Goal: Task Accomplishment & Management: Complete application form

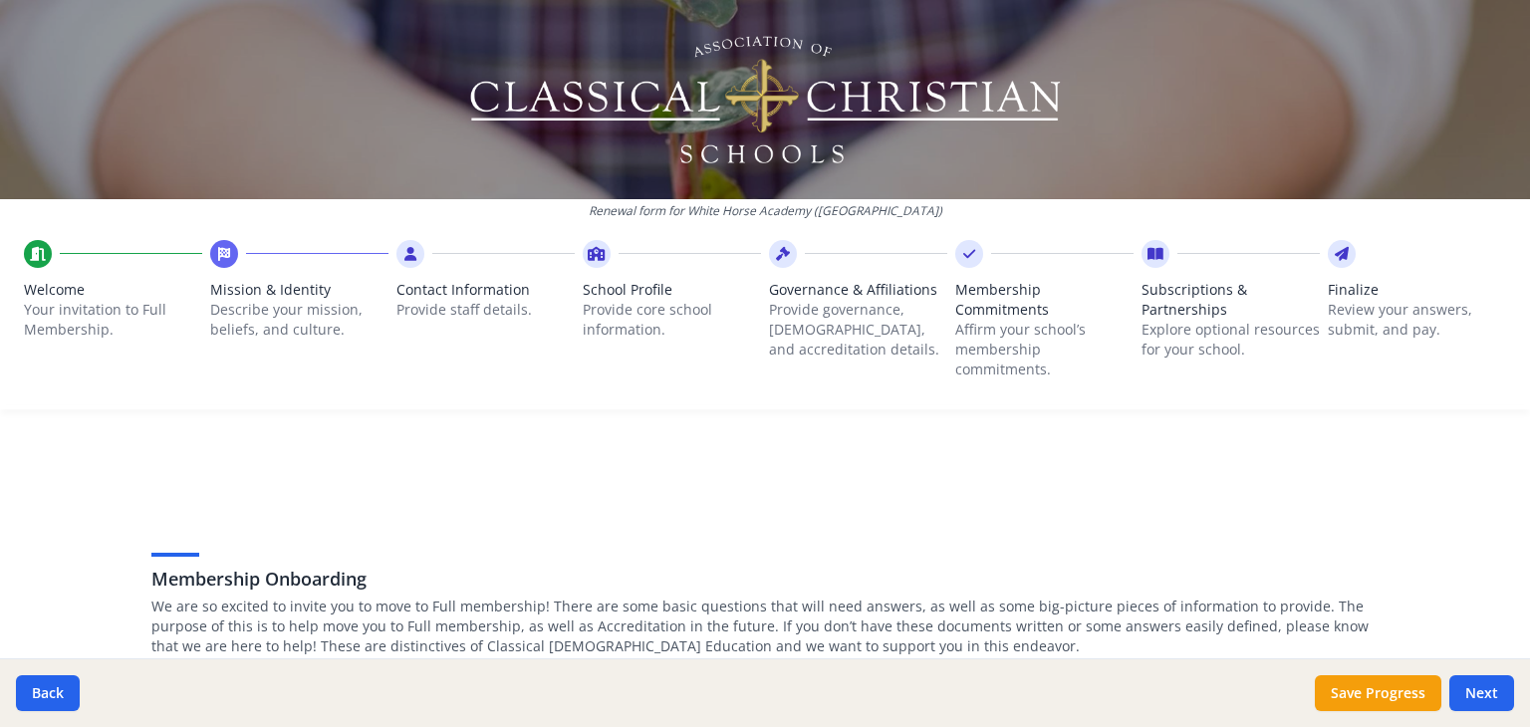
scroll to position [778, 0]
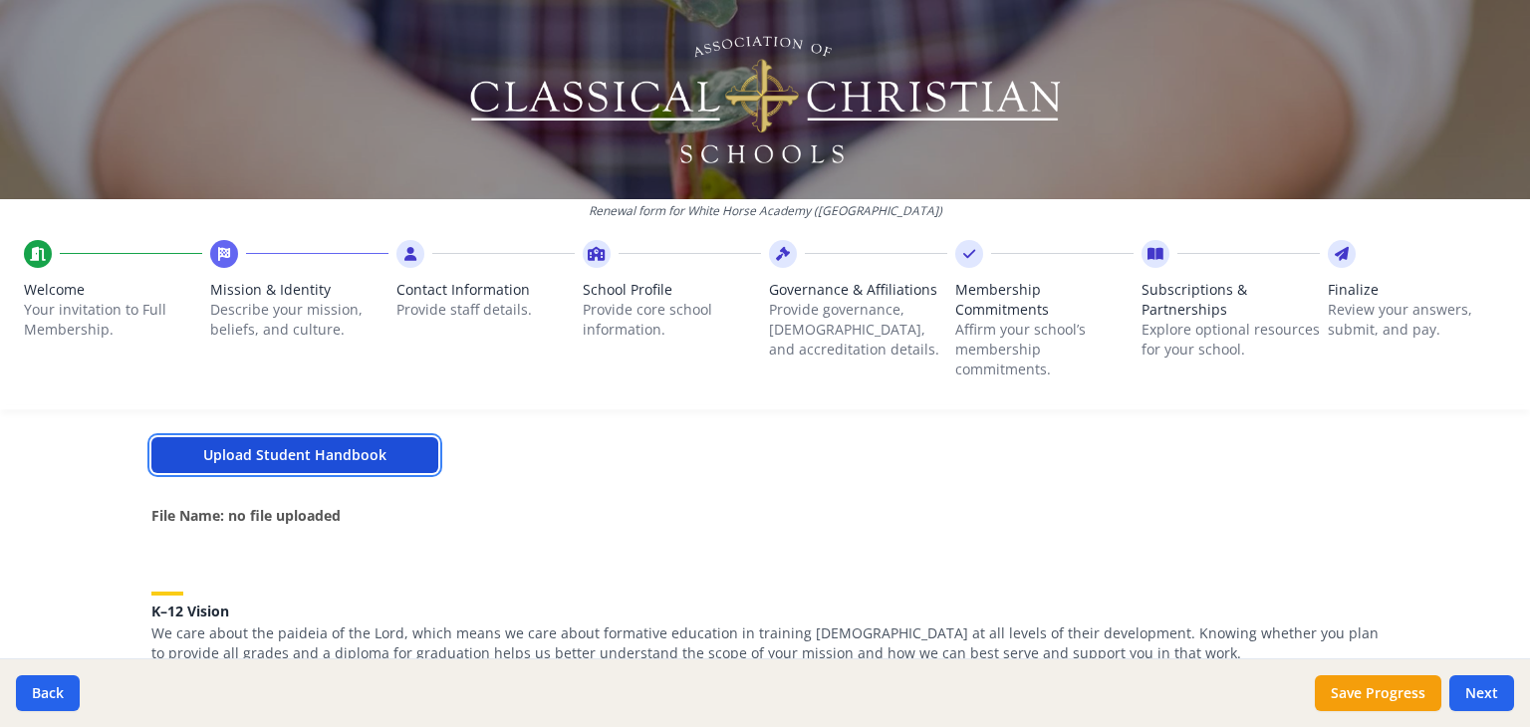
click at [384, 445] on button "Upload Student Handbook" at bounding box center [294, 455] width 287 height 36
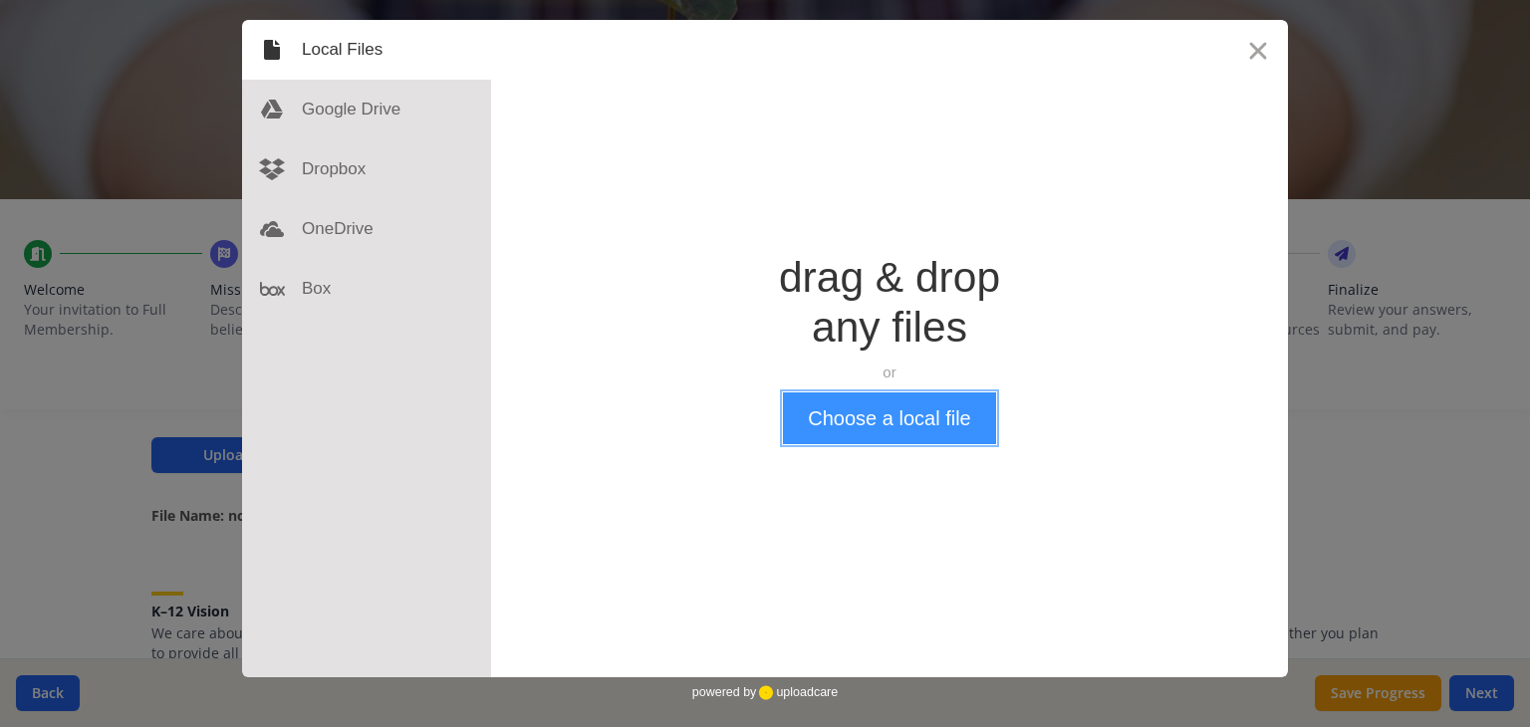
click at [849, 436] on button "Choose a local file" at bounding box center [889, 418] width 212 height 52
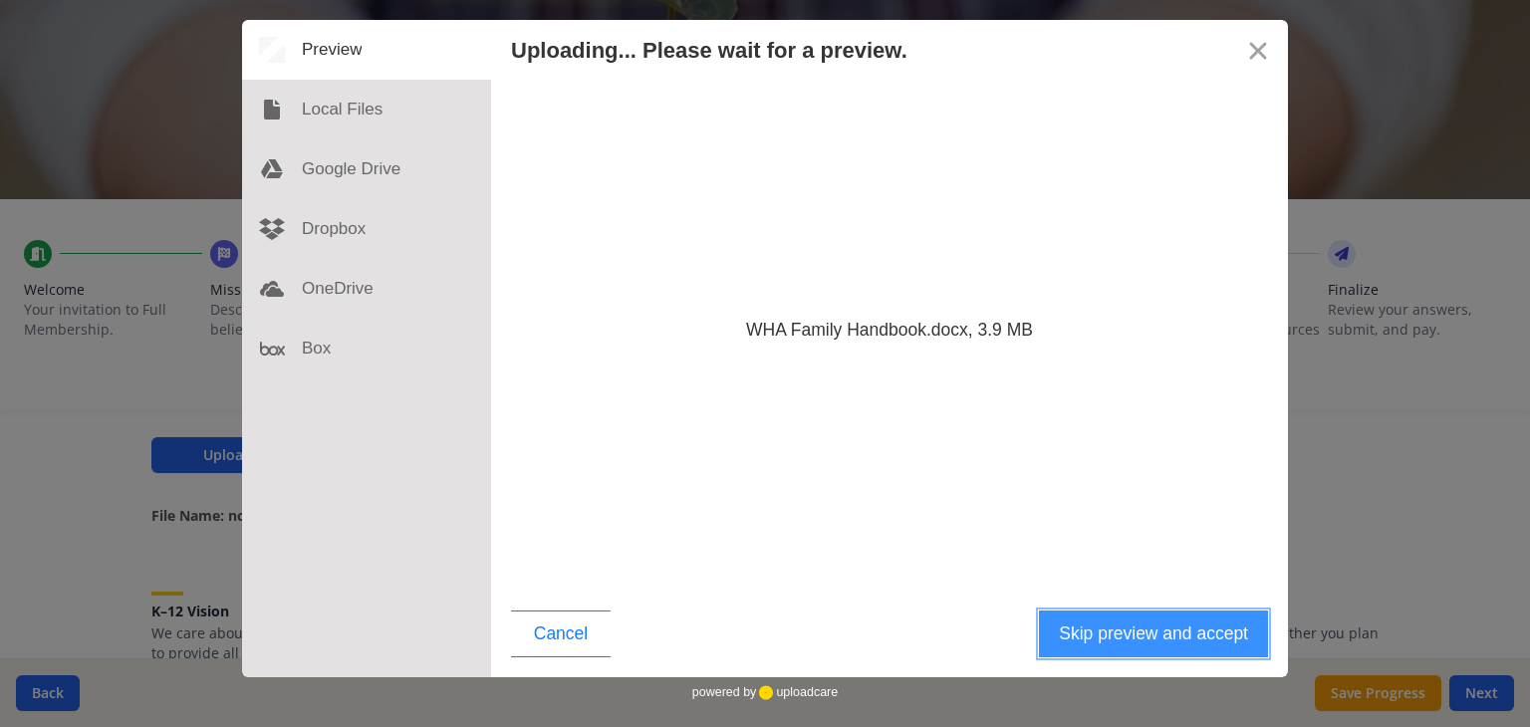
click at [1135, 646] on button "Skip preview and accept" at bounding box center [1153, 634] width 229 height 47
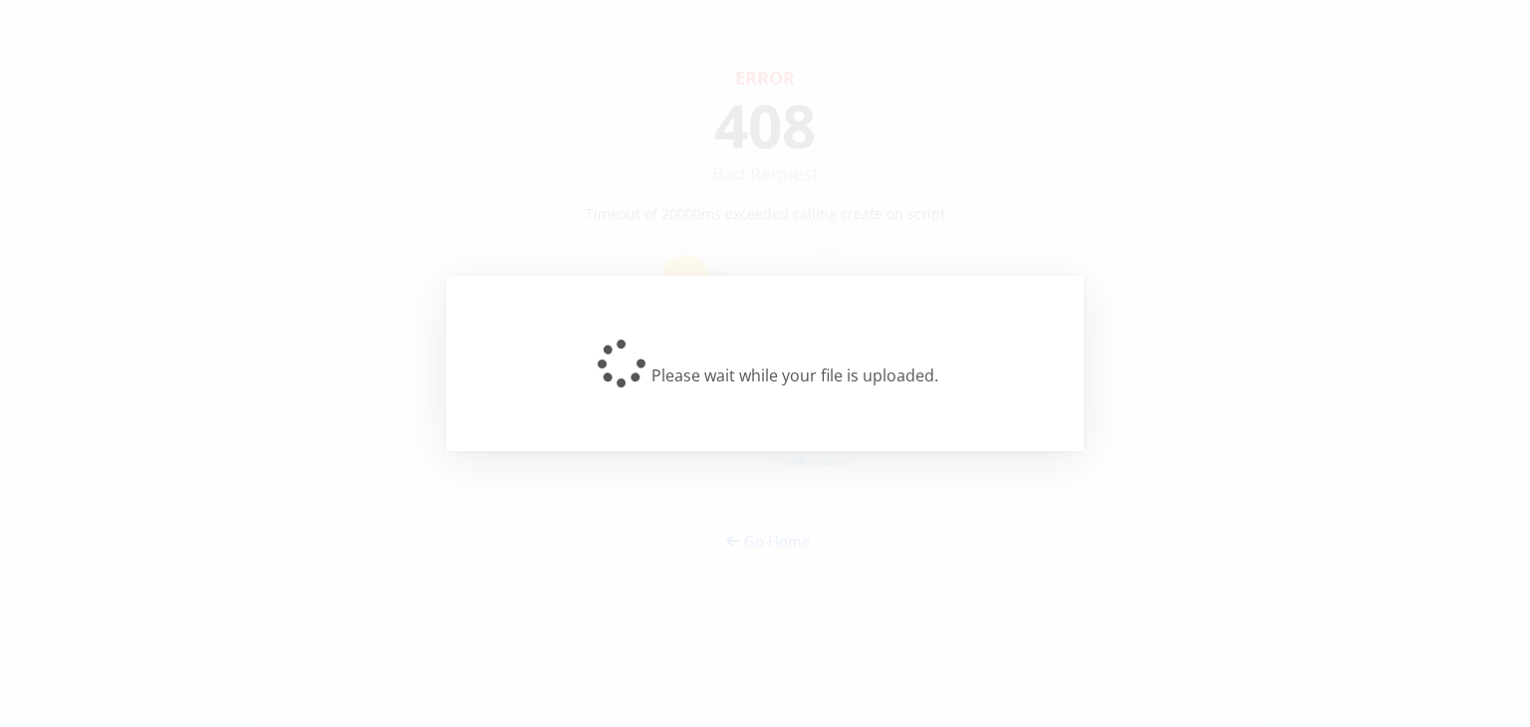
click at [799, 284] on div "Please wait while your file is uploaded." at bounding box center [764, 363] width 637 height 175
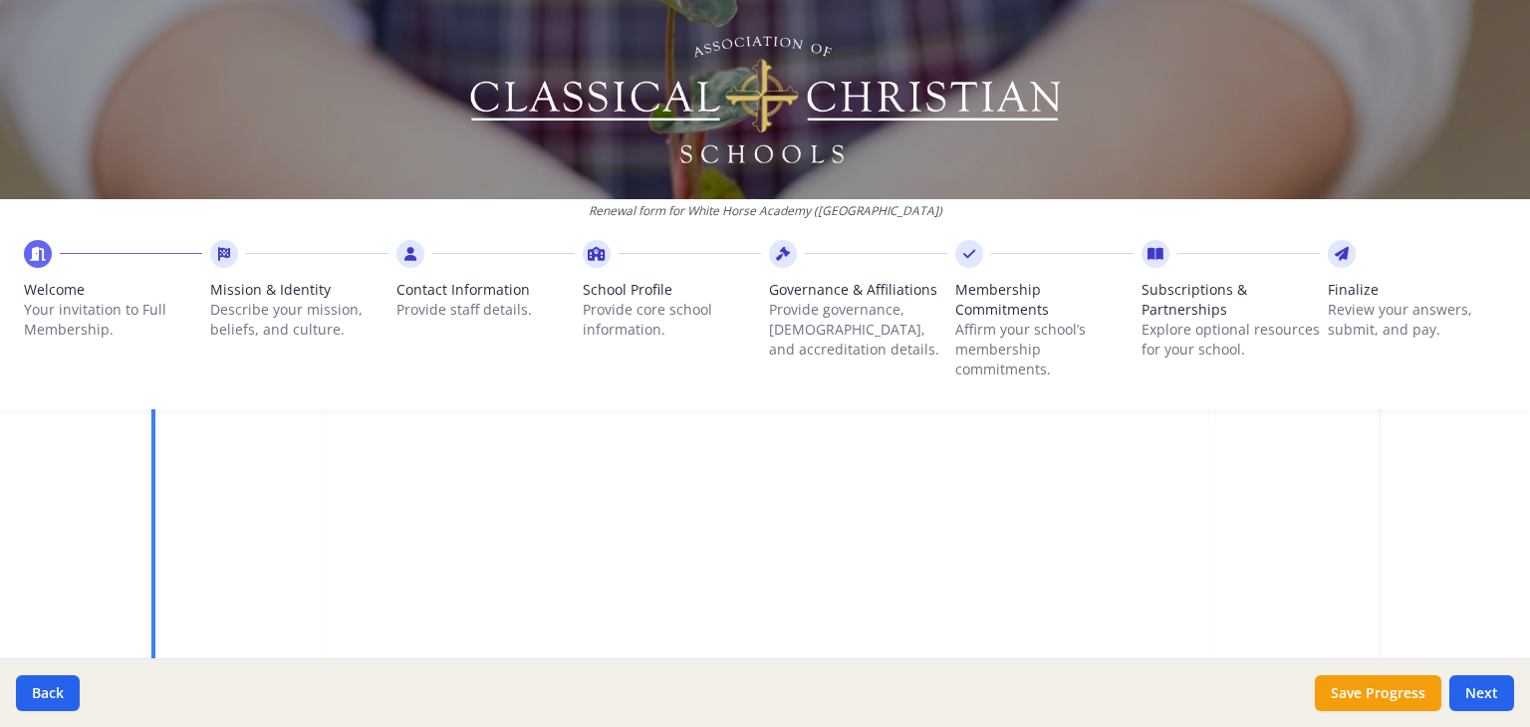
scroll to position [778, 0]
click at [1473, 698] on button "Next" at bounding box center [1481, 693] width 65 height 36
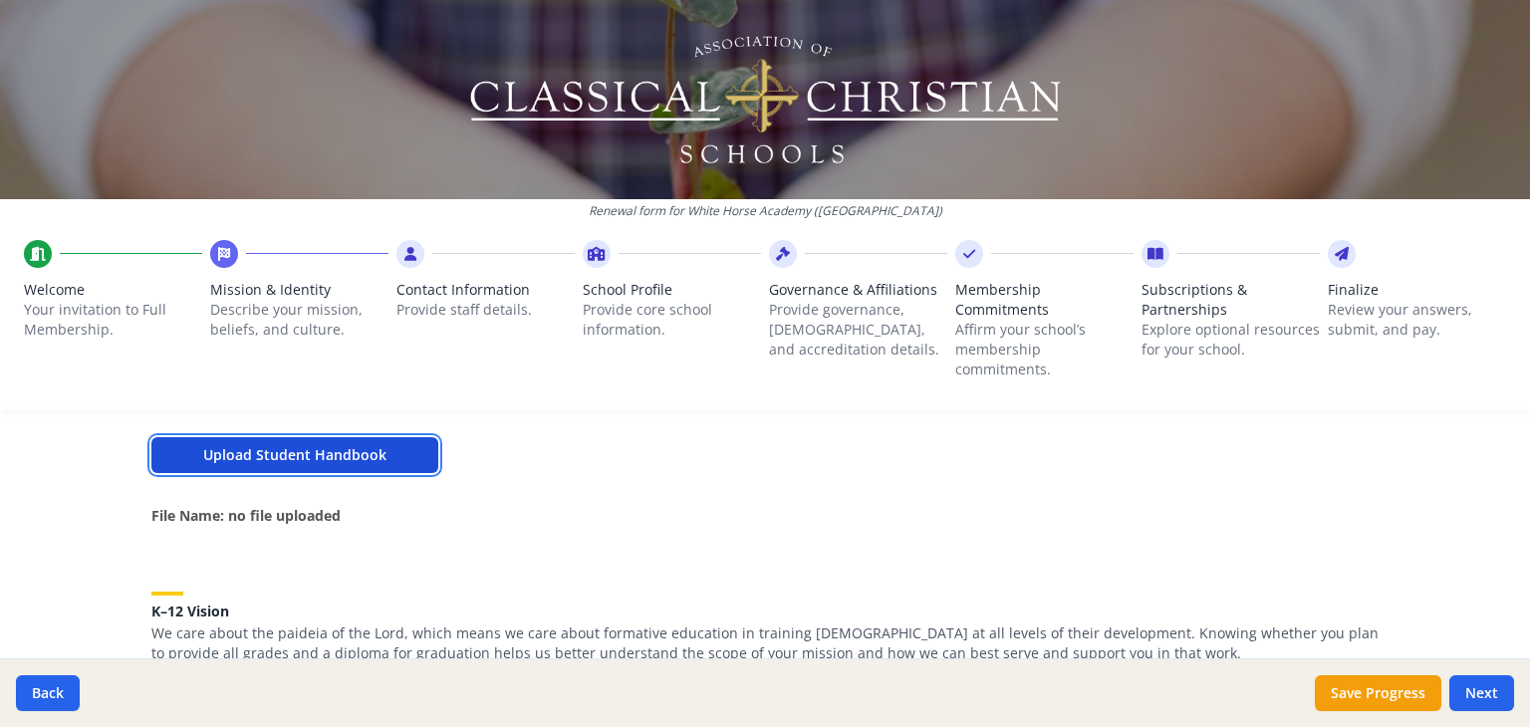
click at [339, 463] on button "Upload Student Handbook" at bounding box center [294, 455] width 287 height 36
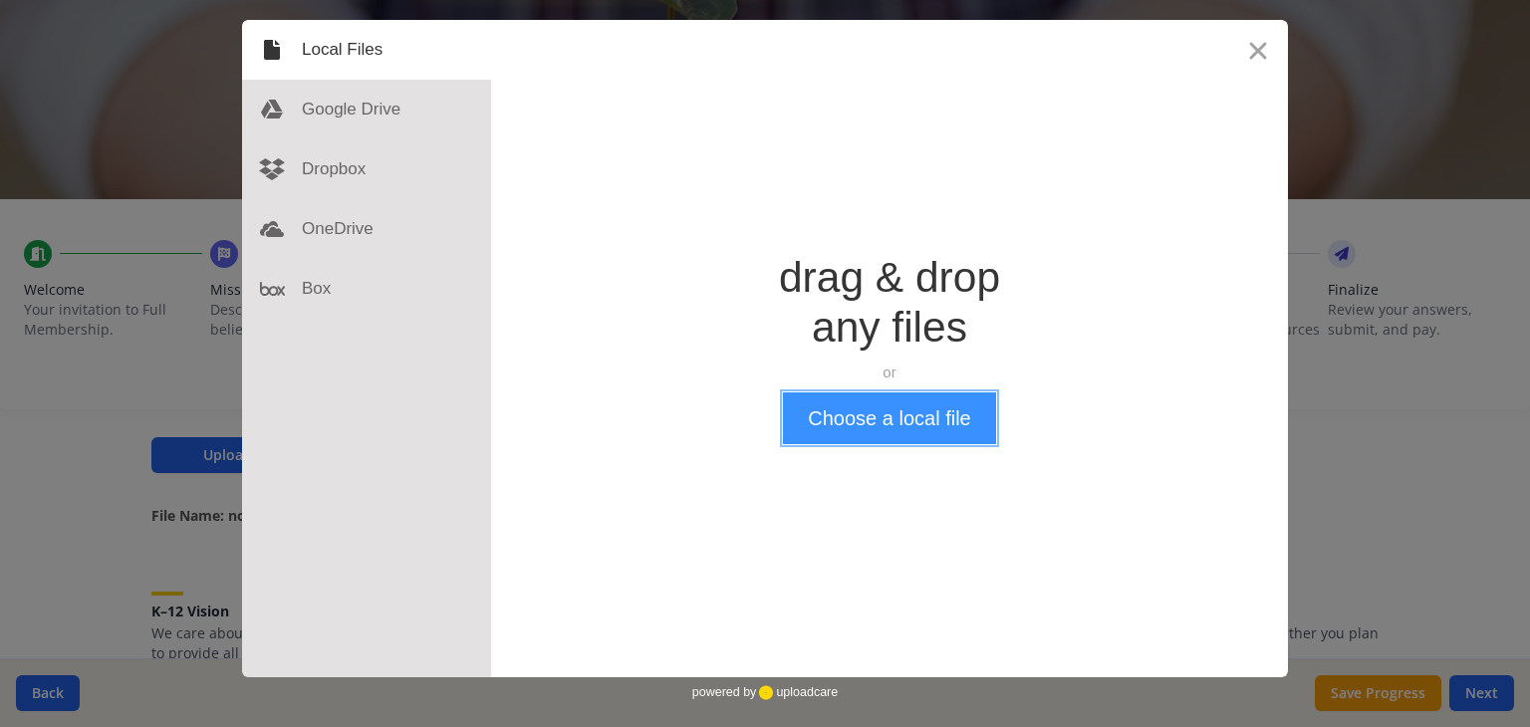
click at [885, 435] on button "Choose a local file" at bounding box center [889, 418] width 212 height 52
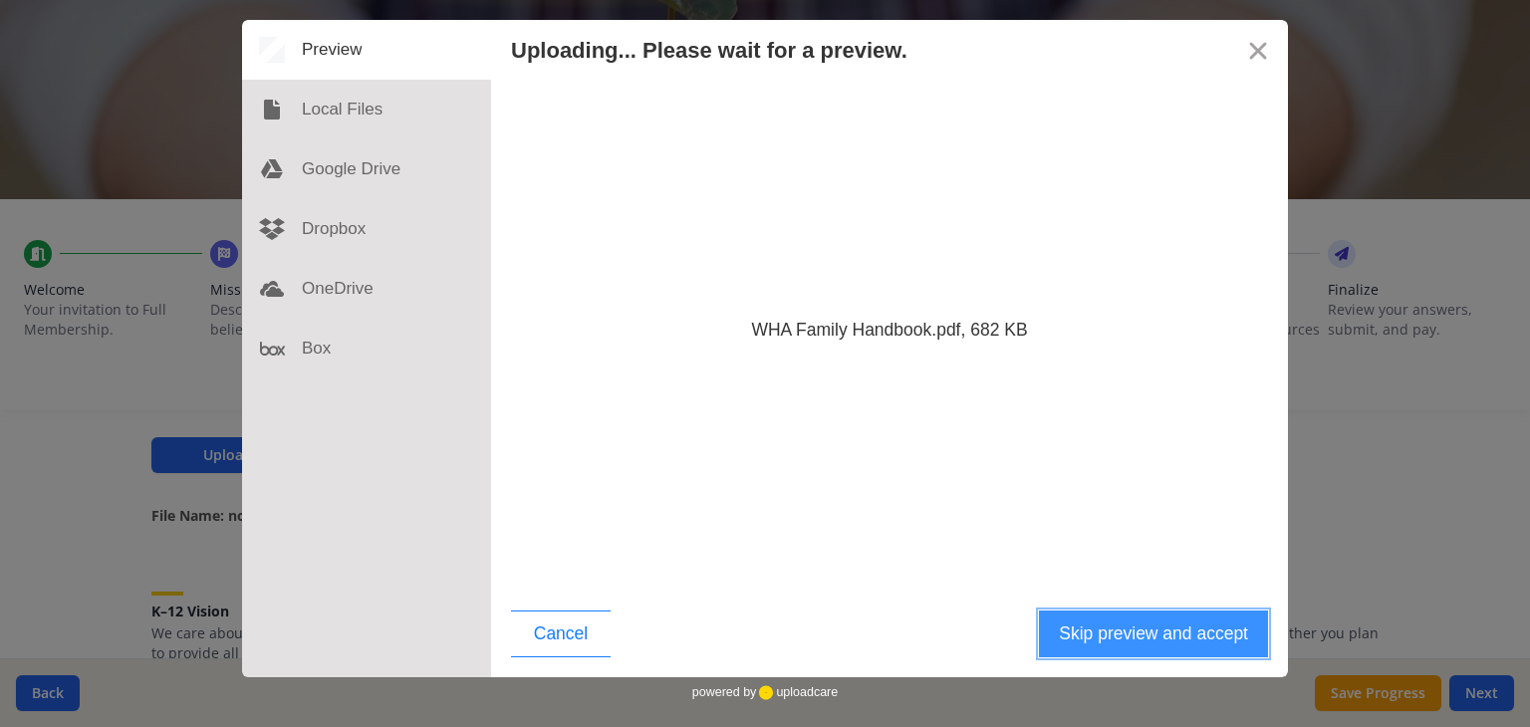
click at [1139, 633] on button "Skip preview and accept" at bounding box center [1153, 634] width 229 height 47
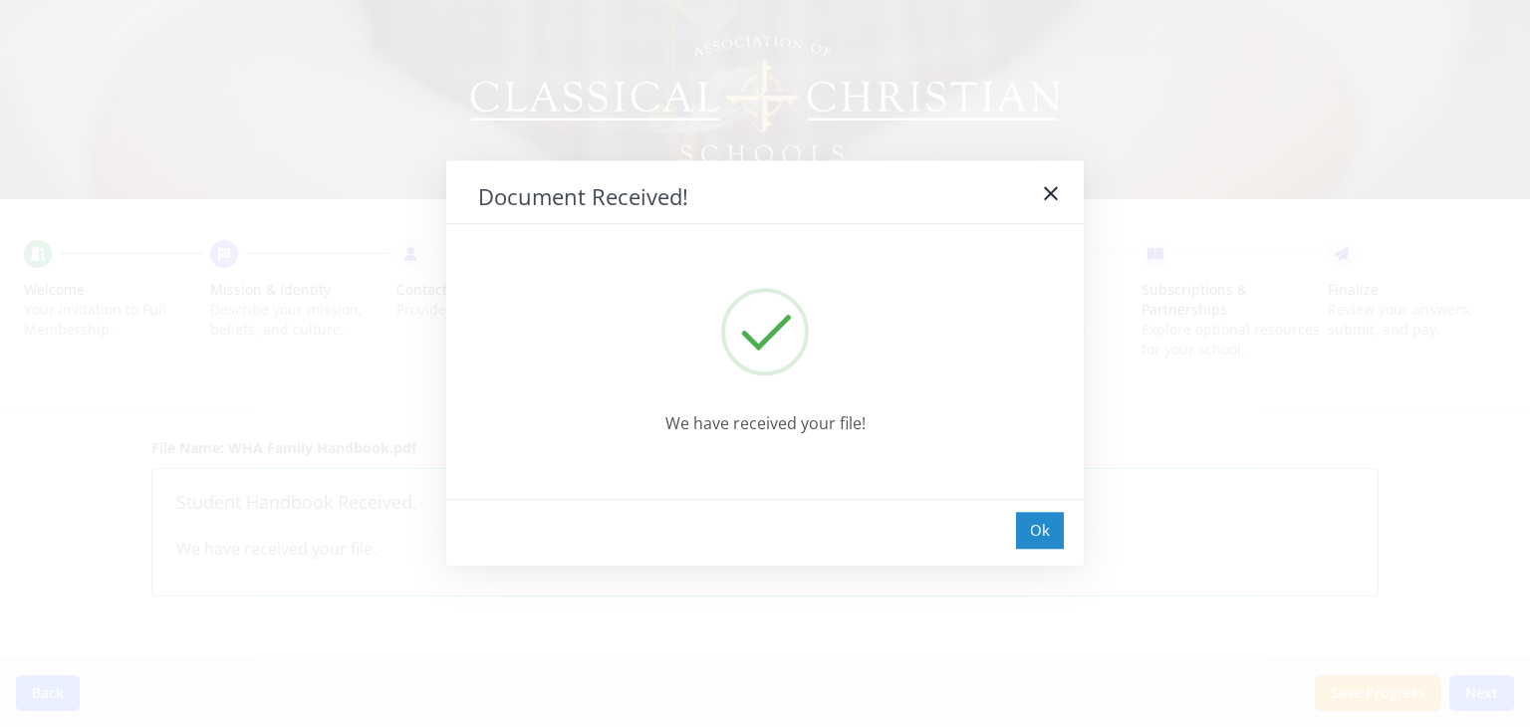
click at [1023, 545] on div "Ok" at bounding box center [1040, 530] width 48 height 37
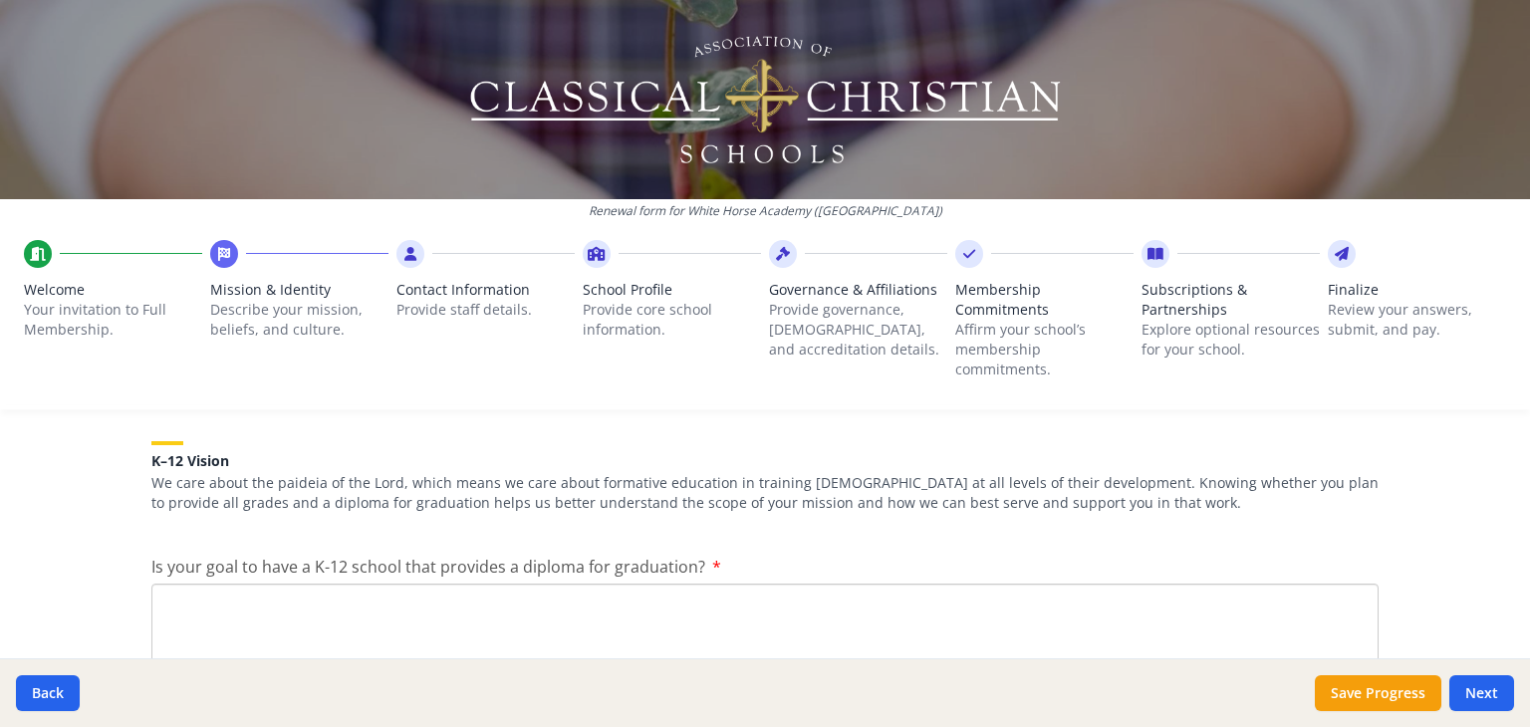
scroll to position [1097, 0]
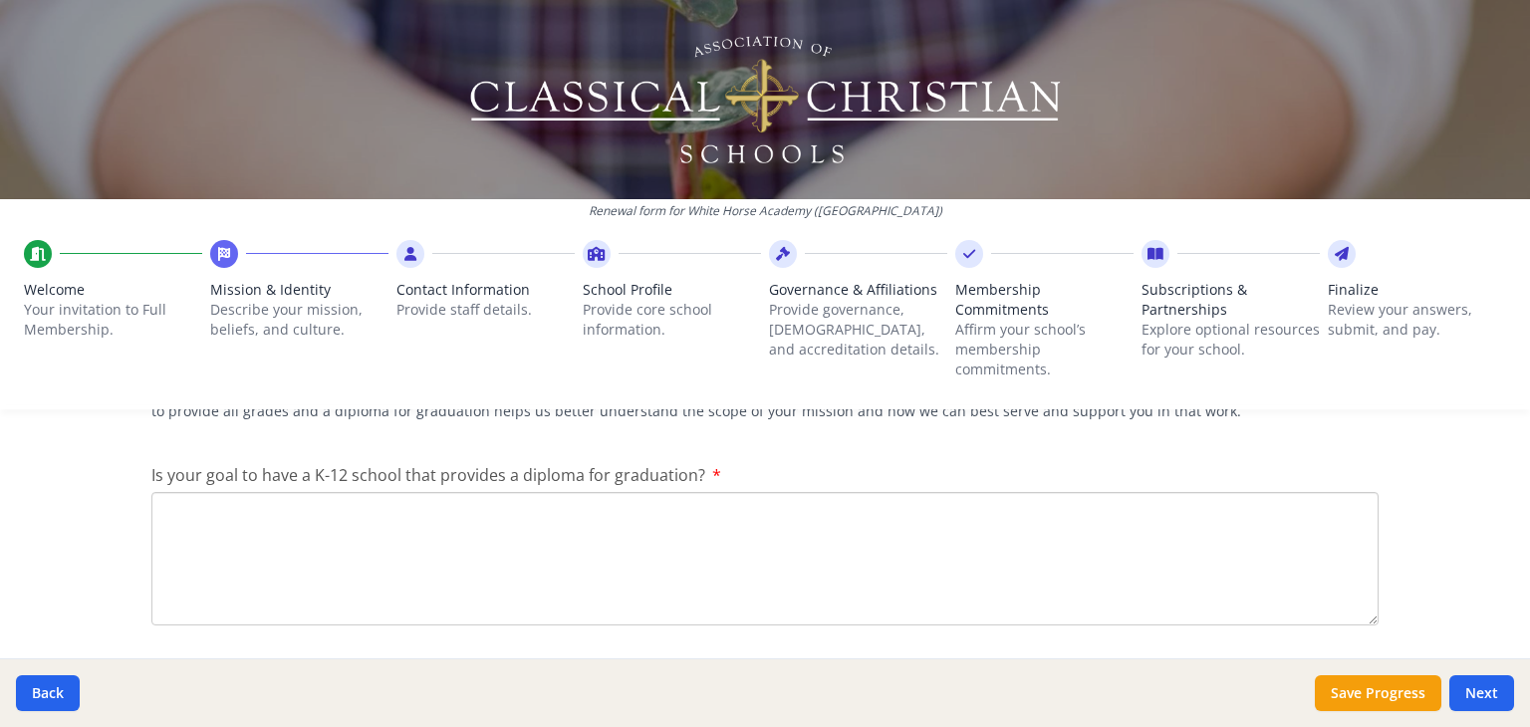
click at [264, 548] on textarea "Is your goal to have a K-12 school that provides a diploma for graduation?" at bounding box center [764, 558] width 1227 height 133
type textarea "y"
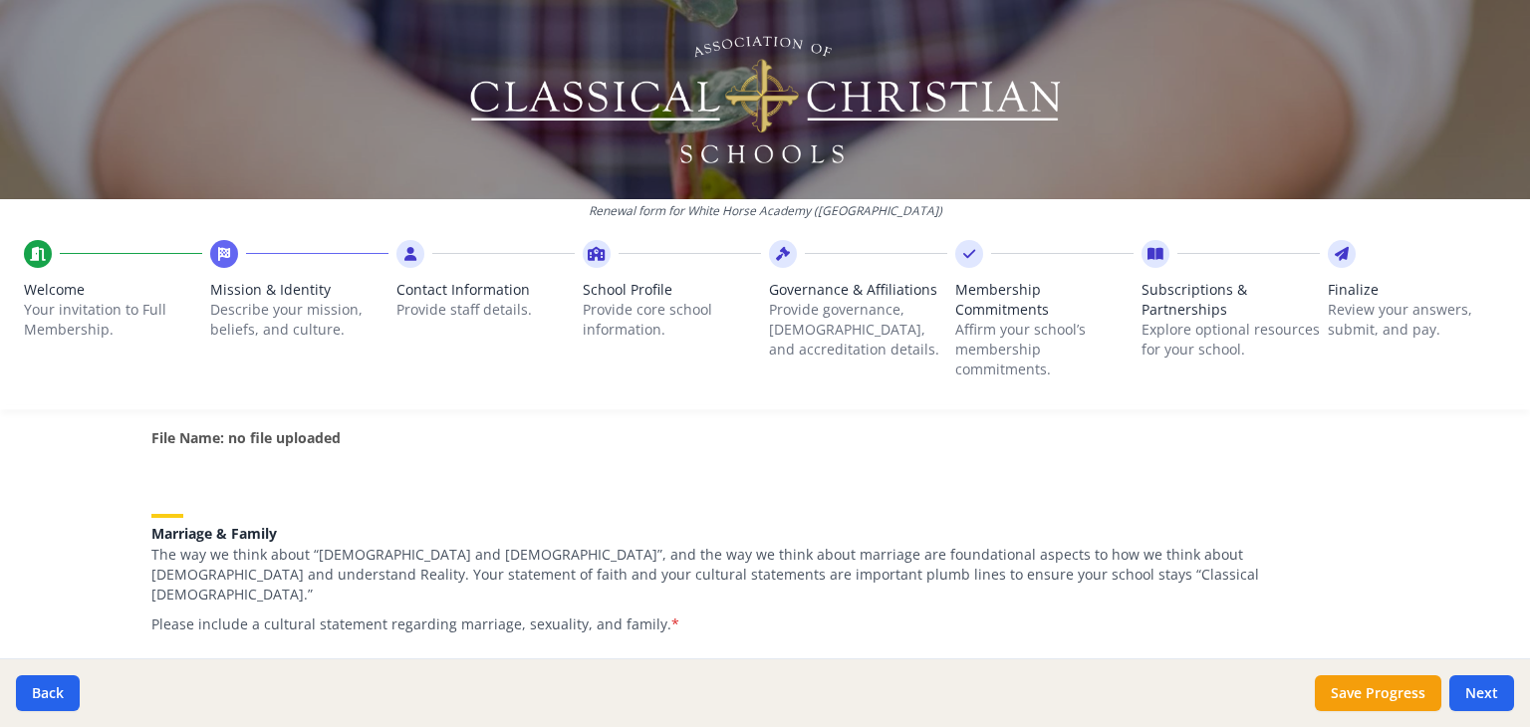
scroll to position [1372, 0]
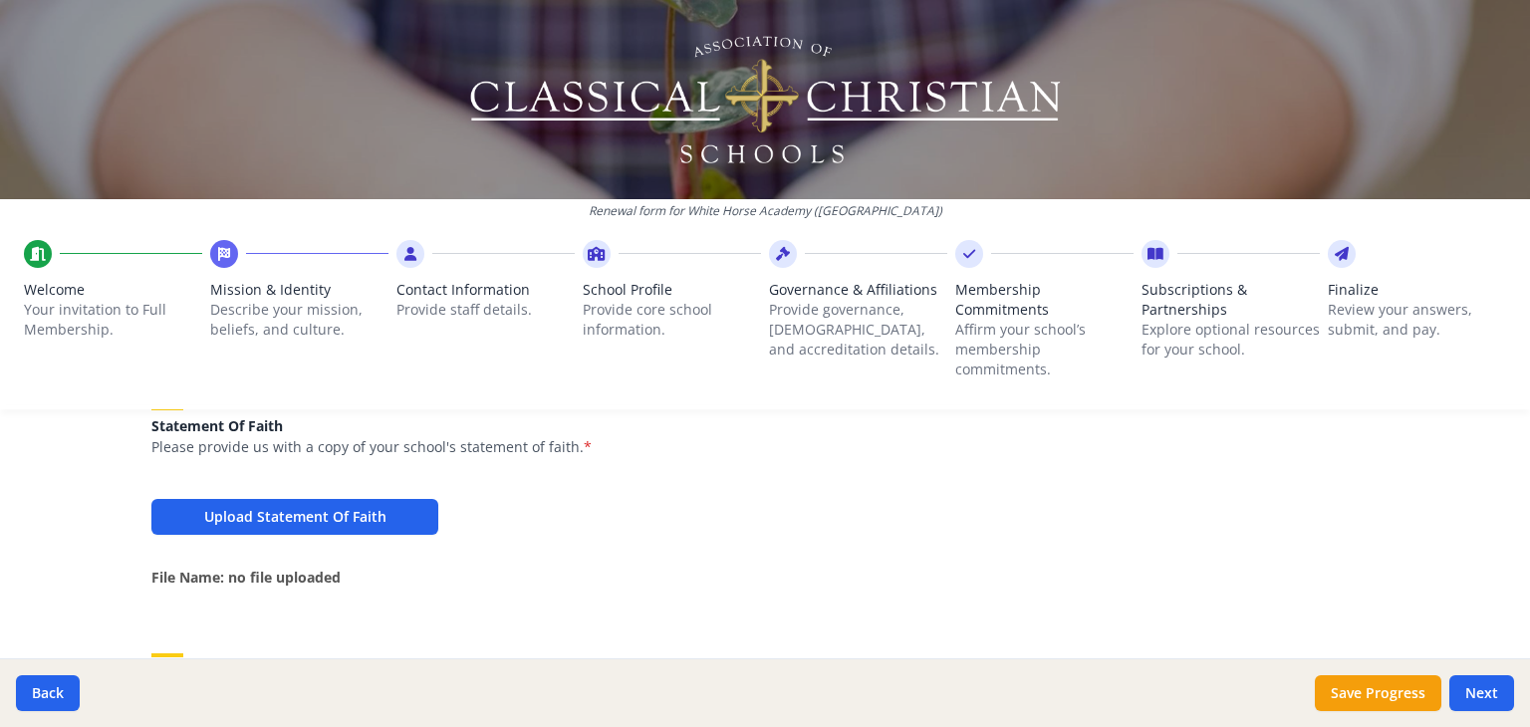
type textarea "Yes, we are K-4 this year and will add an additional grade each year until we r…"
click at [540, 584] on p "File Name: no file uploaded" at bounding box center [764, 577] width 1227 height 21
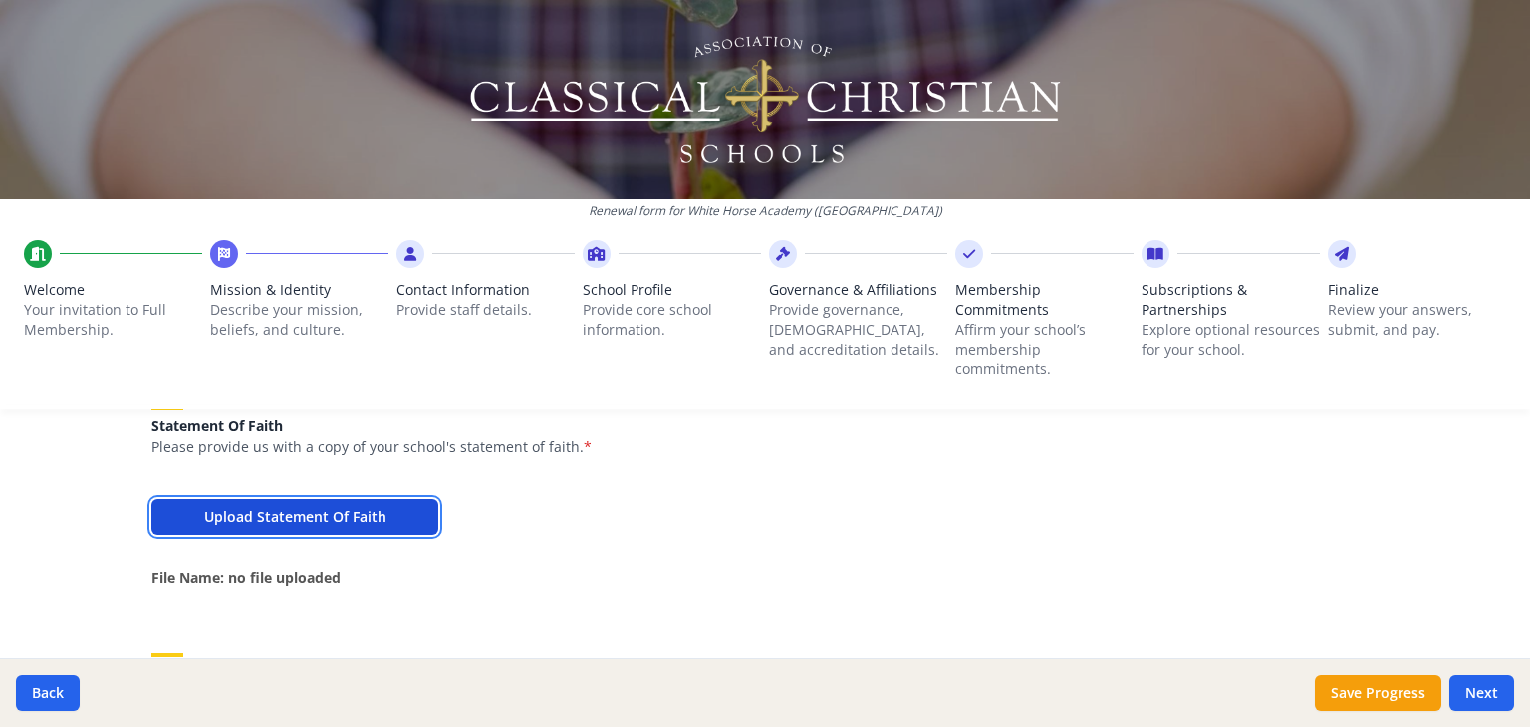
click at [387, 511] on button "Upload Statement Of Faith" at bounding box center [294, 517] width 287 height 36
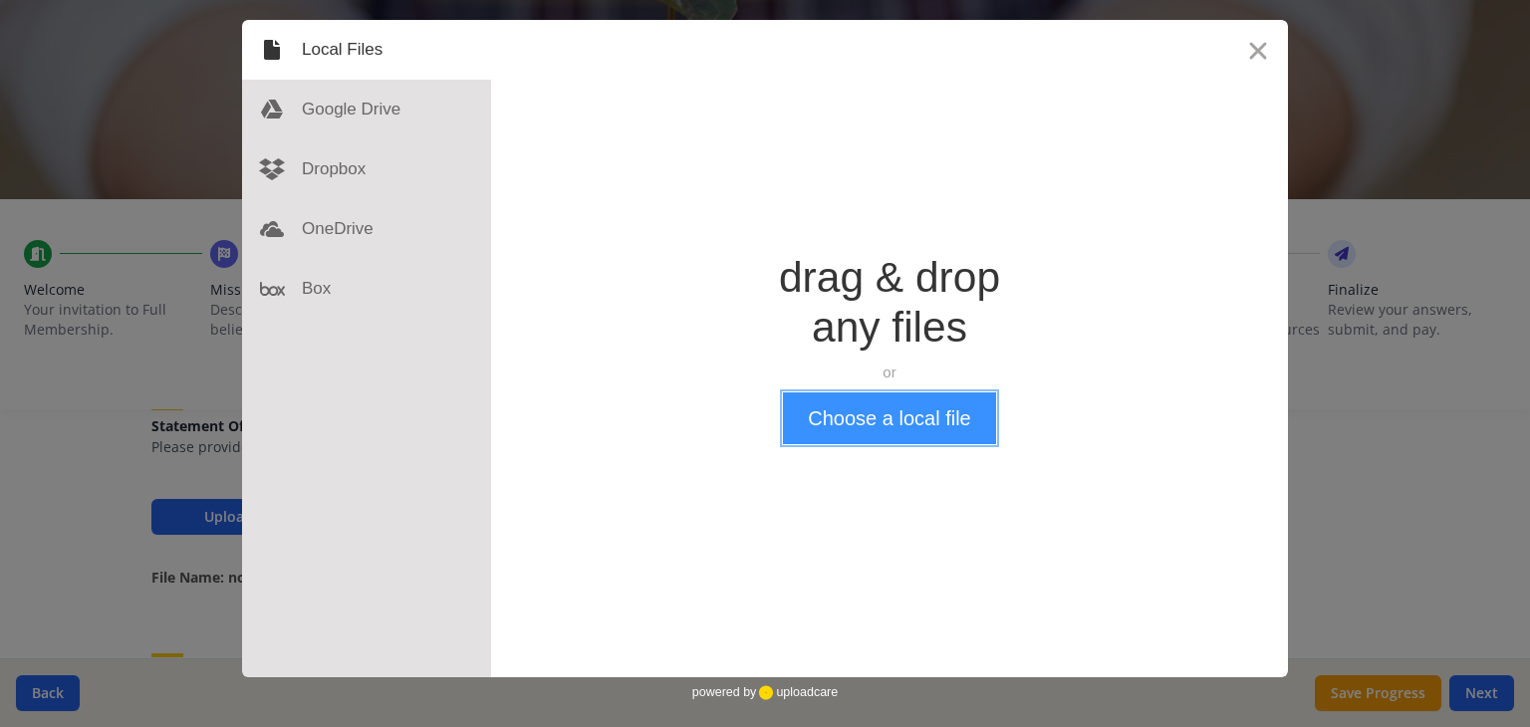
click at [913, 410] on button "Choose a local file" at bounding box center [889, 418] width 212 height 52
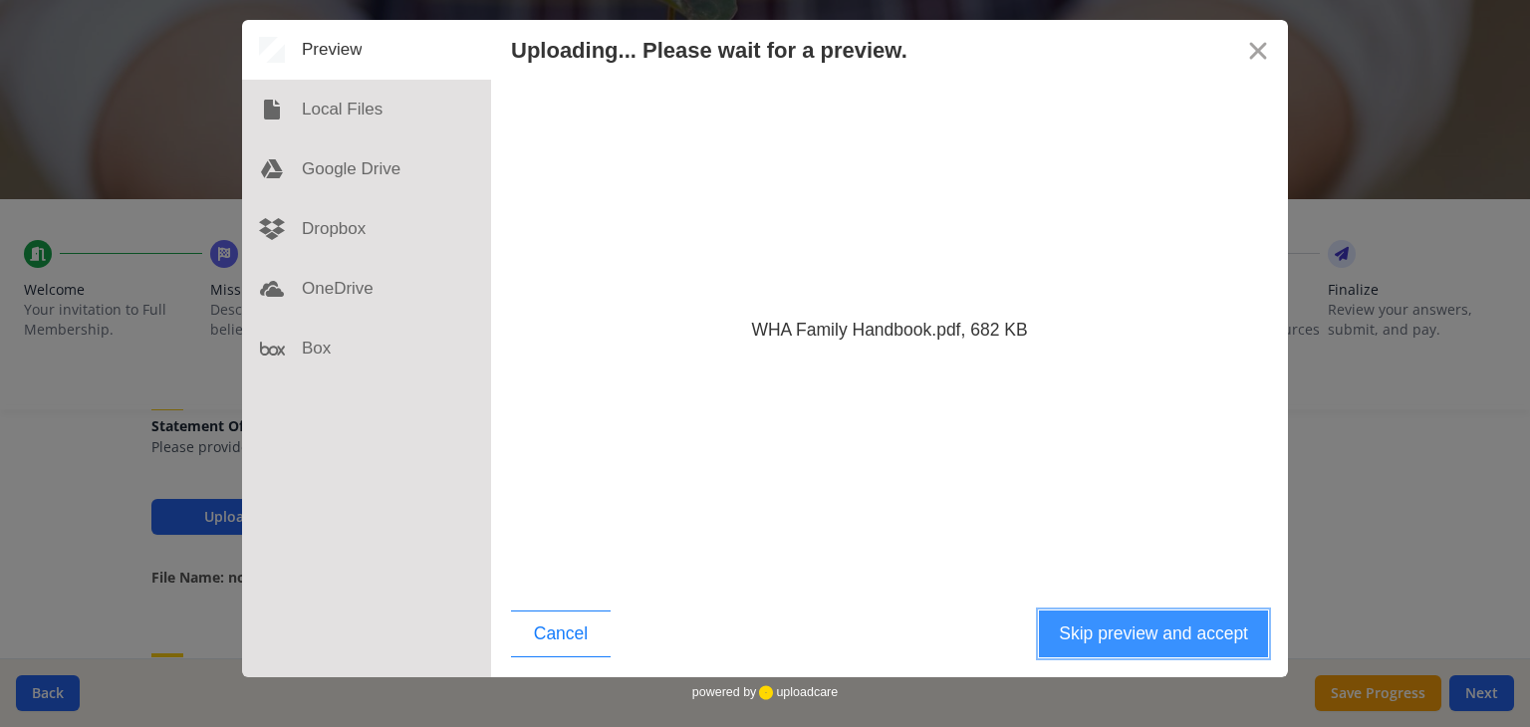
click at [1138, 635] on button "Skip preview and accept" at bounding box center [1153, 634] width 229 height 47
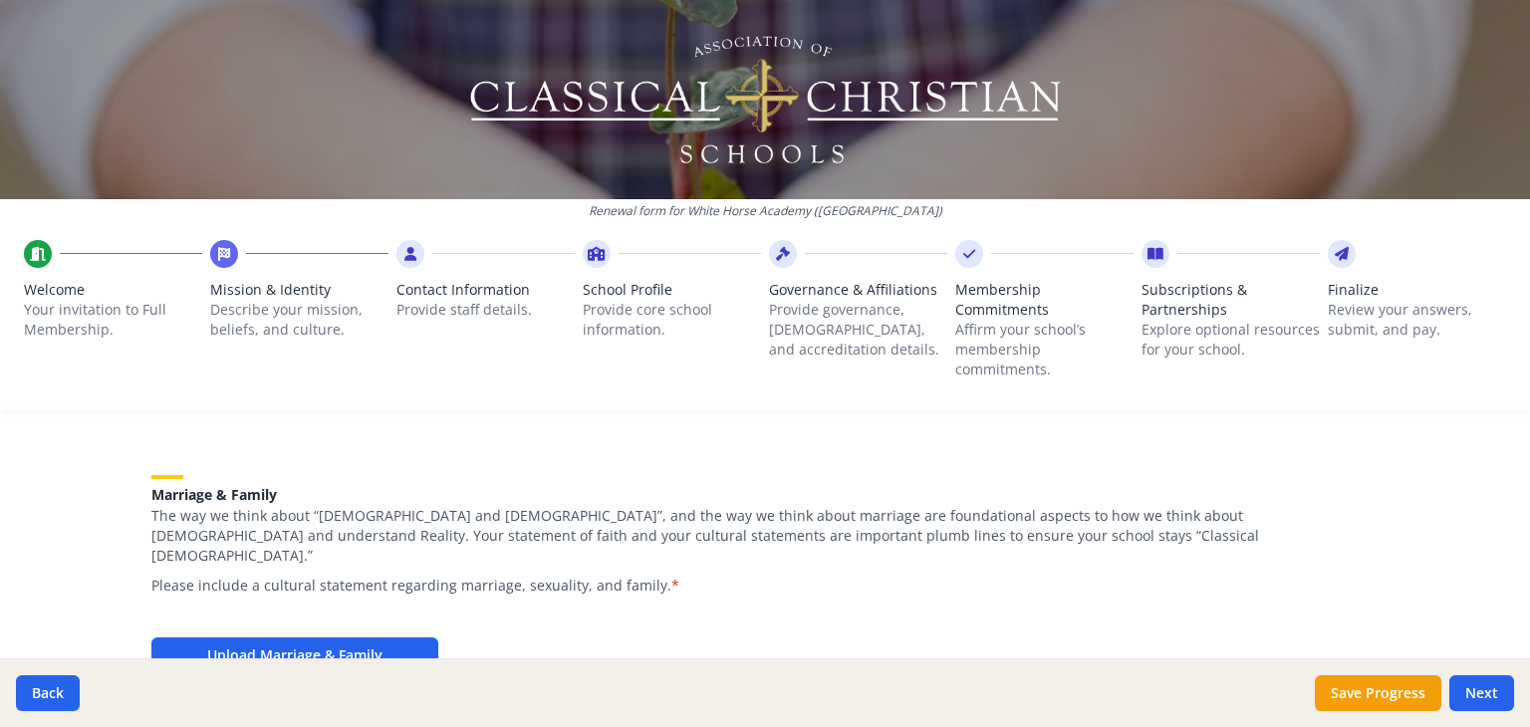
scroll to position [1551, 0]
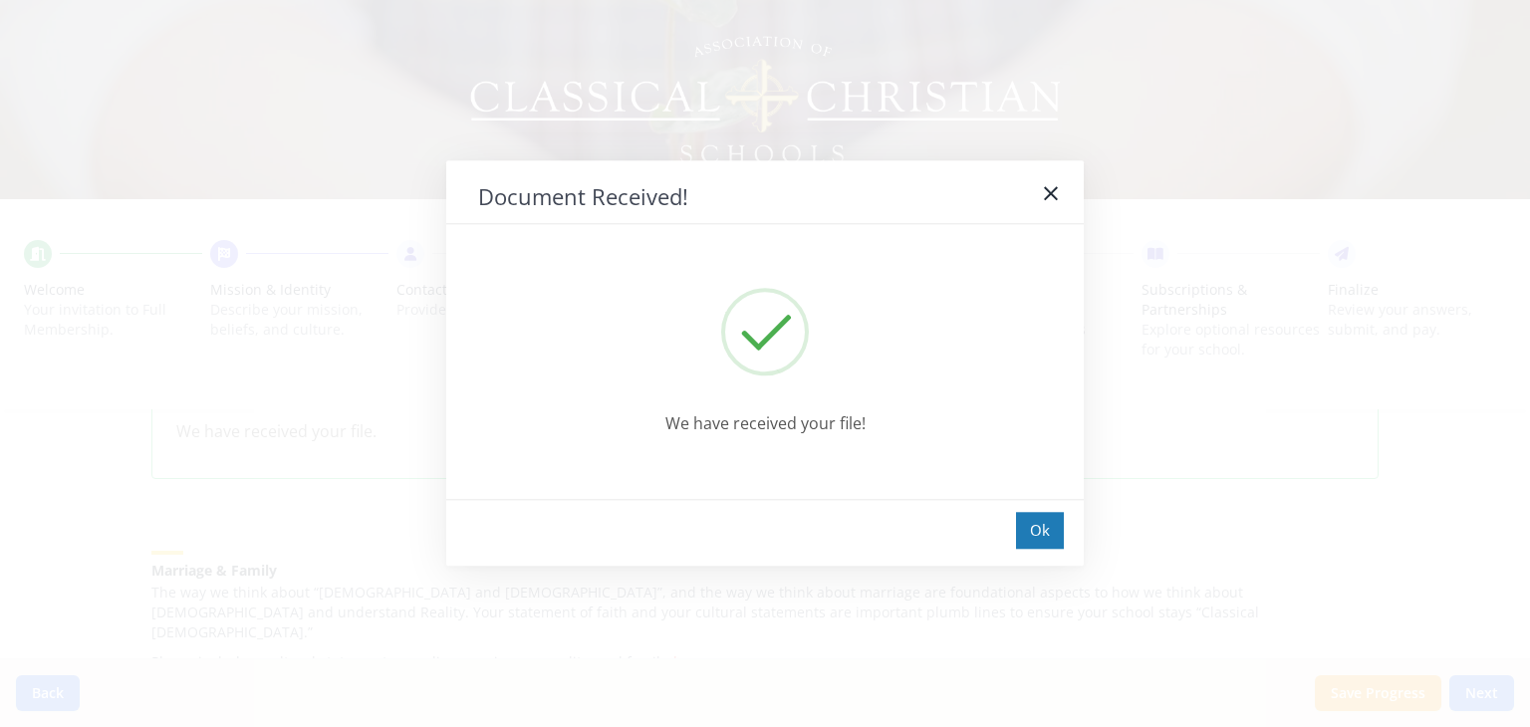
click at [1060, 510] on div "Ok" at bounding box center [764, 532] width 637 height 67
click at [1056, 519] on div "Ok" at bounding box center [1040, 530] width 48 height 37
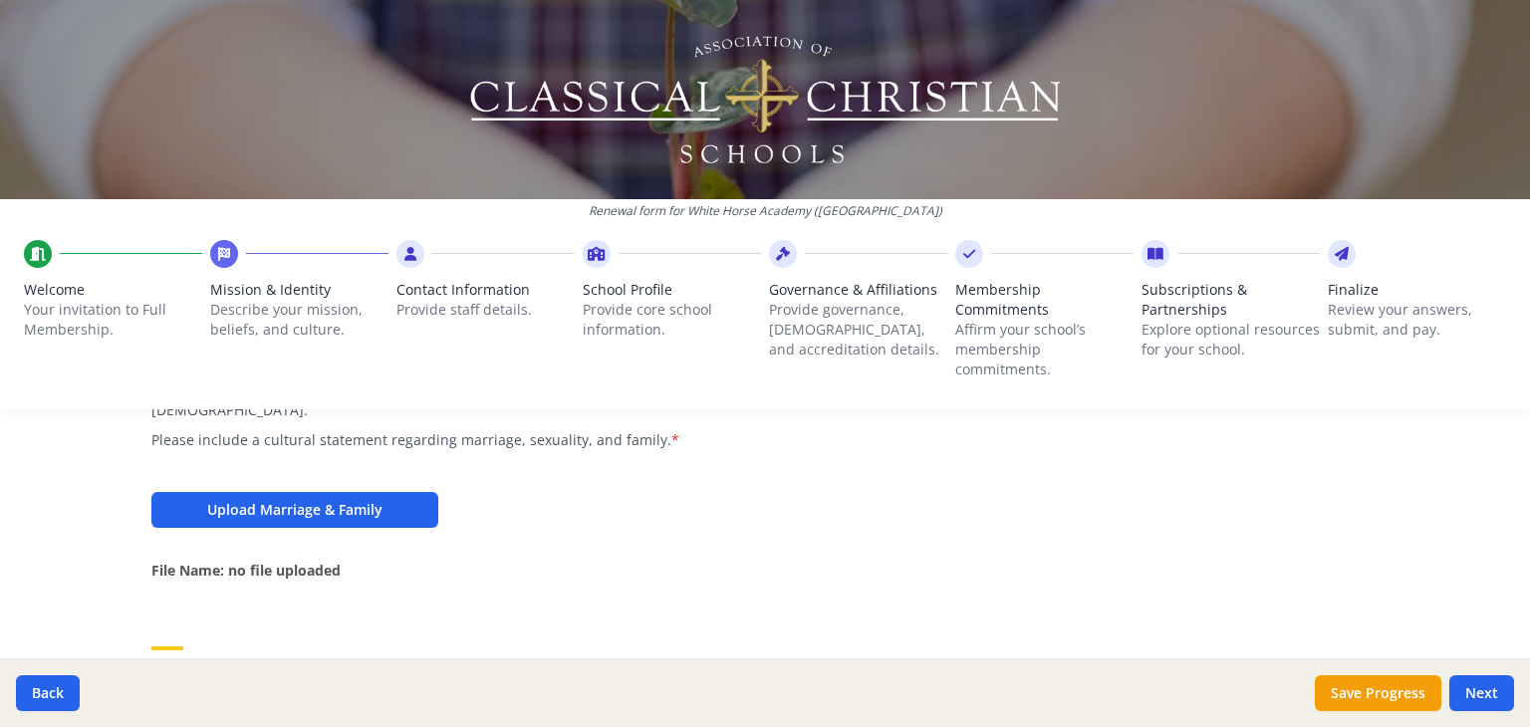
scroll to position [1767, 0]
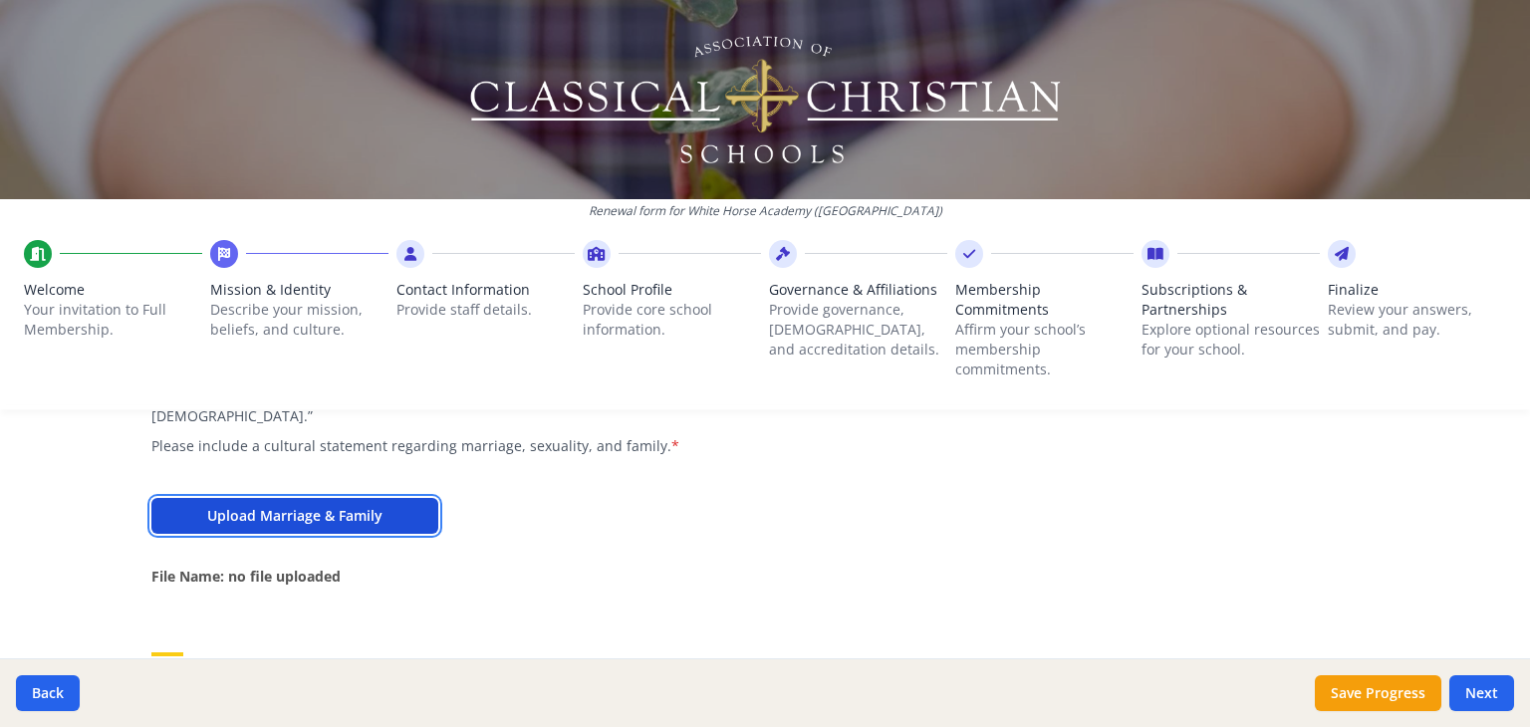
click at [359, 498] on button "Upload Marriage & Family" at bounding box center [294, 516] width 287 height 36
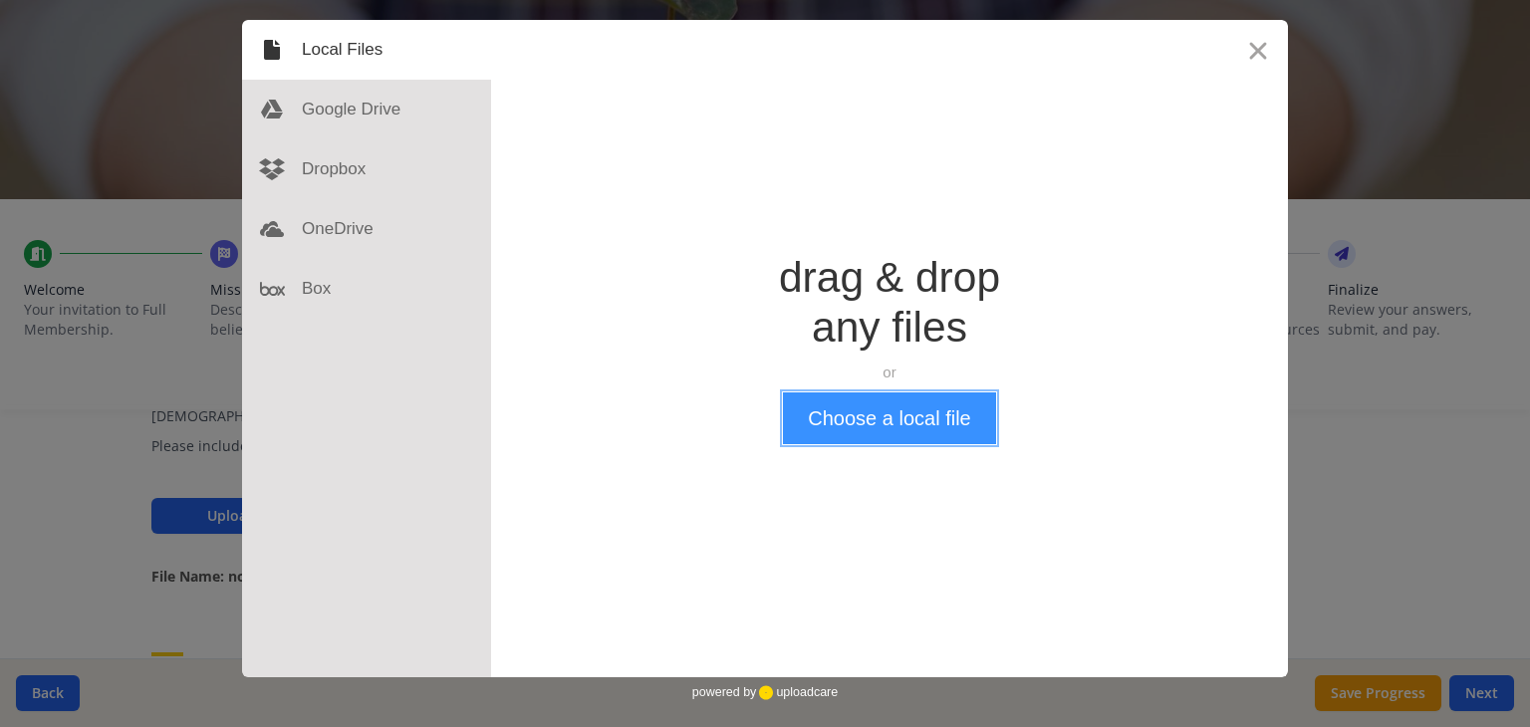
click at [892, 411] on button "Choose a local file" at bounding box center [889, 418] width 212 height 52
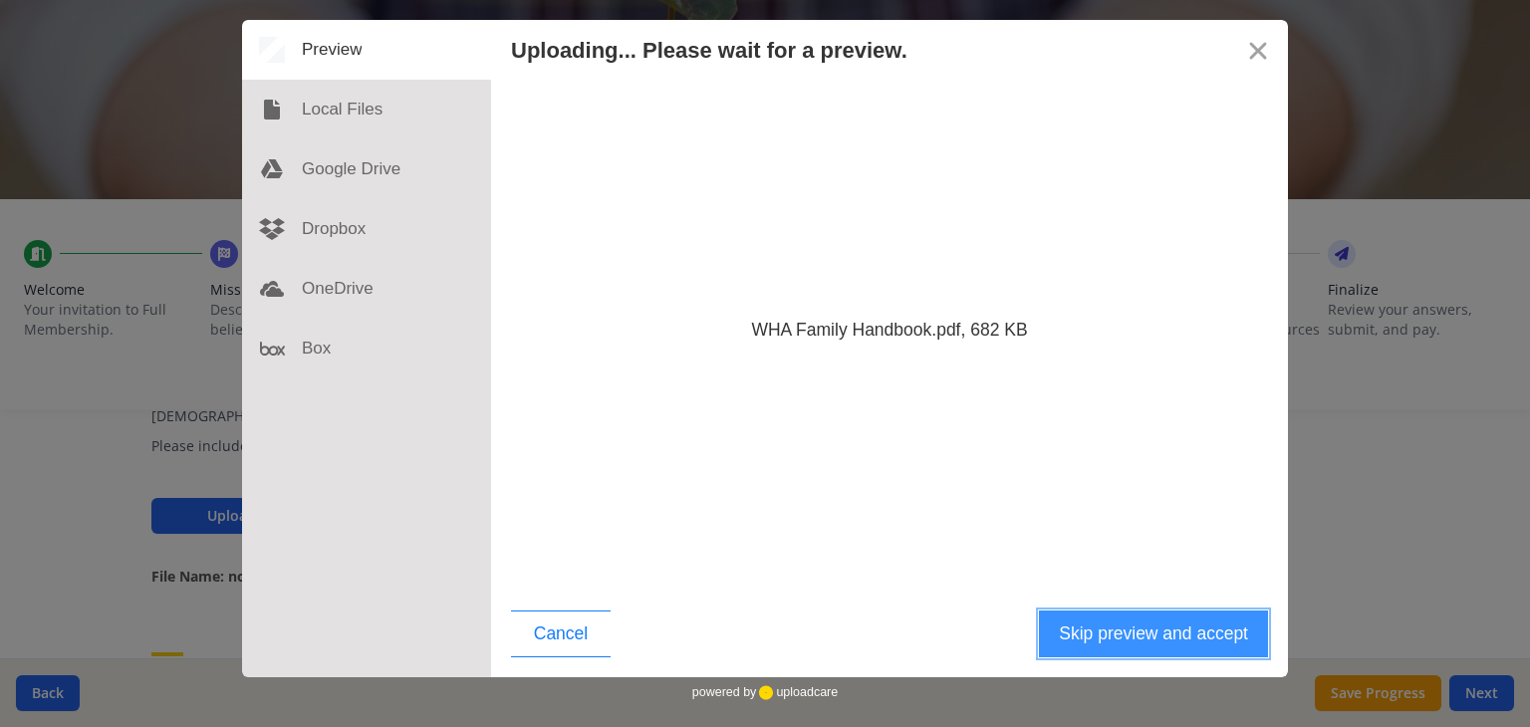
click at [1159, 635] on button "Skip preview and accept" at bounding box center [1153, 634] width 229 height 47
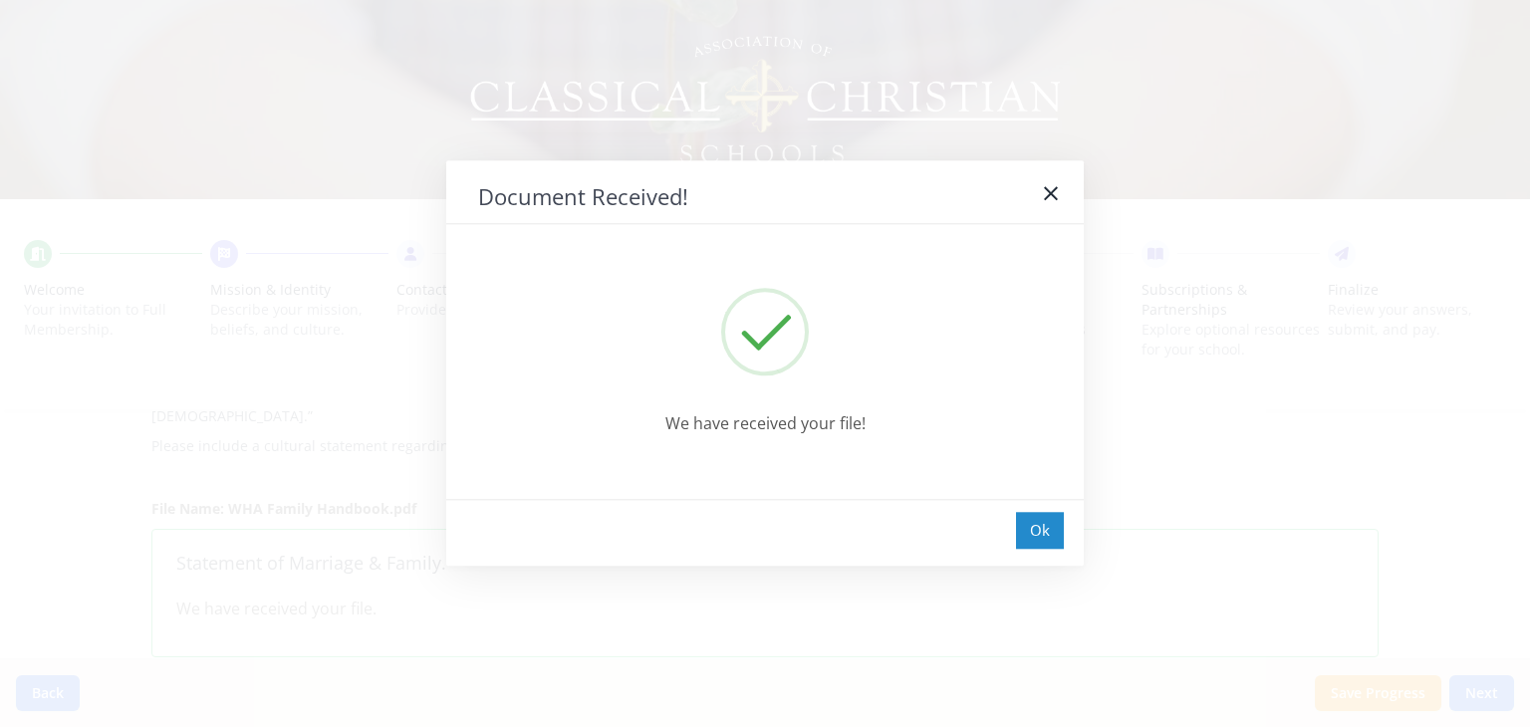
click at [1056, 532] on div "Ok" at bounding box center [1040, 530] width 48 height 37
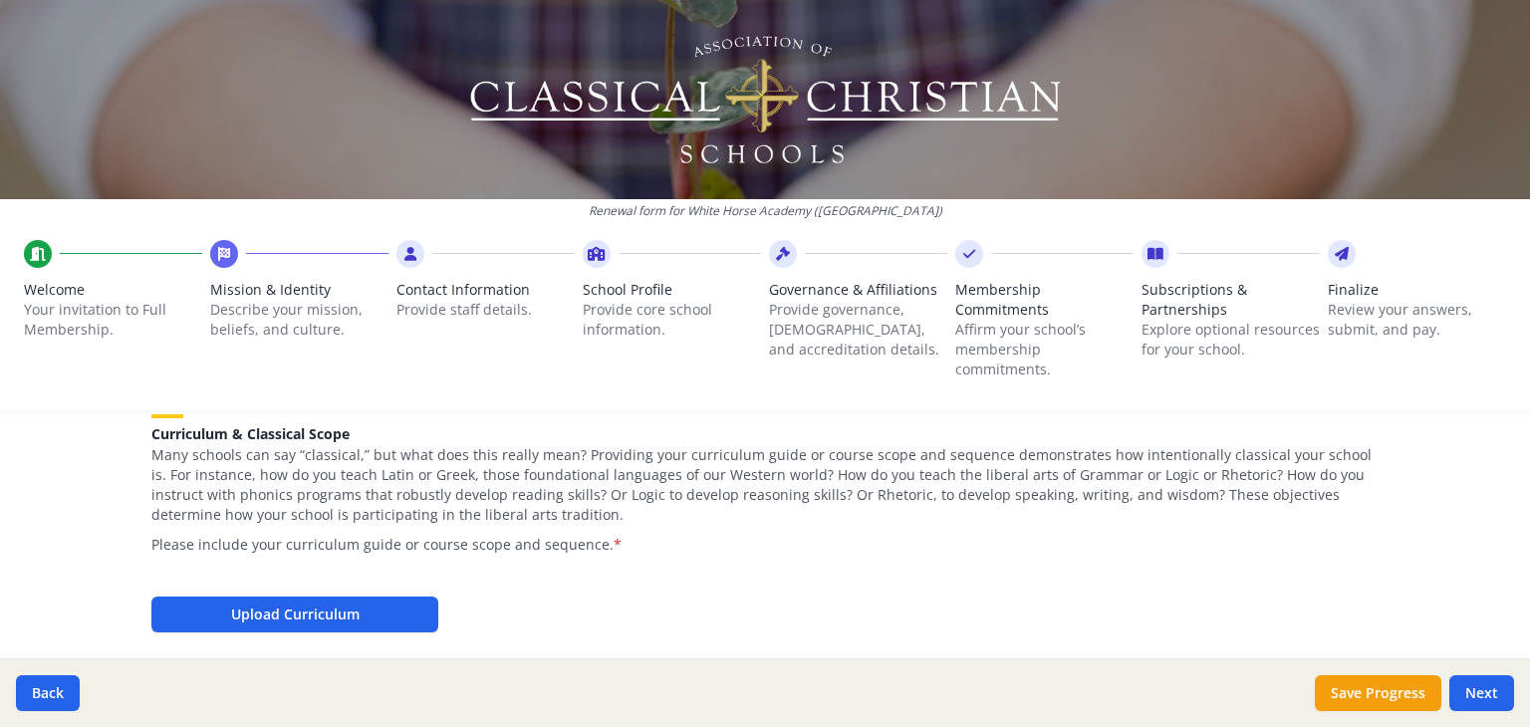
scroll to position [2081, 0]
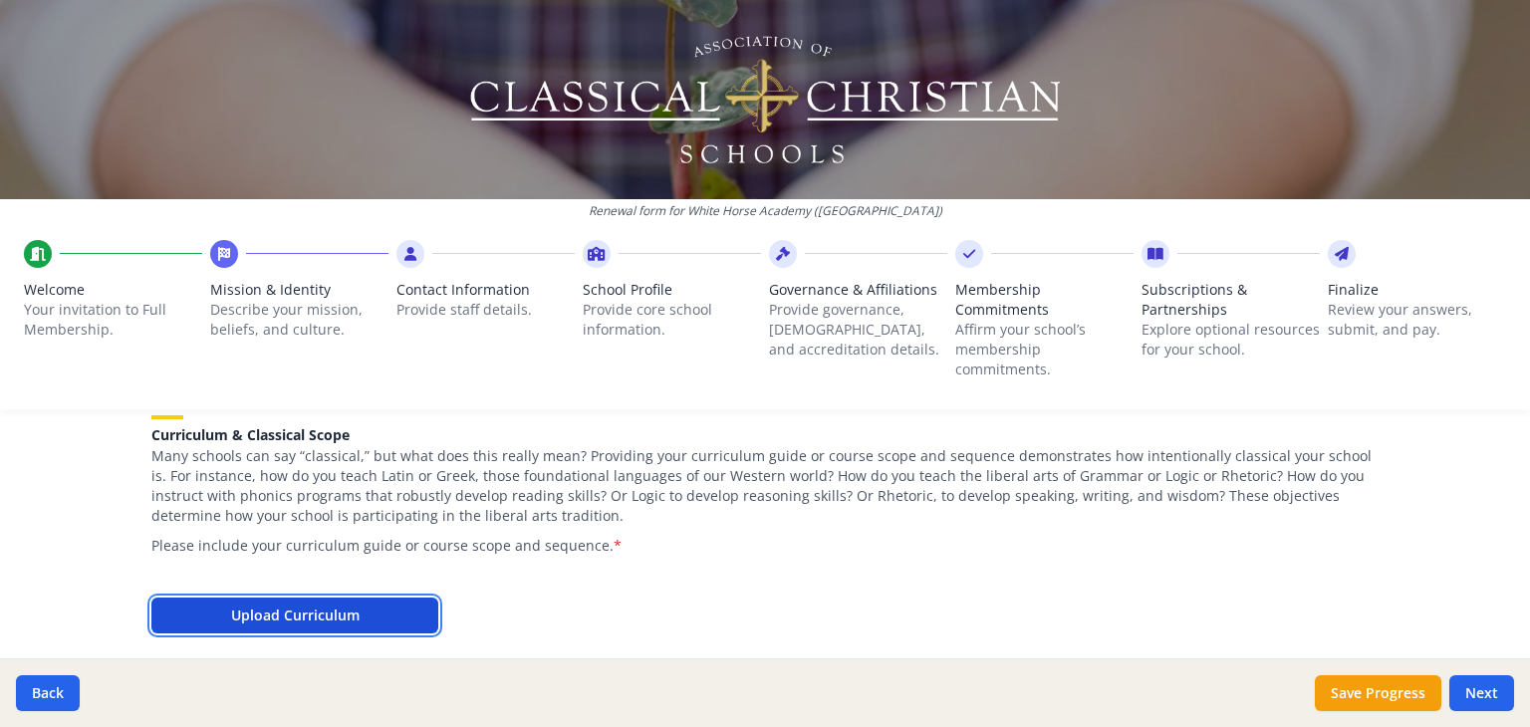
click at [339, 598] on button "Upload Curriculum" at bounding box center [294, 616] width 287 height 36
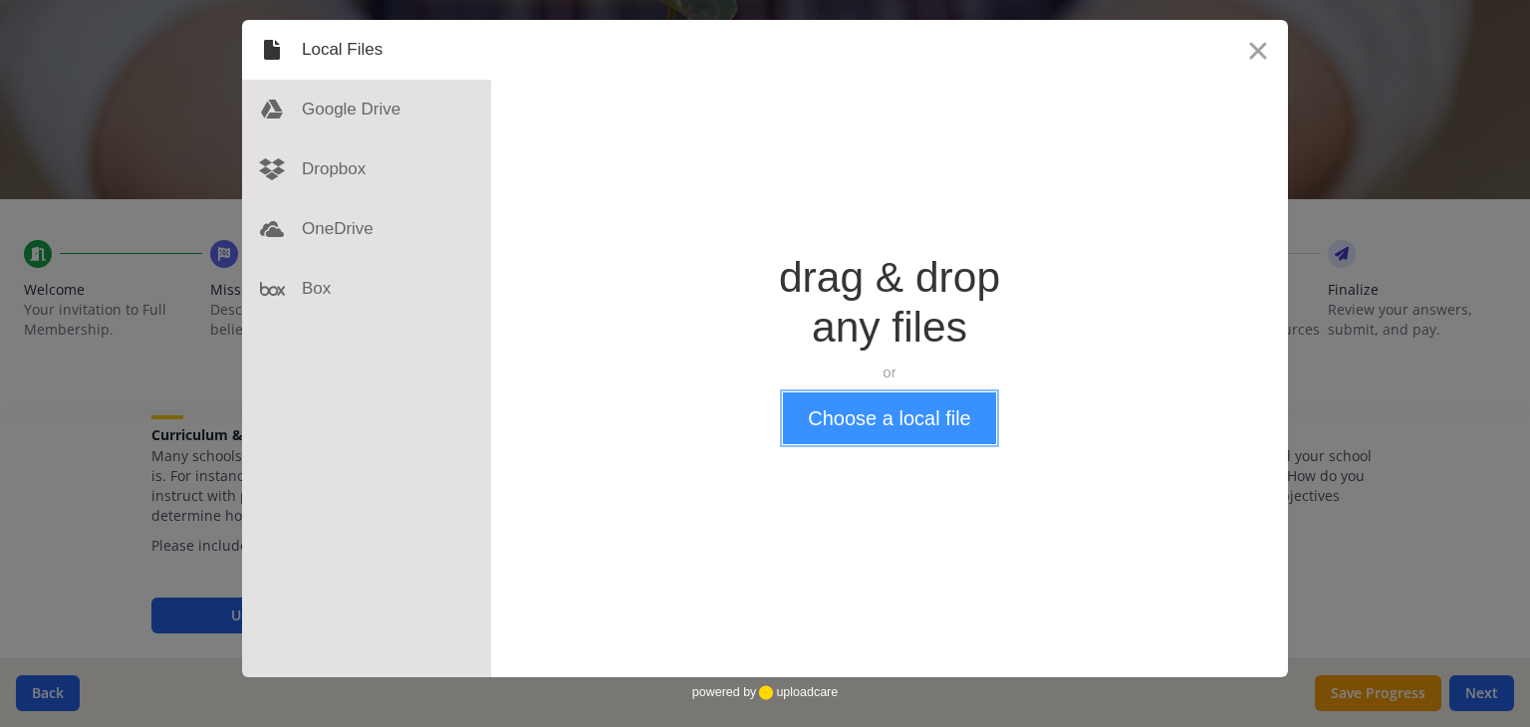
click at [865, 417] on button "Choose a local file" at bounding box center [889, 418] width 212 height 52
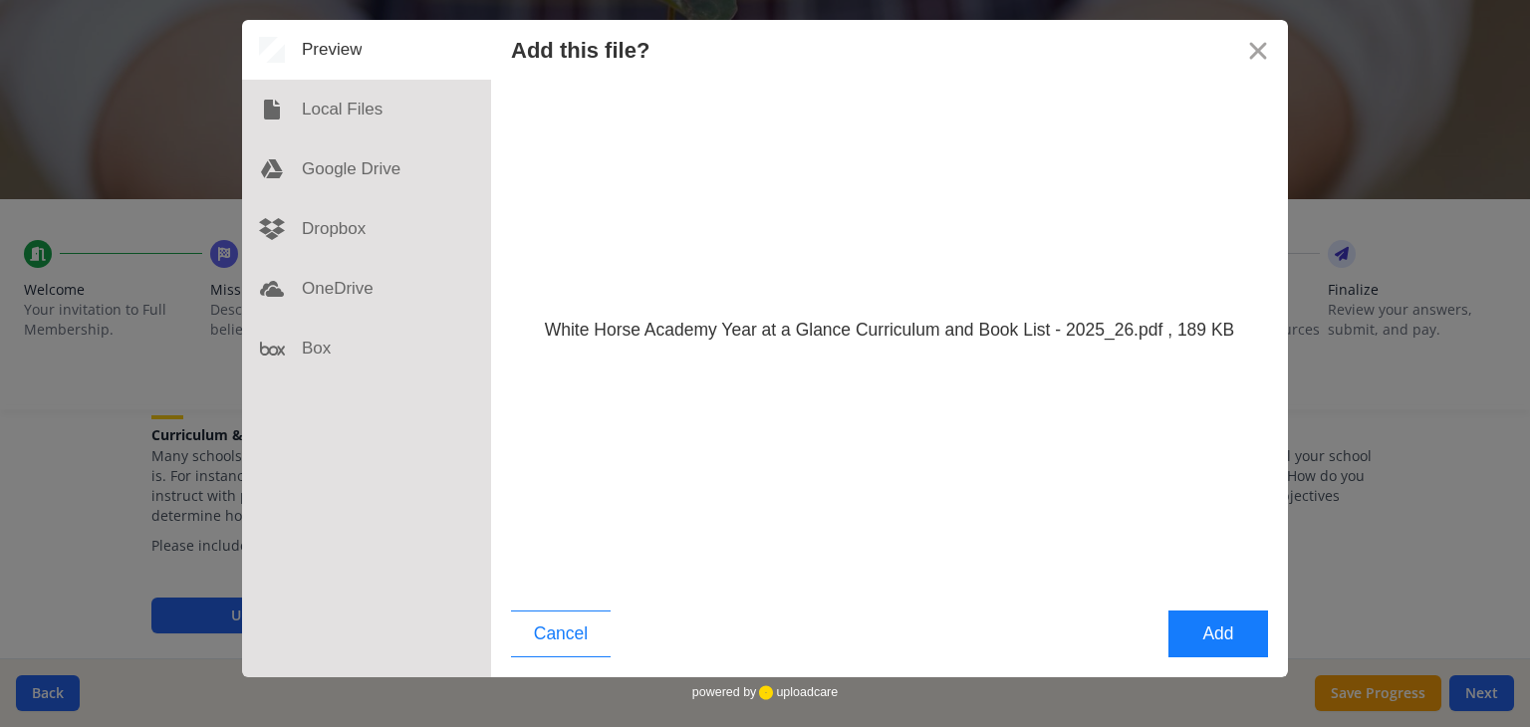
click at [1072, 623] on div "Cancel Add" at bounding box center [889, 639] width 797 height 77
click at [1183, 631] on button "Add" at bounding box center [1218, 634] width 100 height 47
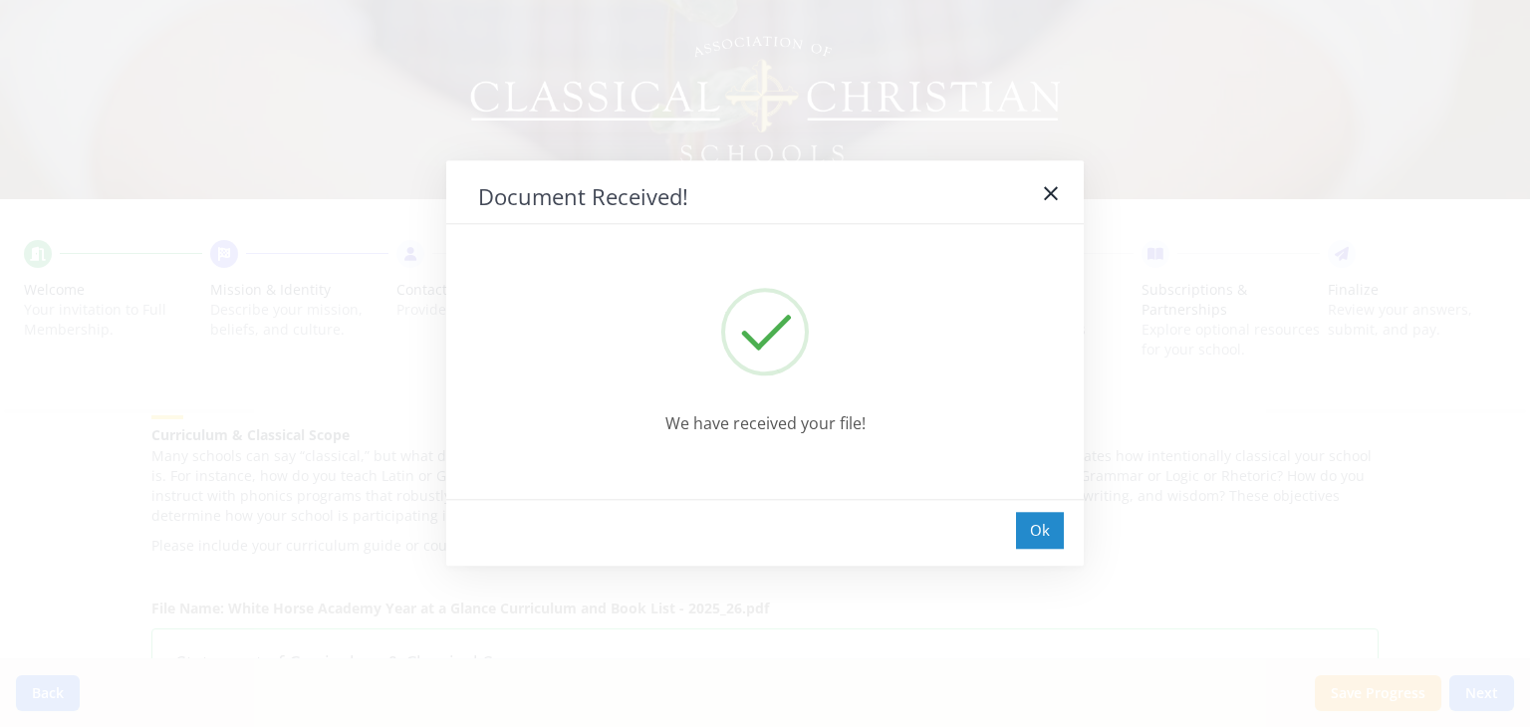
click at [1056, 524] on div "Ok" at bounding box center [1040, 530] width 48 height 37
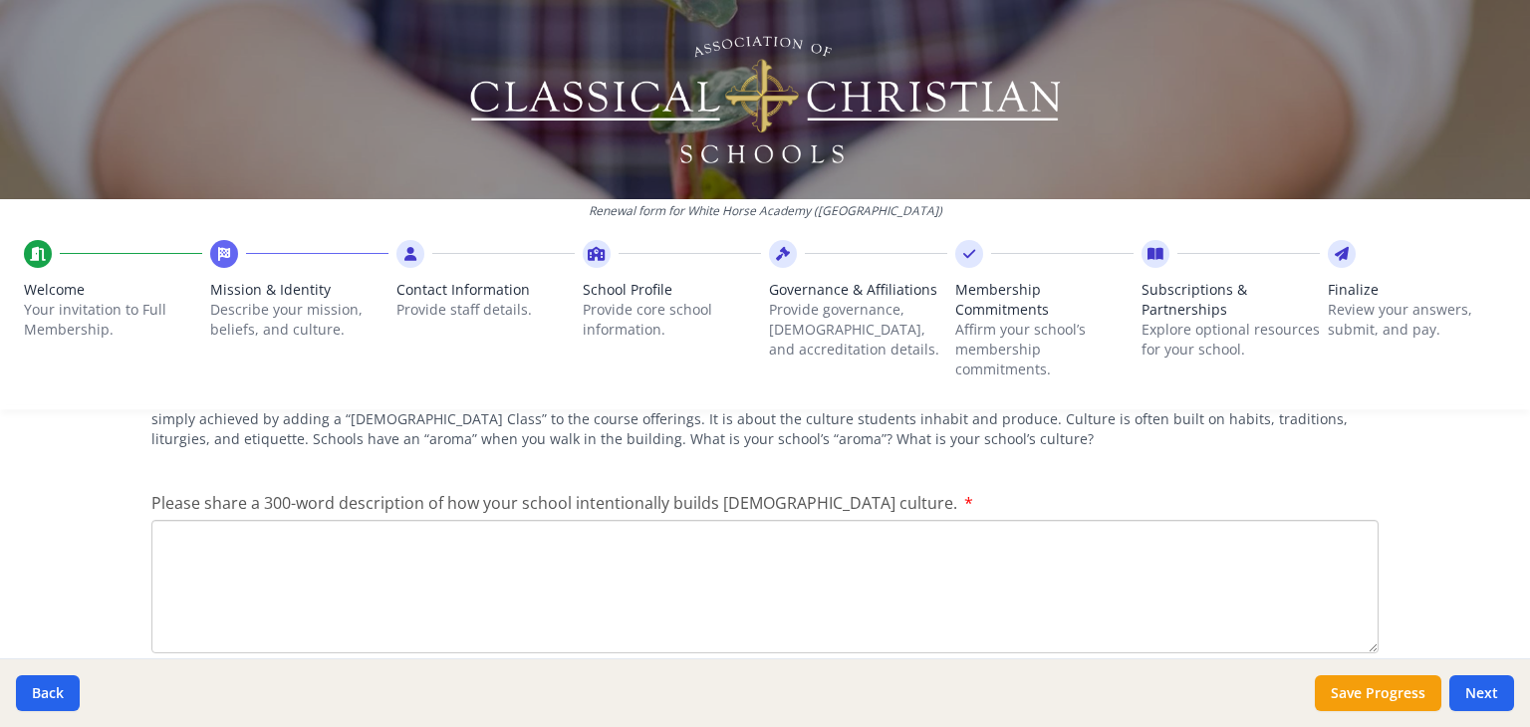
scroll to position [2554, 0]
click at [538, 518] on textarea "Please share a 300-word description of how your school intentionally builds [DE…" at bounding box center [764, 584] width 1227 height 133
paste textarea "We view the students as young persons in need of Godly formation who will learn…"
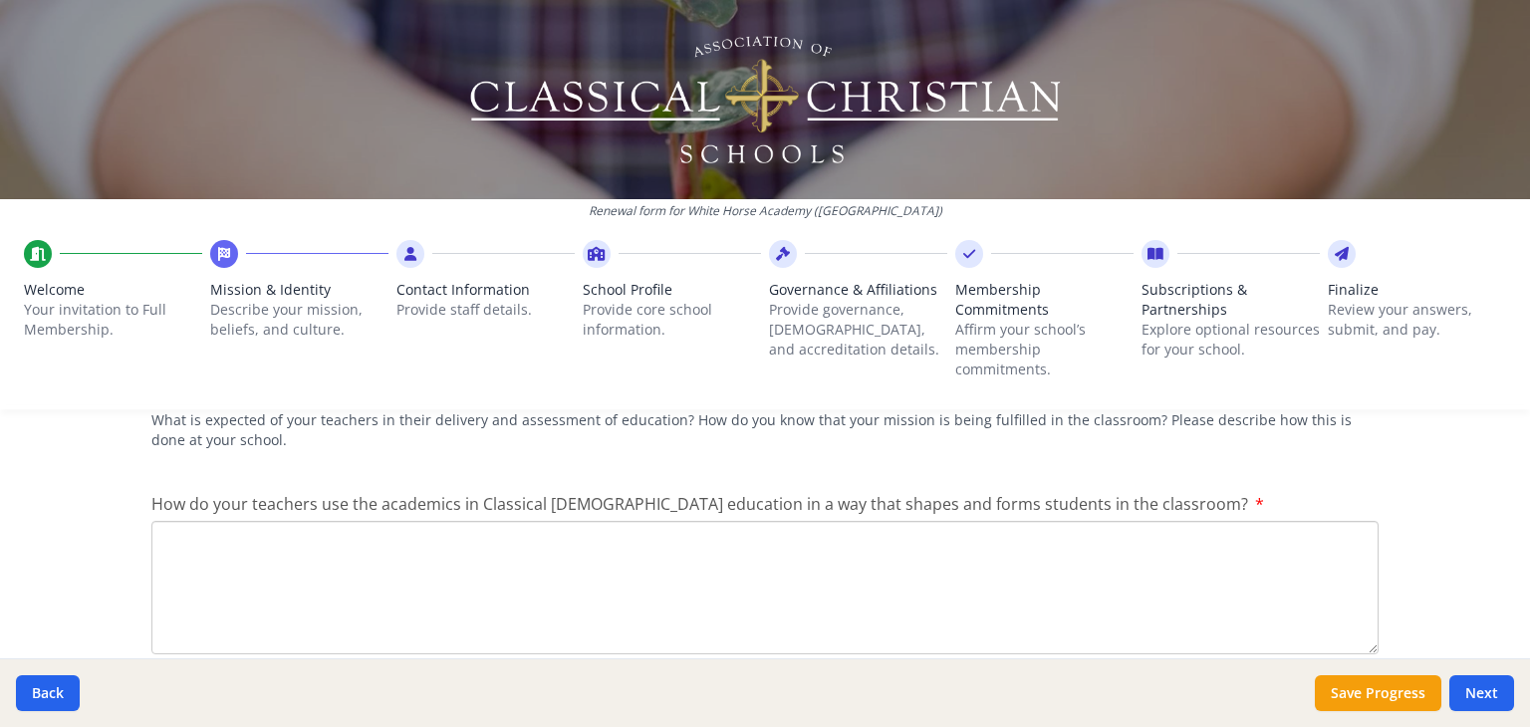
scroll to position [2883, 0]
type textarea "We view the students as young persons in need of Godly formation who will learn…"
click at [580, 547] on textarea "How do your teachers use the academics in Classical [DEMOGRAPHIC_DATA] educatio…" at bounding box center [764, 586] width 1227 height 133
paste textarea "At WHA, we believe that habits of behavior play a significant part in forming G…"
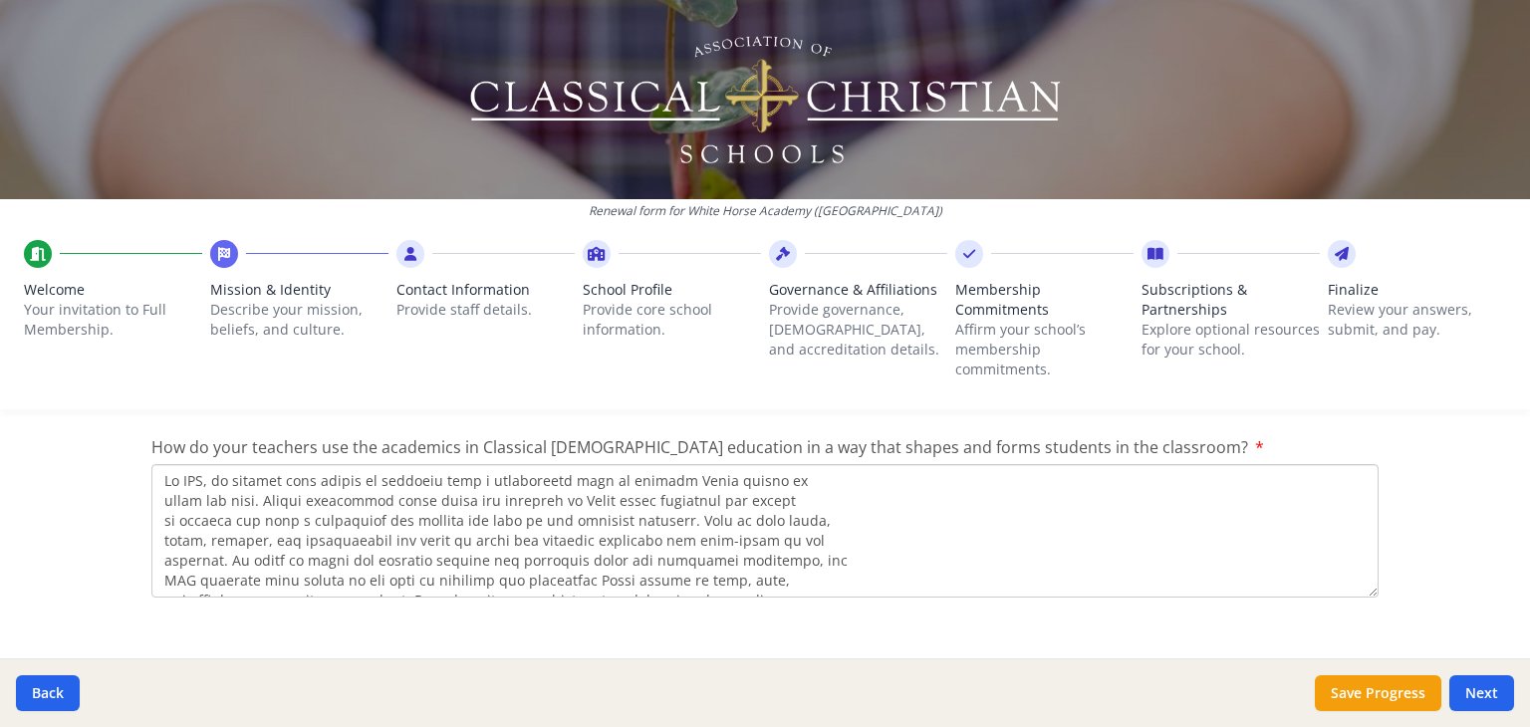
scroll to position [199, 0]
type textarea "At WHA, we believe that habits of behavior play a significant part in forming G…"
click at [1496, 685] on button "Next" at bounding box center [1481, 693] width 65 height 36
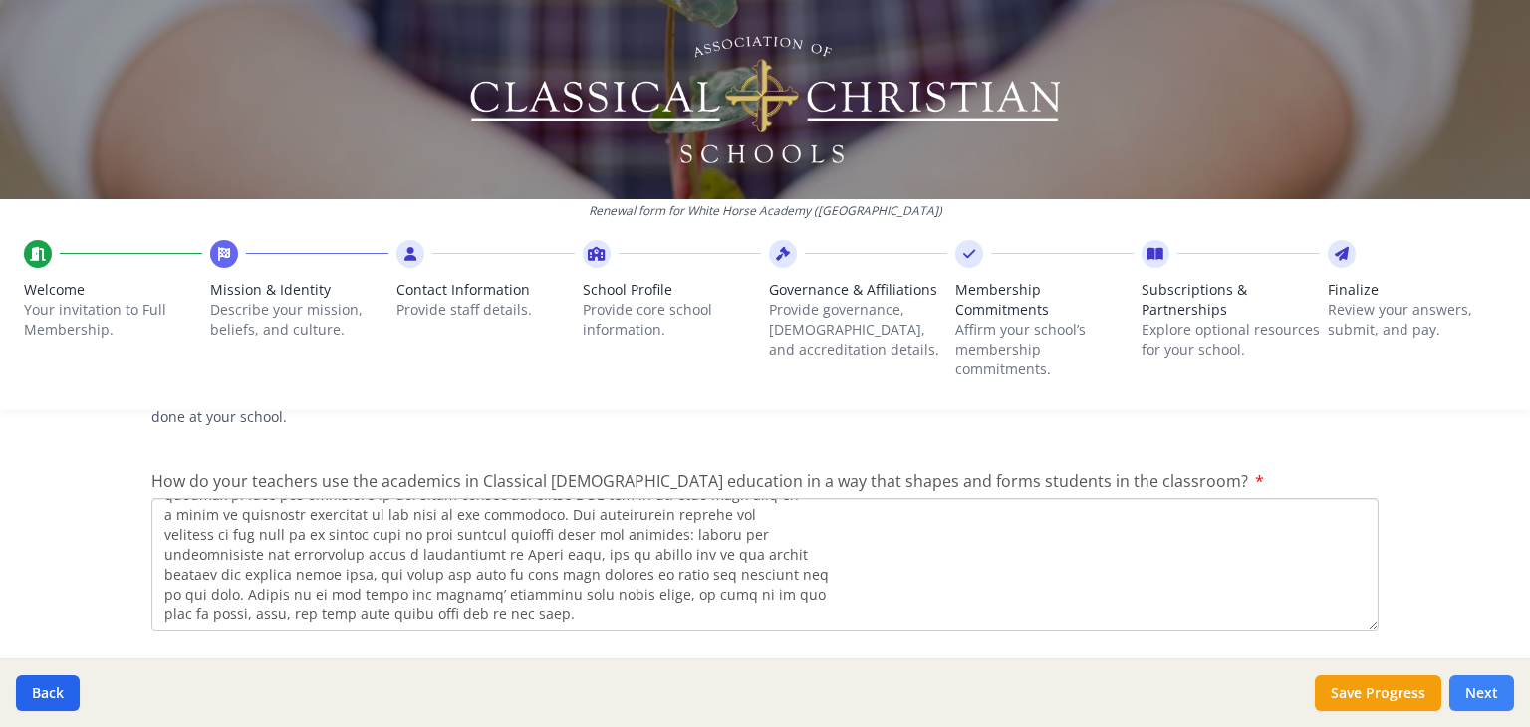
scroll to position [2972, 0]
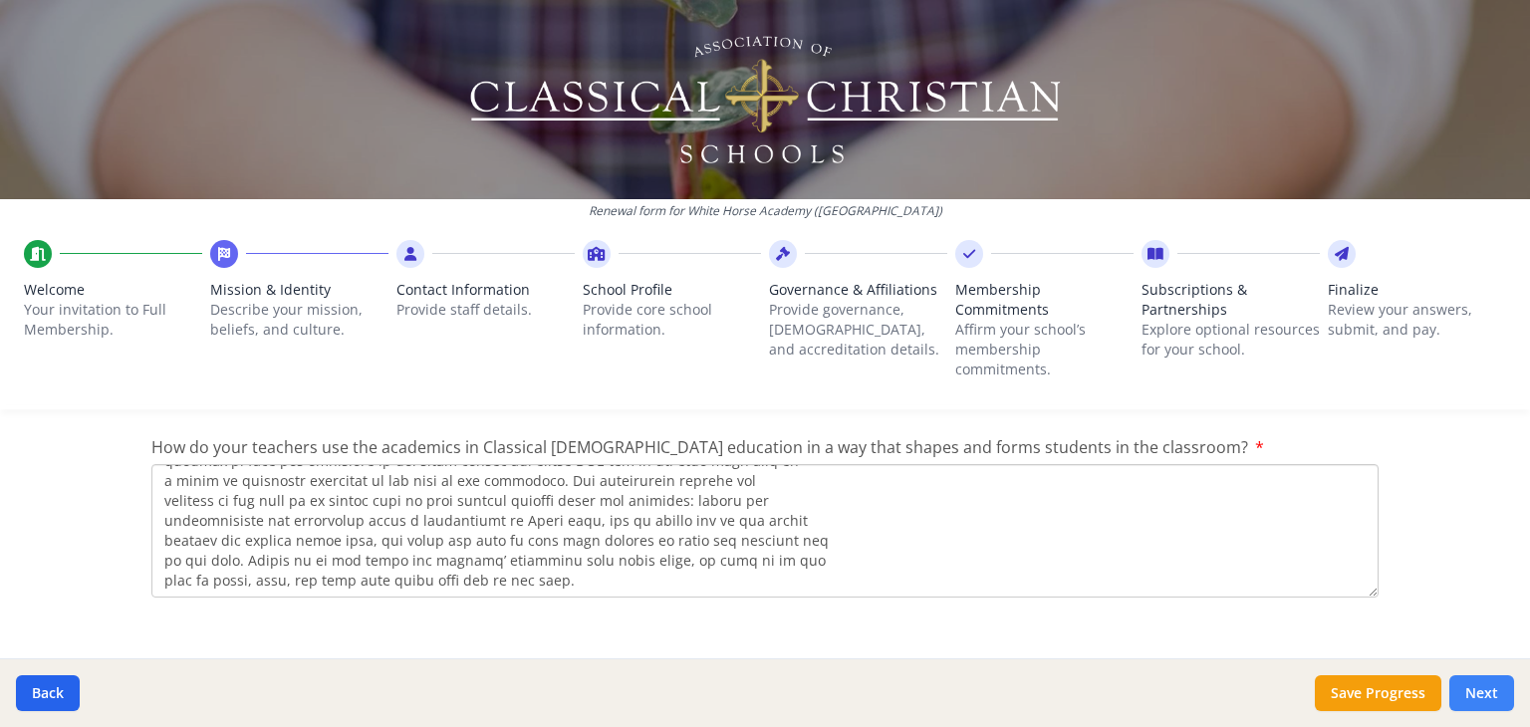
click at [1486, 699] on button "Next" at bounding box center [1481, 693] width 65 height 36
click at [1470, 692] on button "Next" at bounding box center [1481, 693] width 65 height 36
click at [1398, 695] on button "Save Progress" at bounding box center [1378, 693] width 126 height 36
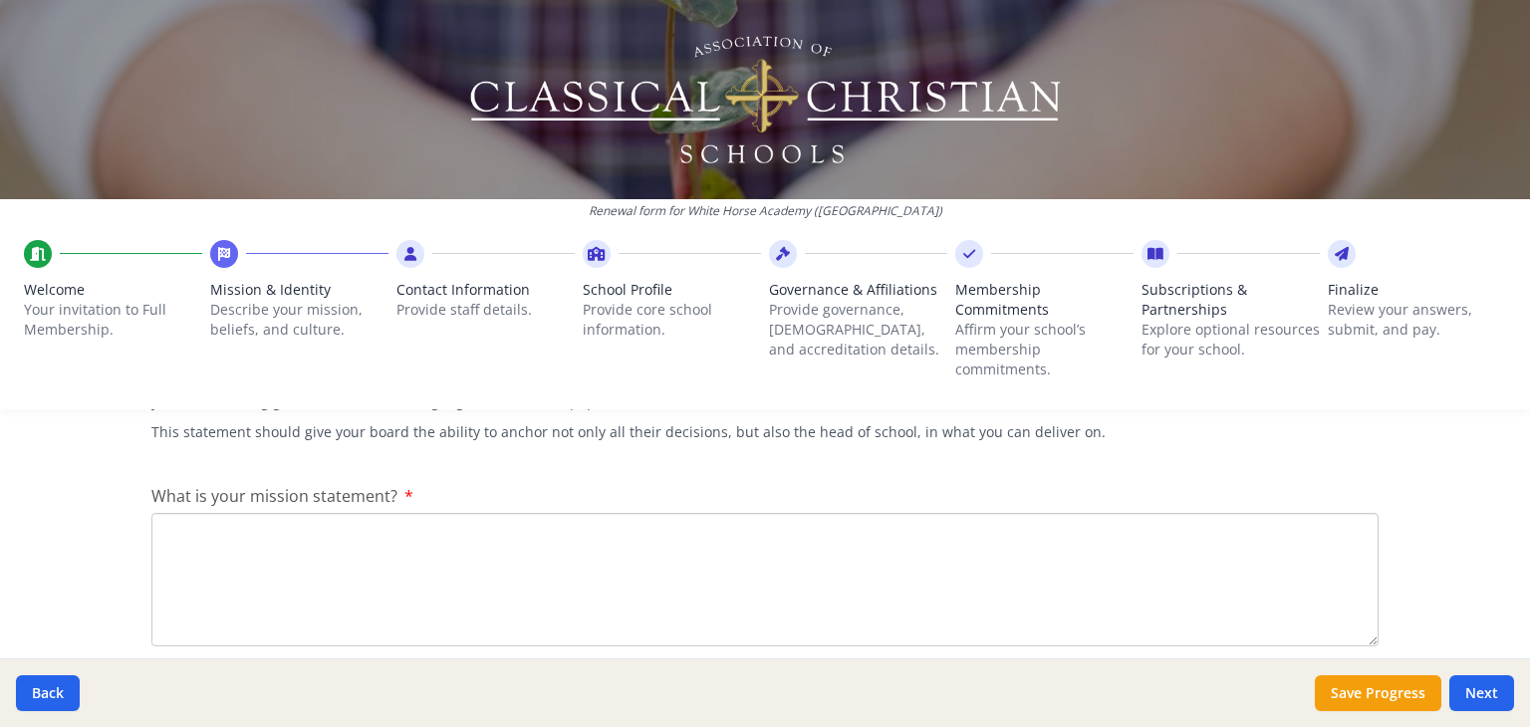
scroll to position [395, 0]
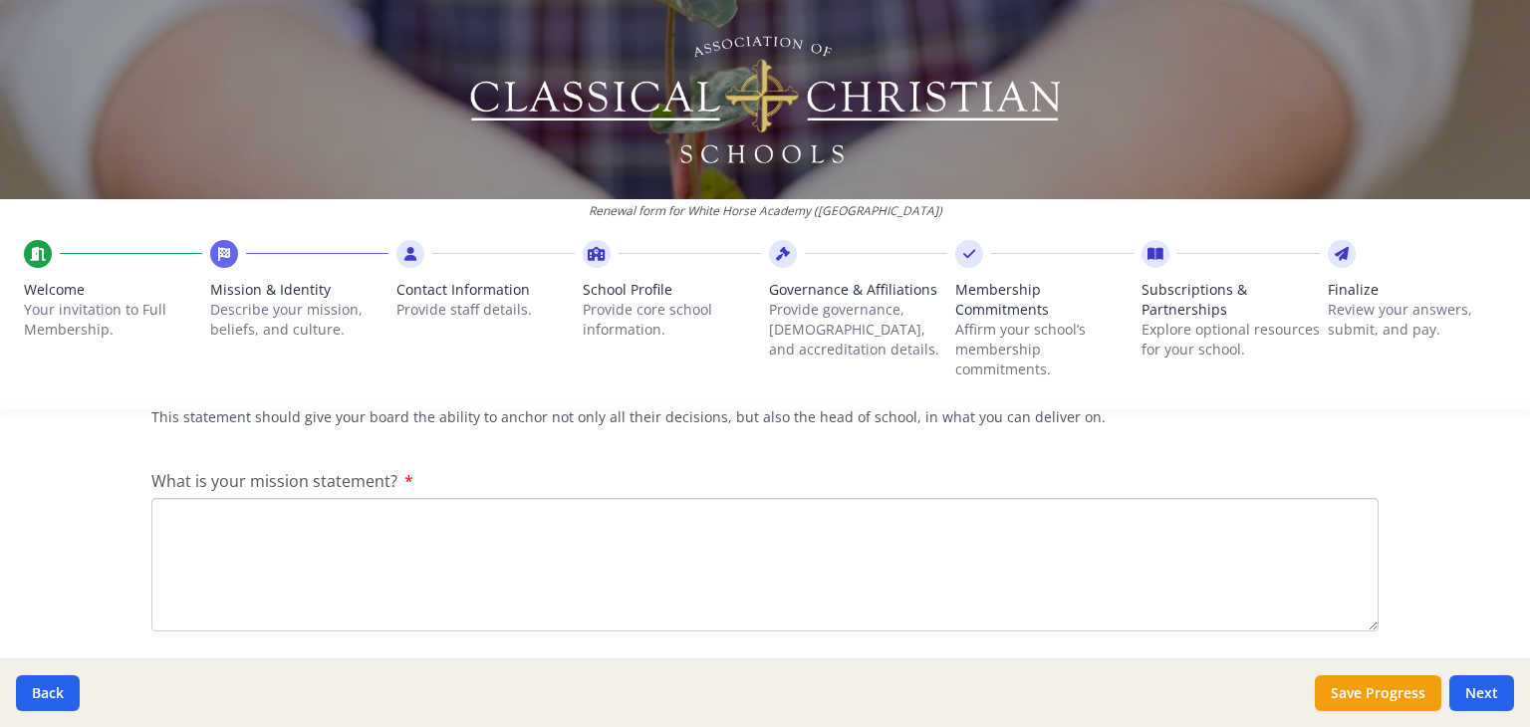
click at [786, 519] on textarea "What is your mission statement?" at bounding box center [764, 564] width 1227 height 133
paste textarea "The mission of White Horse Academy is to Glorify God by providing a Christ-cent…"
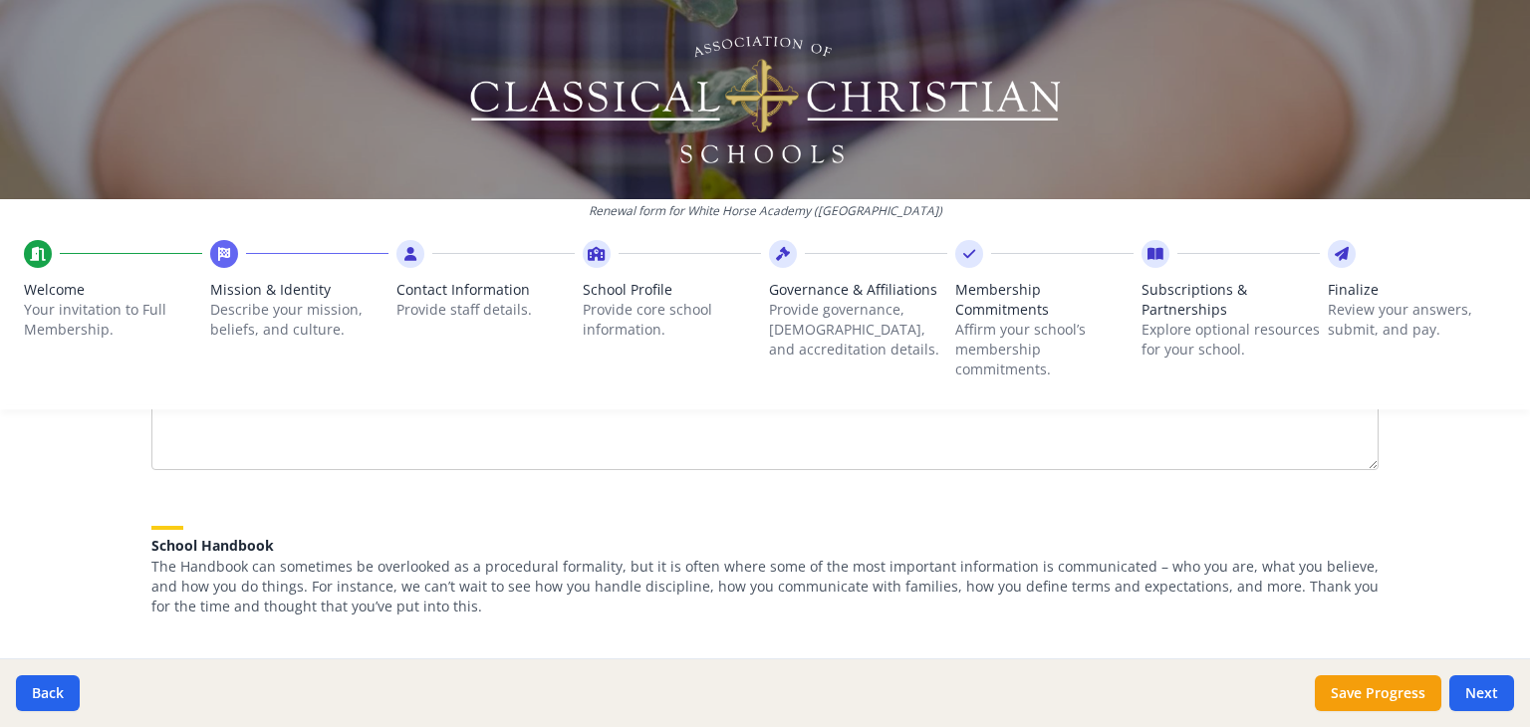
scroll to position [558, 0]
type textarea "The mission of White Horse Academy is to Glorify God by providing a Christ-cent…"
click at [1477, 696] on button "Next" at bounding box center [1481, 693] width 65 height 36
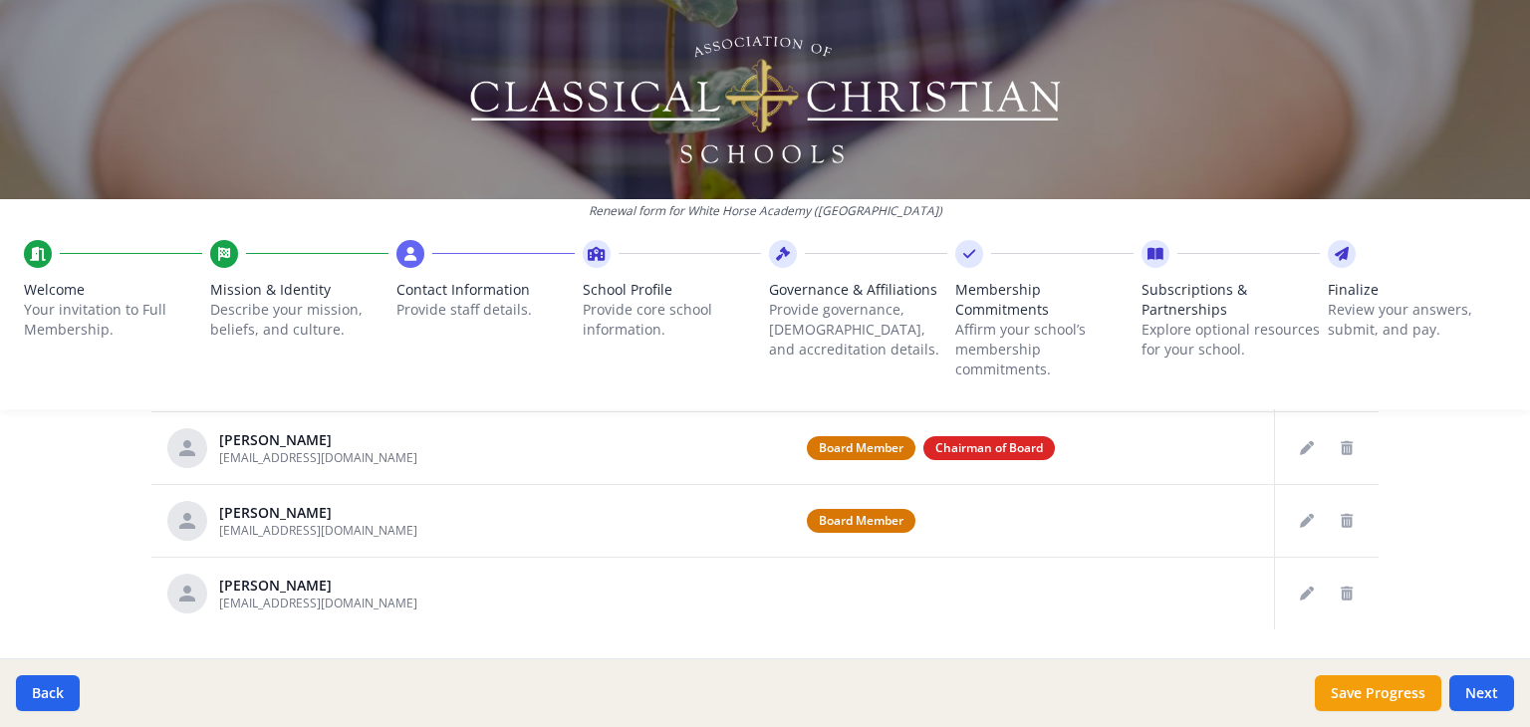
scroll to position [1172, 0]
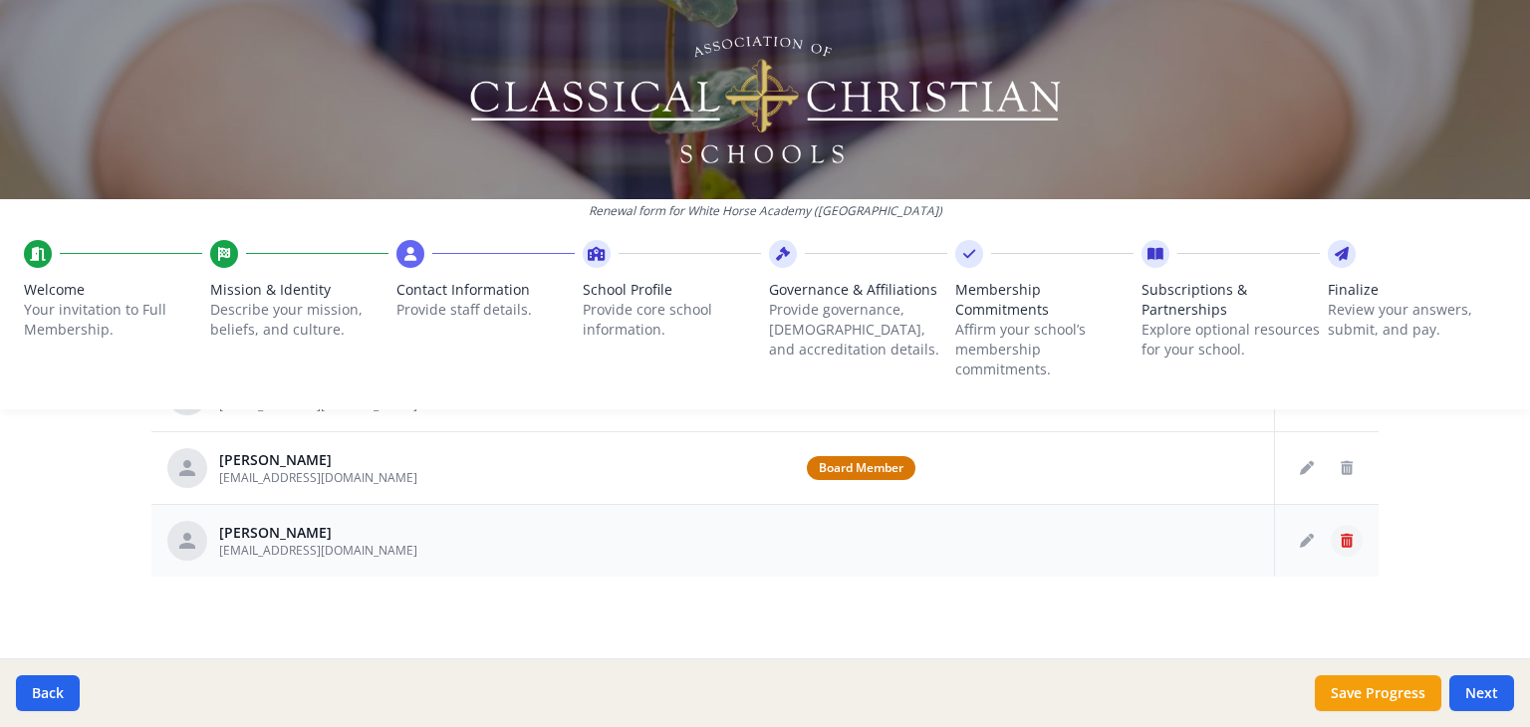
click at [1343, 546] on button "Delete staff" at bounding box center [1347, 541] width 32 height 32
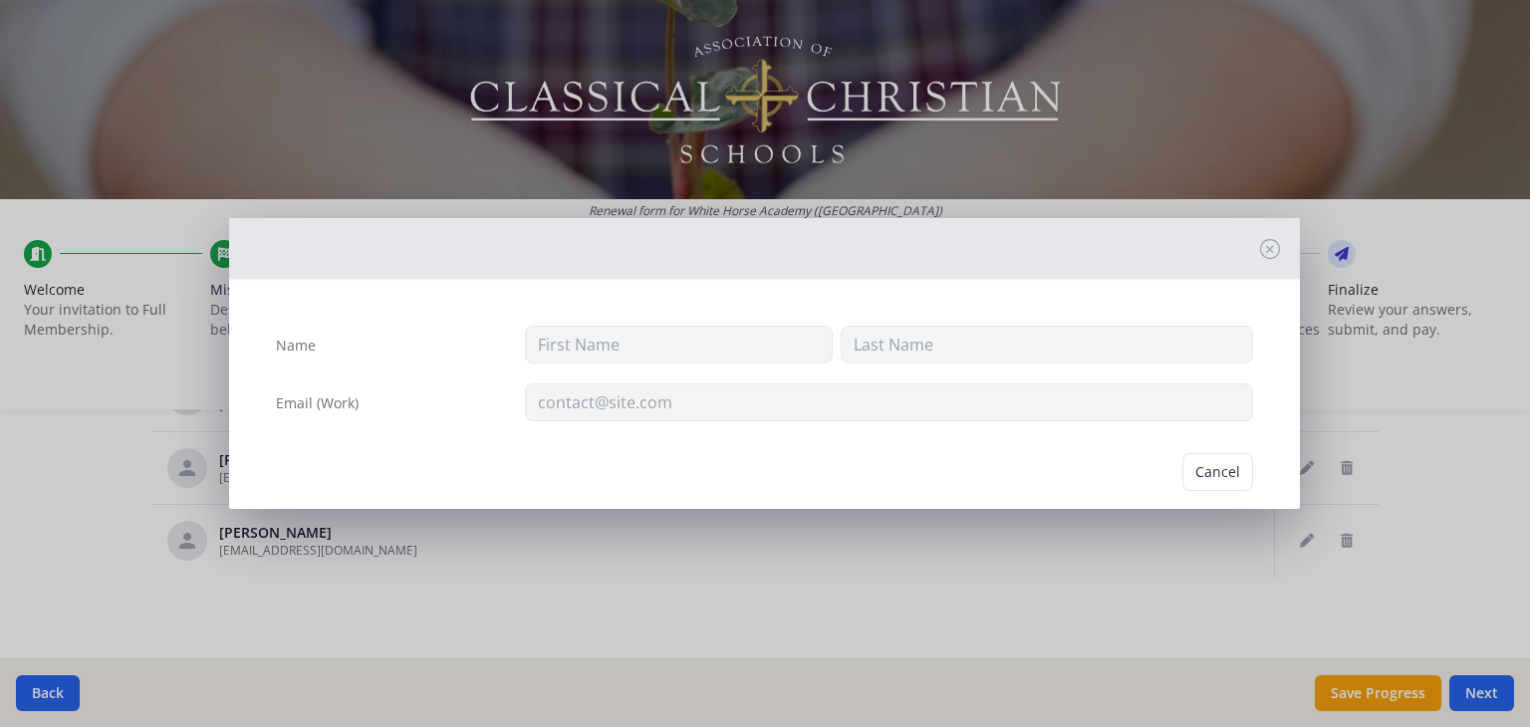
type input "Ella"
type input "Edelman"
type input "[EMAIL_ADDRESS][DOMAIN_NAME]"
click at [1215, 483] on button "Delete" at bounding box center [1218, 472] width 69 height 38
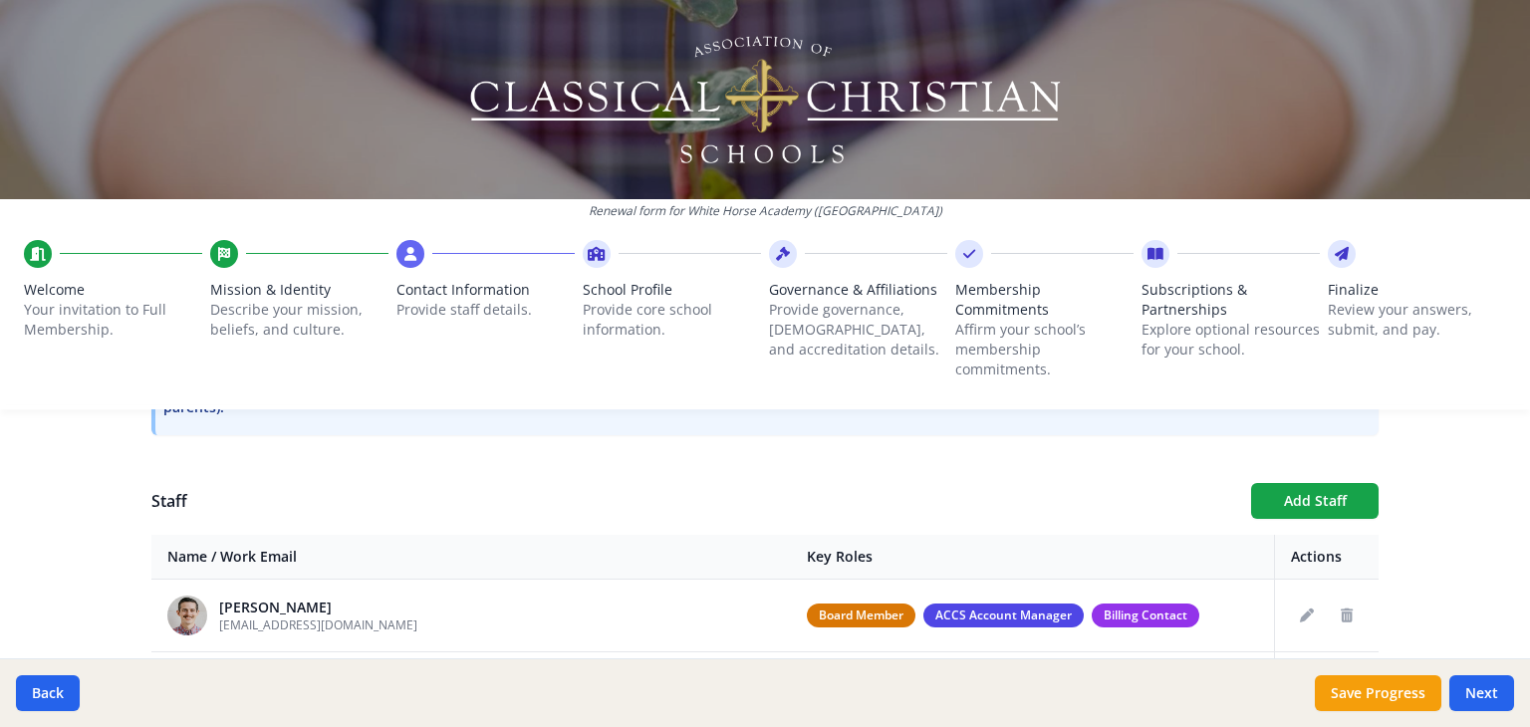
scroll to position [661, 0]
click at [1276, 500] on button "Add Staff" at bounding box center [1314, 501] width 127 height 36
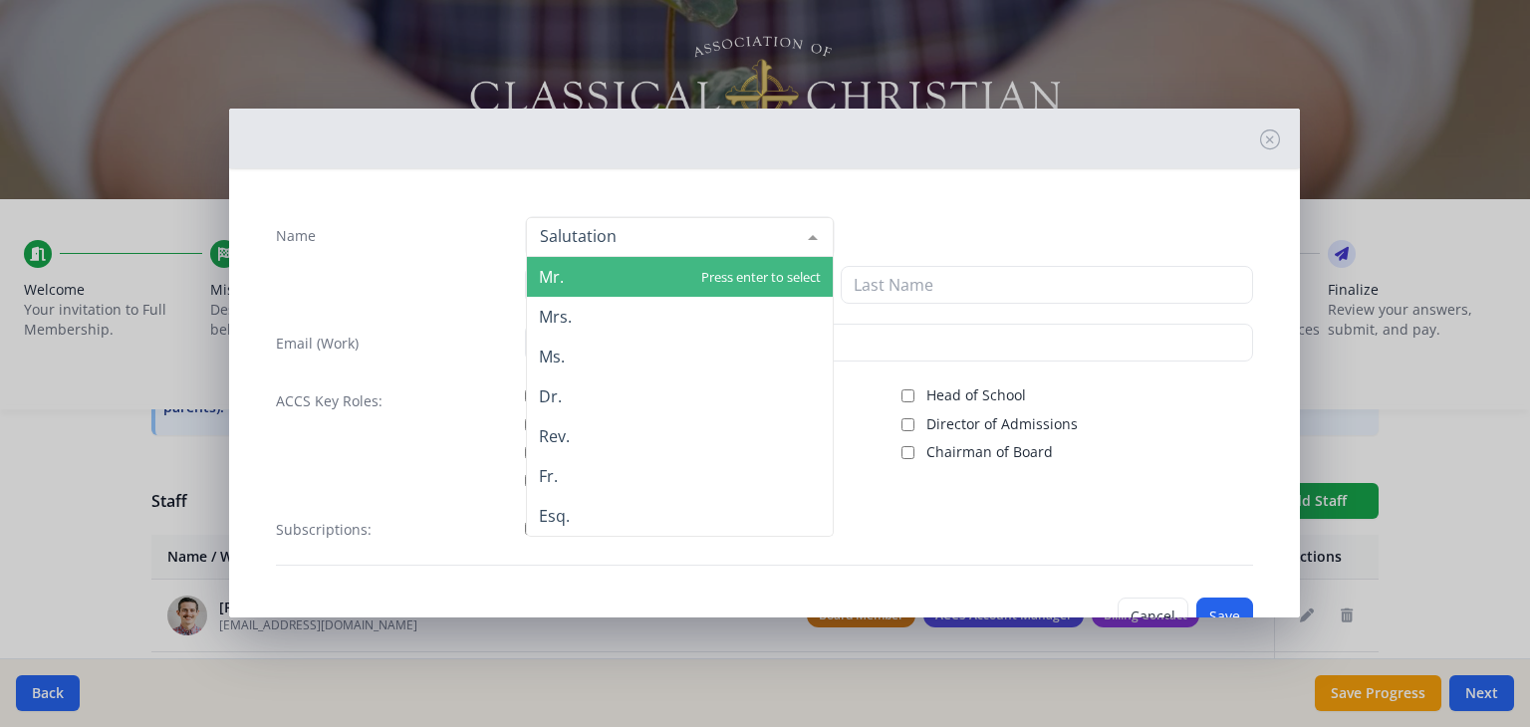
click at [635, 230] on div at bounding box center [680, 237] width 308 height 40
click at [611, 281] on span "Mr." at bounding box center [680, 277] width 306 height 40
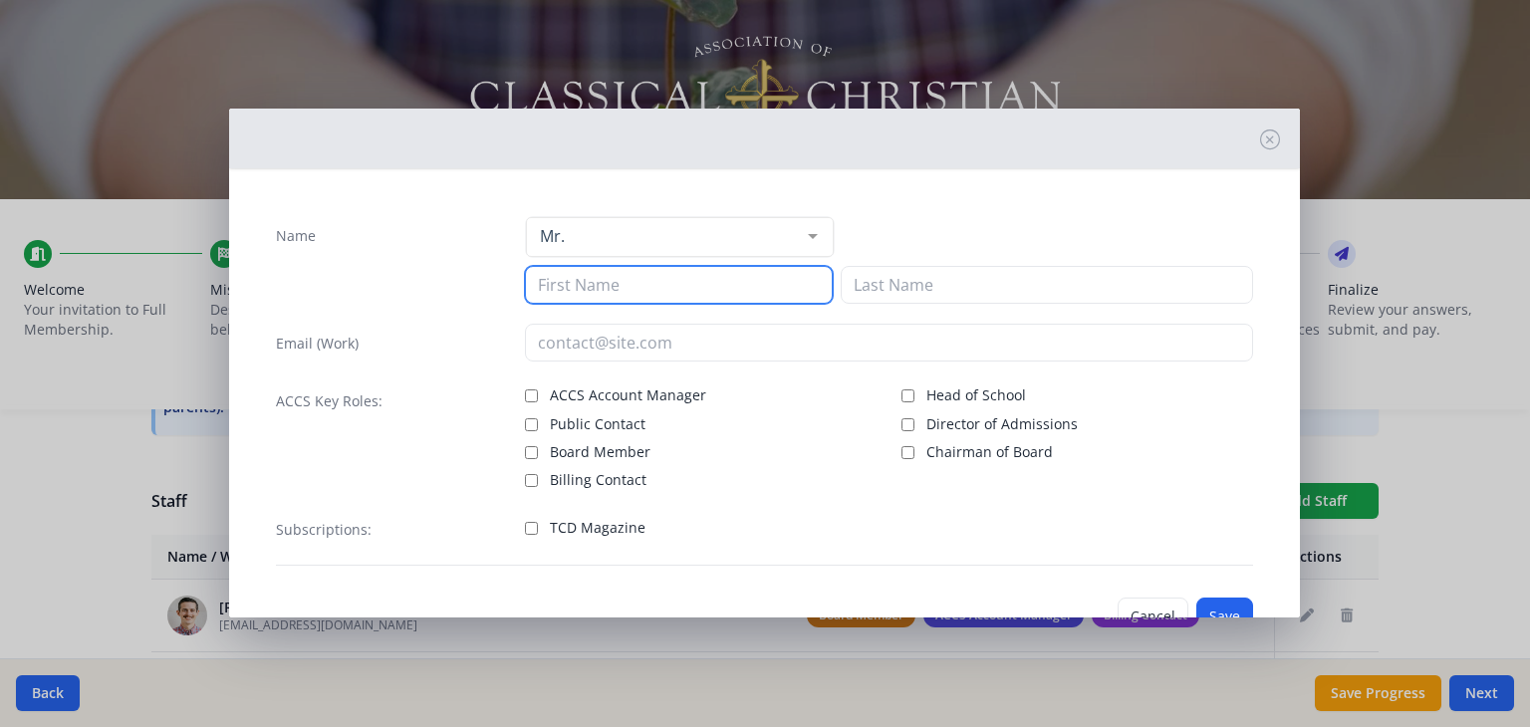
click at [607, 286] on input at bounding box center [679, 285] width 308 height 38
type input "Erik"
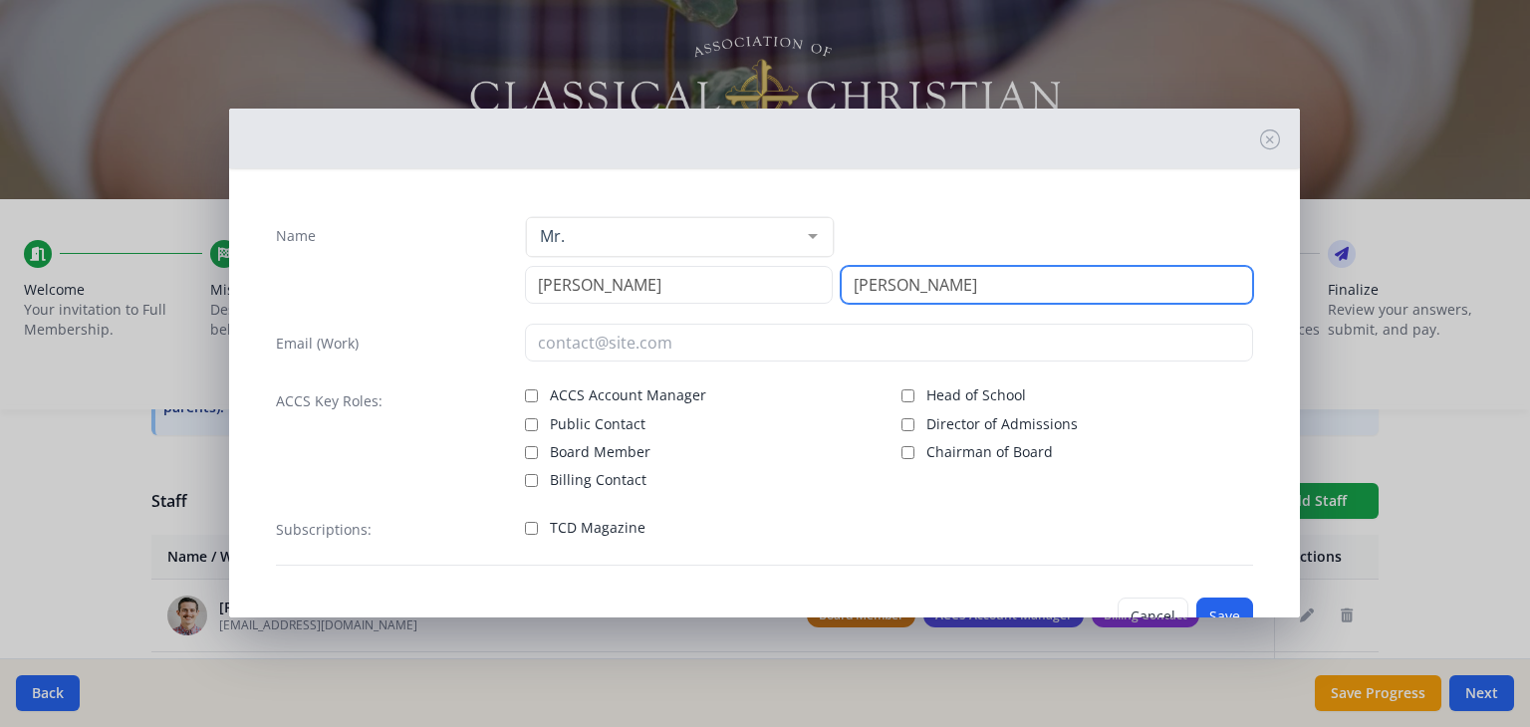
type input "Bertsche"
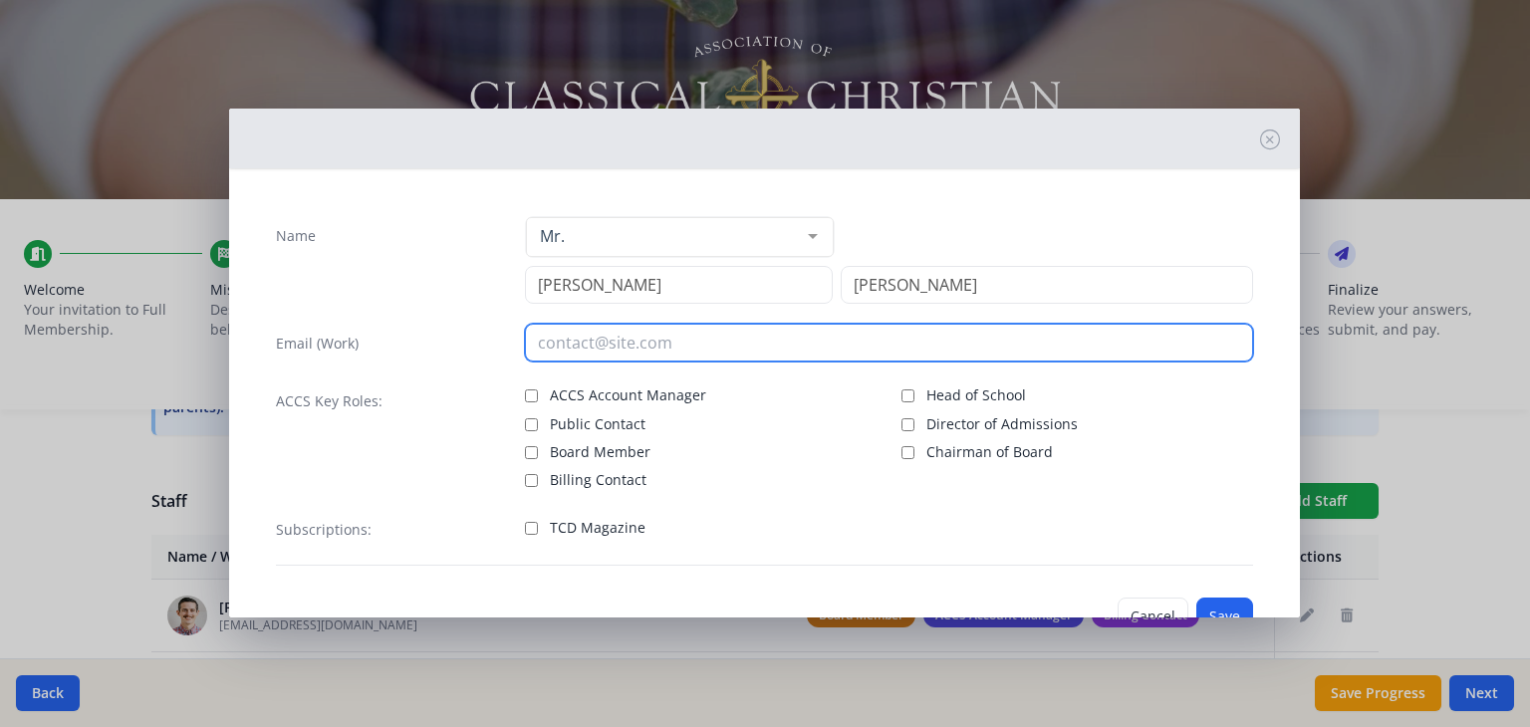
type input "d"
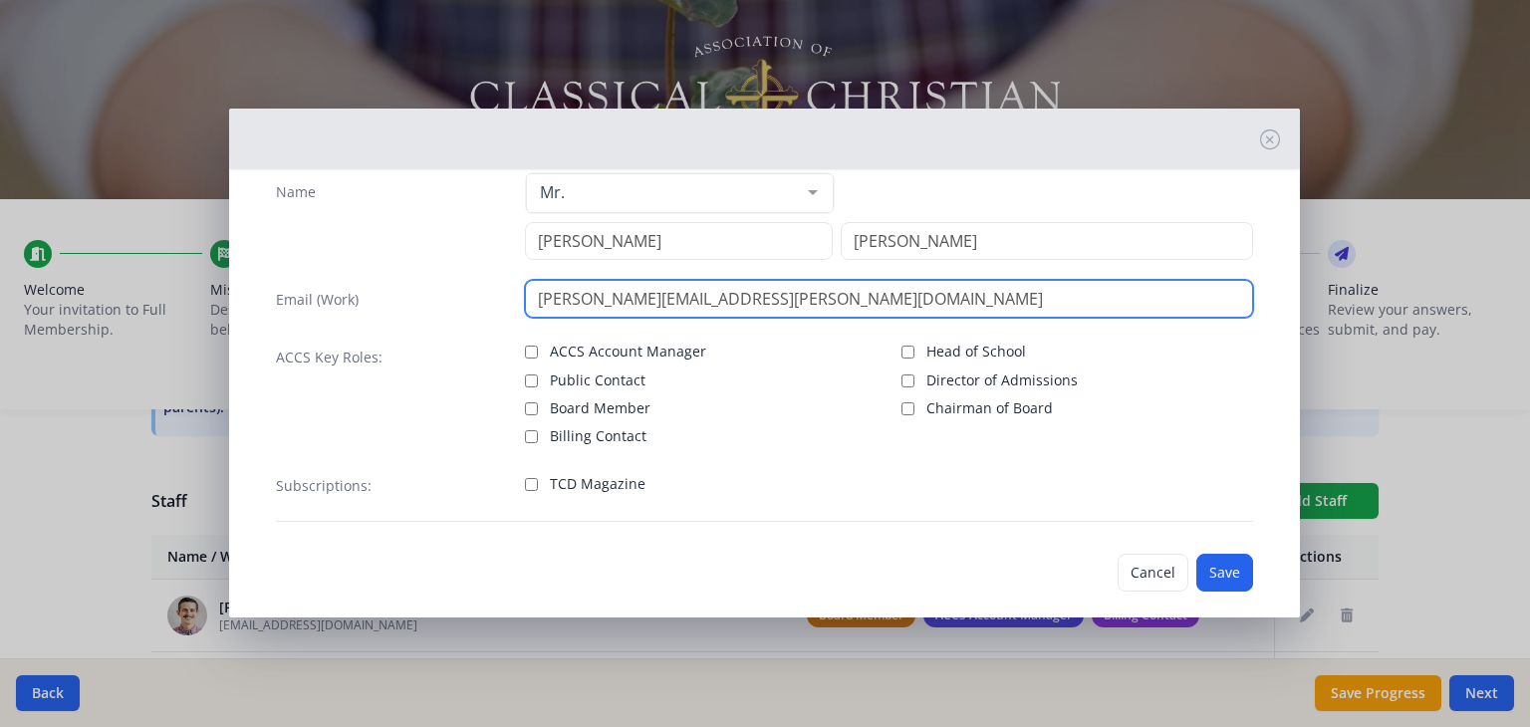
scroll to position [48, 0]
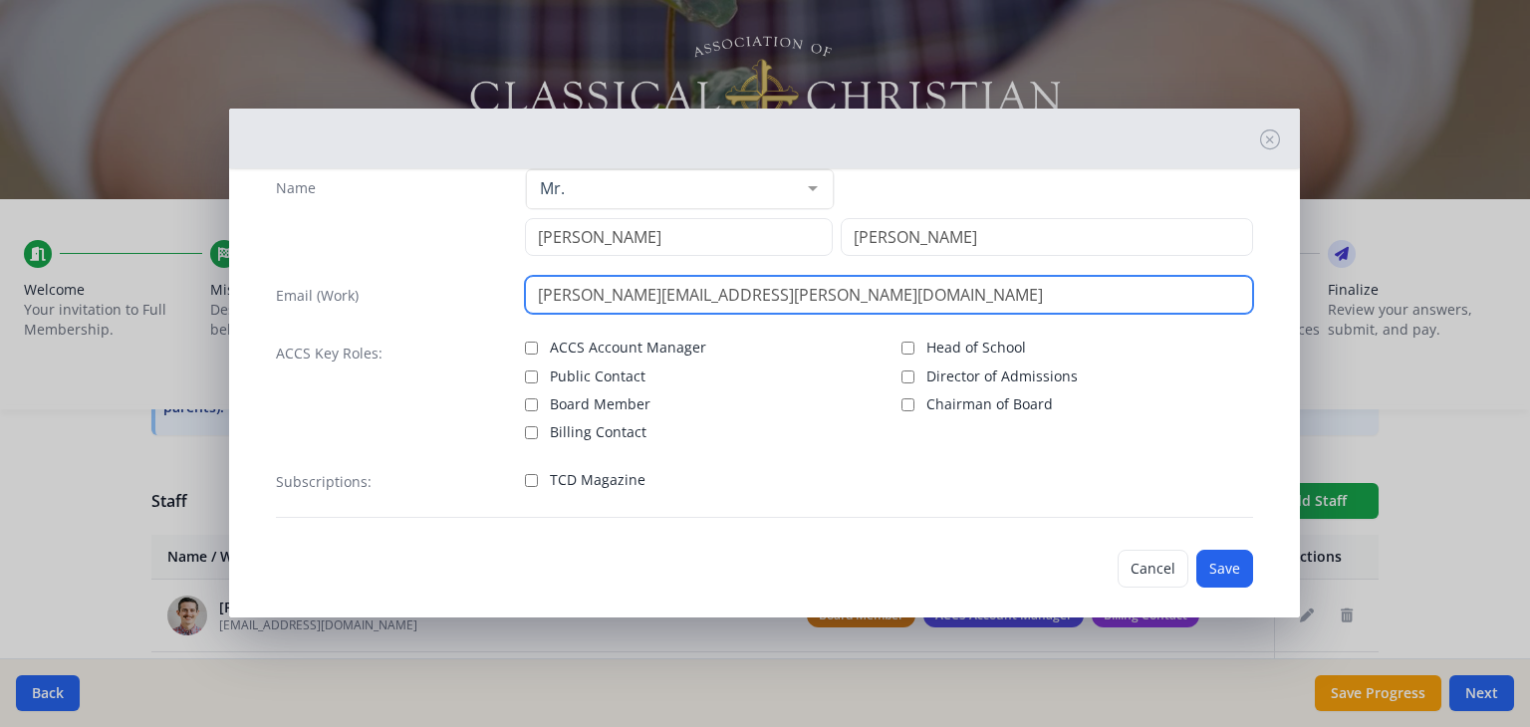
type input "erik.bertsche@whitehorseclassical.org"
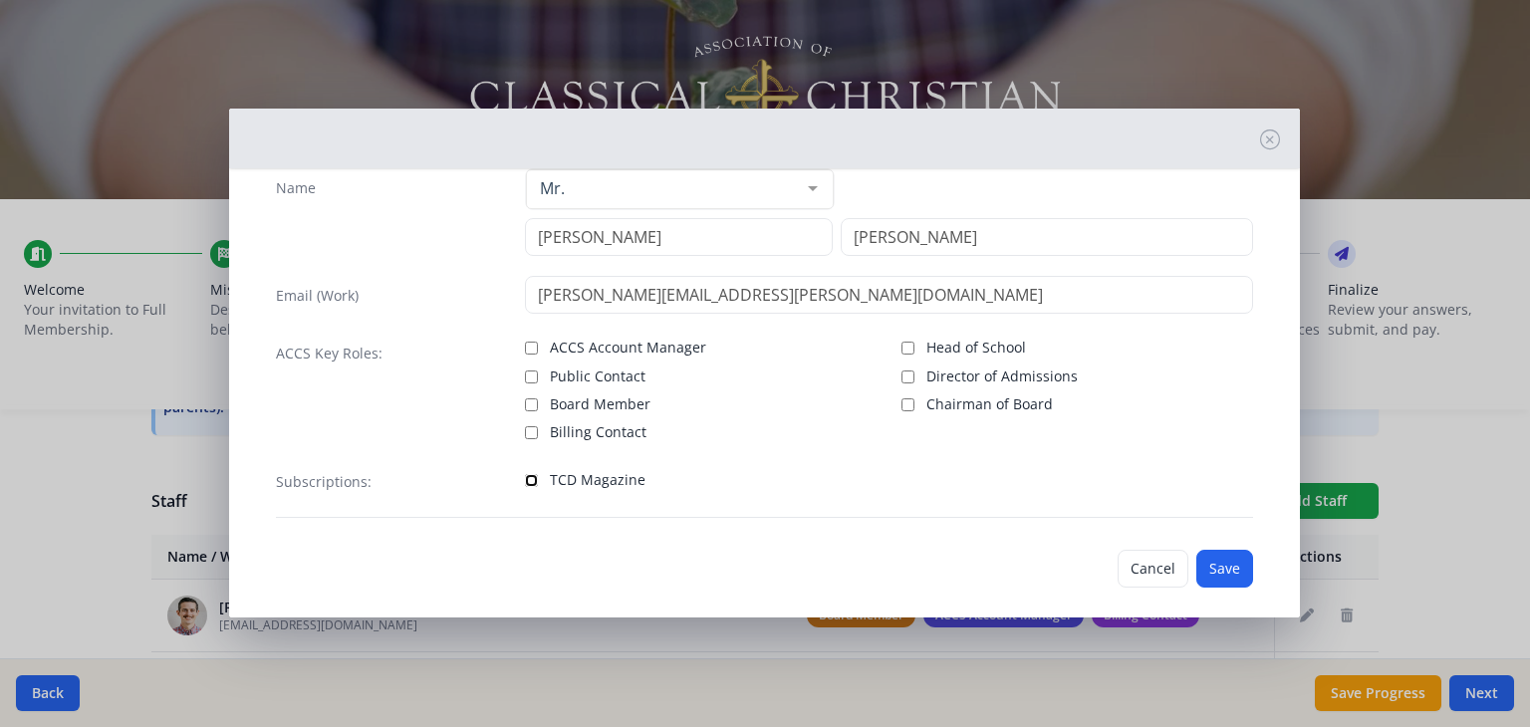
click at [526, 478] on input "TCD Magazine" at bounding box center [531, 480] width 13 height 13
checkbox input "true"
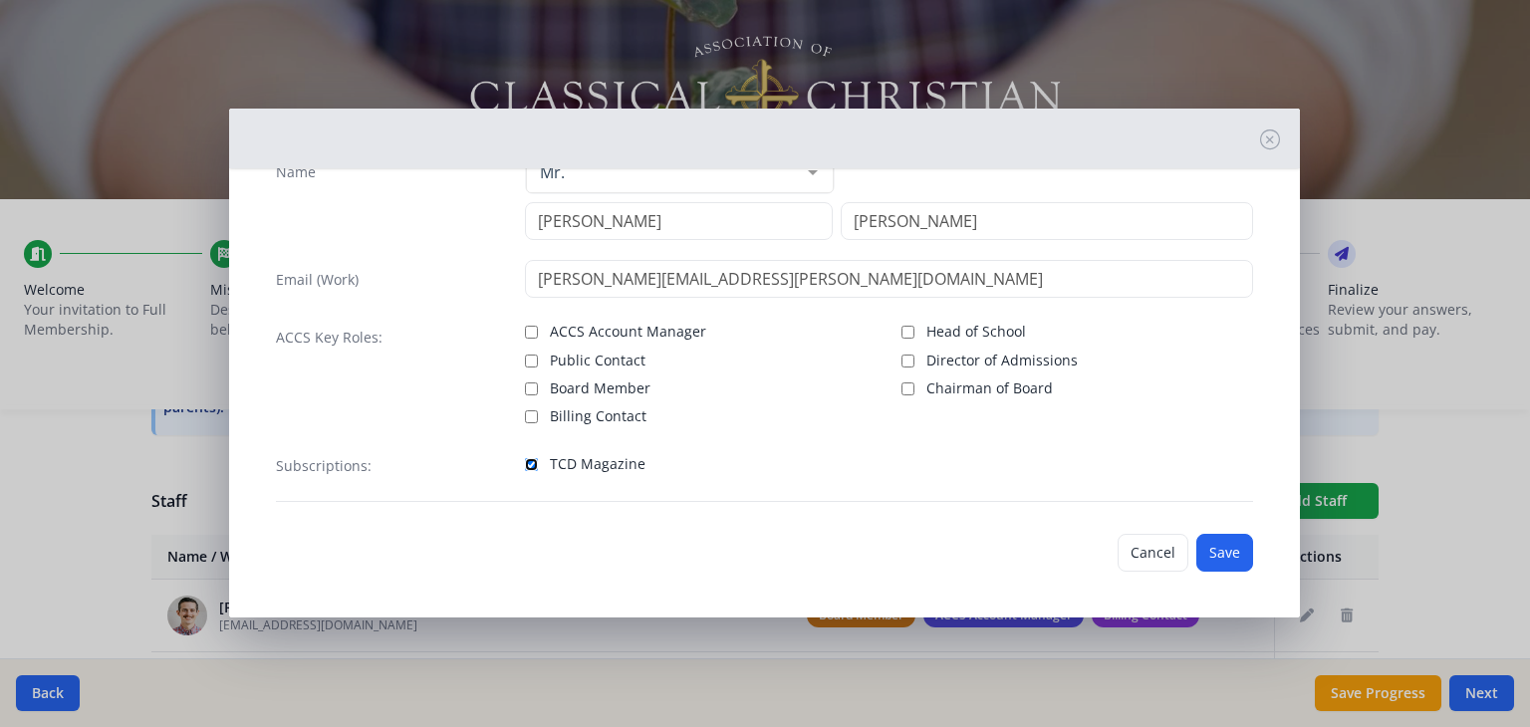
scroll to position [63, 0]
click at [1215, 553] on button "Save" at bounding box center [1224, 554] width 57 height 38
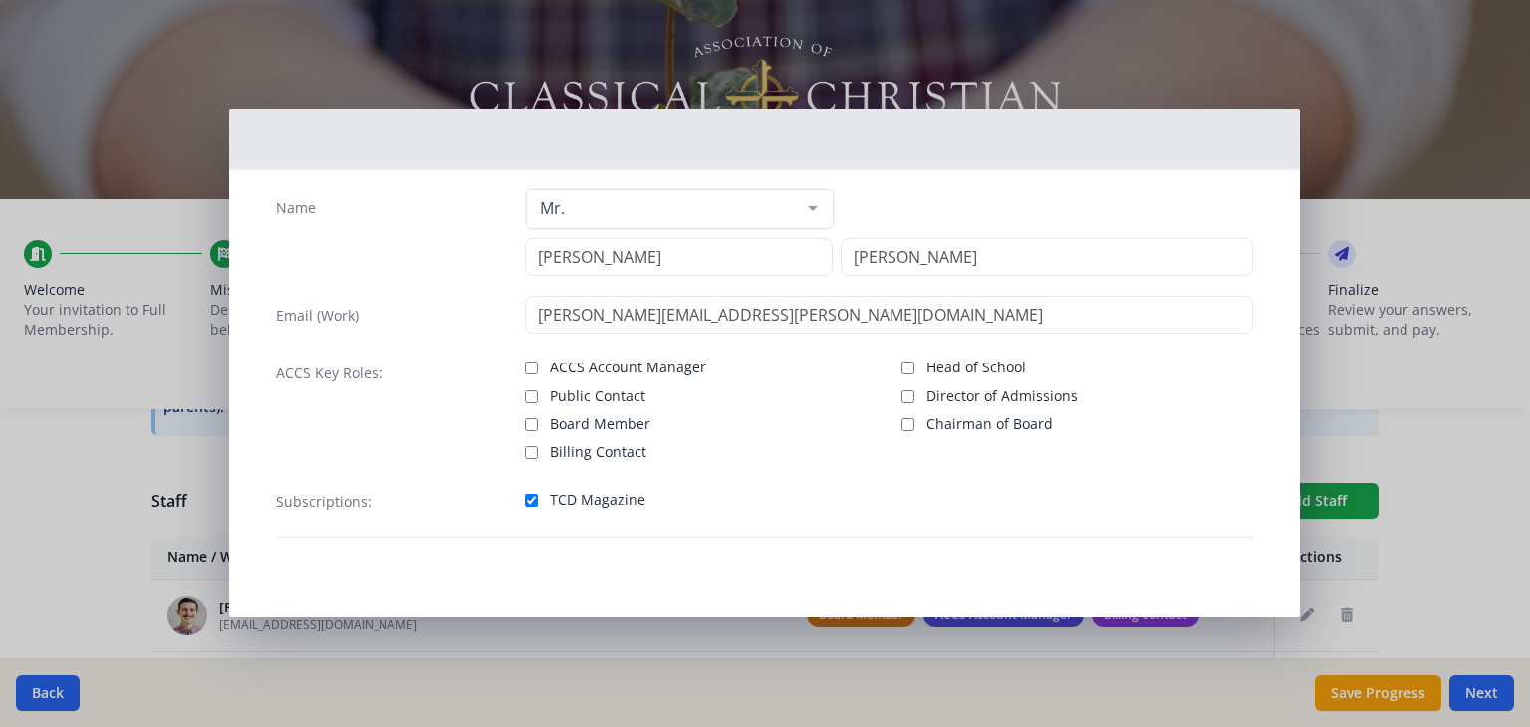
scroll to position [26, 0]
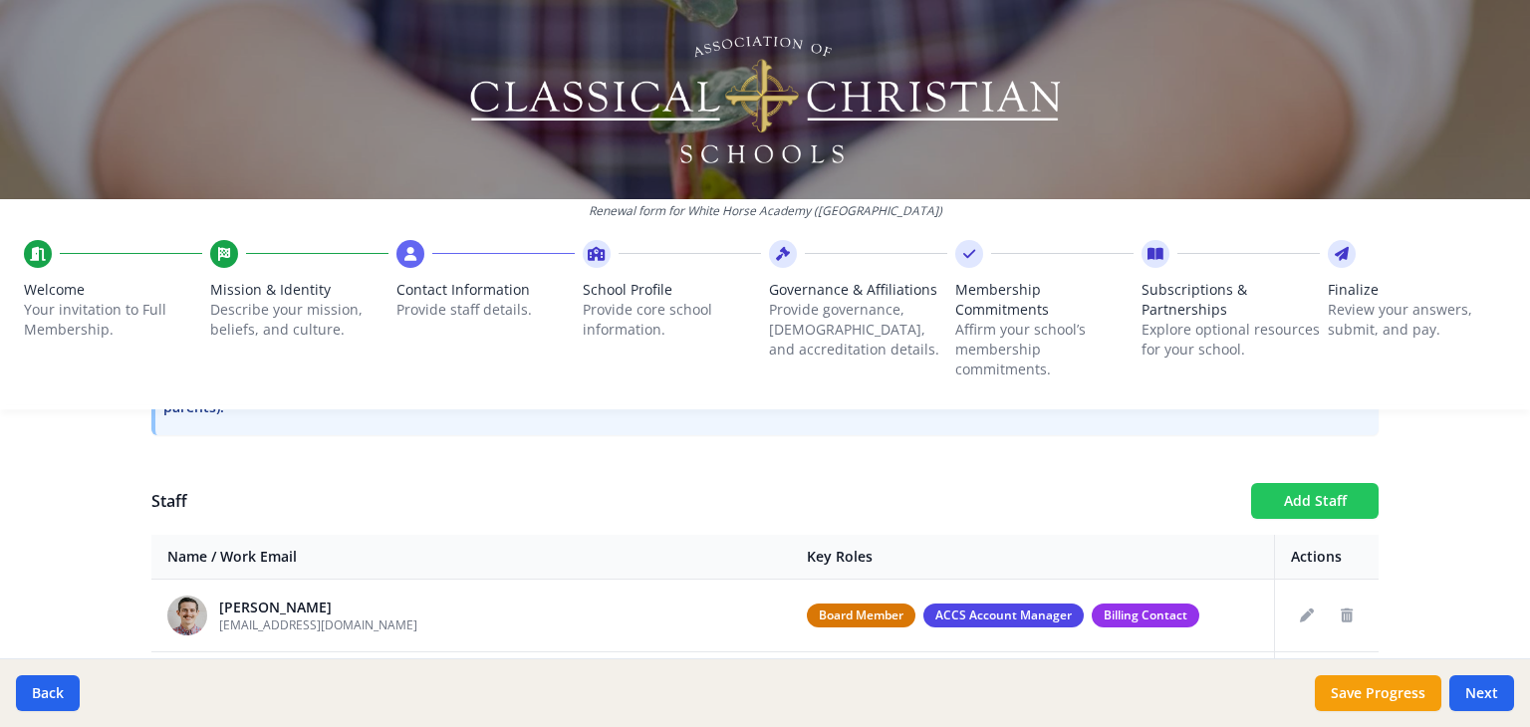
click at [1318, 486] on button "Add Staff" at bounding box center [1314, 501] width 127 height 36
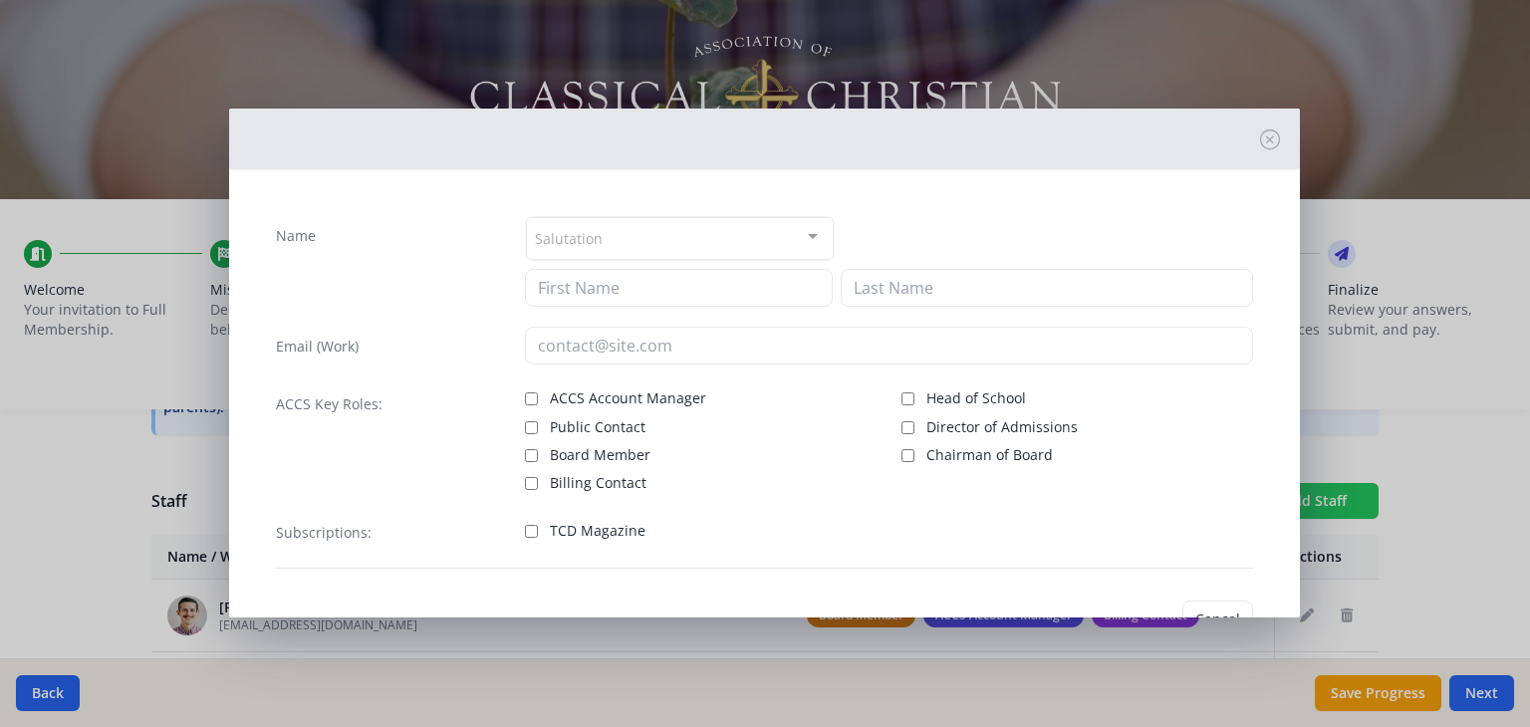
checkbox input "false"
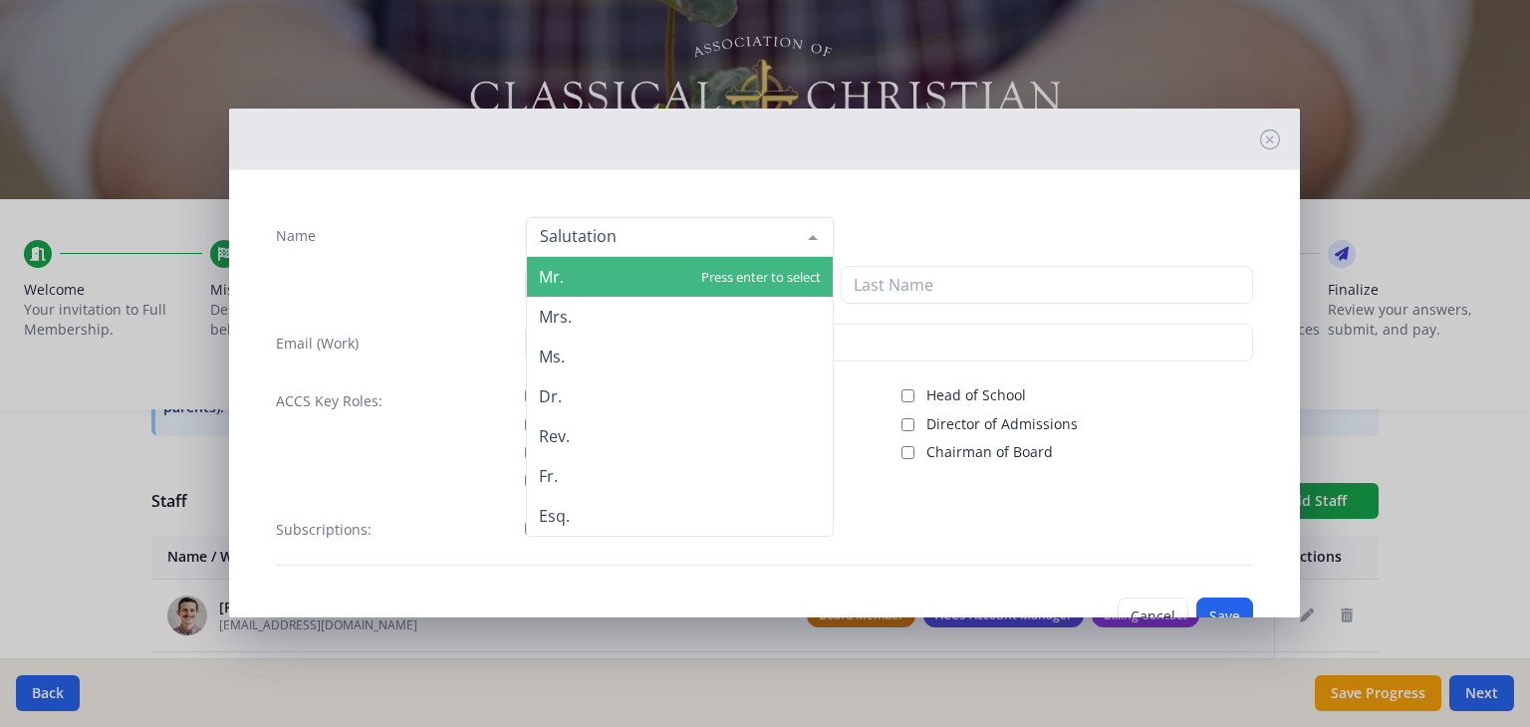
click at [741, 220] on div at bounding box center [680, 237] width 308 height 40
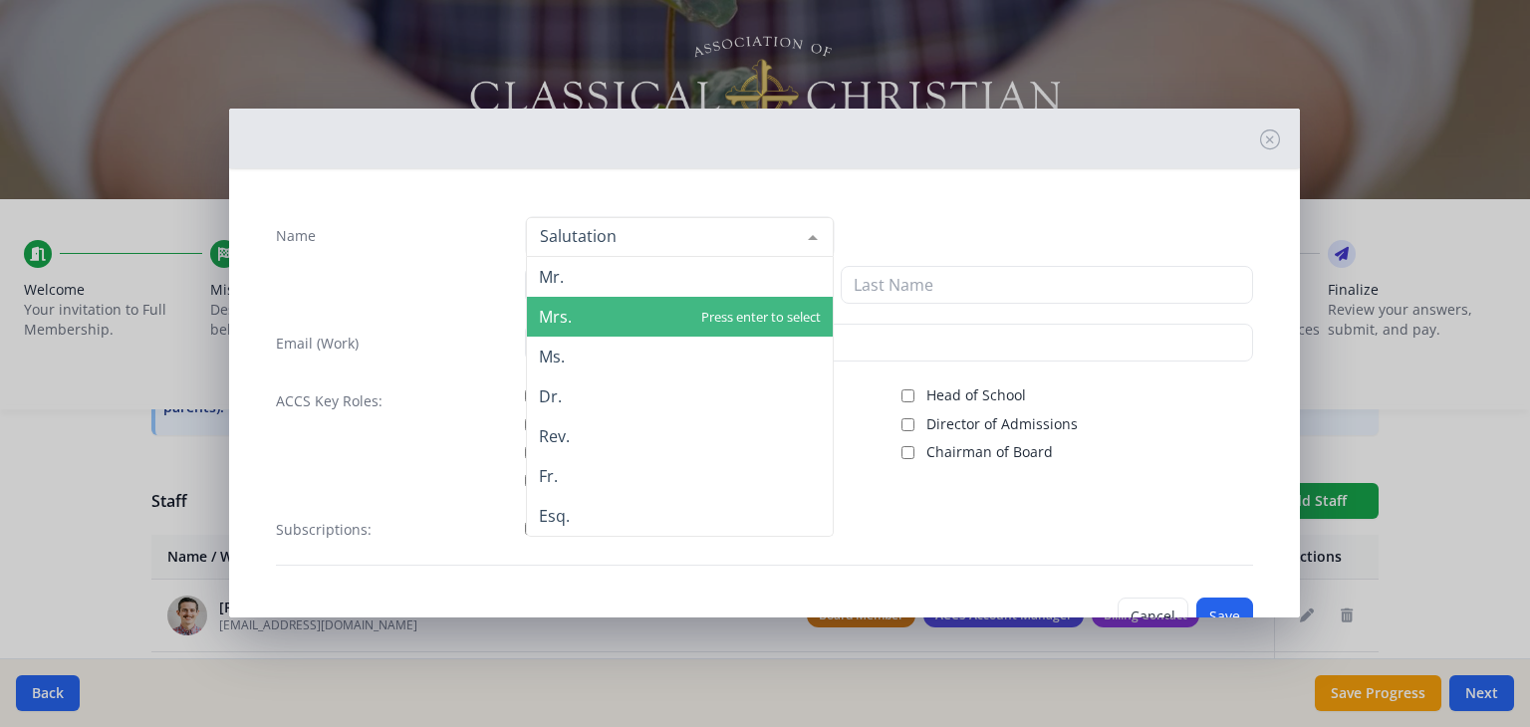
click at [661, 311] on span "Mrs." at bounding box center [680, 317] width 306 height 40
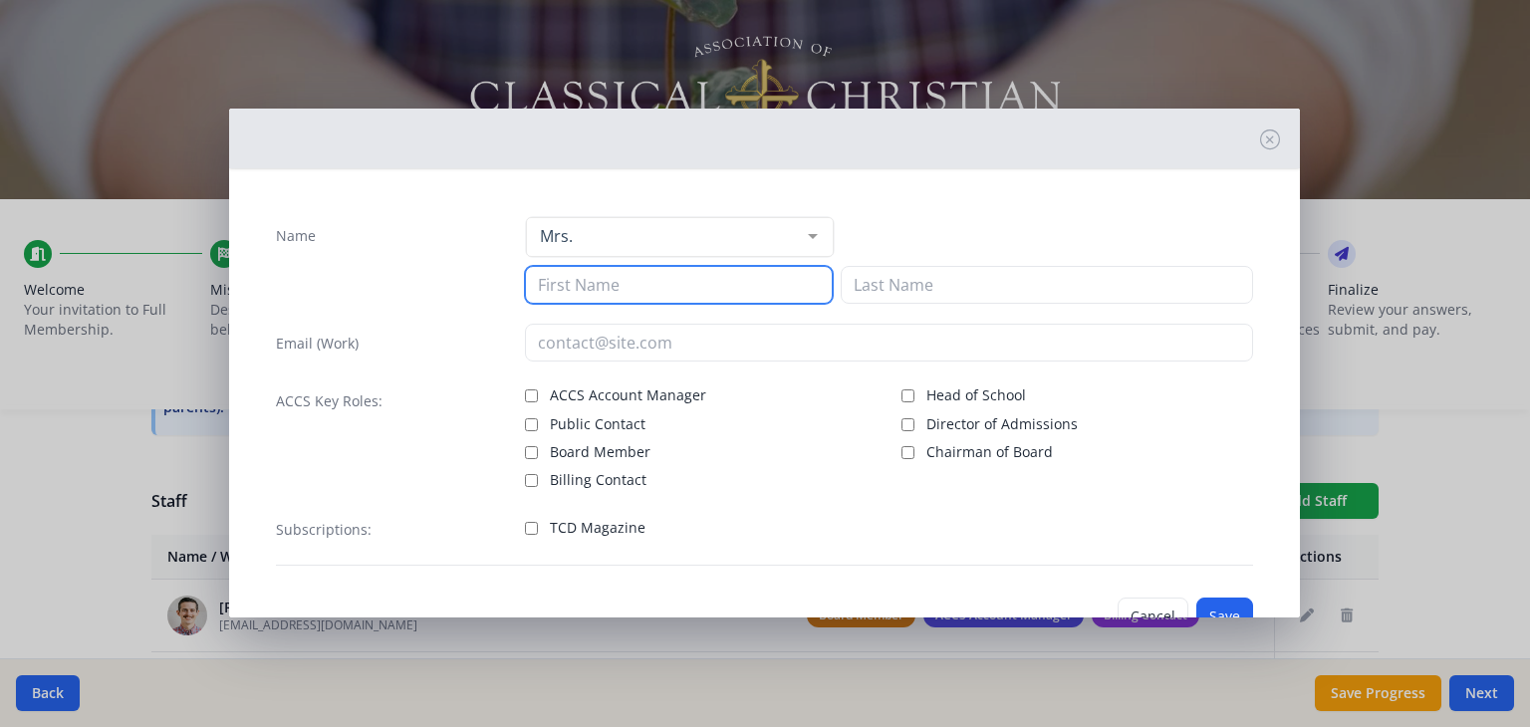
click at [646, 282] on input at bounding box center [679, 285] width 308 height 38
type input "Leanne"
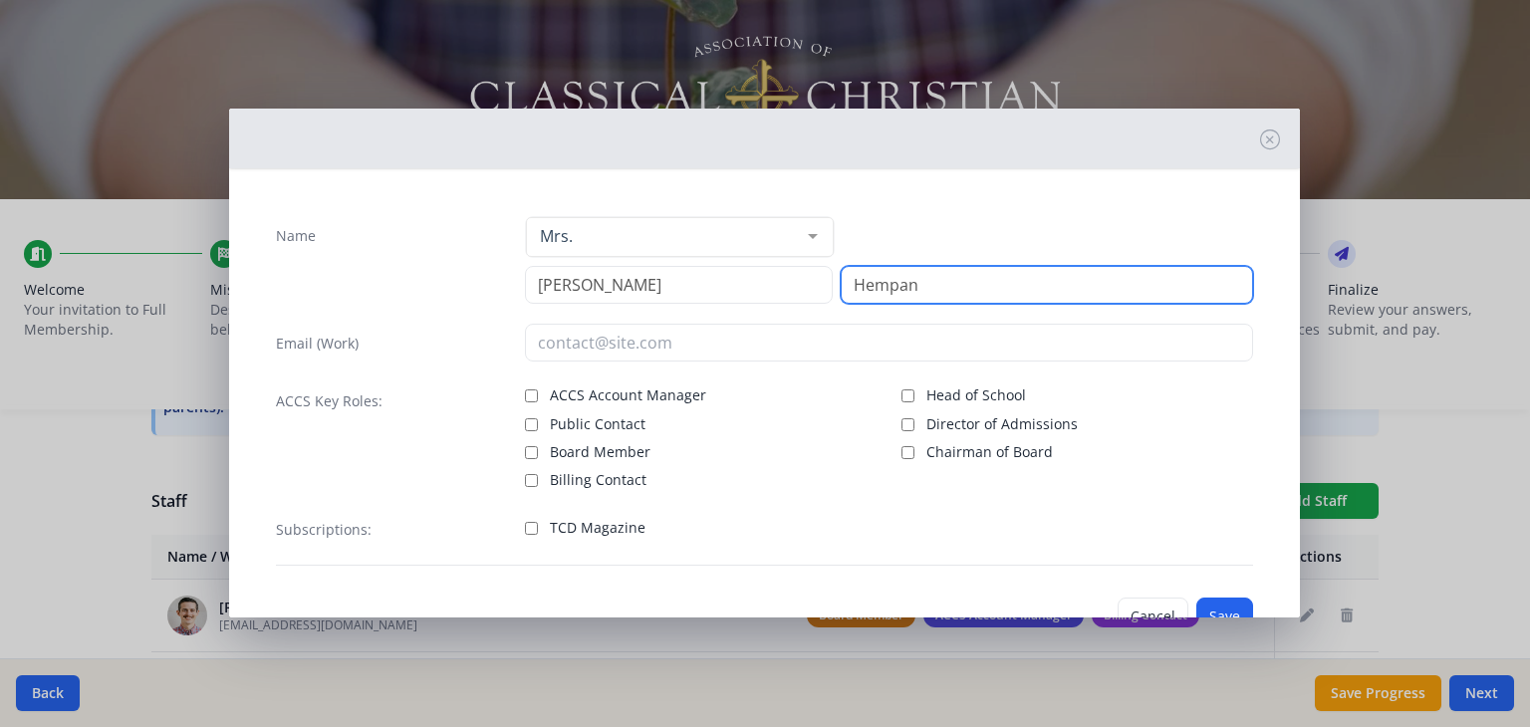
click at [936, 275] on input "Hempan" at bounding box center [1047, 285] width 412 height 38
type input "Hempen"
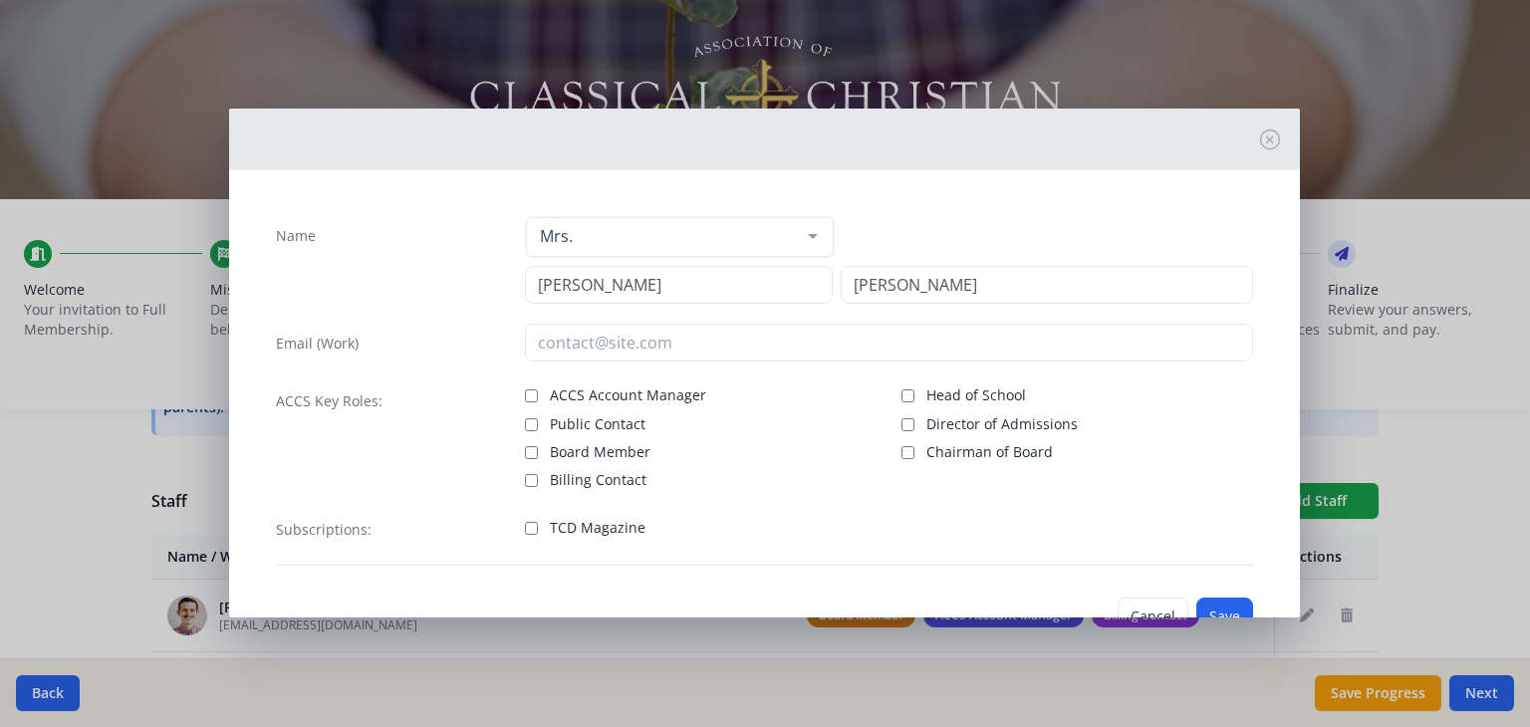
click at [722, 501] on div "Name Mrs. Mr. Mrs. Ms. Dr. Rev. Fr. Esq. No elements found. Consider changing t…" at bounding box center [764, 390] width 1009 height 381
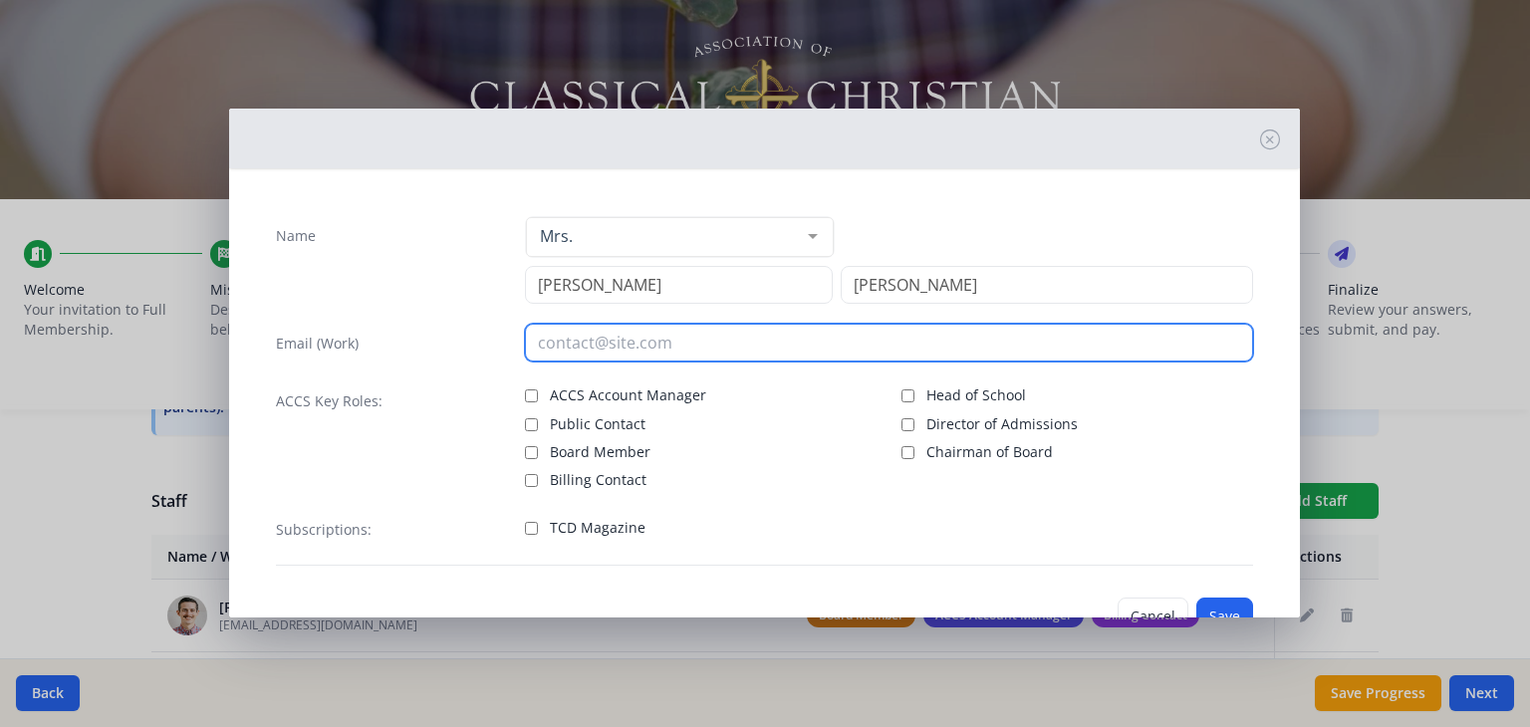
click at [657, 340] on input "email" at bounding box center [889, 343] width 728 height 38
type input "leanne.hempen@whitehorseclassical.org"
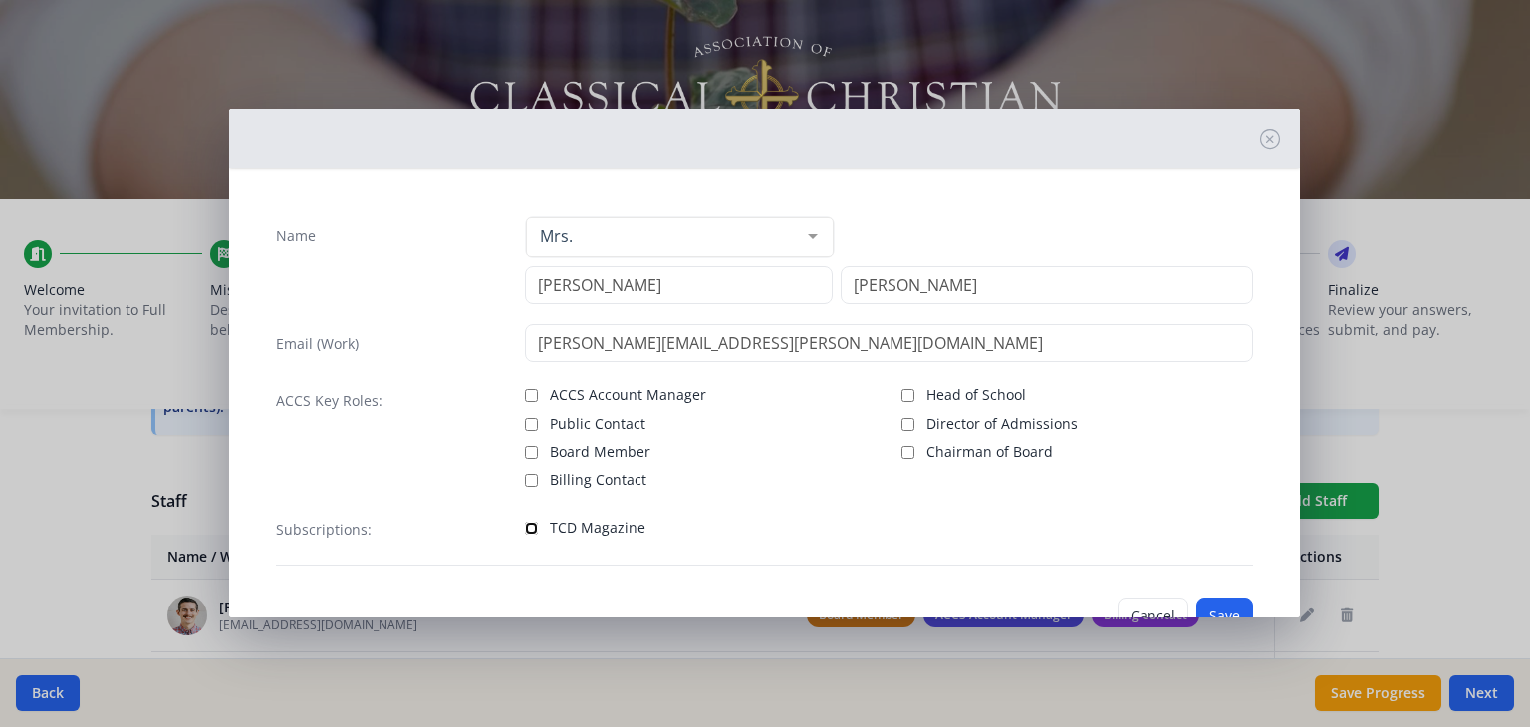
click at [526, 527] on input "TCD Magazine" at bounding box center [531, 528] width 13 height 13
checkbox input "true"
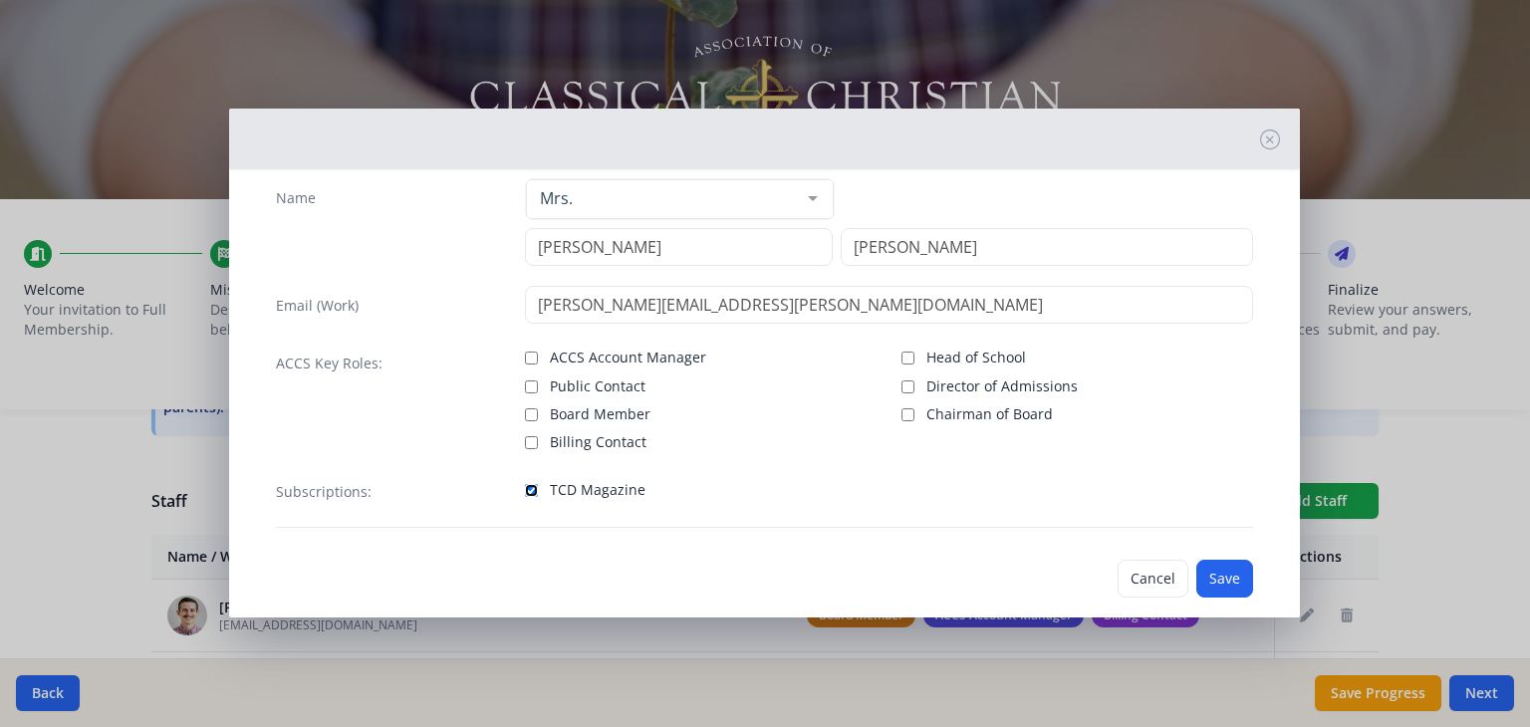
scroll to position [64, 0]
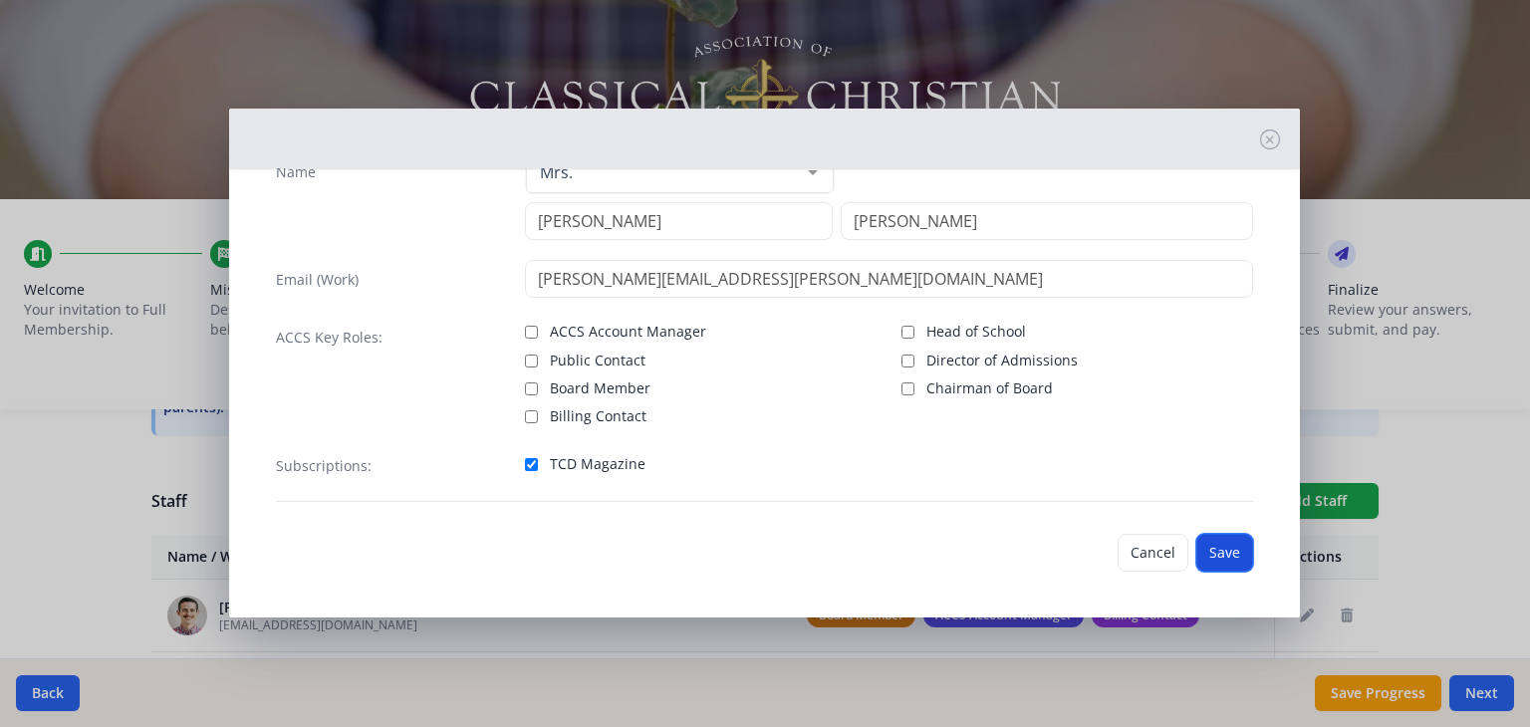
click at [1221, 559] on button "Save" at bounding box center [1224, 553] width 57 height 38
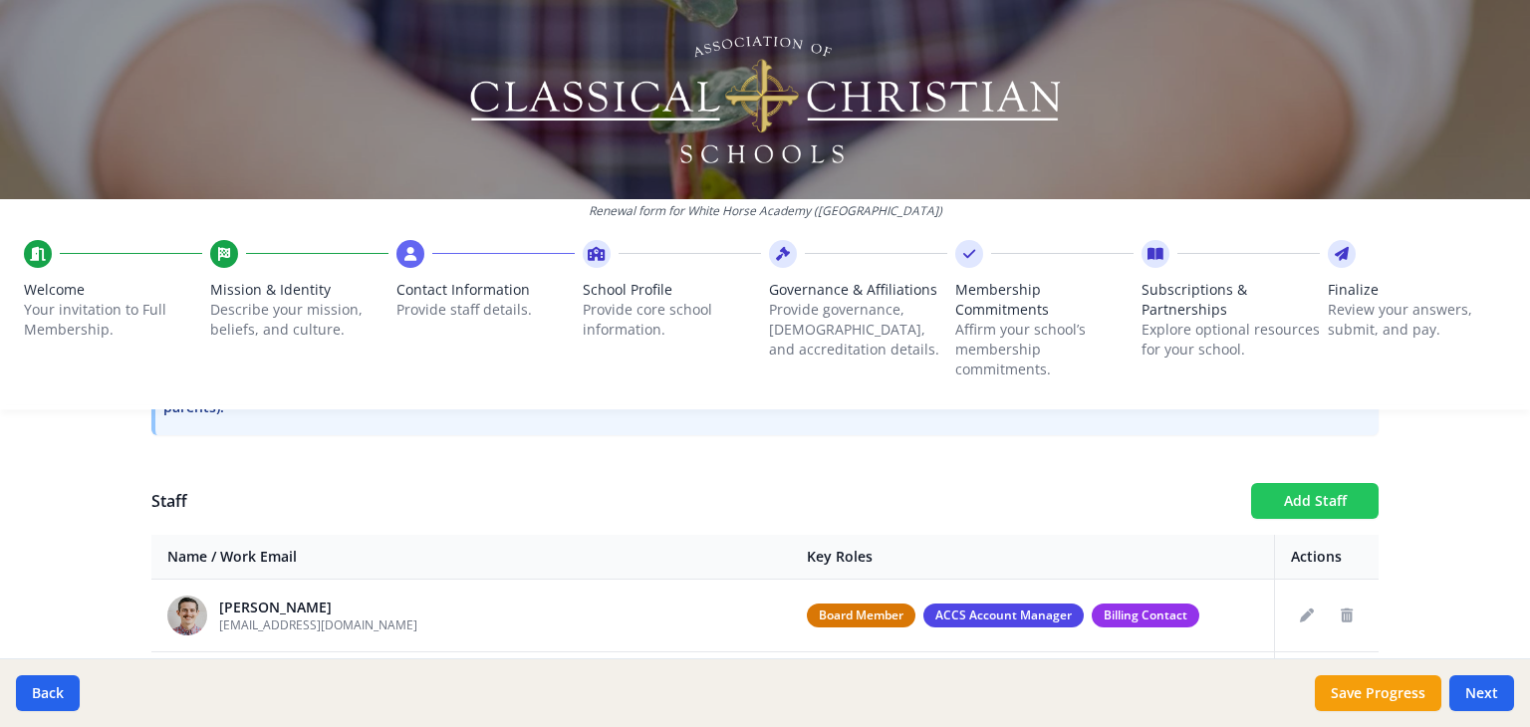
click at [1289, 506] on button "Add Staff" at bounding box center [1314, 501] width 127 height 36
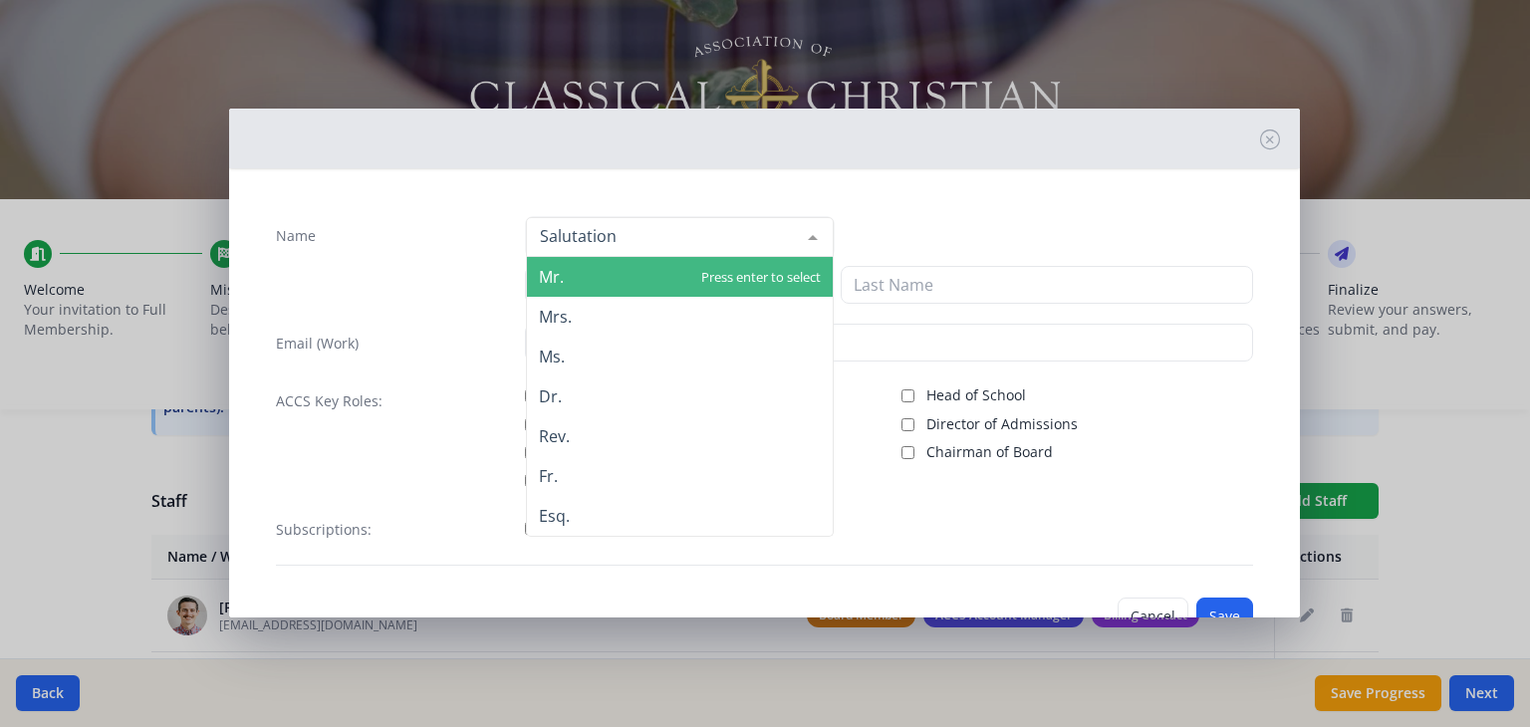
click at [657, 245] on div at bounding box center [680, 237] width 308 height 40
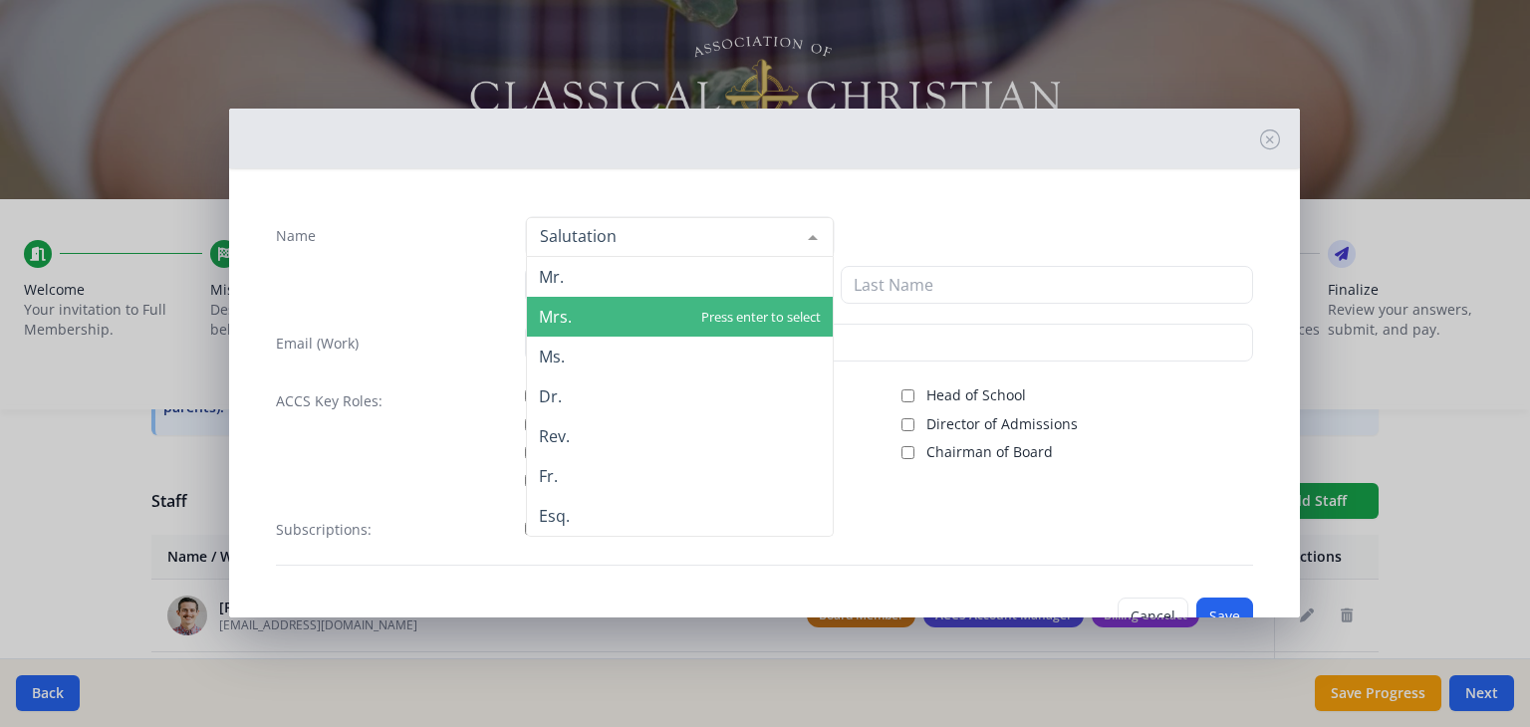
click at [630, 301] on span "Mrs." at bounding box center [680, 317] width 306 height 40
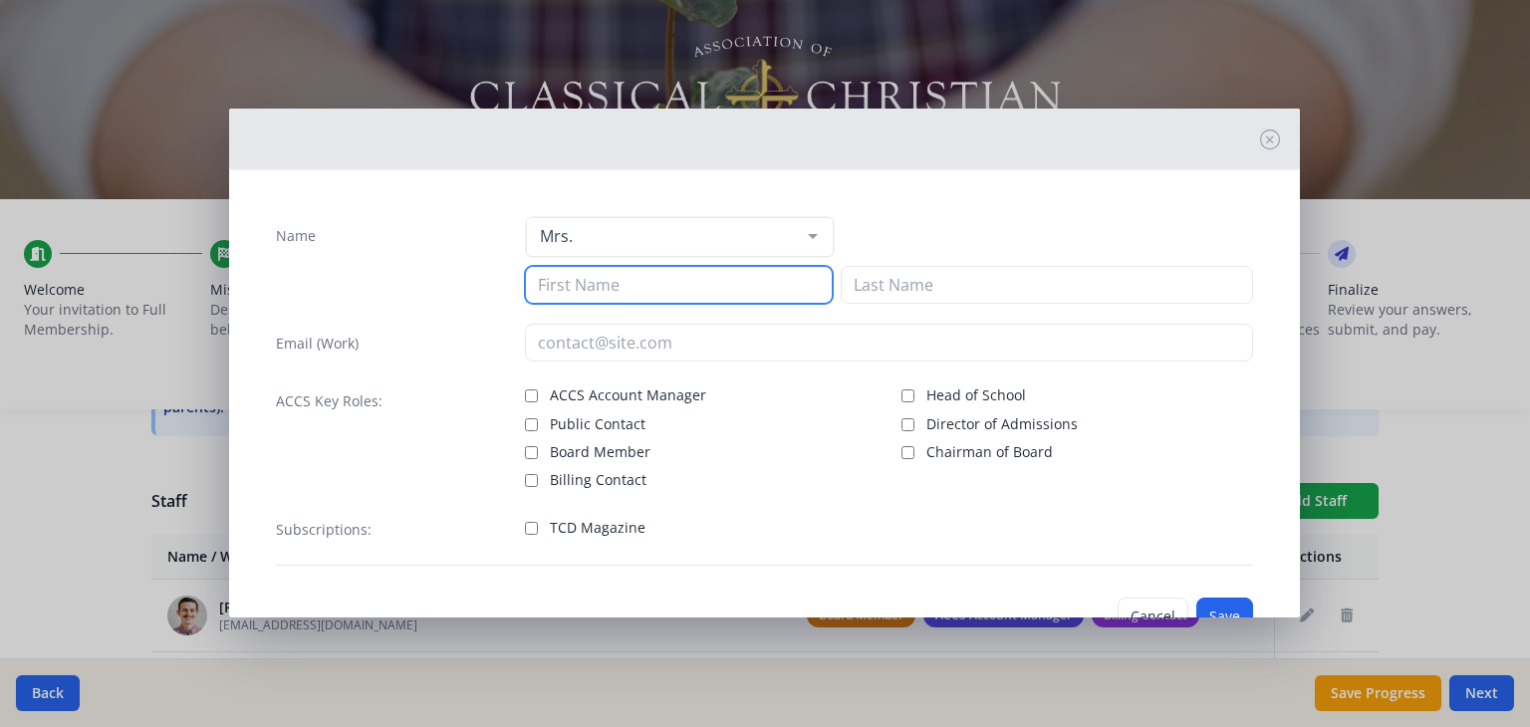
click at [616, 292] on input at bounding box center [679, 285] width 308 height 38
type input "Julene"
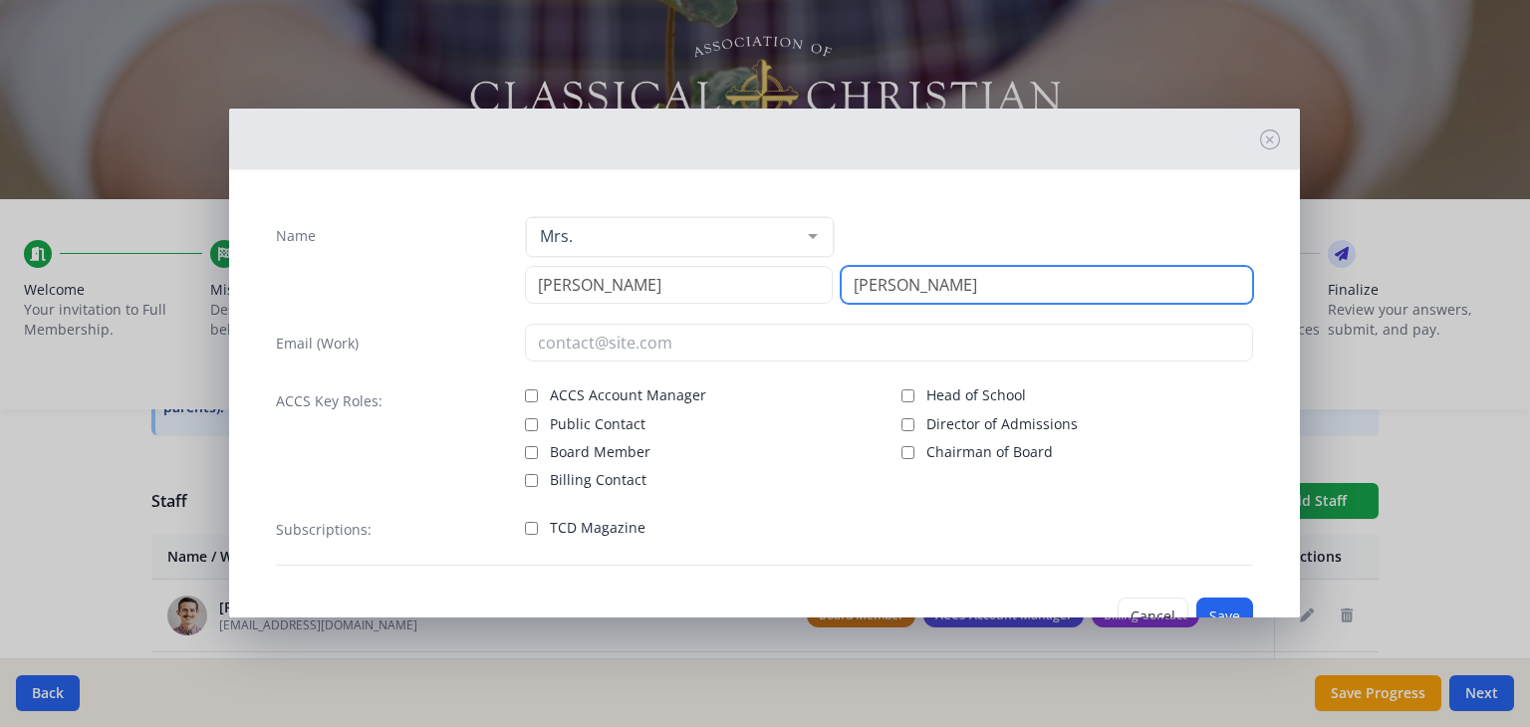
type input "Fletcher"
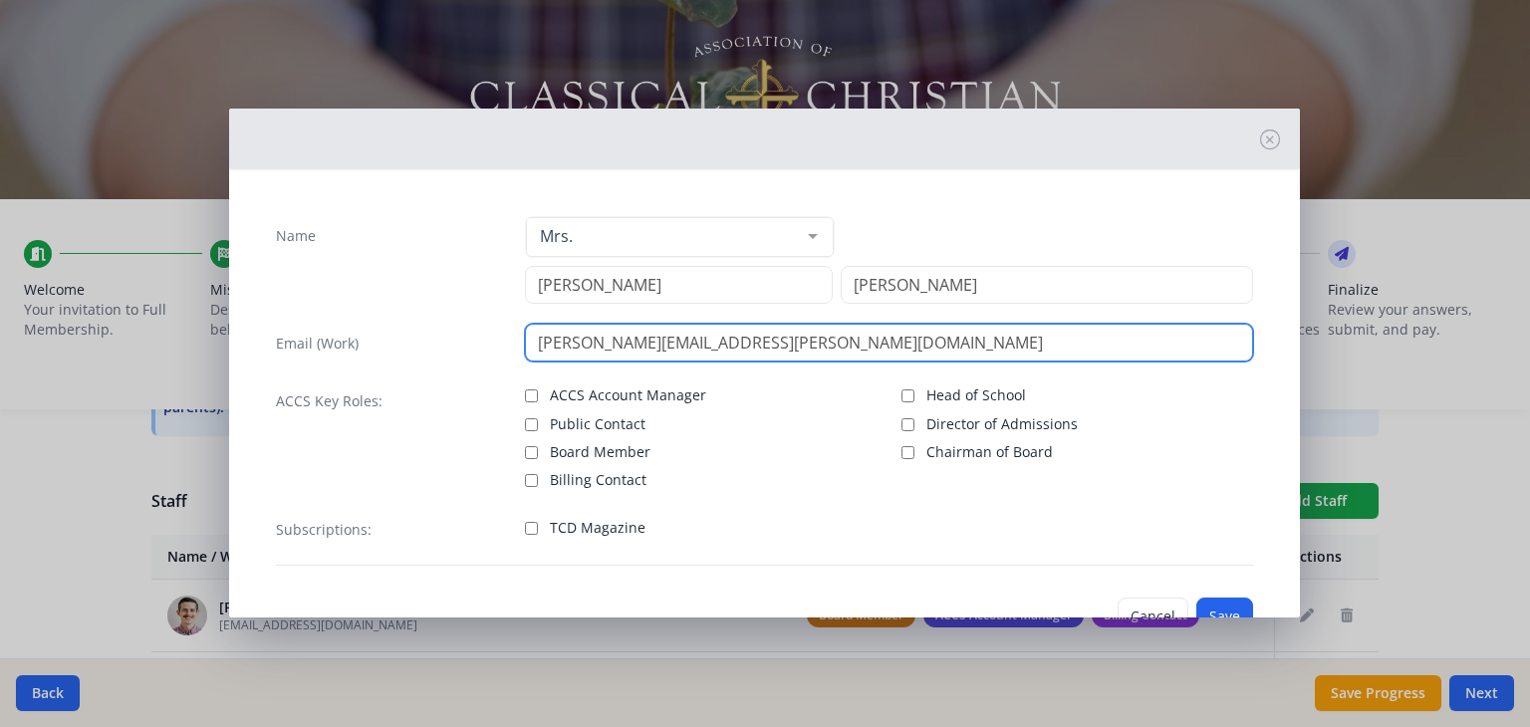
scroll to position [48, 0]
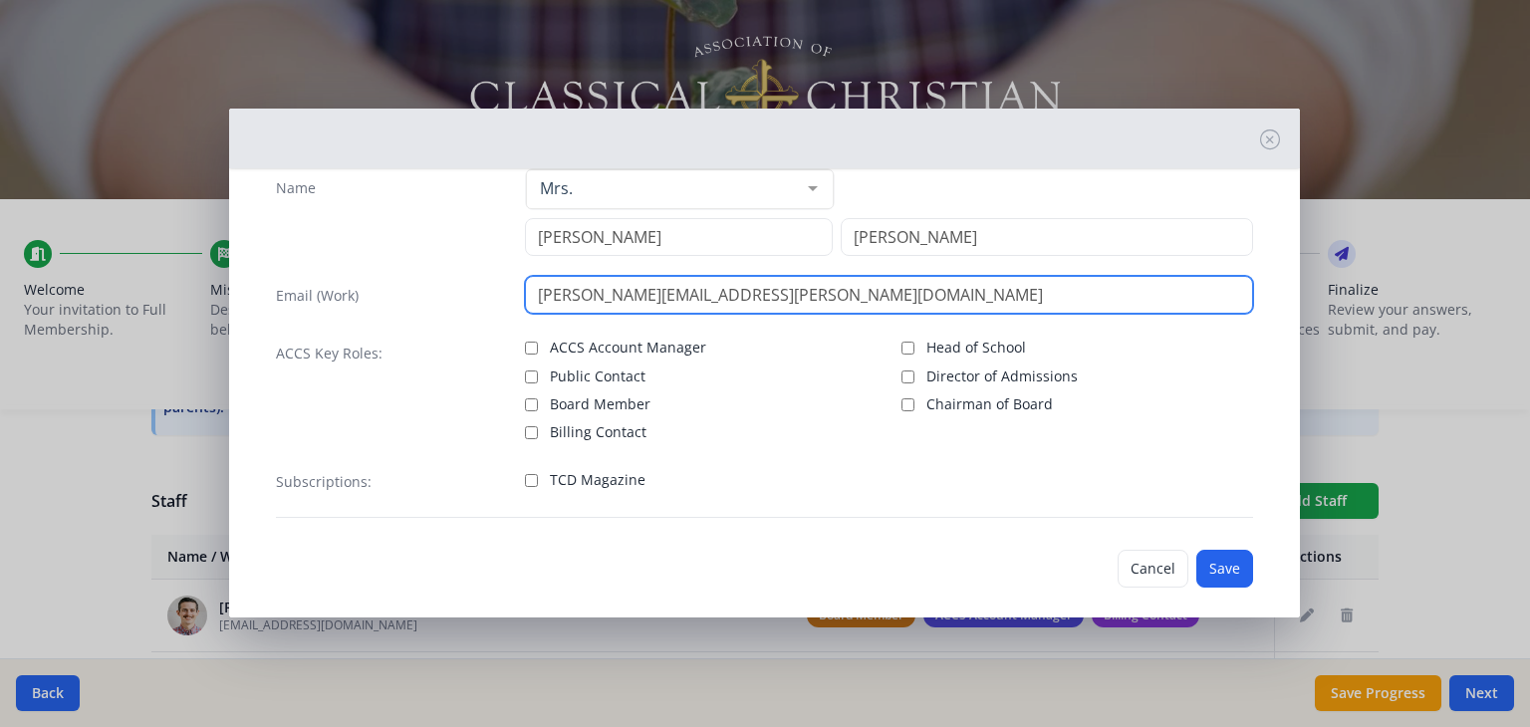
type input "julene.fletcher@whitehorseclassical.org"
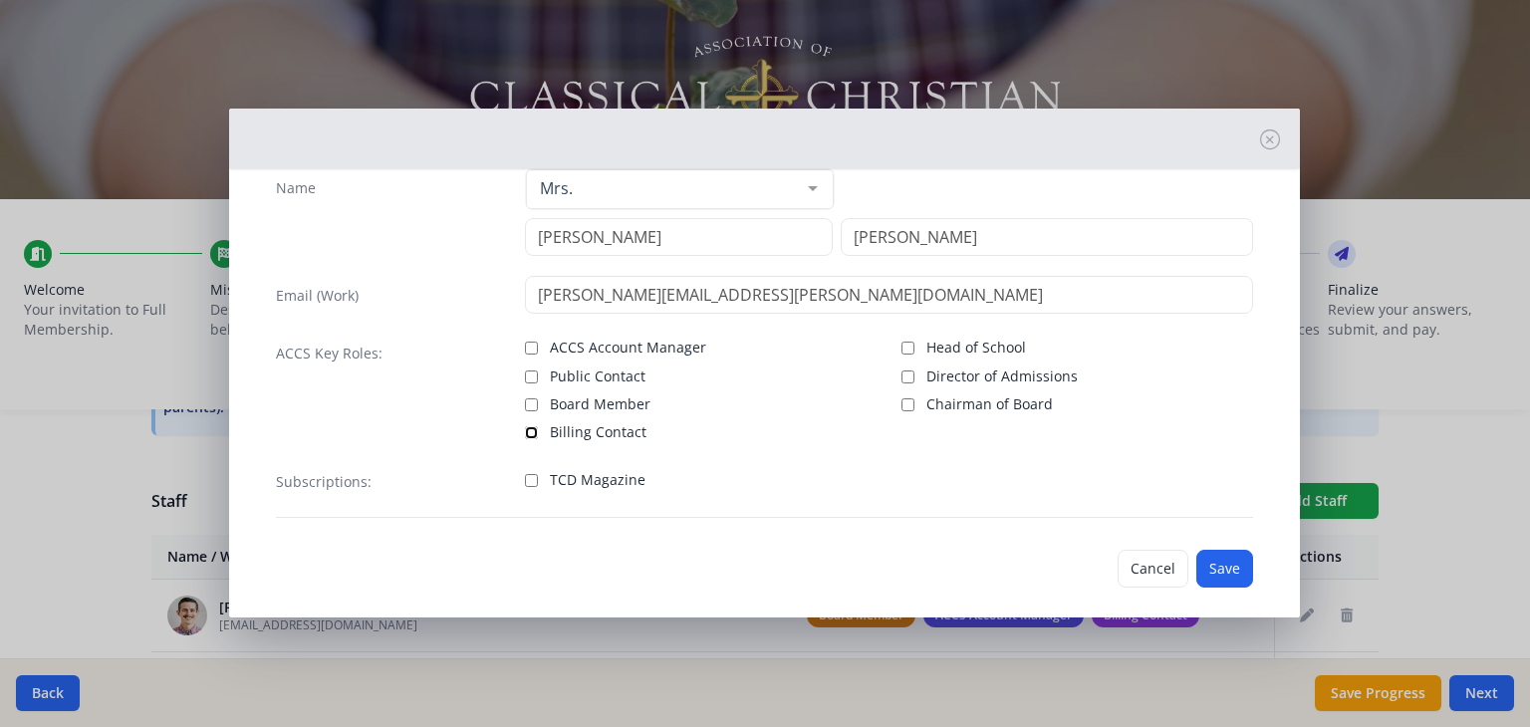
click at [526, 431] on input "Billing Contact" at bounding box center [531, 432] width 13 height 13
checkbox input "true"
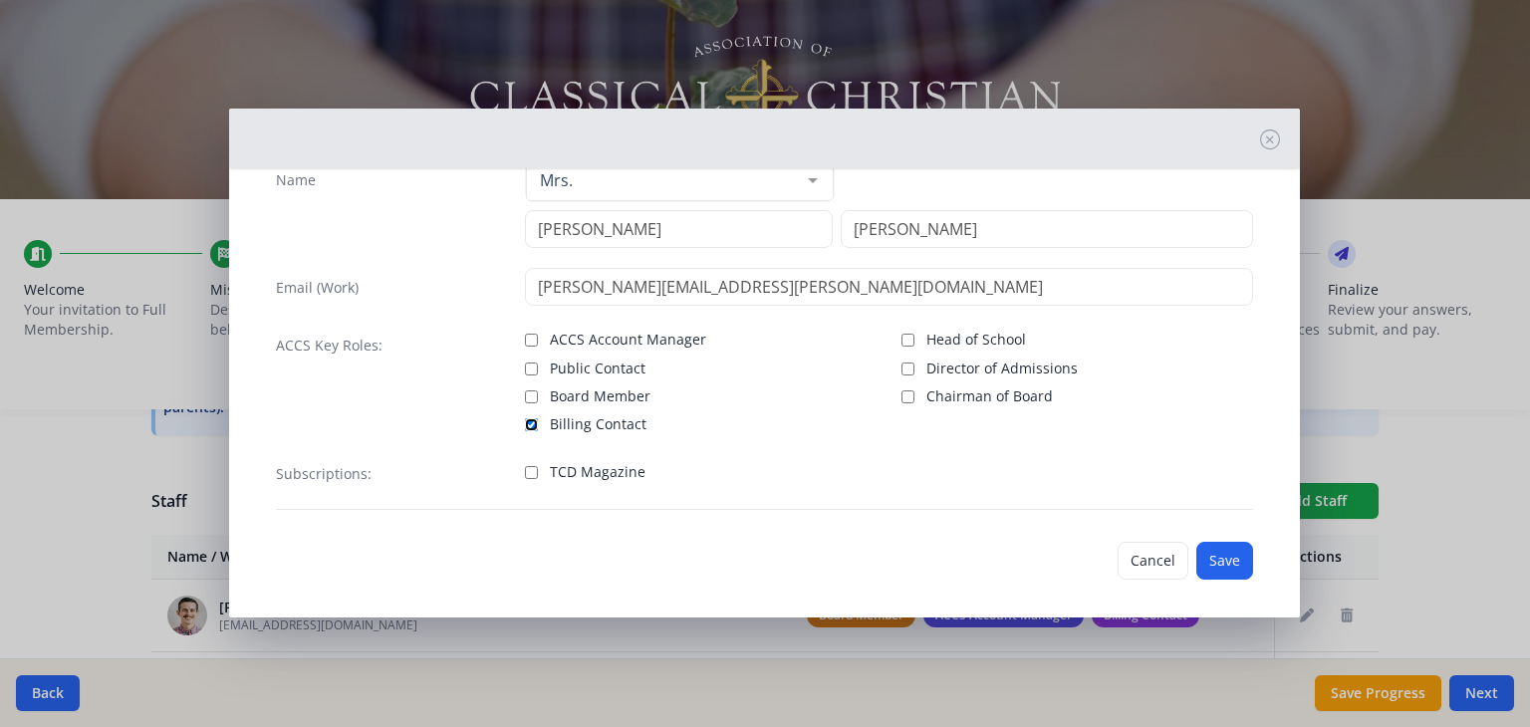
scroll to position [64, 0]
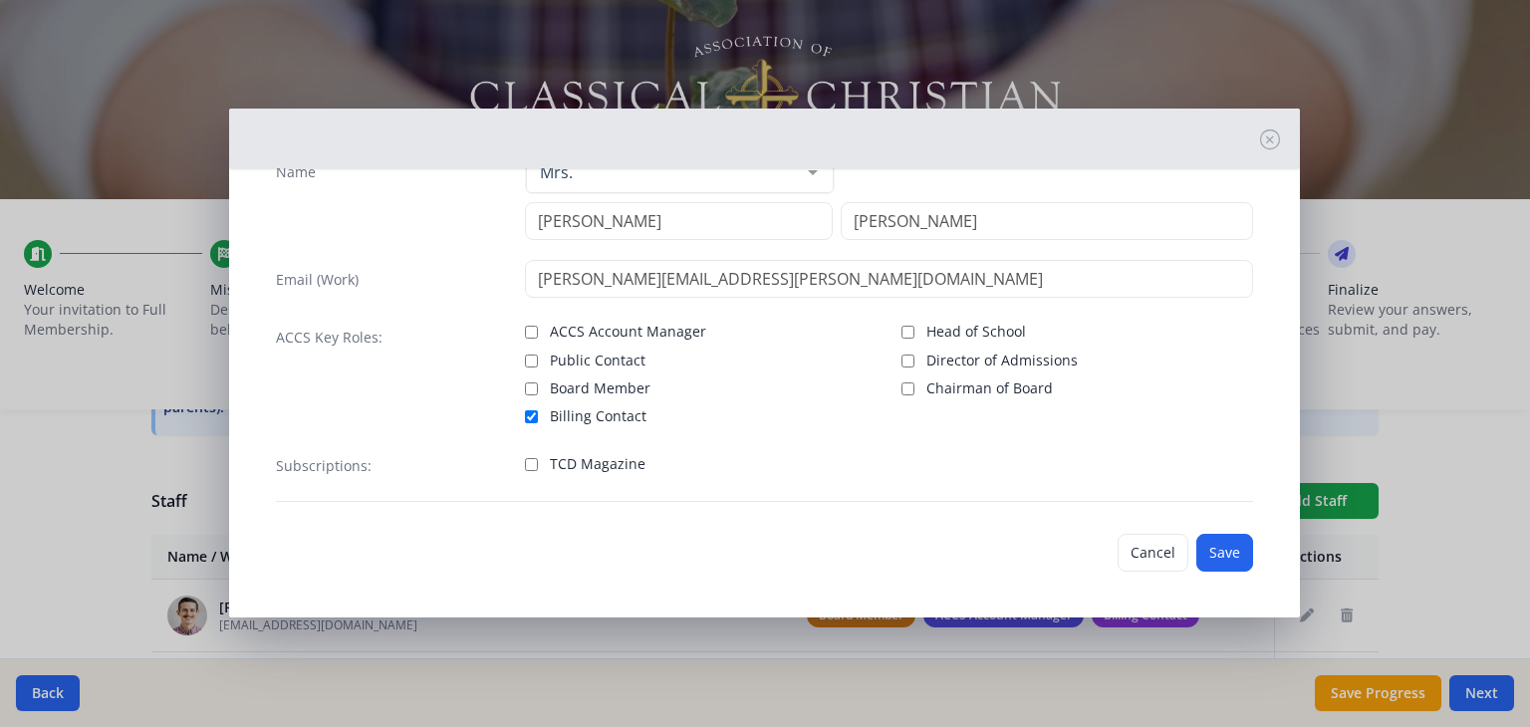
click at [519, 462] on div "Subscriptions: TCD Magazine" at bounding box center [764, 474] width 977 height 56
click at [525, 463] on input "TCD Magazine" at bounding box center [531, 464] width 13 height 13
checkbox input "true"
click at [1211, 542] on button "Save" at bounding box center [1224, 553] width 57 height 38
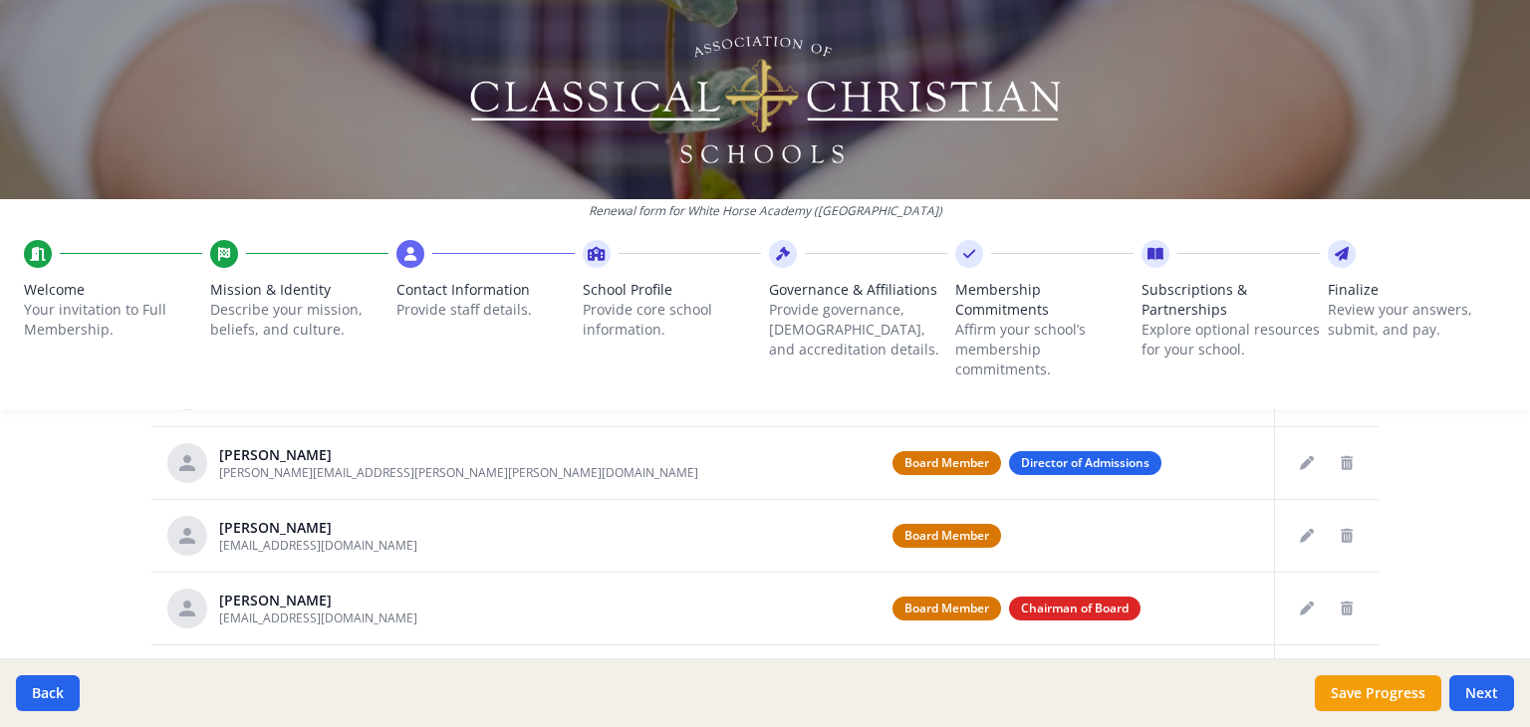
scroll to position [1259, 0]
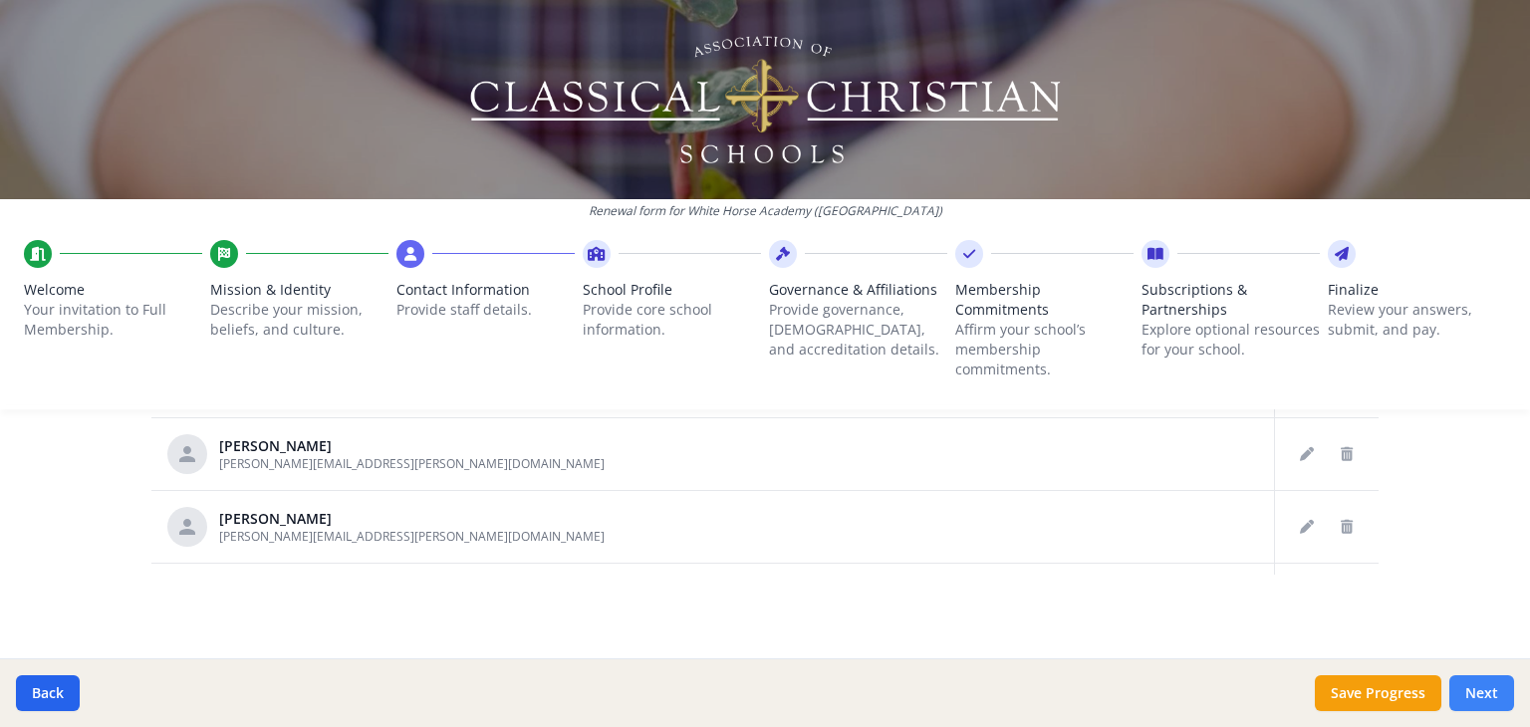
click at [1488, 700] on button "Next" at bounding box center [1481, 693] width 65 height 36
type input "(309) 306-1405"
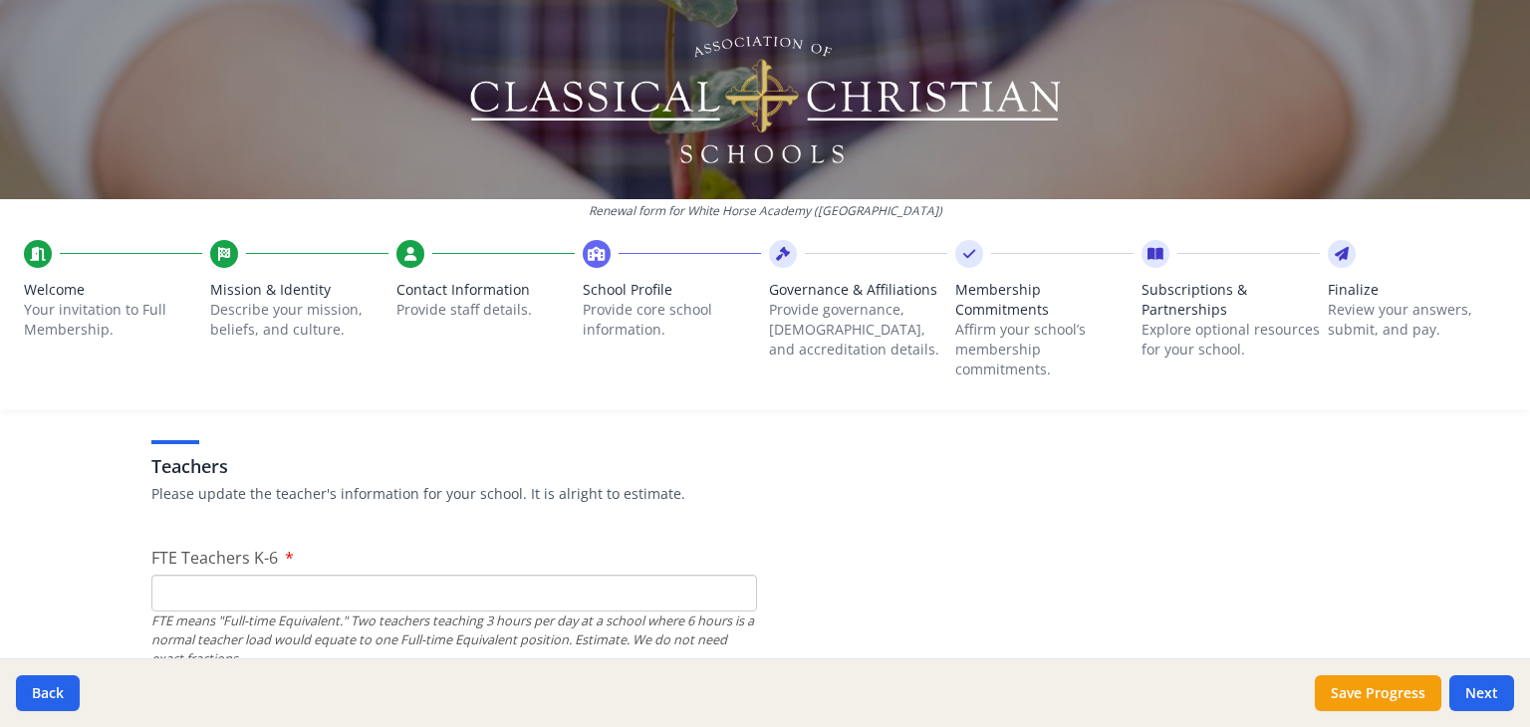
scroll to position [1233, 0]
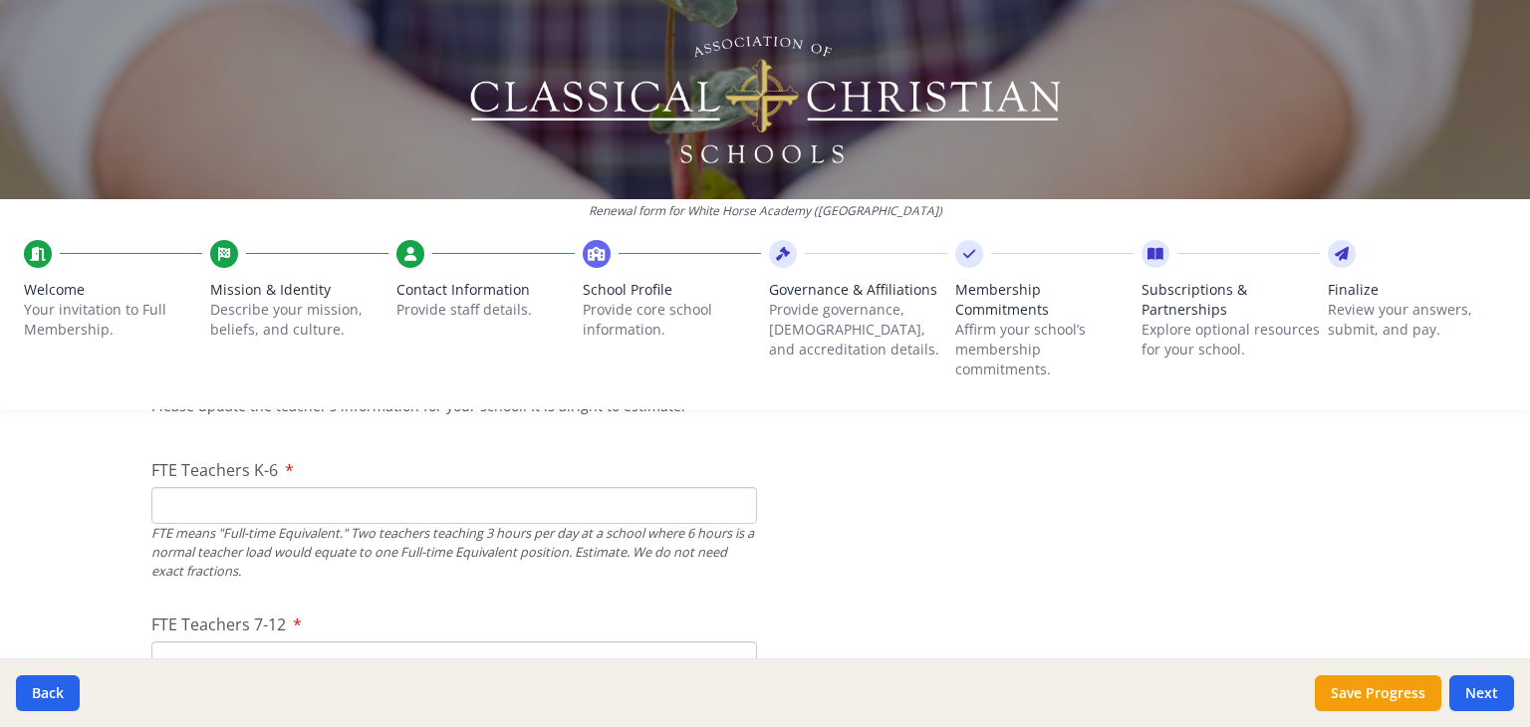
click at [76, 512] on div "Renewal form for White Horse Academy (IL) Welcome Your invitation to Full Membe…" at bounding box center [765, 363] width 1530 height 727
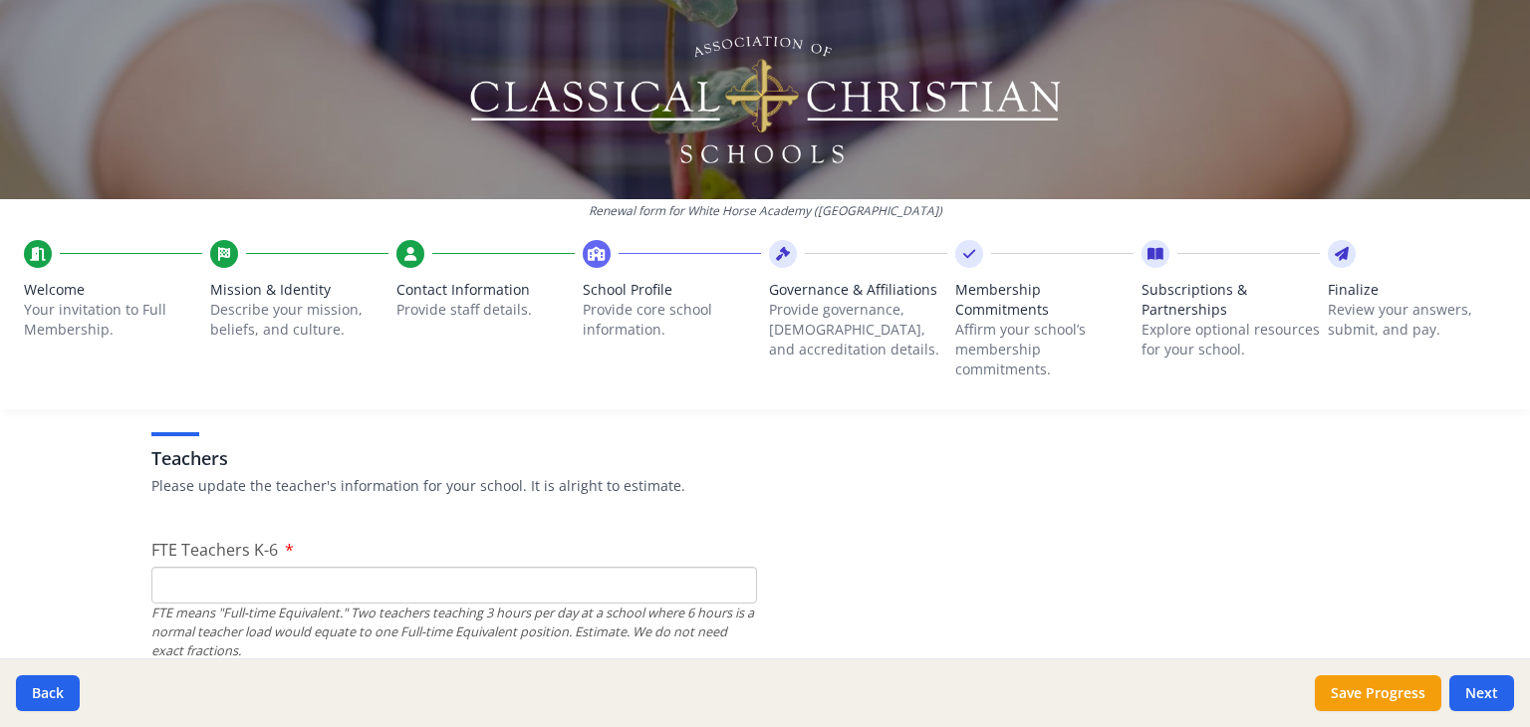
scroll to position [1151, 0]
click at [201, 578] on input "FTE Teachers K-6" at bounding box center [454, 587] width 606 height 37
type input "3"
click at [75, 563] on div "Renewal form for White Horse Academy (IL) Welcome Your invitation to Full Membe…" at bounding box center [765, 363] width 1530 height 727
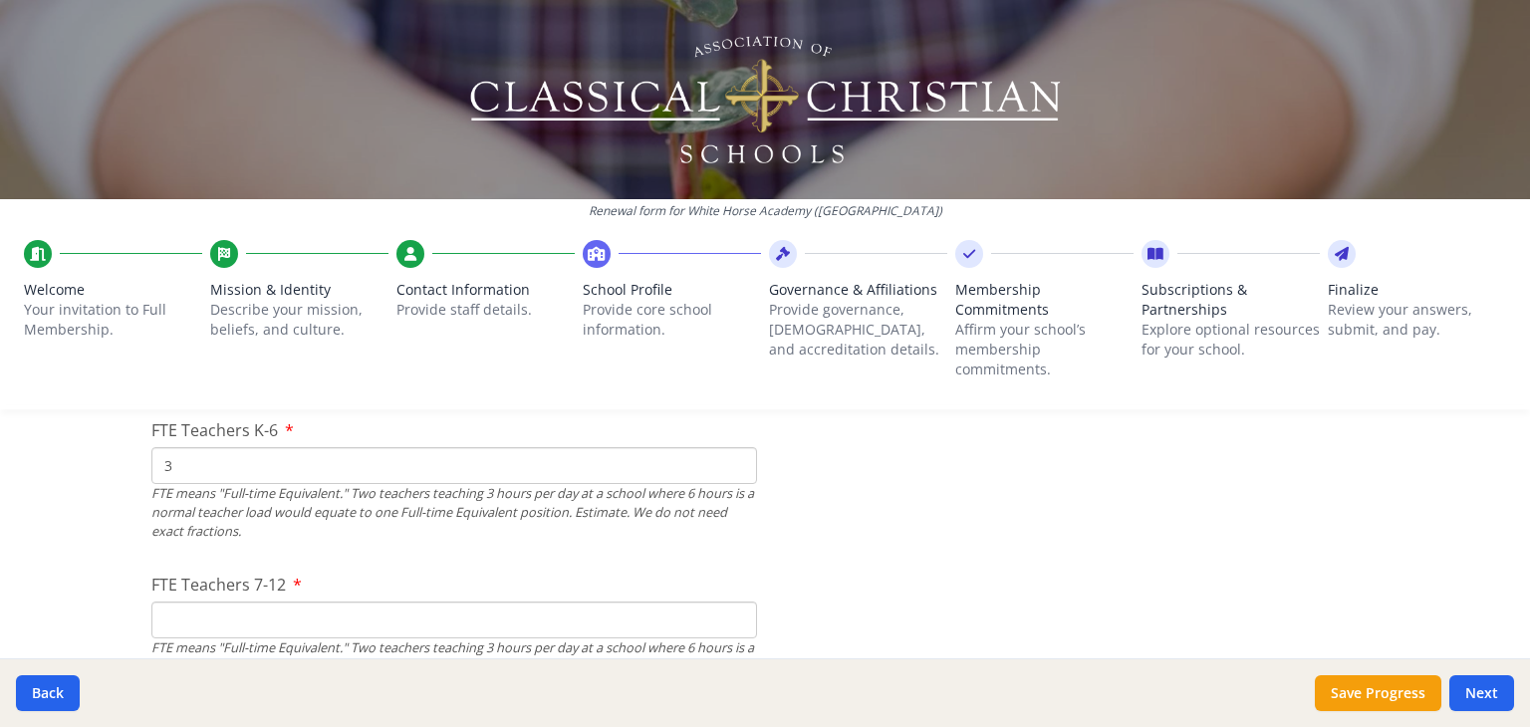
click at [204, 607] on input "FTE Teachers 7-12" at bounding box center [454, 620] width 606 height 37
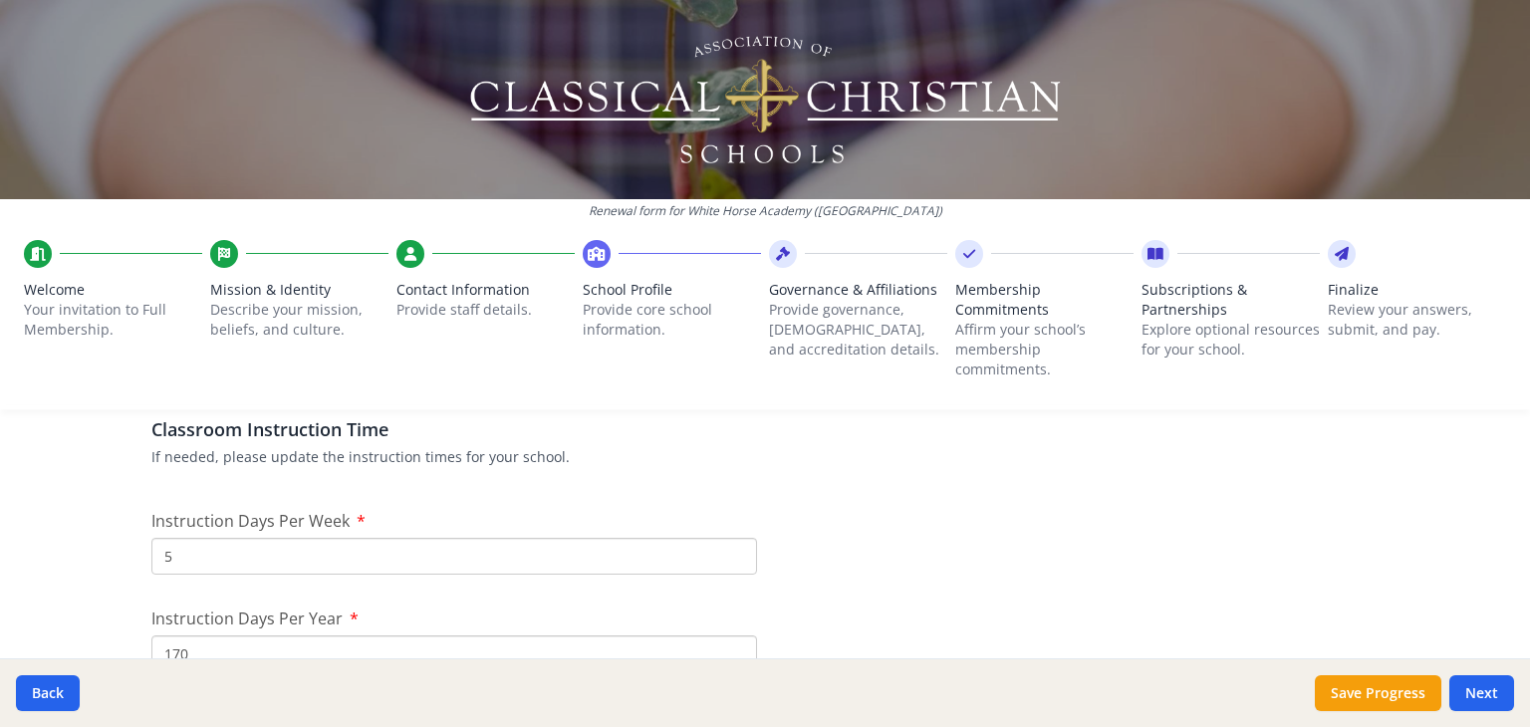
scroll to position [1634, 0]
type input "0"
click at [203, 551] on input "5" at bounding box center [454, 552] width 606 height 37
click at [97, 579] on div "Renewal form for White Horse Academy (IL) Welcome Your invitation to Full Membe…" at bounding box center [765, 363] width 1530 height 727
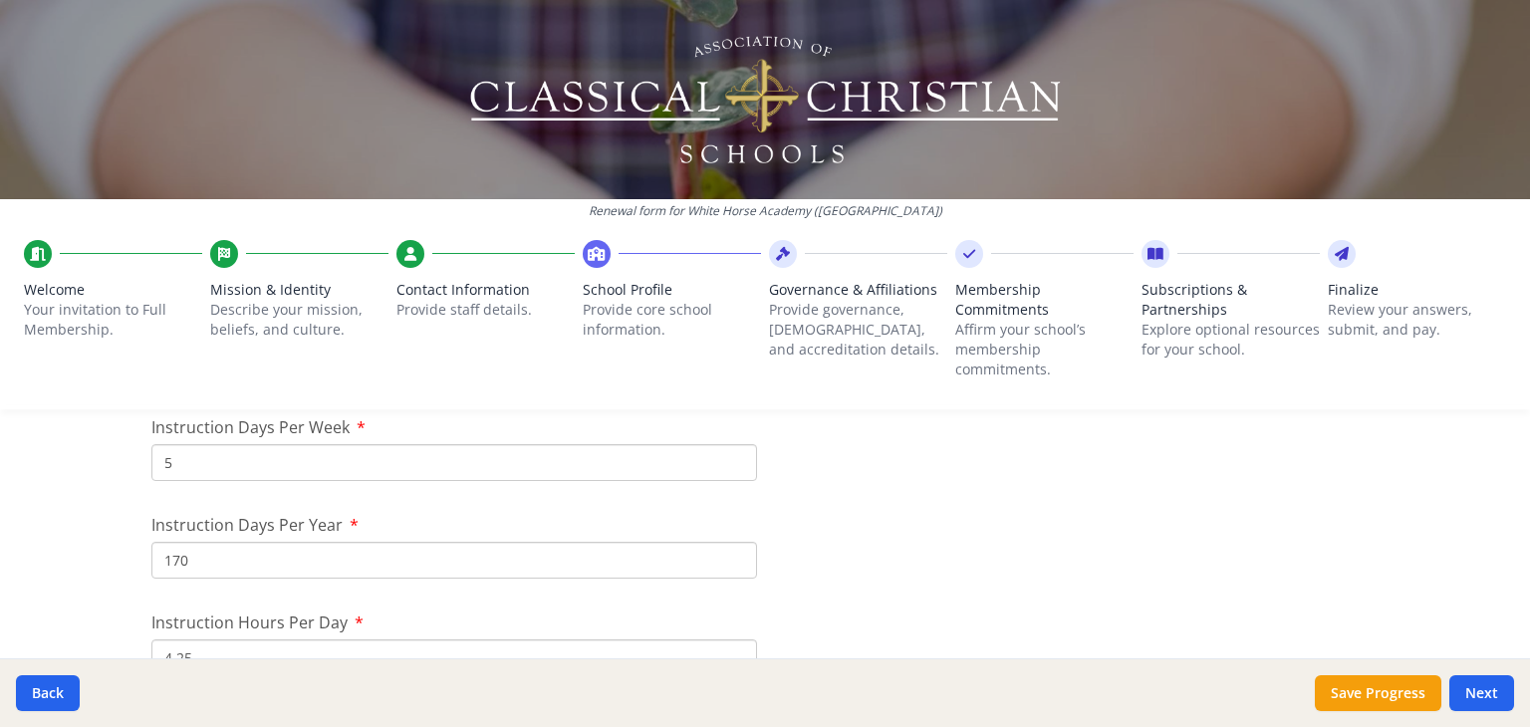
scroll to position [1725, 0]
click at [217, 574] on input "170" at bounding box center [454, 558] width 606 height 37
click at [379, 556] on input "170" at bounding box center [454, 558] width 606 height 37
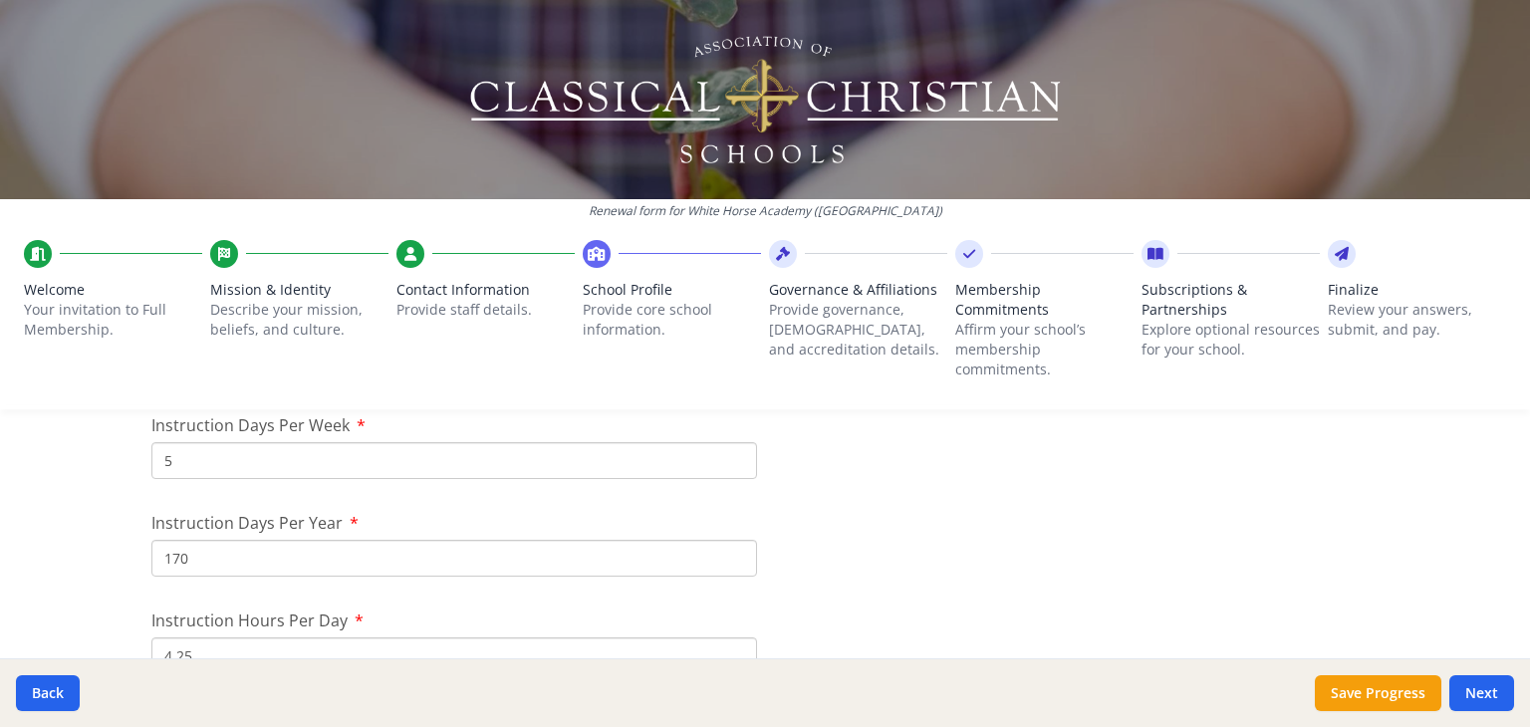
click at [379, 556] on input "170" at bounding box center [454, 558] width 606 height 37
type input "164"
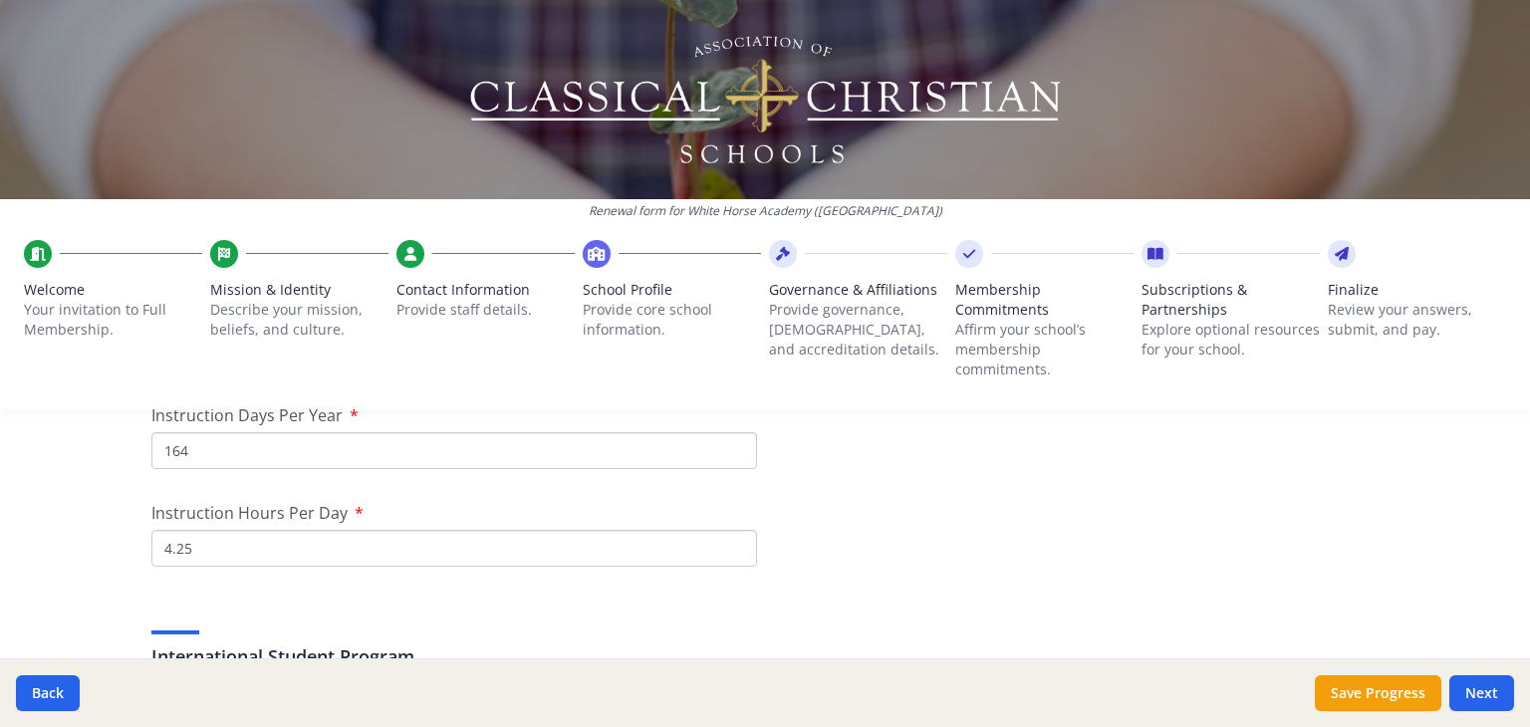
click at [78, 518] on div "Renewal form for White Horse Academy (IL) Welcome Your invitation to Full Membe…" at bounding box center [765, 363] width 1530 height 727
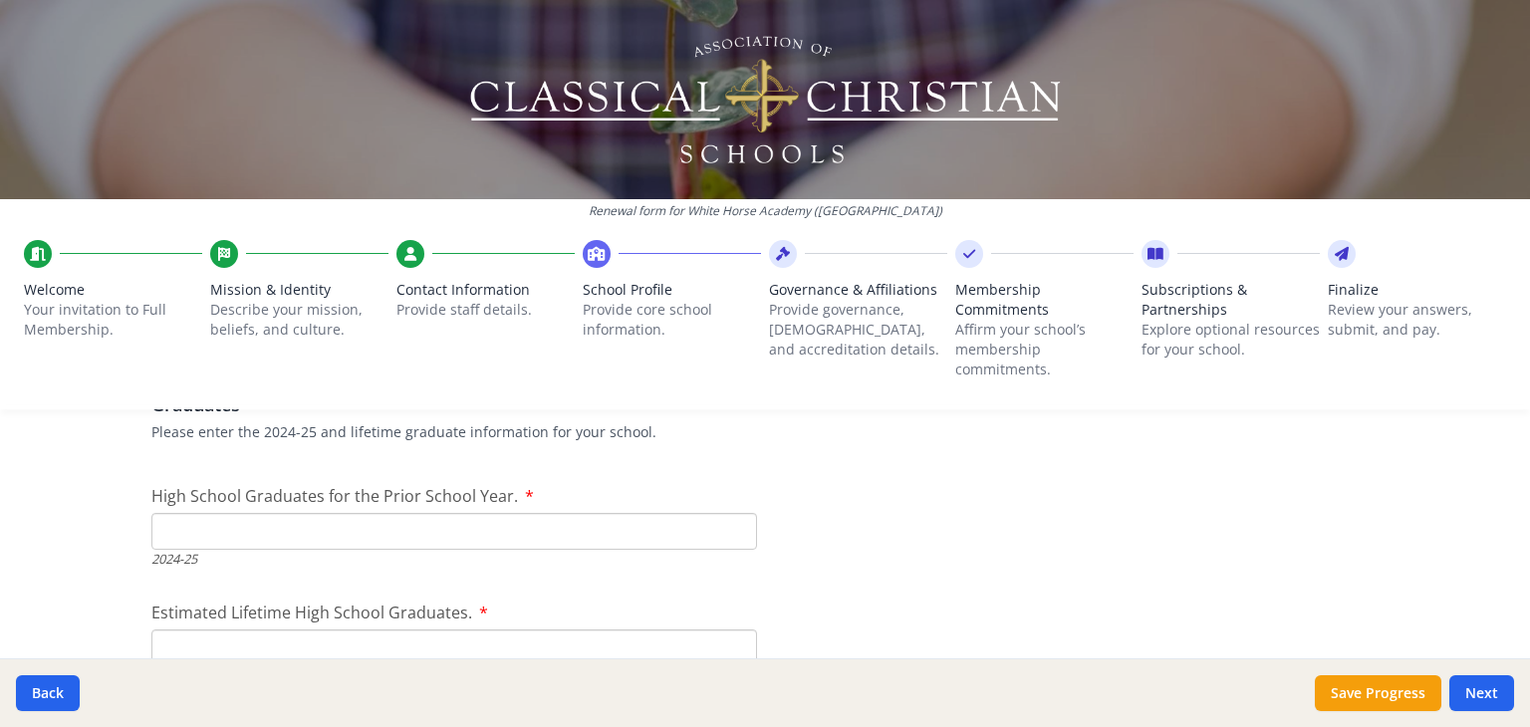
scroll to position [2855, 0]
click at [191, 542] on input "High School Graduates for the Prior School Year." at bounding box center [454, 529] width 606 height 37
type input "0"
click at [88, 555] on div "Renewal form for White Horse Academy (IL) Welcome Your invitation to Full Membe…" at bounding box center [765, 363] width 1530 height 727
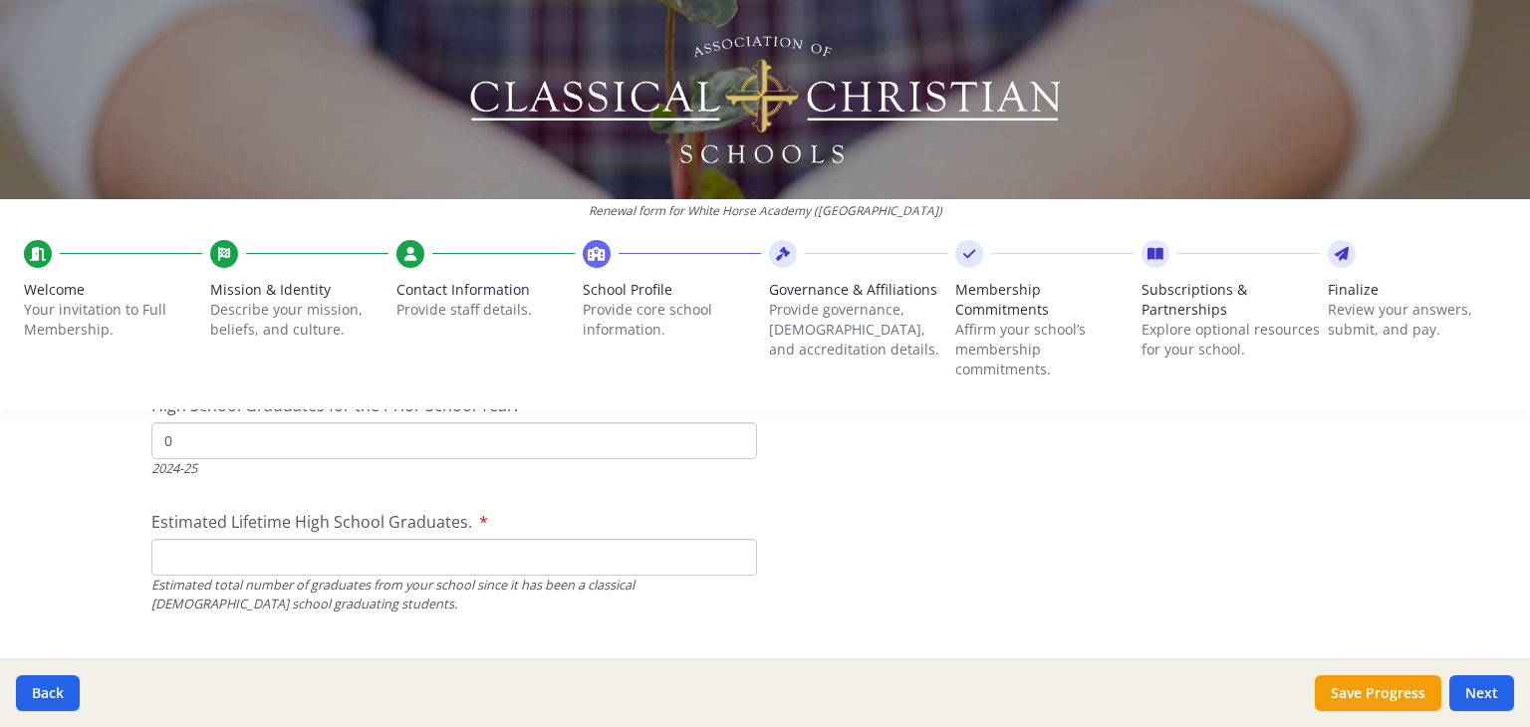
scroll to position [2944, 0]
click at [213, 562] on input "Estimated Lifetime High School Graduates." at bounding box center [454, 556] width 606 height 37
type input "0"
click at [100, 552] on div "Renewal form for White Horse Academy (IL) Welcome Your invitation to Full Membe…" at bounding box center [765, 363] width 1530 height 727
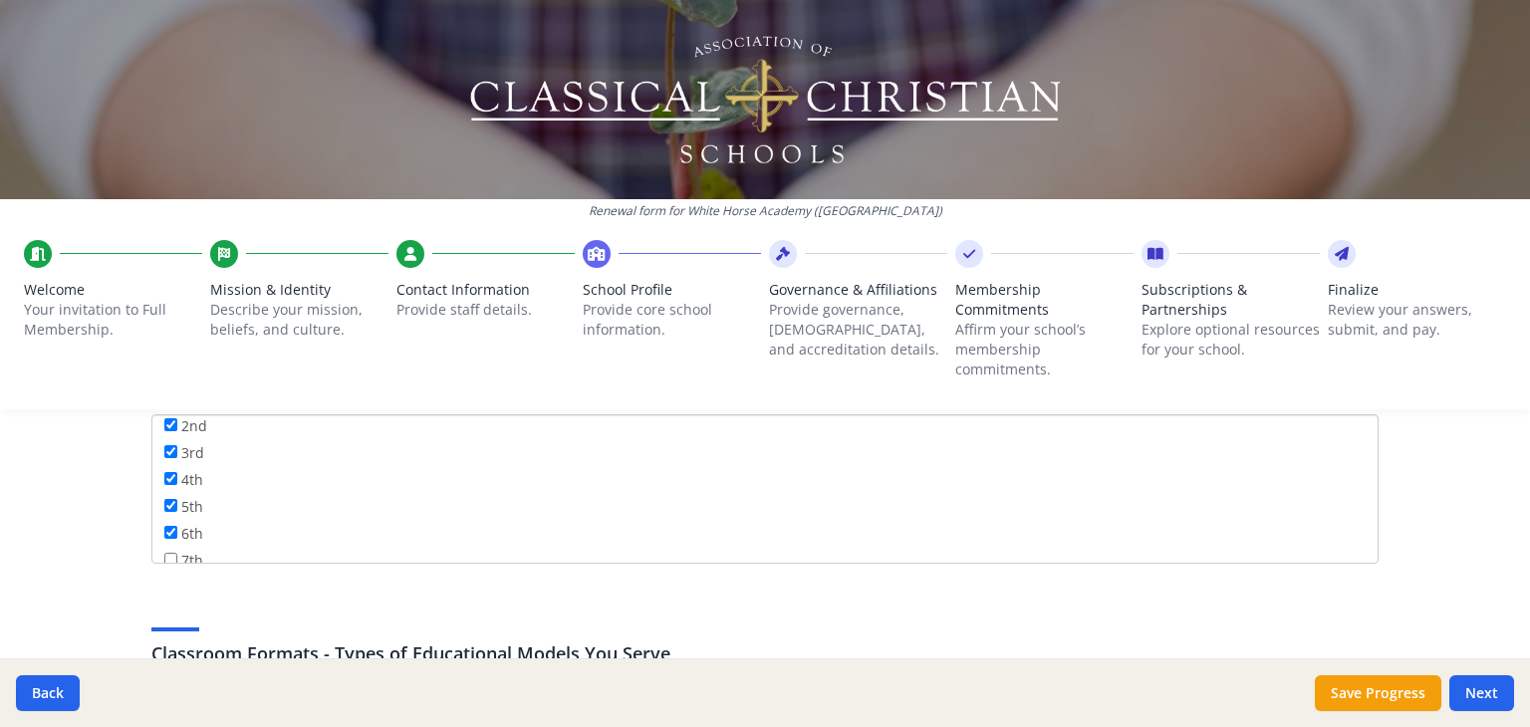
scroll to position [91, 0]
click at [164, 527] on input "6th" at bounding box center [170, 529] width 13 height 13
checkbox input "false"
click at [164, 502] on input "5th" at bounding box center [170, 502] width 13 height 13
checkbox input "false"
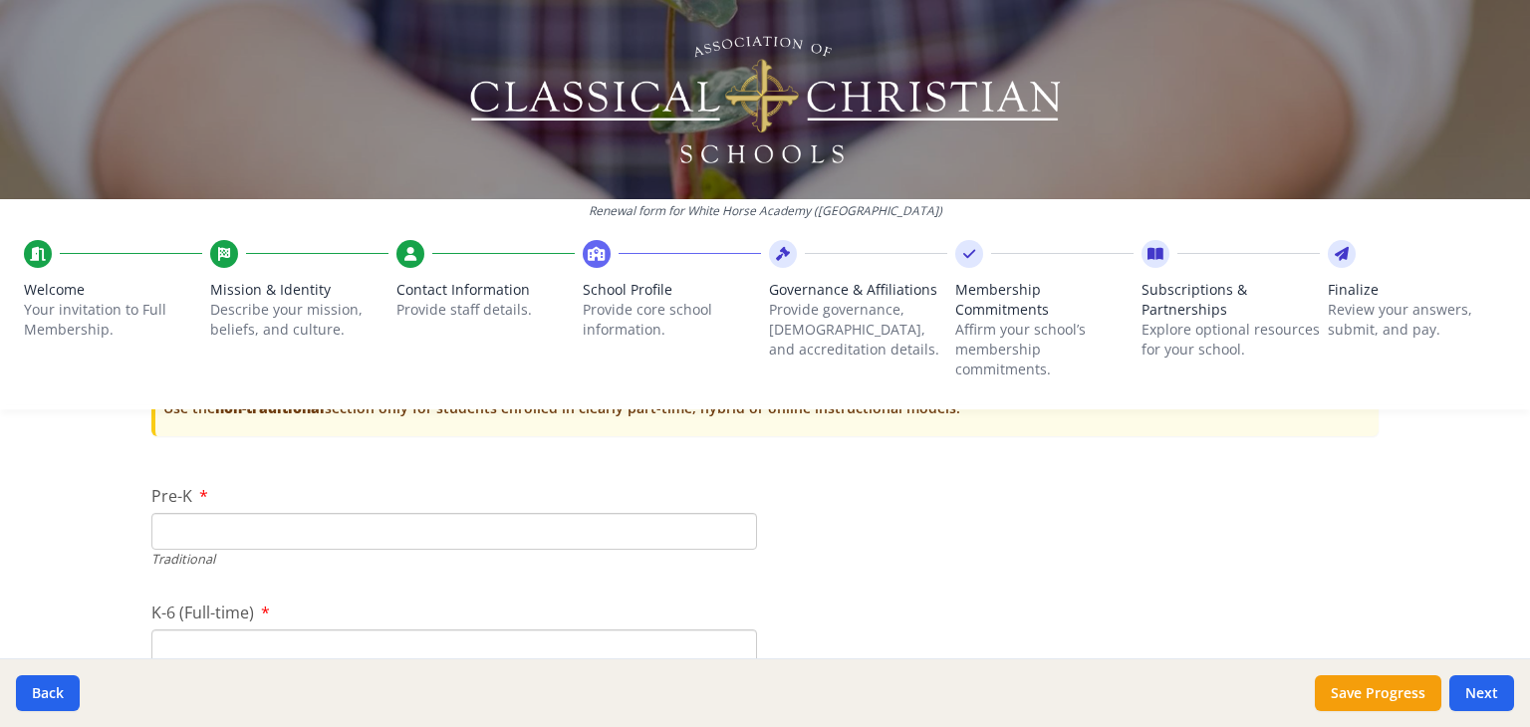
scroll to position [4124, 0]
click at [170, 526] on input "Pre-K" at bounding box center [454, 529] width 606 height 37
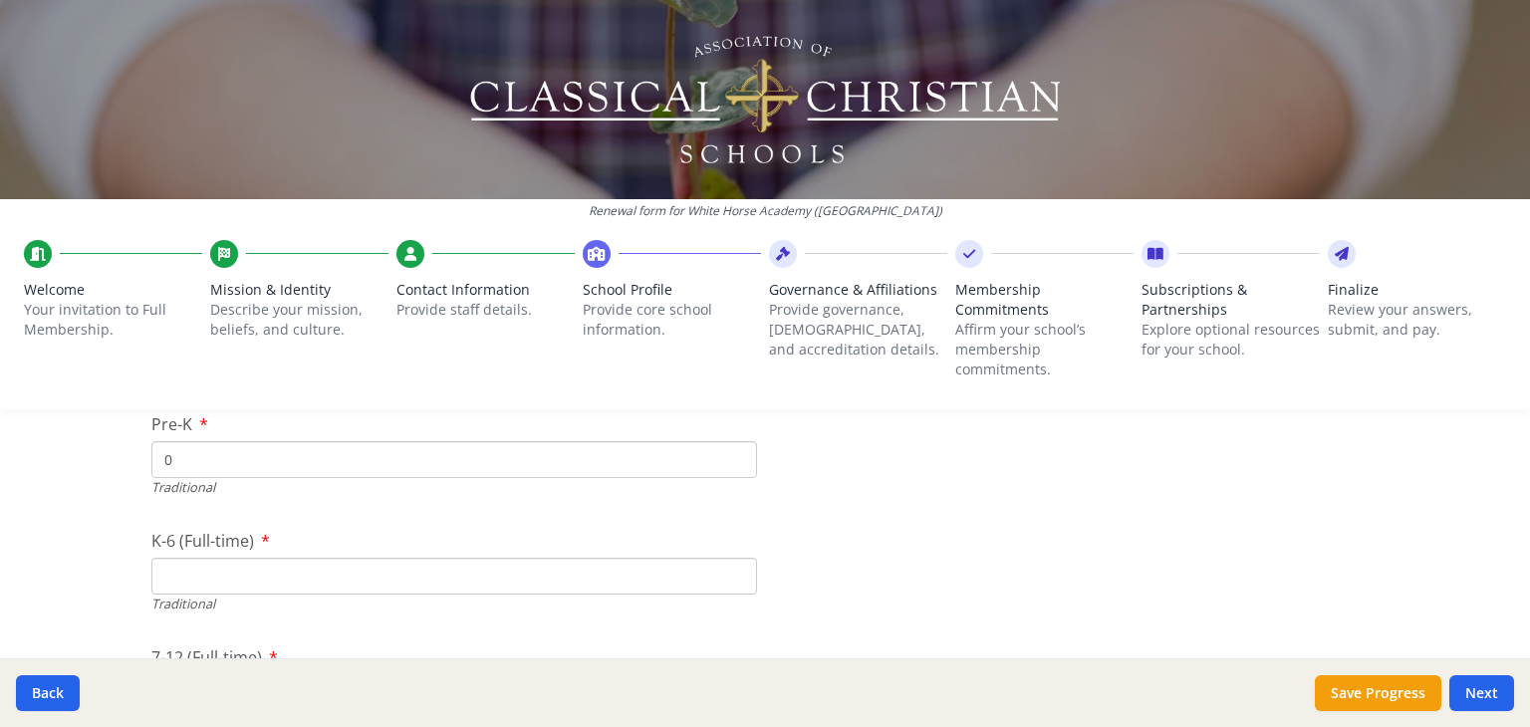
scroll to position [4195, 0]
type input "0"
click at [185, 575] on input "K-6 (Full-time)" at bounding box center [454, 574] width 606 height 37
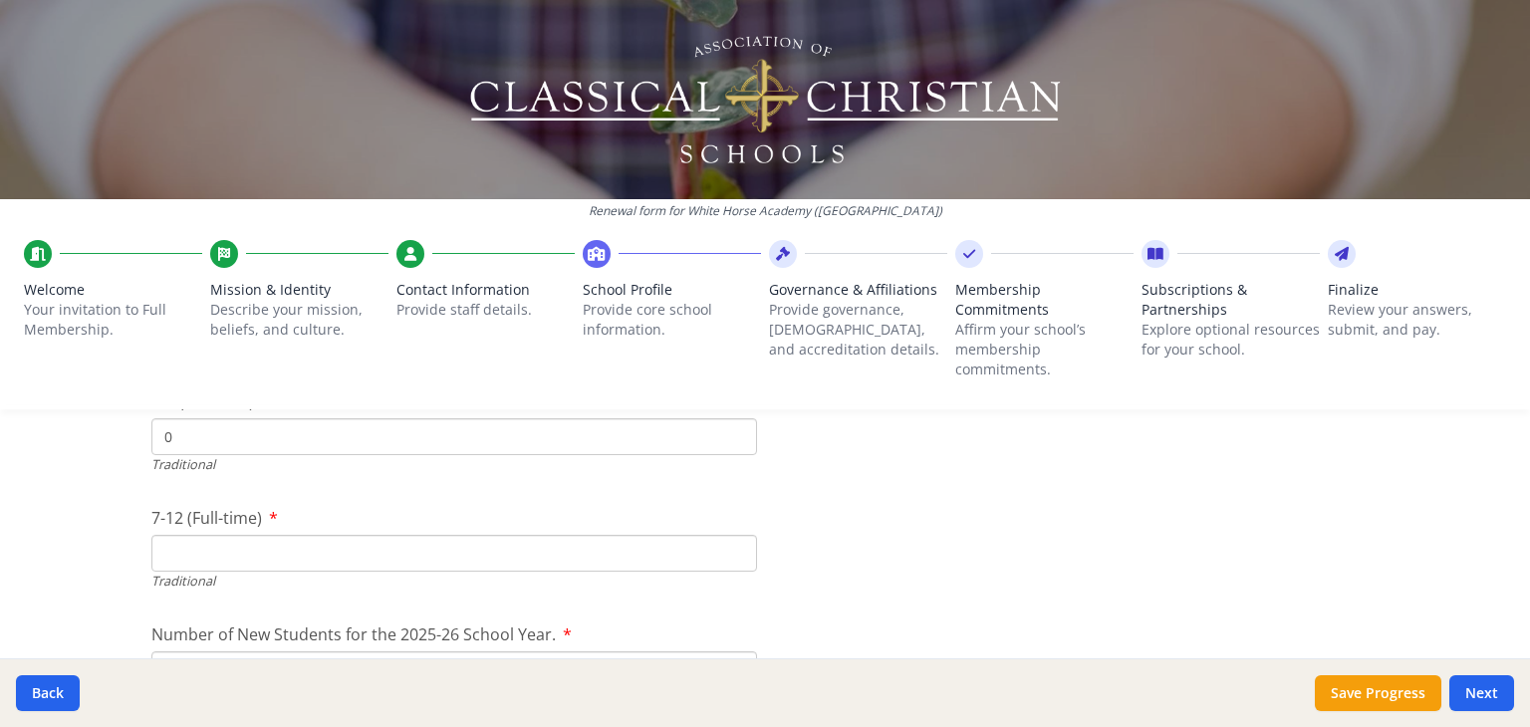
type input "0"
click at [178, 563] on input "7-12 (Full-time)" at bounding box center [454, 553] width 606 height 37
type input "0"
click at [101, 532] on div "Renewal form for White Horse Academy (IL) Welcome Your invitation to Full Membe…" at bounding box center [765, 363] width 1530 height 727
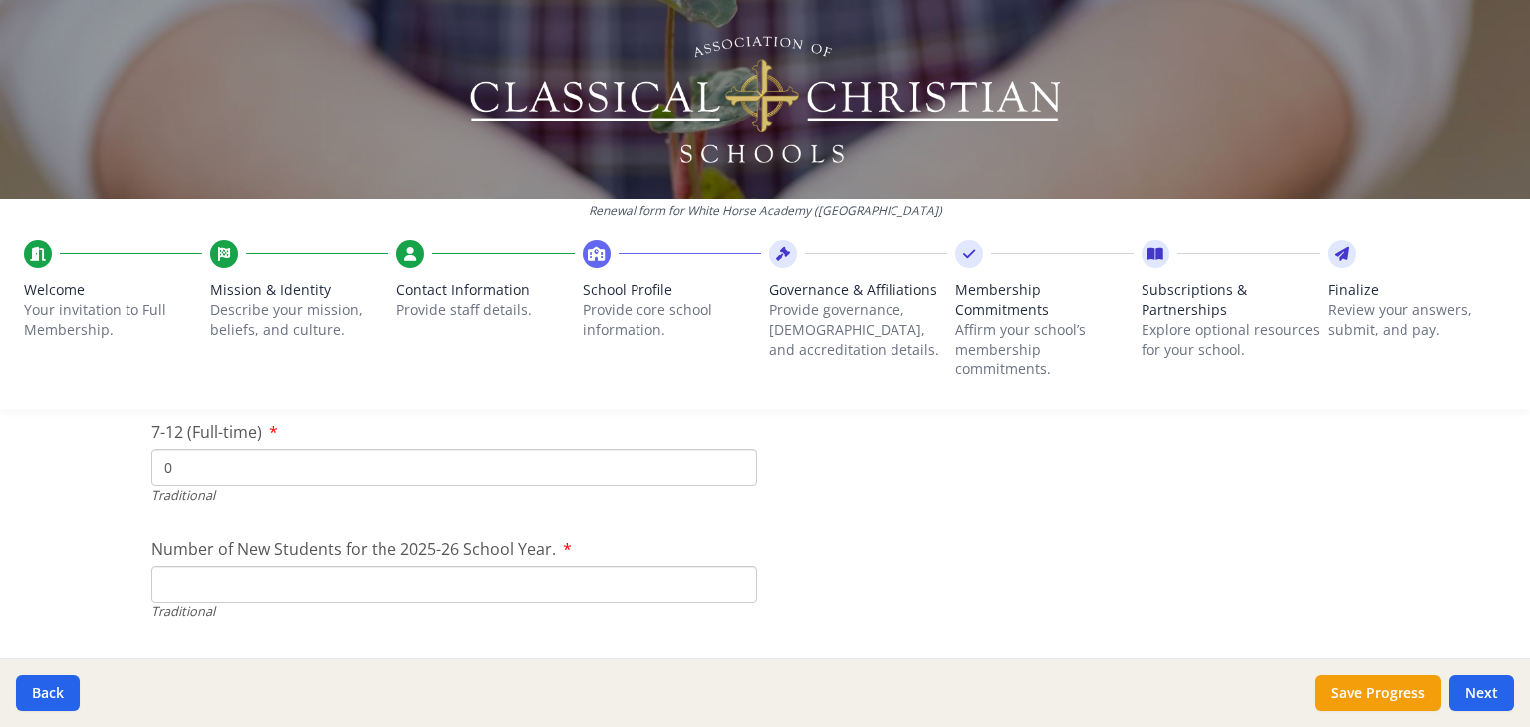
scroll to position [4420, 0]
click at [195, 584] on input "Number of New Students for the 2025-26 School Year." at bounding box center [454, 582] width 606 height 37
type input "0"
click at [113, 548] on div "Renewal form for White Horse Academy (IL) Welcome Your invitation to Full Membe…" at bounding box center [765, 363] width 1530 height 727
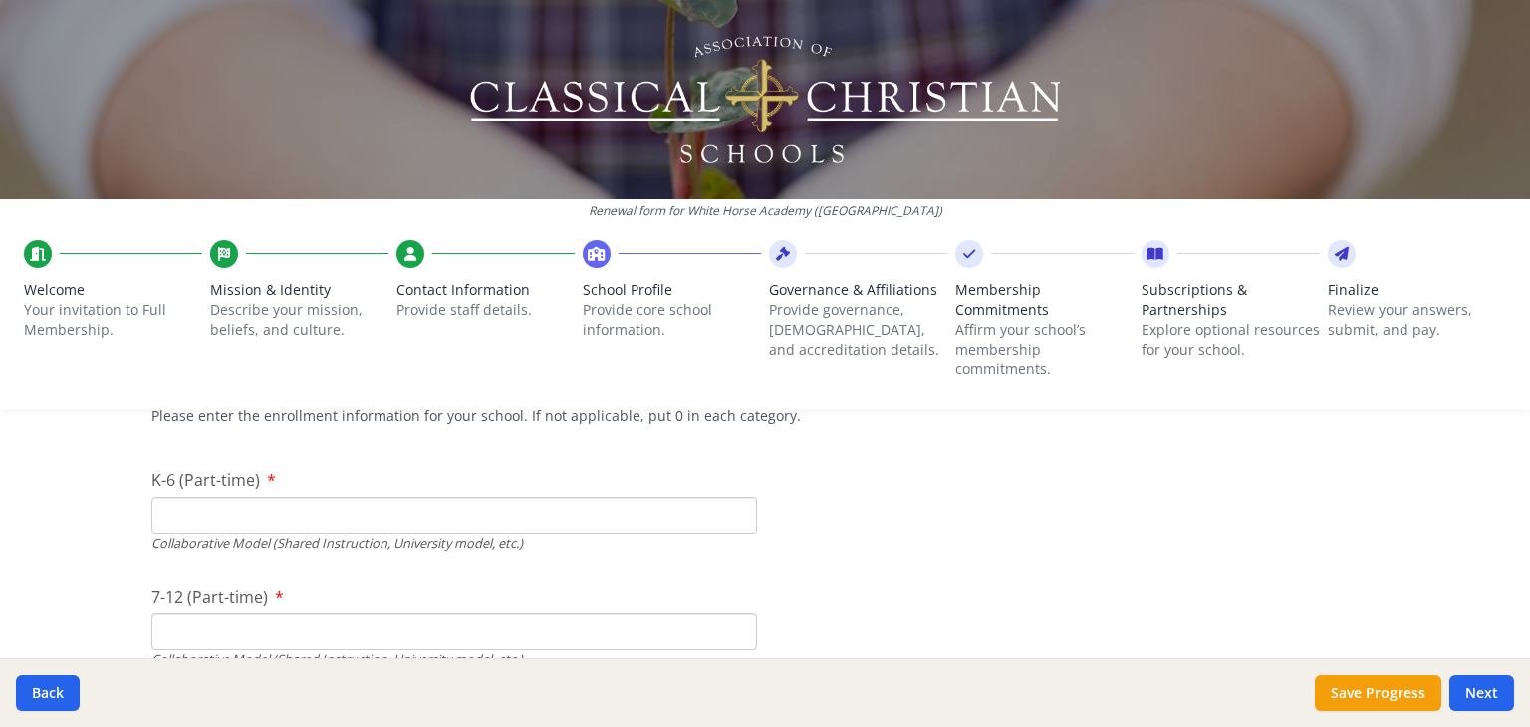
scroll to position [4723, 0]
click at [225, 505] on input "K-6 (Part-time)" at bounding box center [454, 513] width 606 height 37
type input "24"
click at [215, 622] on input "7-12 (Part-time)" at bounding box center [454, 630] width 606 height 37
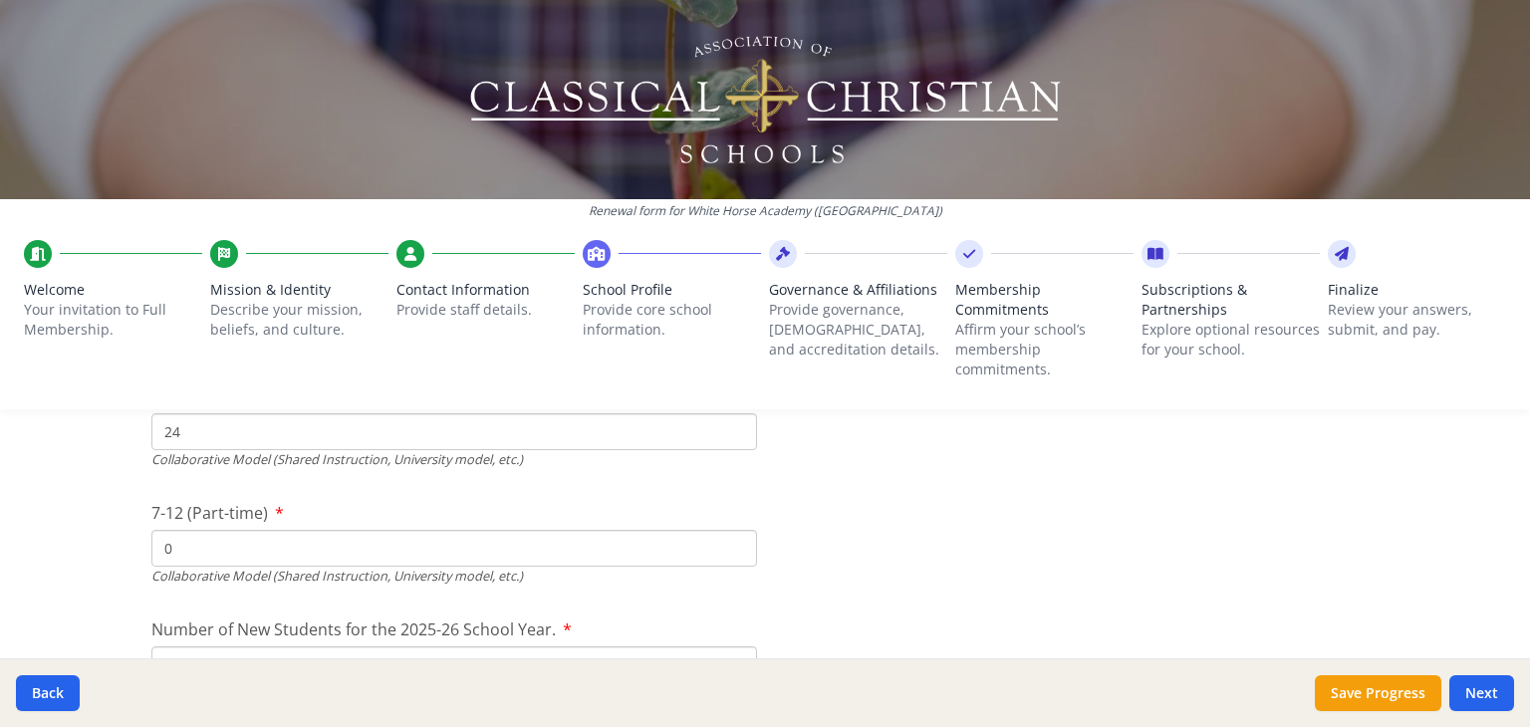
scroll to position [4934, 0]
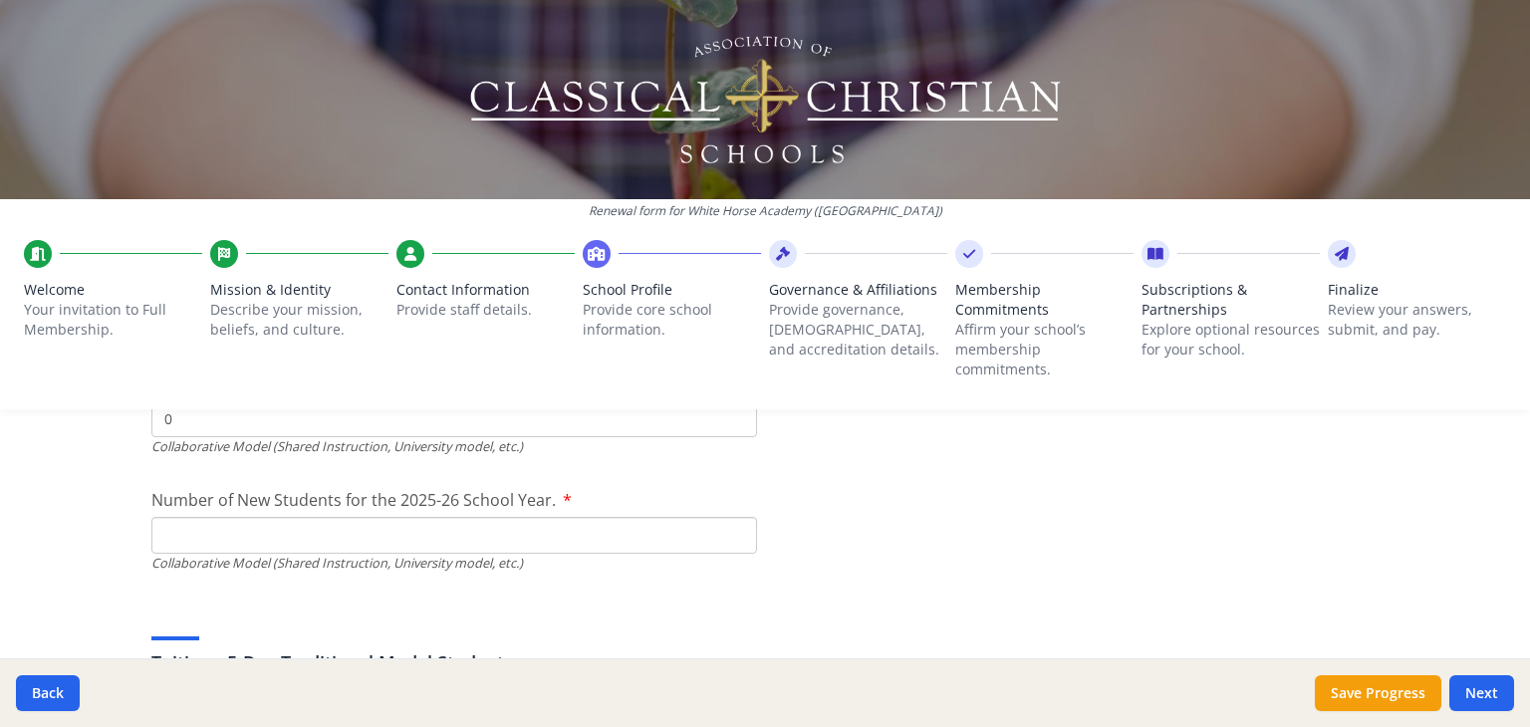
type input "0"
click at [188, 87] on input "Number of New Students for the 2025-26 School Year." at bounding box center [454, 68] width 606 height 37
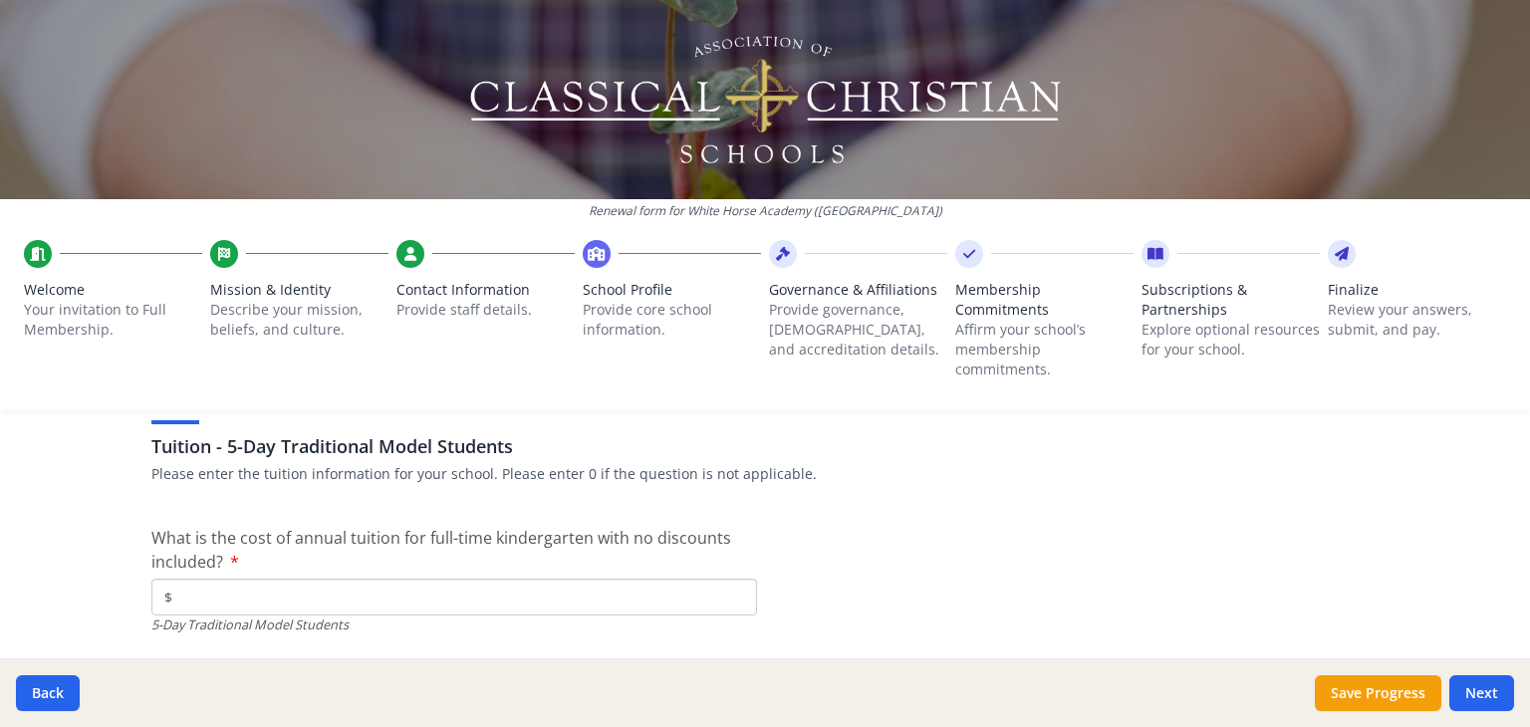
scroll to position [5172, 0]
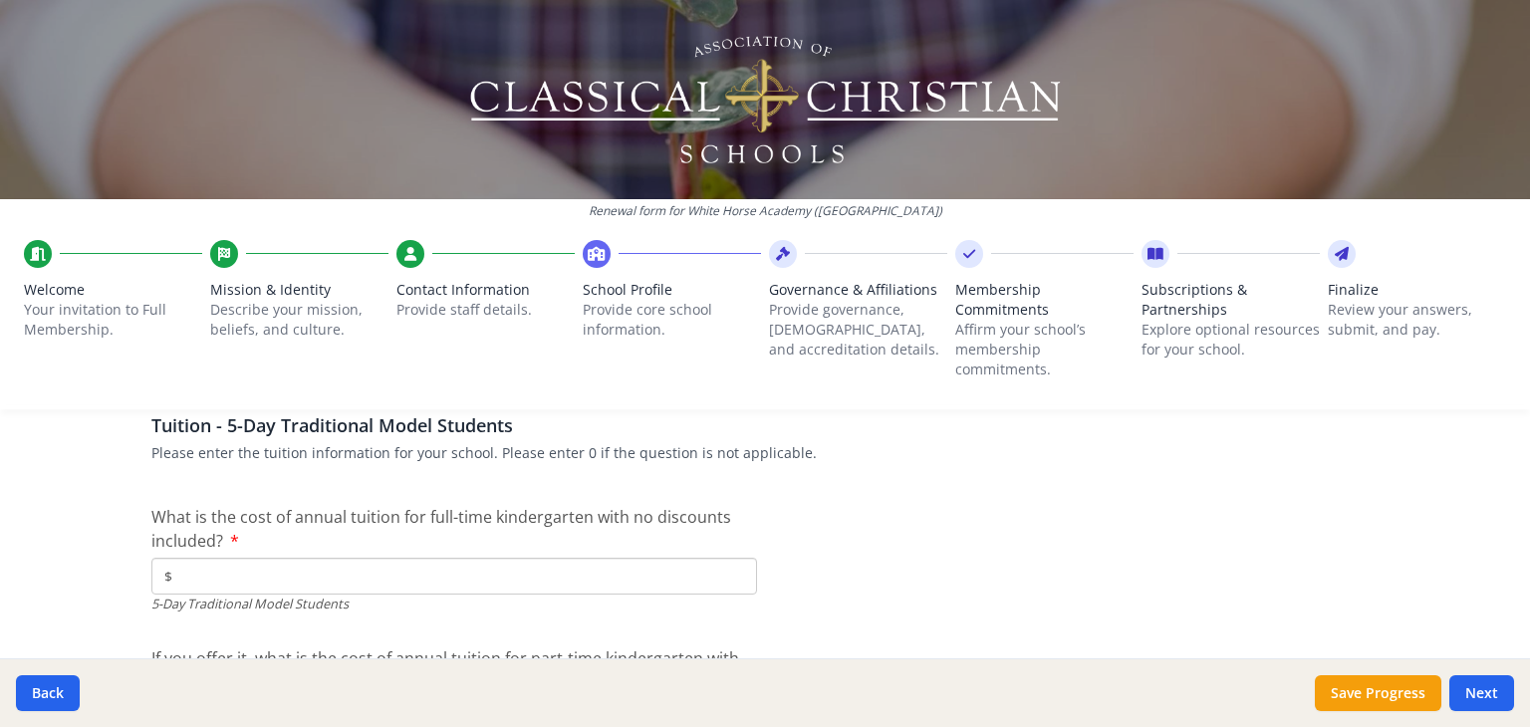
type input "8"
click at [217, 580] on input "$" at bounding box center [454, 576] width 606 height 37
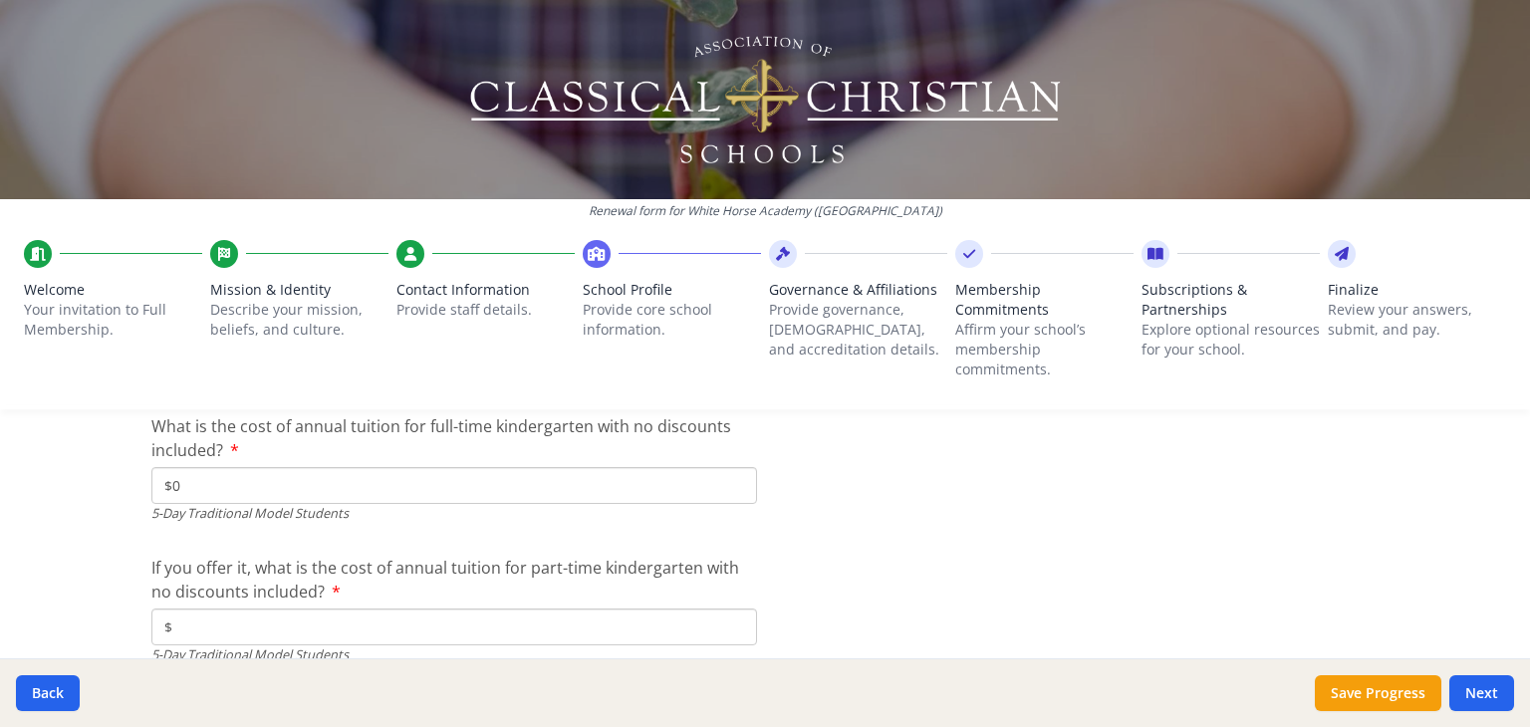
type input "$0"
click at [215, 634] on input "$" at bounding box center [454, 627] width 606 height 37
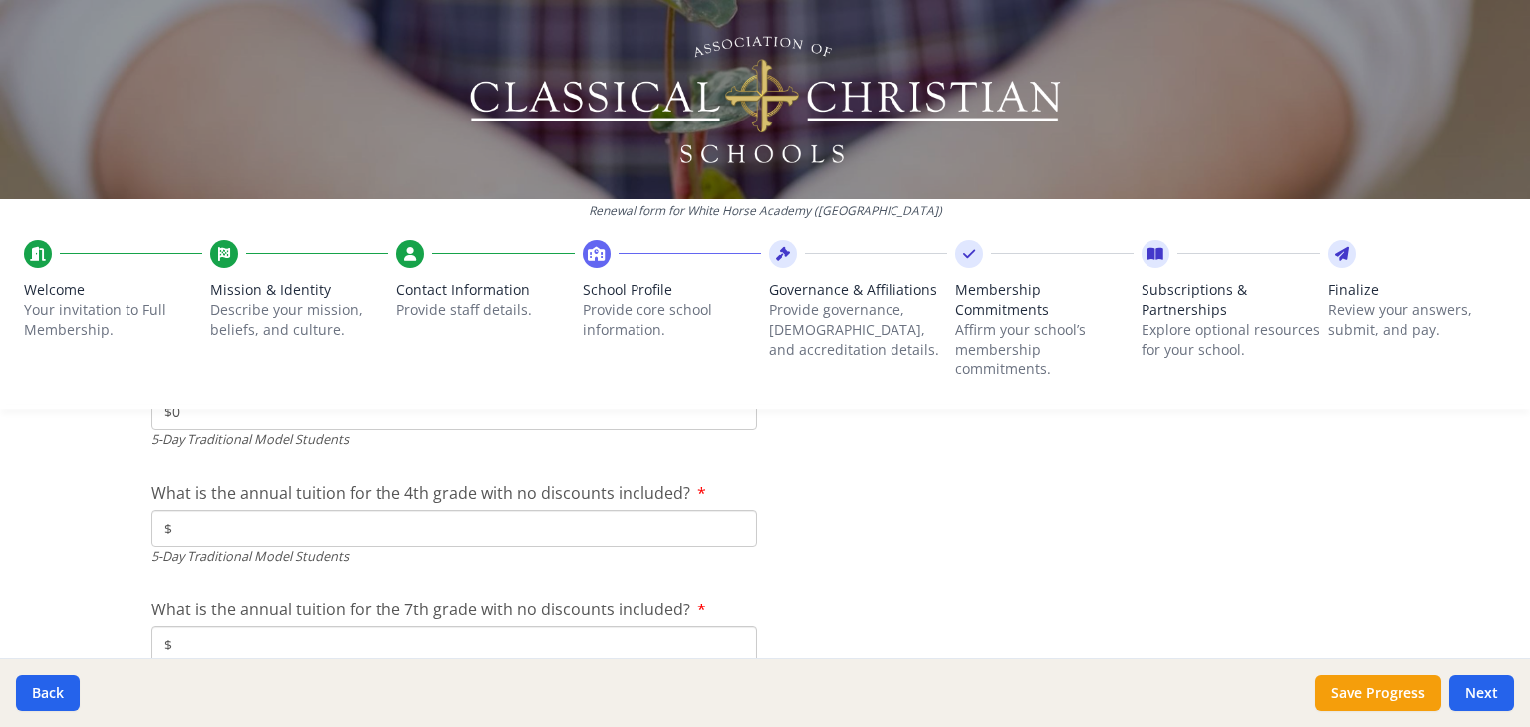
type input "$0"
click at [226, 531] on input "$" at bounding box center [454, 528] width 606 height 37
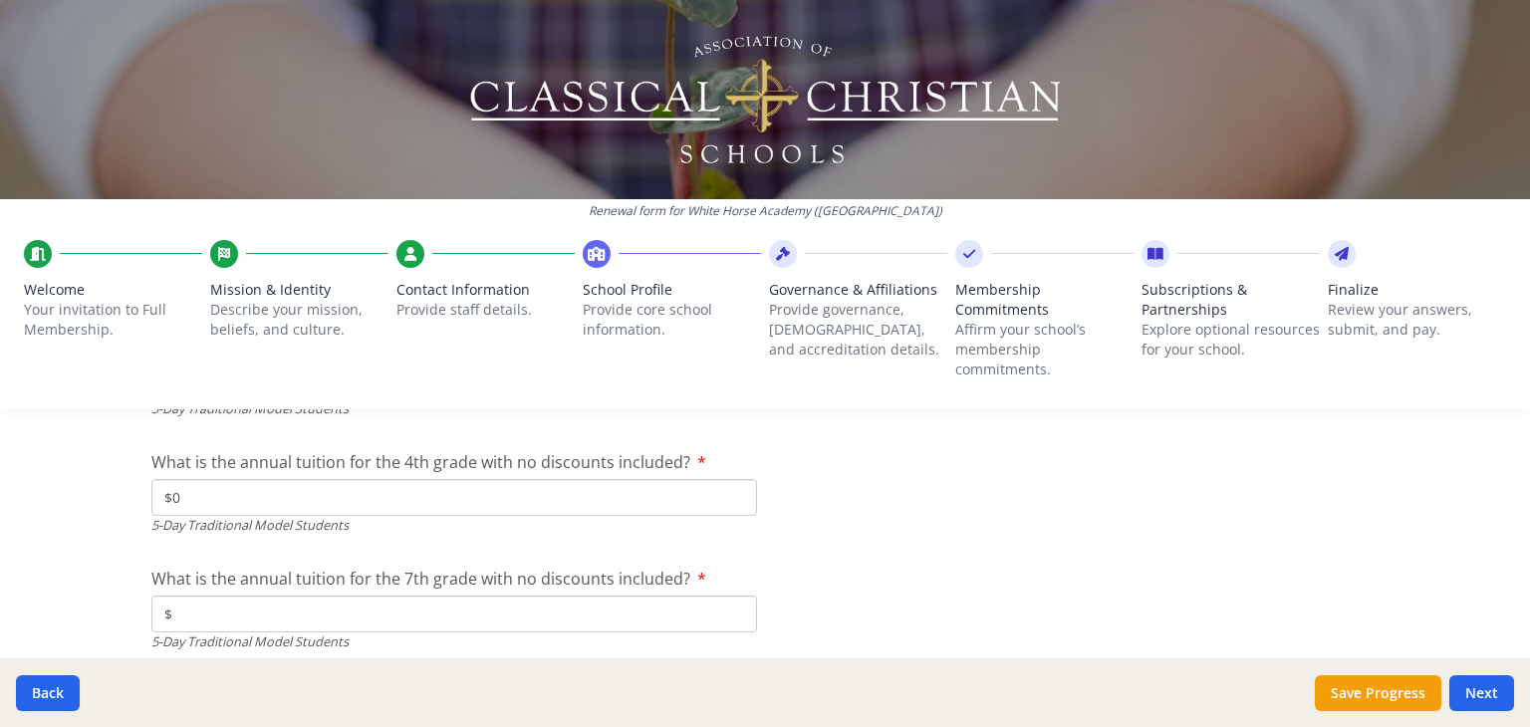
scroll to position [5553, 0]
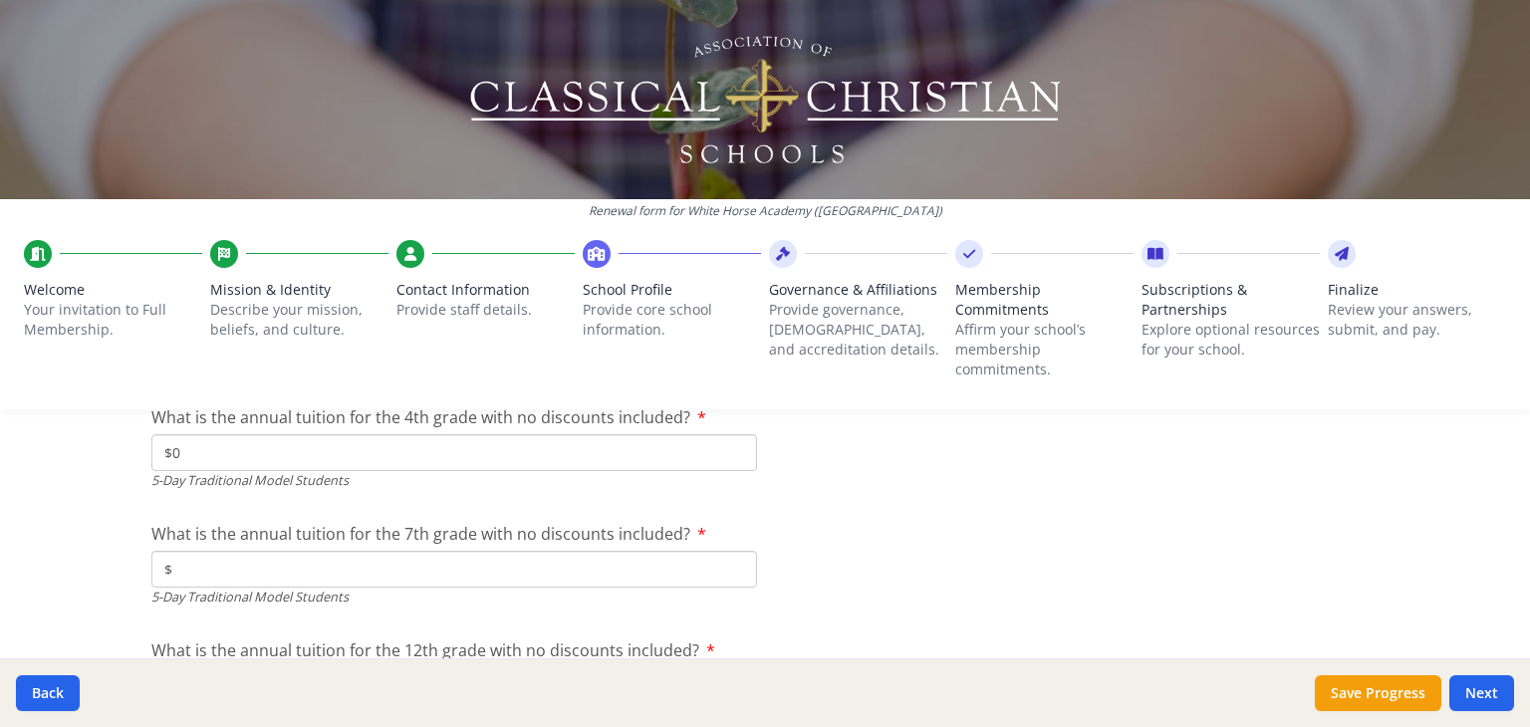
type input "$0"
click at [215, 591] on div "5-Day Traditional Model Students" at bounding box center [454, 597] width 606 height 19
click at [208, 572] on input "$" at bounding box center [454, 569] width 606 height 37
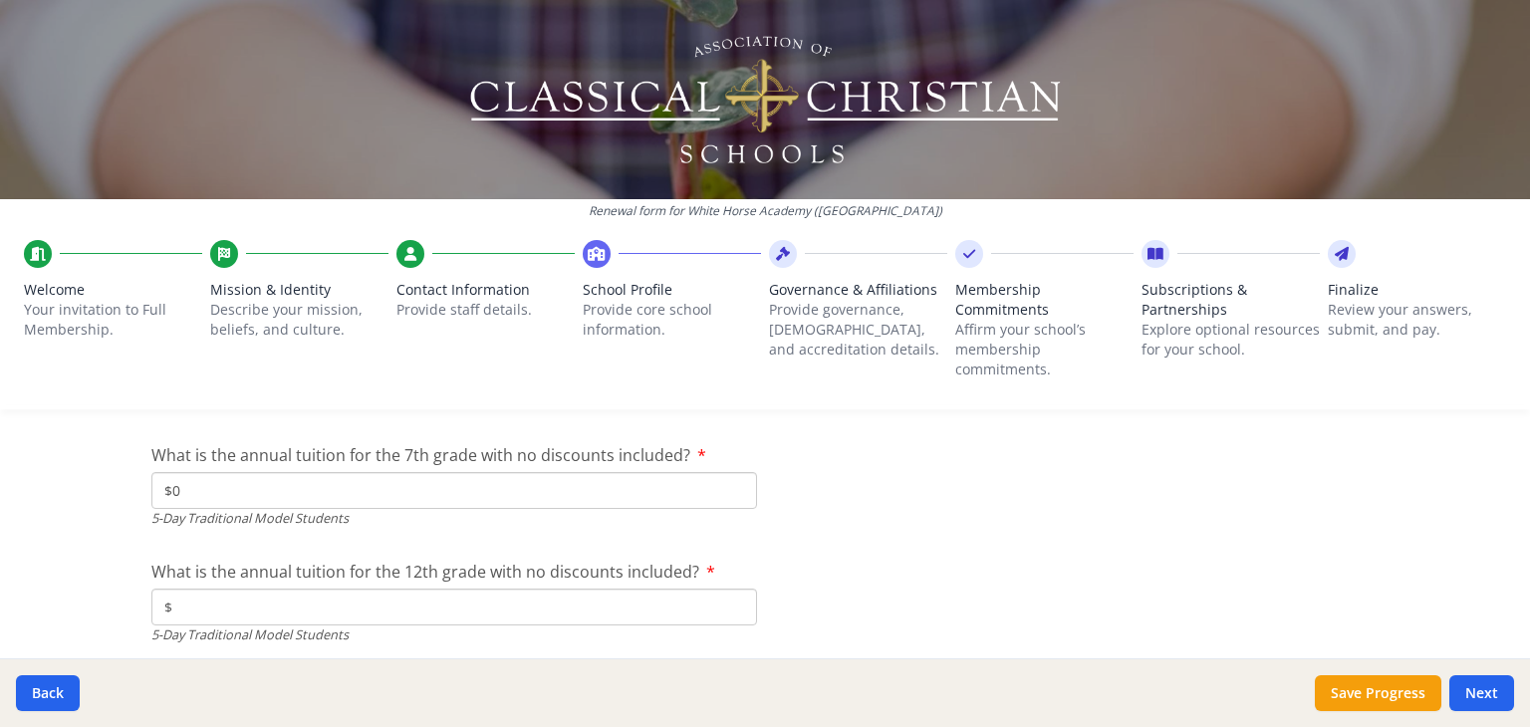
scroll to position [5640, 0]
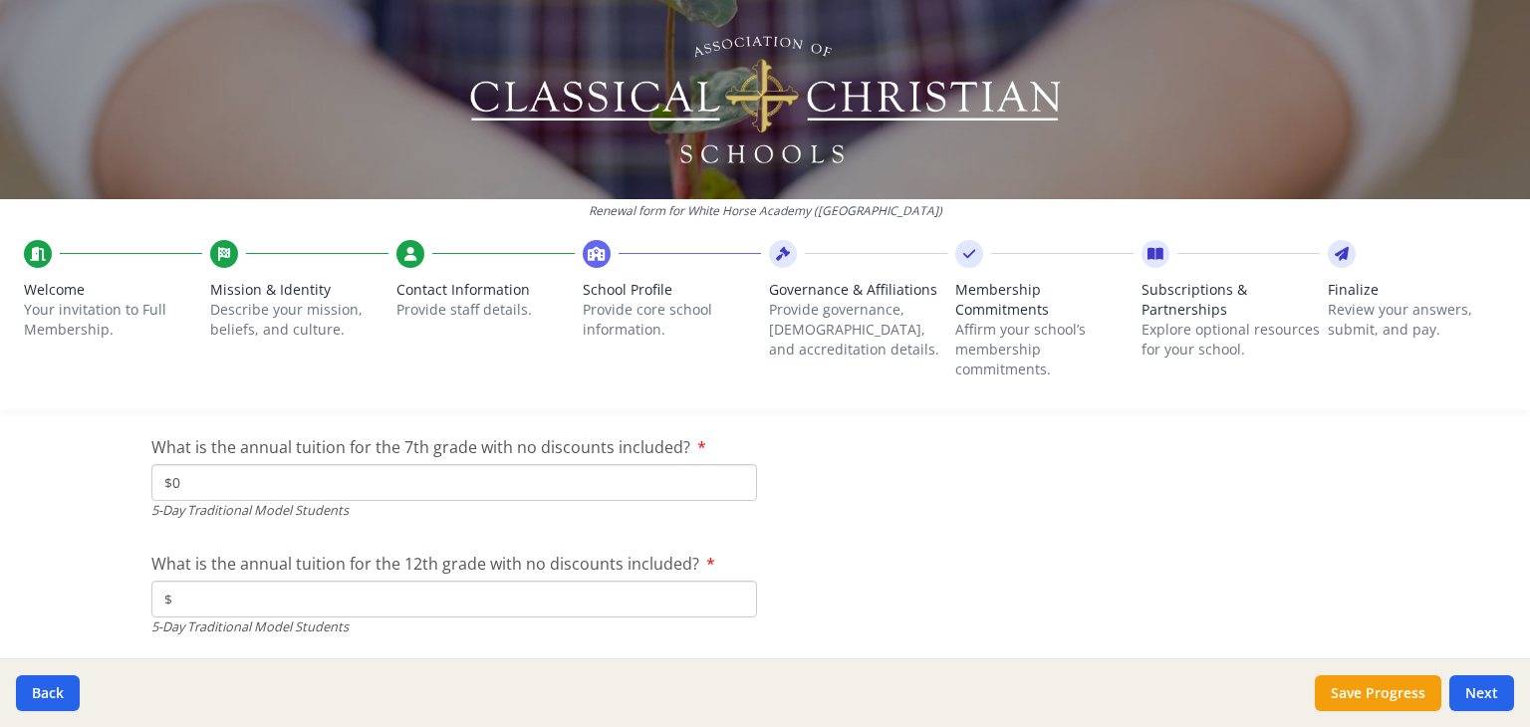
type input "$0"
click at [201, 598] on input "$" at bounding box center [454, 599] width 606 height 37
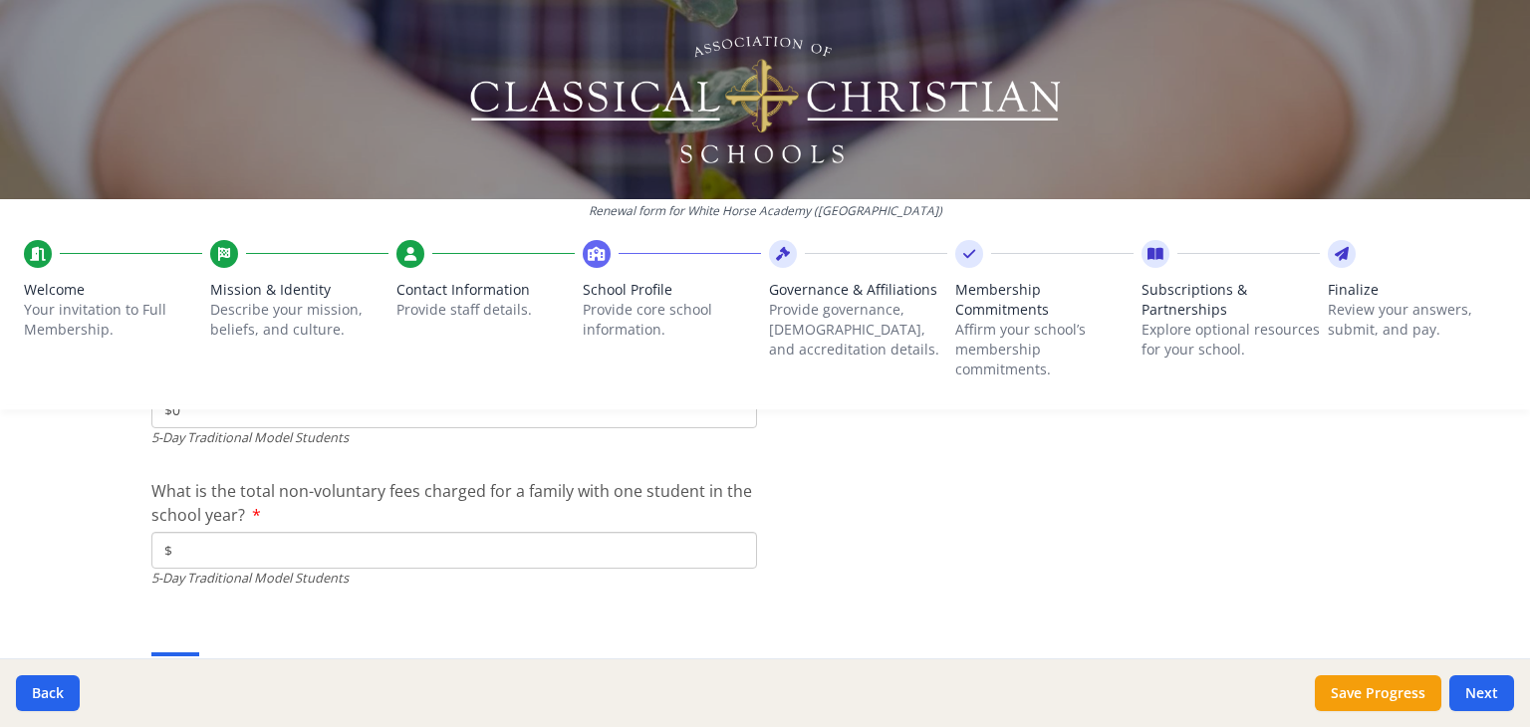
scroll to position [5831, 0]
type input "$0"
click at [228, 545] on input "$" at bounding box center [454, 548] width 606 height 37
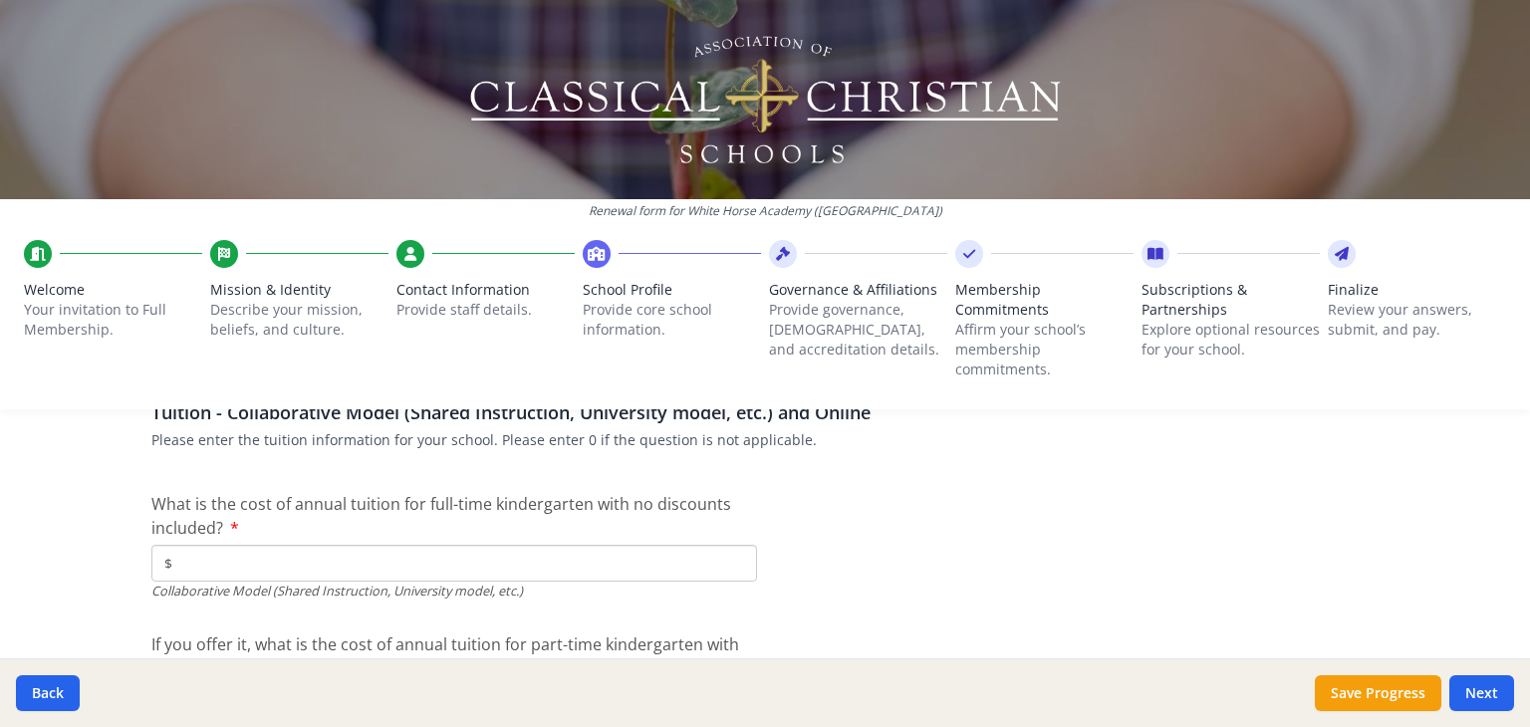
scroll to position [6096, 0]
type input "$0"
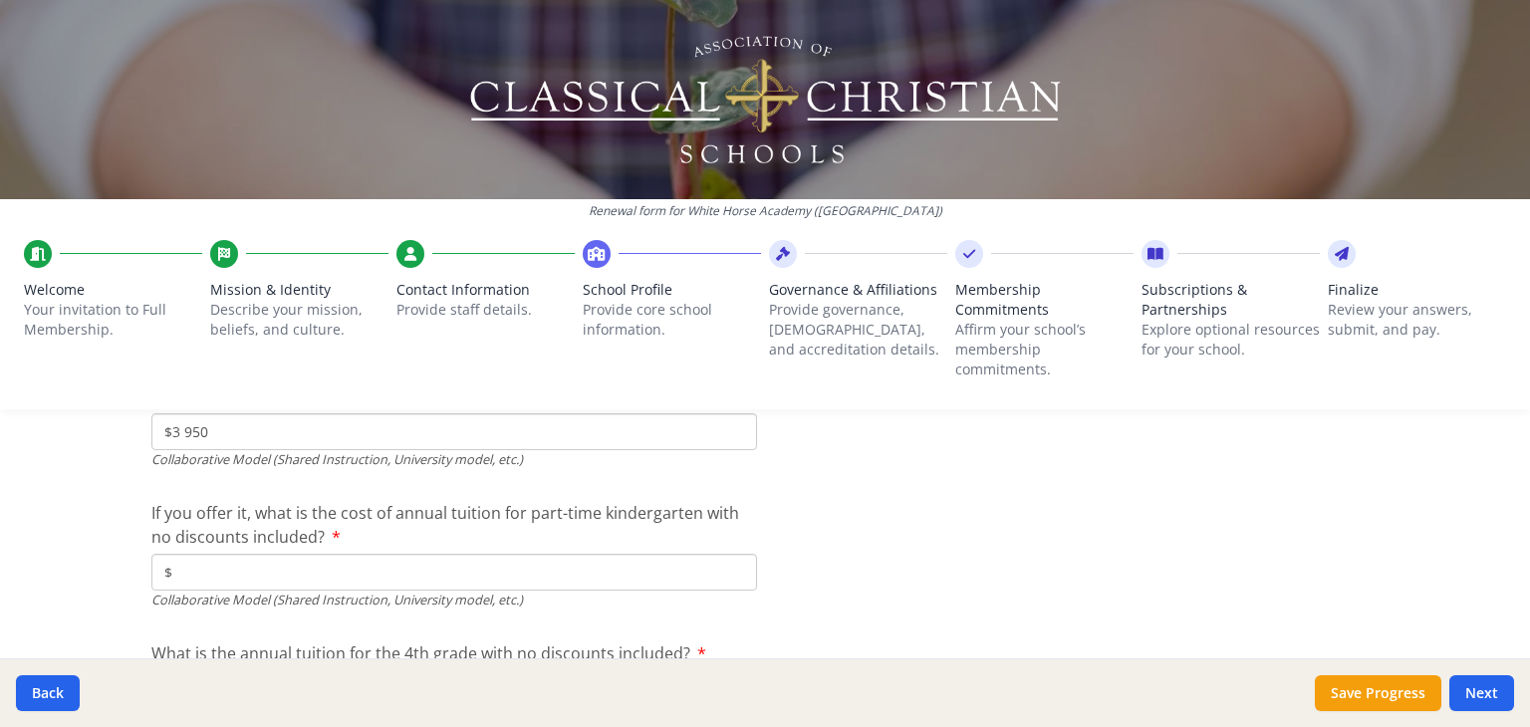
scroll to position [6227, 0]
type input "$3 950"
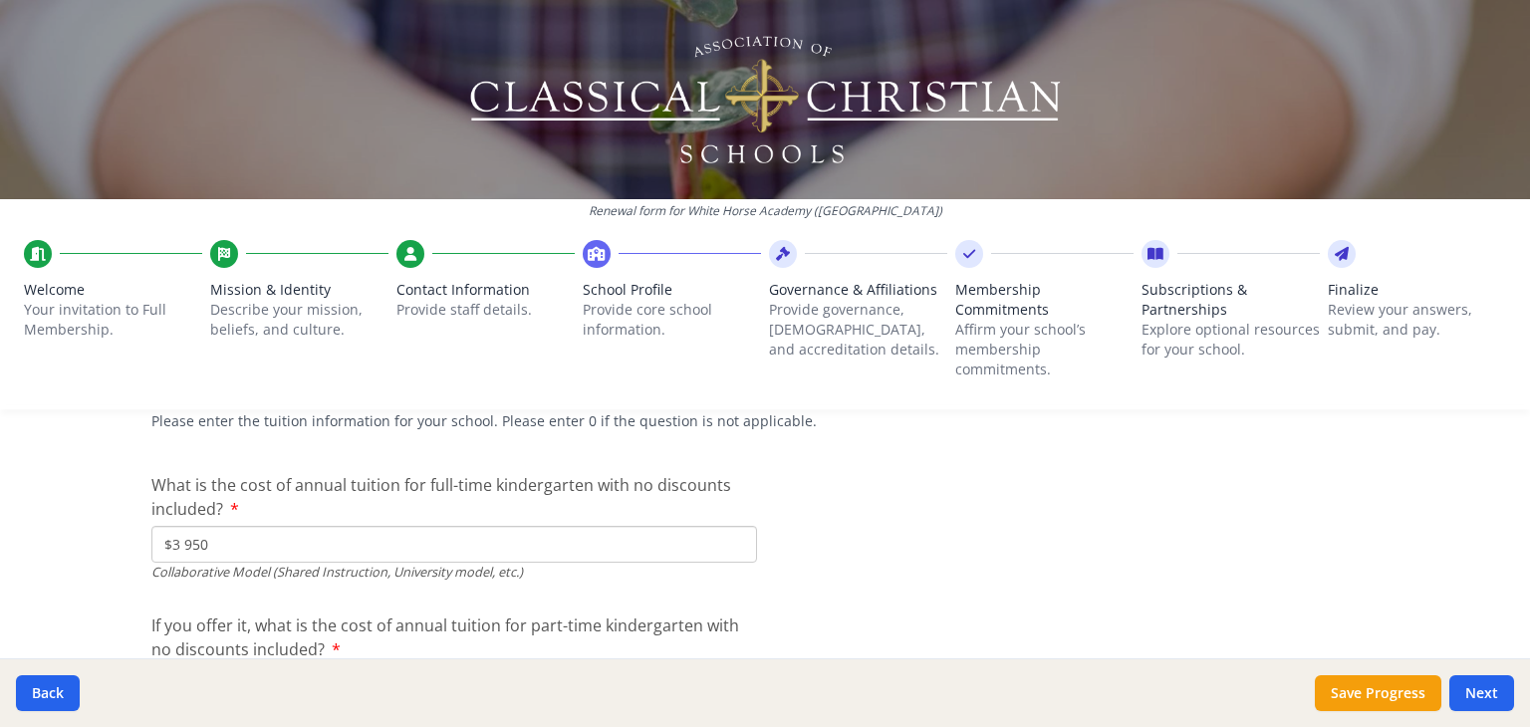
scroll to position [6115, 0]
type input "$3 950"
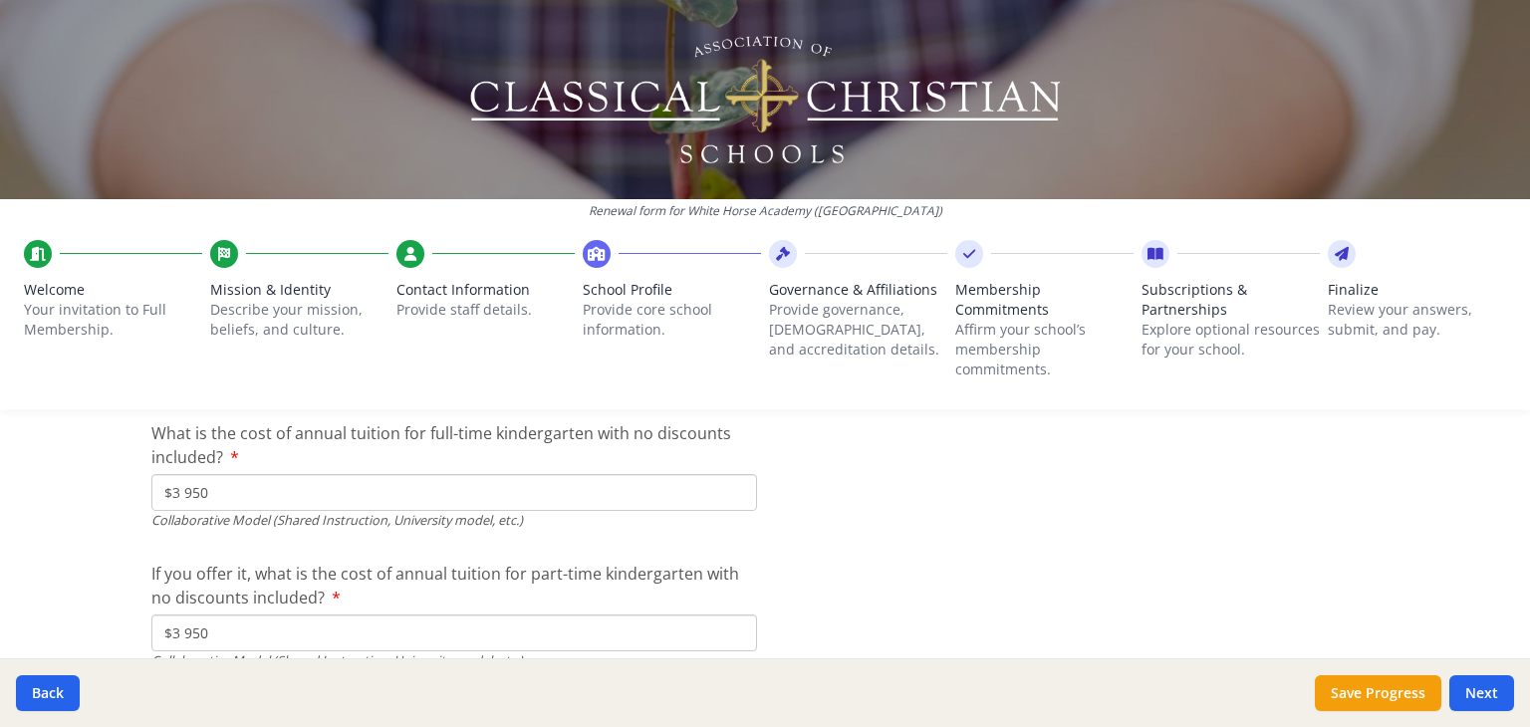
scroll to position [6167, 0]
click at [104, 522] on div "Renewal form for White Horse Academy (IL) Welcome Your invitation to Full Membe…" at bounding box center [765, 363] width 1530 height 727
click at [99, 516] on div "Renewal form for White Horse Academy (IL) Welcome Your invitation to Full Membe…" at bounding box center [765, 363] width 1530 height 727
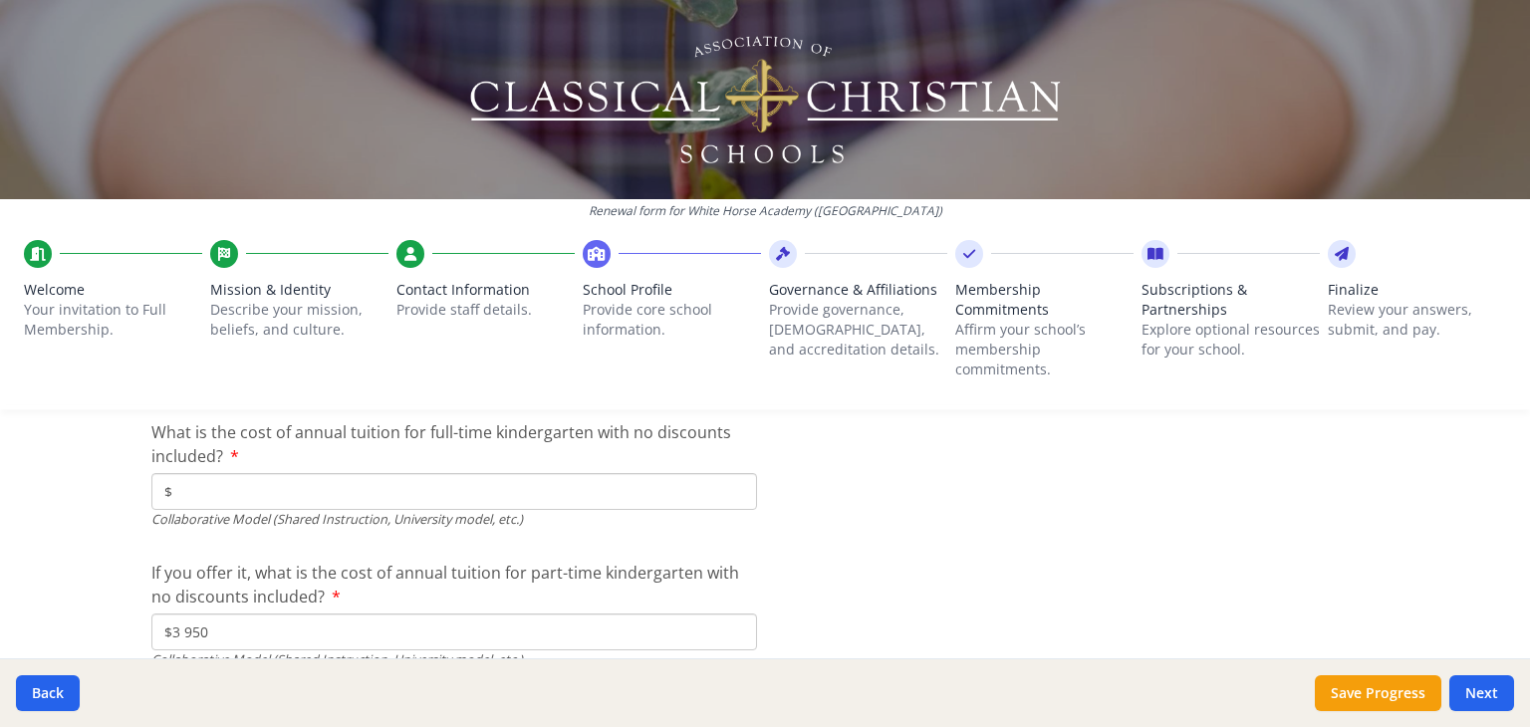
type input "$0"
click at [104, 501] on div "Renewal form for White Horse Academy (IL) Welcome Your invitation to Full Membe…" at bounding box center [765, 363] width 1530 height 727
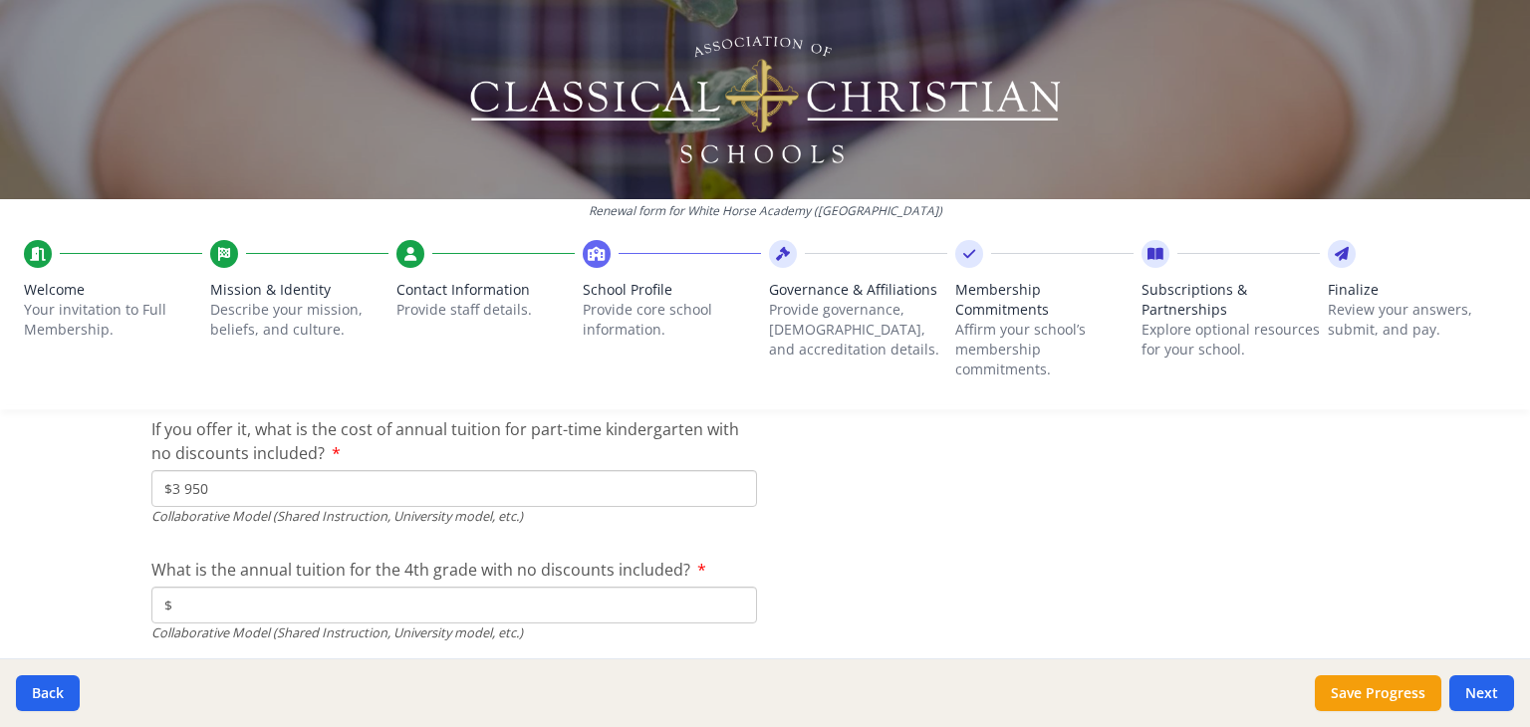
scroll to position [6371, 0]
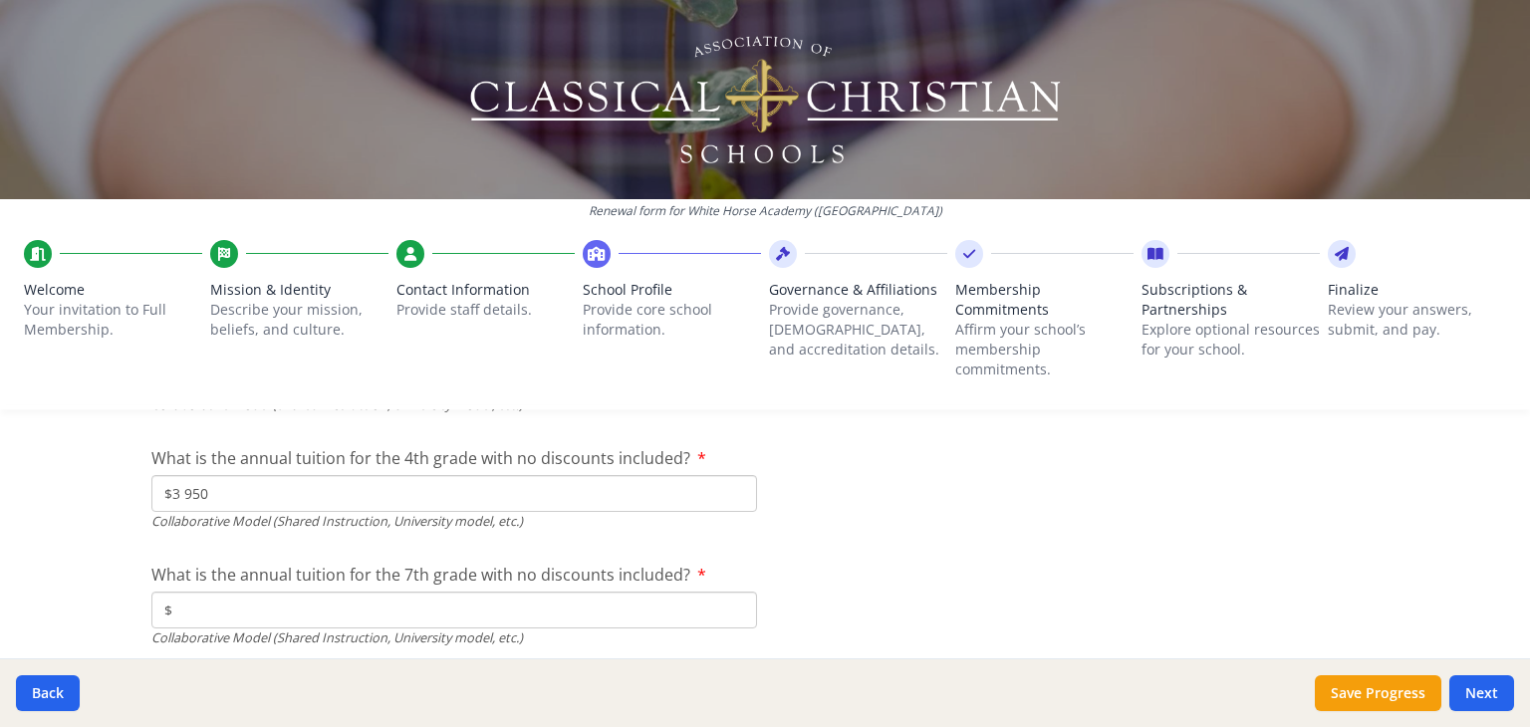
scroll to position [6454, 0]
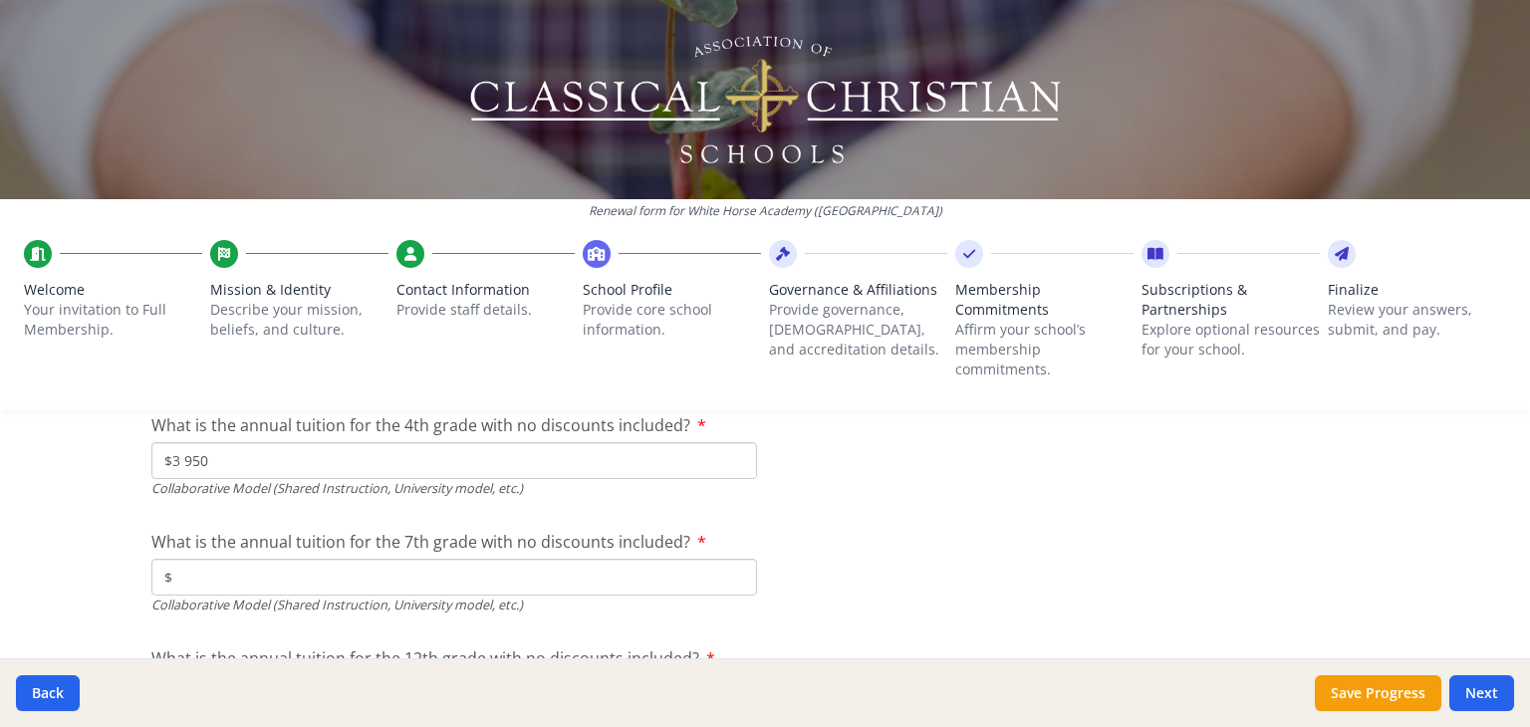
type input "$3 950"
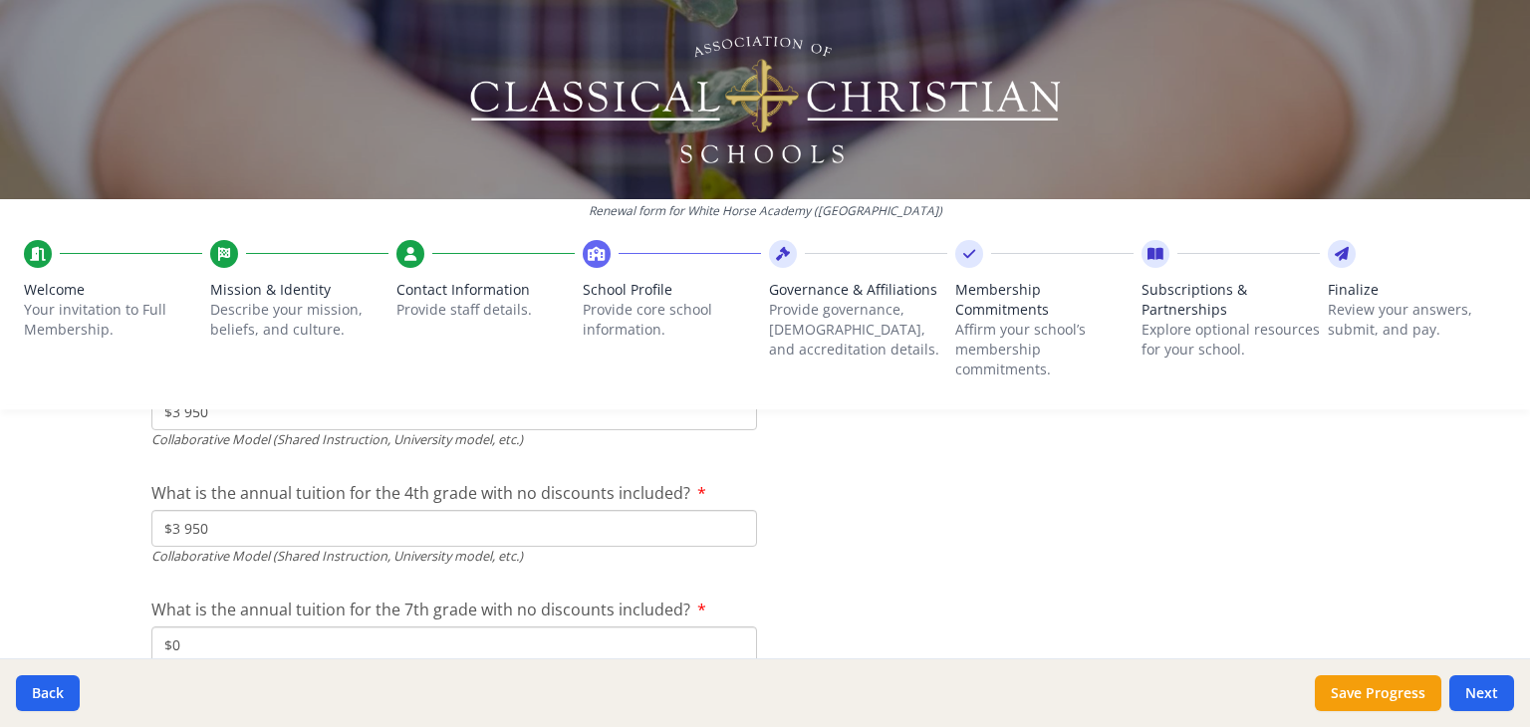
scroll to position [6379, 0]
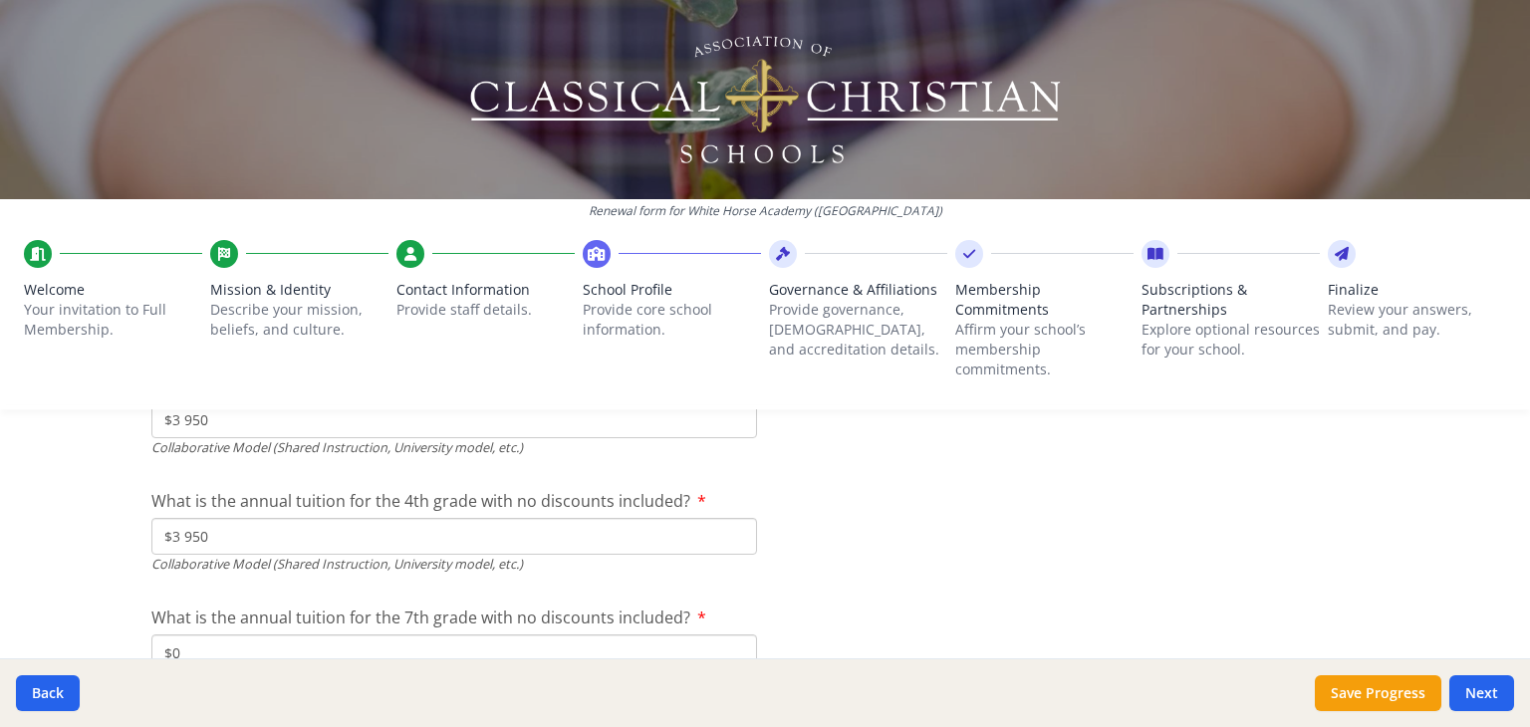
type input "$0"
click at [115, 523] on div "Renewal form for White Horse Academy (IL) Welcome Your invitation to Full Membe…" at bounding box center [765, 363] width 1530 height 727
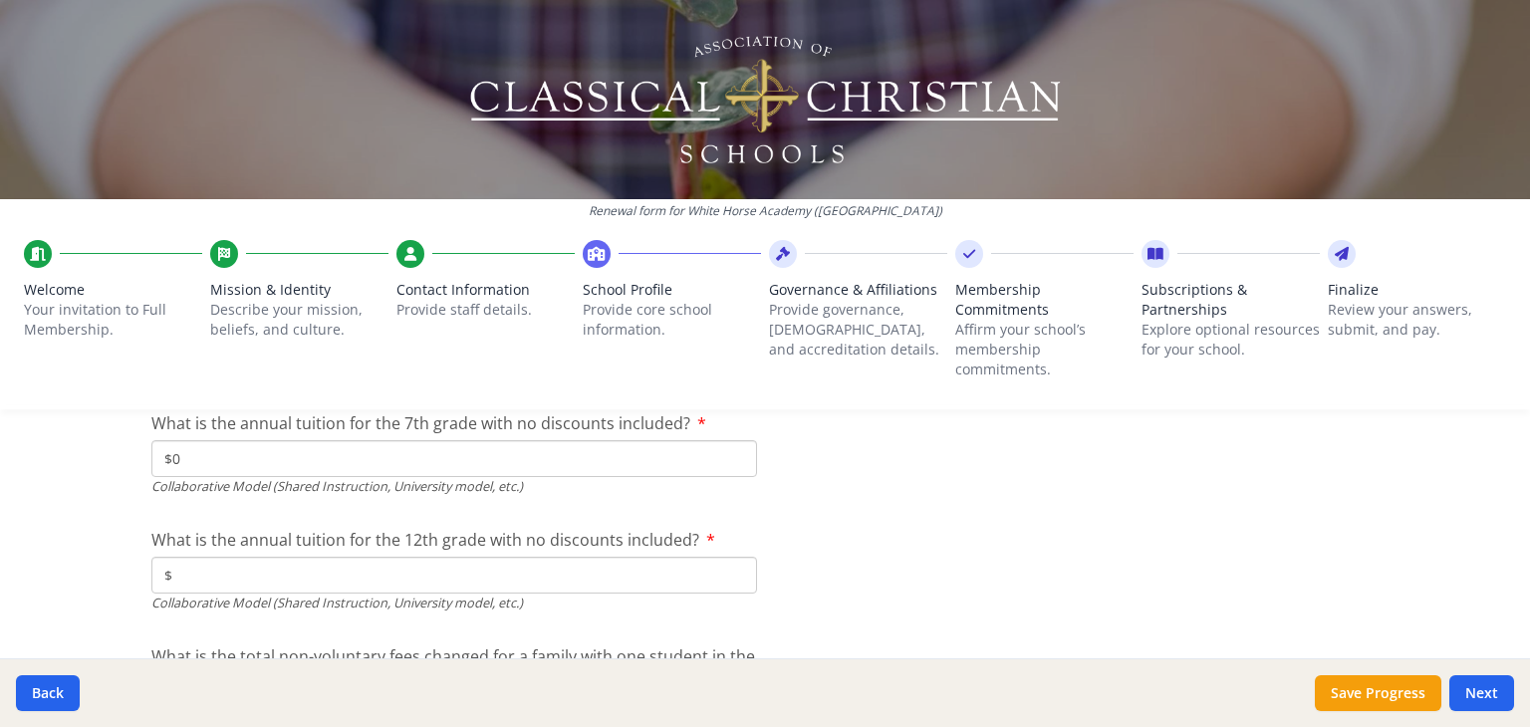
scroll to position [6574, 0]
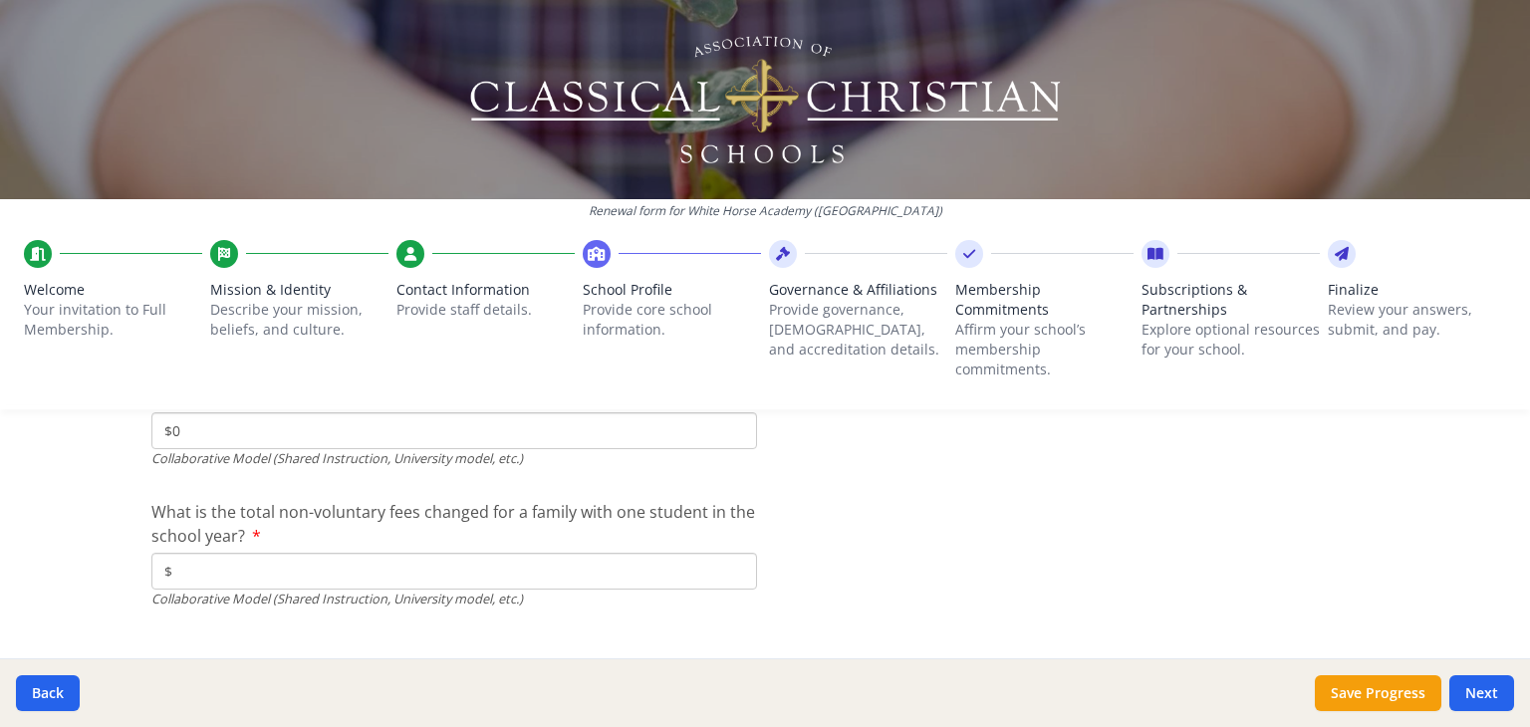
scroll to position [6724, 0]
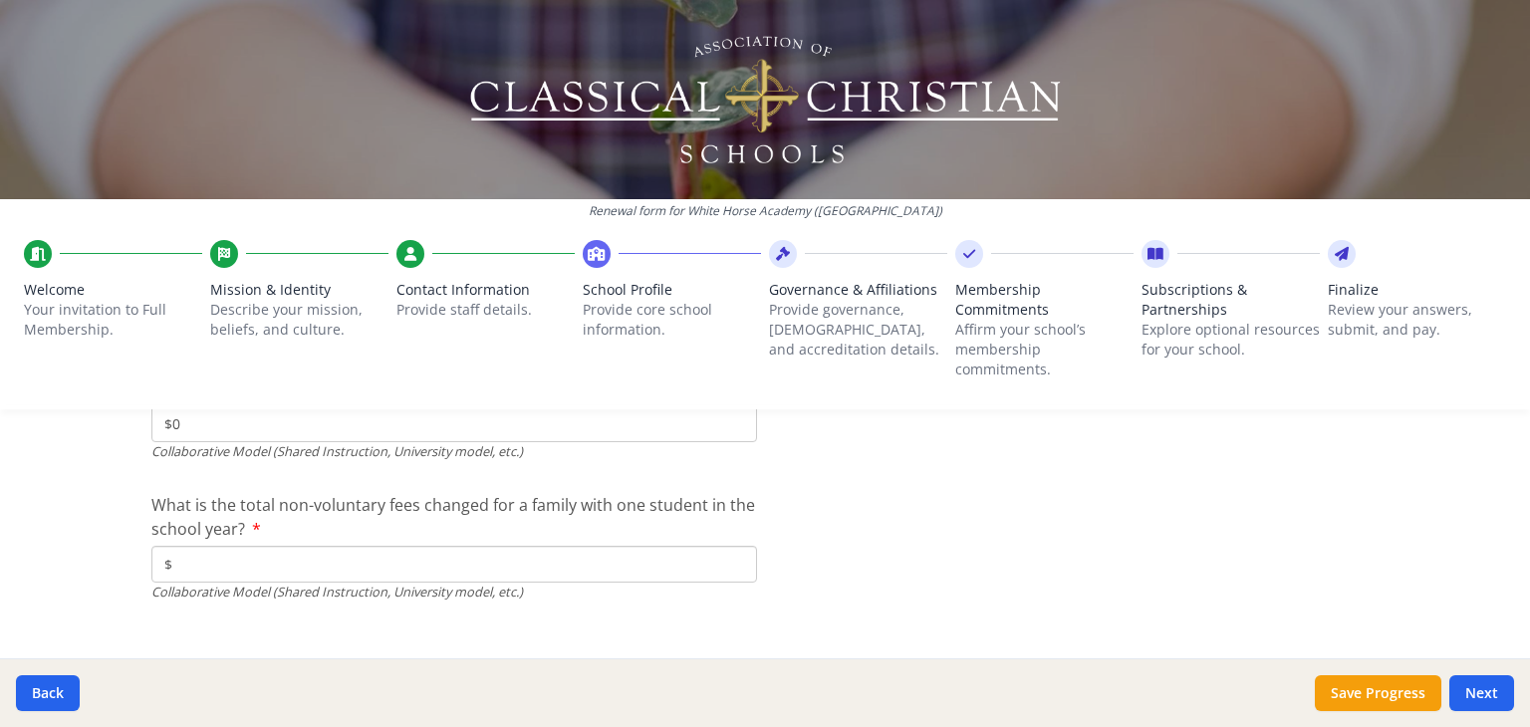
type input "$0"
click at [247, 560] on input "$" at bounding box center [454, 564] width 606 height 37
type input "$200"
click at [110, 513] on div "Renewal form for White Horse Academy (IL) Welcome Your invitation to Full Membe…" at bounding box center [765, 363] width 1530 height 727
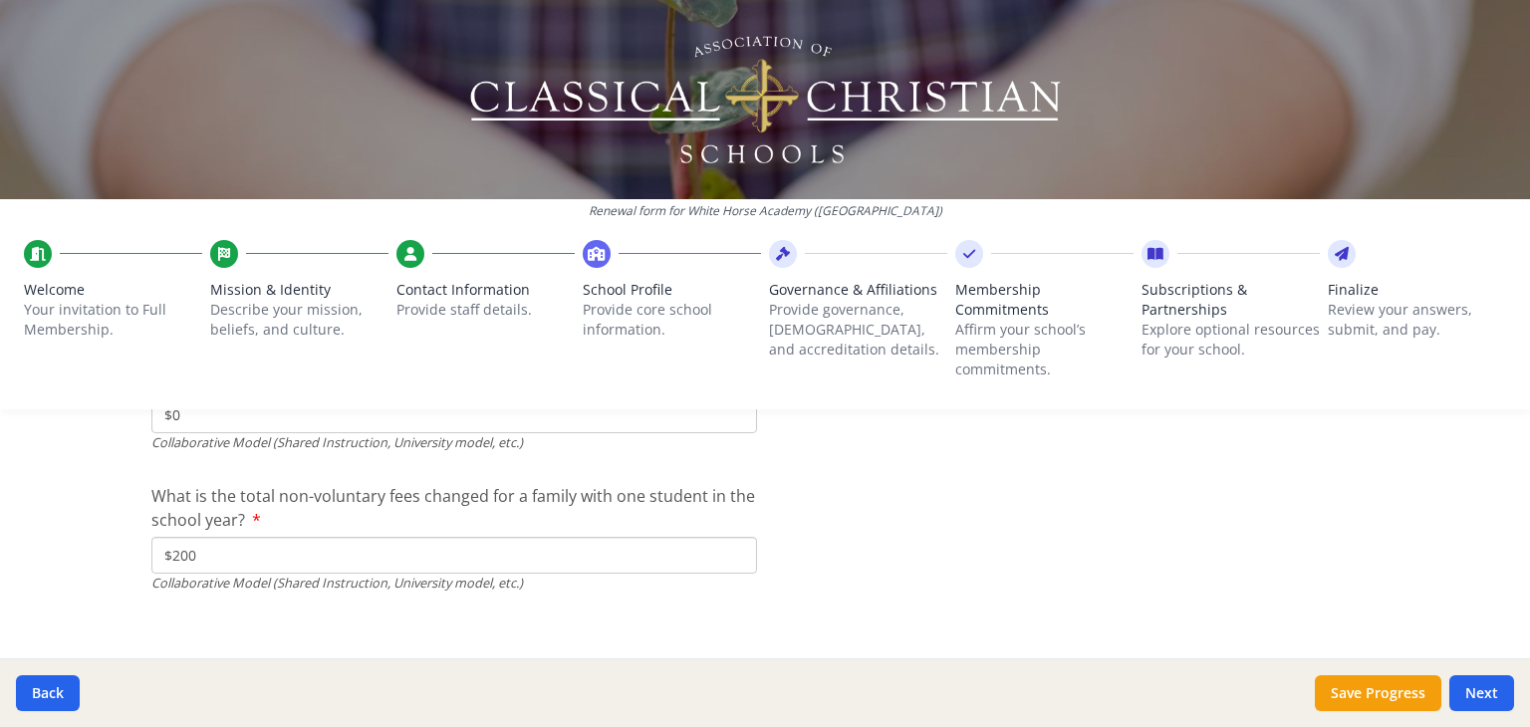
scroll to position [6751, 0]
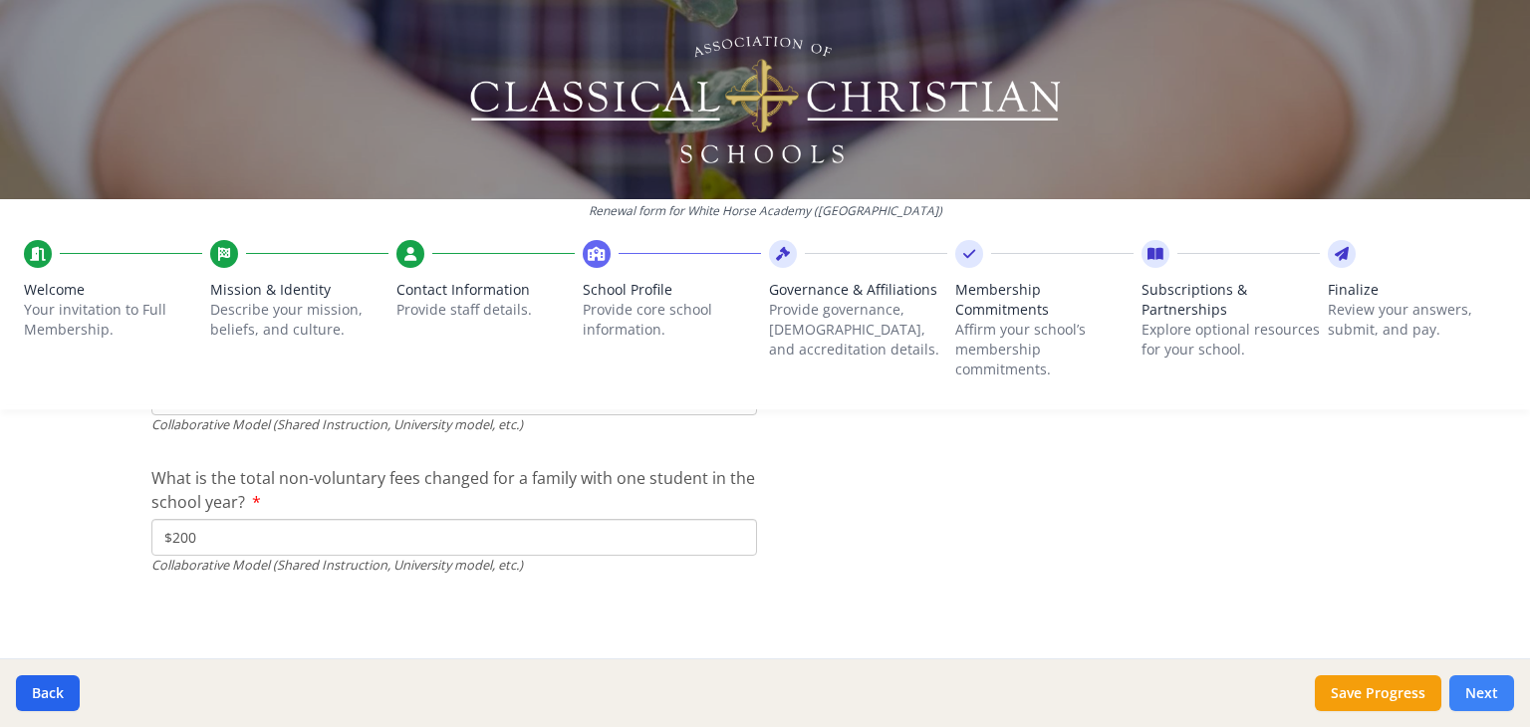
click at [1490, 690] on button "Next" at bounding box center [1481, 693] width 65 height 36
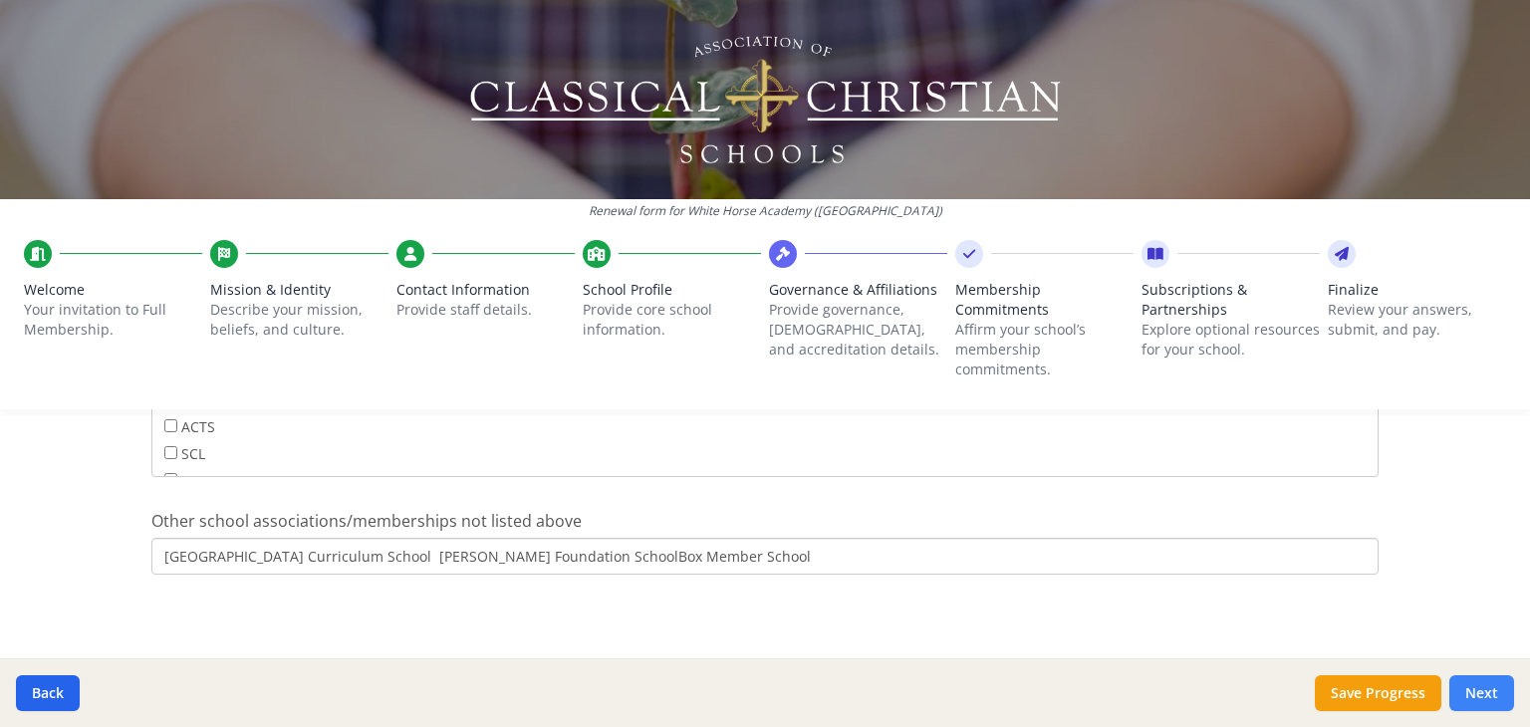
scroll to position [1402, 0]
click at [382, 553] on input "[GEOGRAPHIC_DATA] Curriculum School [PERSON_NAME] Foundation SchoolBox Member S…" at bounding box center [764, 557] width 1227 height 37
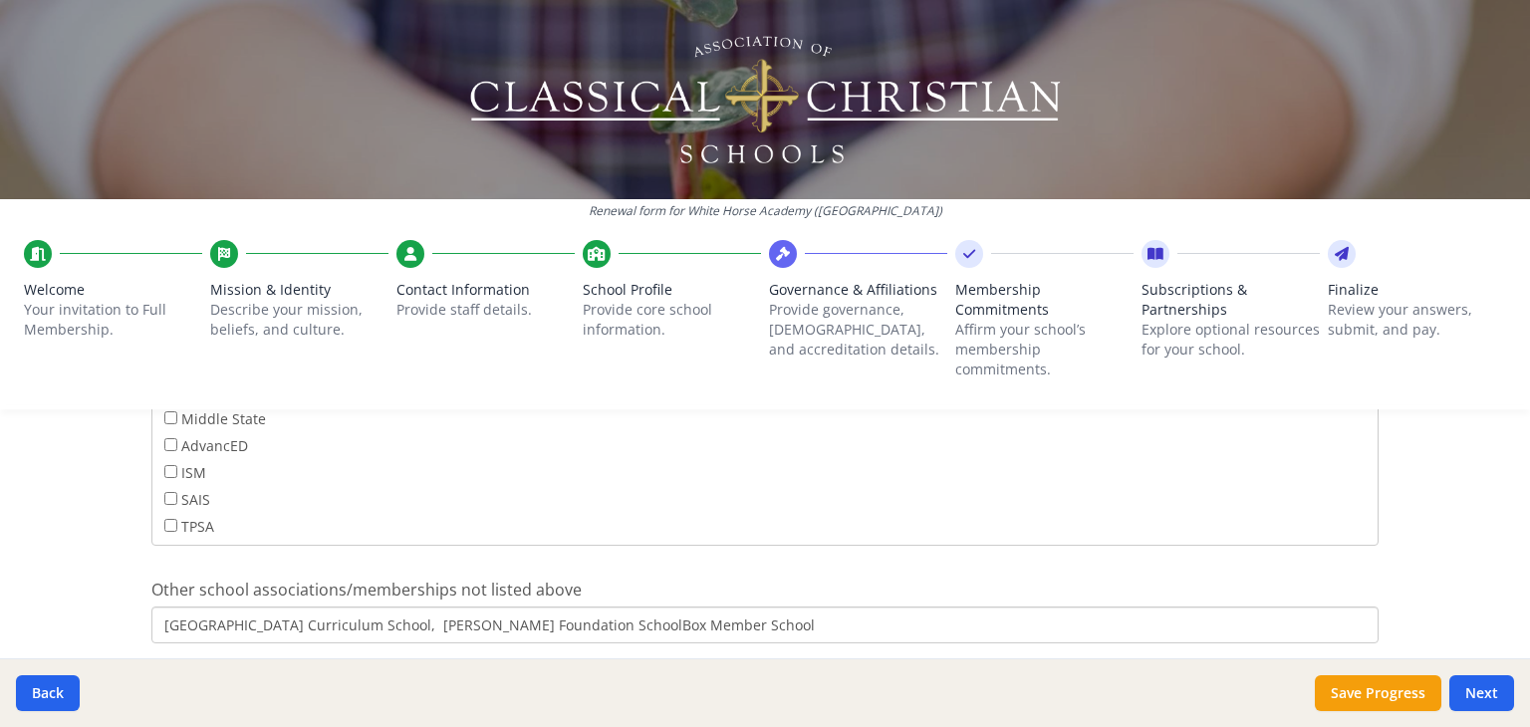
scroll to position [1383, 0]
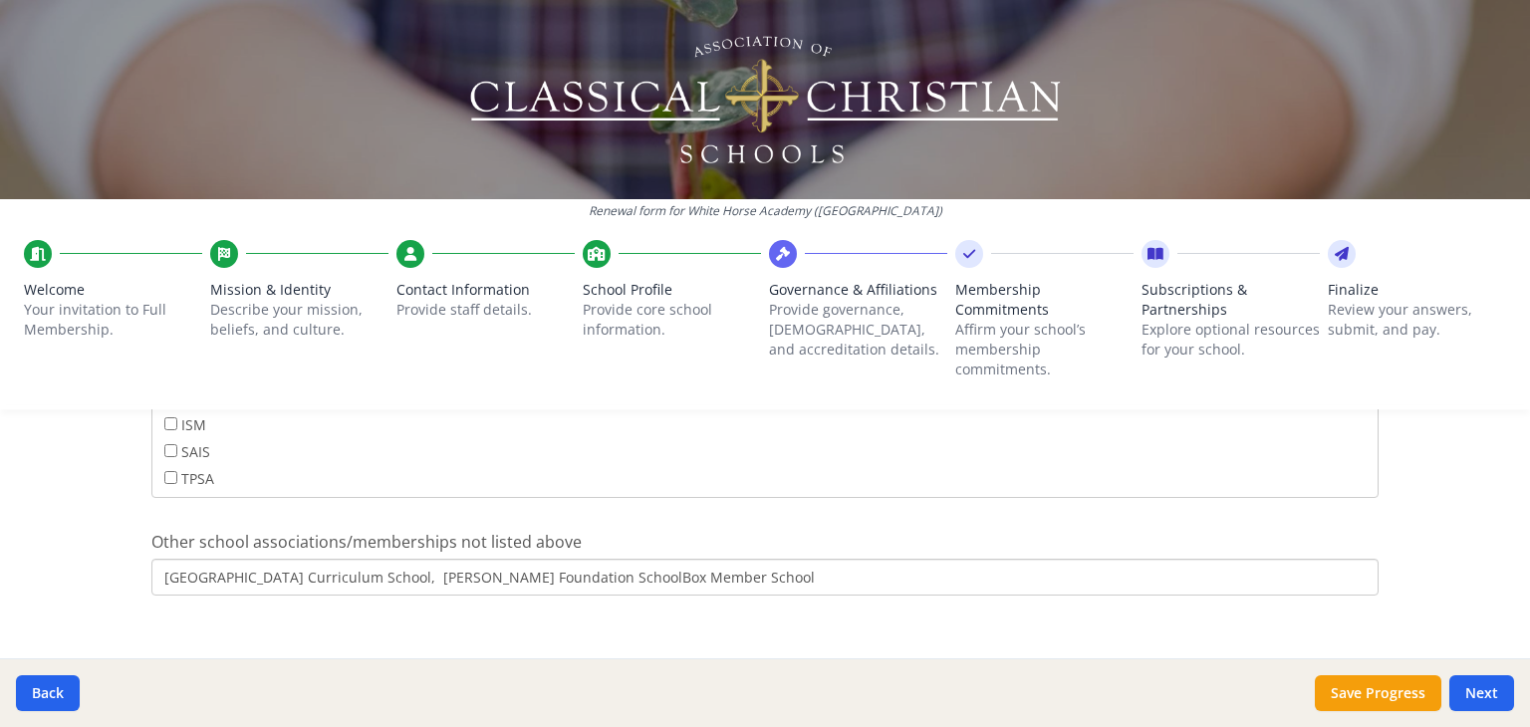
click at [264, 576] on input "Hillsdale College Curriculum School, Herzog Foundation SchoolBox Member School" at bounding box center [764, 577] width 1227 height 37
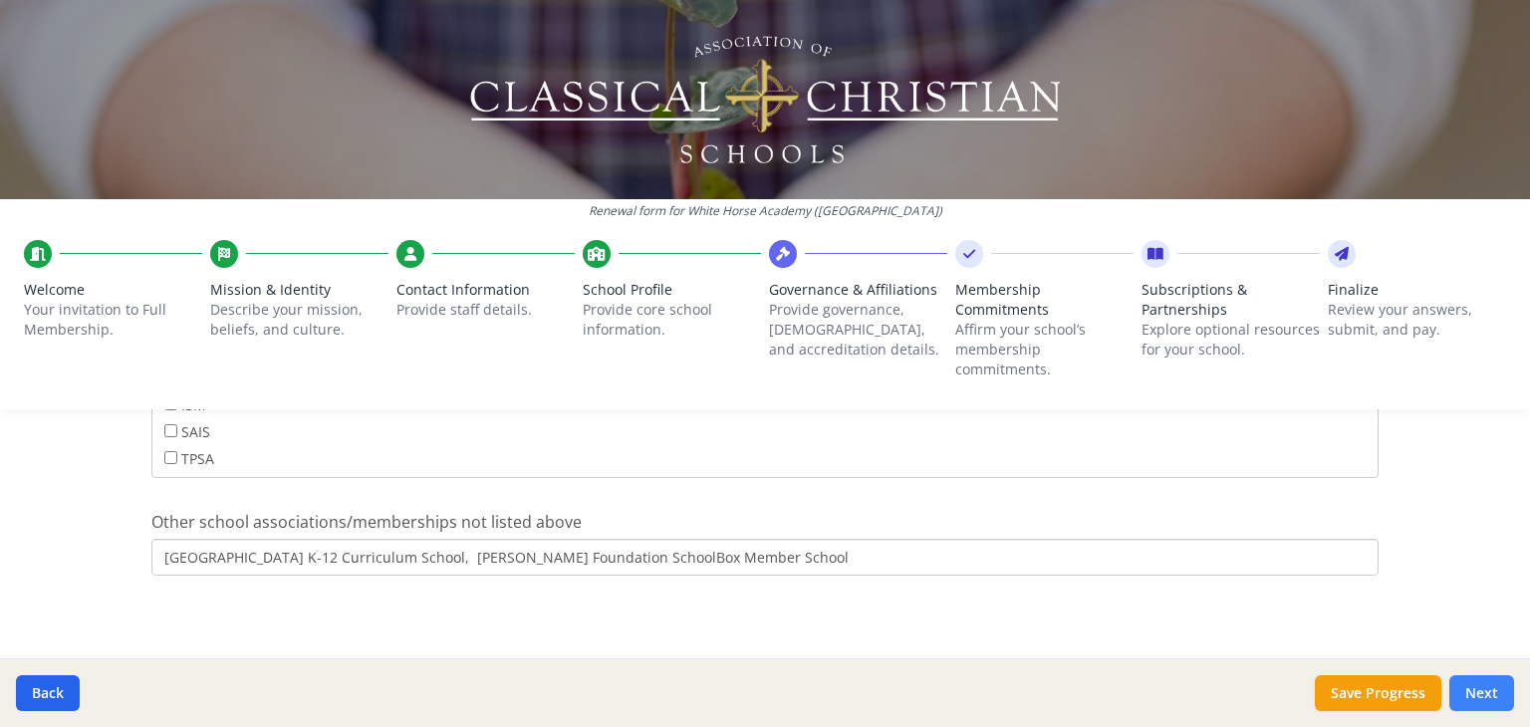
type input "Hillsdale College K-12 Curriculum School, Herzog Foundation SchoolBox Member Sc…"
click at [1473, 687] on button "Next" at bounding box center [1481, 693] width 65 height 36
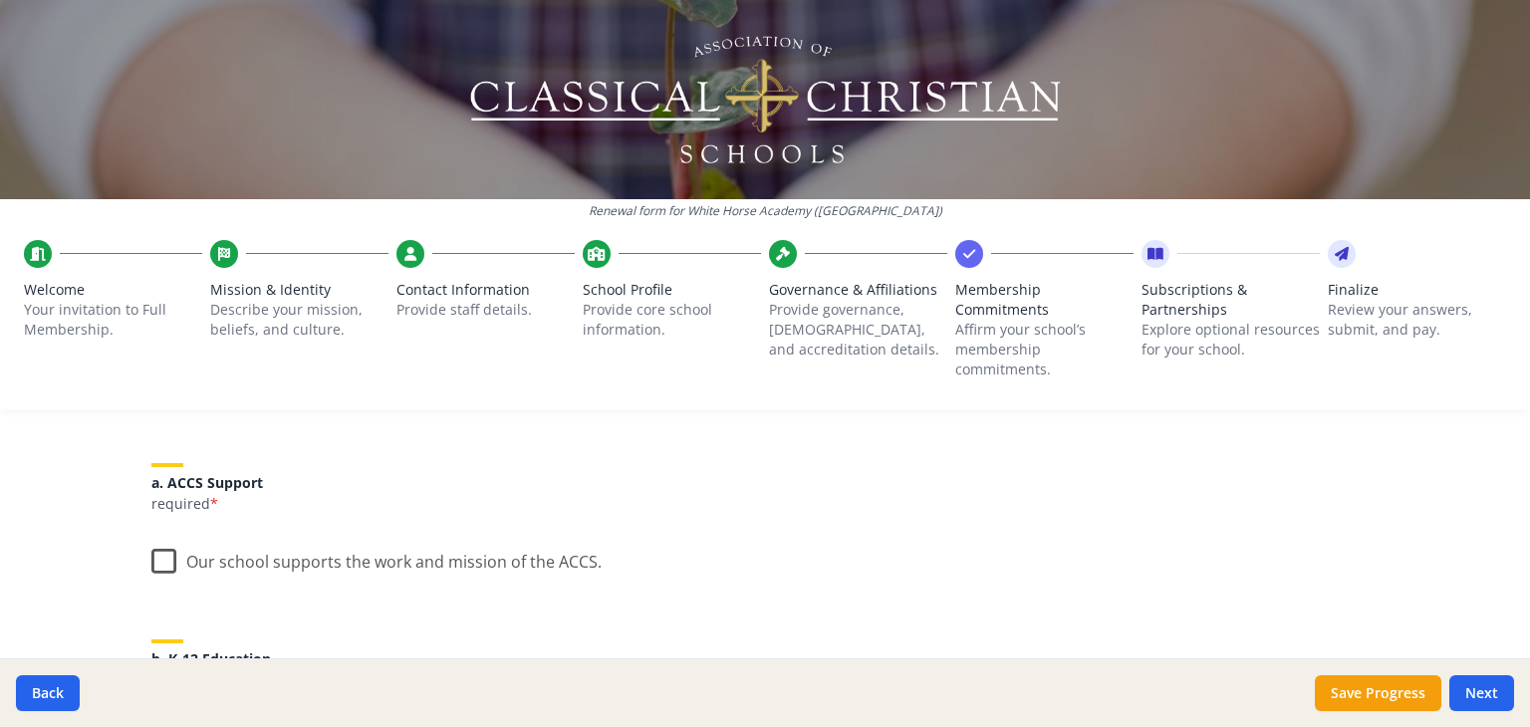
scroll to position [221, 0]
click at [151, 559] on label "Our school supports the work and mission of the ACCS." at bounding box center [376, 555] width 450 height 43
click at [0, 0] on input "Our school supports the work and mission of the ACCS." at bounding box center [0, 0] width 0 height 0
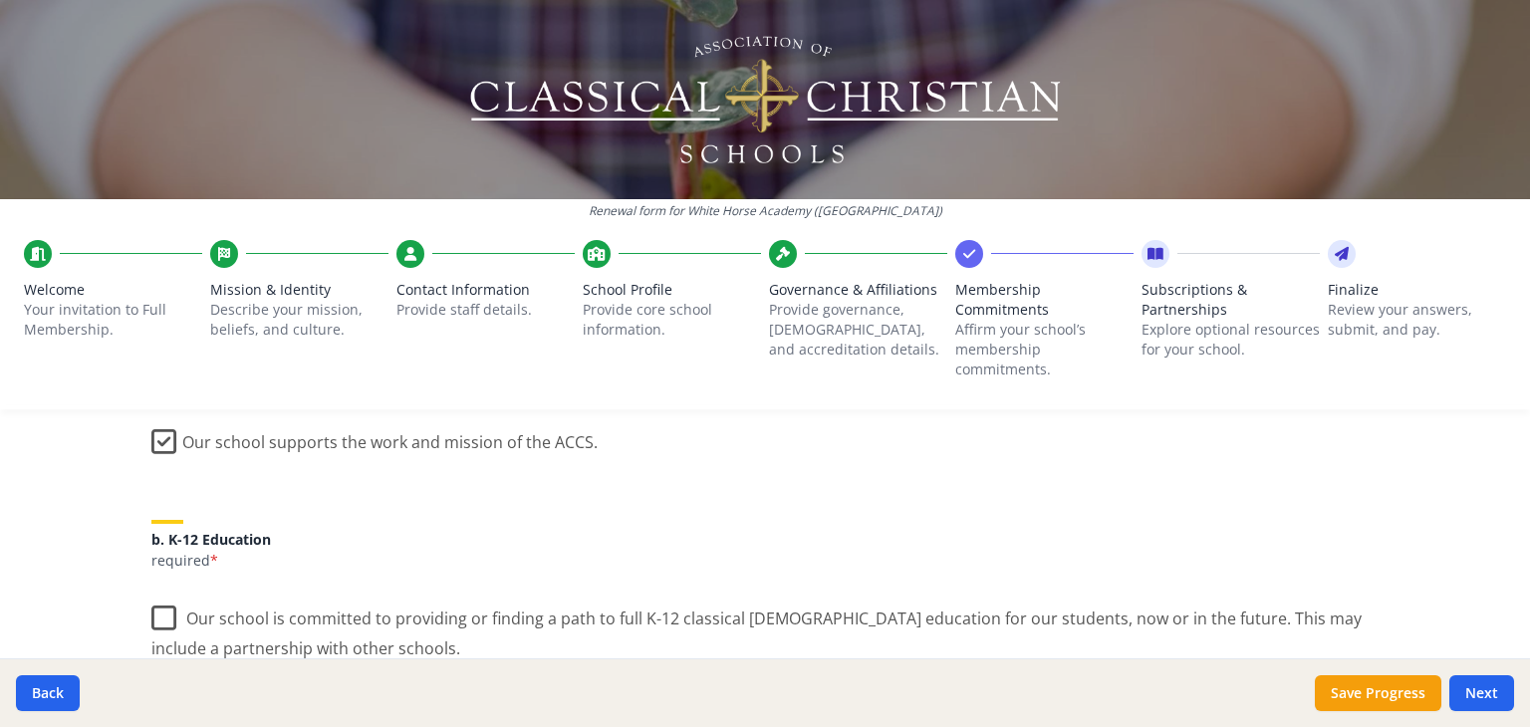
scroll to position [346, 0]
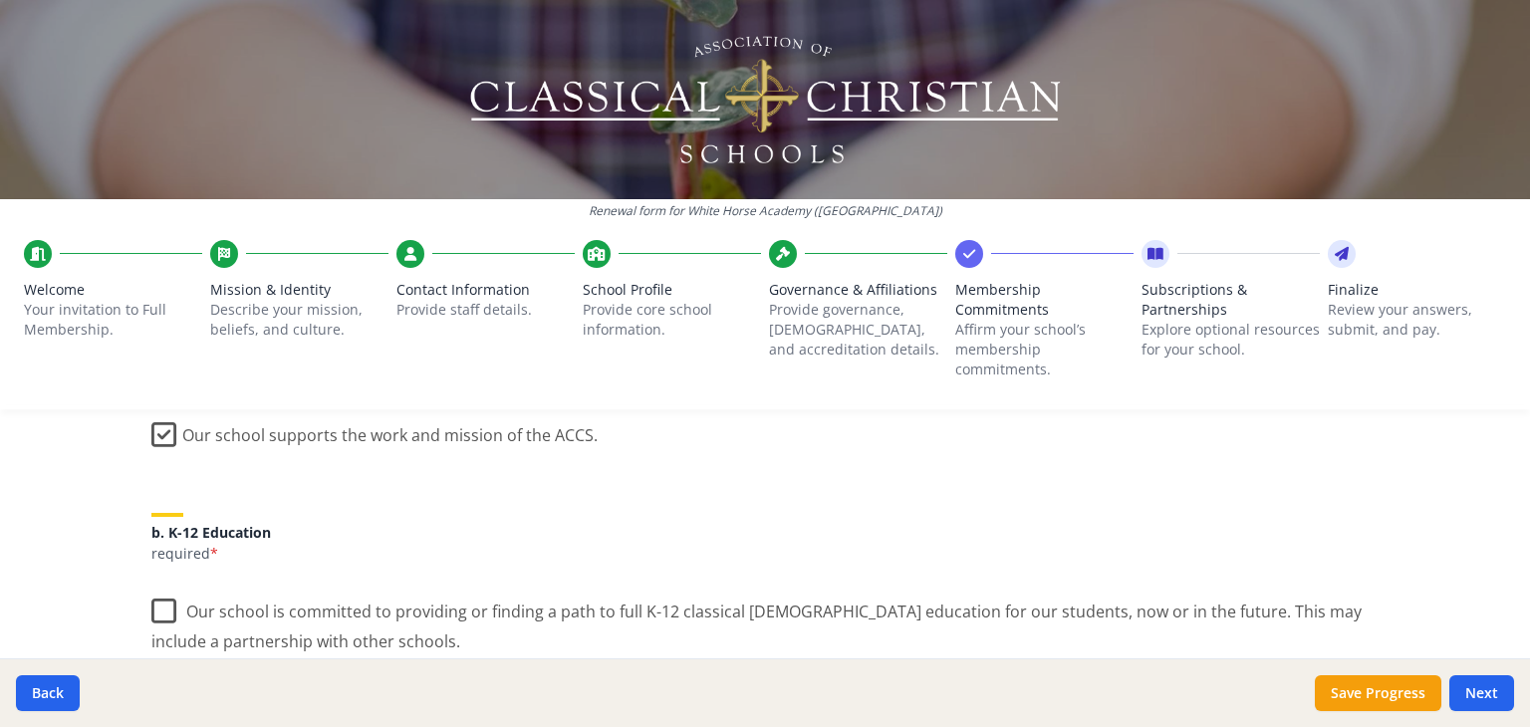
click at [154, 600] on label "Our school is committed to providing or finding a path to full K-12 classical C…" at bounding box center [764, 619] width 1227 height 67
click at [0, 0] on input "Our school is committed to providing or finding a path to full K-12 classical C…" at bounding box center [0, 0] width 0 height 0
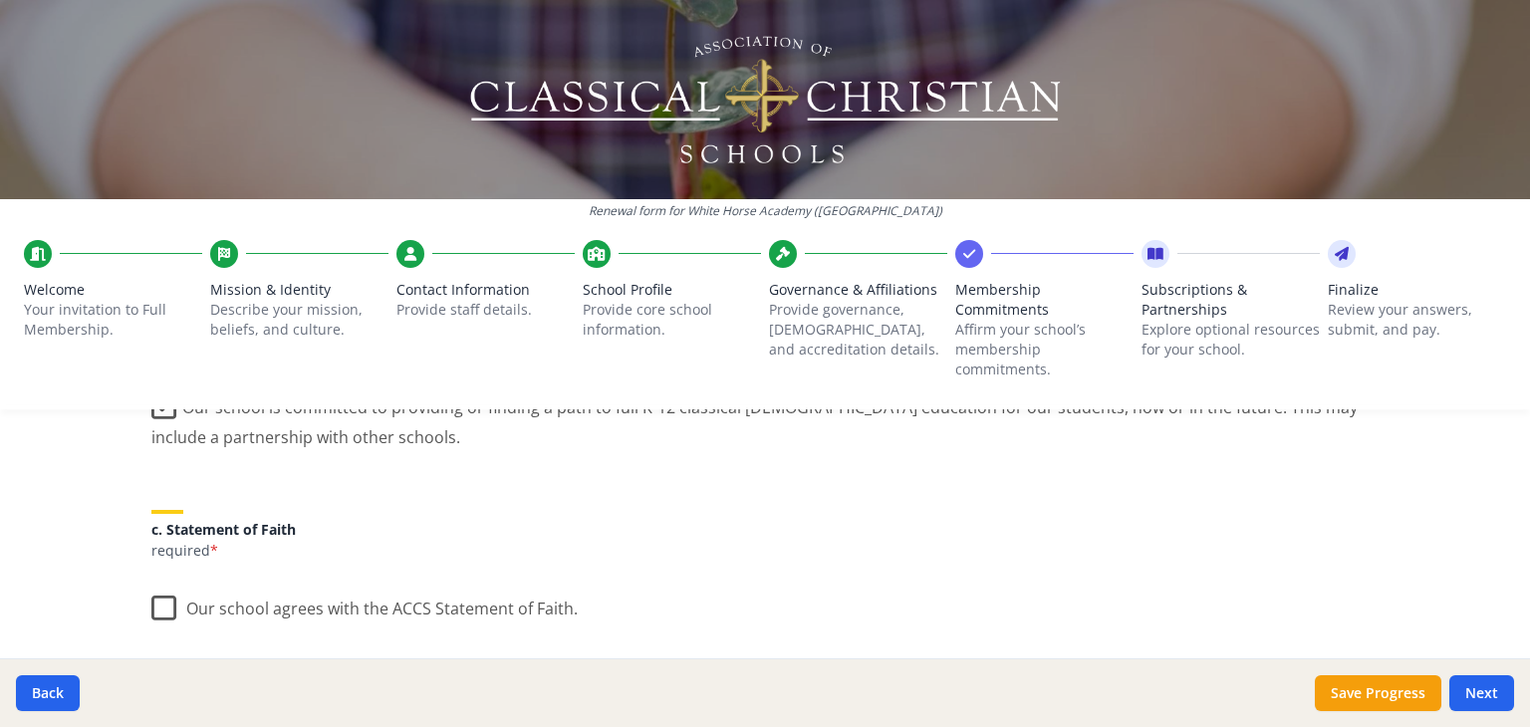
scroll to position [562, 0]
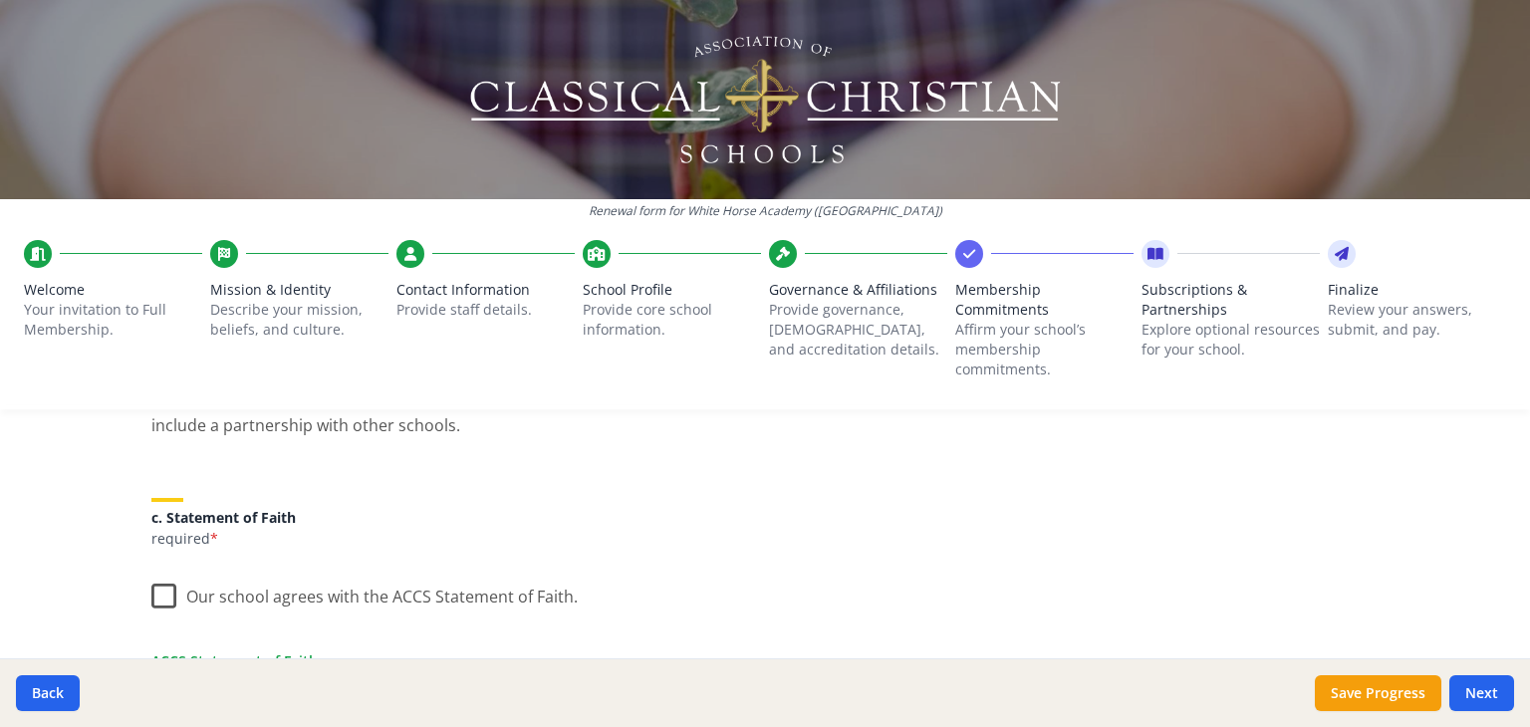
click at [155, 596] on label "Our school agrees with the ACCS Statement of Faith." at bounding box center [364, 592] width 426 height 43
click at [0, 0] on input "Our school agrees with the ACCS Statement of Faith." at bounding box center [0, 0] width 0 height 0
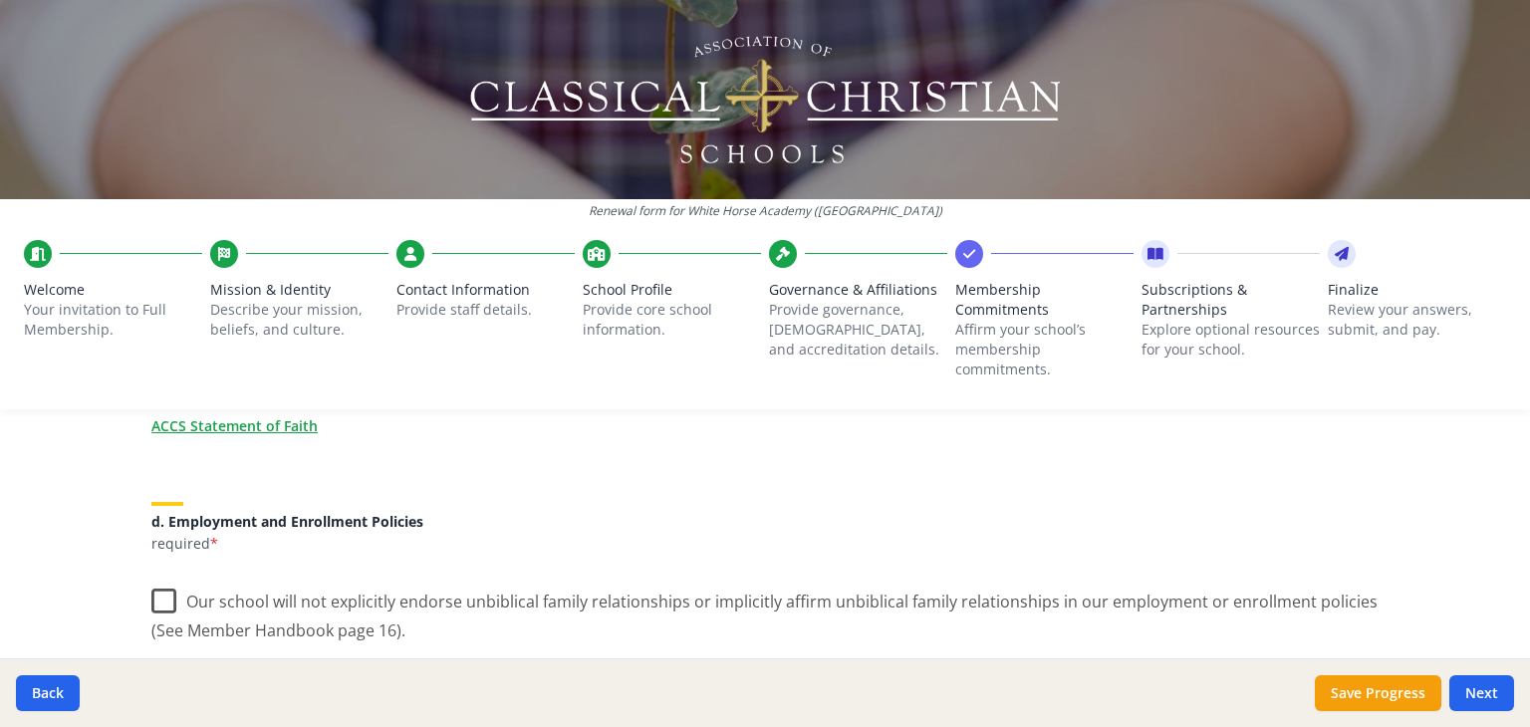
scroll to position [797, 0]
click at [154, 607] on label "Our school will not explicitly endorse unbiblical family relationships or impli…" at bounding box center [764, 609] width 1227 height 67
click at [0, 0] on input "Our school will not explicitly endorse unbiblical family relationships or impli…" at bounding box center [0, 0] width 0 height 0
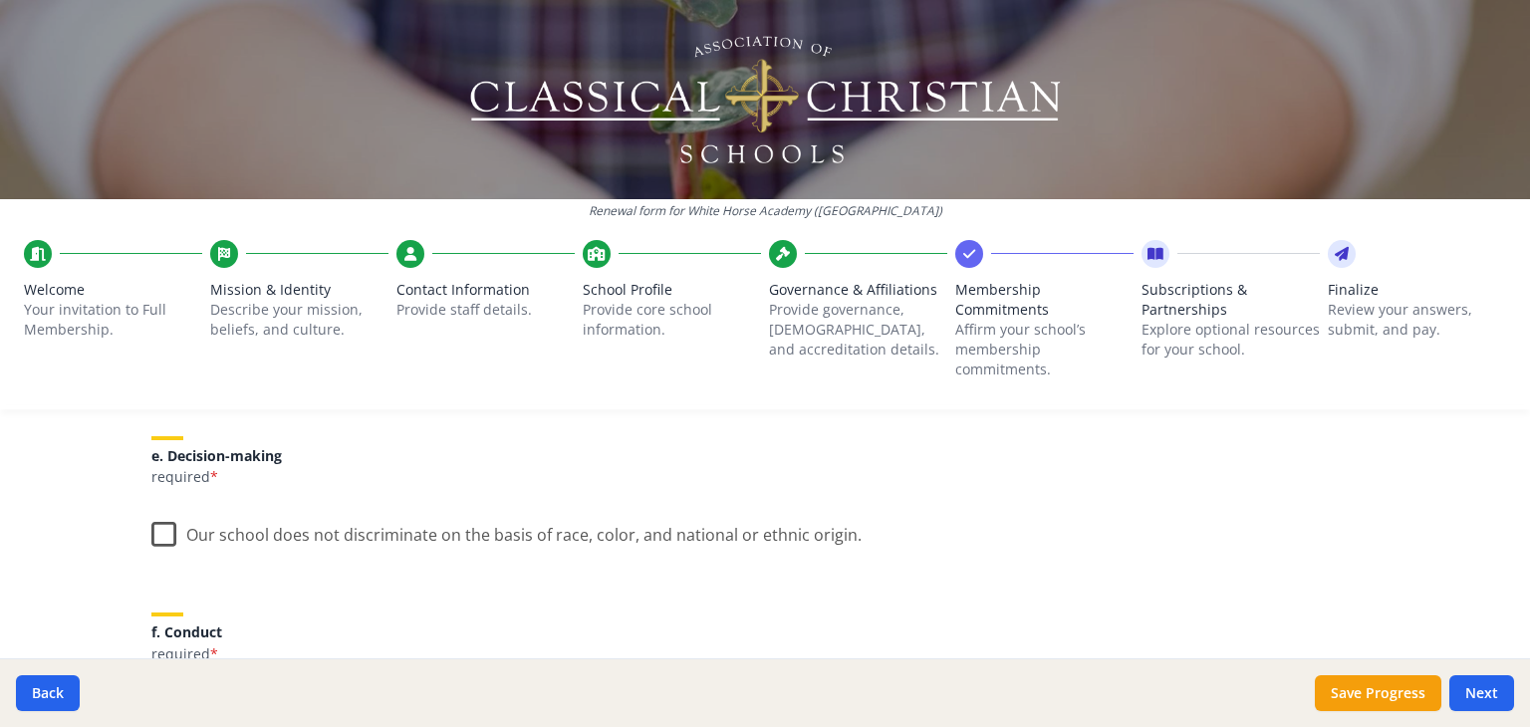
scroll to position [1128, 0]
click at [172, 535] on label "Our school does not discriminate on the basis of race, color, and national or e…" at bounding box center [506, 529] width 710 height 43
click at [0, 0] on input "Our school does not discriminate on the basis of race, color, and national or e…" at bounding box center [0, 0] width 0 height 0
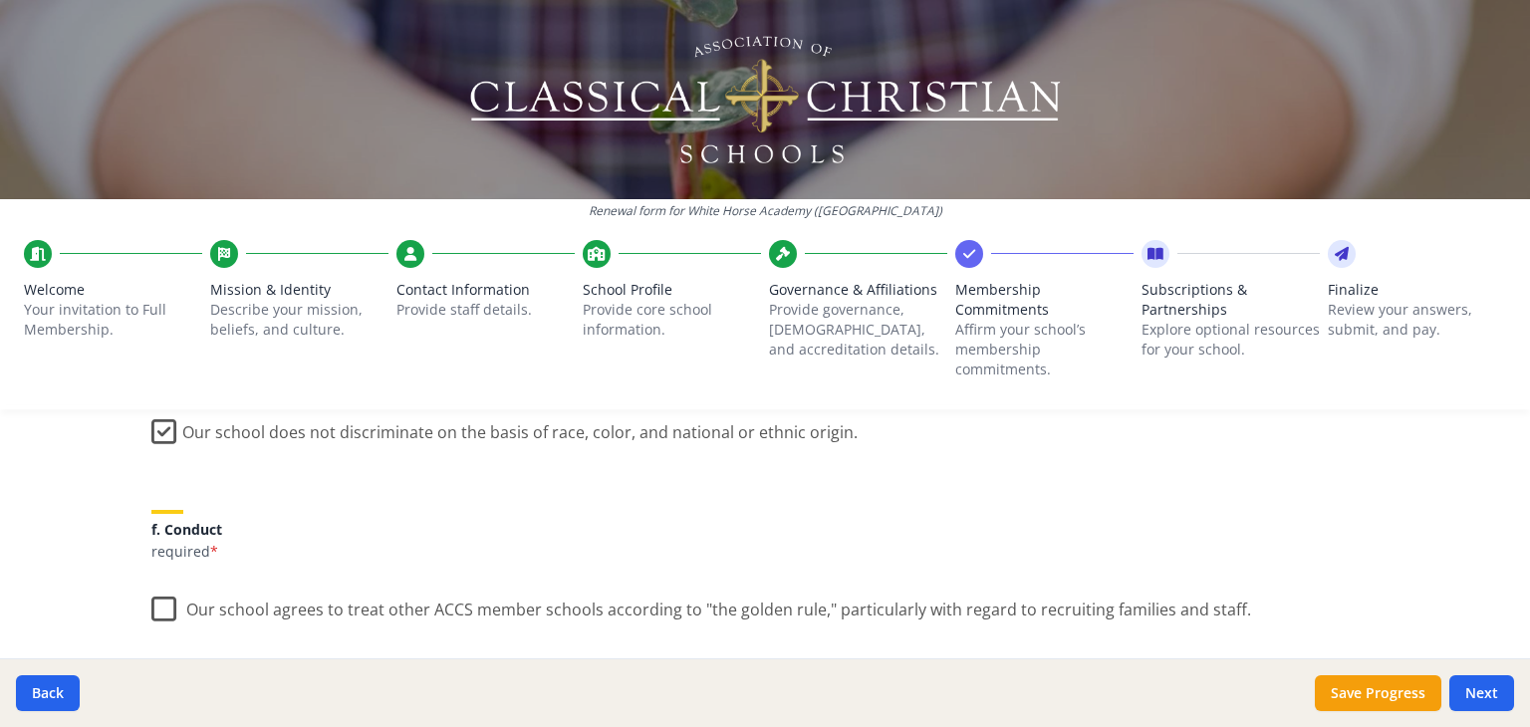
scroll to position [1295, 0]
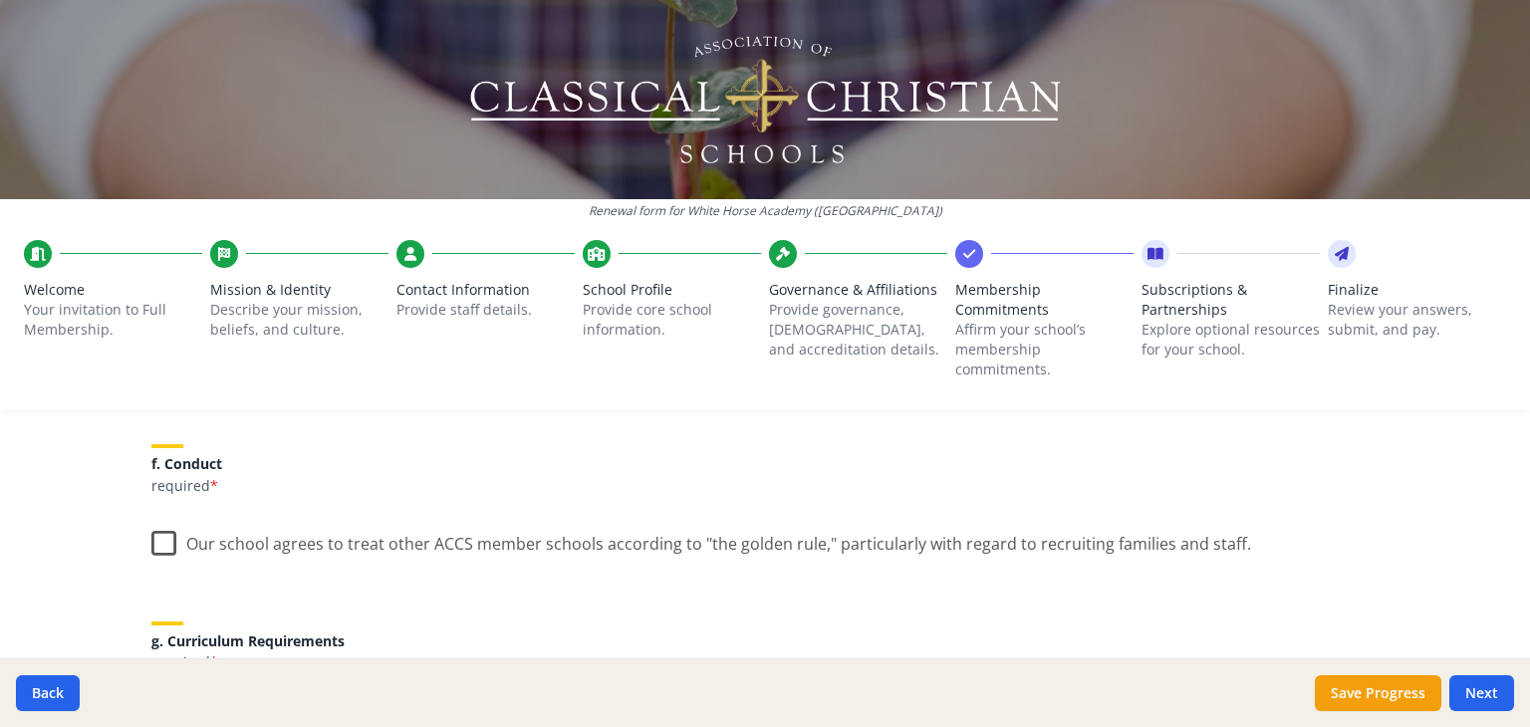
click at [173, 547] on label "Our school agrees to treat other ACCS member schools according to "the golden r…" at bounding box center [701, 539] width 1100 height 43
click at [0, 0] on input "Our school agrees to treat other ACCS member schools according to "the golden r…" at bounding box center [0, 0] width 0 height 0
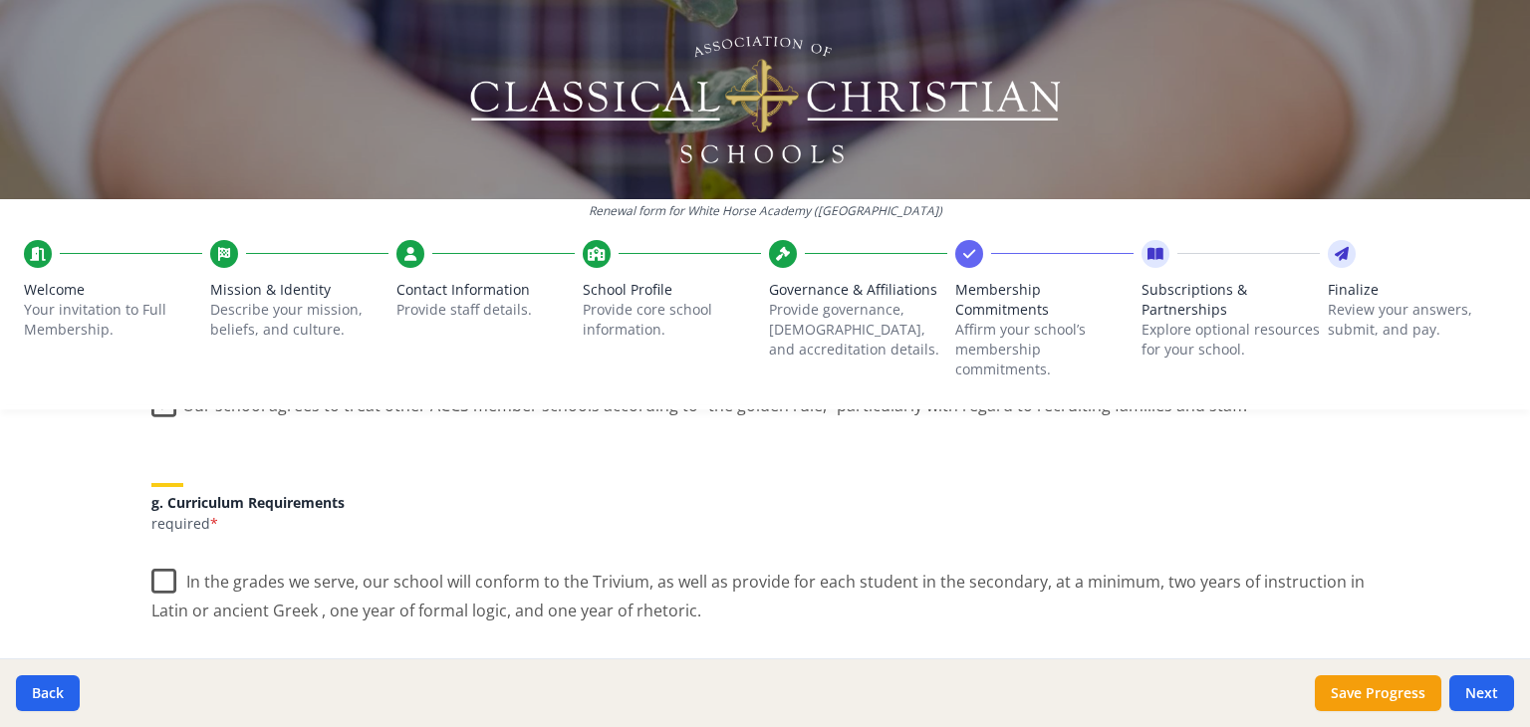
scroll to position [1469, 0]
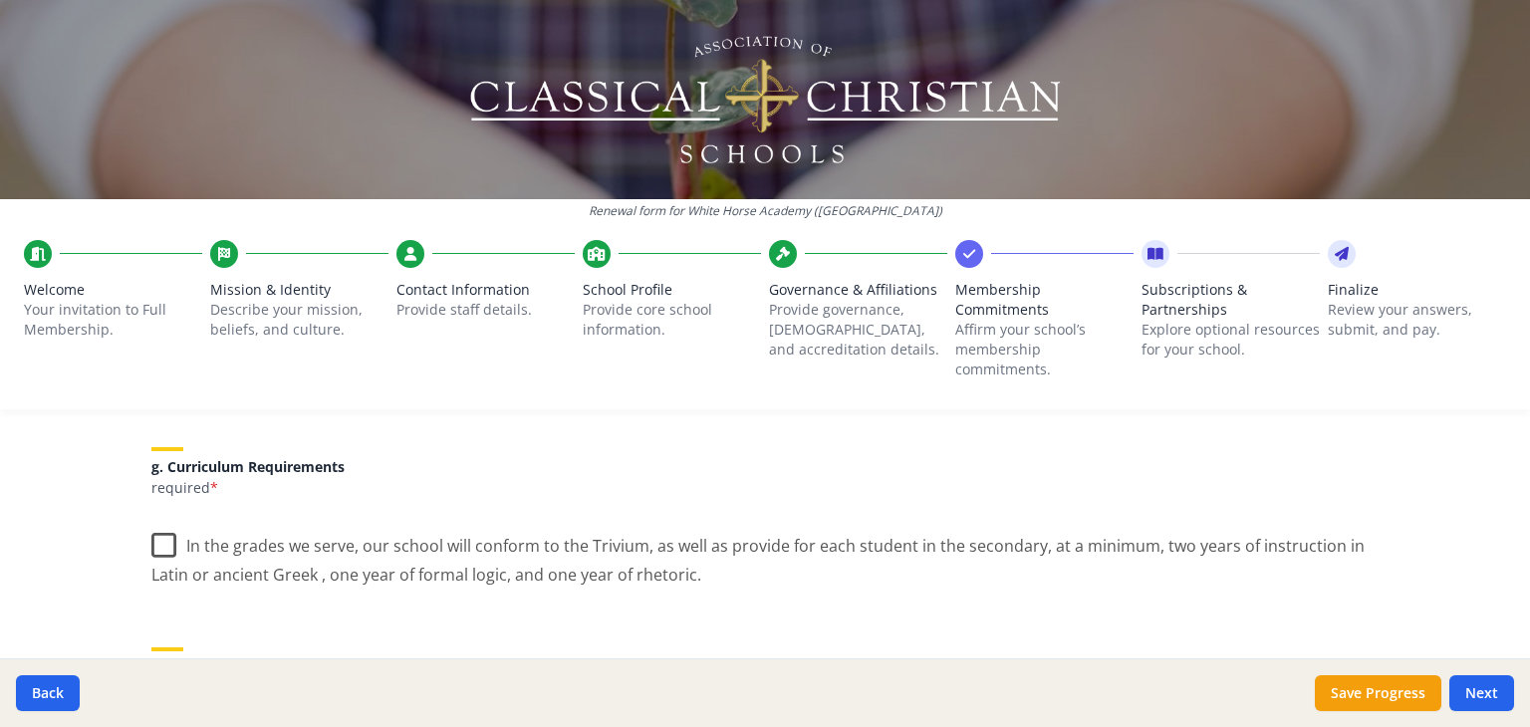
click at [162, 547] on label "In the grades we serve, our school will conform to the Trivium, as well as prov…" at bounding box center [764, 553] width 1227 height 67
click at [0, 0] on input "In the grades we serve, our school will conform to the Trivium, as well as prov…" at bounding box center [0, 0] width 0 height 0
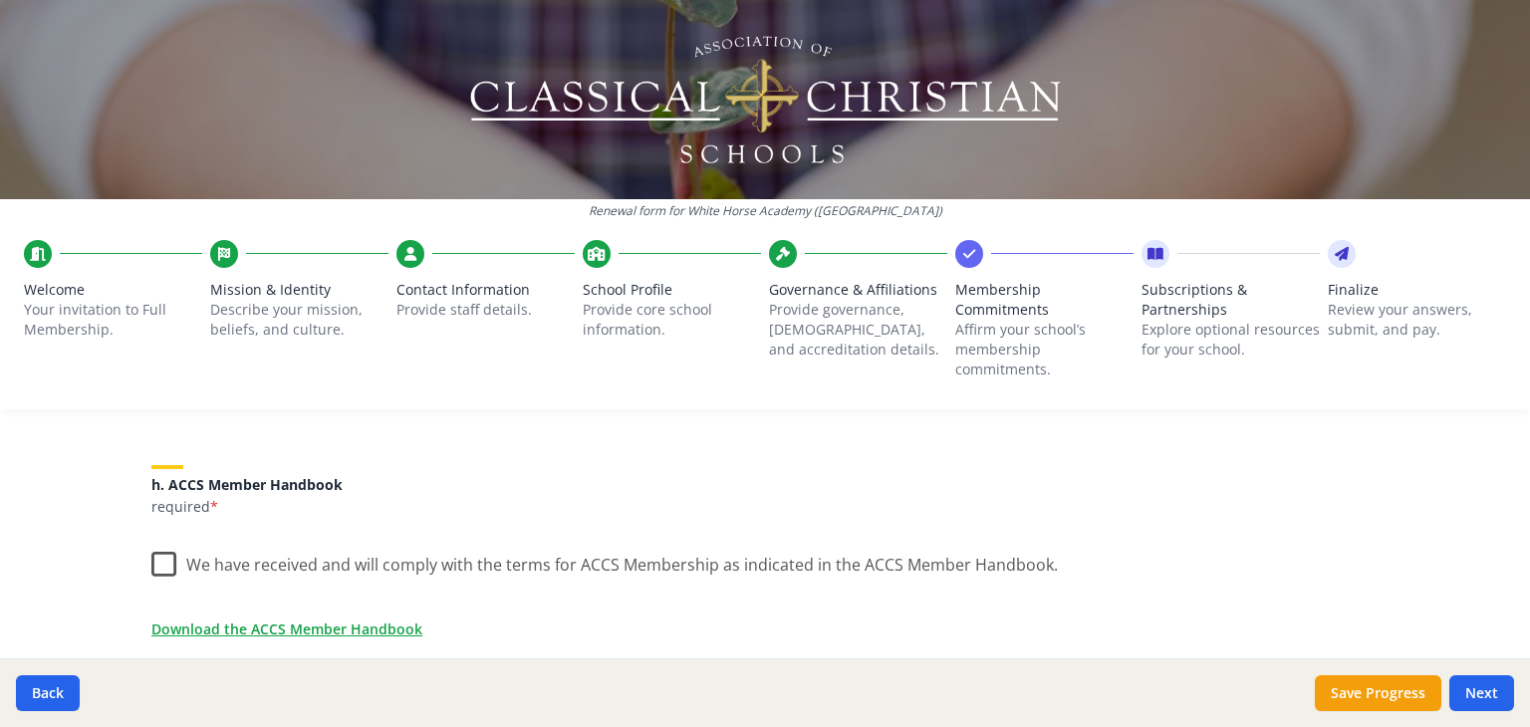
scroll to position [1680, 0]
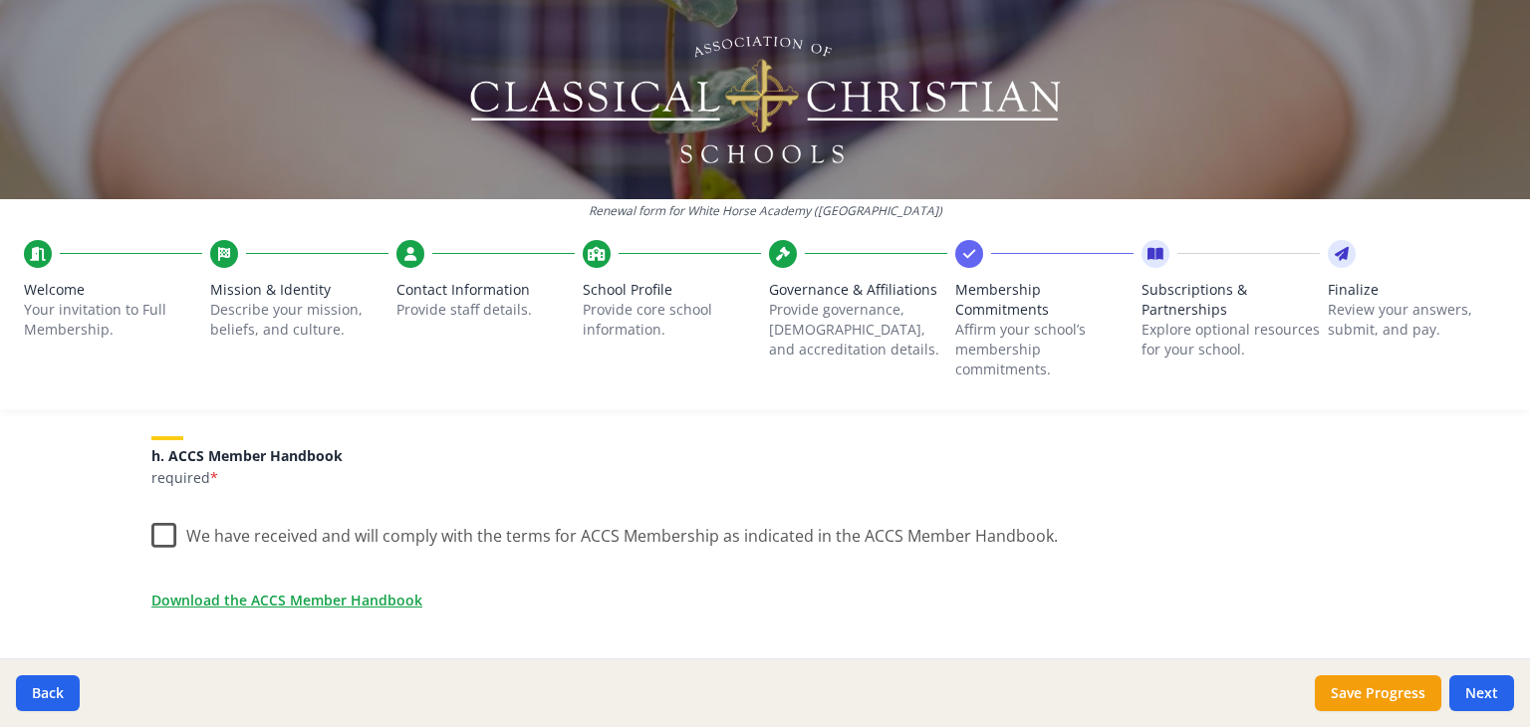
click at [154, 537] on label "We have received and will comply with the terms for ACCS Membership as indicate…" at bounding box center [604, 531] width 906 height 43
click at [0, 0] on input "We have received and will comply with the terms for ACCS Membership as indicate…" at bounding box center [0, 0] width 0 height 0
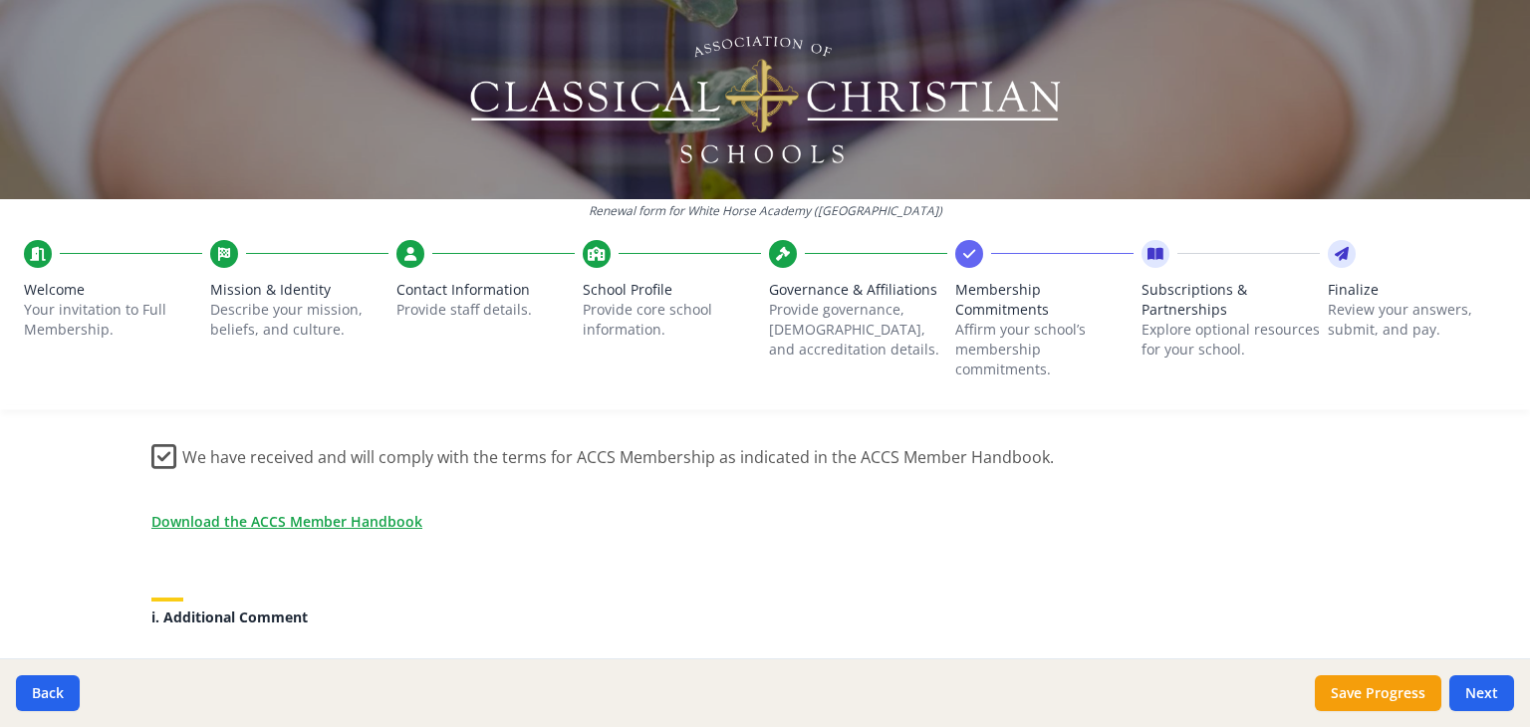
scroll to position [1767, 0]
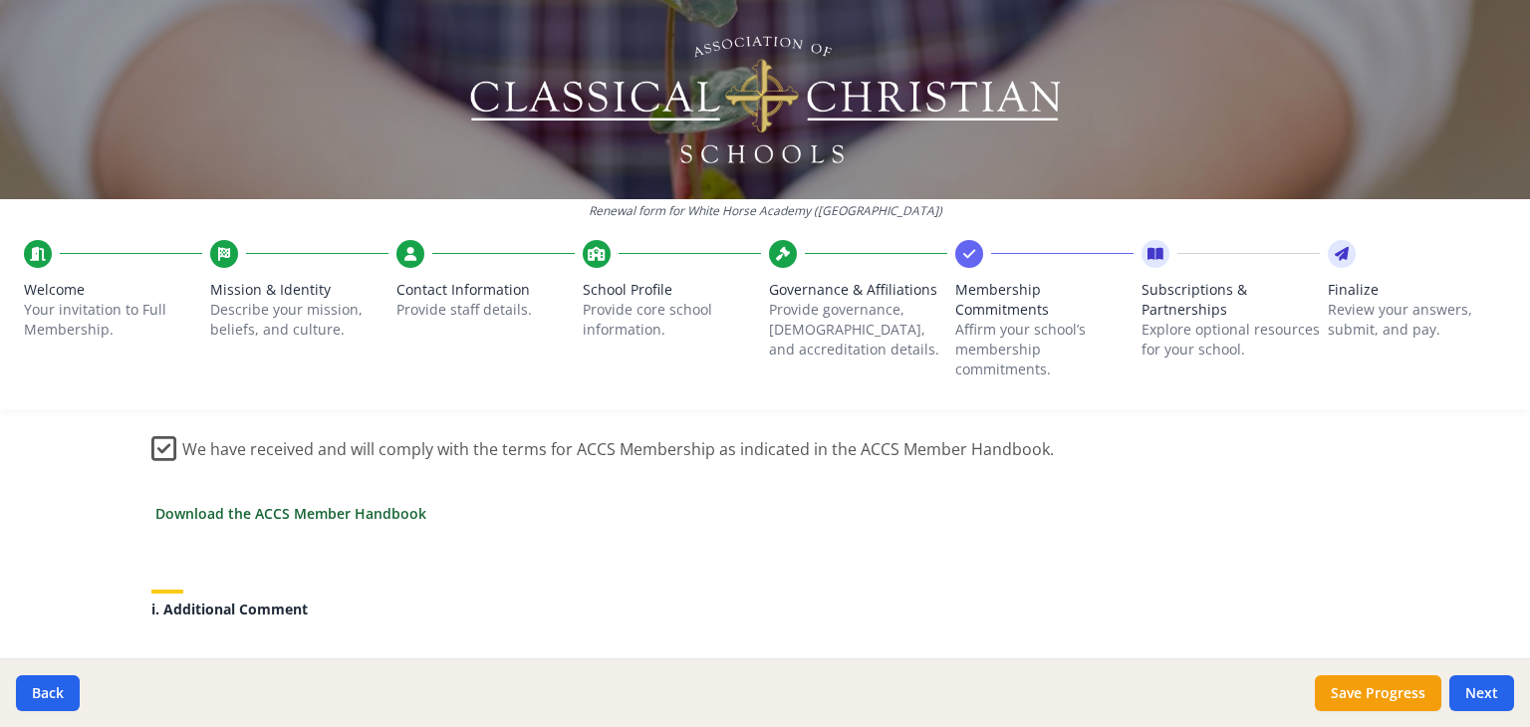
click at [186, 508] on link "Download the ACCS Member Handbook" at bounding box center [290, 513] width 271 height 21
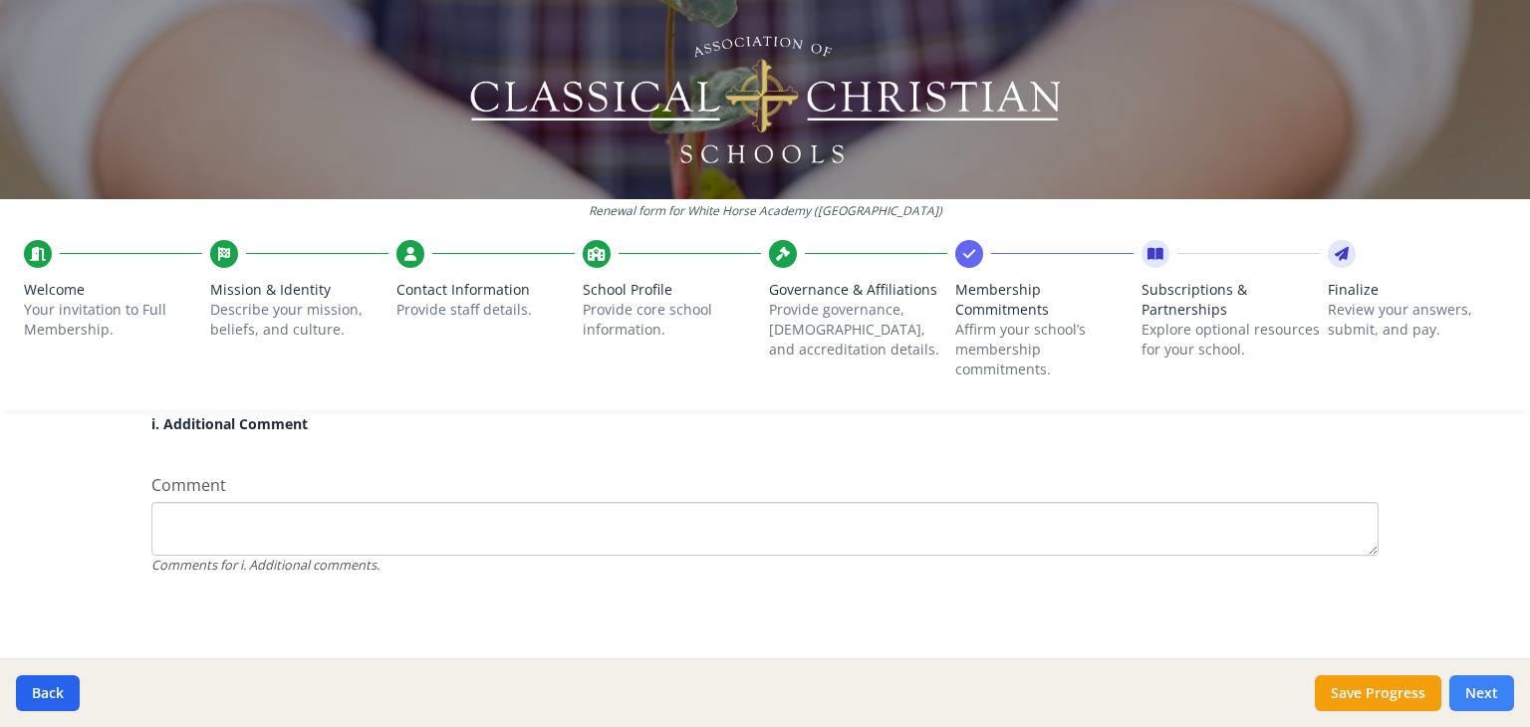
click at [1502, 696] on button "Next" at bounding box center [1481, 693] width 65 height 36
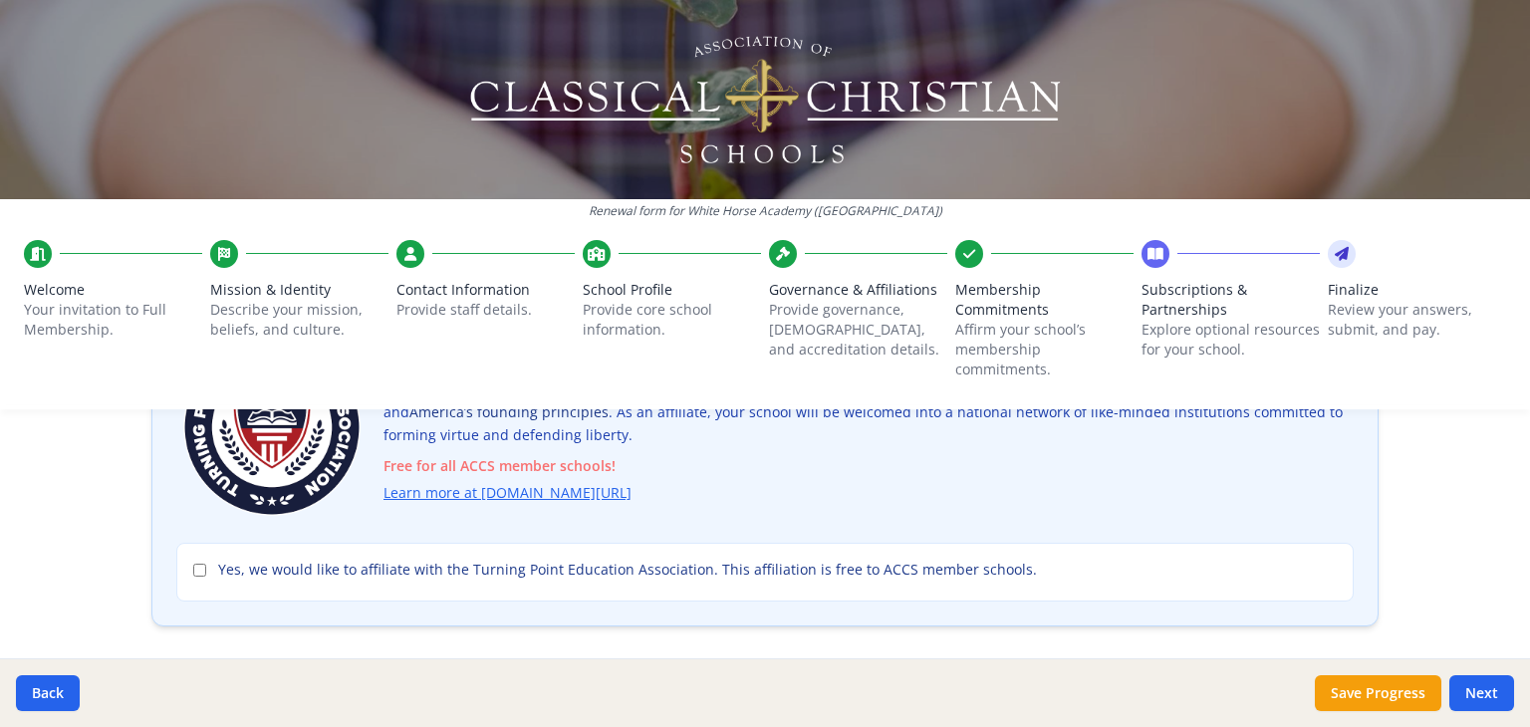
scroll to position [227, 0]
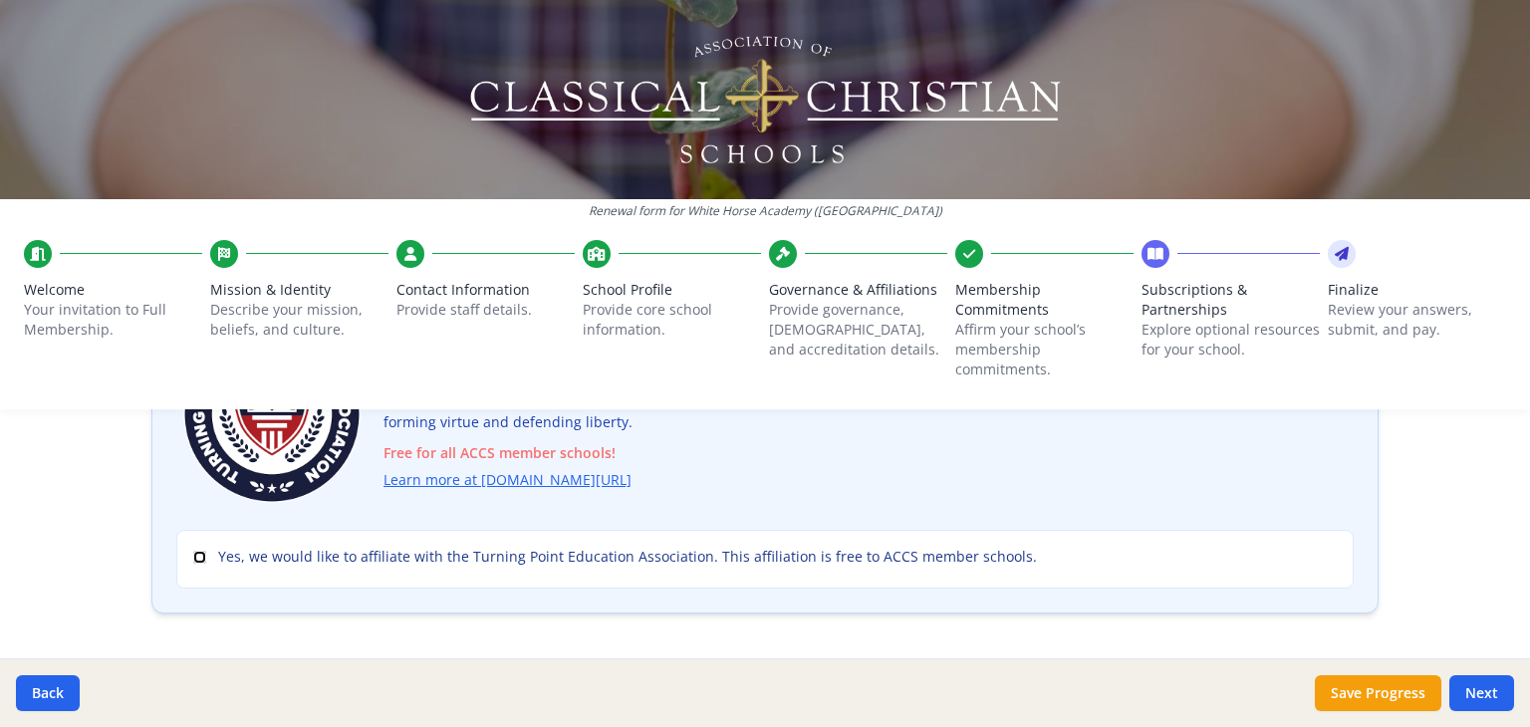
click at [193, 559] on input "Yes, we would like to affiliate with the Turning Point Education Association. T…" at bounding box center [199, 557] width 13 height 13
checkbox input "true"
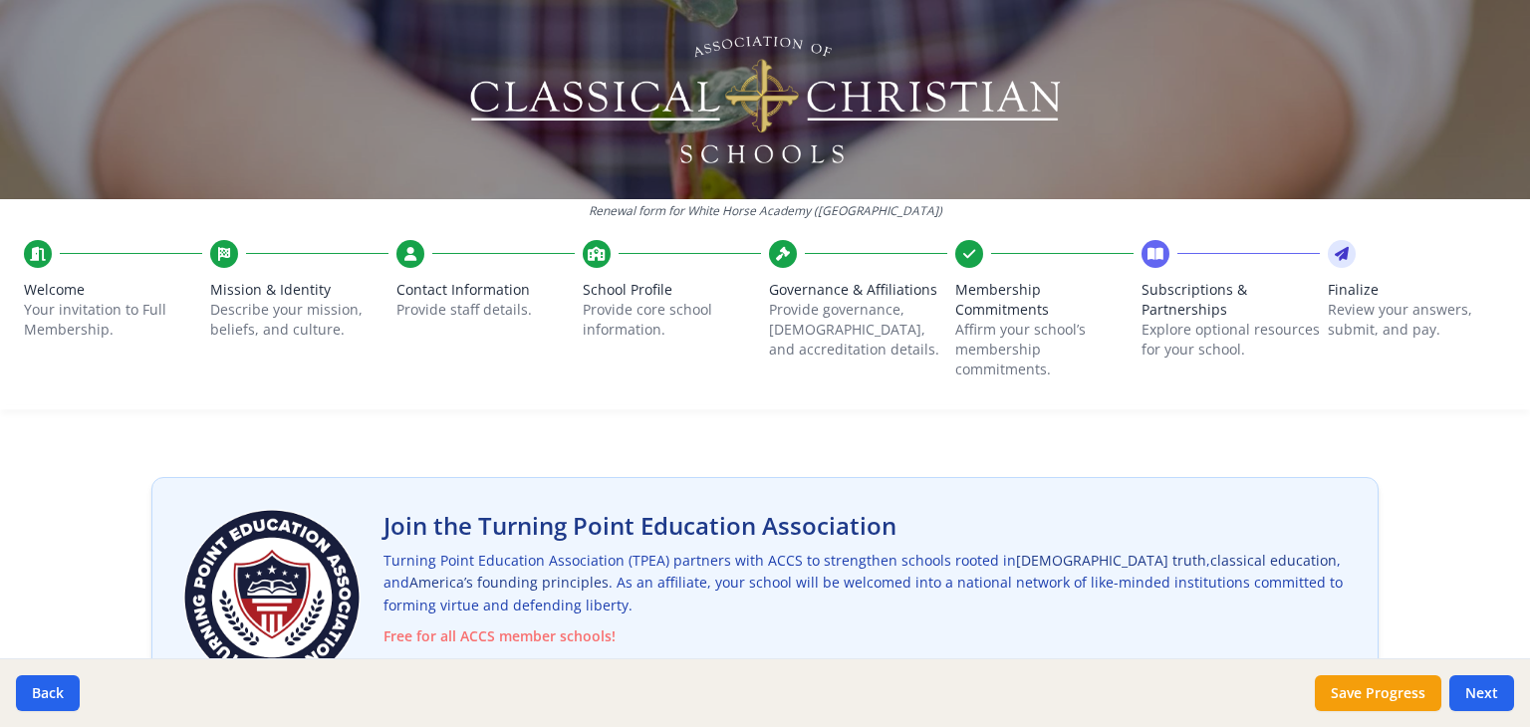
scroll to position [0, 0]
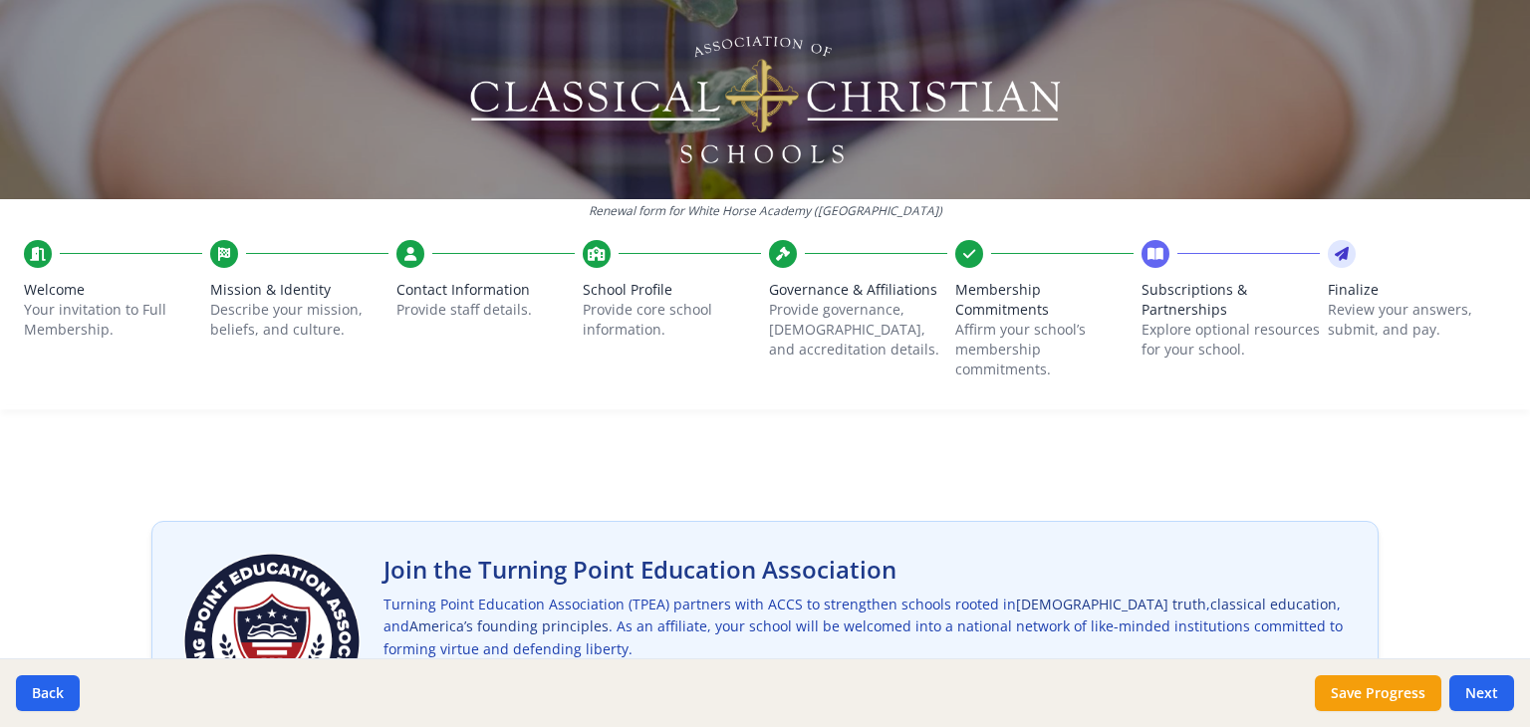
click at [987, 305] on span "Membership Commitments" at bounding box center [1044, 300] width 178 height 40
click at [828, 292] on span "Governance & Affiliations" at bounding box center [858, 290] width 178 height 20
click at [632, 289] on span "School Profile" at bounding box center [672, 290] width 178 height 20
click at [36, 696] on button "Back" at bounding box center [48, 693] width 64 height 36
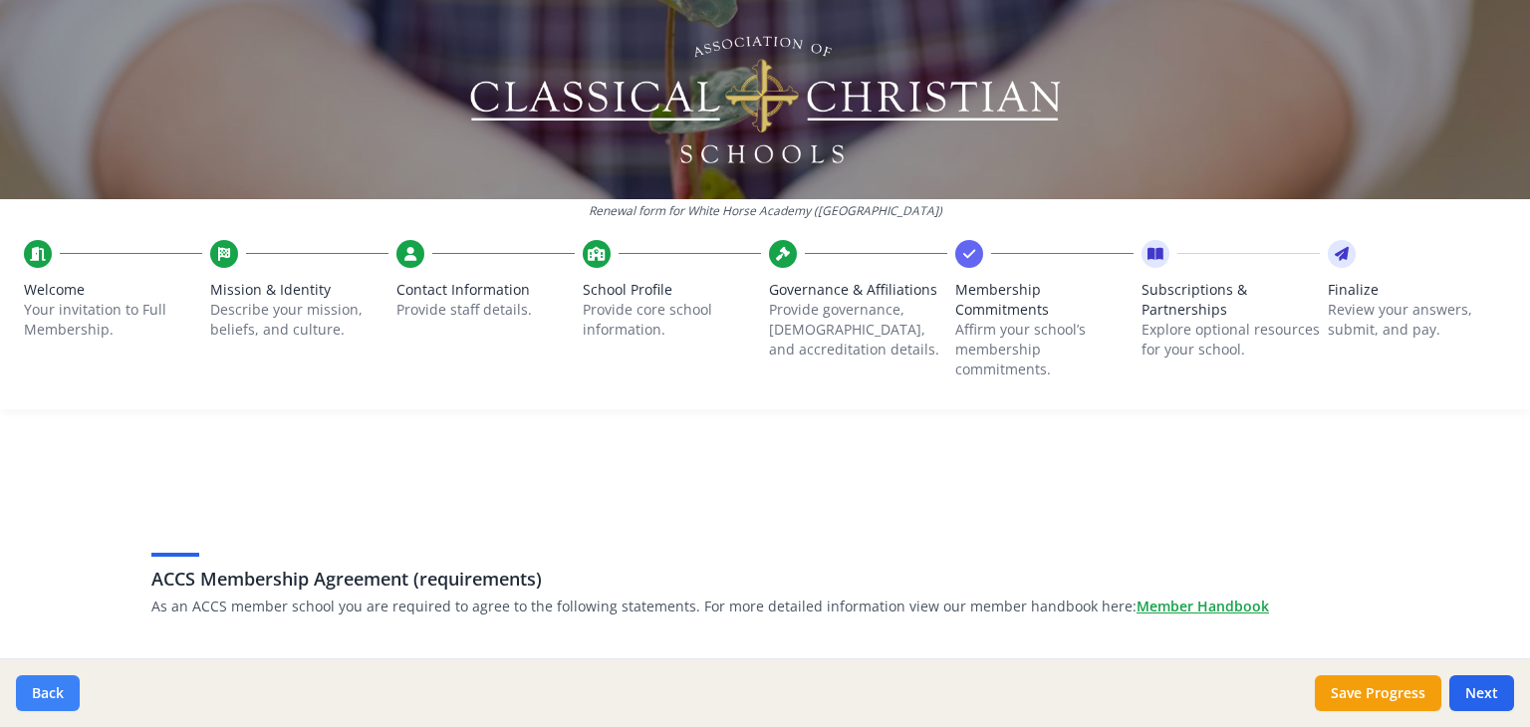
click at [36, 696] on button "Back" at bounding box center [48, 693] width 64 height 36
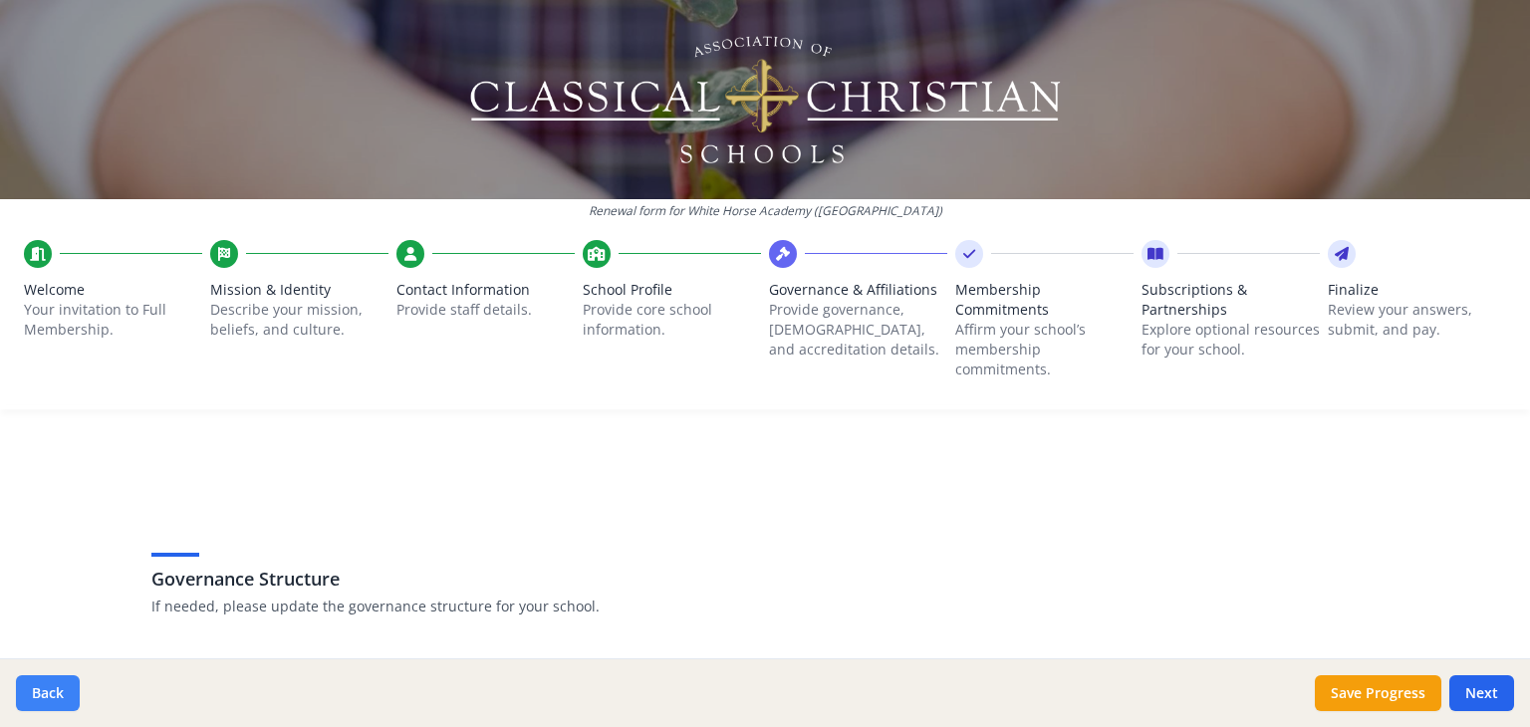
click at [37, 696] on button "Back" at bounding box center [48, 693] width 64 height 36
type input "(309) 306-1405"
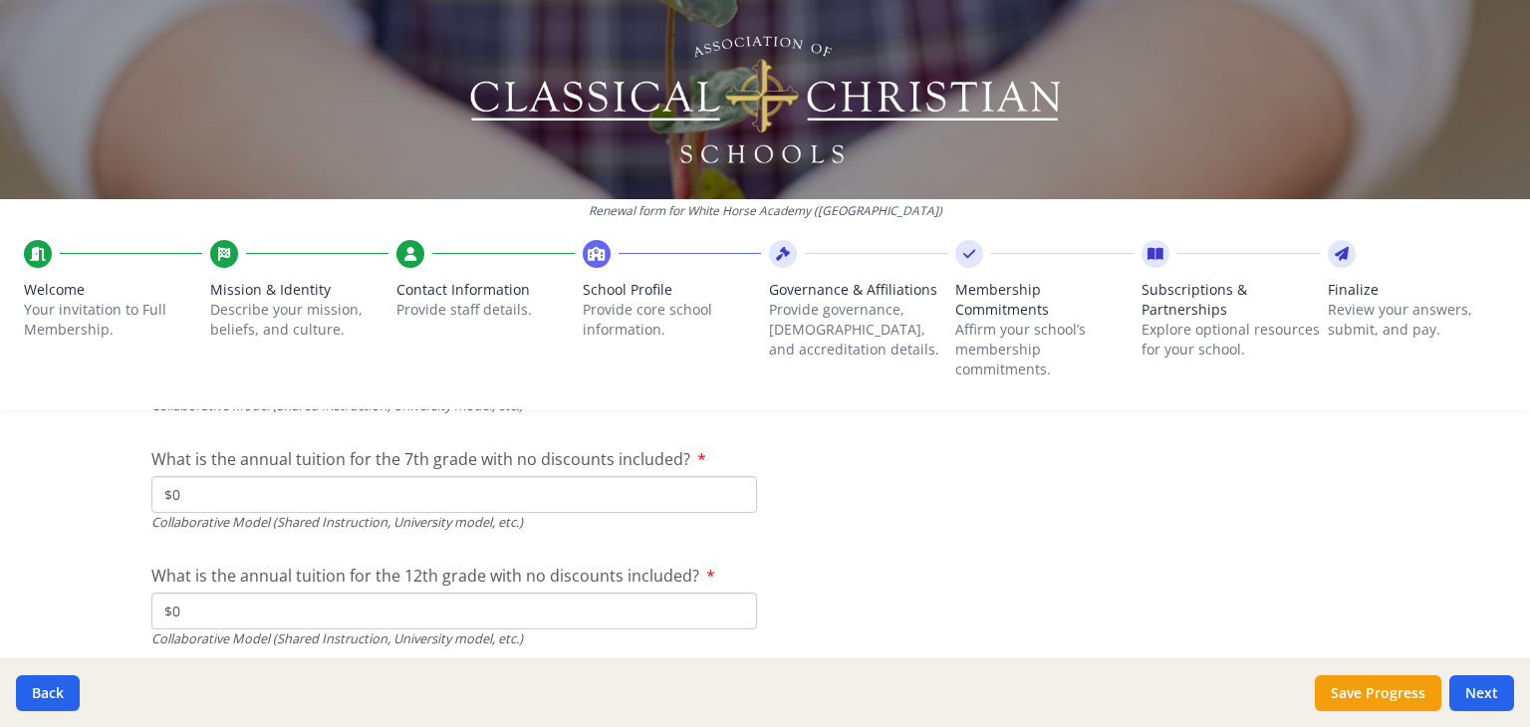
scroll to position [6751, 0]
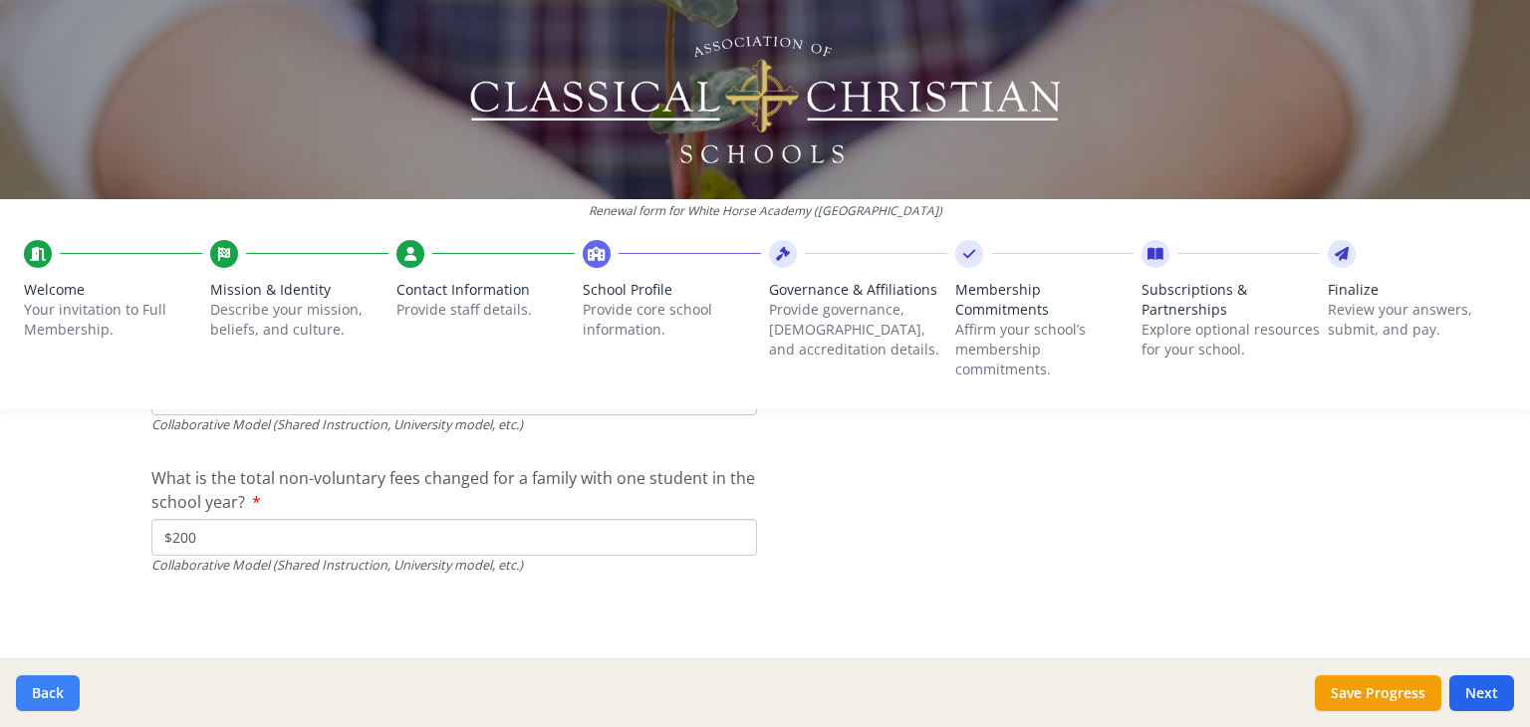
click at [44, 695] on button "Back" at bounding box center [48, 693] width 64 height 36
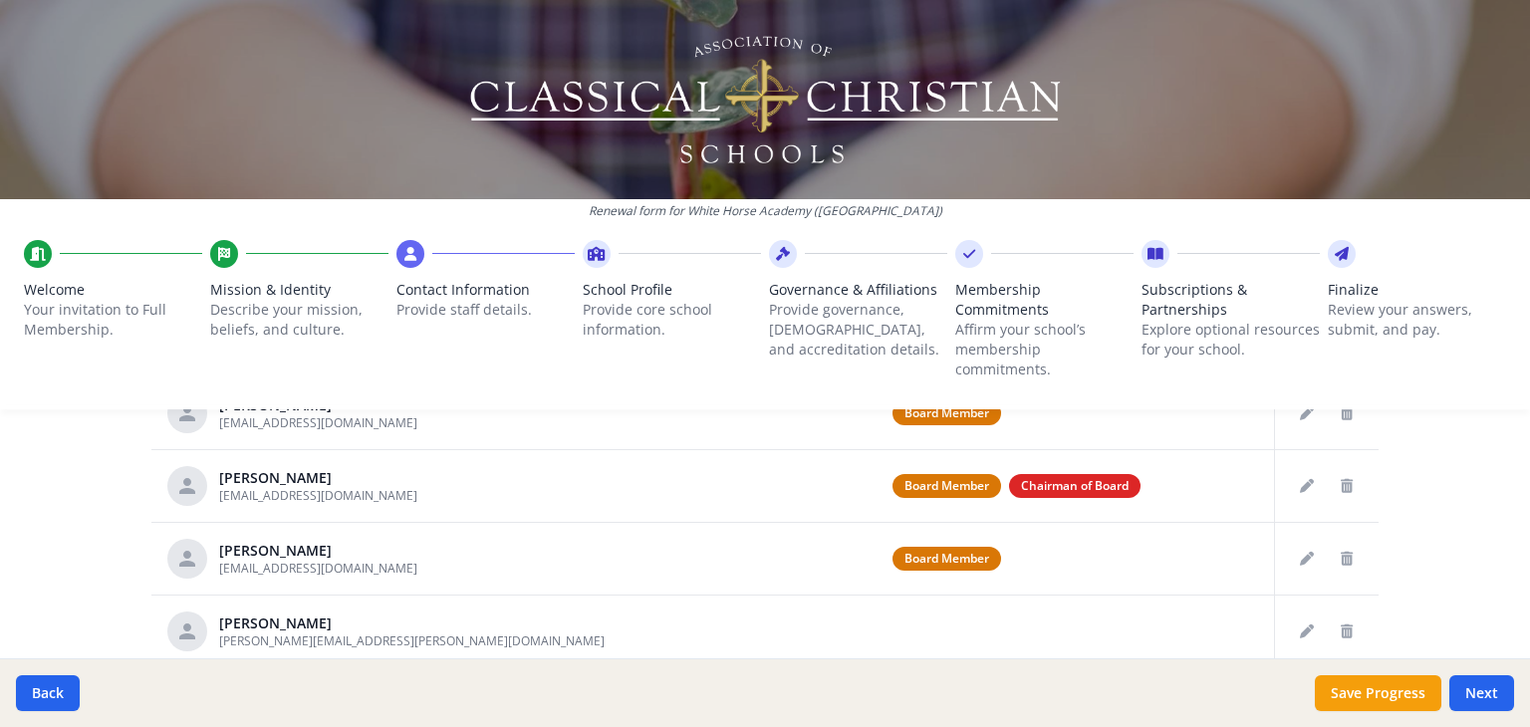
scroll to position [1080, 0]
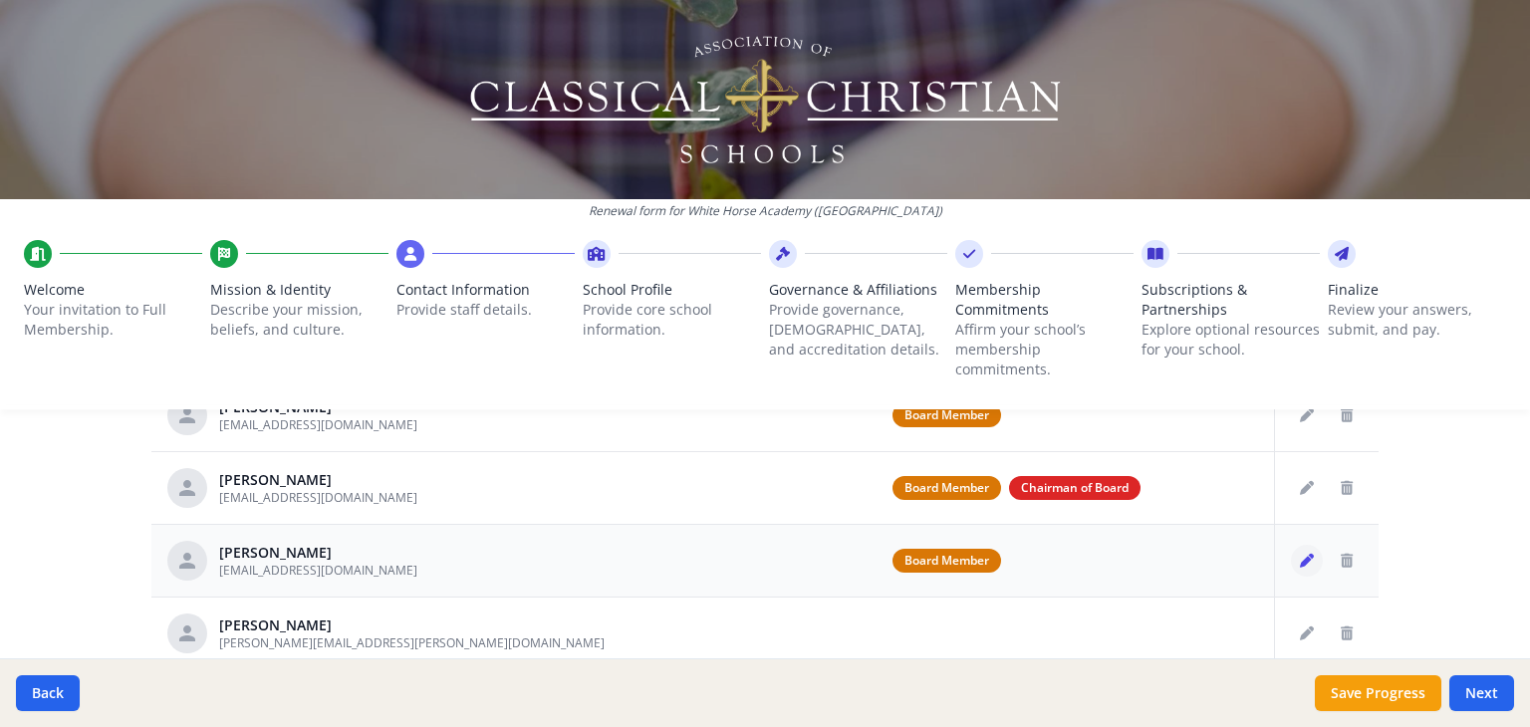
click at [1300, 559] on icon "Edit staff" at bounding box center [1307, 561] width 14 height 14
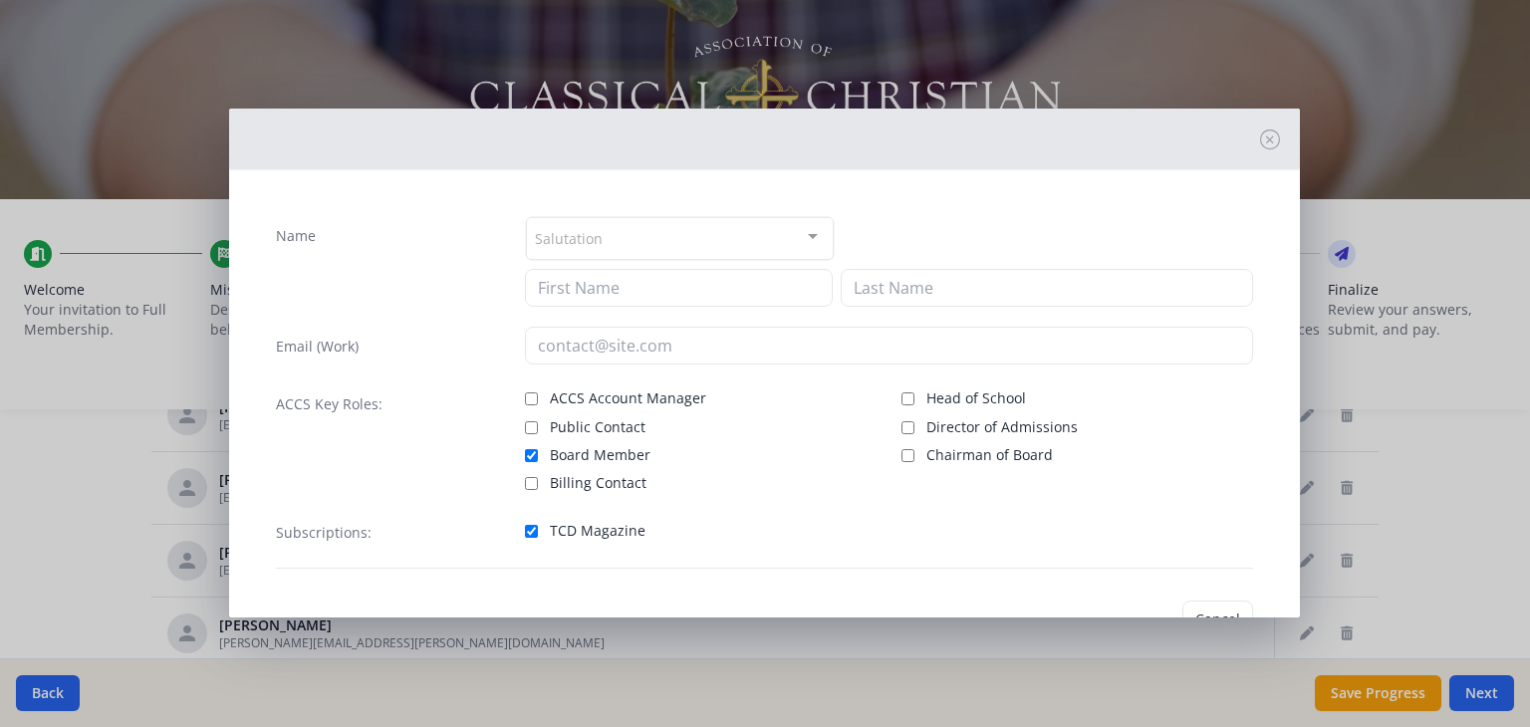
type input "brent"
type input "stong"
type input "[EMAIL_ADDRESS][DOMAIN_NAME]"
checkbox input "true"
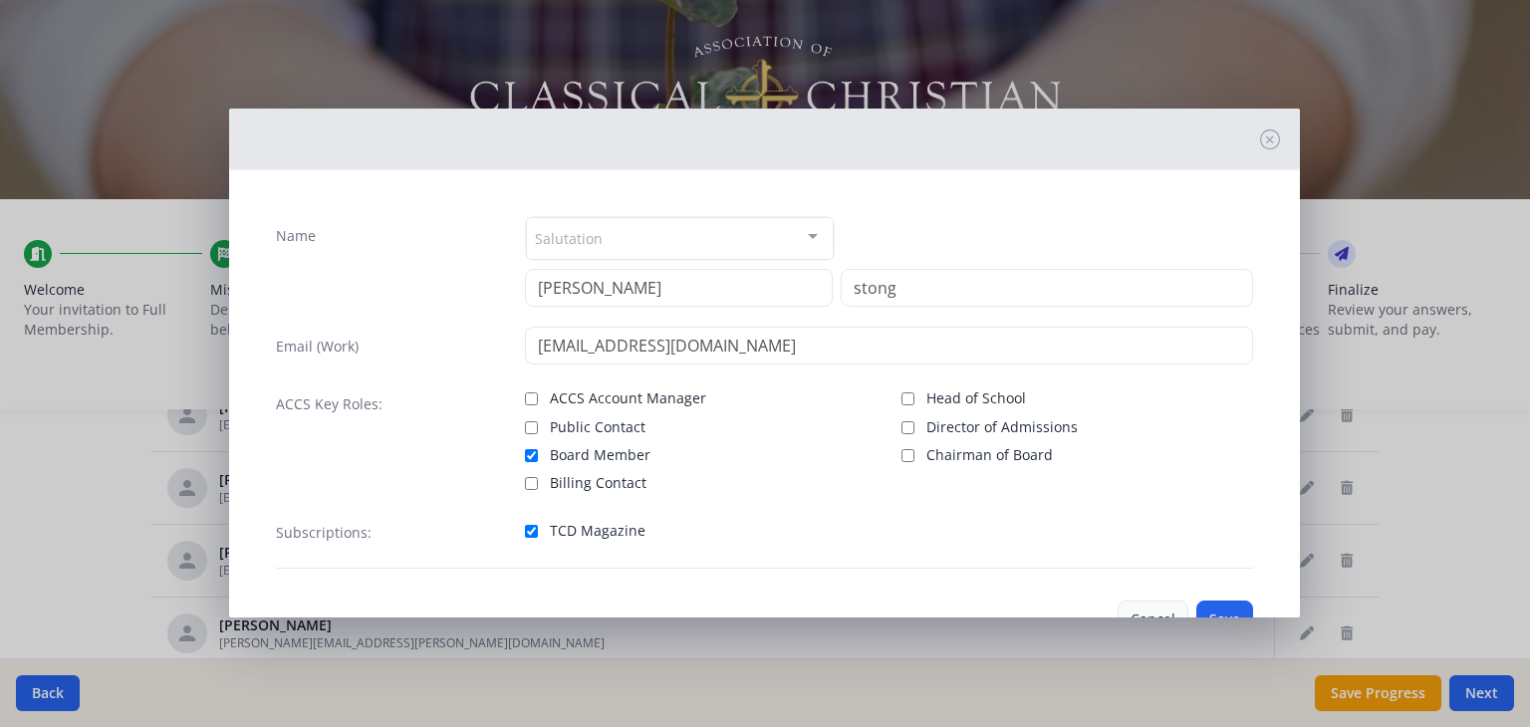
click at [1152, 611] on button "Cancel" at bounding box center [1153, 620] width 71 height 38
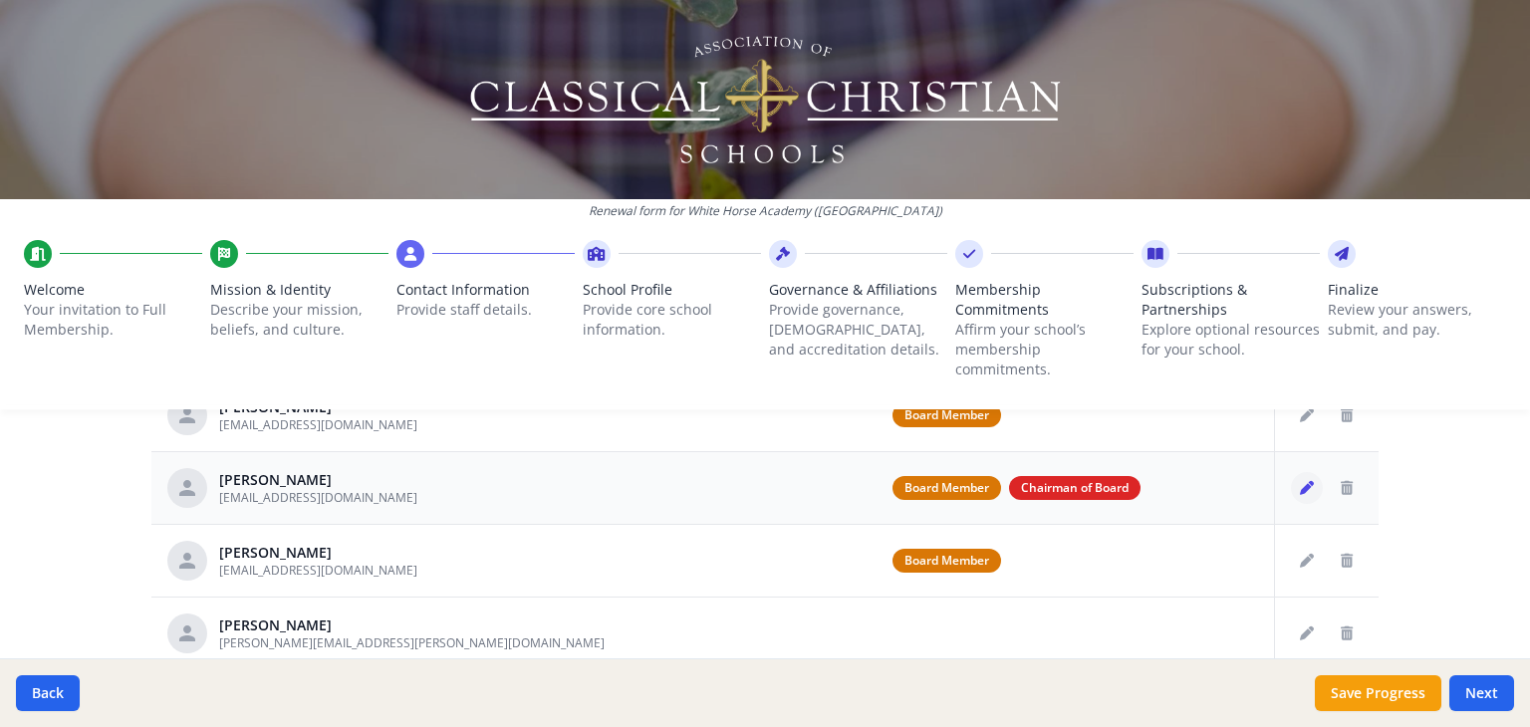
click at [1300, 493] on icon "Edit staff" at bounding box center [1307, 488] width 14 height 14
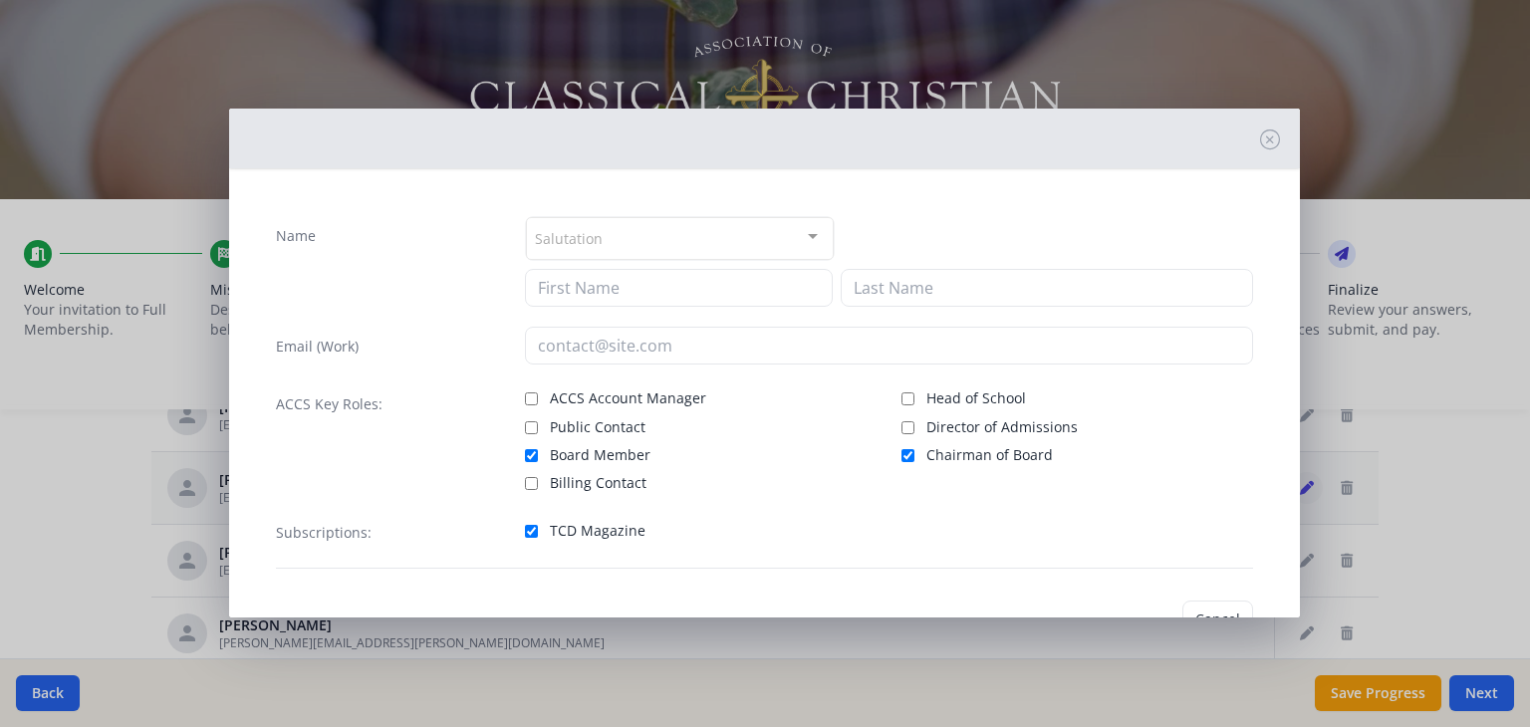
type input "Drew"
type input "Martin"
type input "[EMAIL_ADDRESS][DOMAIN_NAME]"
checkbox input "true"
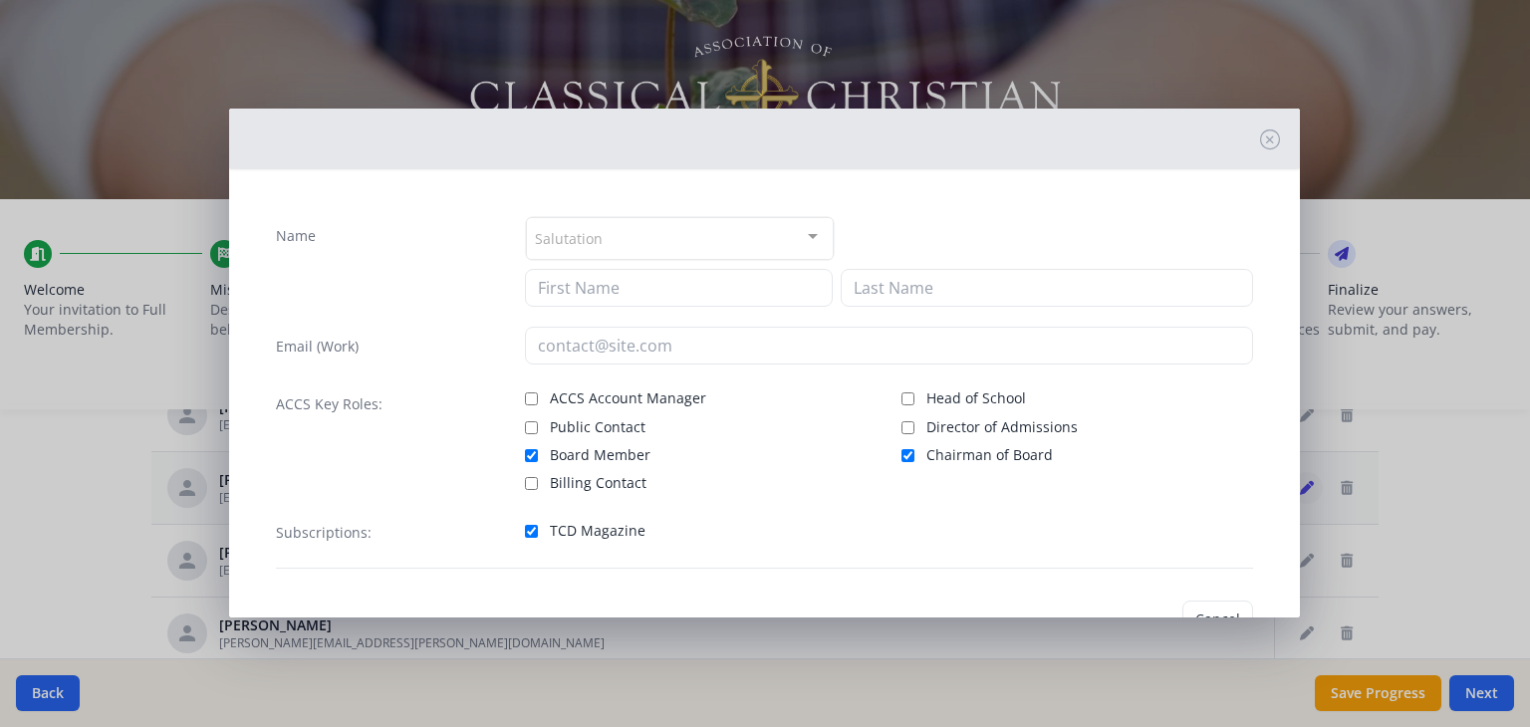
checkbox input "true"
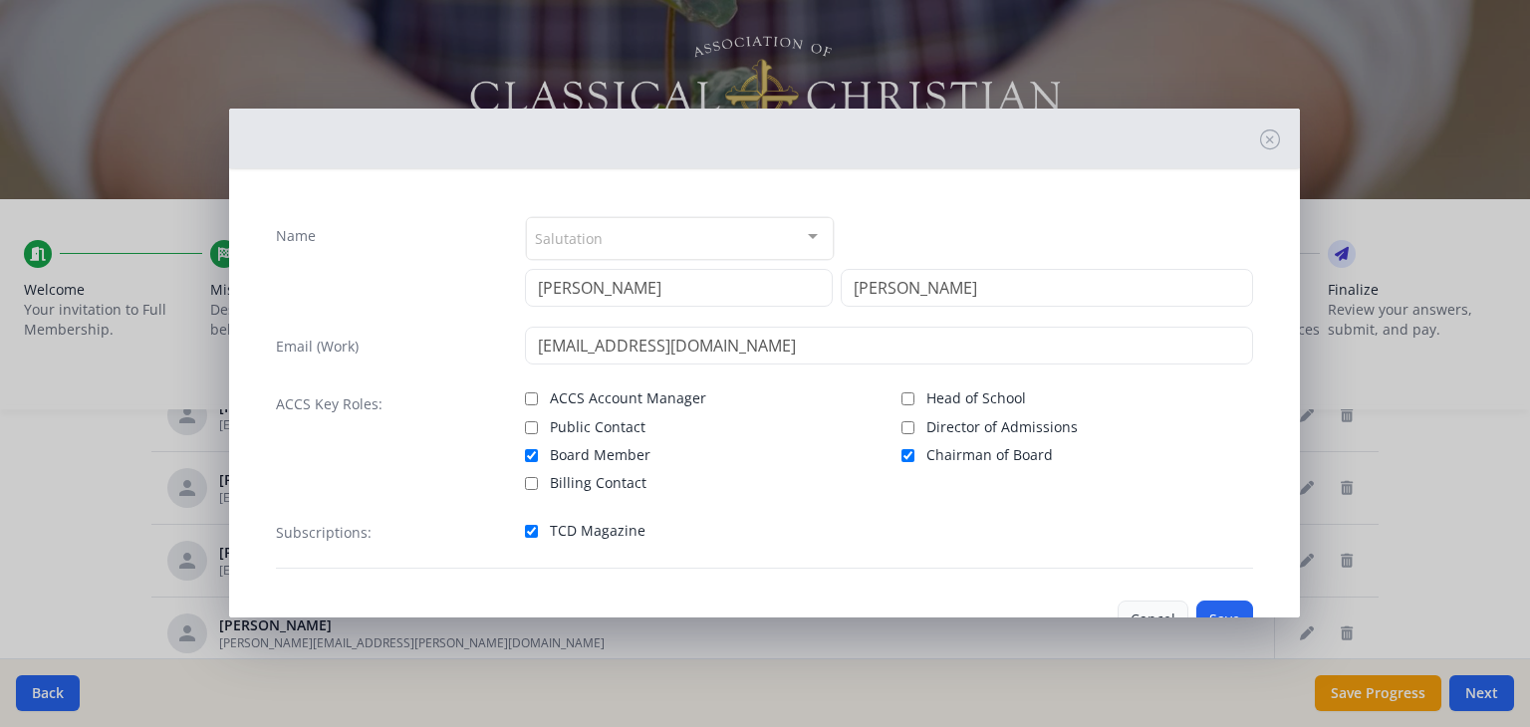
click at [1129, 608] on button "Cancel" at bounding box center [1153, 620] width 71 height 38
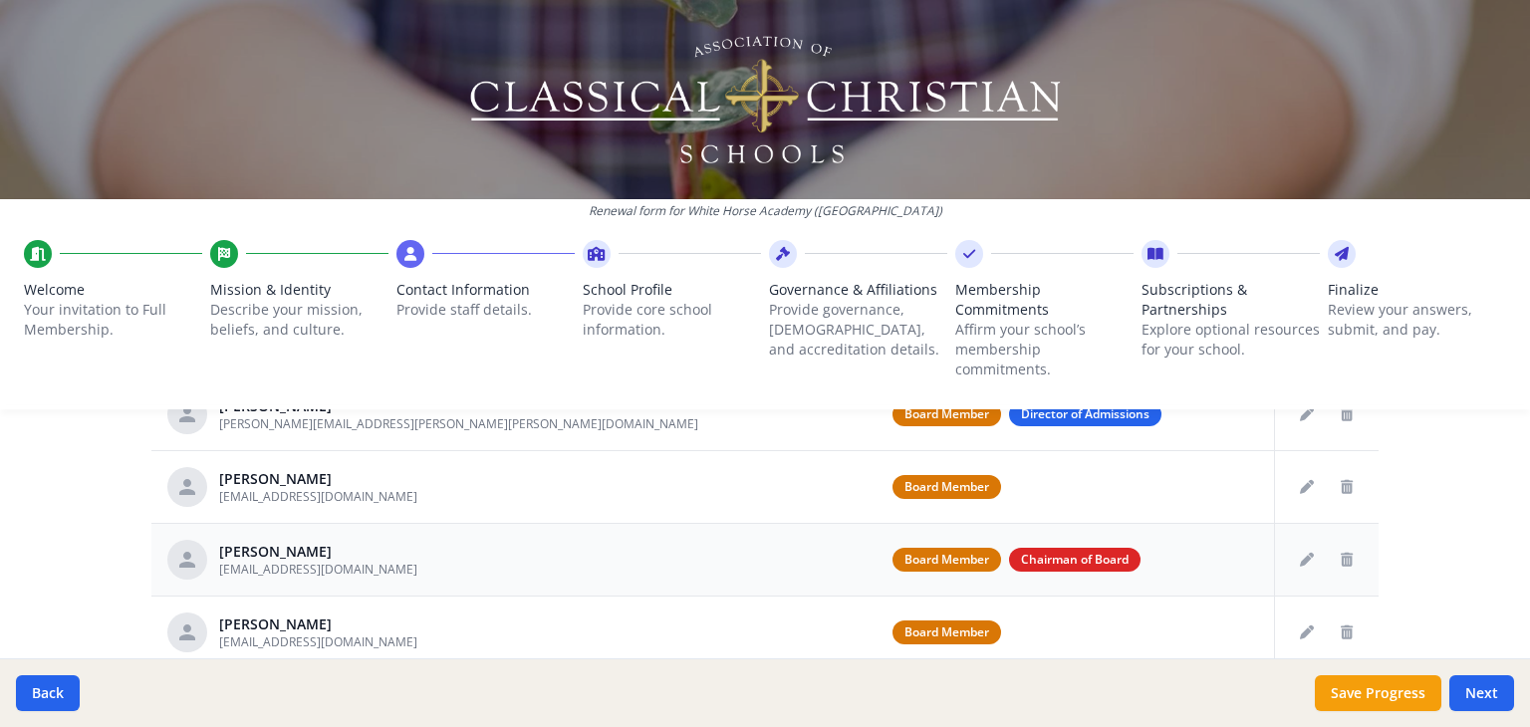
scroll to position [1007, 0]
click at [1300, 481] on icon "Edit staff" at bounding box center [1307, 488] width 14 height 14
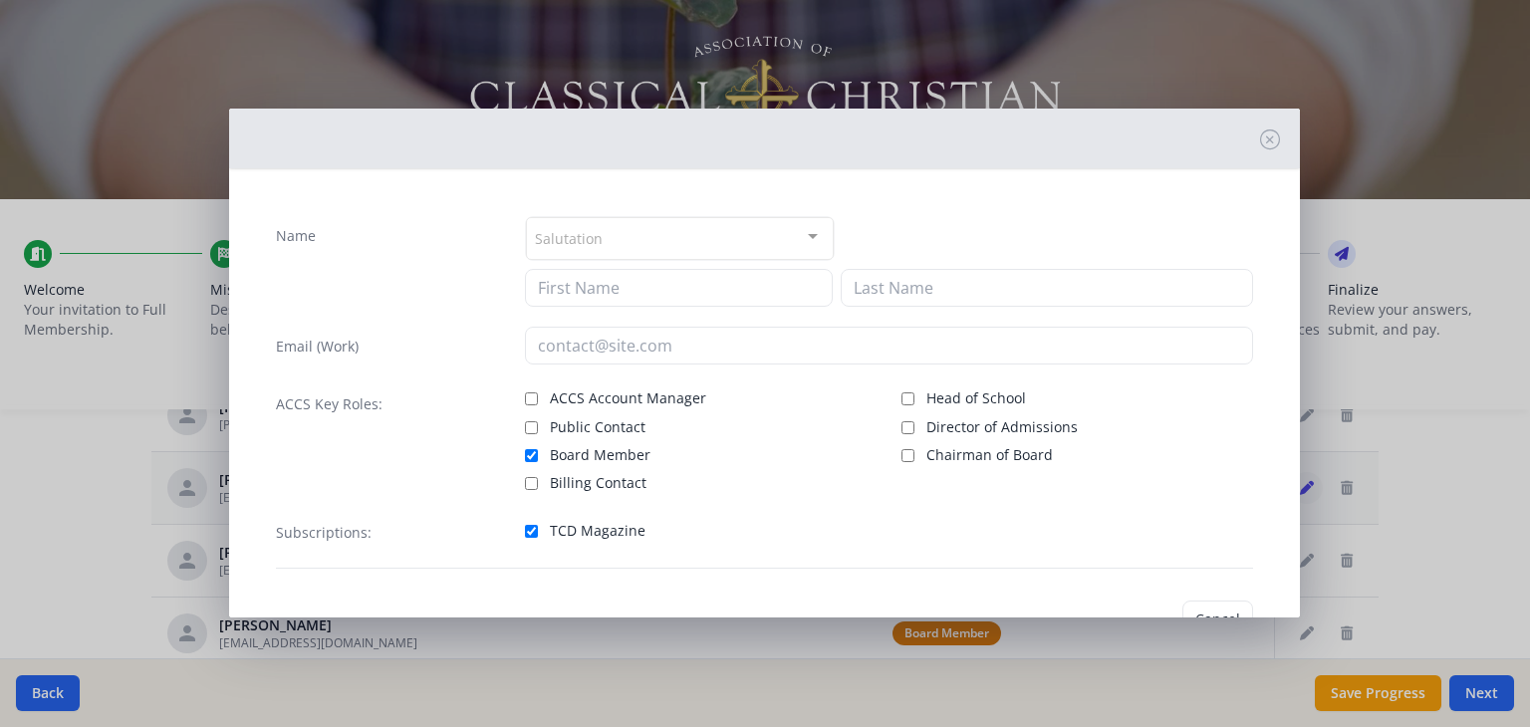
type input "Caleb"
type input "Hoerr"
type input "[EMAIL_ADDRESS][DOMAIN_NAME]"
checkbox input "true"
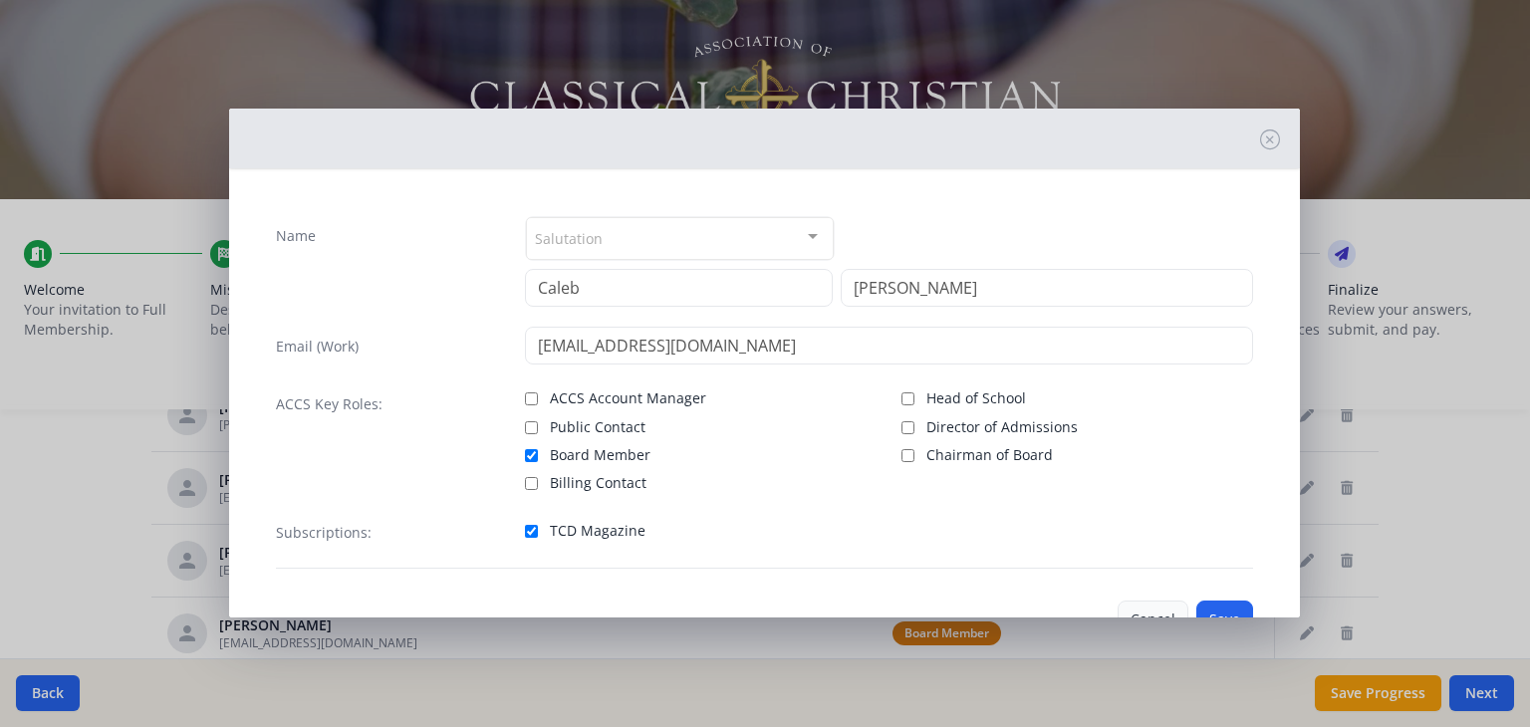
click at [1132, 610] on button "Cancel" at bounding box center [1153, 620] width 71 height 38
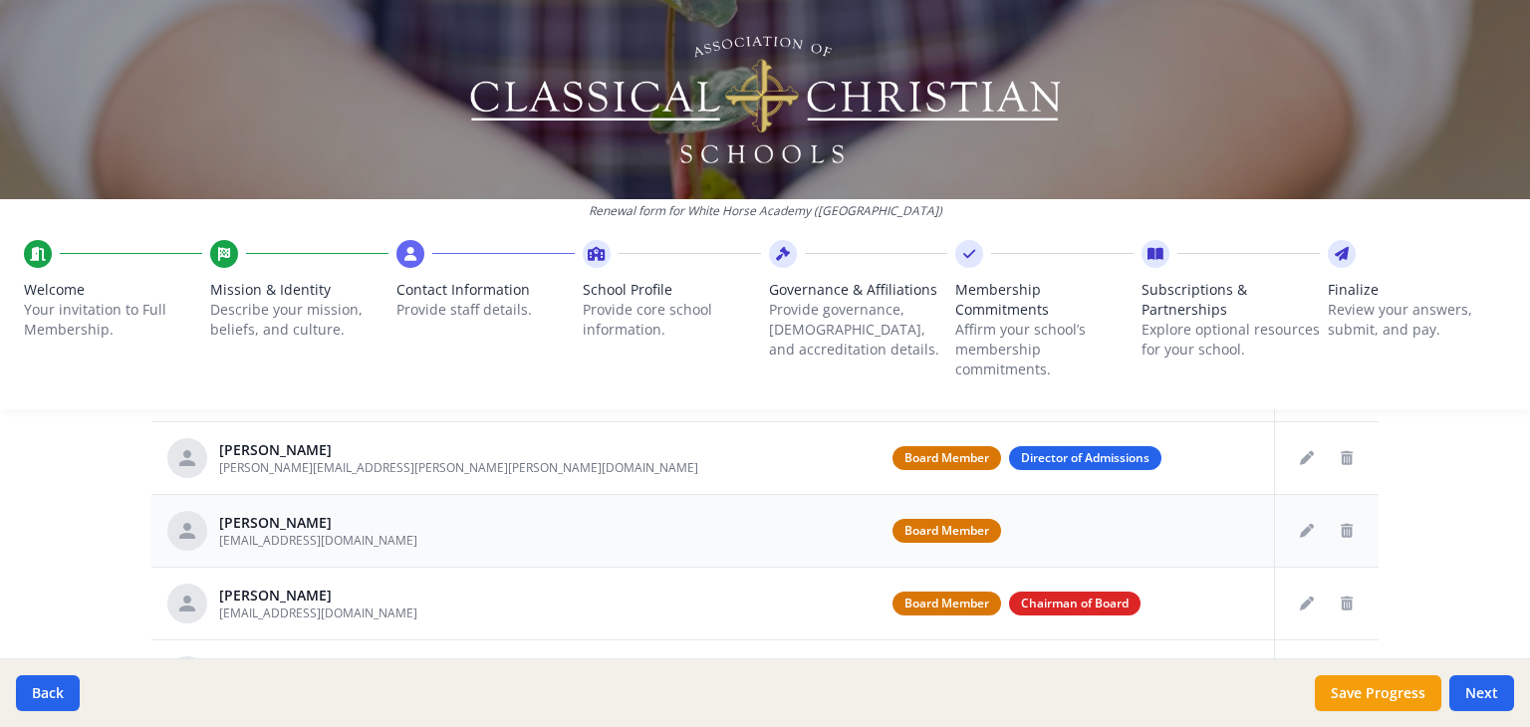
scroll to position [956, 0]
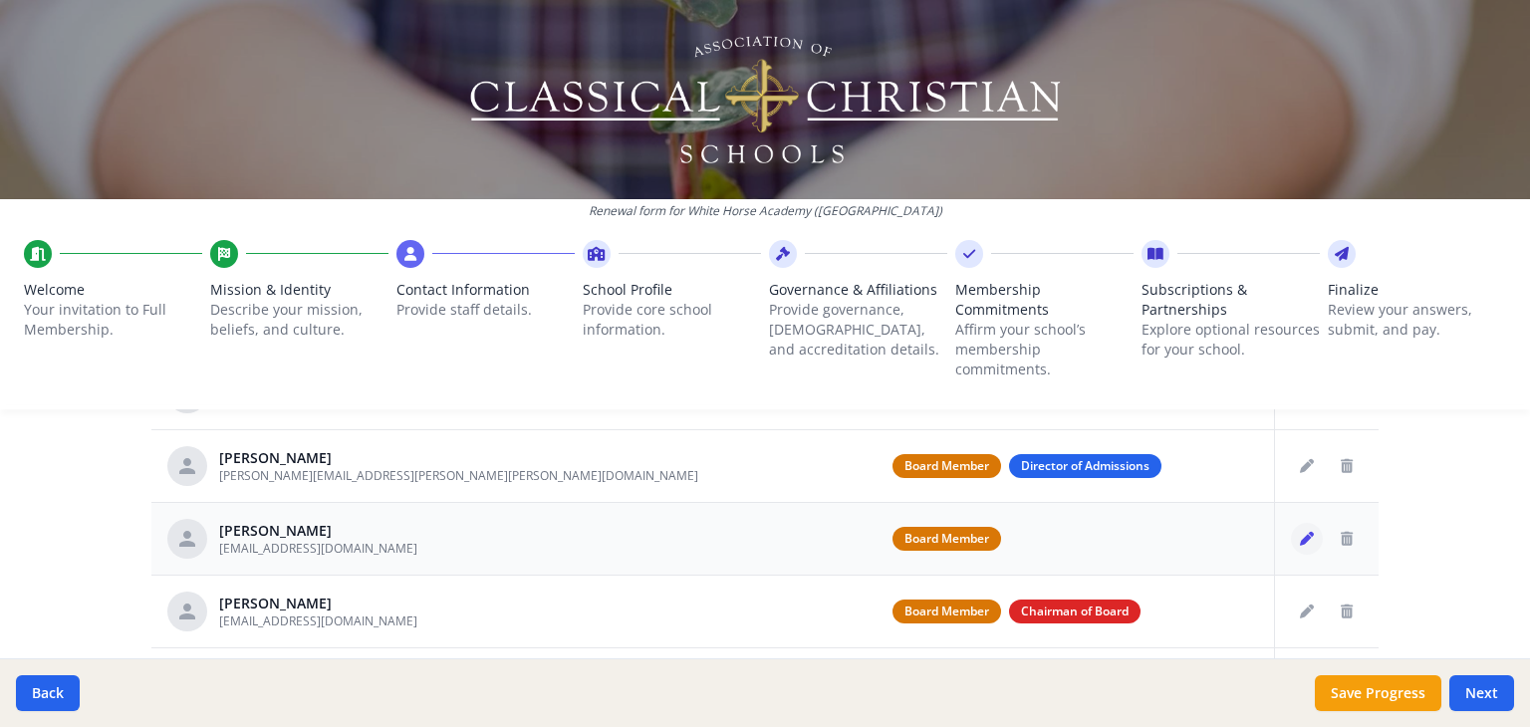
click at [1300, 542] on icon "Edit staff" at bounding box center [1307, 539] width 14 height 14
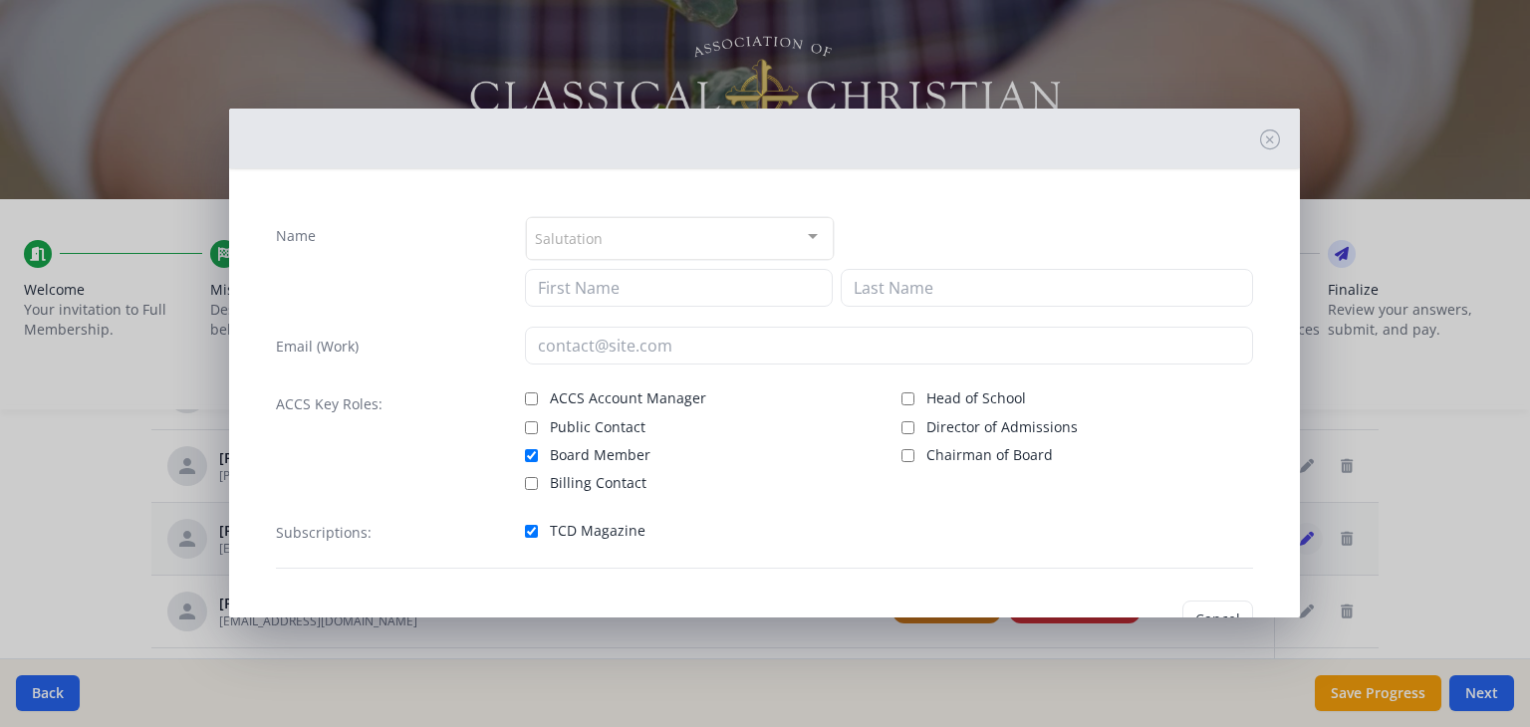
type input "Caleb"
type input "Hoerr"
type input "[EMAIL_ADDRESS][DOMAIN_NAME]"
checkbox input "true"
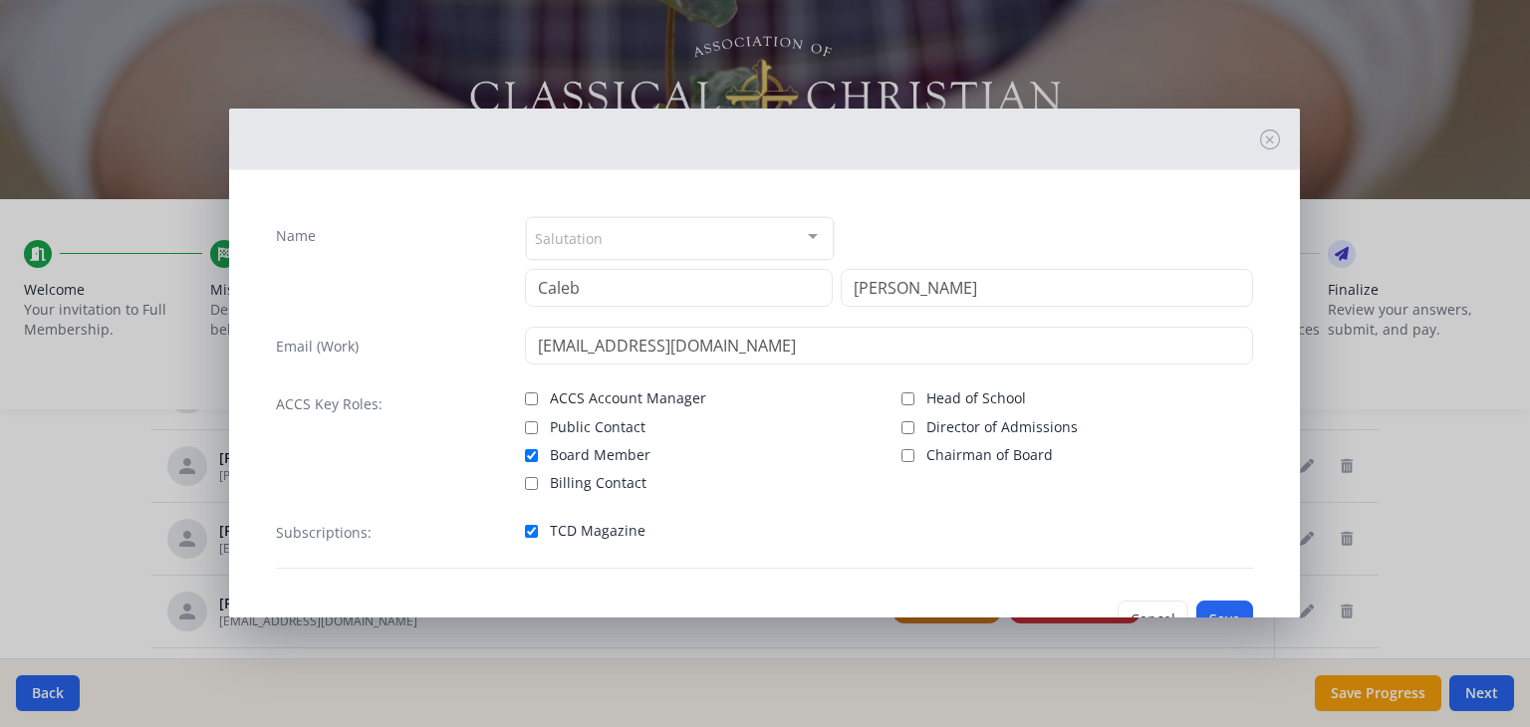
scroll to position [66, 0]
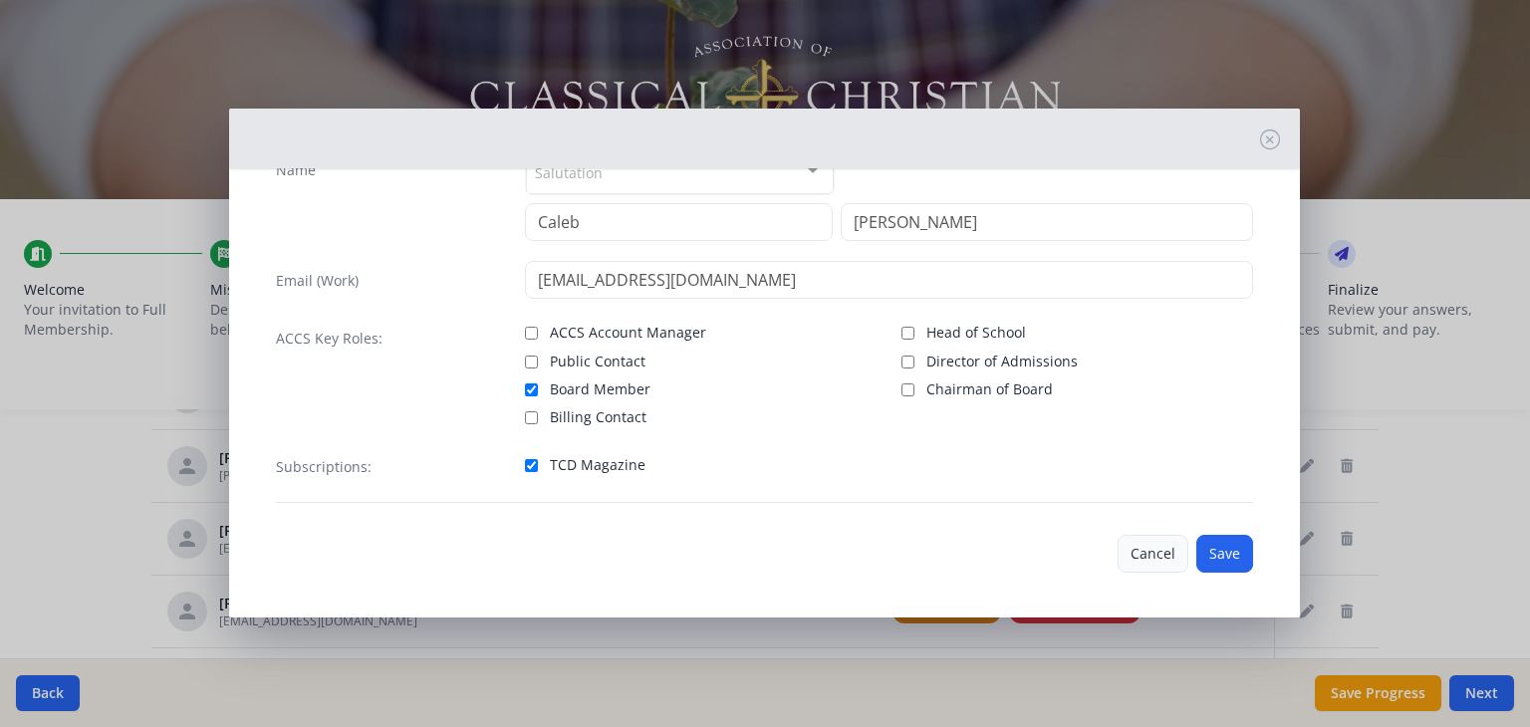
click at [1150, 558] on button "Cancel" at bounding box center [1153, 554] width 71 height 38
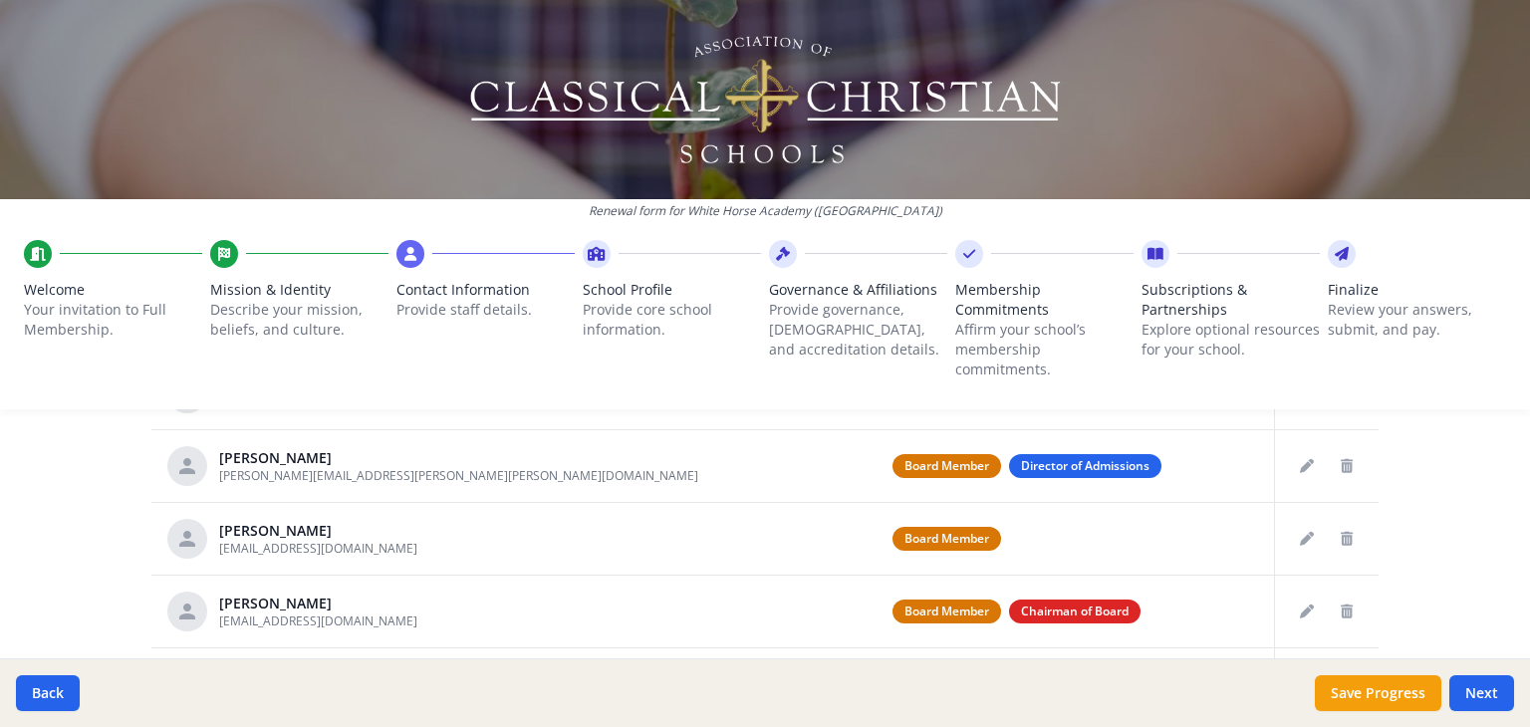
scroll to position [845, 0]
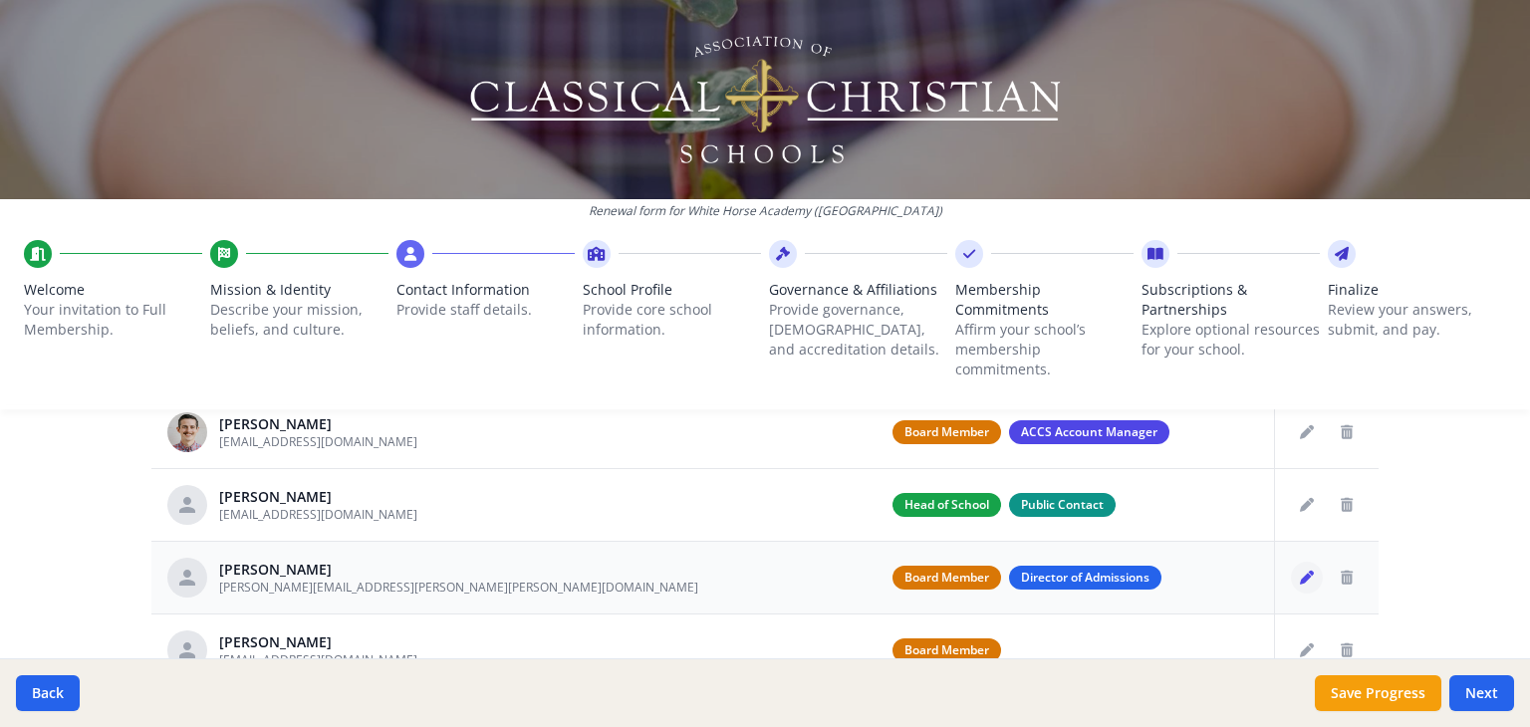
click at [1300, 574] on icon "Edit staff" at bounding box center [1307, 578] width 14 height 14
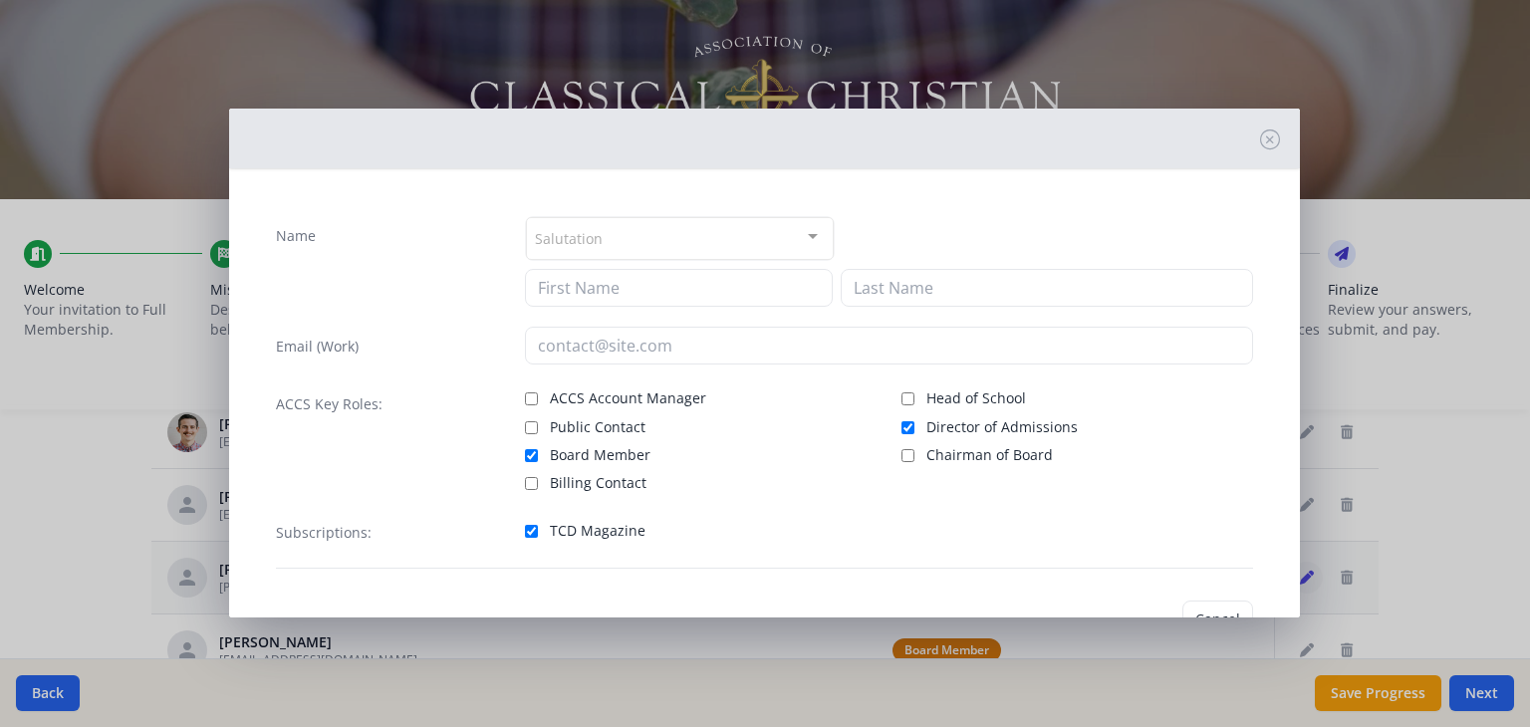
type input "Scott"
type input "Herrmann"
type input "[PERSON_NAME][EMAIL_ADDRESS][PERSON_NAME][PERSON_NAME][DOMAIN_NAME]"
checkbox input "true"
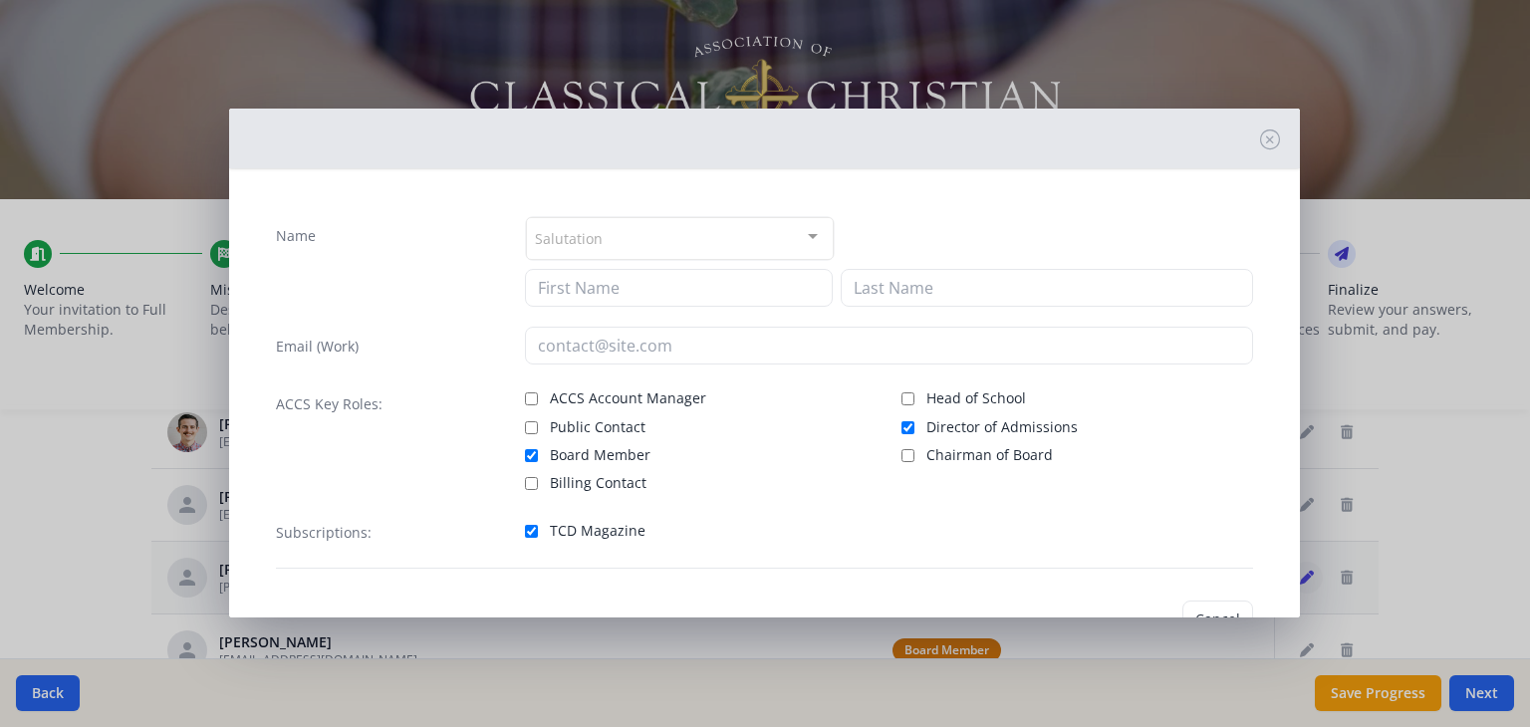
checkbox input "true"
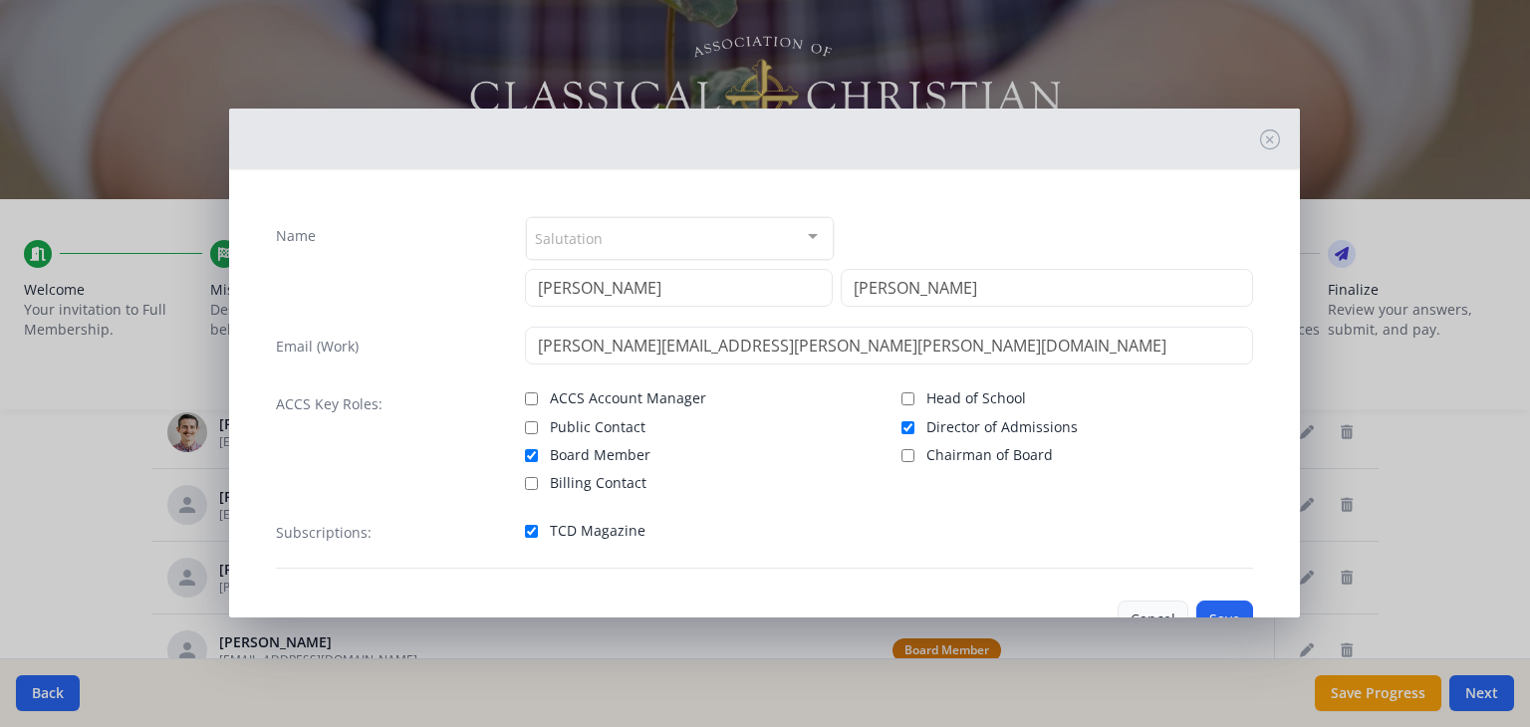
click at [1130, 601] on button "Cancel" at bounding box center [1153, 620] width 71 height 38
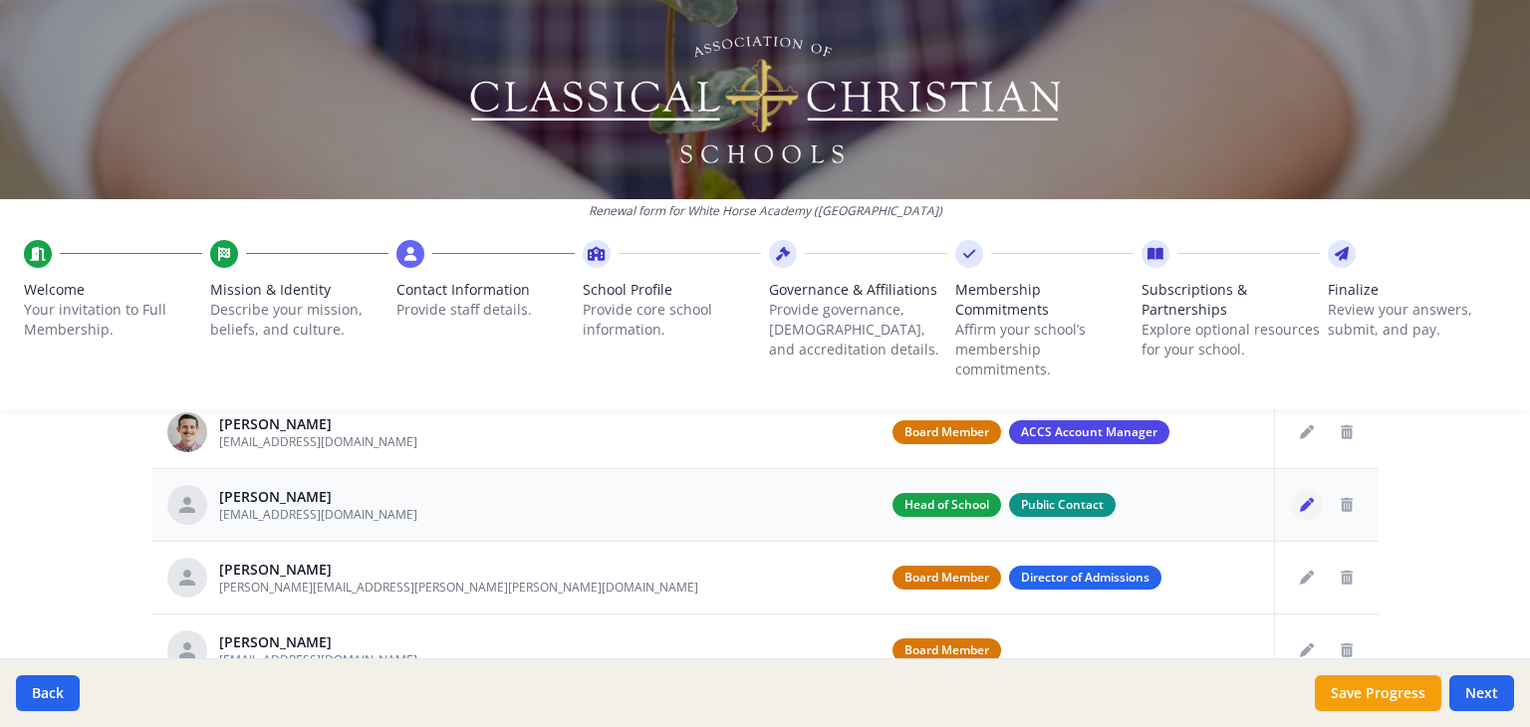
click at [1291, 511] on button "Edit staff" at bounding box center [1307, 505] width 32 height 32
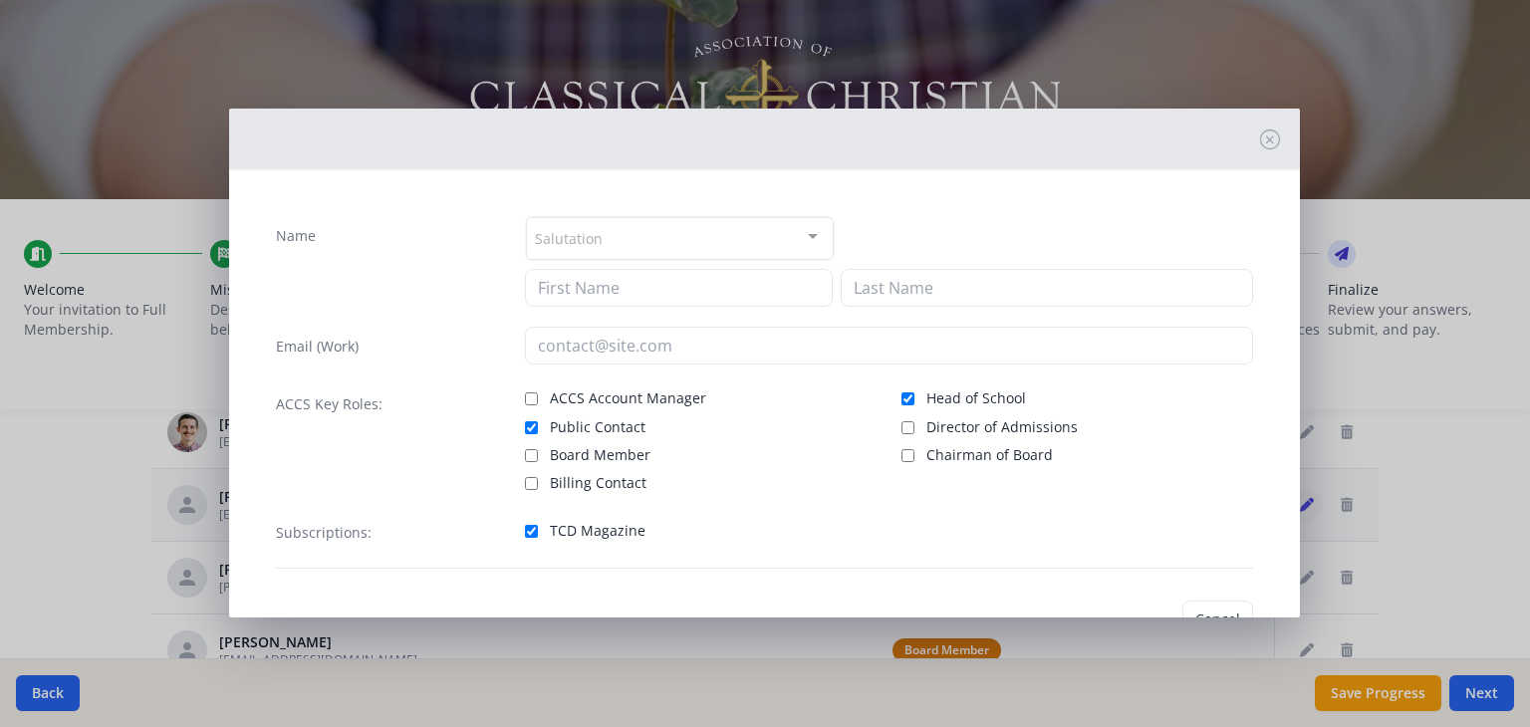
type input "Sarah"
type input "Fletcher"
type input "[EMAIL_ADDRESS][DOMAIN_NAME]"
checkbox input "true"
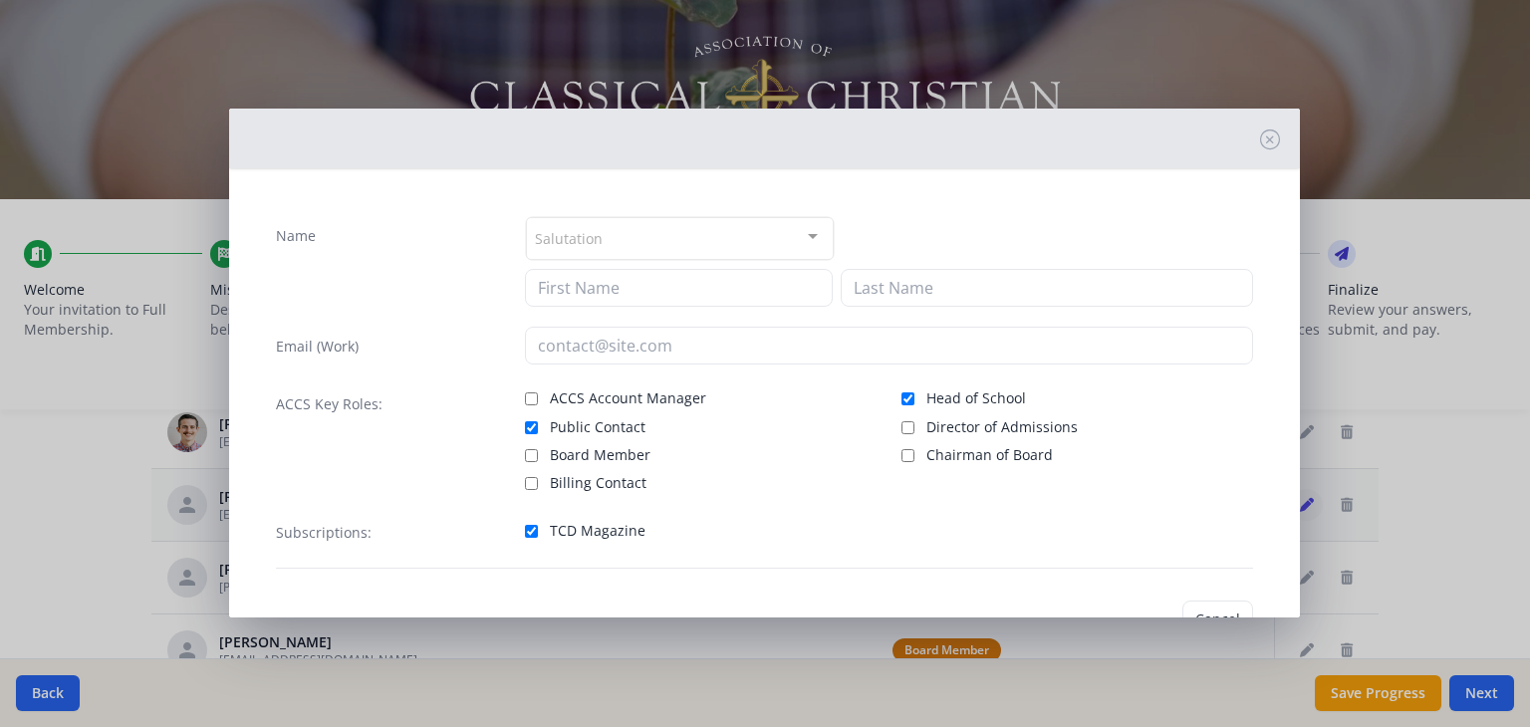
checkbox input "true"
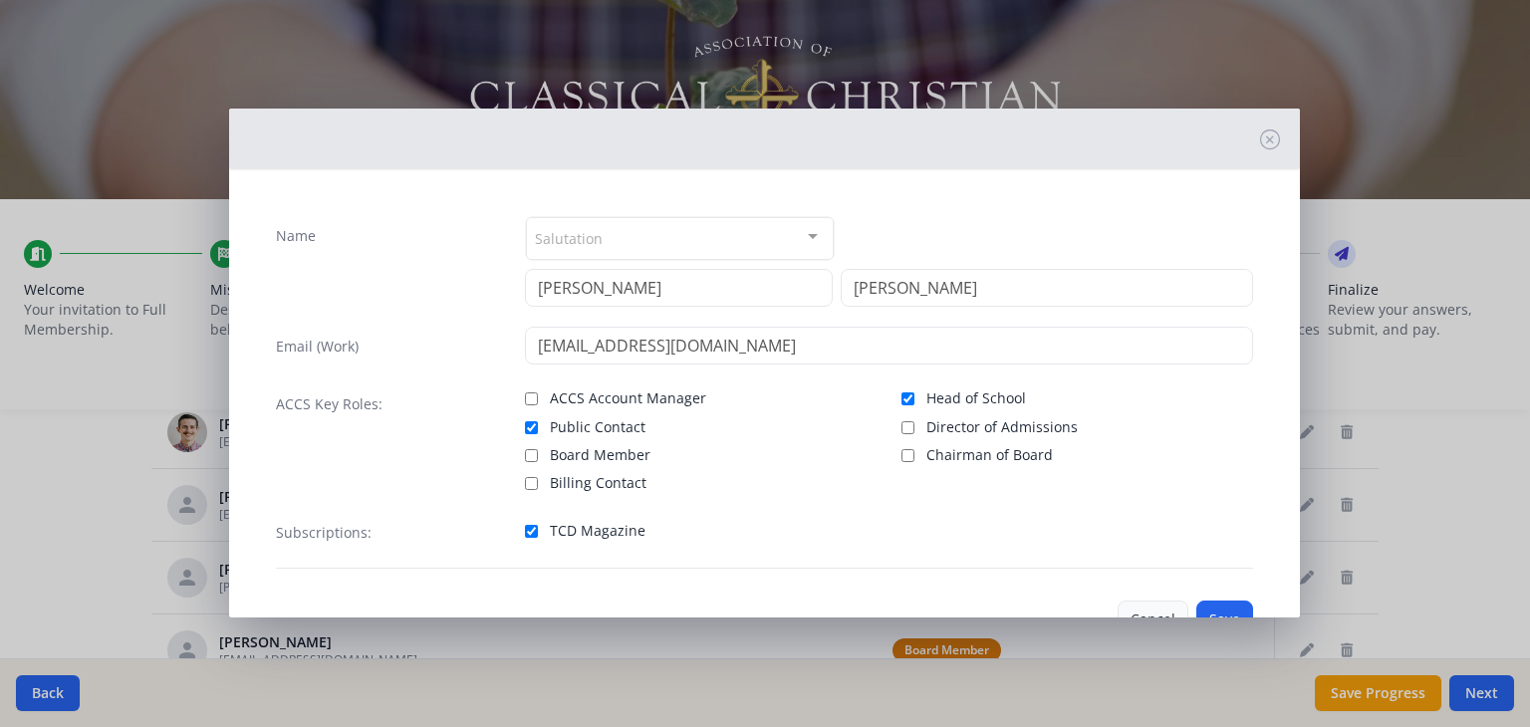
click at [1141, 611] on button "Cancel" at bounding box center [1153, 620] width 71 height 38
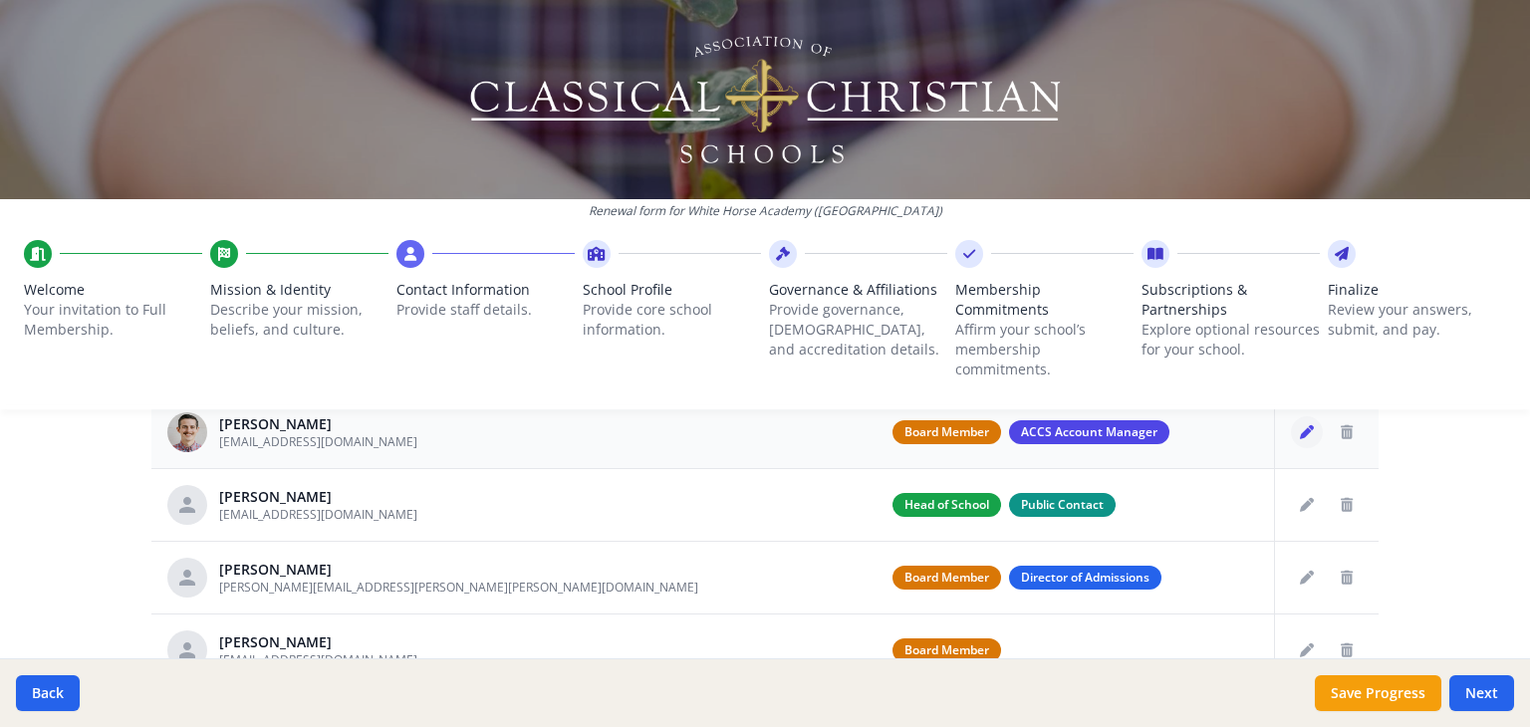
click at [1300, 436] on icon "Edit staff" at bounding box center [1307, 432] width 14 height 14
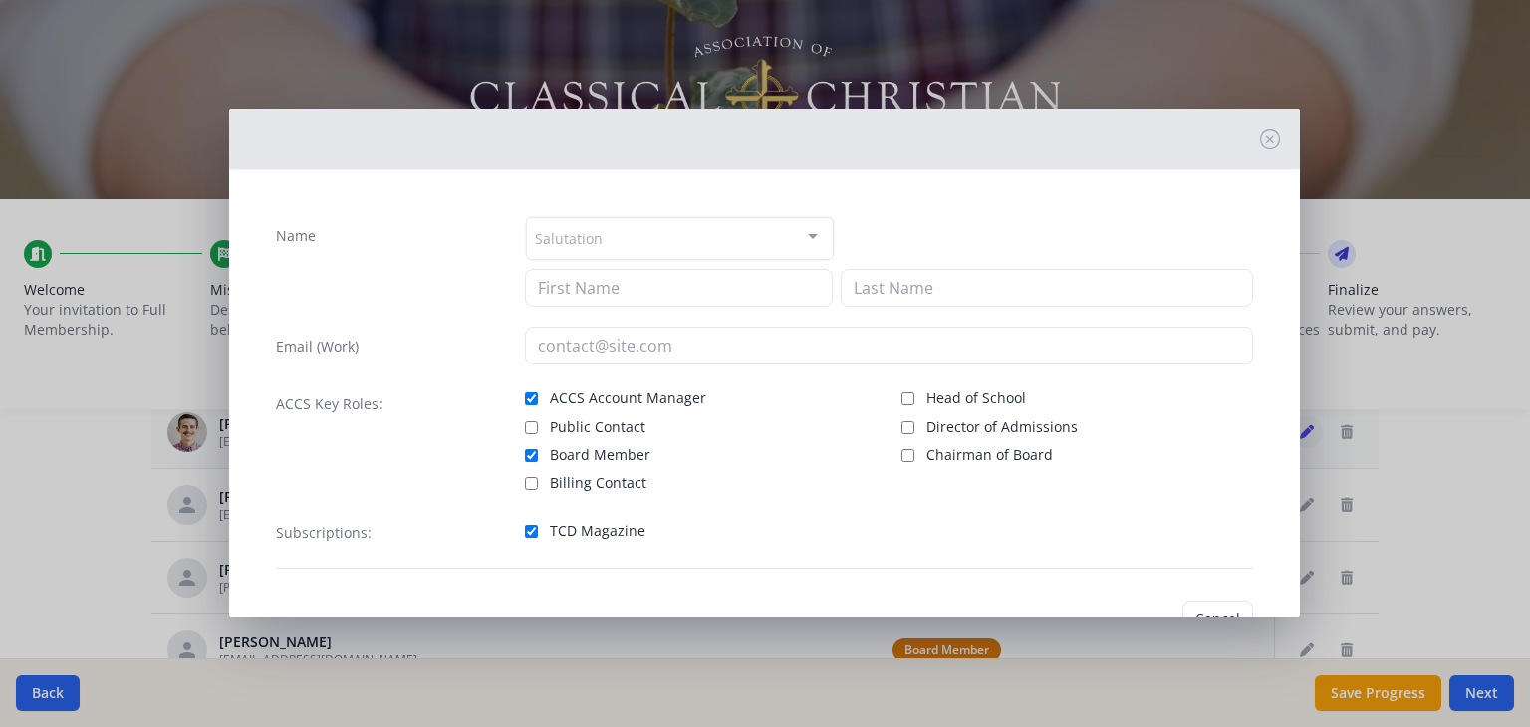
type input "Dean"
type input "Fletcher"
type input "[EMAIL_ADDRESS][DOMAIN_NAME]"
checkbox input "true"
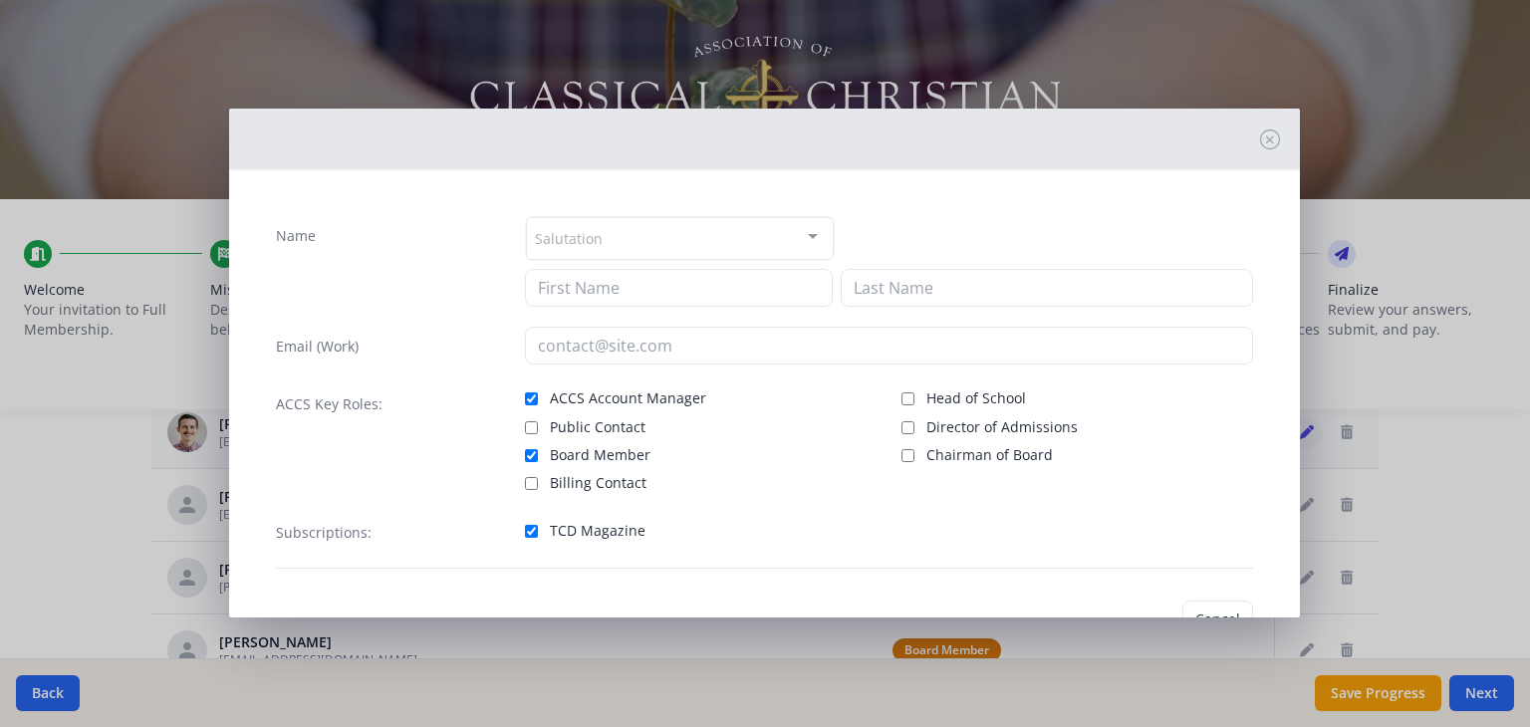
checkbox input "true"
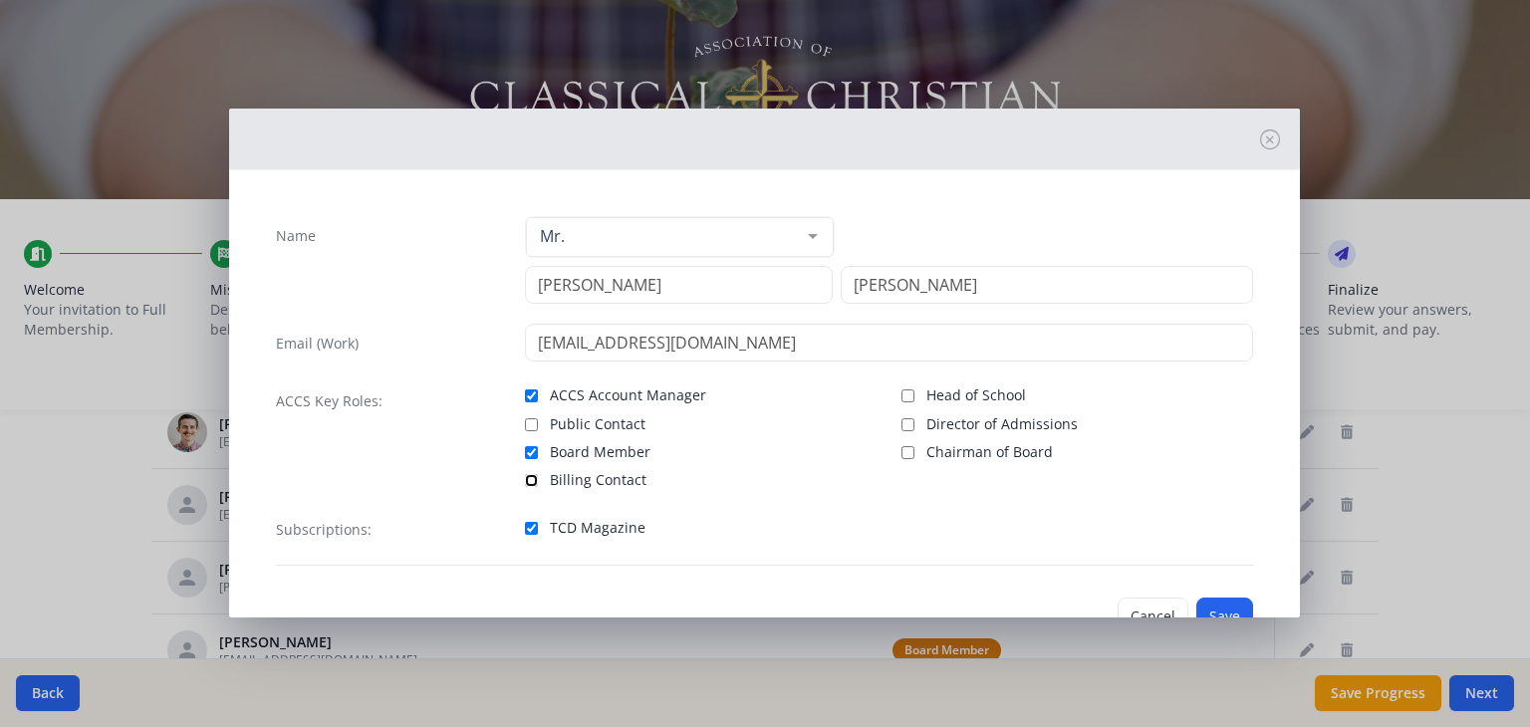
click at [526, 479] on input "Billing Contact" at bounding box center [531, 480] width 13 height 13
checkbox input "true"
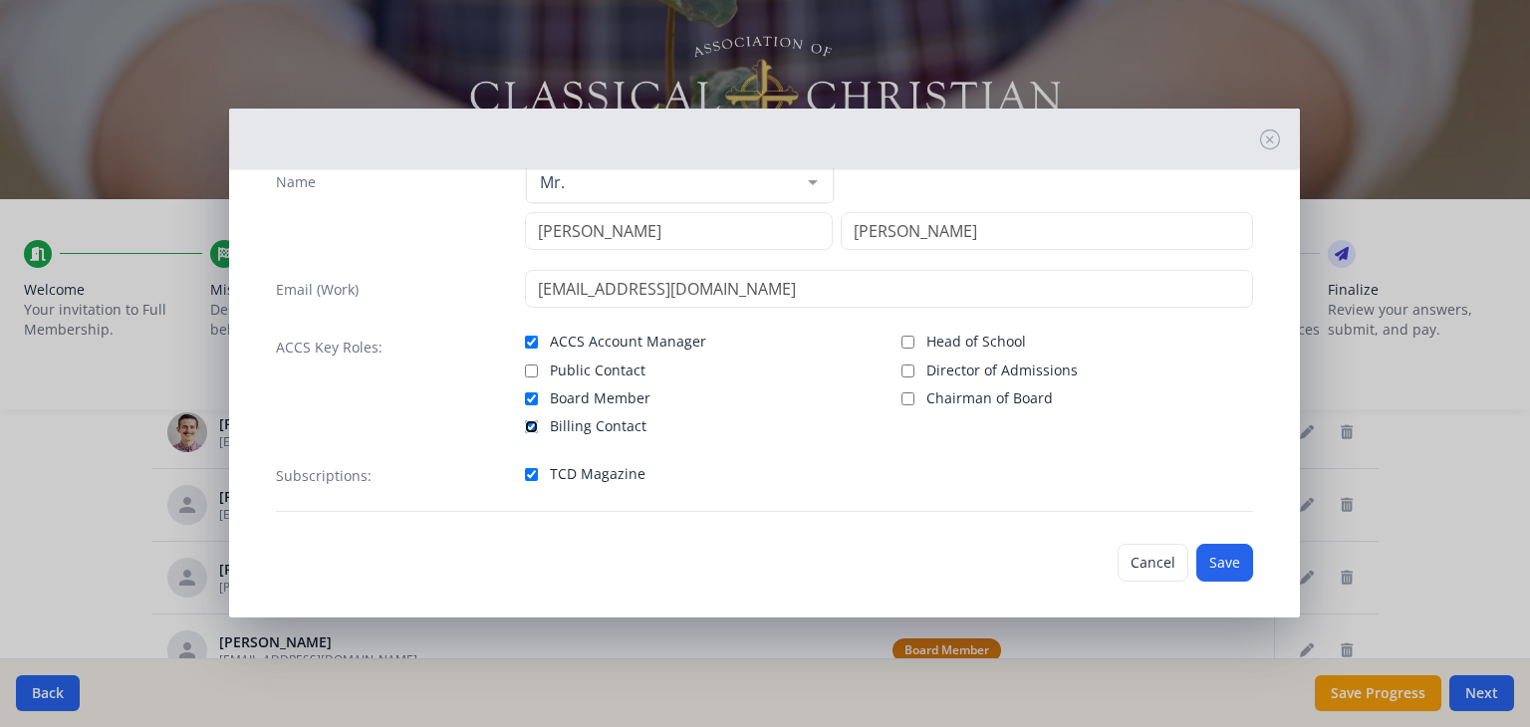
scroll to position [58, 0]
click at [1229, 555] on button "Save" at bounding box center [1224, 559] width 57 height 38
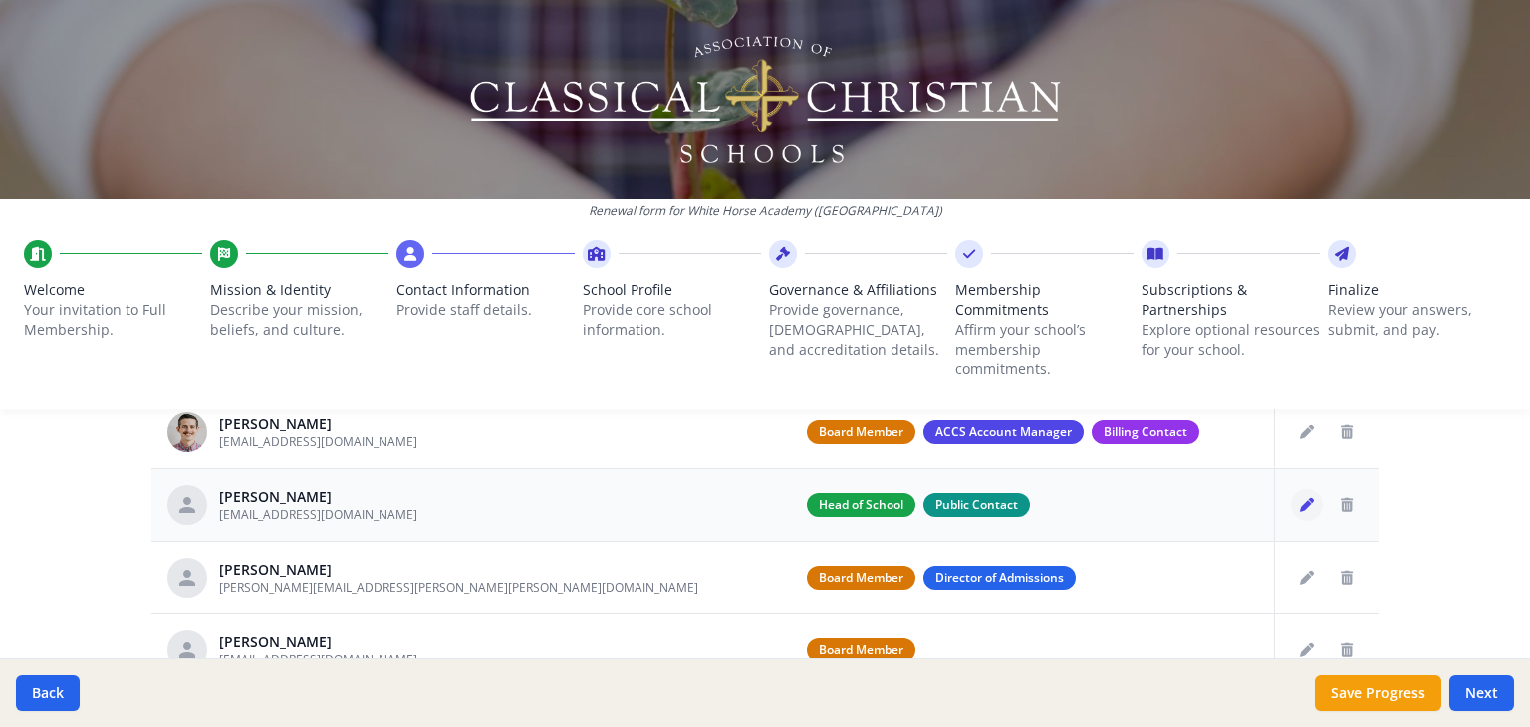
click at [1291, 518] on button "Edit staff" at bounding box center [1307, 505] width 32 height 32
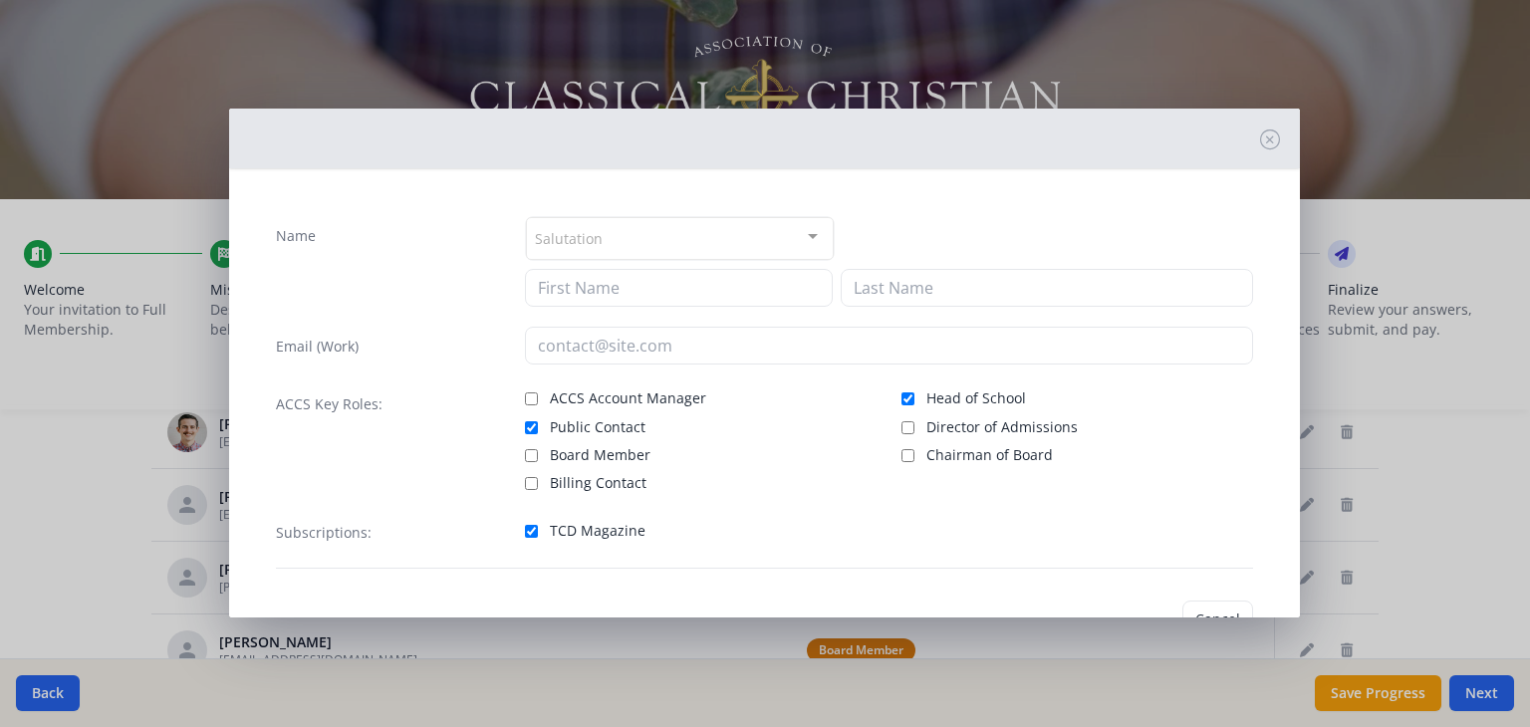
type input "Sarah"
type input "Fletcher"
type input "[EMAIL_ADDRESS][DOMAIN_NAME]"
checkbox input "true"
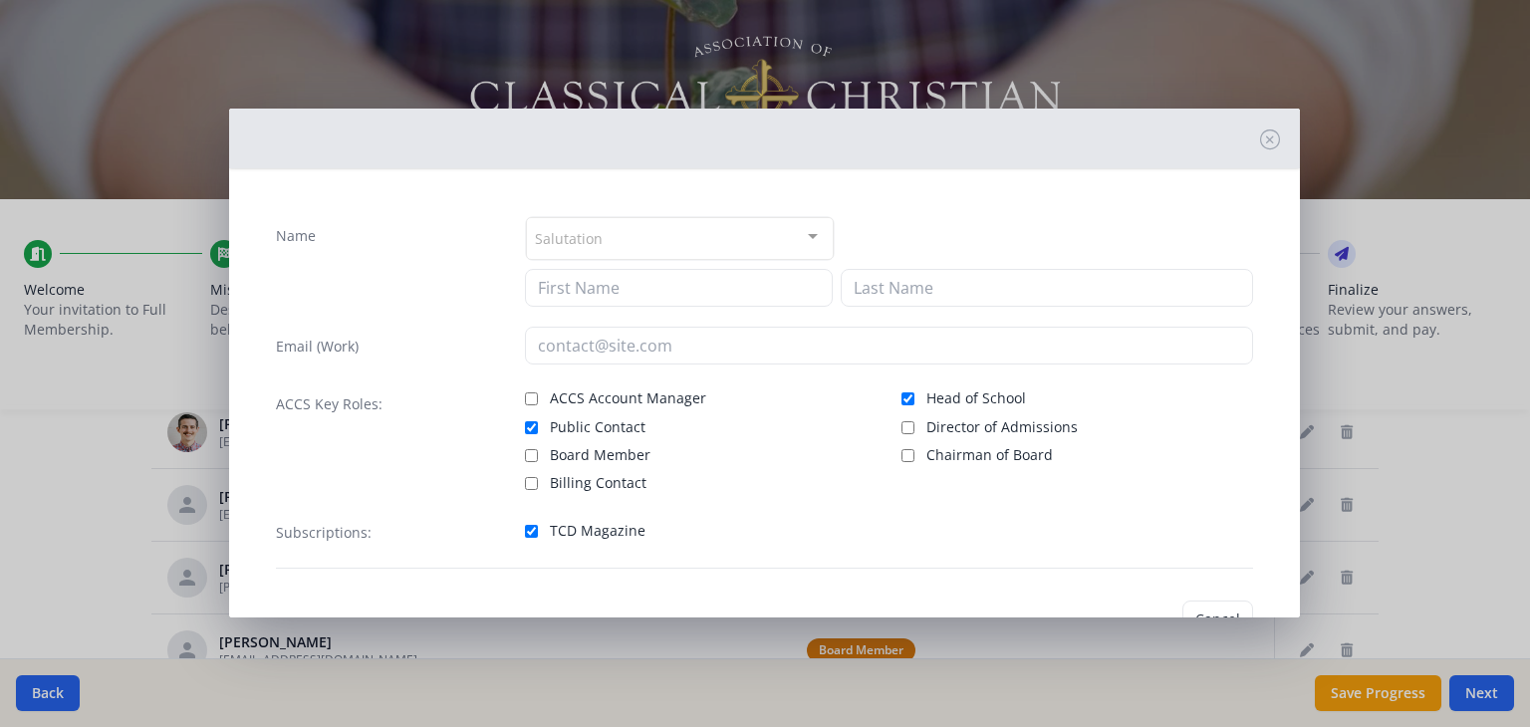
checkbox input "true"
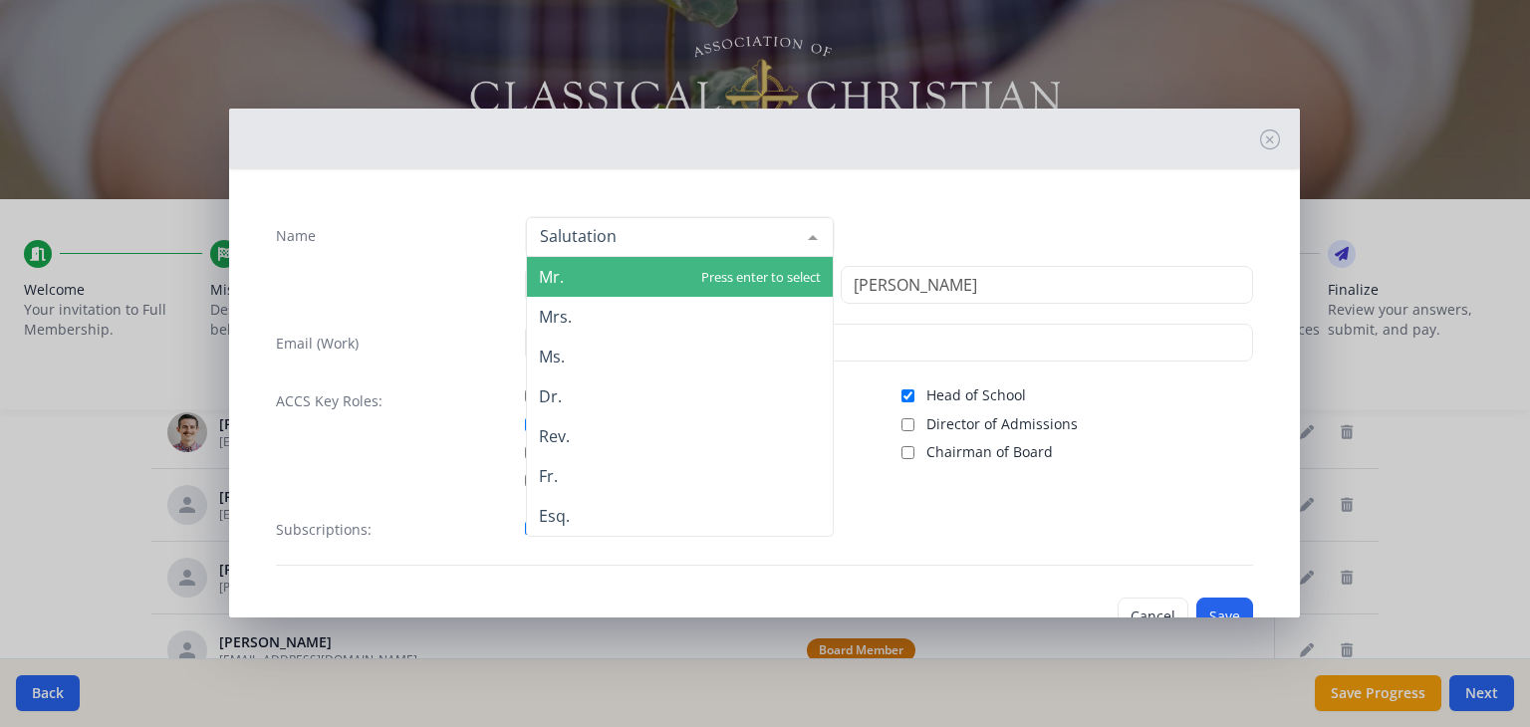
click at [665, 238] on div at bounding box center [680, 237] width 308 height 40
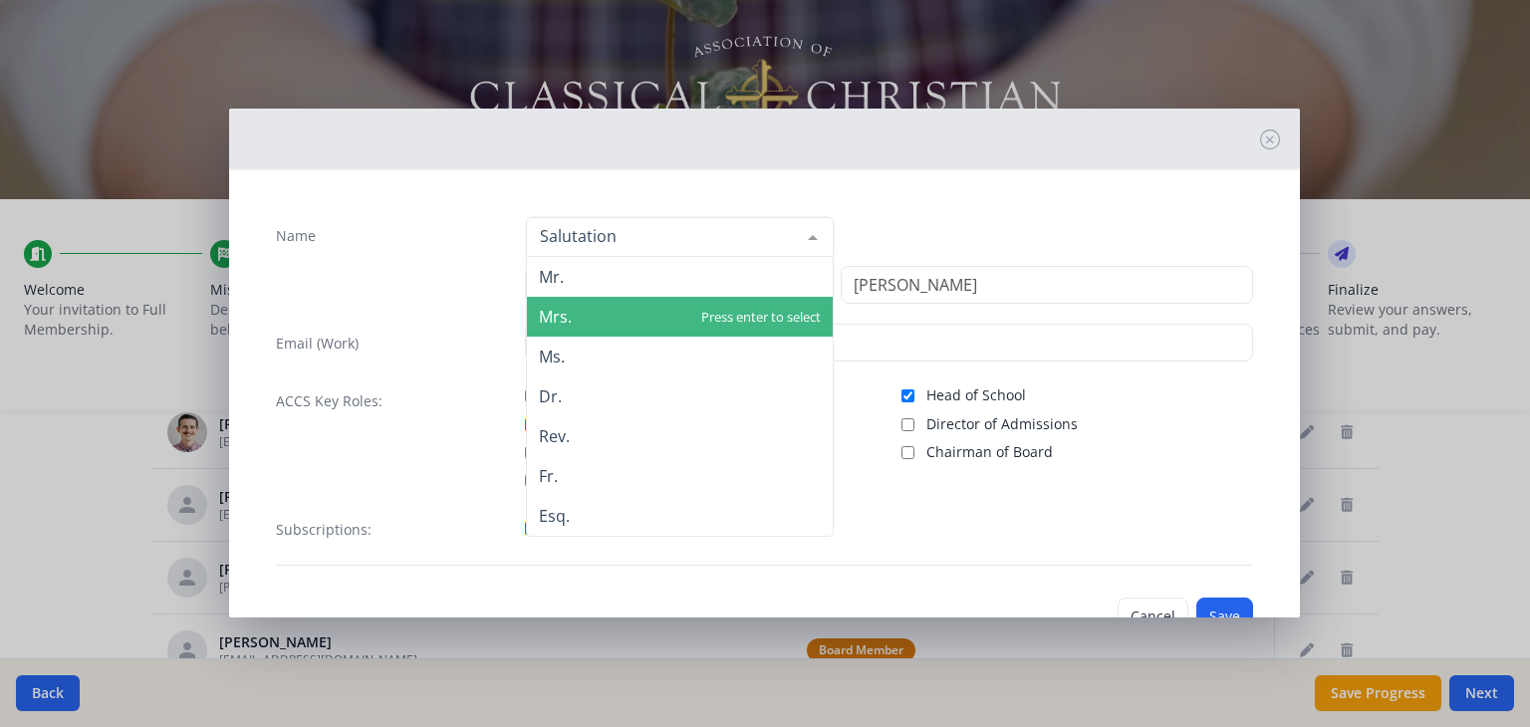
click at [637, 309] on span "Mrs." at bounding box center [680, 317] width 306 height 40
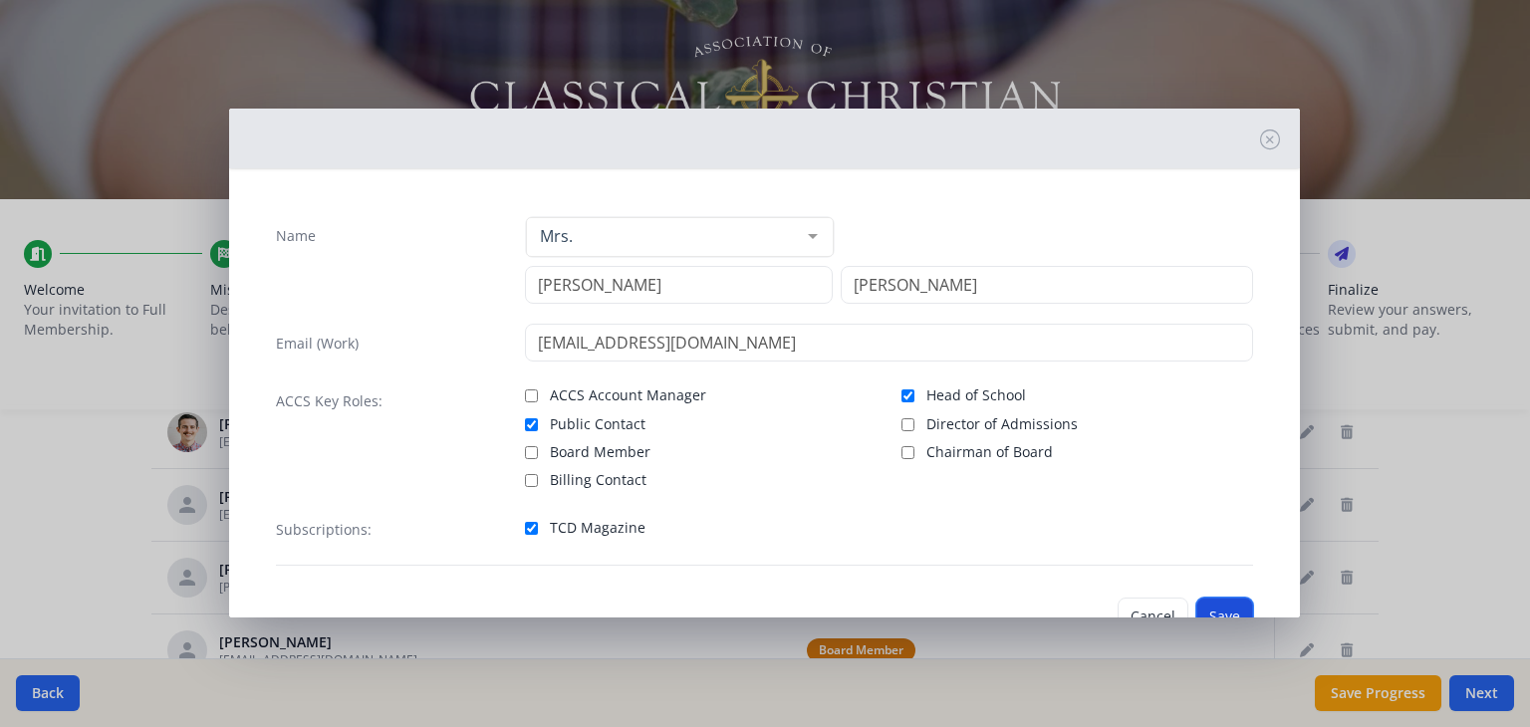
click at [1198, 604] on button "Save" at bounding box center [1224, 617] width 57 height 38
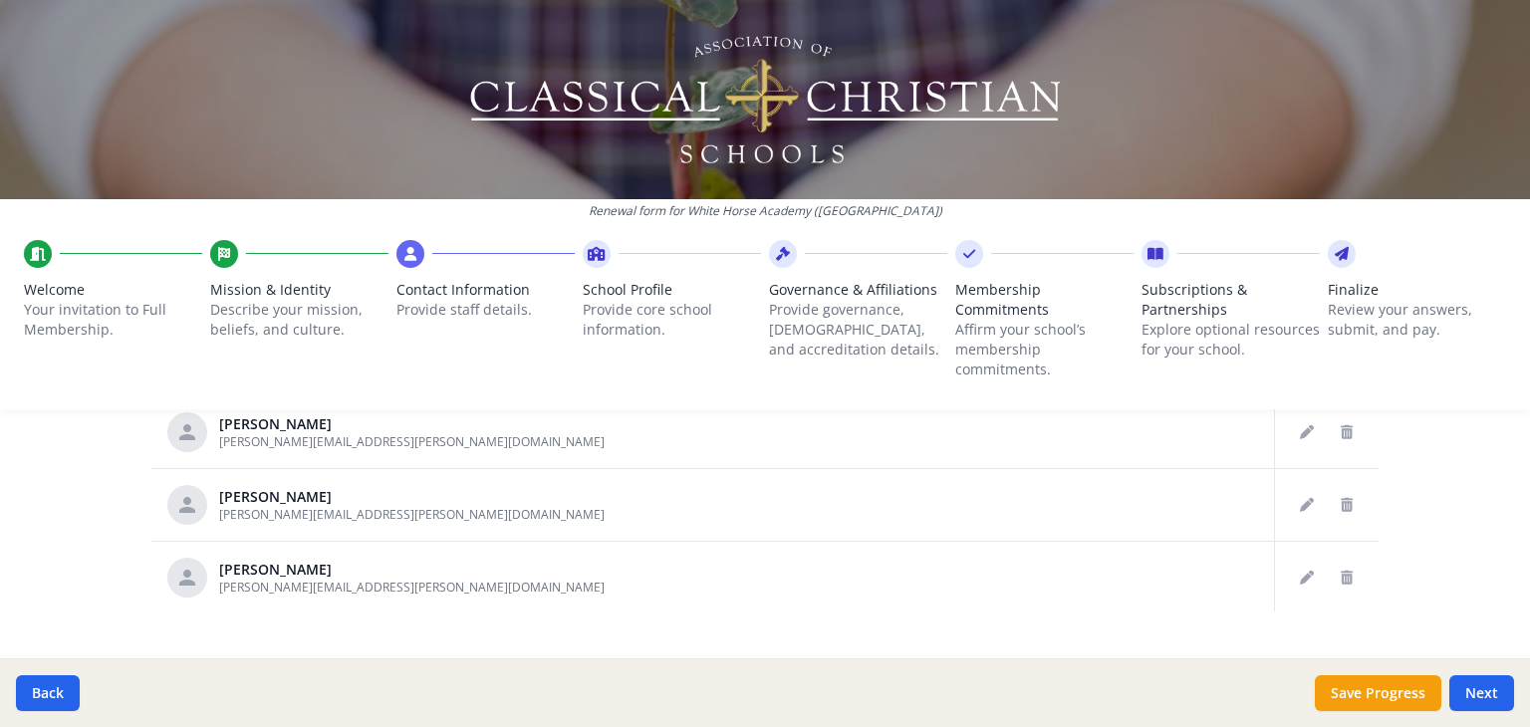
scroll to position [1230, 0]
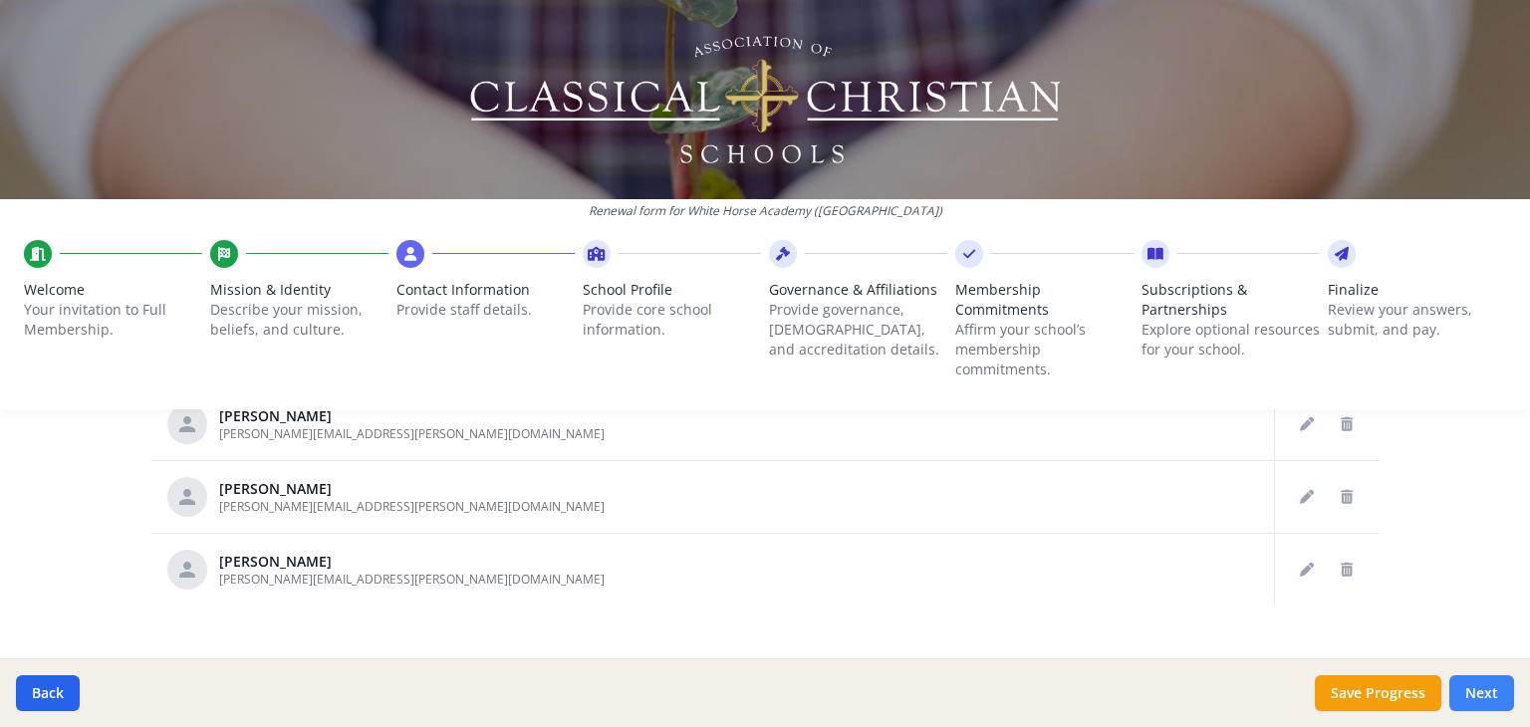
click at [1467, 694] on button "Next" at bounding box center [1481, 693] width 65 height 36
type input "(309) 306-1405"
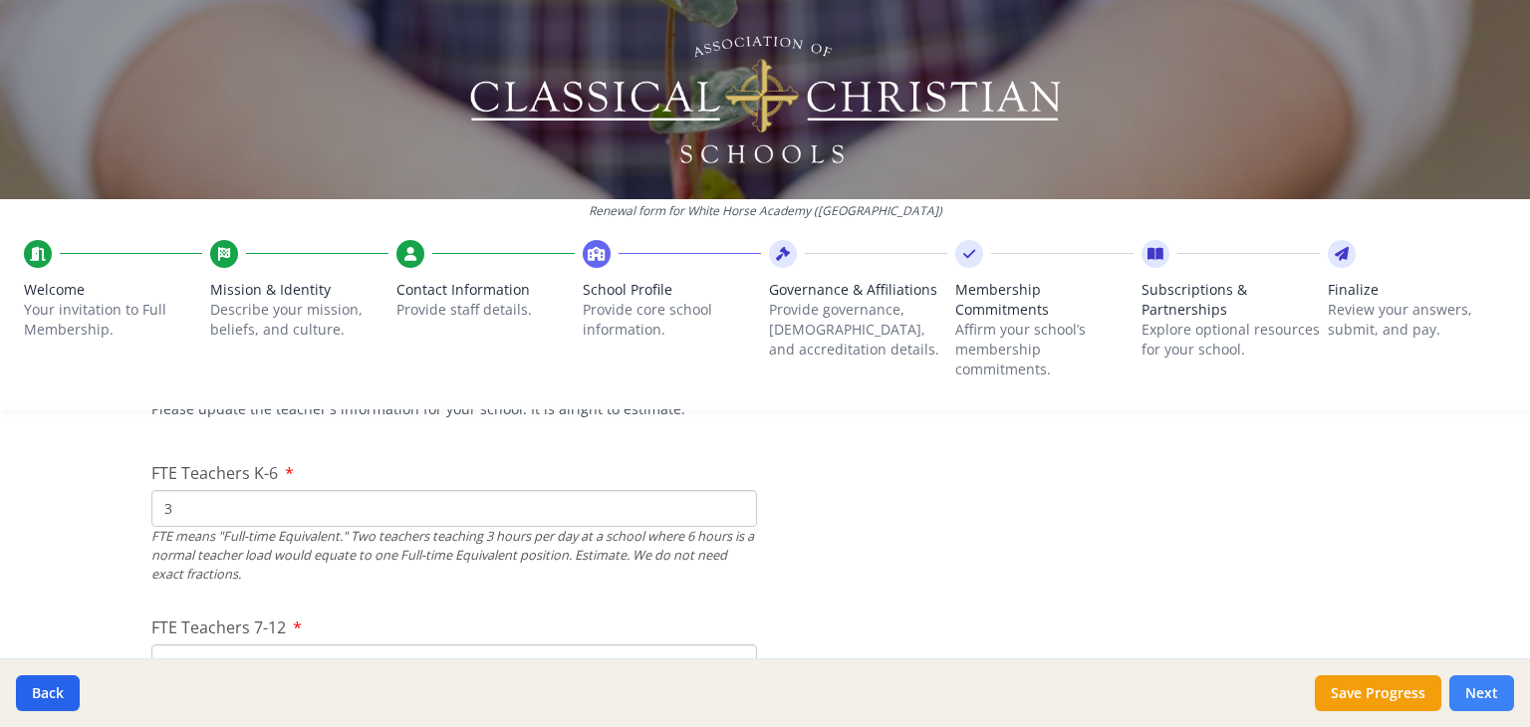
click at [1467, 694] on button "Next" at bounding box center [1481, 693] width 65 height 36
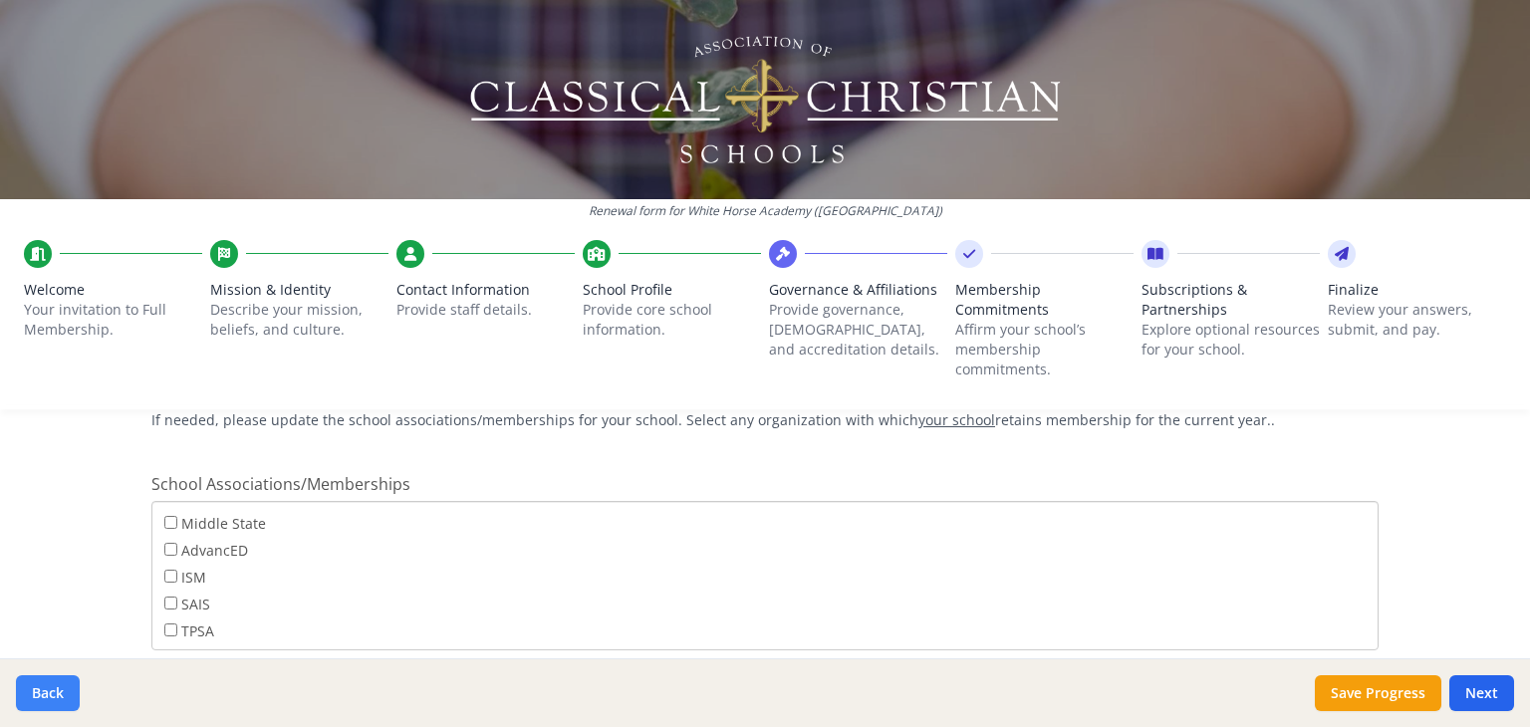
click at [56, 703] on button "Back" at bounding box center [48, 693] width 64 height 36
type input "(309) 306-1405"
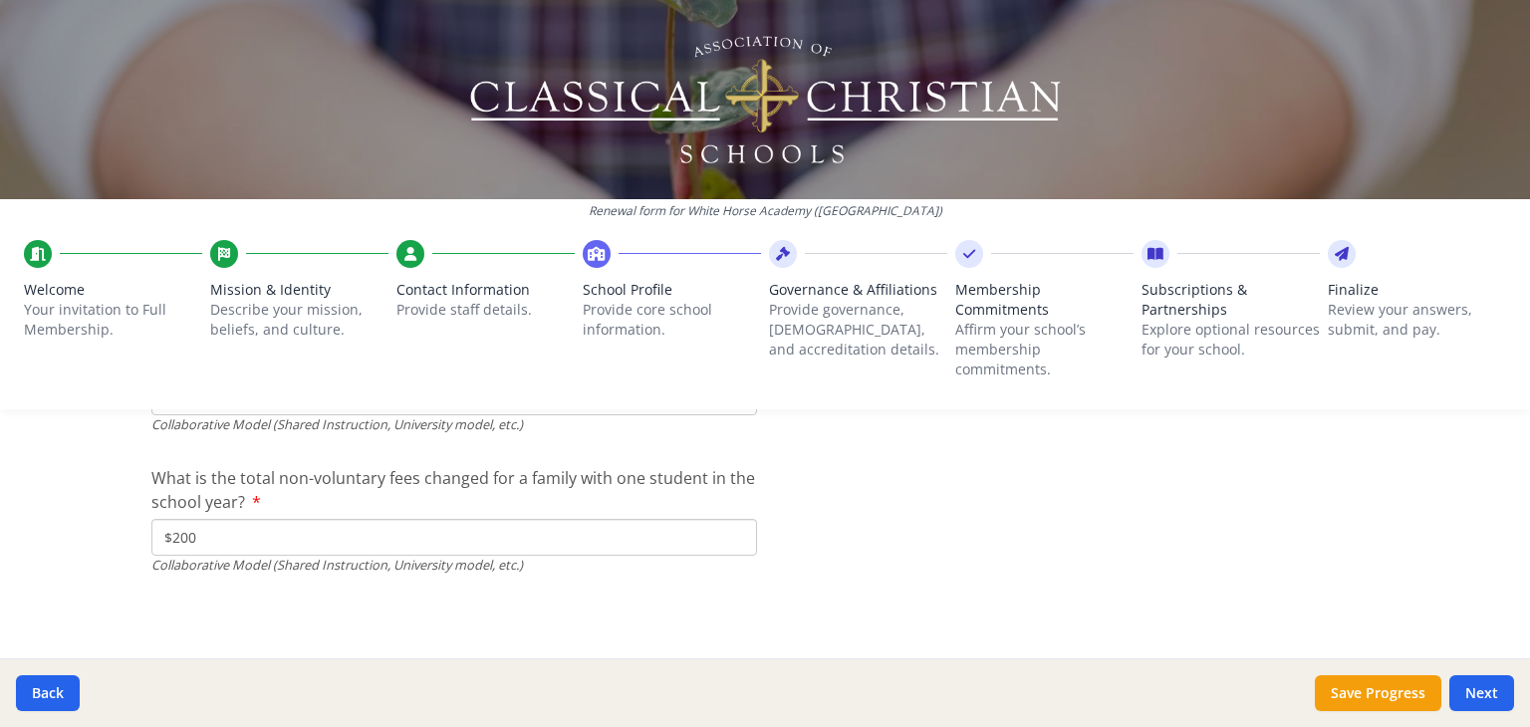
scroll to position [6751, 0]
click at [1472, 703] on button "Next" at bounding box center [1481, 693] width 65 height 36
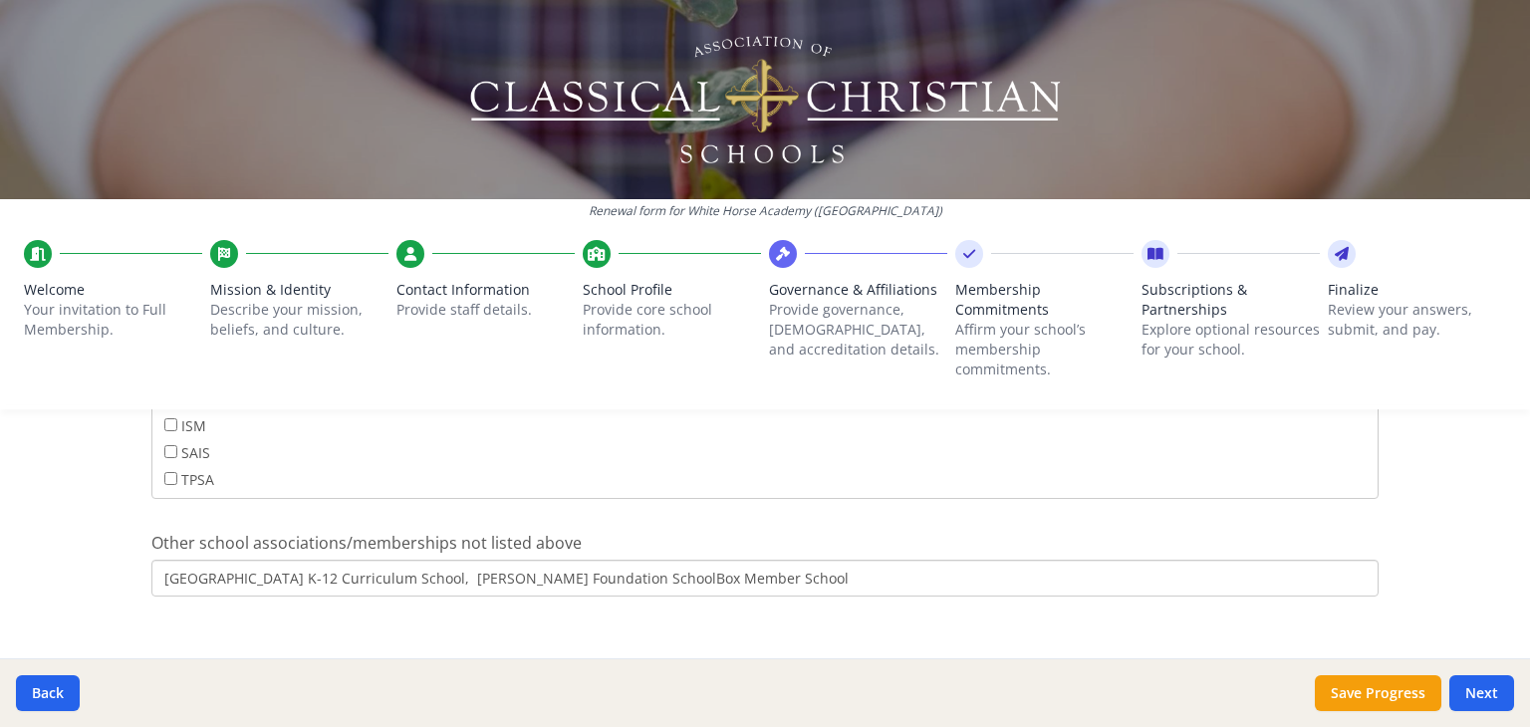
scroll to position [1380, 0]
click at [1478, 698] on button "Next" at bounding box center [1481, 693] width 65 height 36
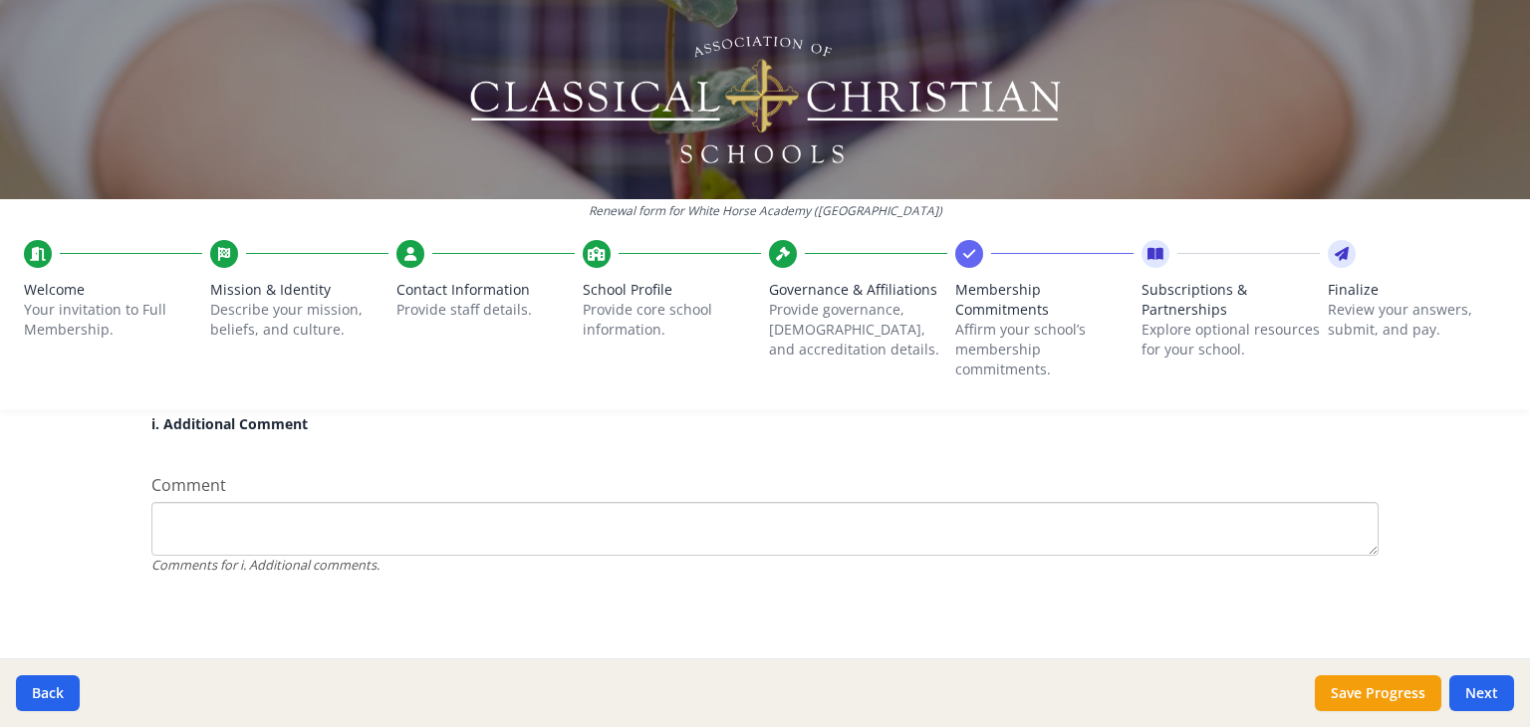
scroll to position [1781, 0]
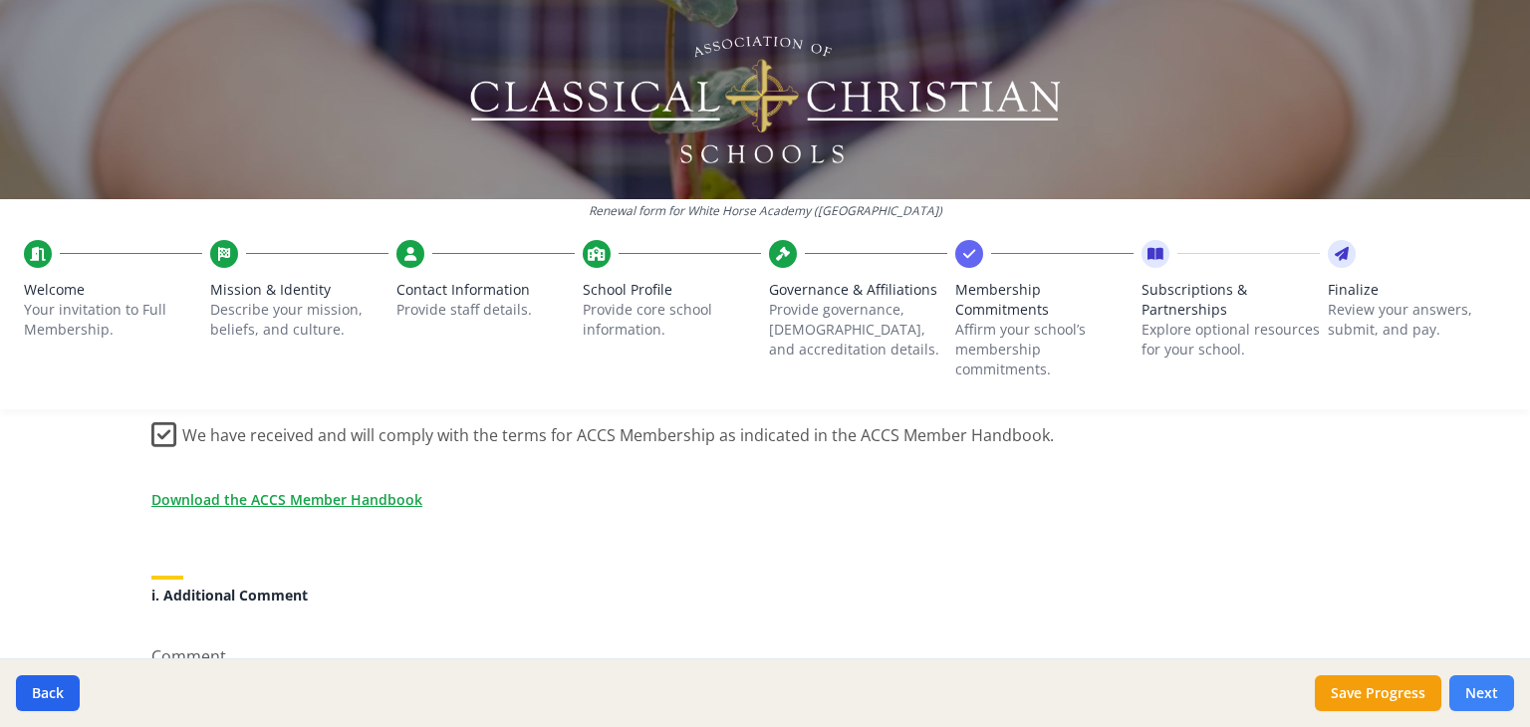
click at [1486, 692] on button "Next" at bounding box center [1481, 693] width 65 height 36
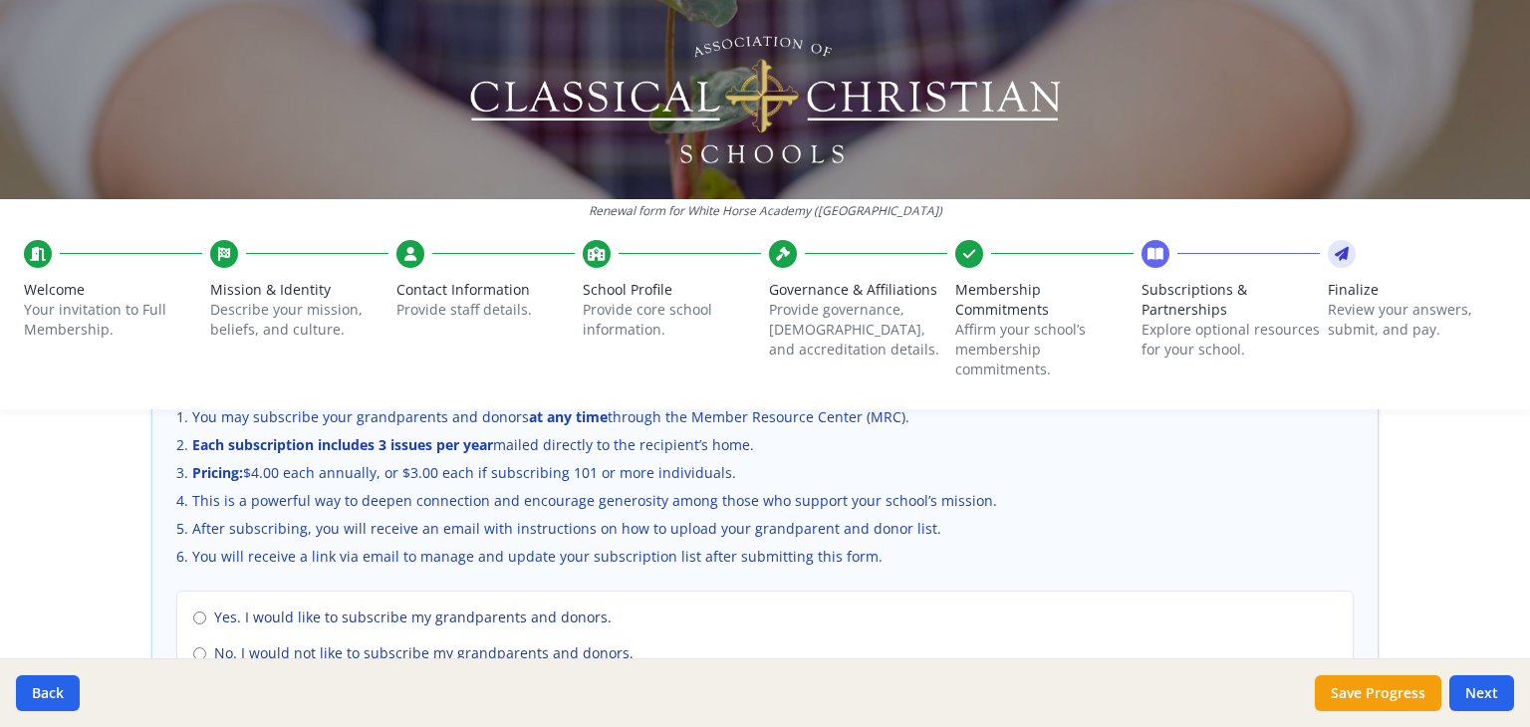
scroll to position [1379, 0]
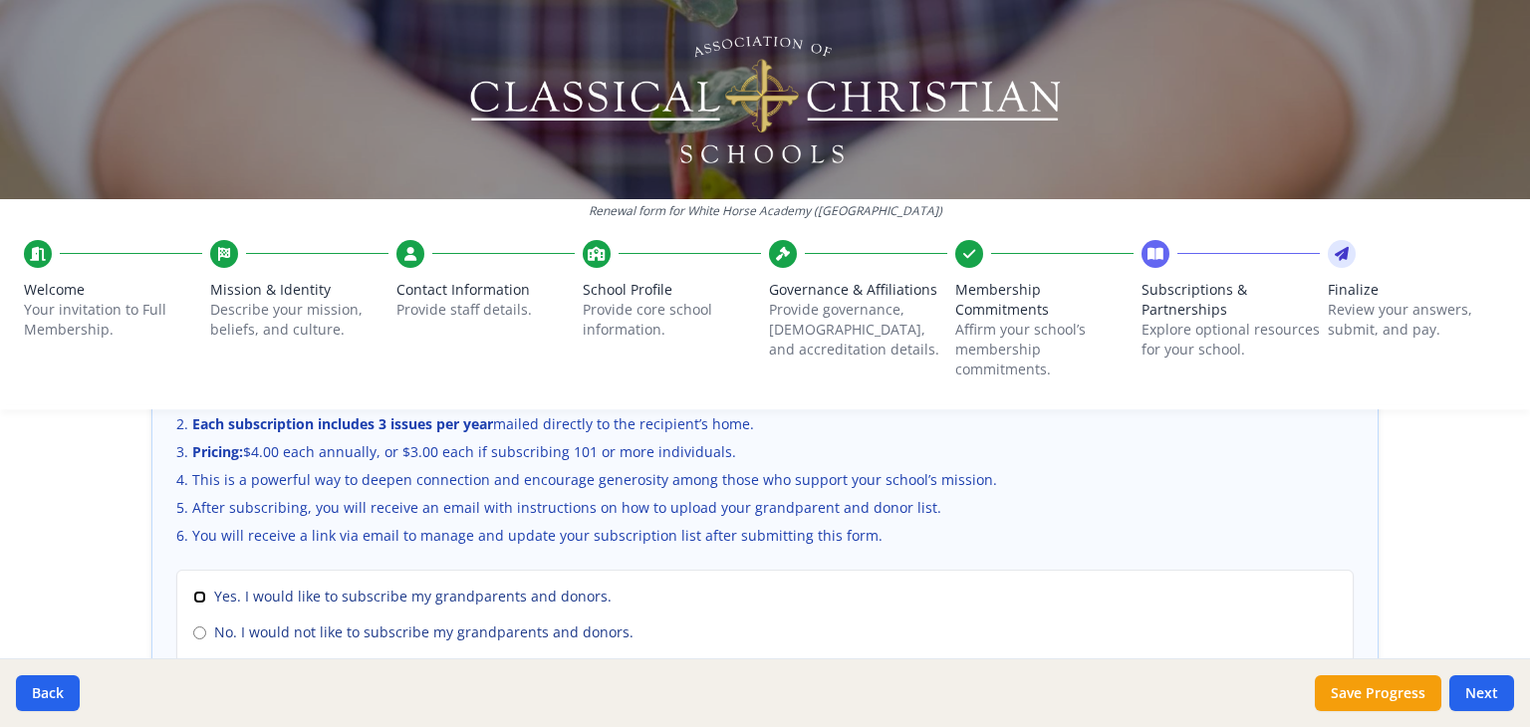
click at [193, 591] on input "Yes. I would like to subscribe my grandparents and donors." at bounding box center [199, 597] width 13 height 13
radio input "true"
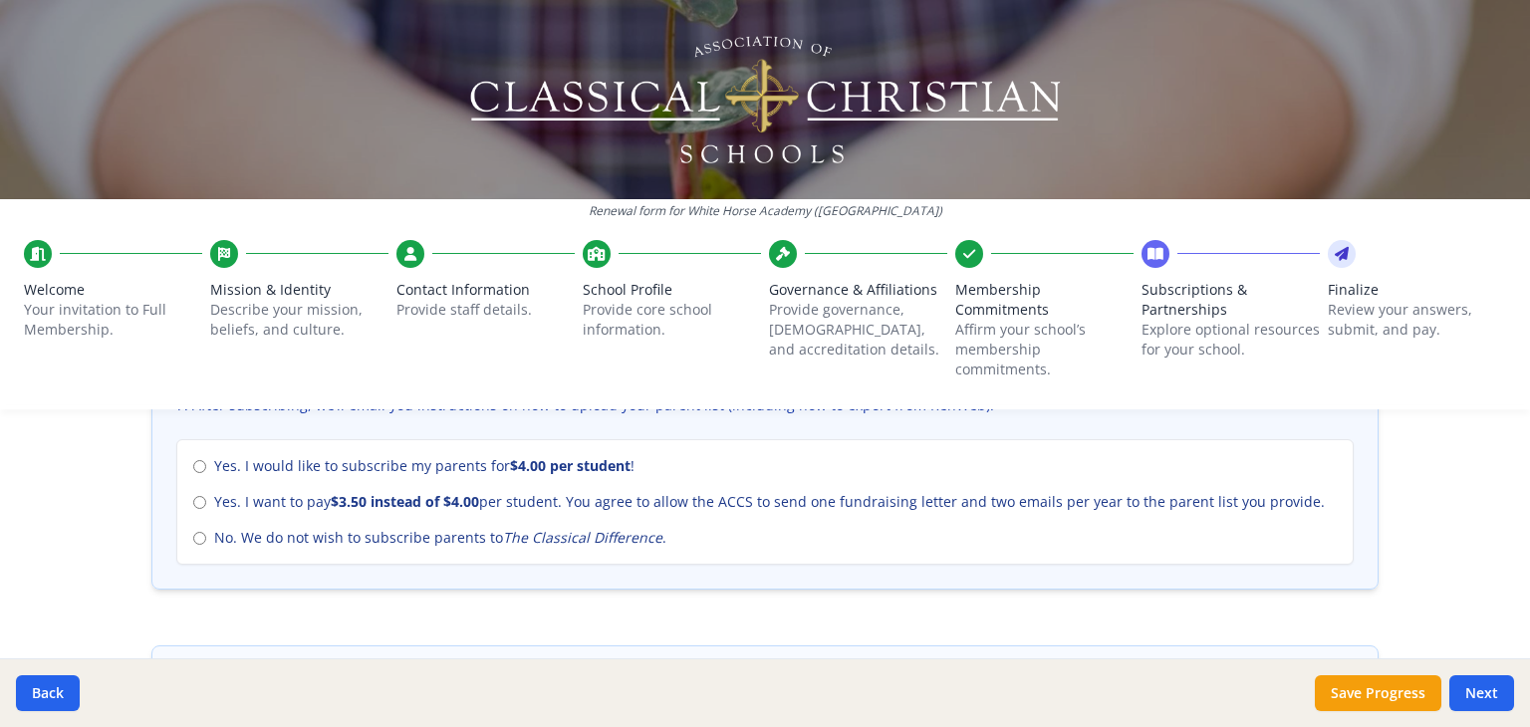
scroll to position [900, 0]
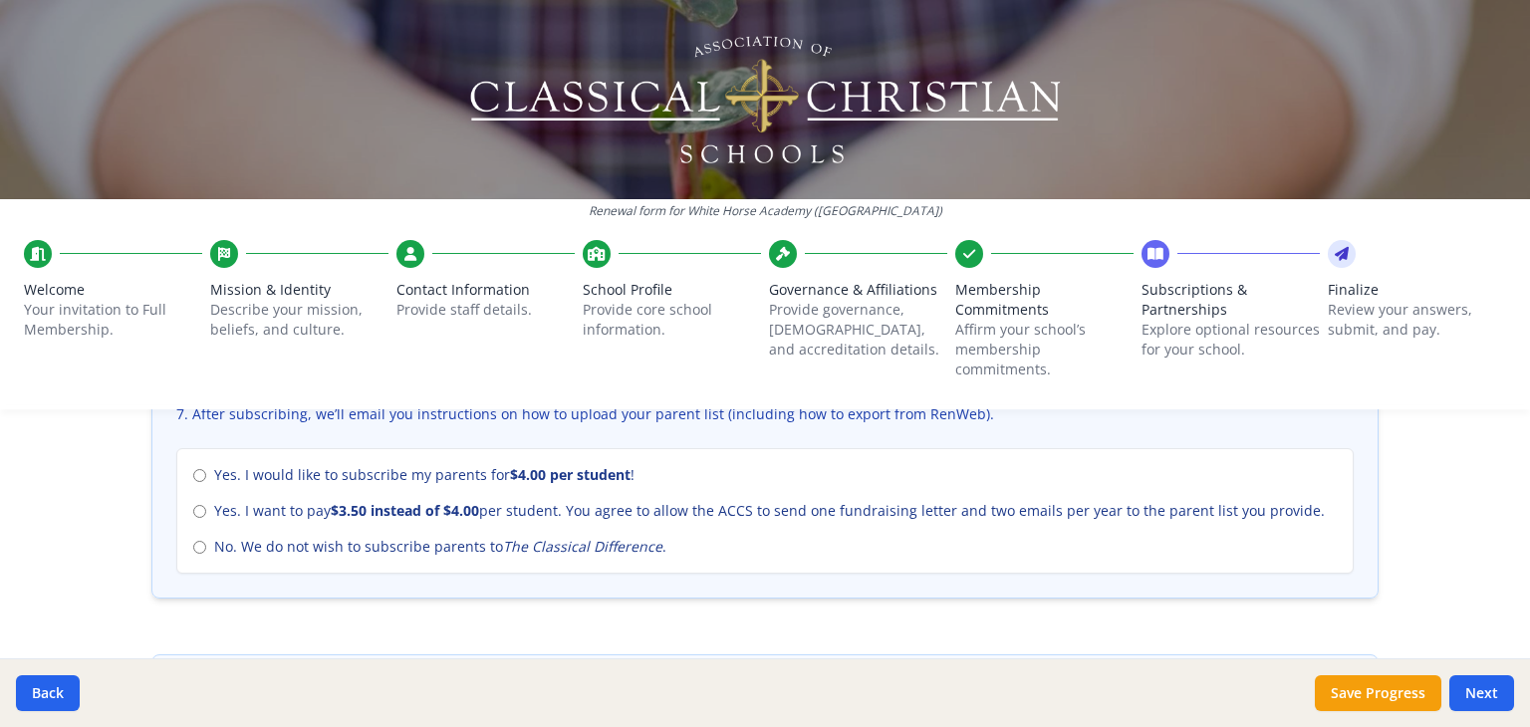
click at [193, 465] on label "Yes. I would like to subscribe my parents for $4.00 per student !" at bounding box center [764, 475] width 1143 height 20
click at [193, 469] on input "Yes. I would like to subscribe my parents for $4.00 per student !" at bounding box center [199, 475] width 13 height 13
radio input "true"
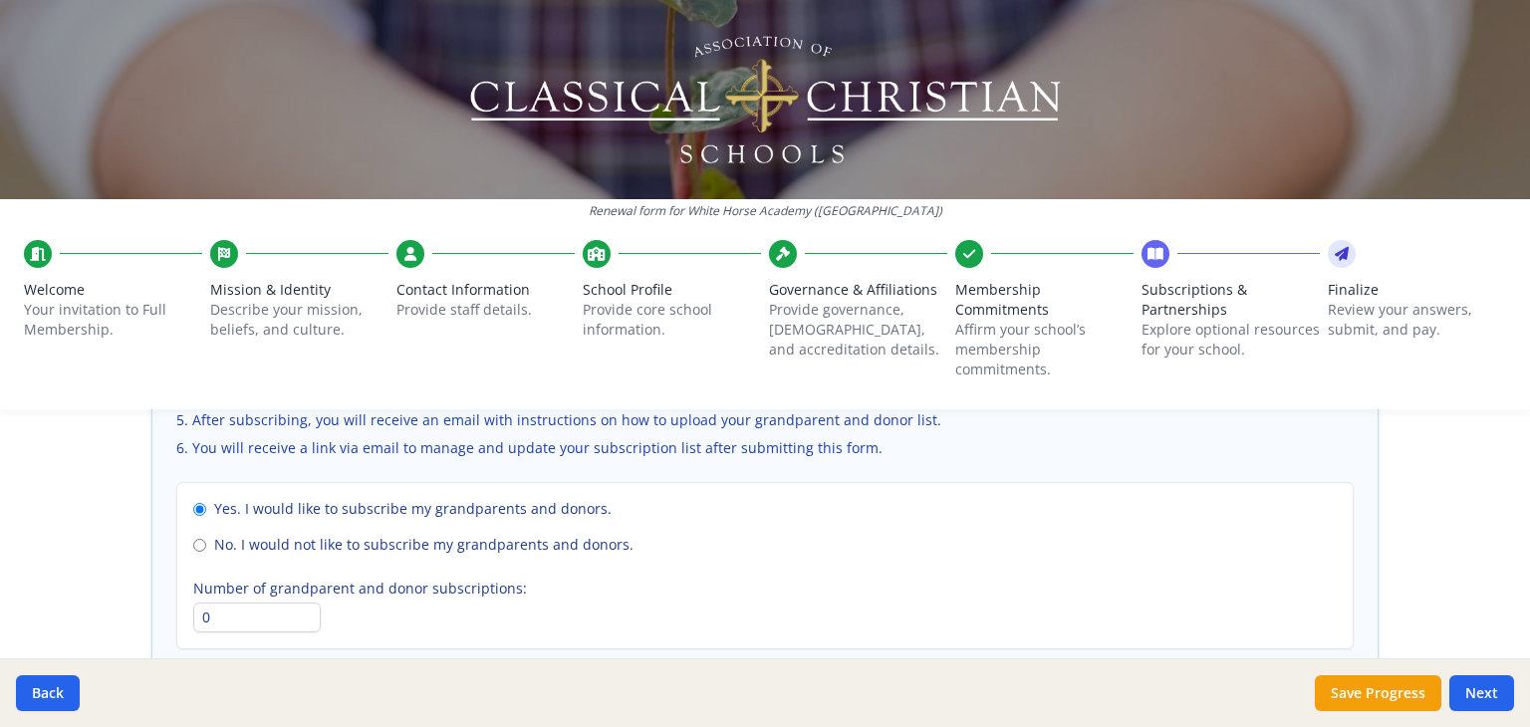
scroll to position [1466, 0]
click at [254, 614] on input "0" at bounding box center [256, 618] width 127 height 30
click at [239, 612] on input "0" at bounding box center [256, 617] width 127 height 30
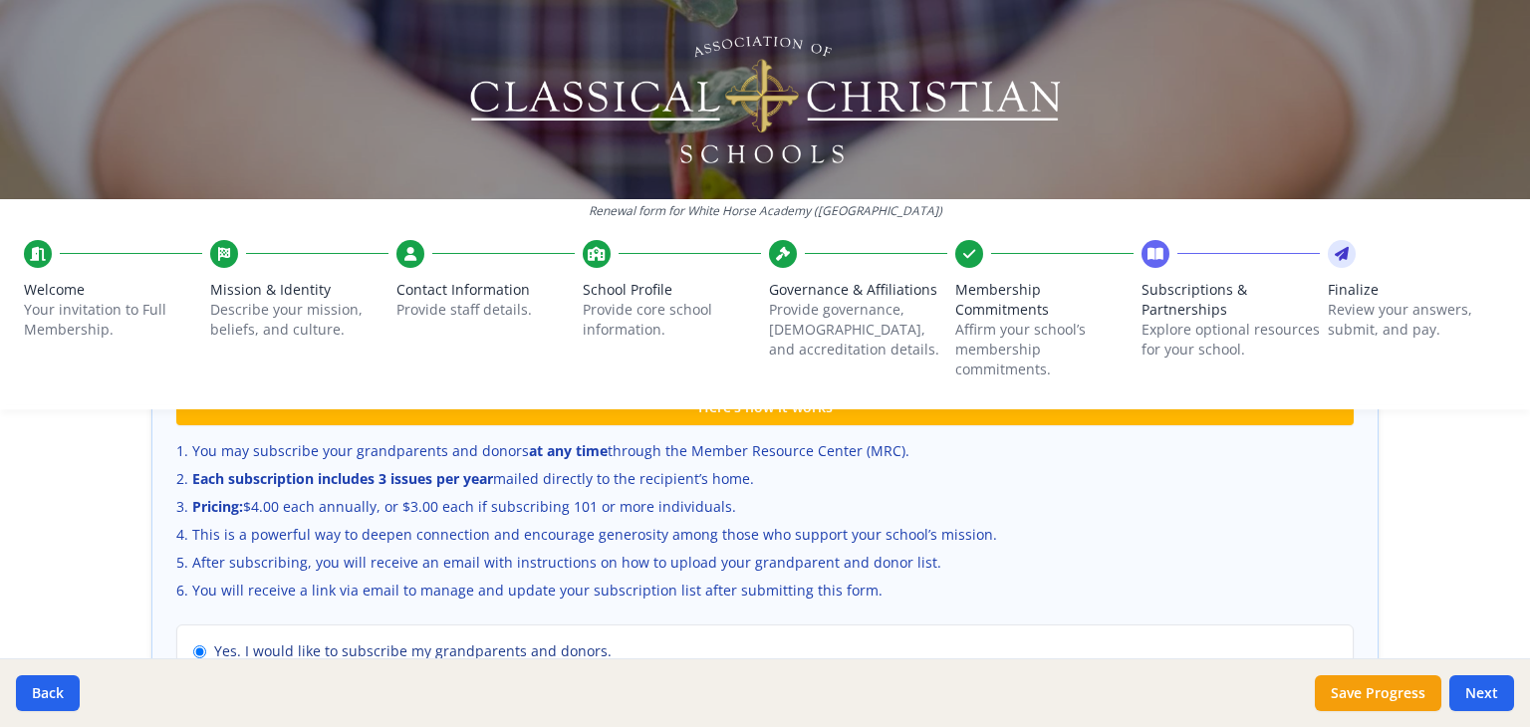
scroll to position [1363, 0]
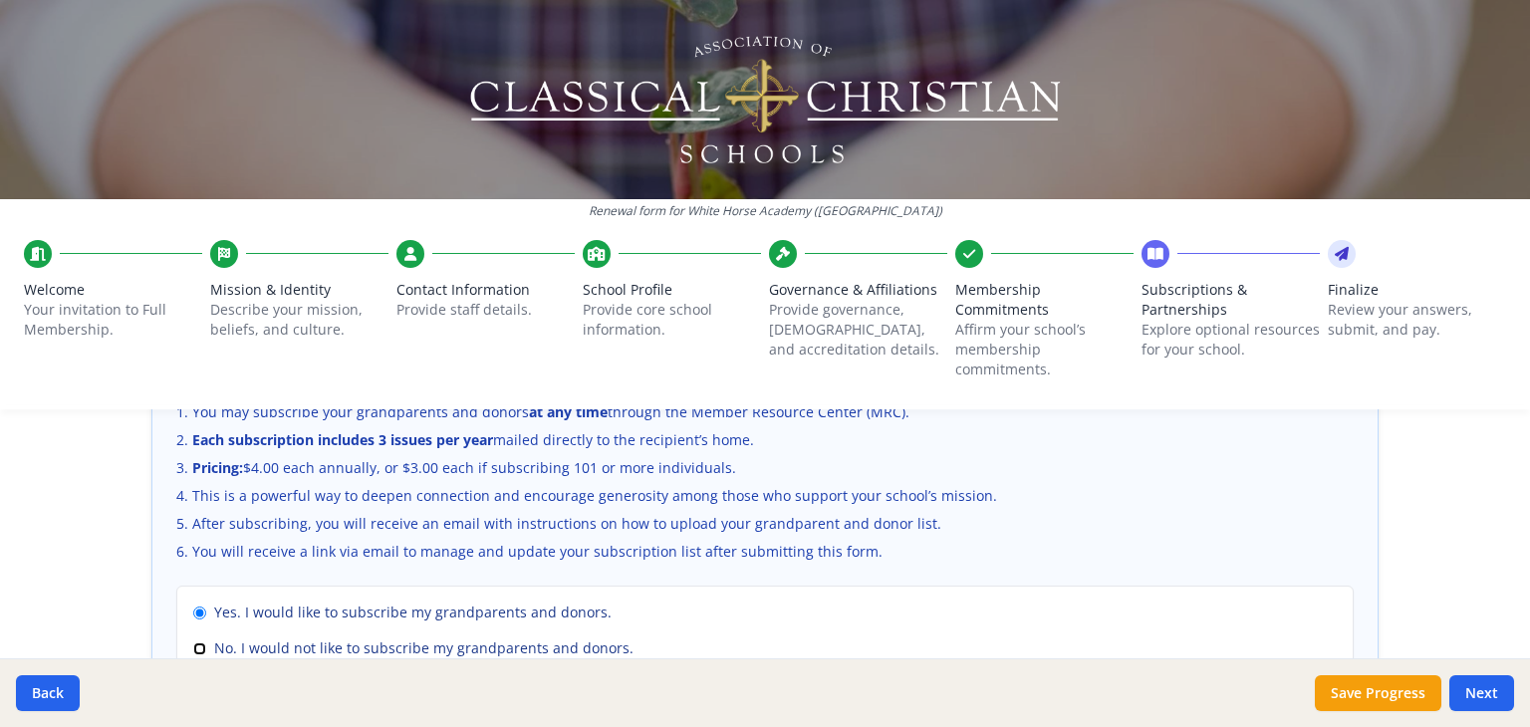
click at [193, 642] on input "No. I would not like to subscribe my grandparents and donors." at bounding box center [199, 648] width 13 height 13
radio input "true"
radio input "false"
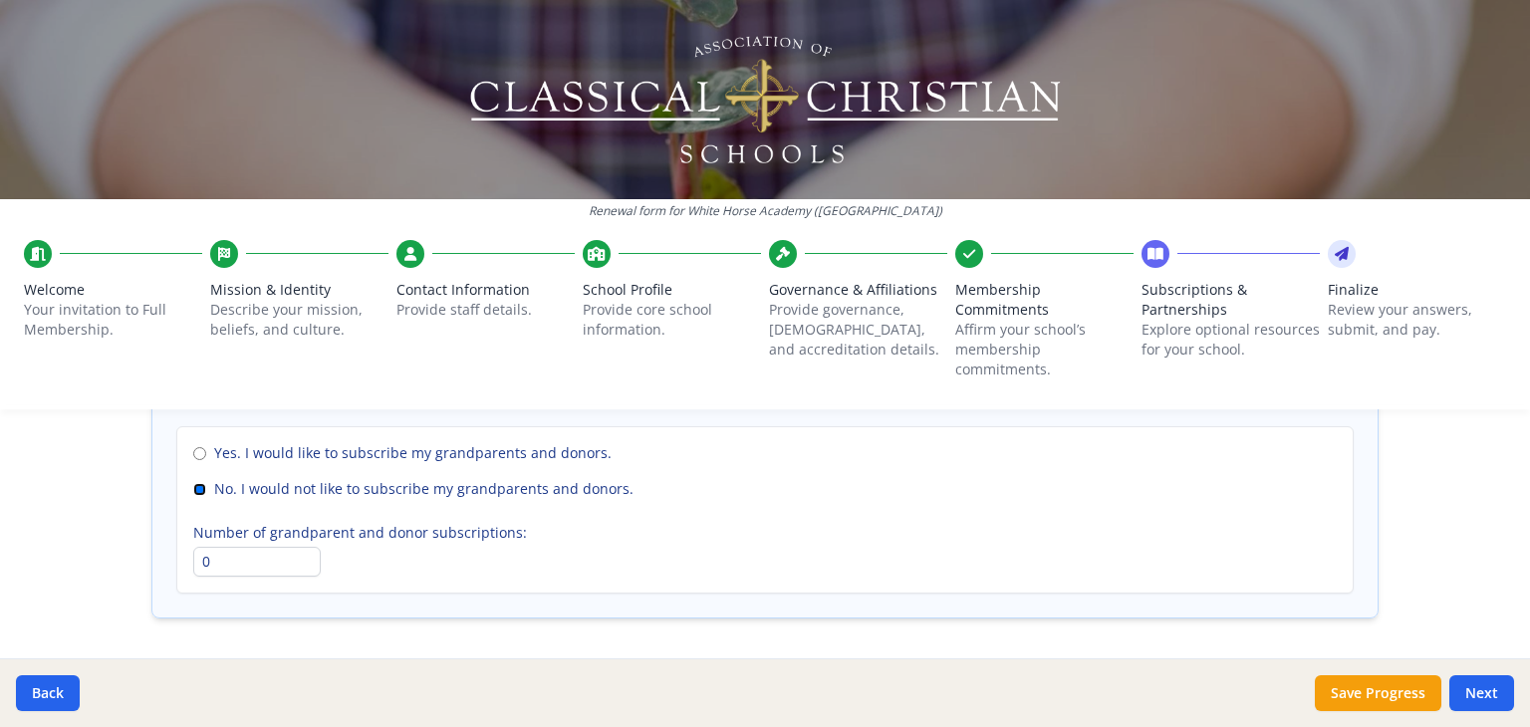
scroll to position [1586, 0]
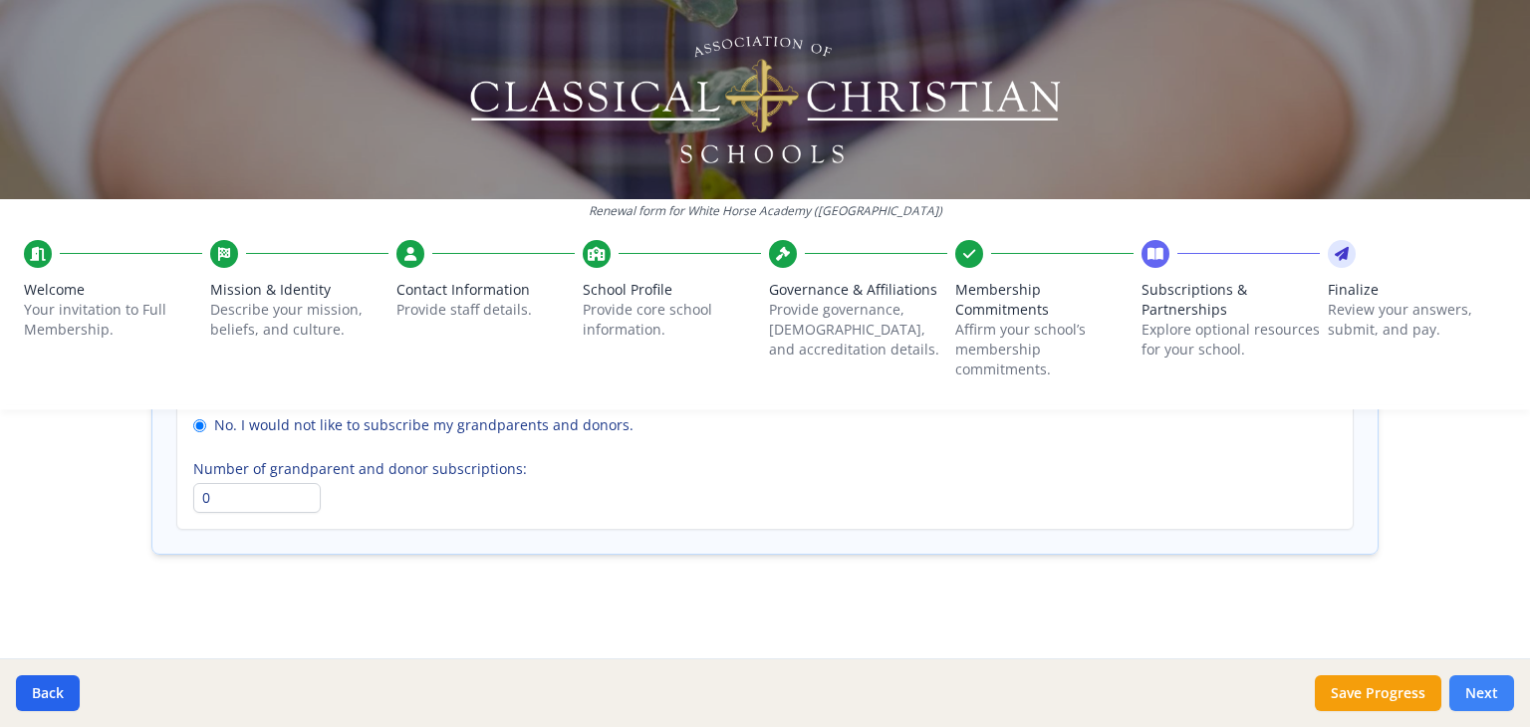
click at [1486, 692] on button "Next" at bounding box center [1481, 693] width 65 height 36
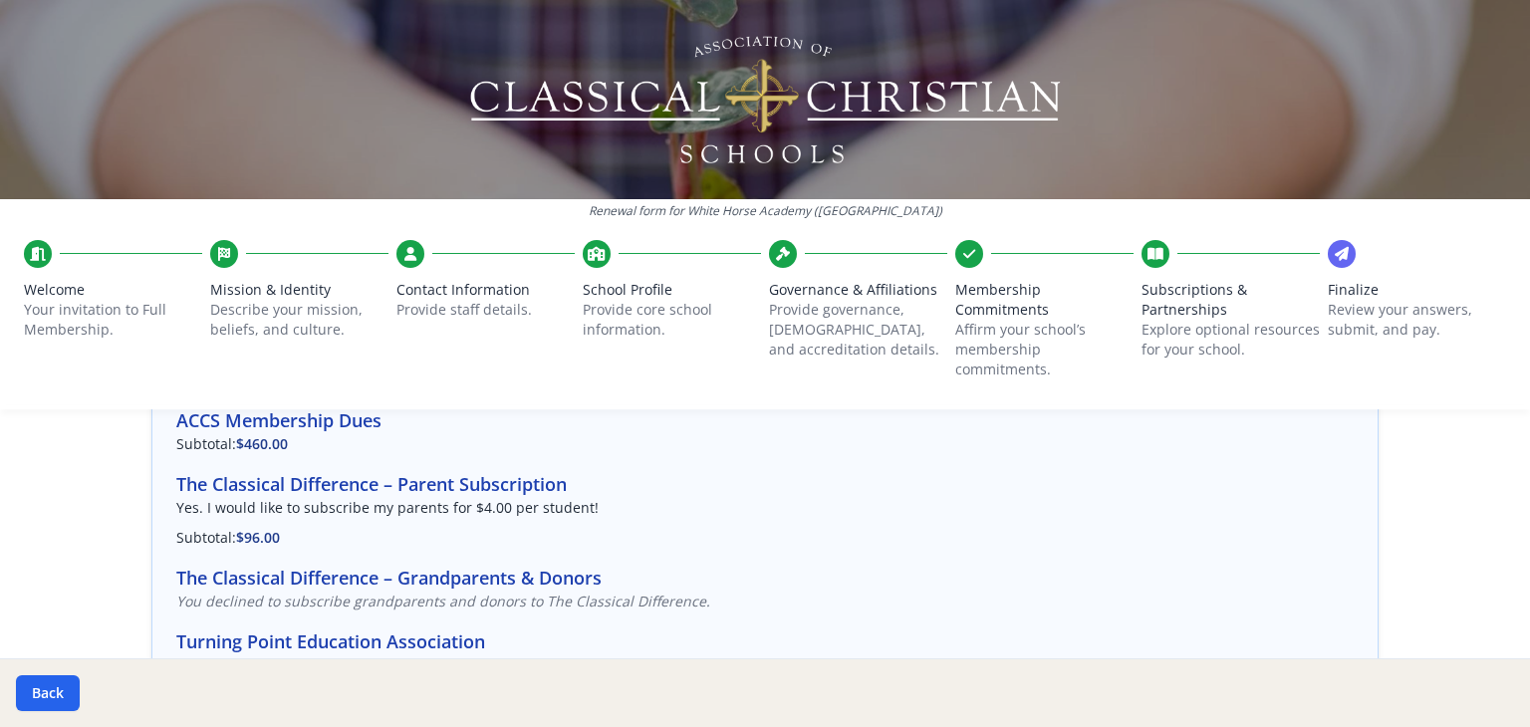
scroll to position [74, 0]
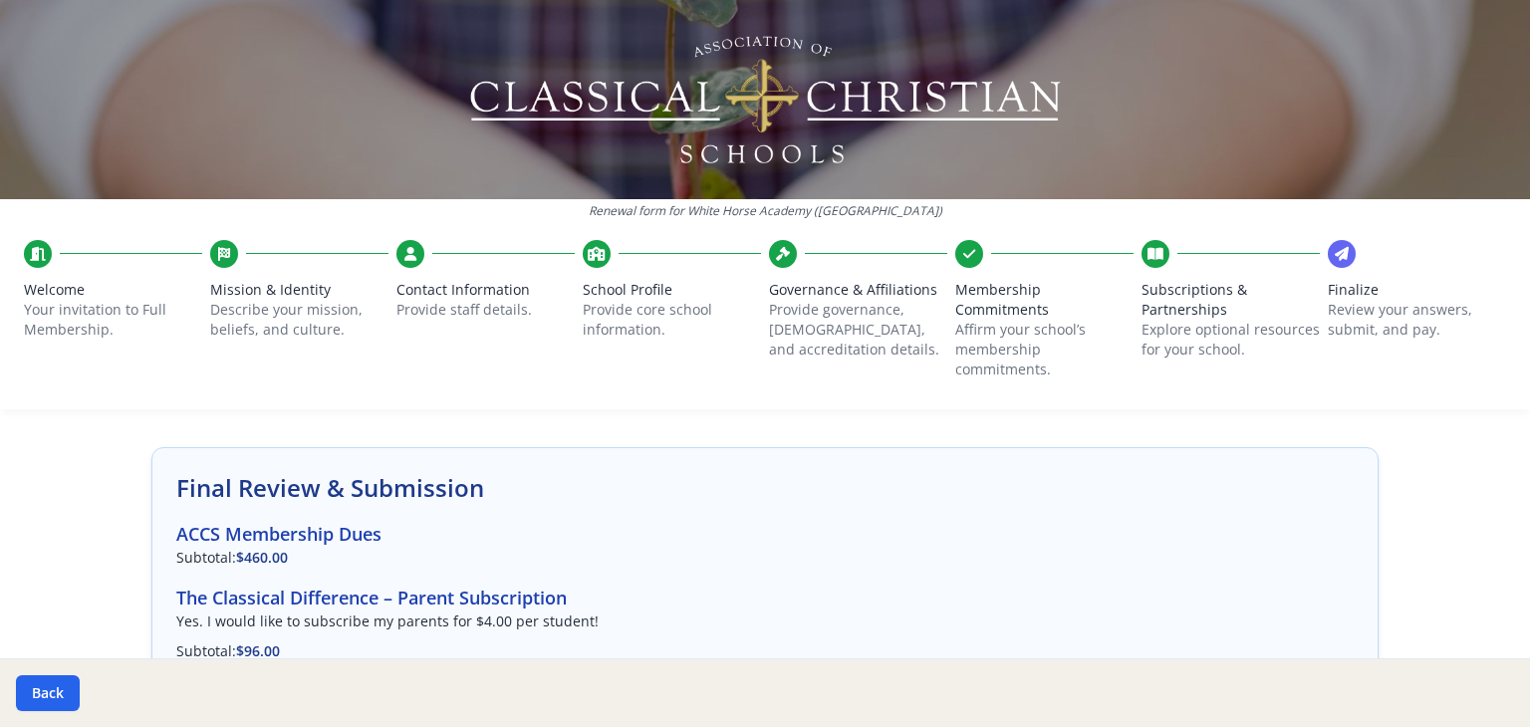
click at [315, 548] on p "Subtotal: $460.00" at bounding box center [764, 558] width 1177 height 20
click at [303, 530] on h3 "ACCS Membership Dues" at bounding box center [764, 534] width 1177 height 28
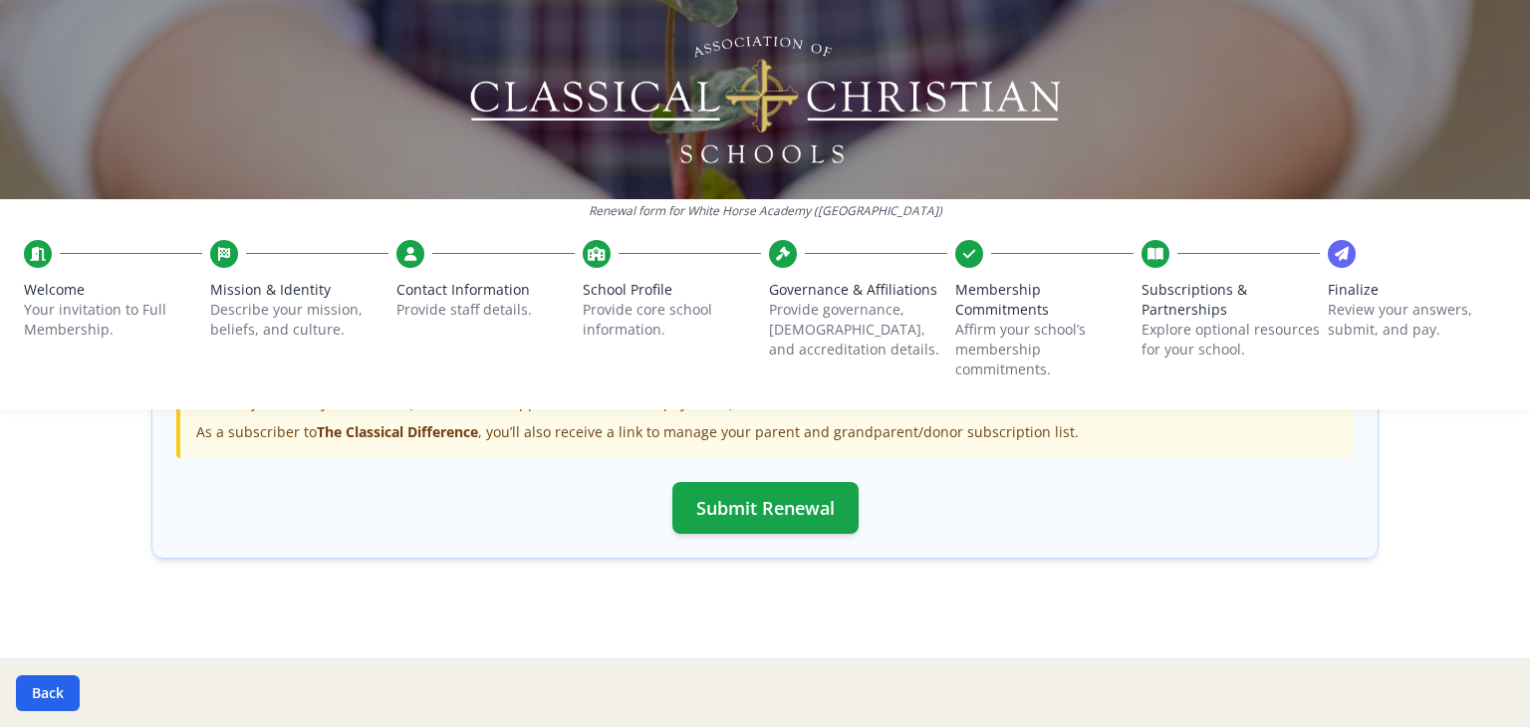
scroll to position [797, 0]
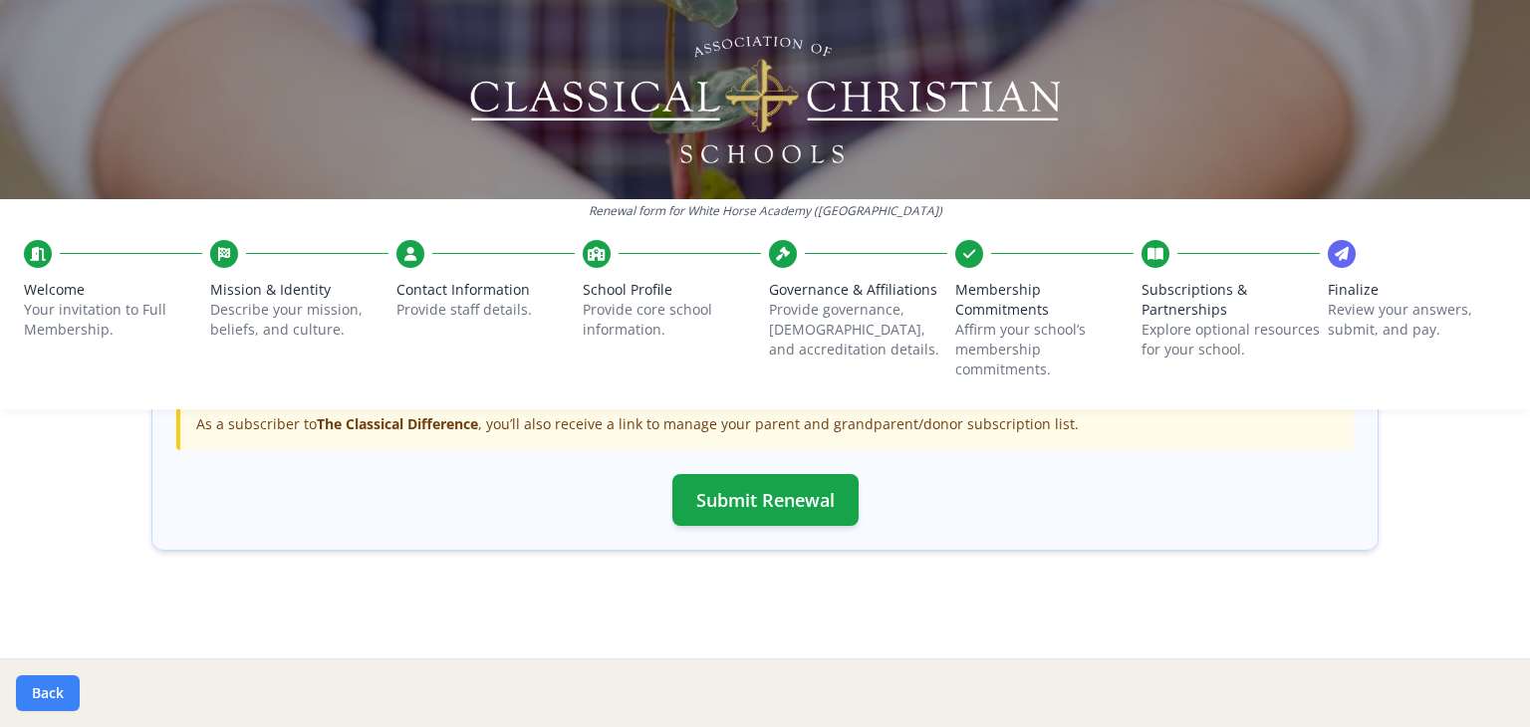
click at [56, 710] on div "Back" at bounding box center [765, 692] width 1530 height 69
click at [54, 686] on button "Back" at bounding box center [48, 693] width 64 height 36
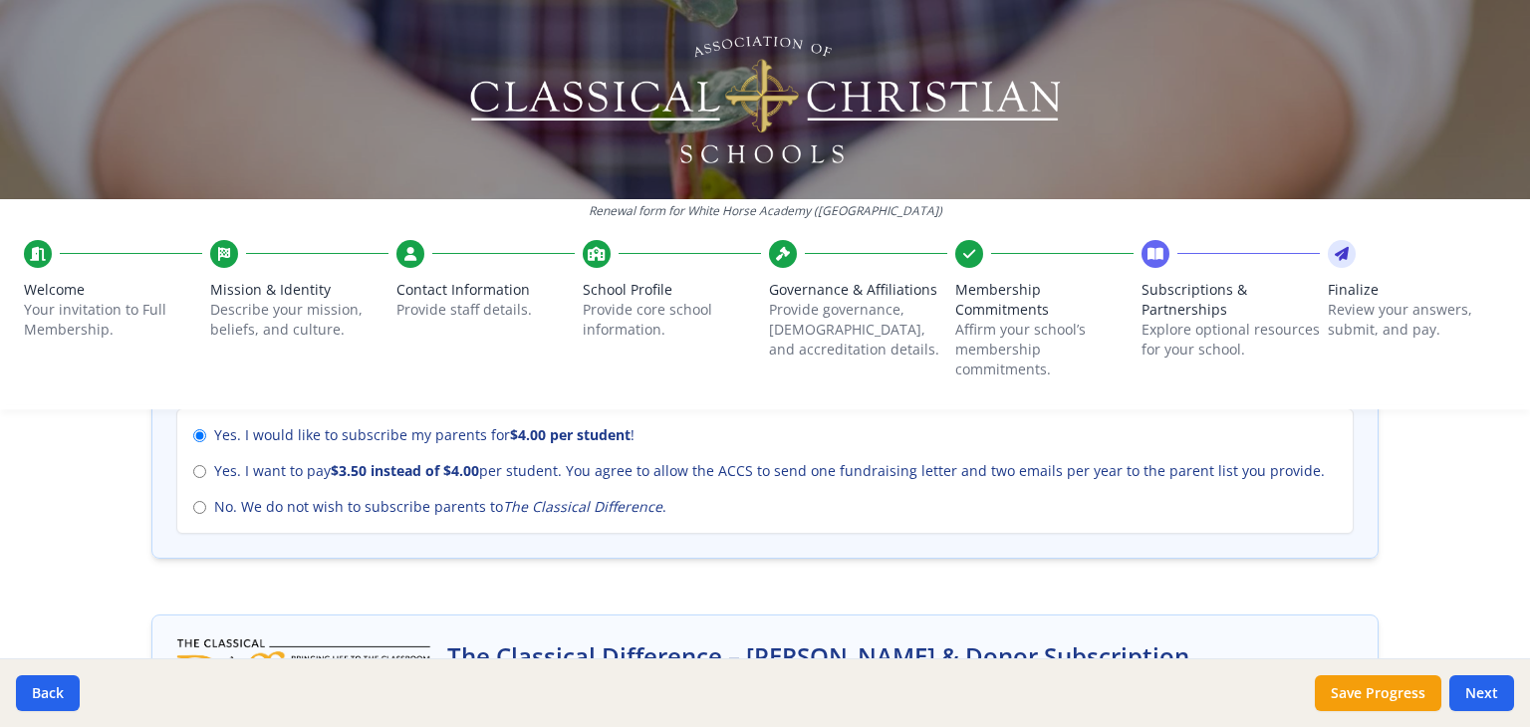
scroll to position [940, 0]
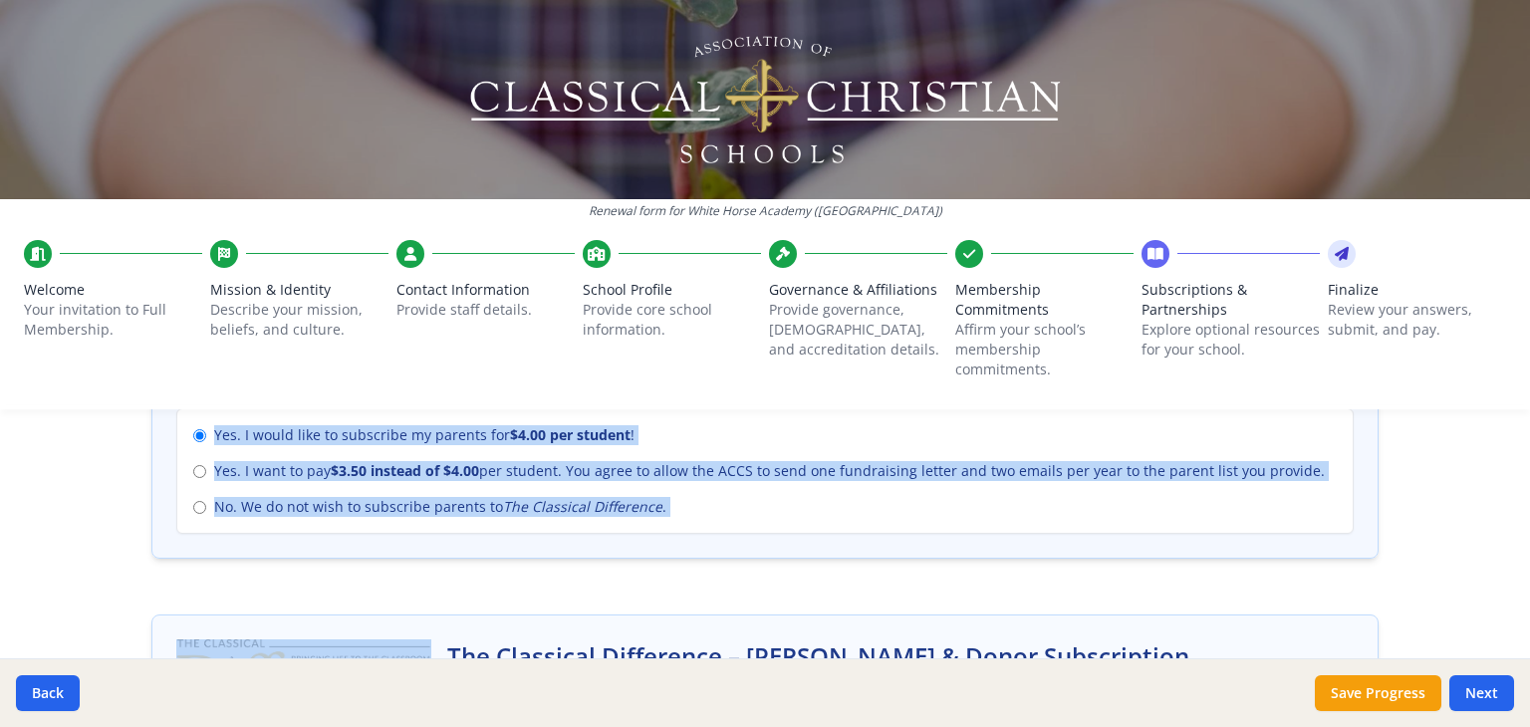
drag, startPoint x: 96, startPoint y: 566, endPoint x: 56, endPoint y: 619, distance: 66.1
click at [56, 619] on div "Renewal form for White Horse Academy (IL) Welcome Your invitation to Full Membe…" at bounding box center [765, 363] width 1530 height 727
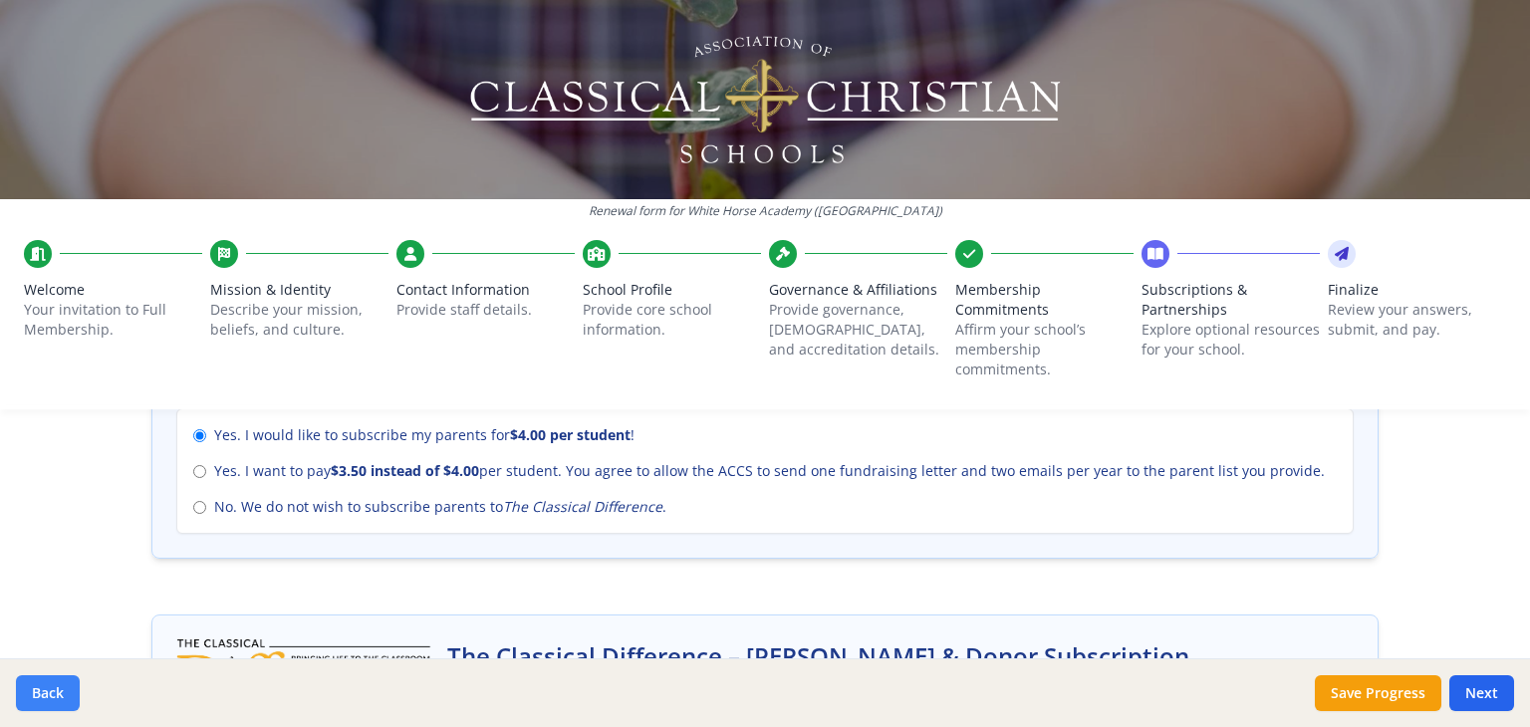
click at [53, 690] on button "Back" at bounding box center [48, 693] width 64 height 36
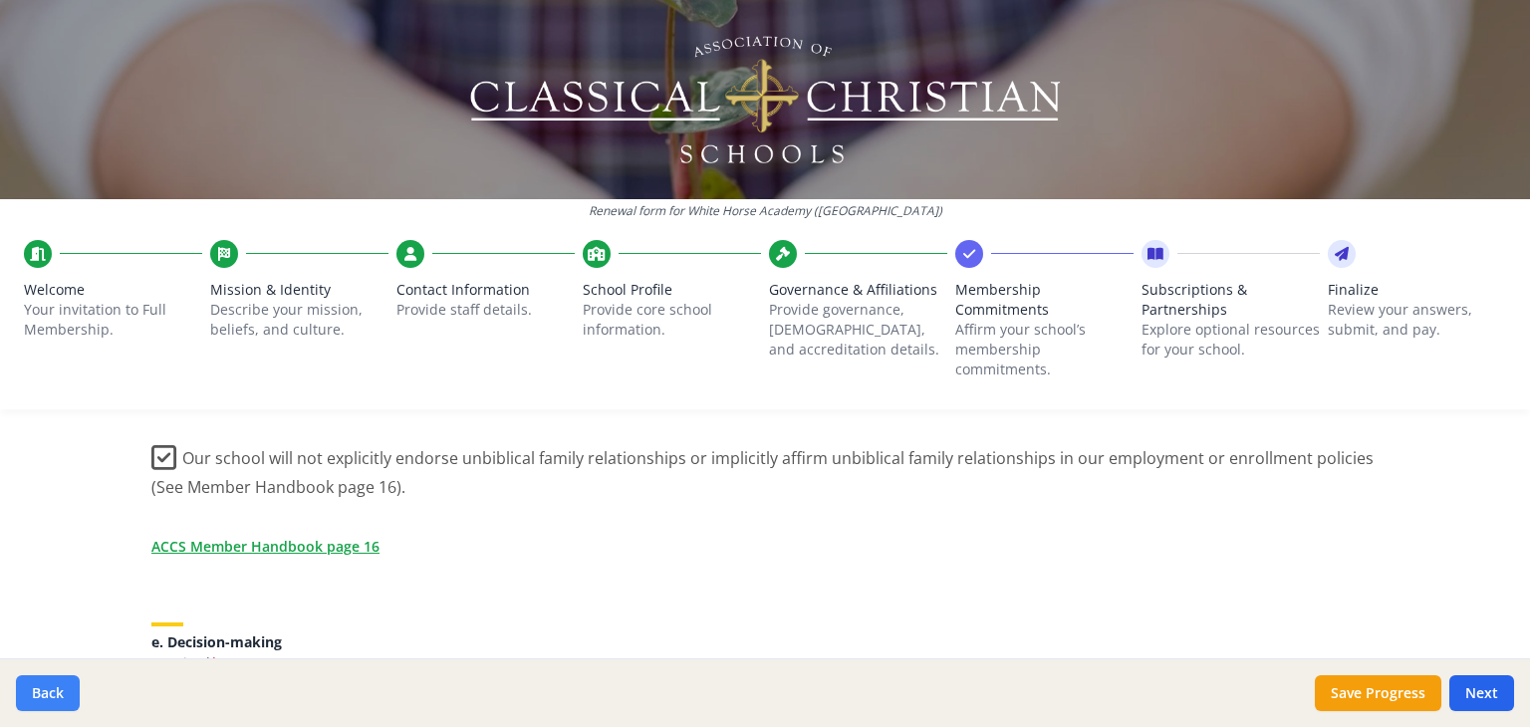
click at [53, 690] on button "Back" at bounding box center [48, 693] width 64 height 36
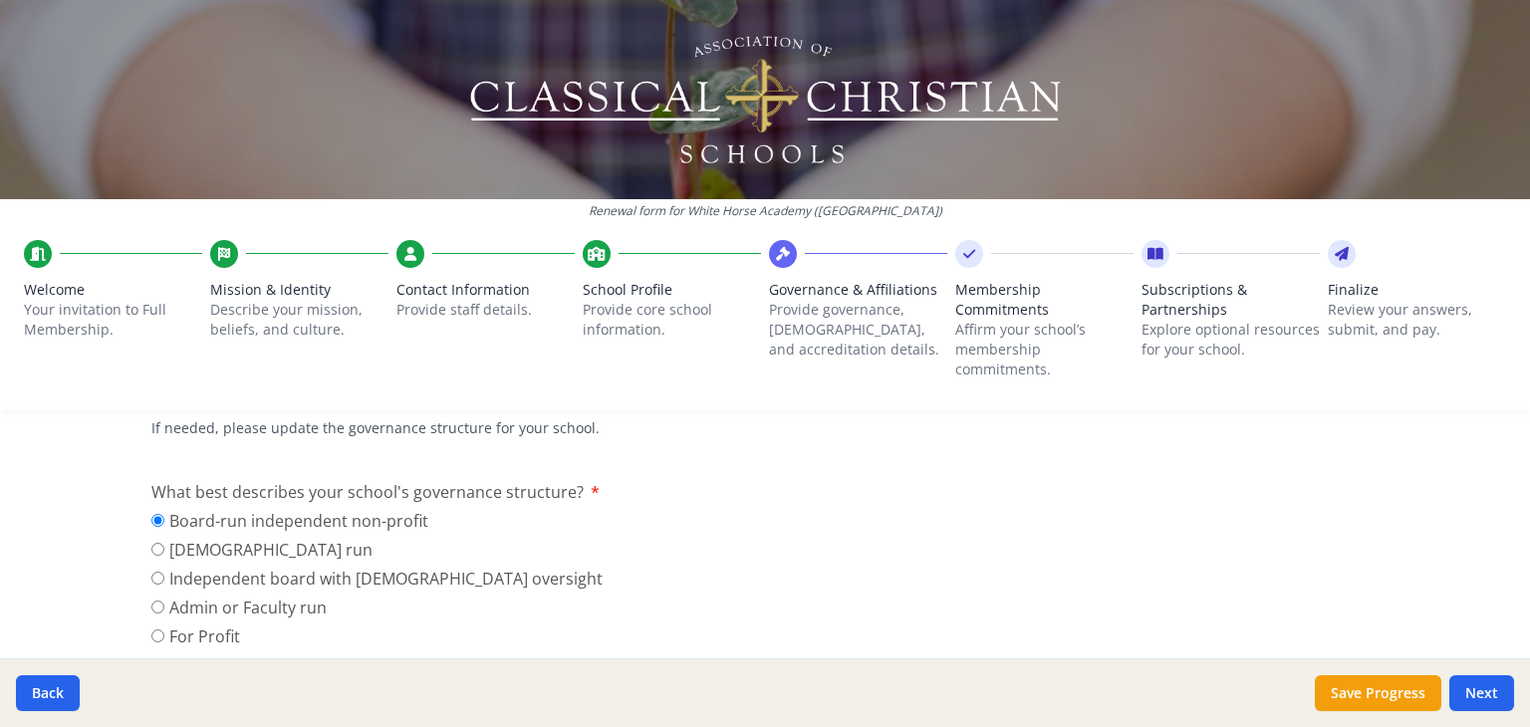
scroll to position [179, 0]
click at [73, 685] on button "Back" at bounding box center [48, 693] width 64 height 36
type input "(309) 306-1405"
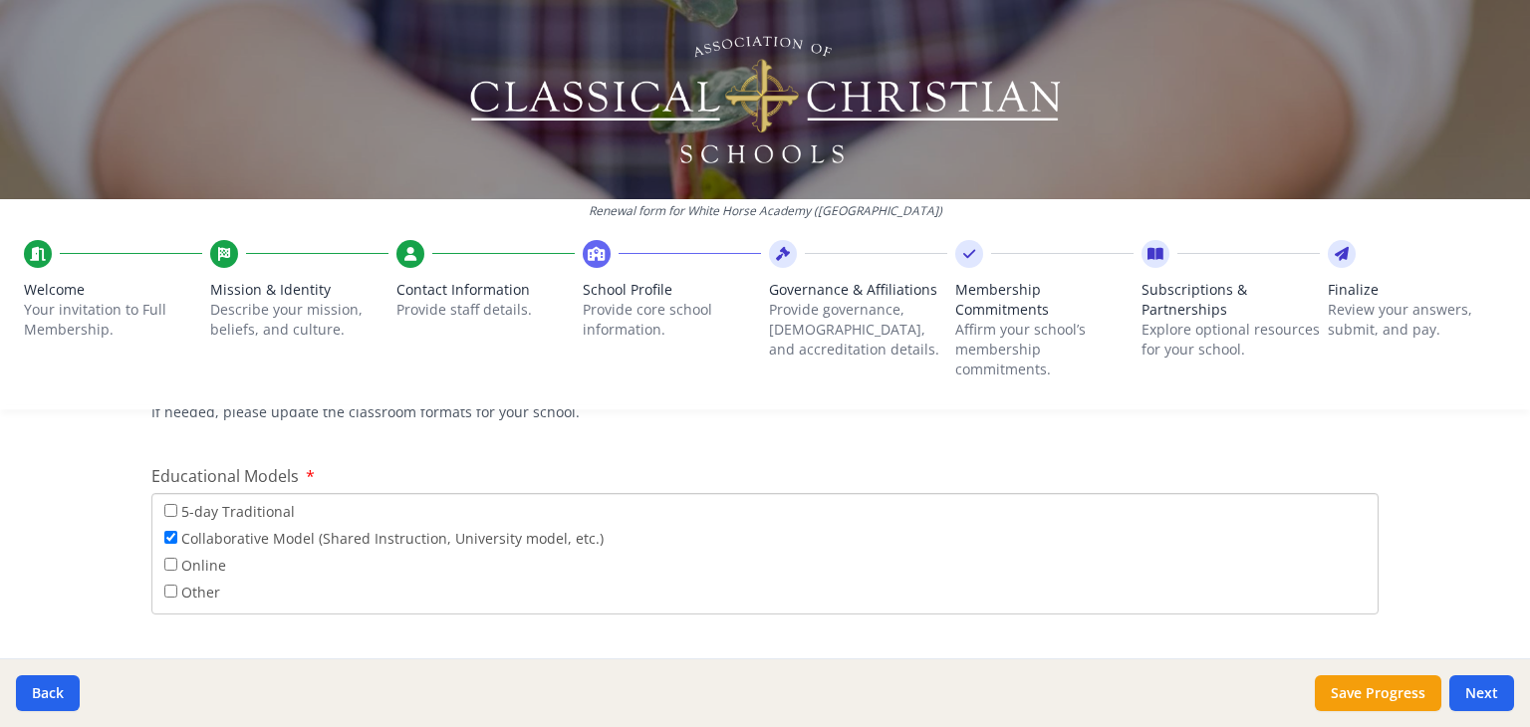
scroll to position [3612, 0]
click at [165, 510] on input "5-day Traditional" at bounding box center [170, 508] width 13 height 13
checkbox input "true"
click at [1482, 675] on button "Next" at bounding box center [1481, 693] width 65 height 36
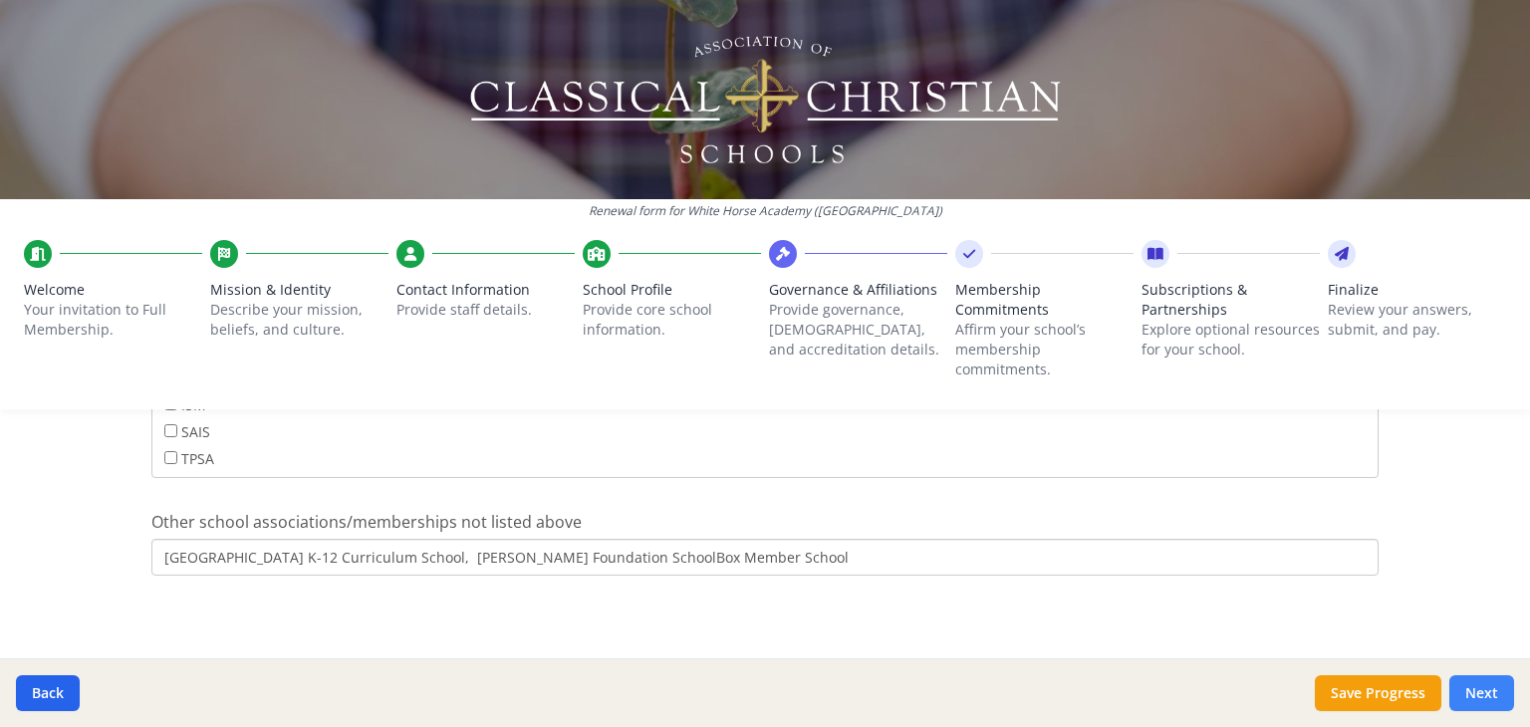
click at [1482, 675] on button "Next" at bounding box center [1481, 693] width 65 height 36
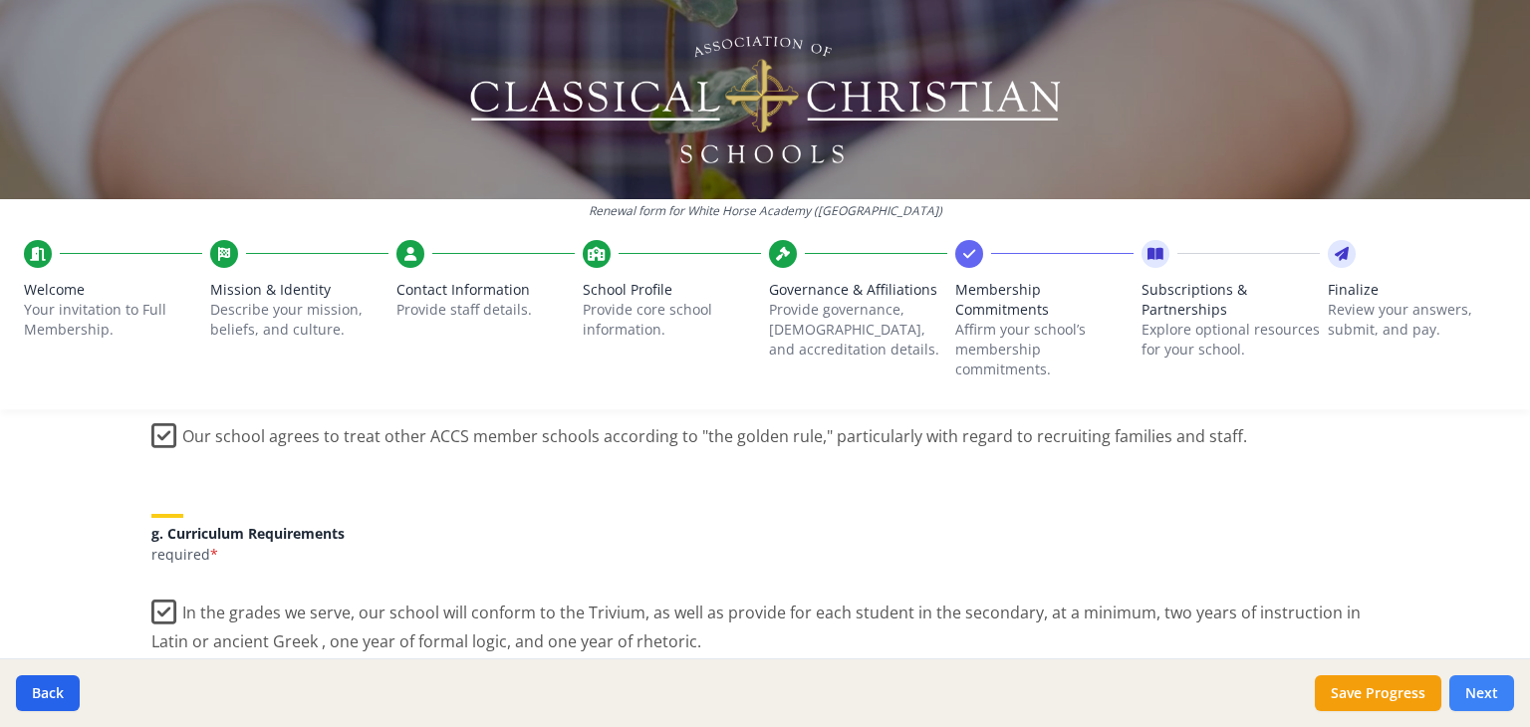
click at [1482, 675] on button "Next" at bounding box center [1481, 693] width 65 height 36
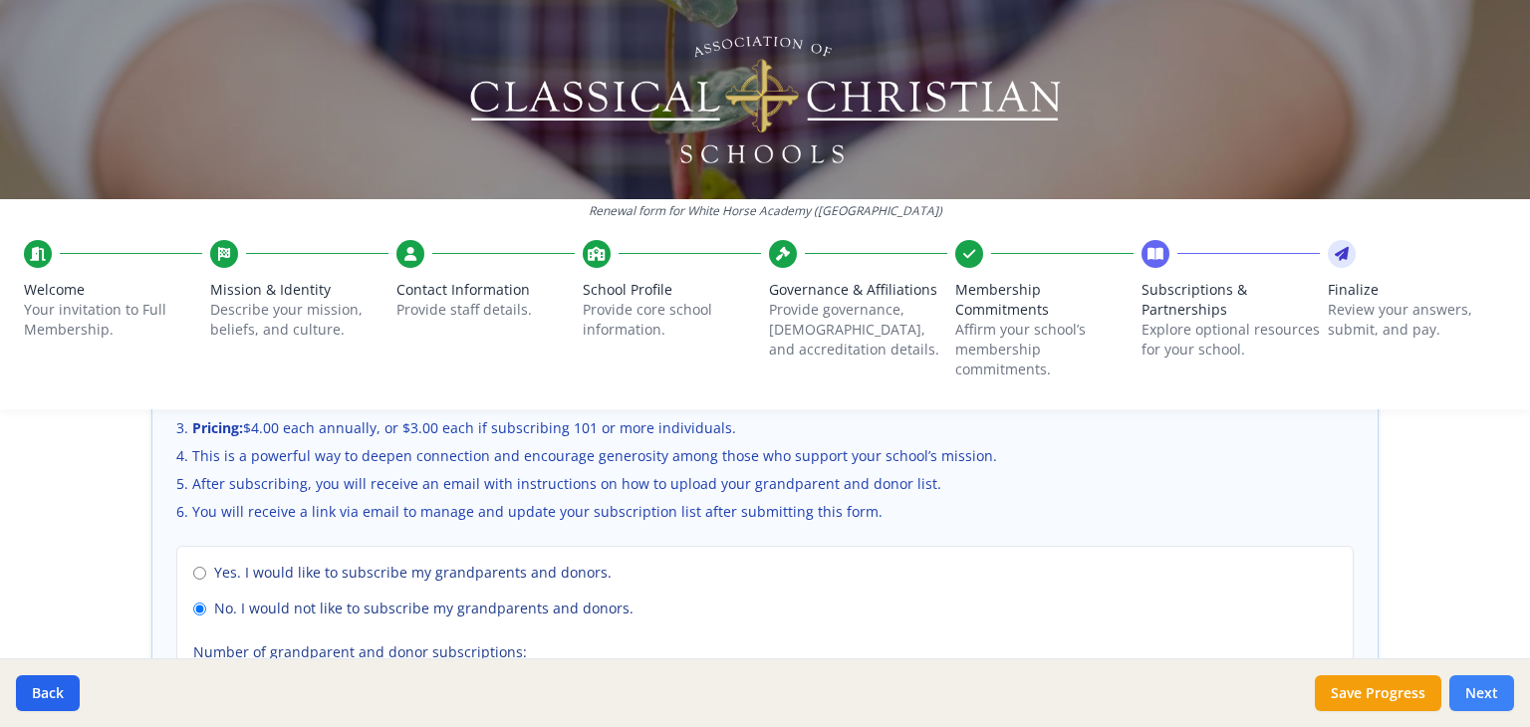
click at [1482, 675] on button "Next" at bounding box center [1481, 693] width 65 height 36
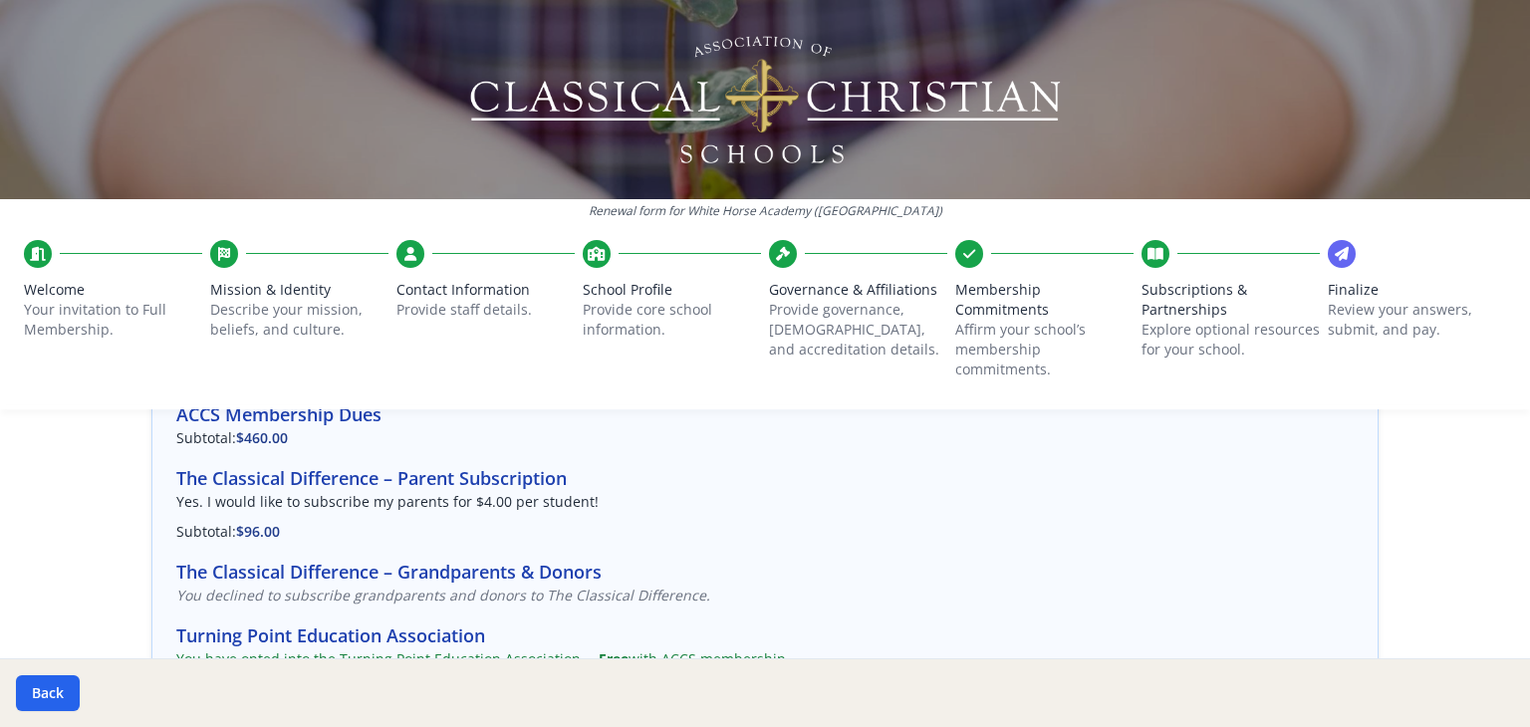
scroll to position [0, 0]
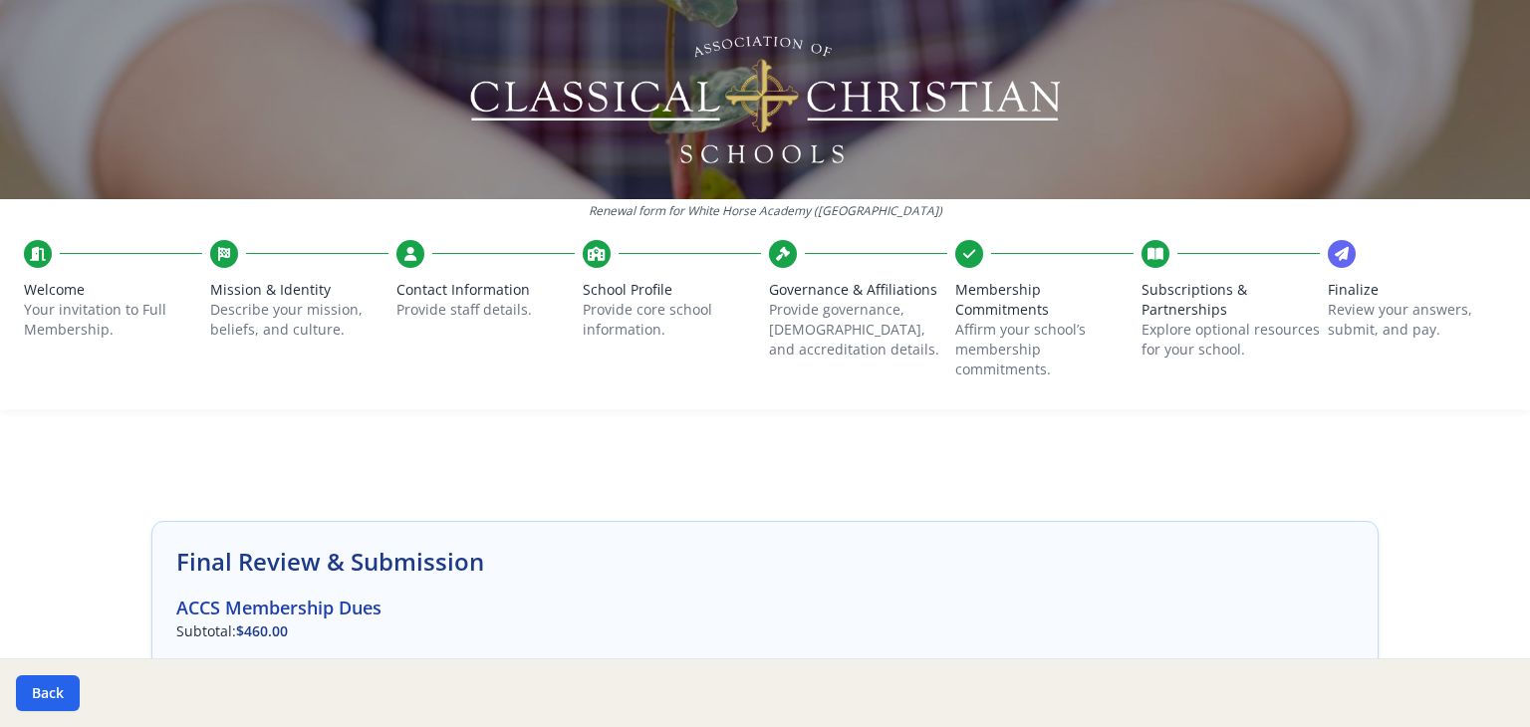
click at [247, 611] on h3 "ACCS Membership Dues" at bounding box center [764, 608] width 1177 height 28
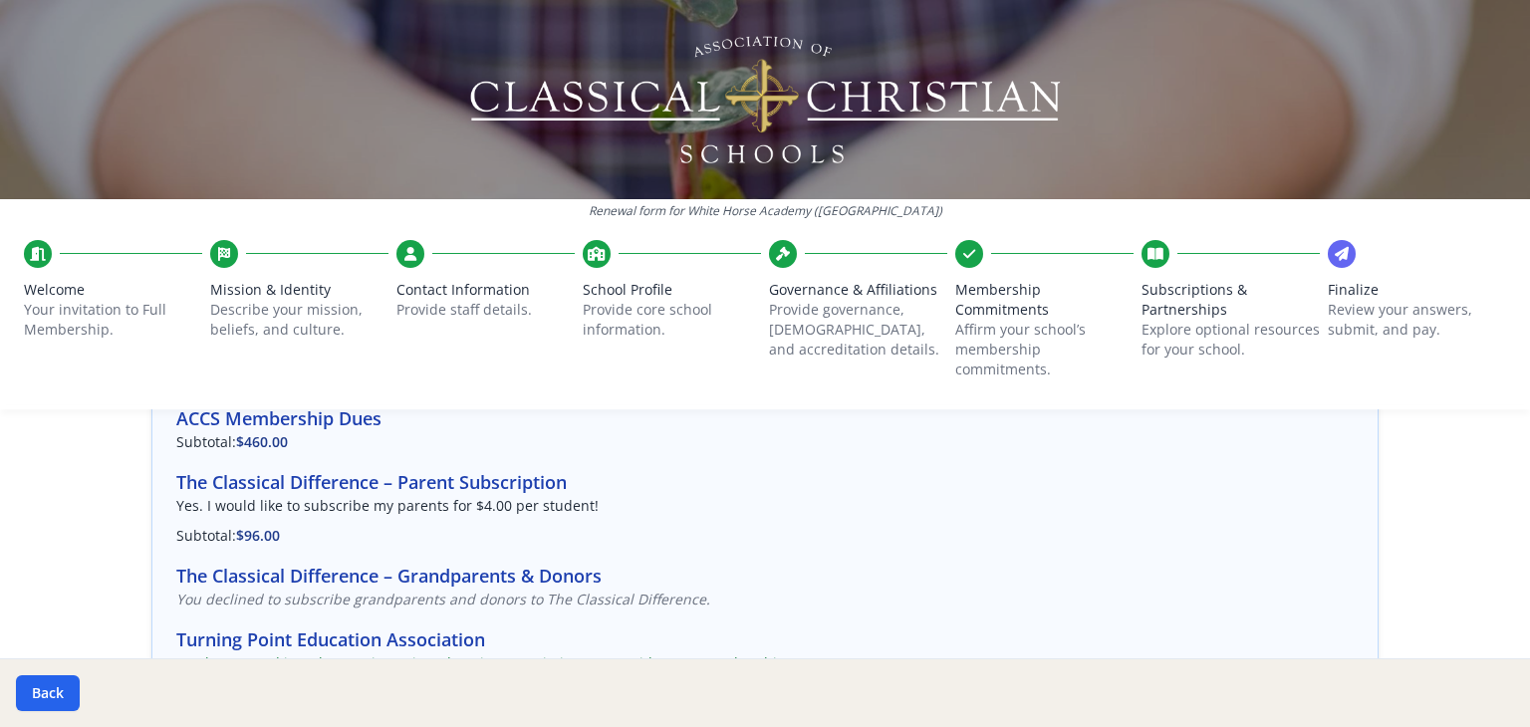
scroll to position [190, 0]
click at [43, 686] on button "Back" at bounding box center [48, 693] width 64 height 36
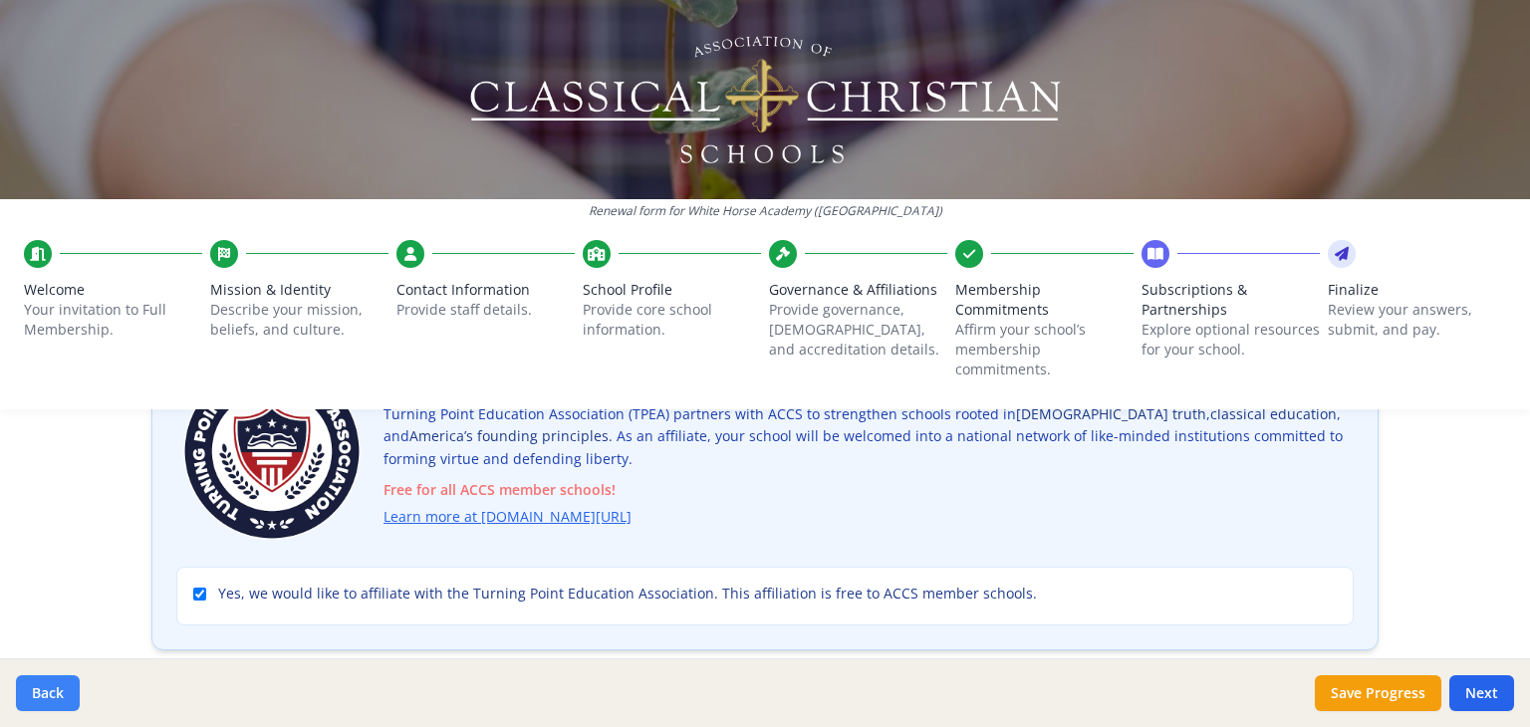
click at [43, 686] on button "Back" at bounding box center [48, 693] width 64 height 36
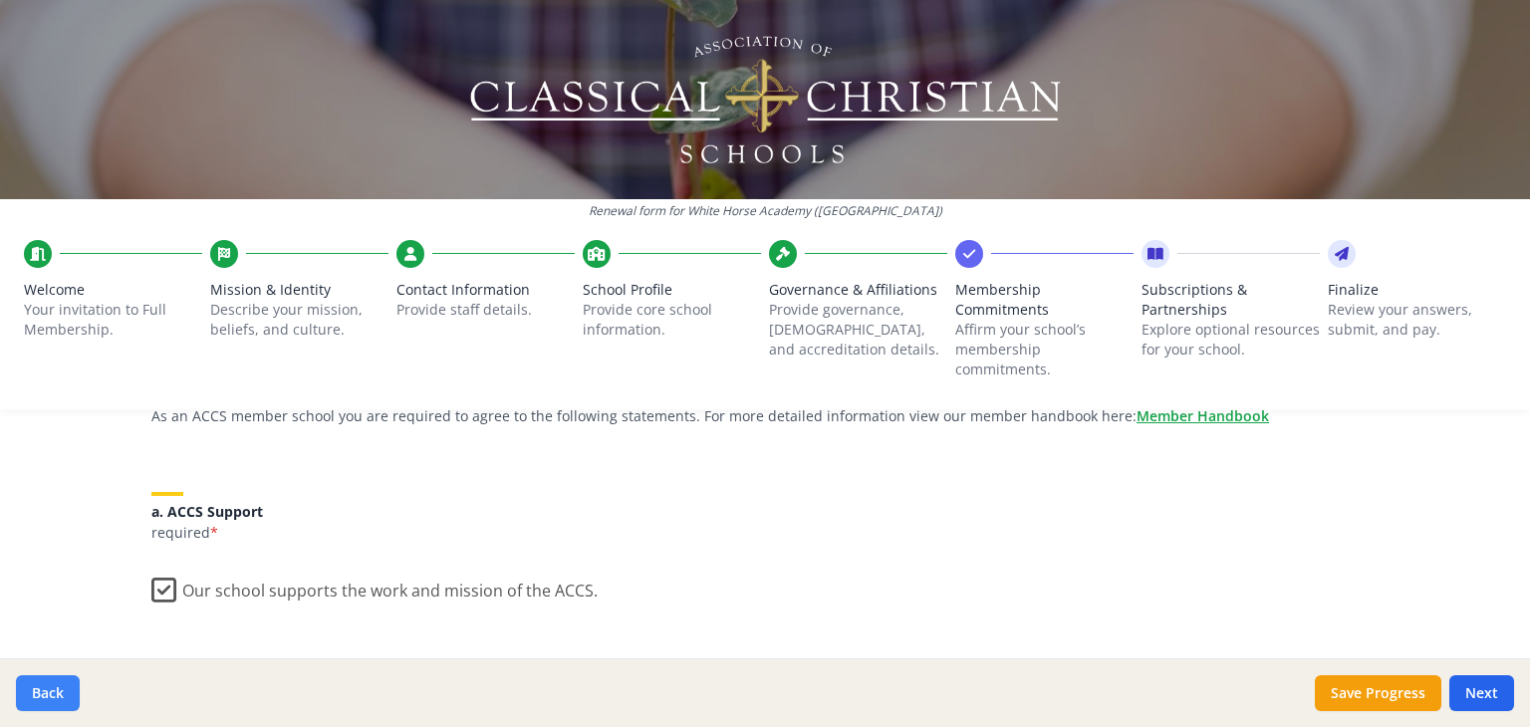
click at [43, 686] on button "Back" at bounding box center [48, 693] width 64 height 36
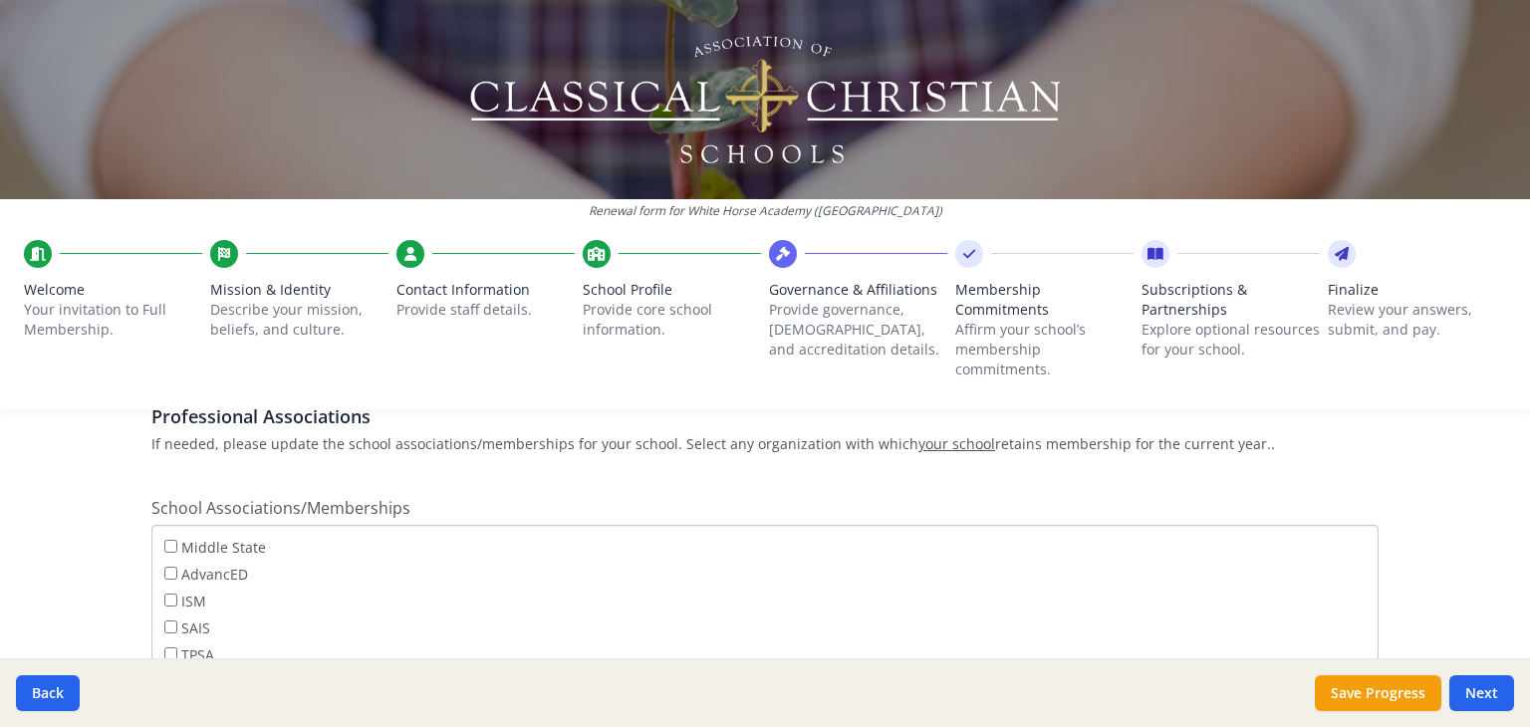
scroll to position [1402, 0]
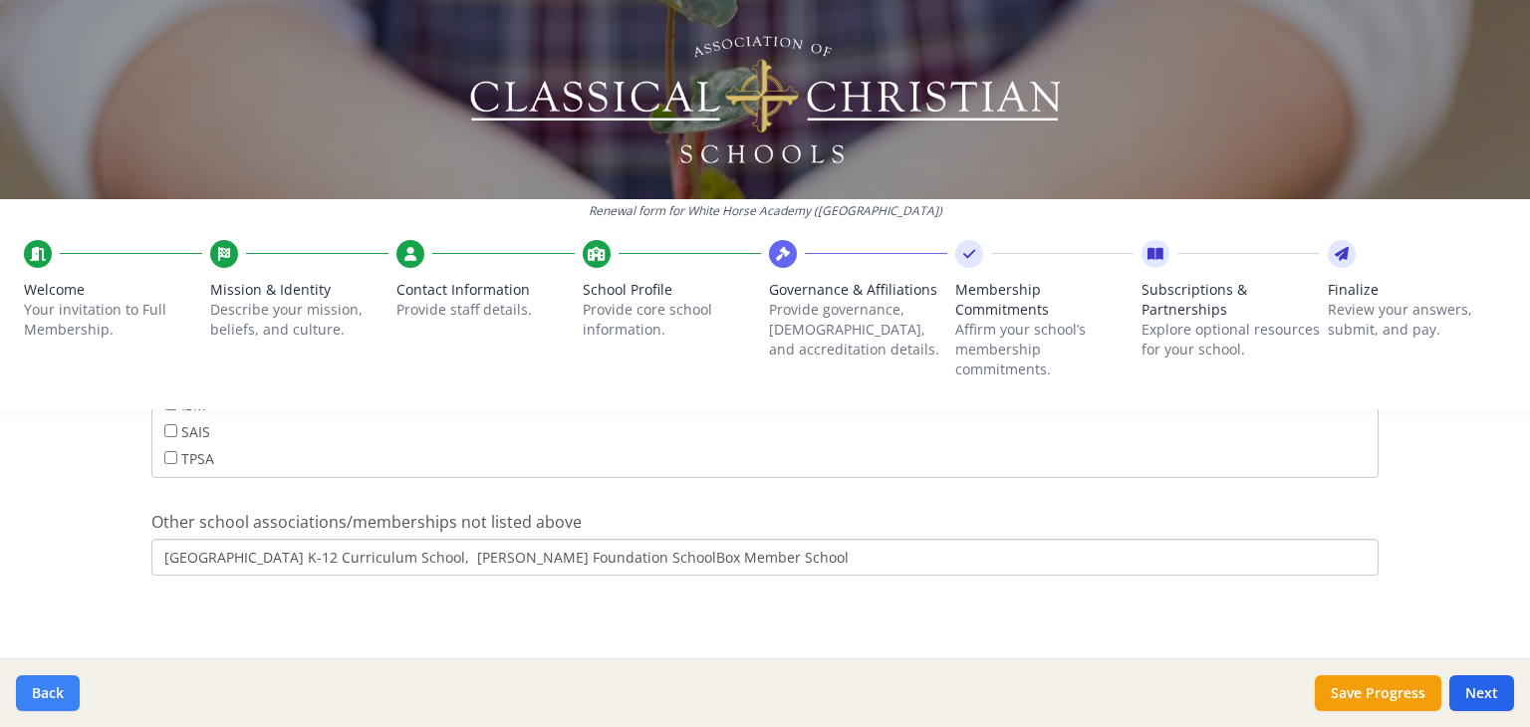
click at [66, 691] on button "Back" at bounding box center [48, 693] width 64 height 36
type input "(309) 306-1405"
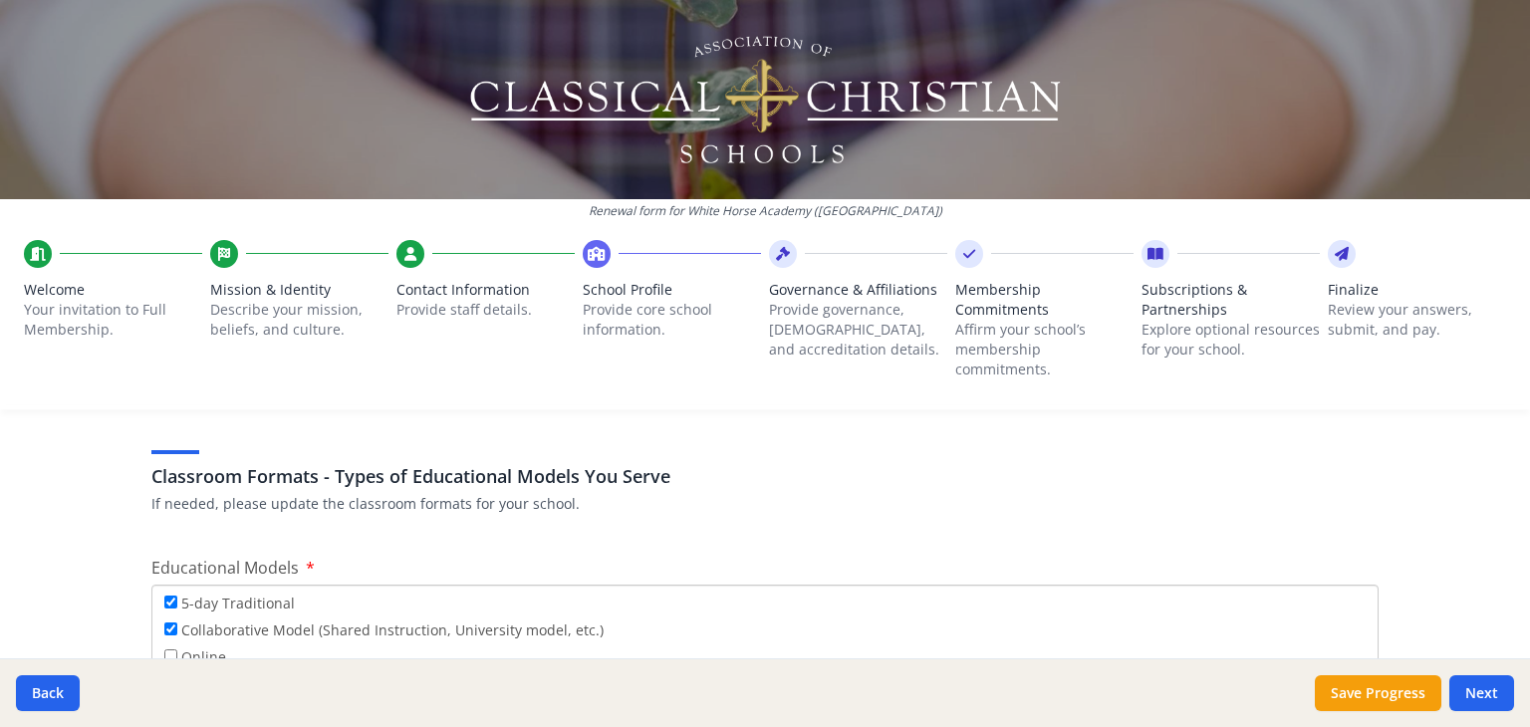
scroll to position [3642, 0]
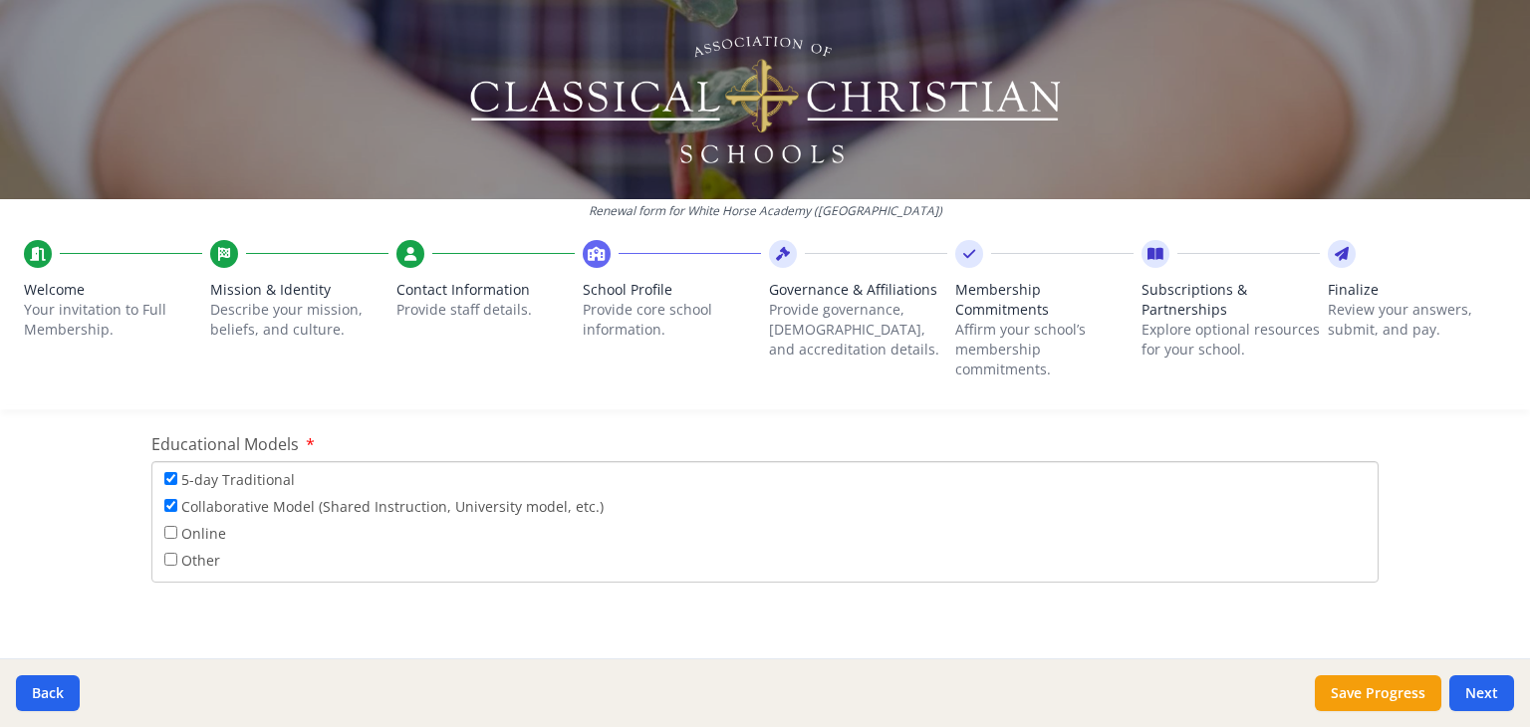
click at [164, 496] on label "Collaborative Model (Shared Instruction, University model, etc.)" at bounding box center [383, 506] width 439 height 22
click at [164, 499] on input "Collaborative Model (Shared Instruction, University model, etc.)" at bounding box center [170, 505] width 13 height 13
checkbox input "false"
click at [1343, 686] on button "Save Progress" at bounding box center [1378, 693] width 126 height 36
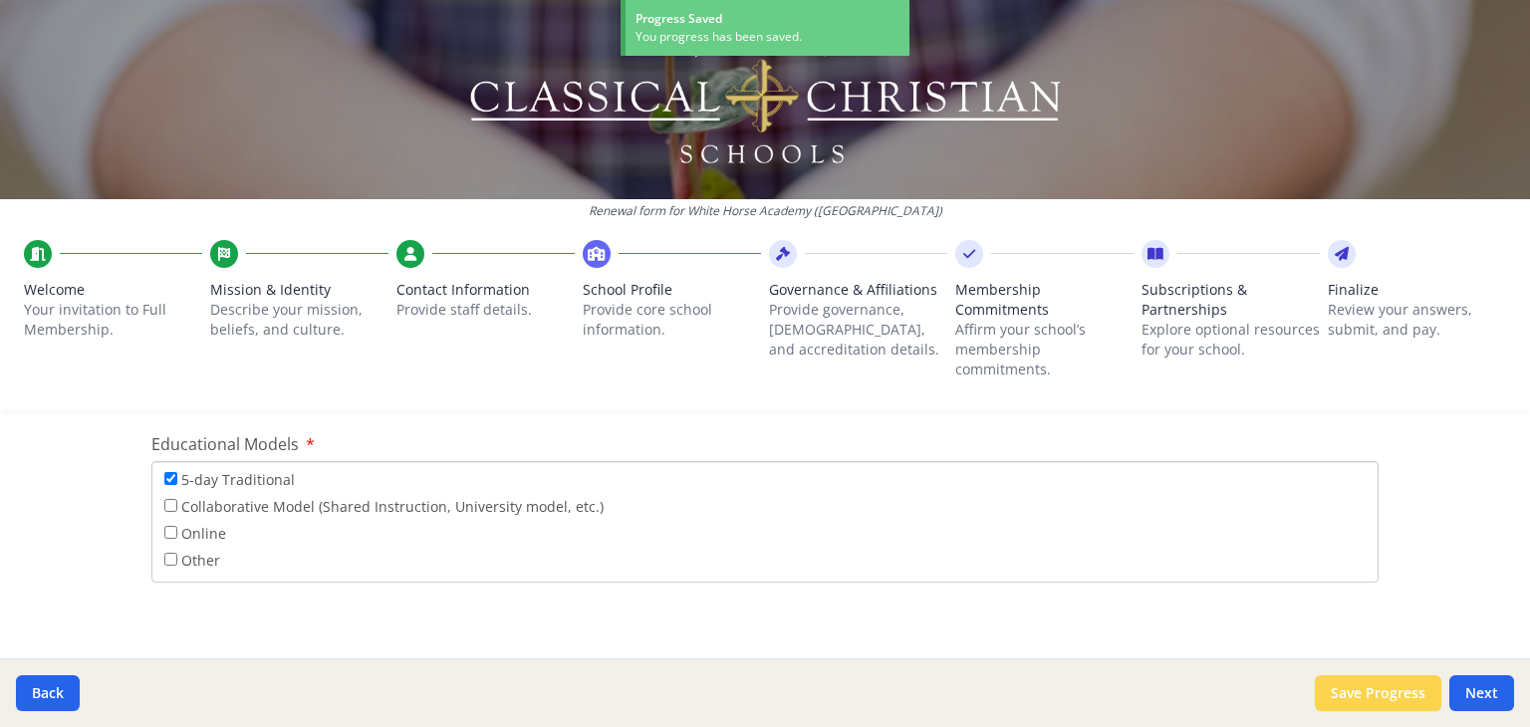
click at [1341, 697] on button "Save Progress" at bounding box center [1378, 693] width 126 height 36
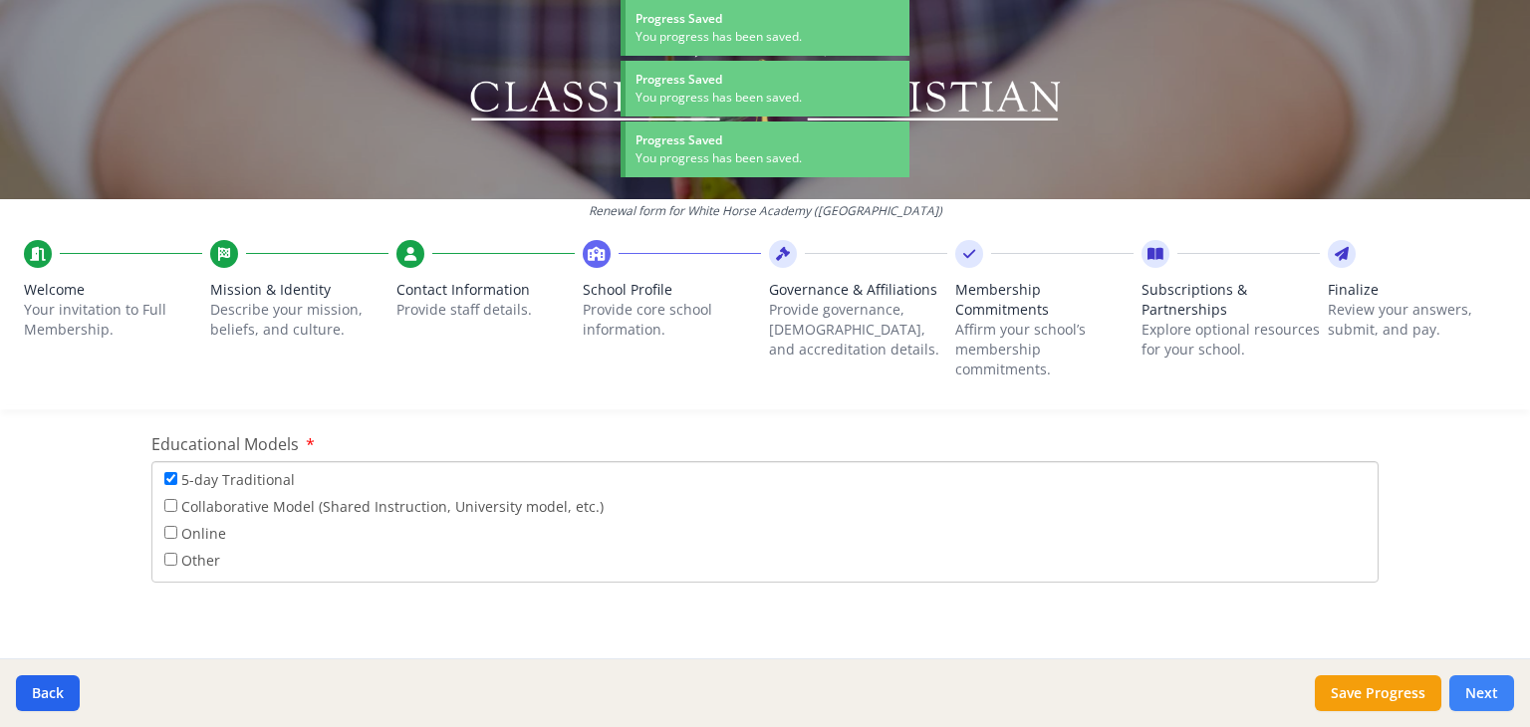
click at [1477, 694] on button "Next" at bounding box center [1481, 693] width 65 height 36
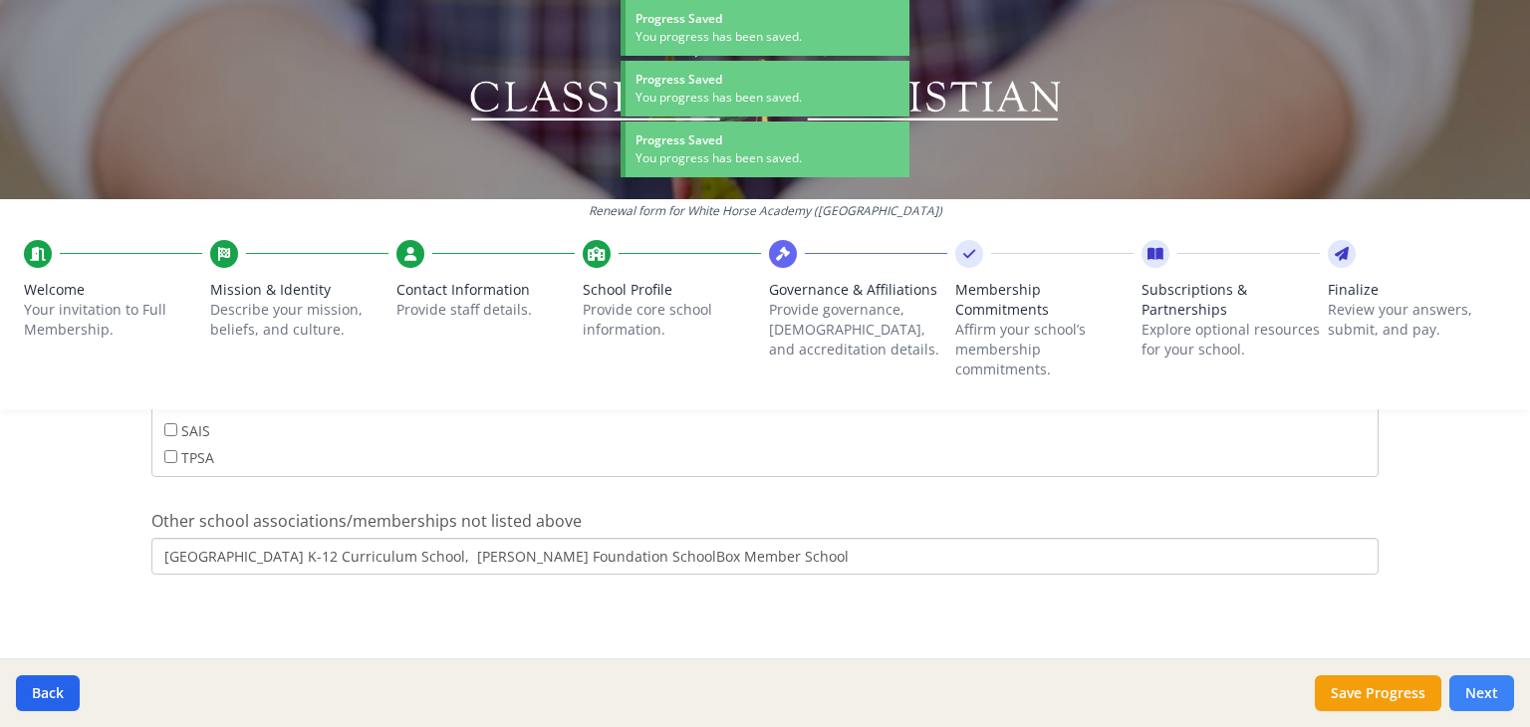
scroll to position [1402, 0]
click at [1477, 694] on button "Next" at bounding box center [1481, 693] width 65 height 36
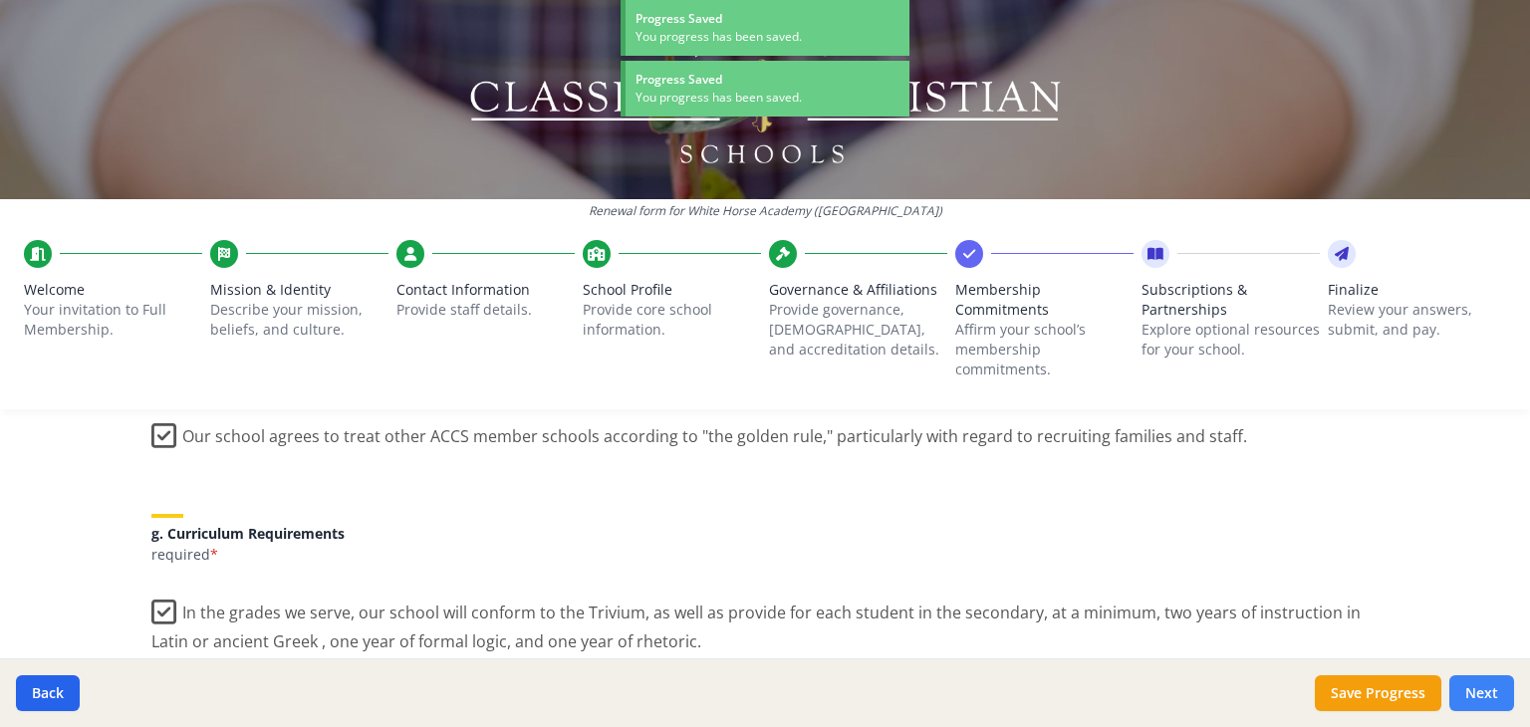
click at [1477, 694] on button "Next" at bounding box center [1481, 693] width 65 height 36
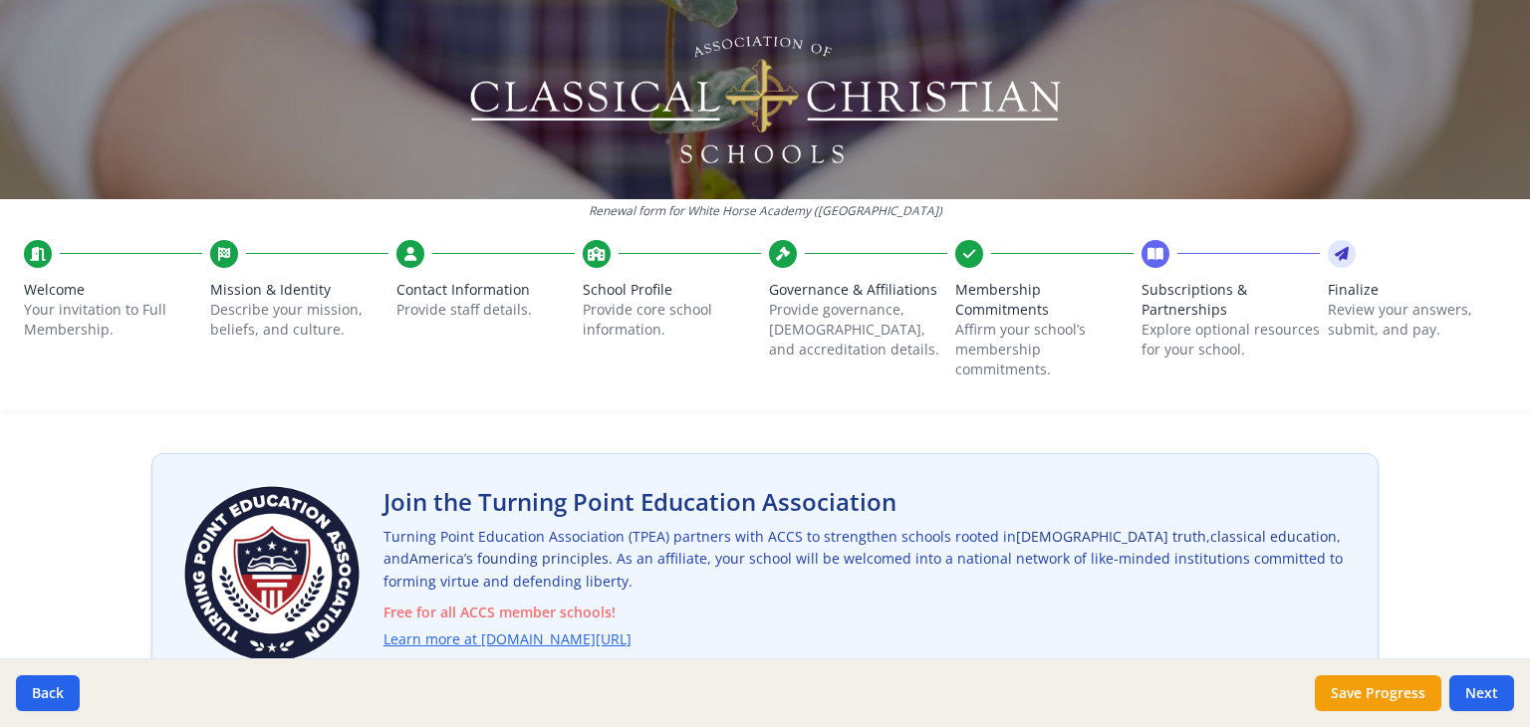
scroll to position [0, 0]
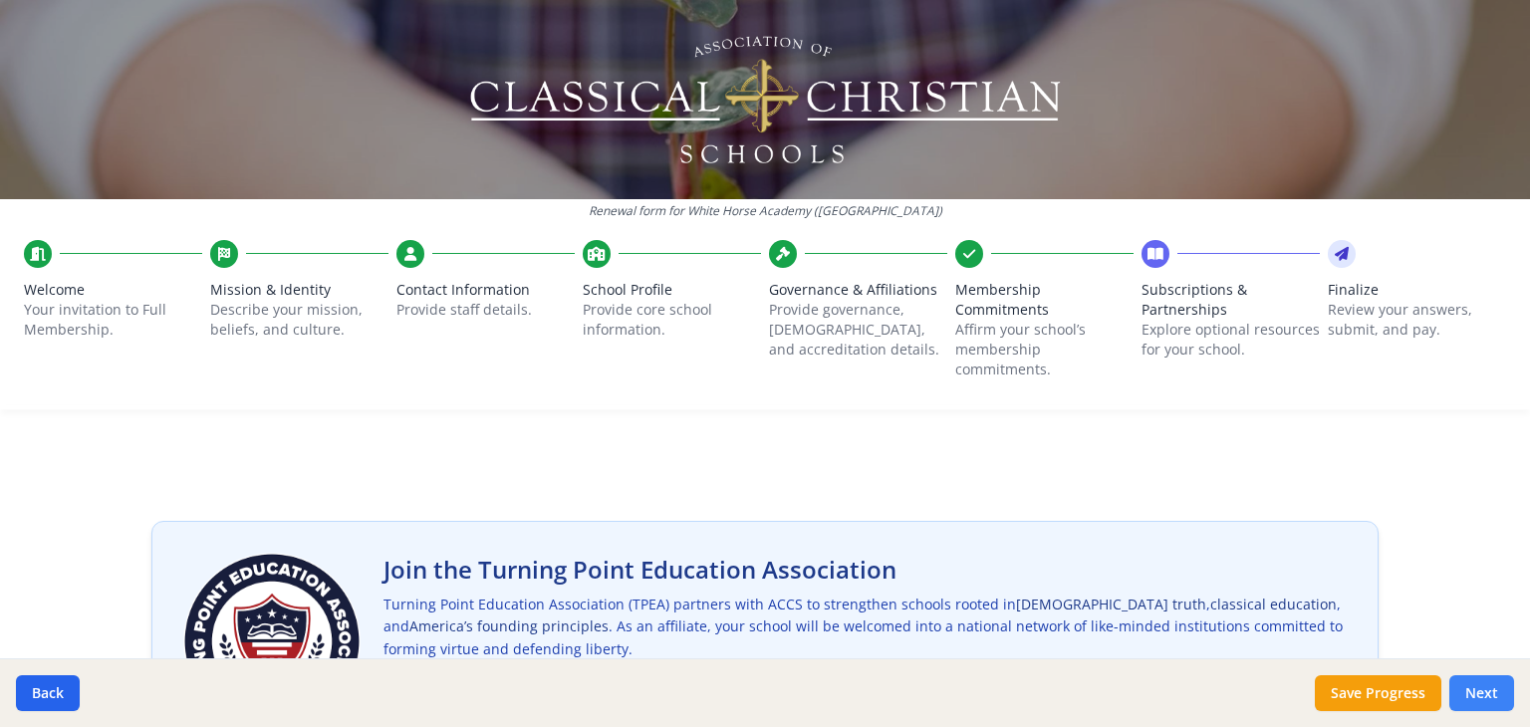
click at [1493, 703] on button "Next" at bounding box center [1481, 693] width 65 height 36
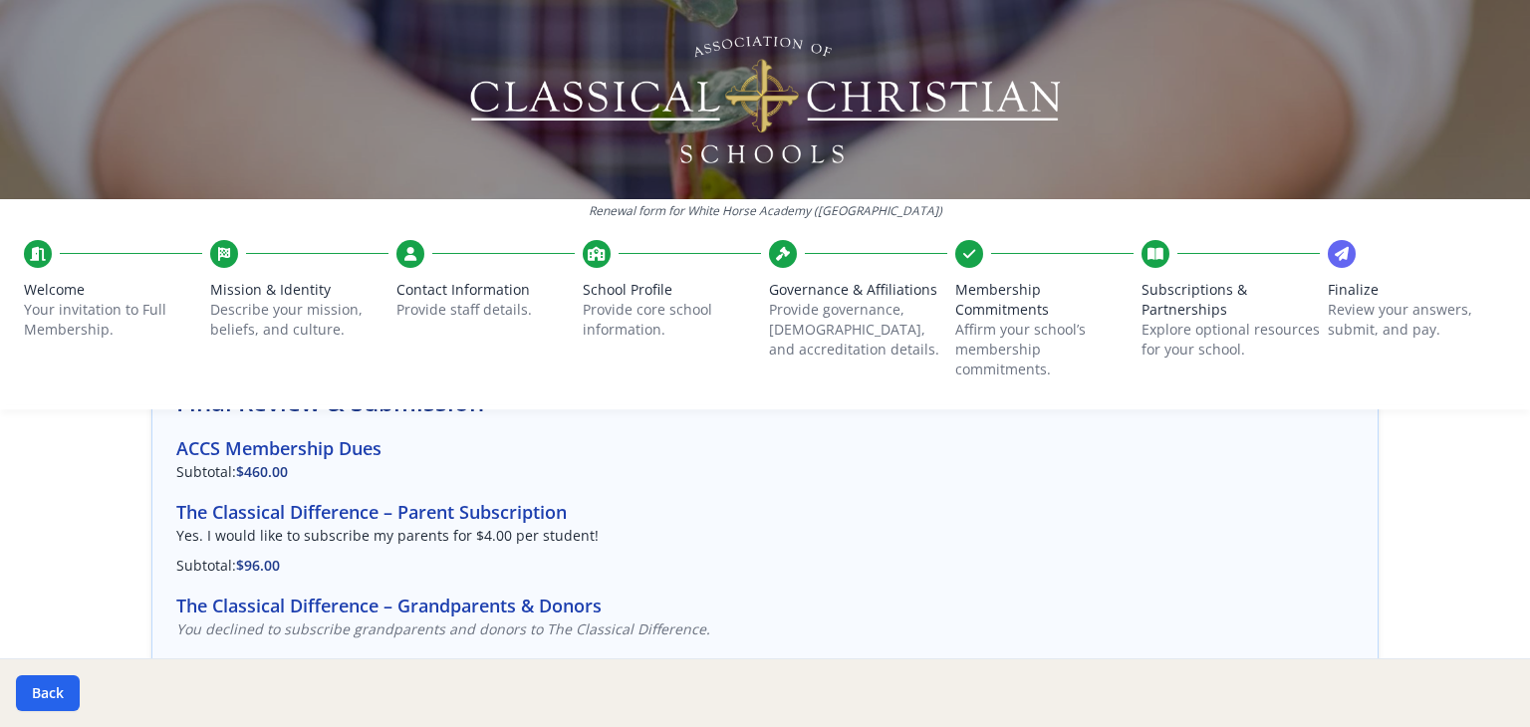
scroll to position [159, 0]
click at [56, 703] on button "Back" at bounding box center [48, 693] width 64 height 36
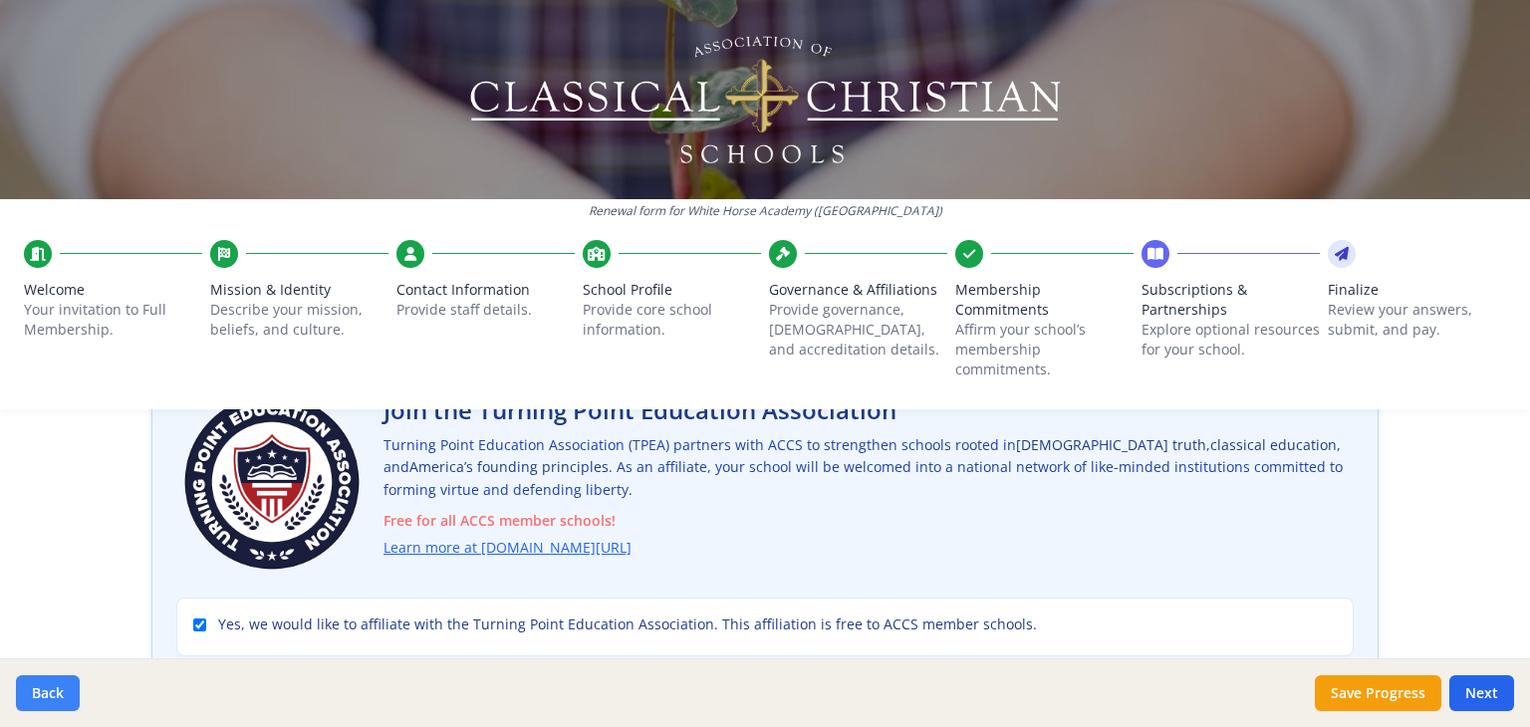
click at [56, 703] on button "Back" at bounding box center [48, 693] width 64 height 36
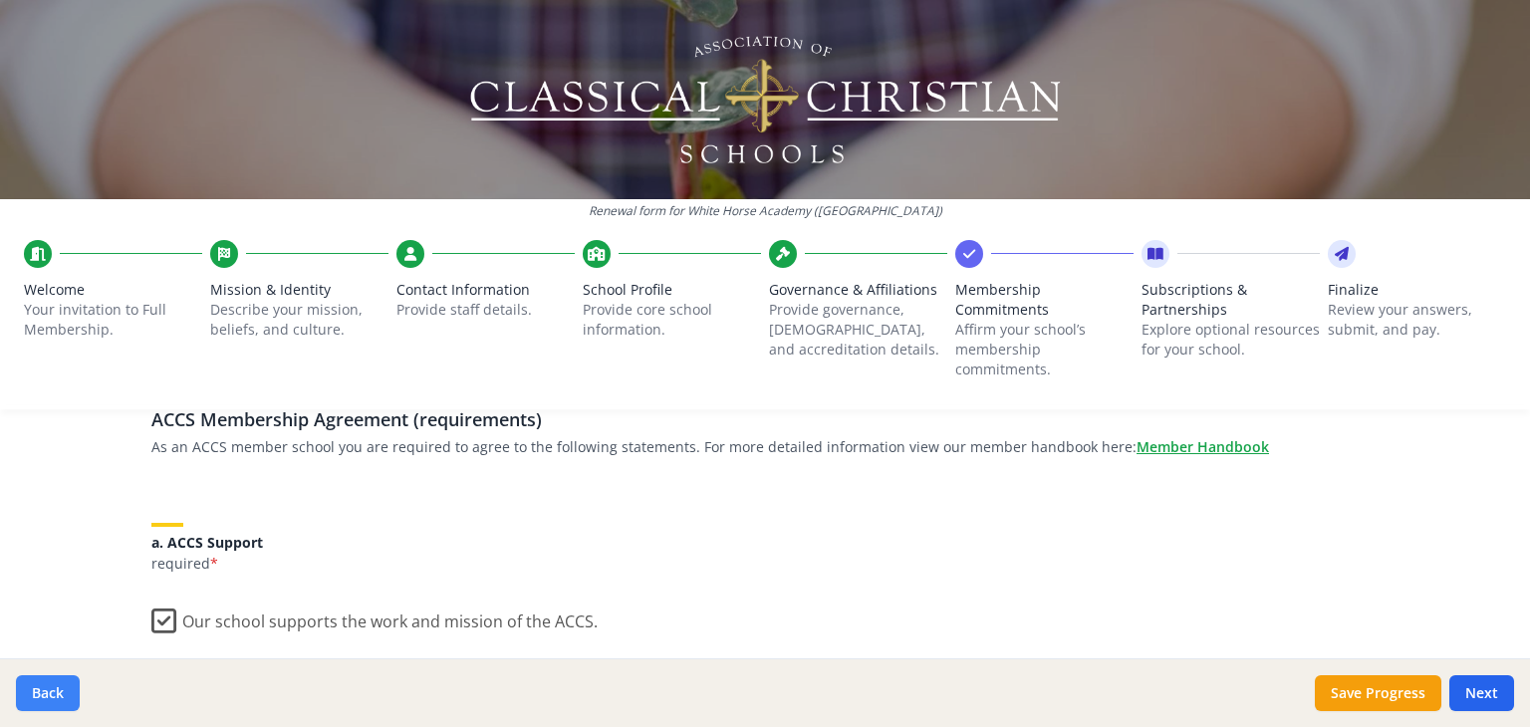
click at [56, 703] on button "Back" at bounding box center [48, 693] width 64 height 36
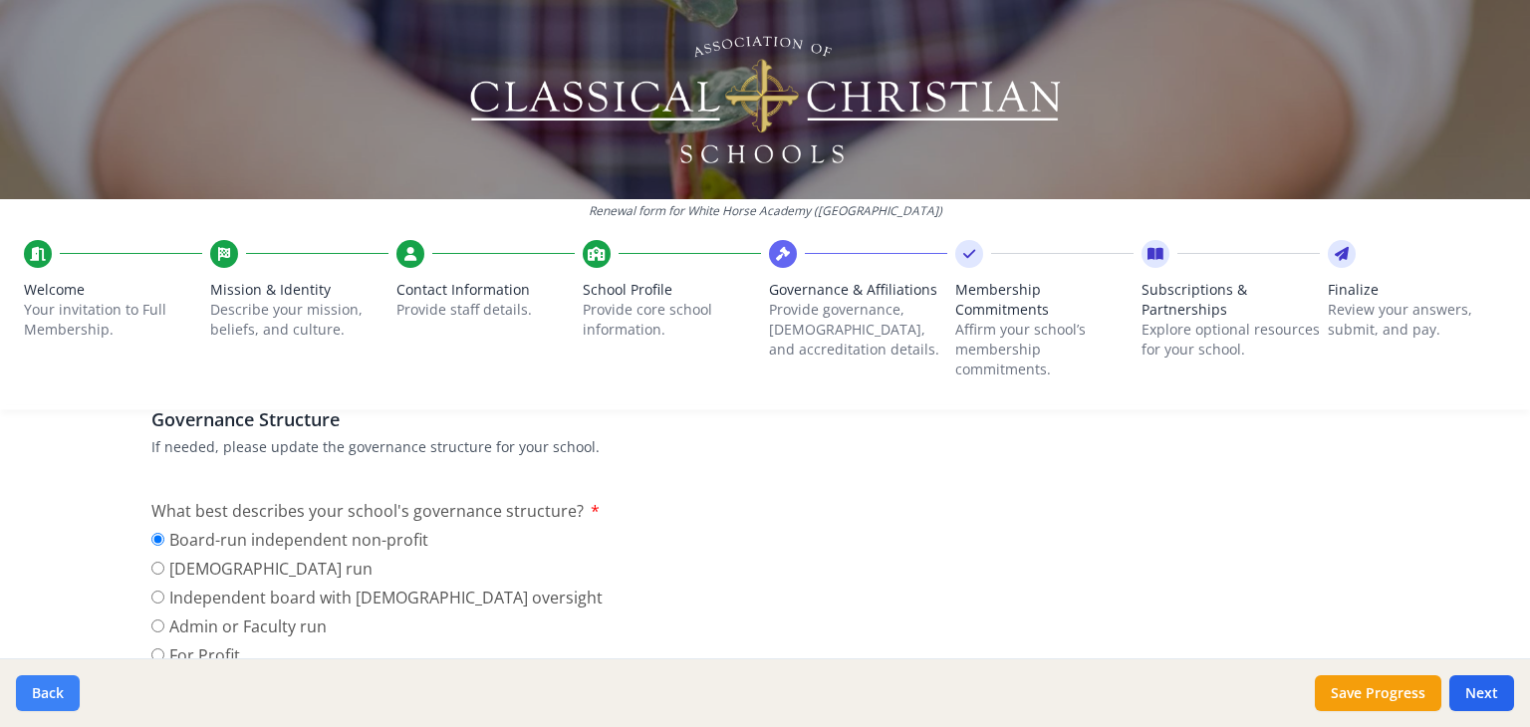
click at [56, 703] on button "Back" at bounding box center [48, 693] width 64 height 36
type input "(309) 306-1405"
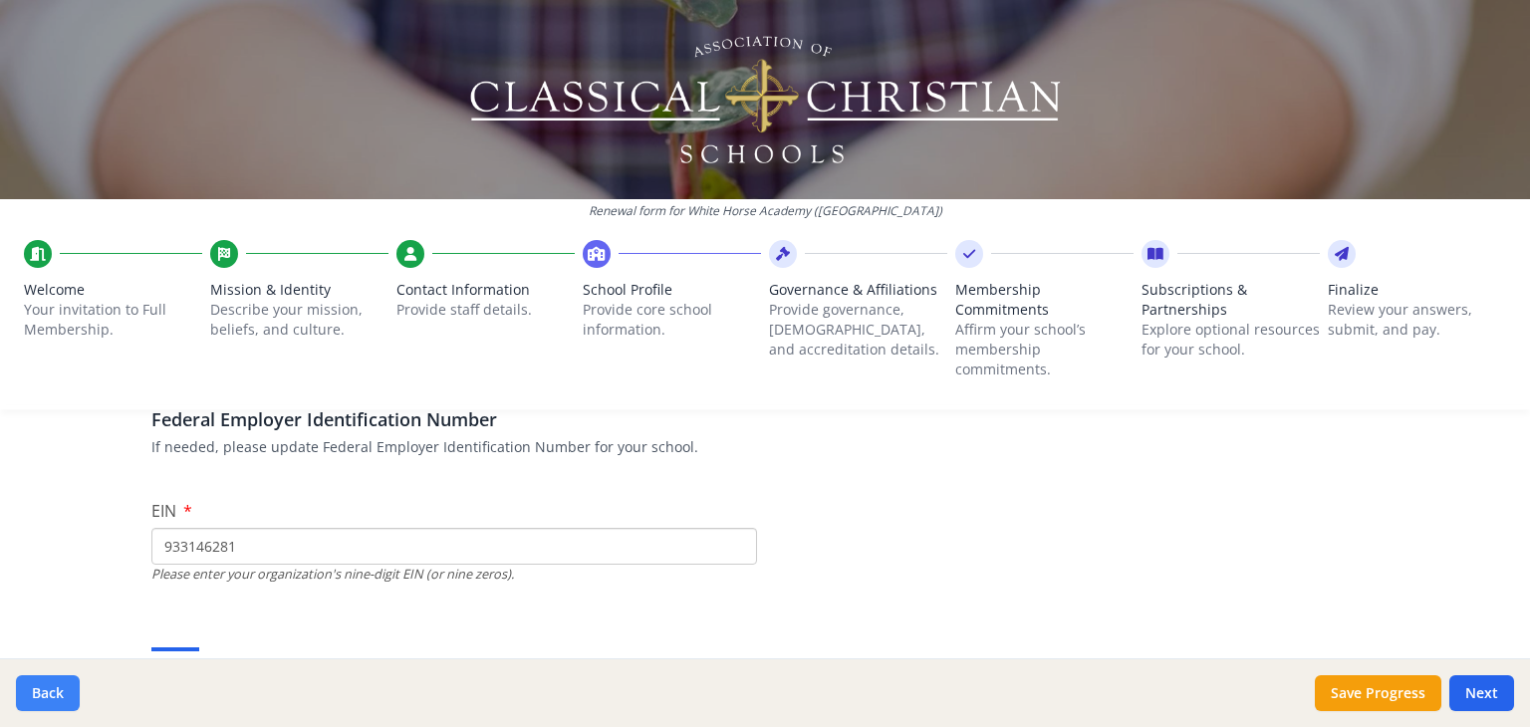
click at [56, 703] on button "Back" at bounding box center [48, 693] width 64 height 36
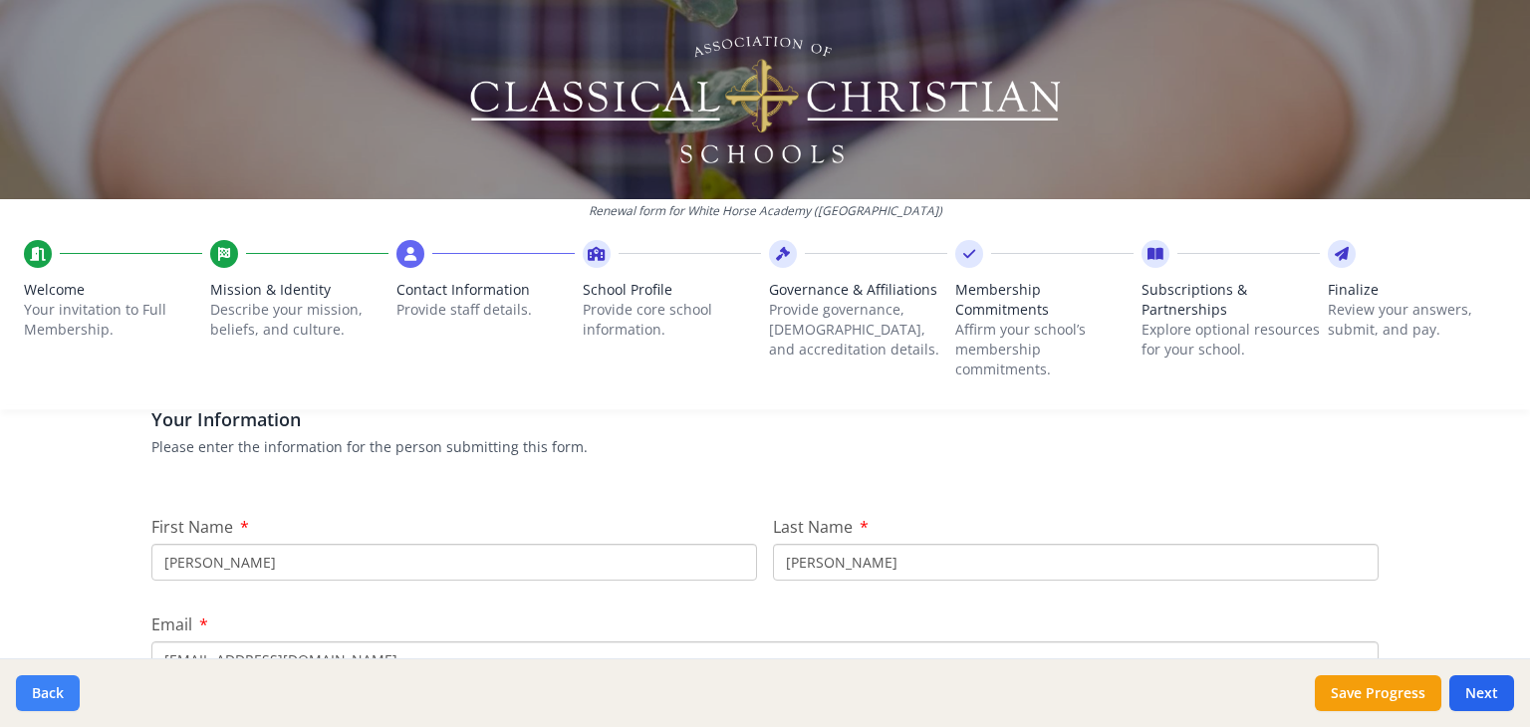
click at [56, 703] on button "Back" at bounding box center [48, 693] width 64 height 36
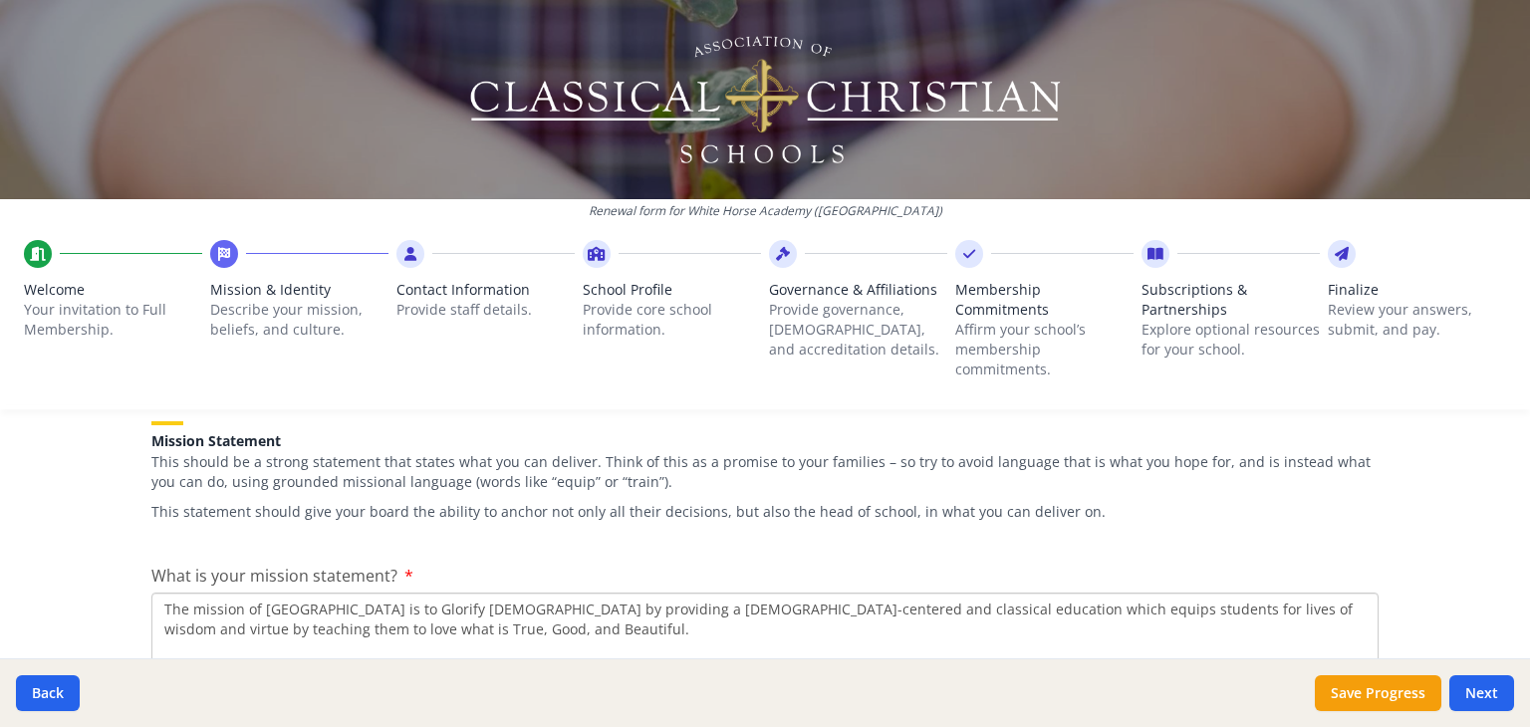
scroll to position [498, 0]
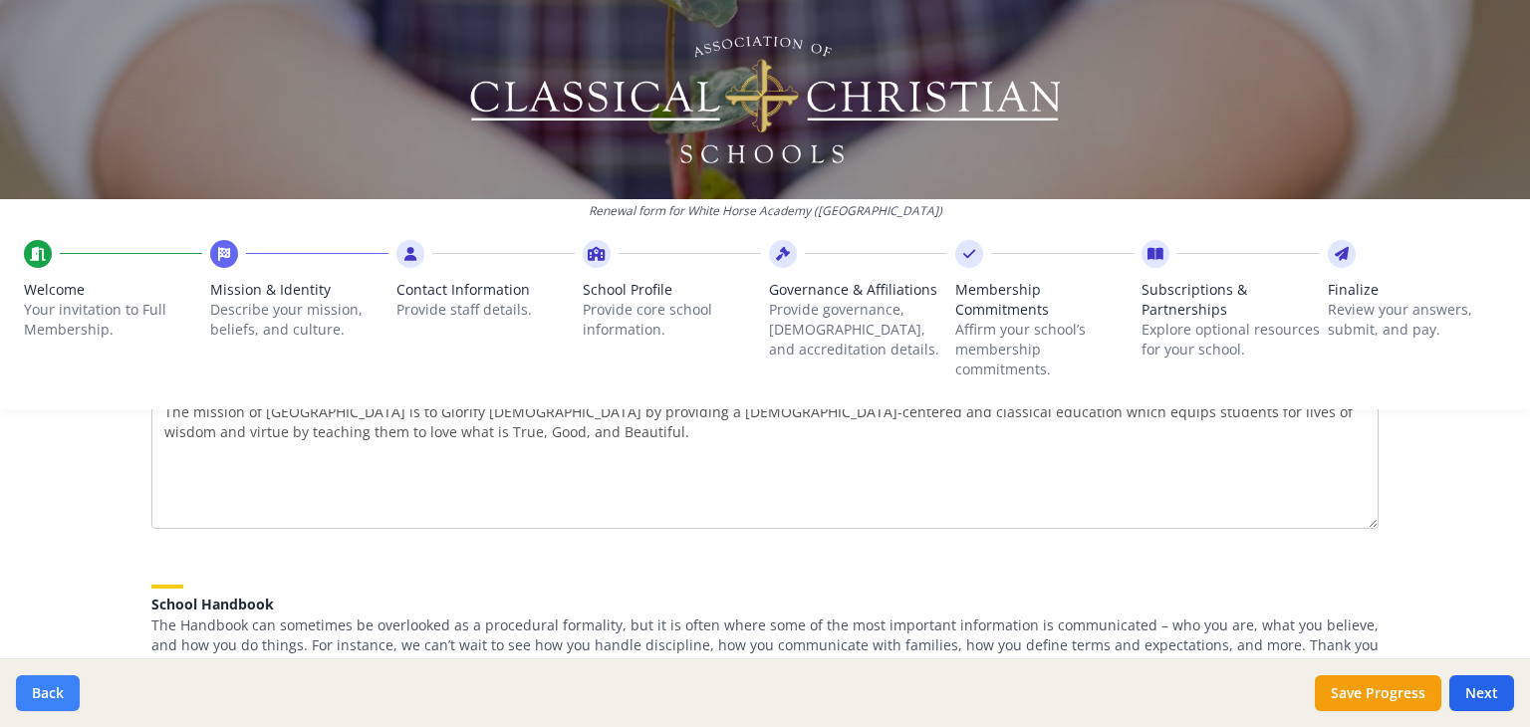
click at [64, 679] on button "Back" at bounding box center [48, 693] width 64 height 36
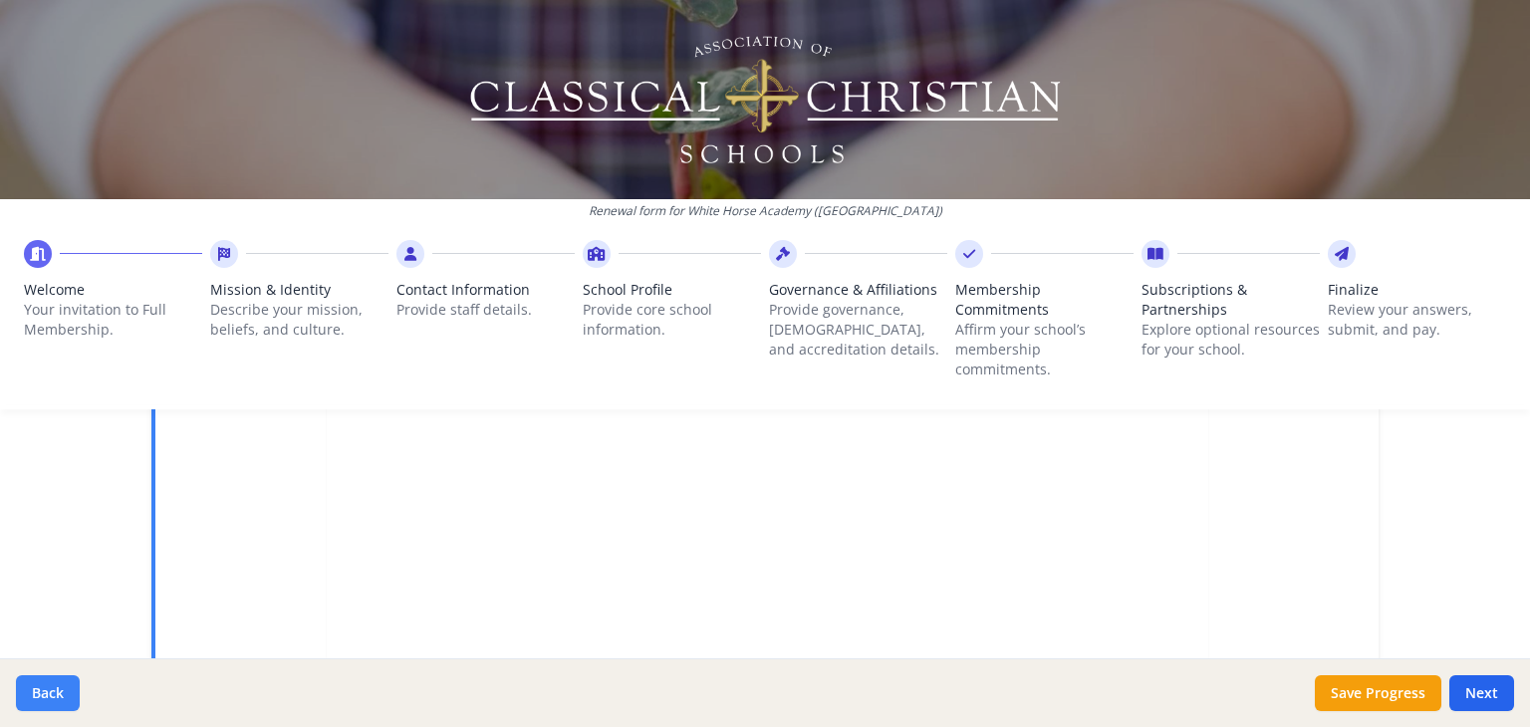
click at [64, 679] on button "Back" at bounding box center [48, 693] width 64 height 36
click at [1486, 679] on button "Next" at bounding box center [1481, 693] width 65 height 36
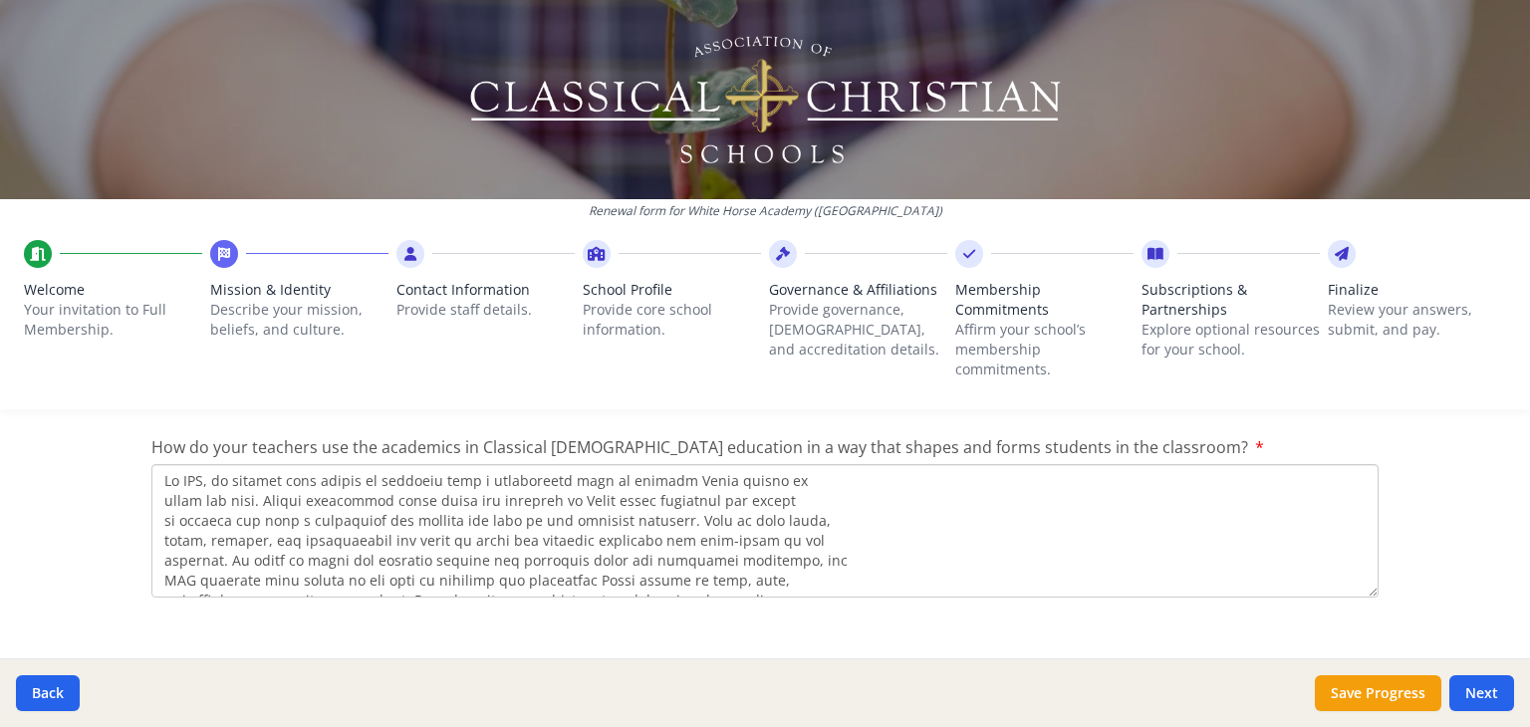
scroll to position [199, 0]
click at [1501, 699] on button "Next" at bounding box center [1481, 693] width 65 height 36
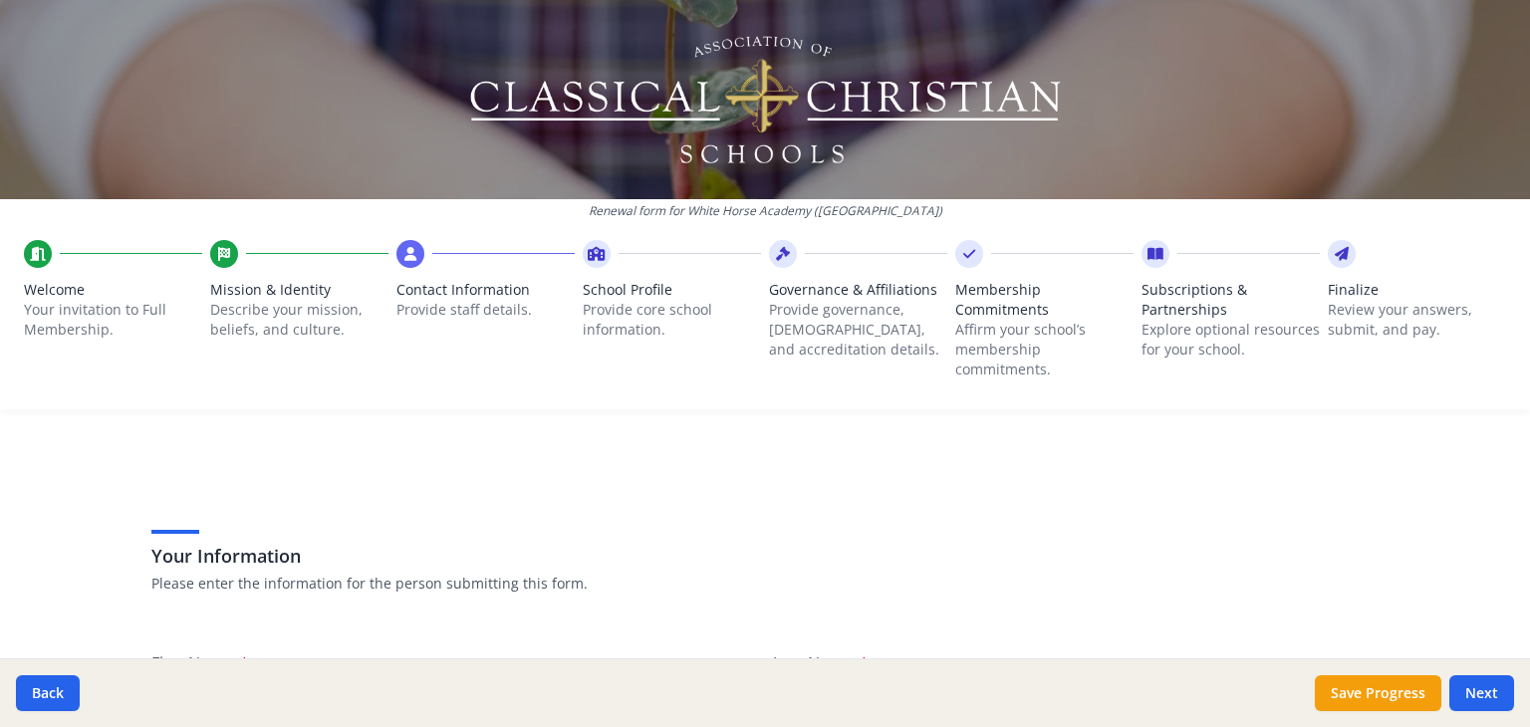
scroll to position [0, 0]
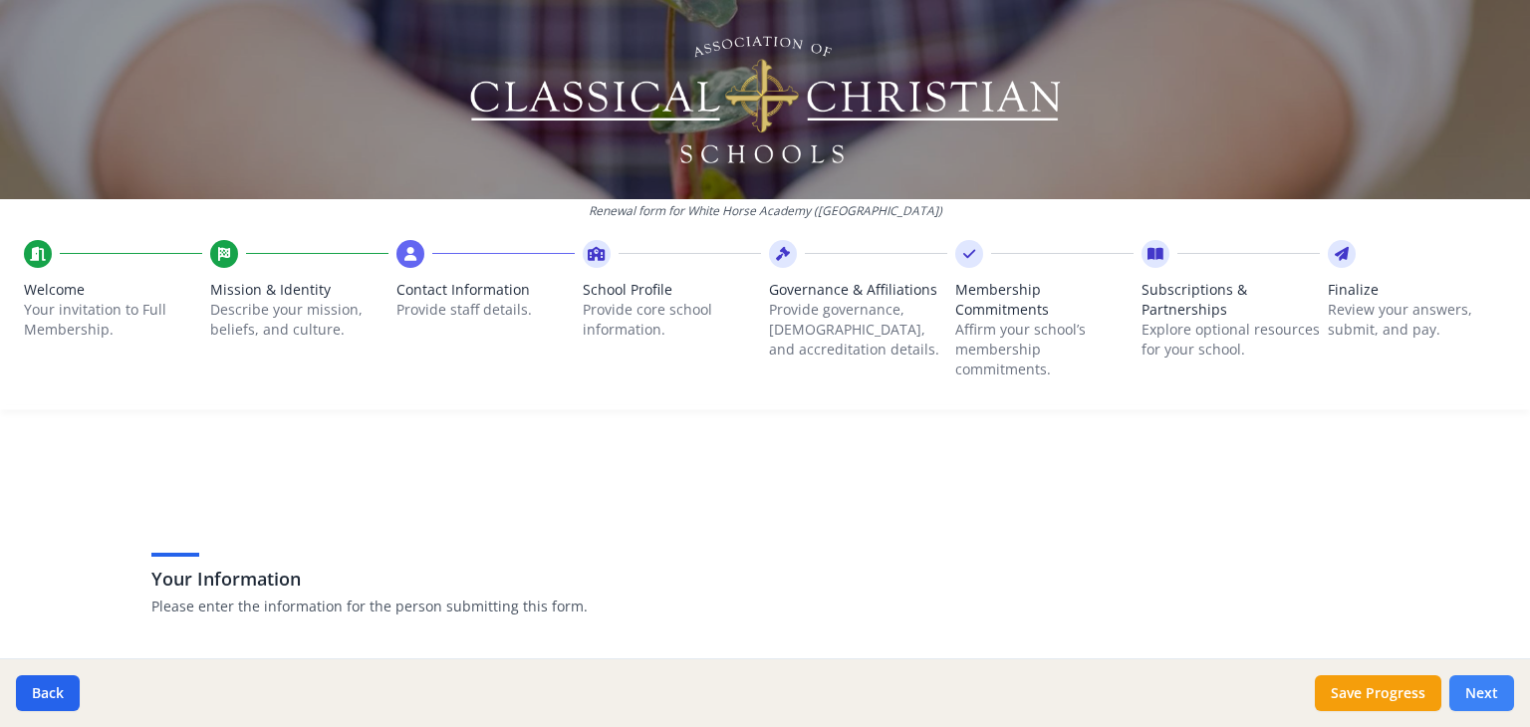
click at [1490, 693] on button "Next" at bounding box center [1481, 693] width 65 height 36
type input "(309) 306-1405"
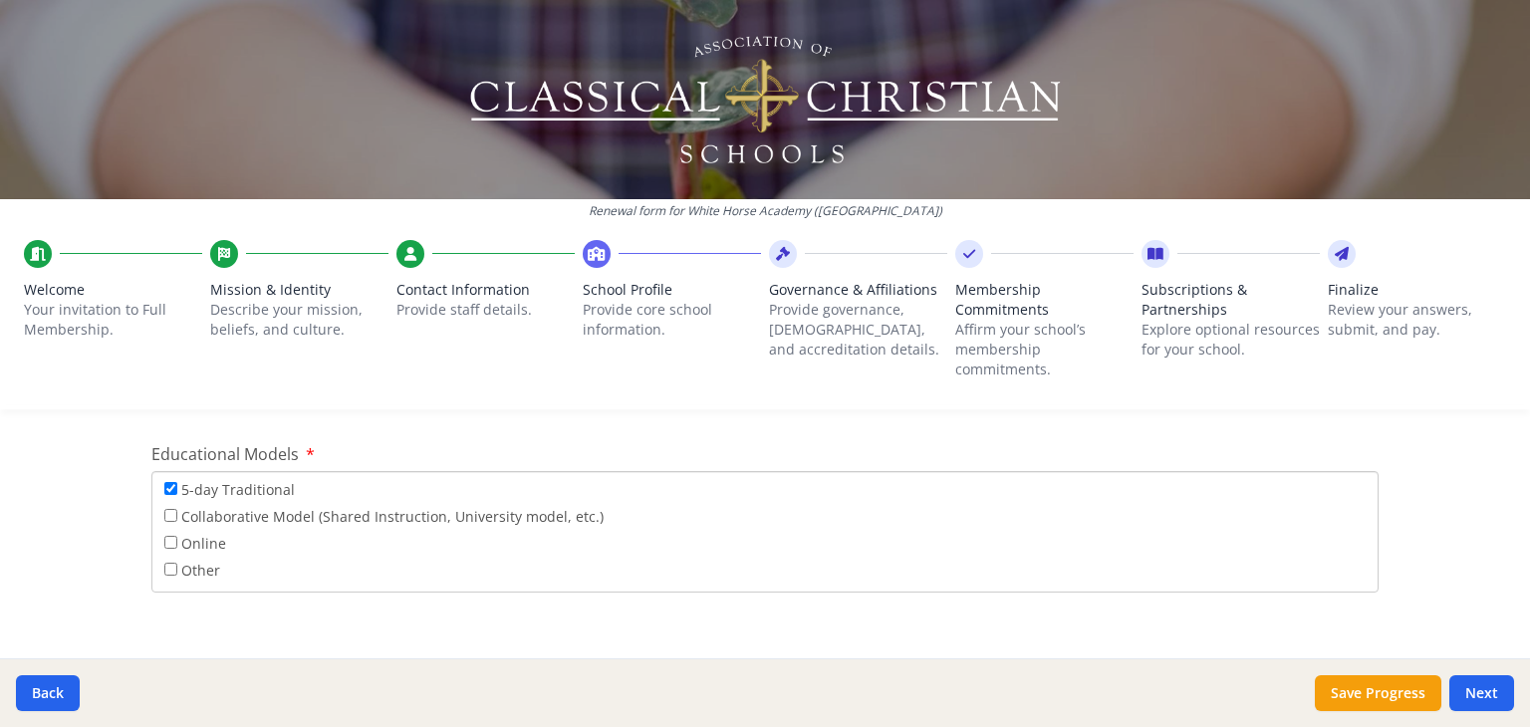
scroll to position [3626, 0]
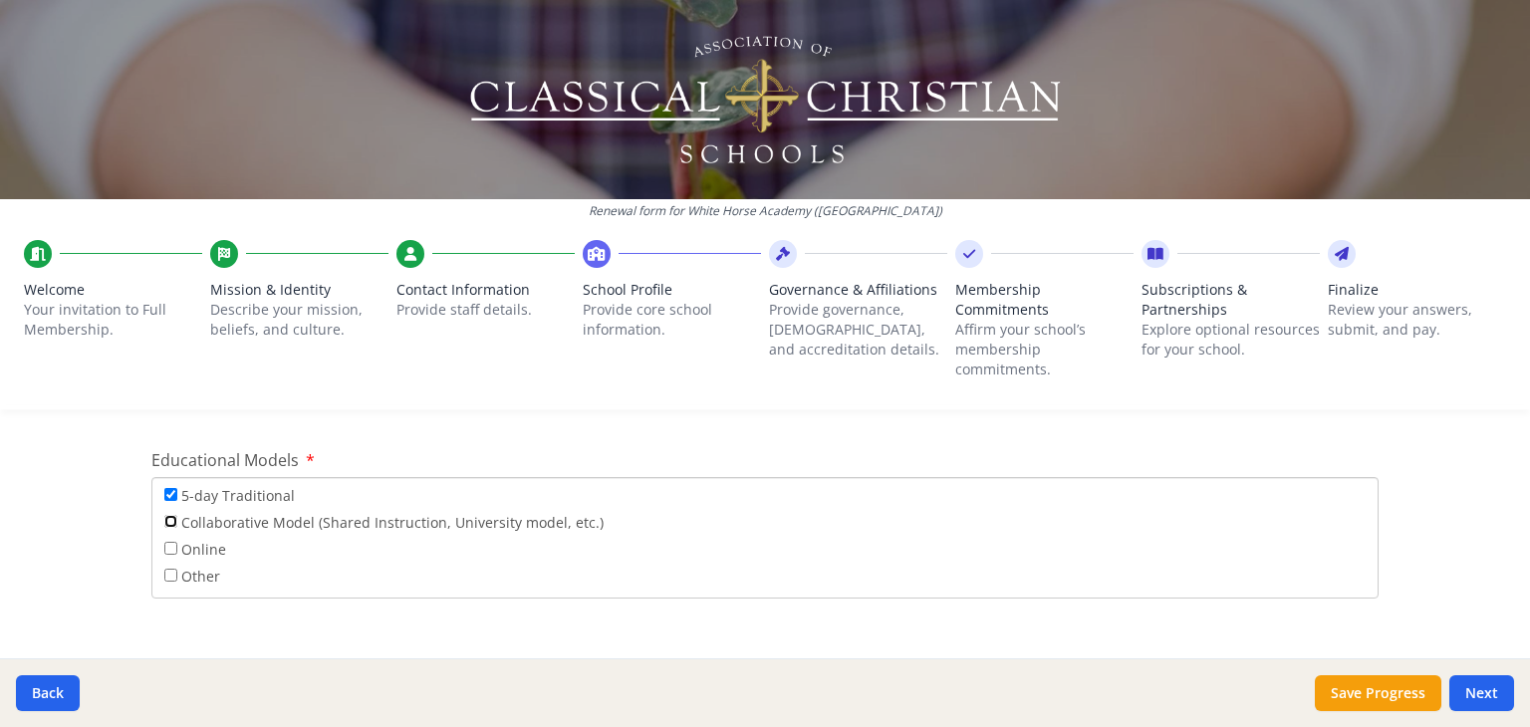
click at [164, 518] on input "Collaborative Model (Shared Instruction, University model, etc.)" at bounding box center [170, 521] width 13 height 13
checkbox input "true"
click at [164, 495] on input "5-day Traditional" at bounding box center [170, 494] width 13 height 13
checkbox input "false"
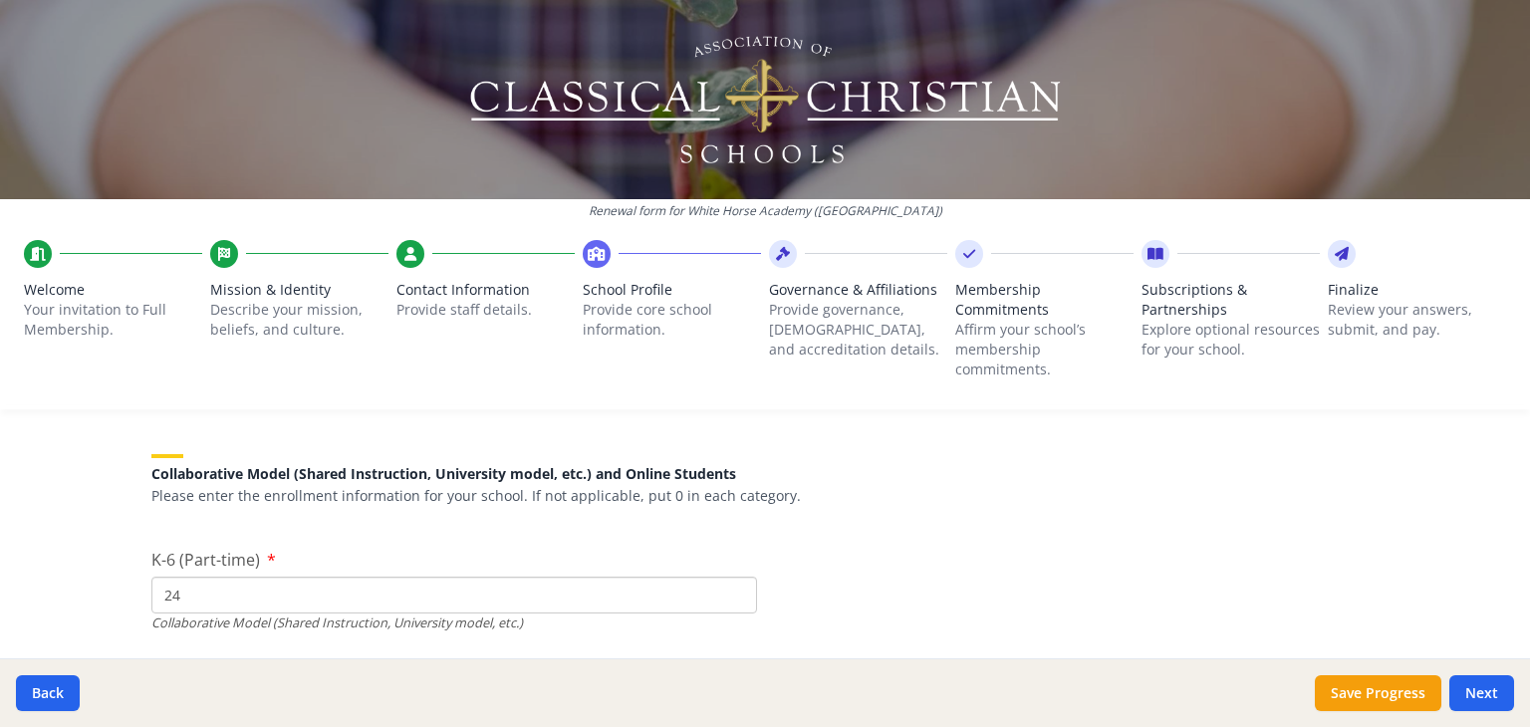
scroll to position [4640, 0]
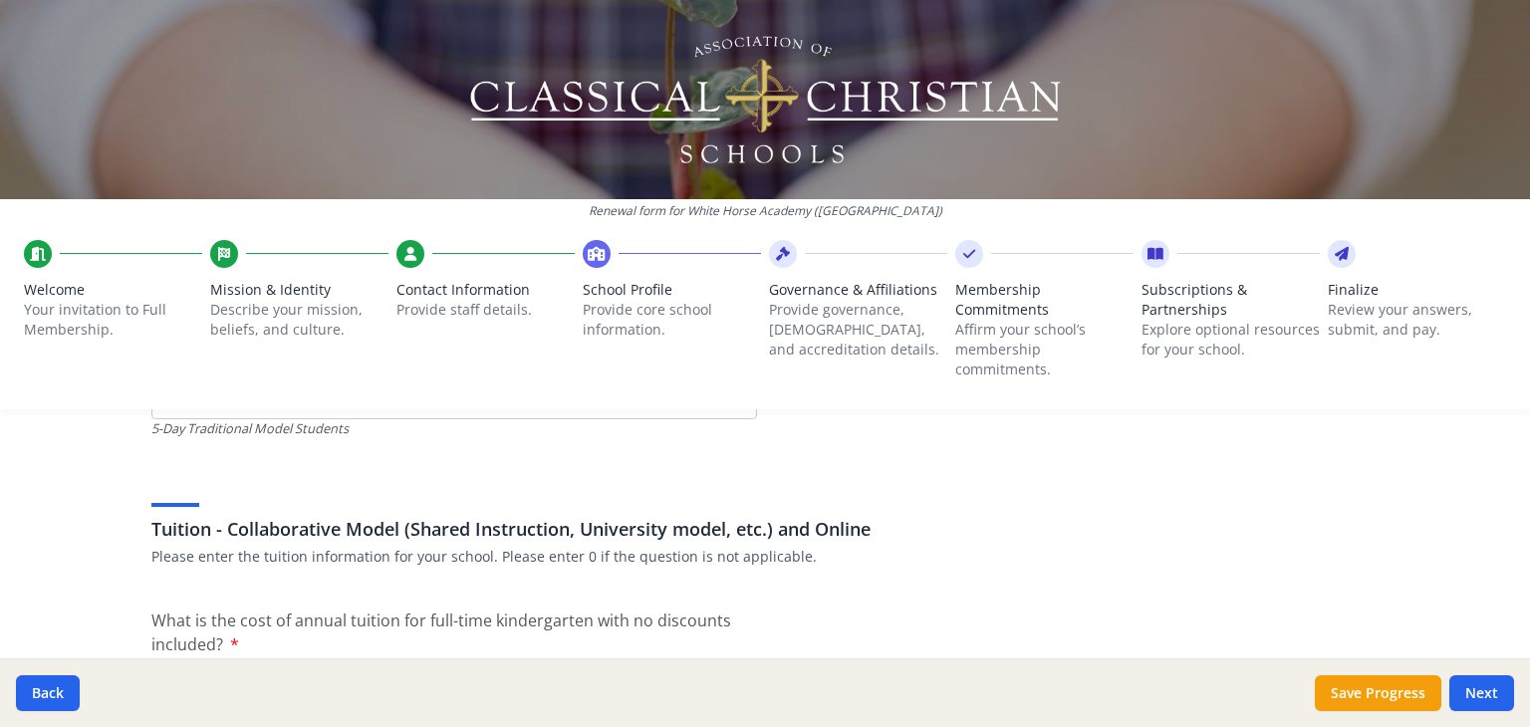
scroll to position [6751, 0]
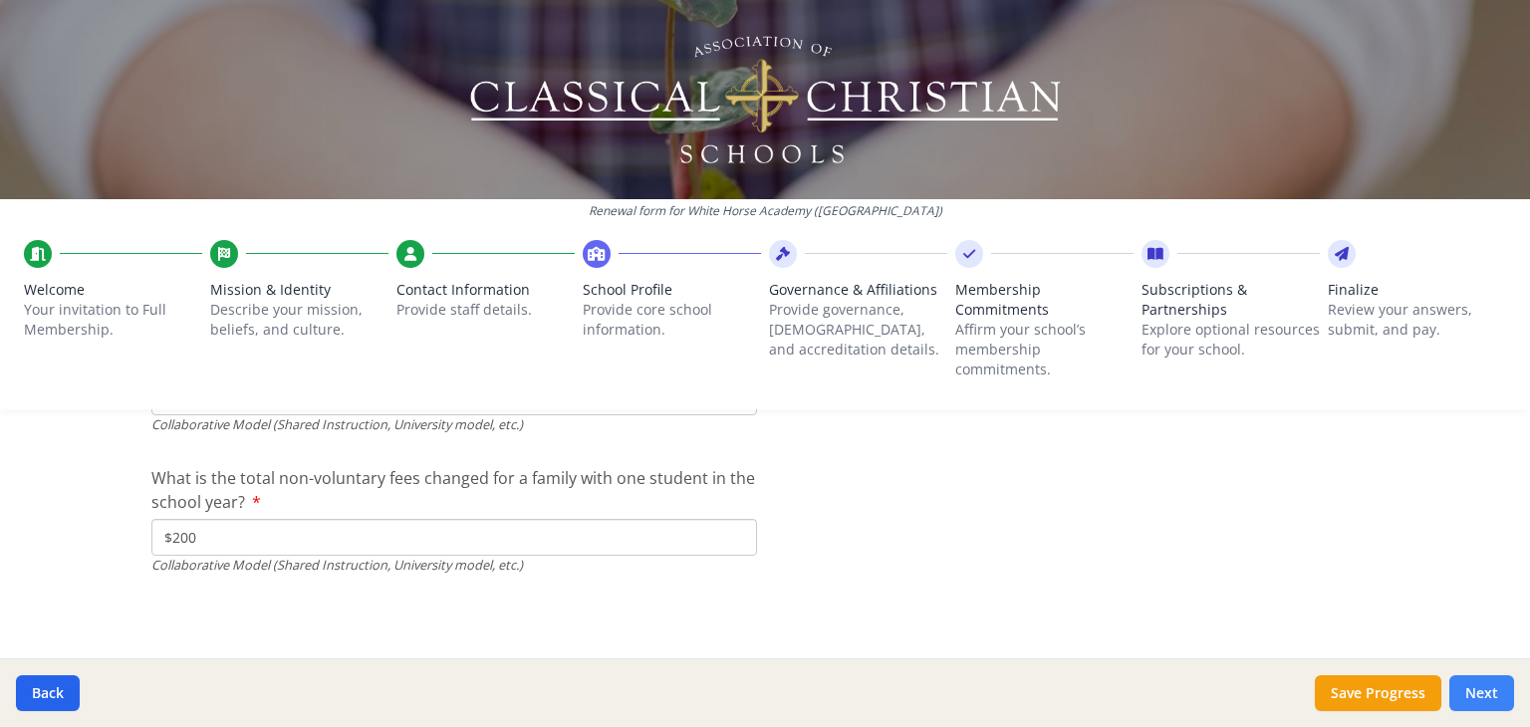
click at [1485, 696] on button "Next" at bounding box center [1481, 693] width 65 height 36
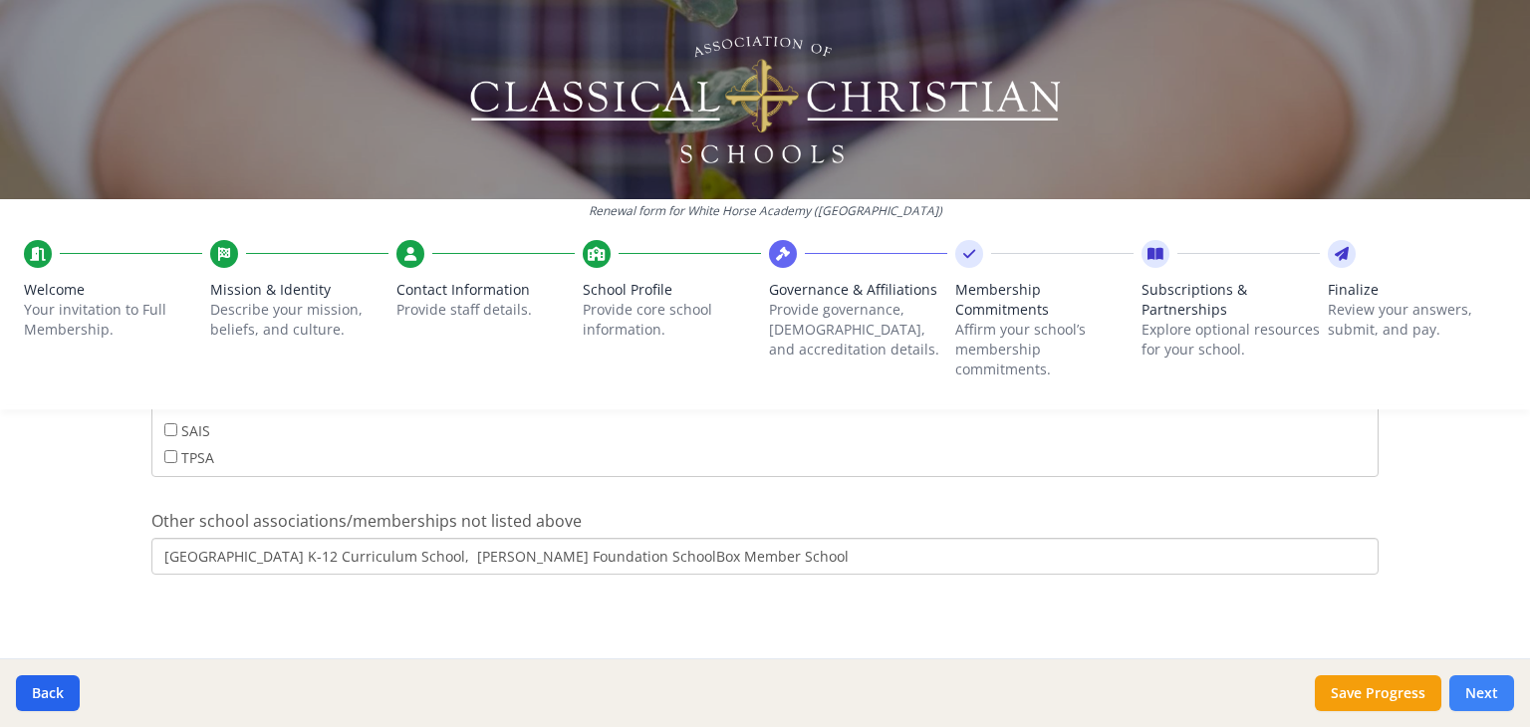
scroll to position [1402, 0]
click at [1485, 696] on button "Next" at bounding box center [1481, 693] width 65 height 36
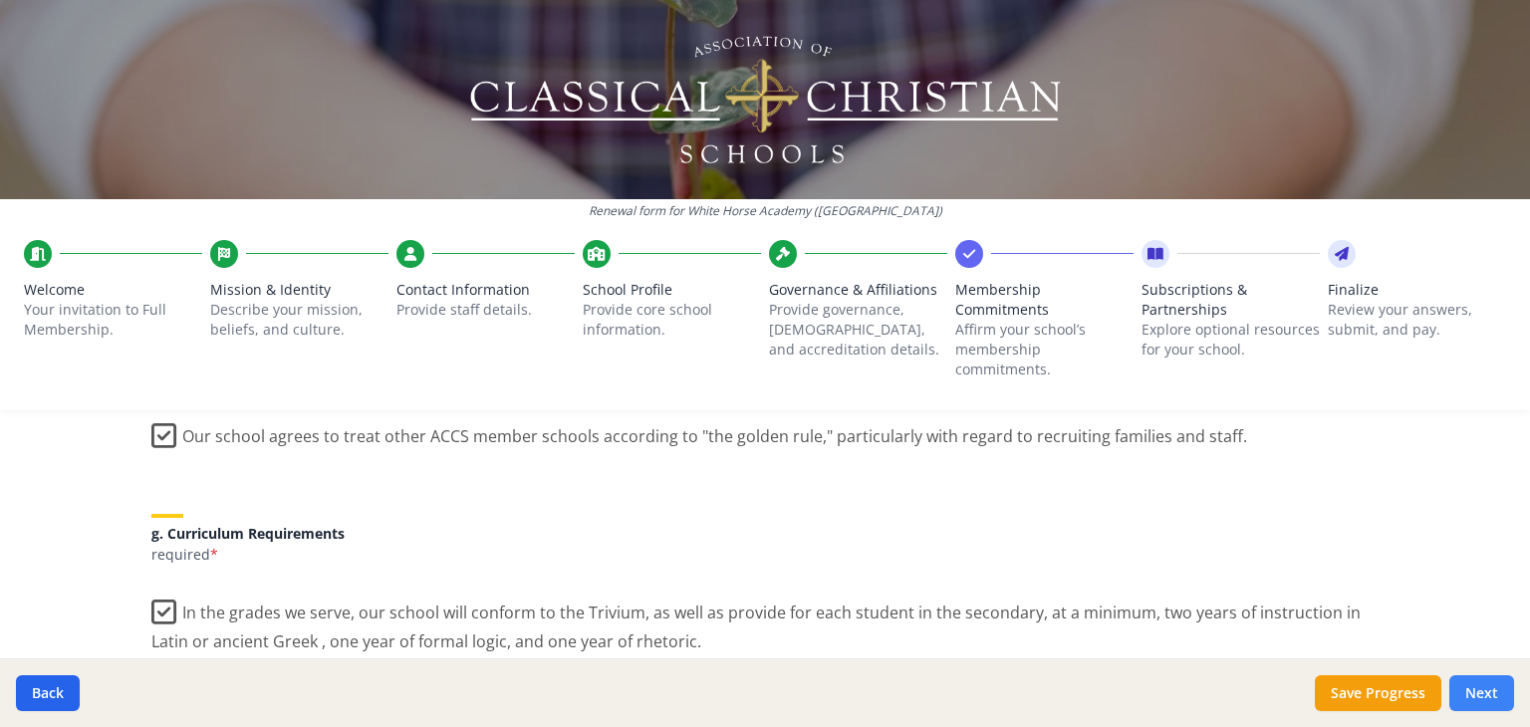
click at [1485, 696] on button "Next" at bounding box center [1481, 693] width 65 height 36
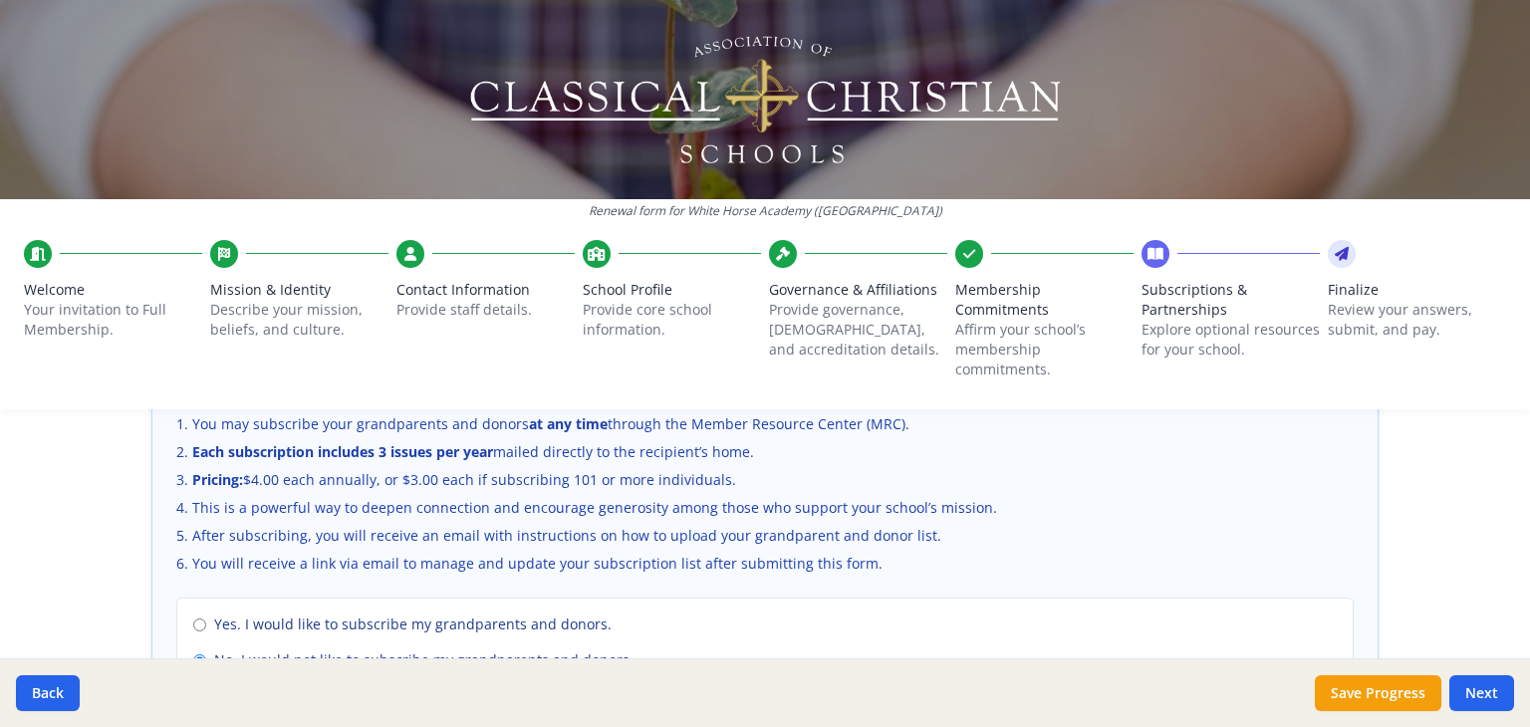
scroll to position [1586, 0]
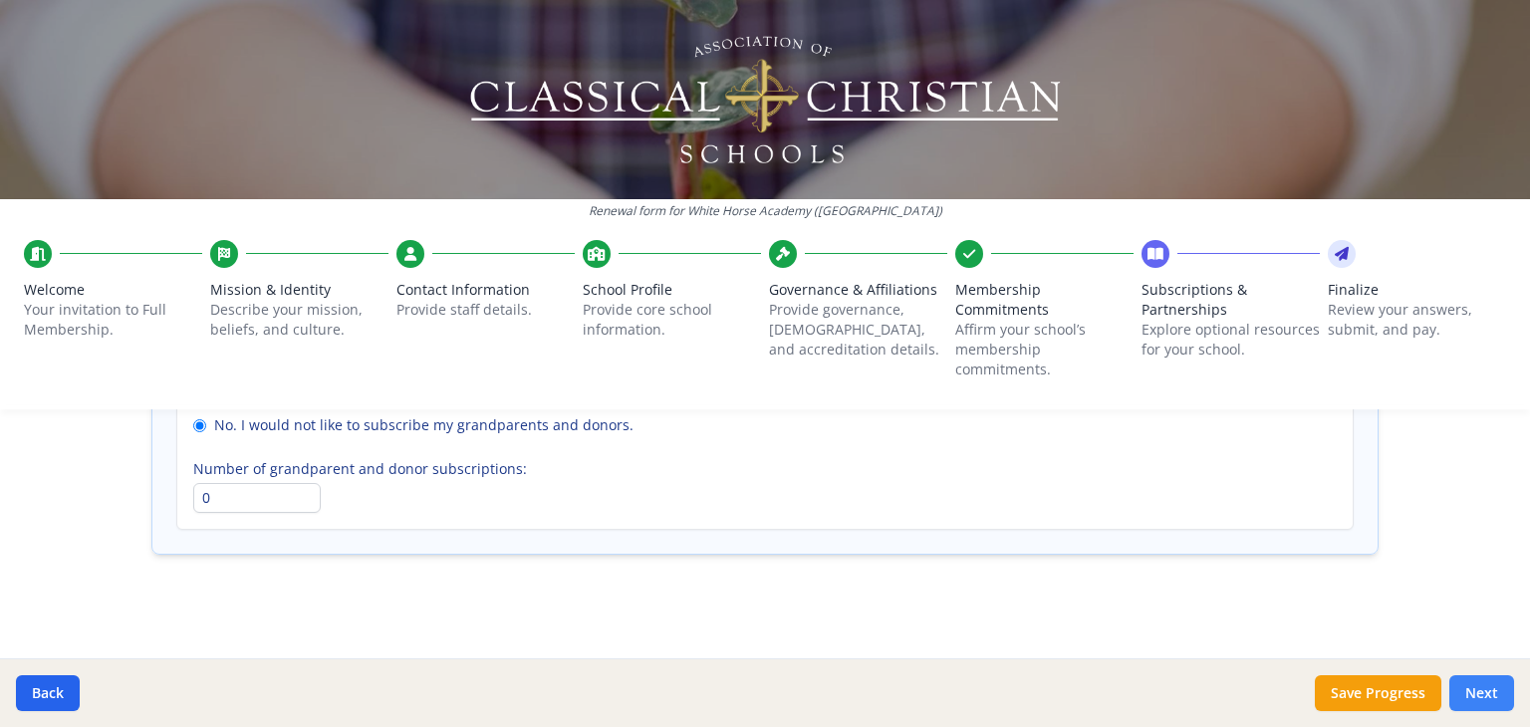
click at [1468, 677] on button "Next" at bounding box center [1481, 693] width 65 height 36
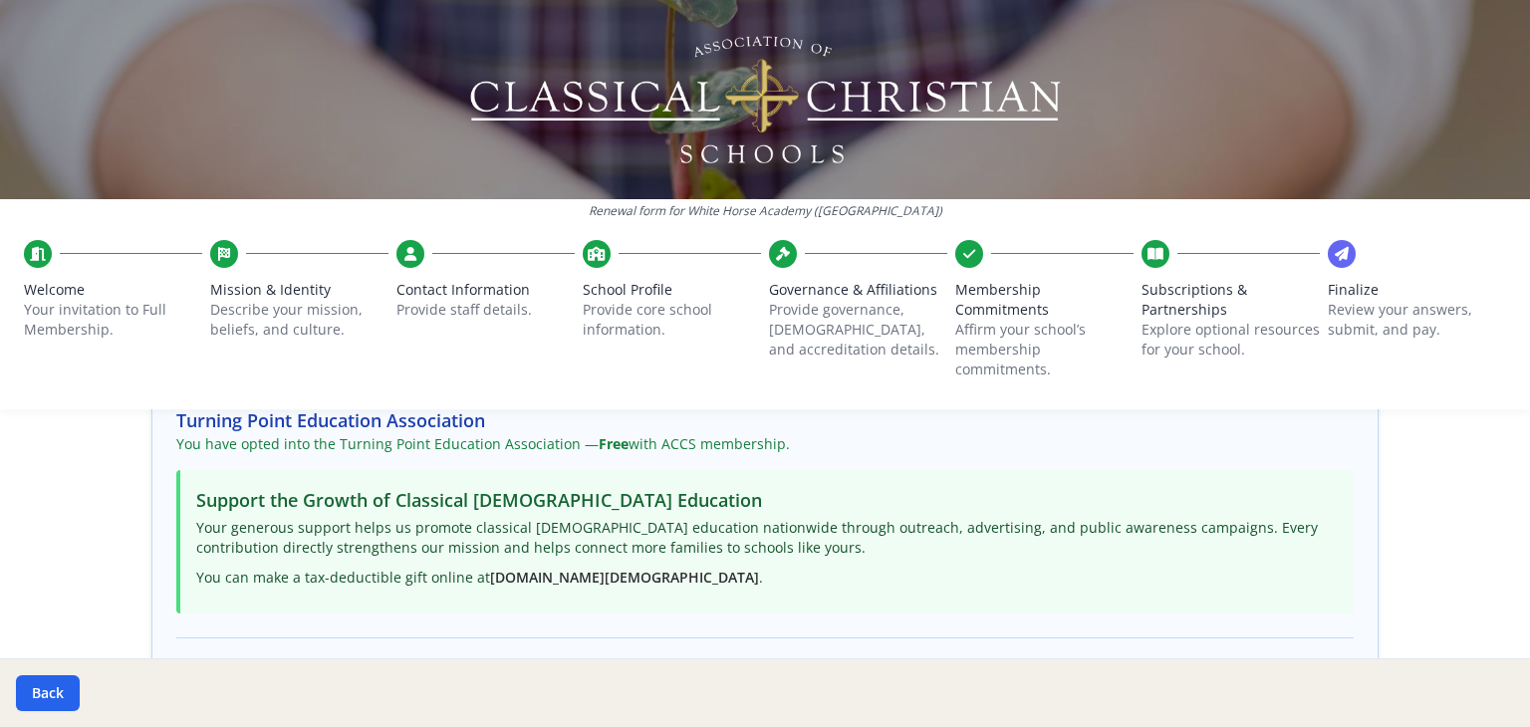
scroll to position [422, 0]
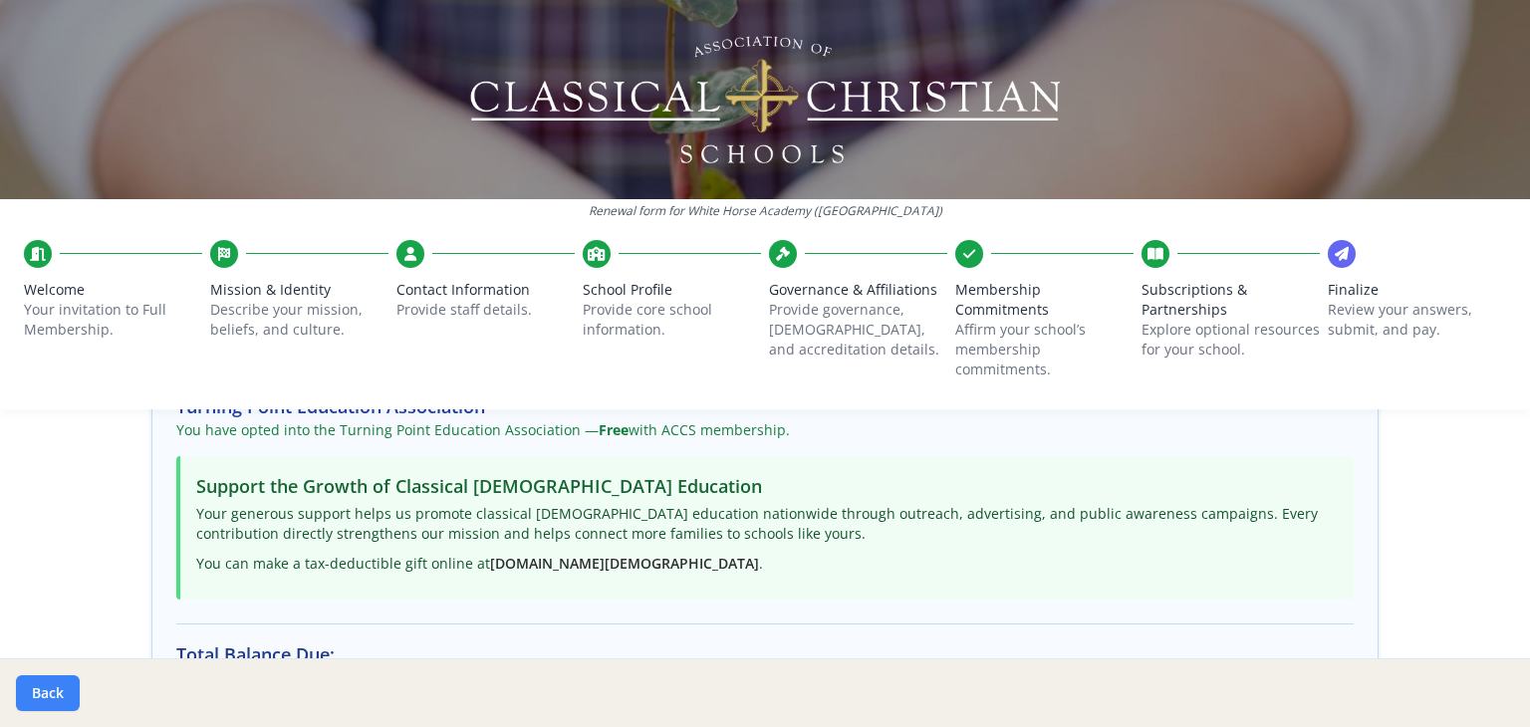
click at [53, 705] on button "Back" at bounding box center [48, 693] width 64 height 36
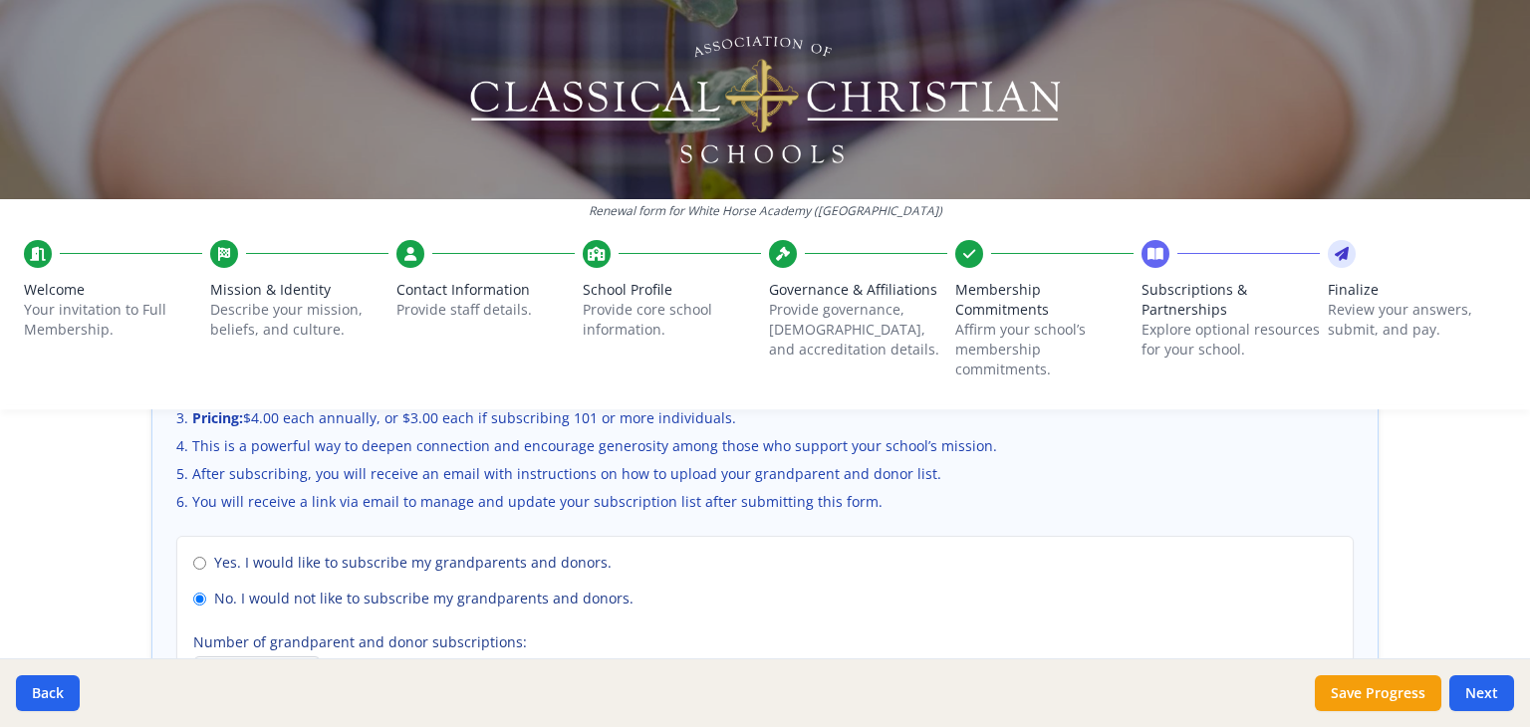
scroll to position [1586, 0]
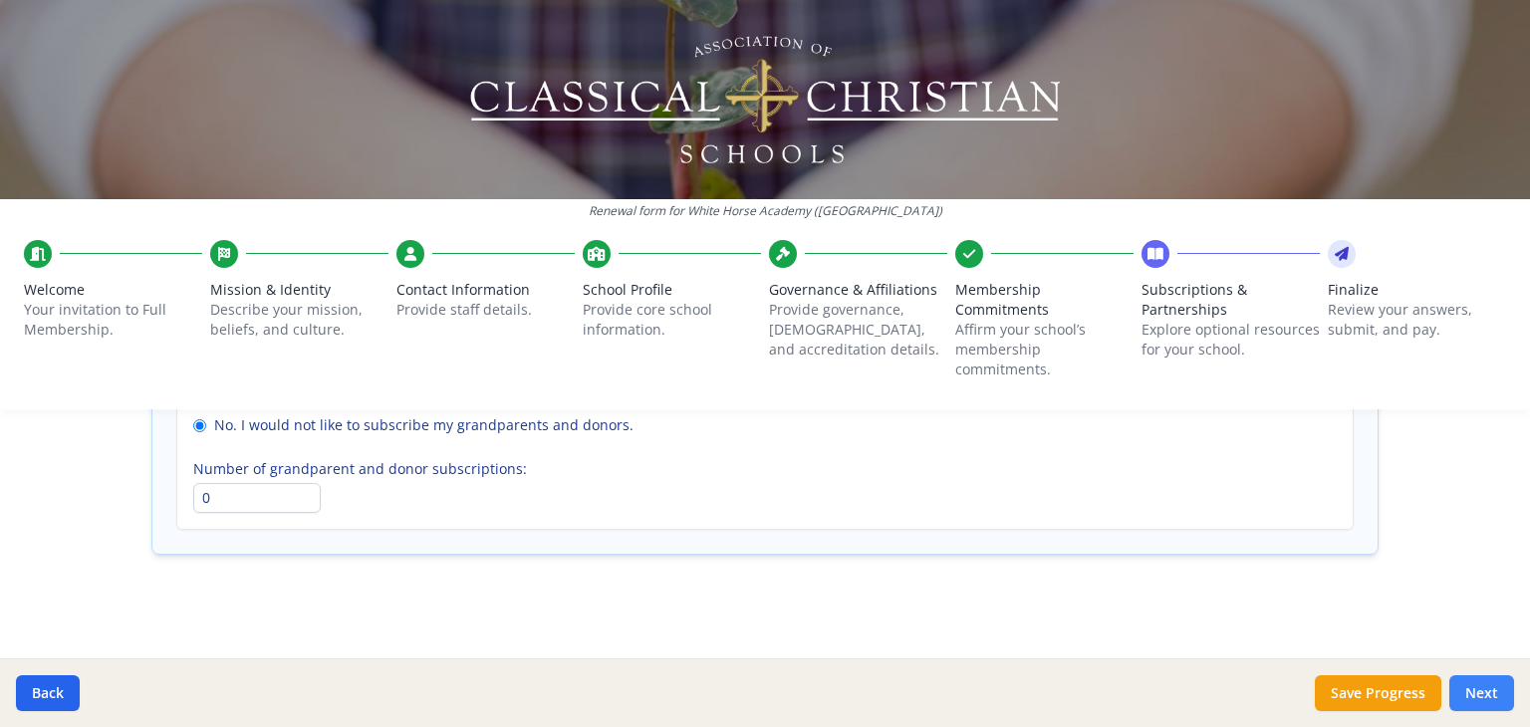
click at [1504, 694] on button "Next" at bounding box center [1481, 693] width 65 height 36
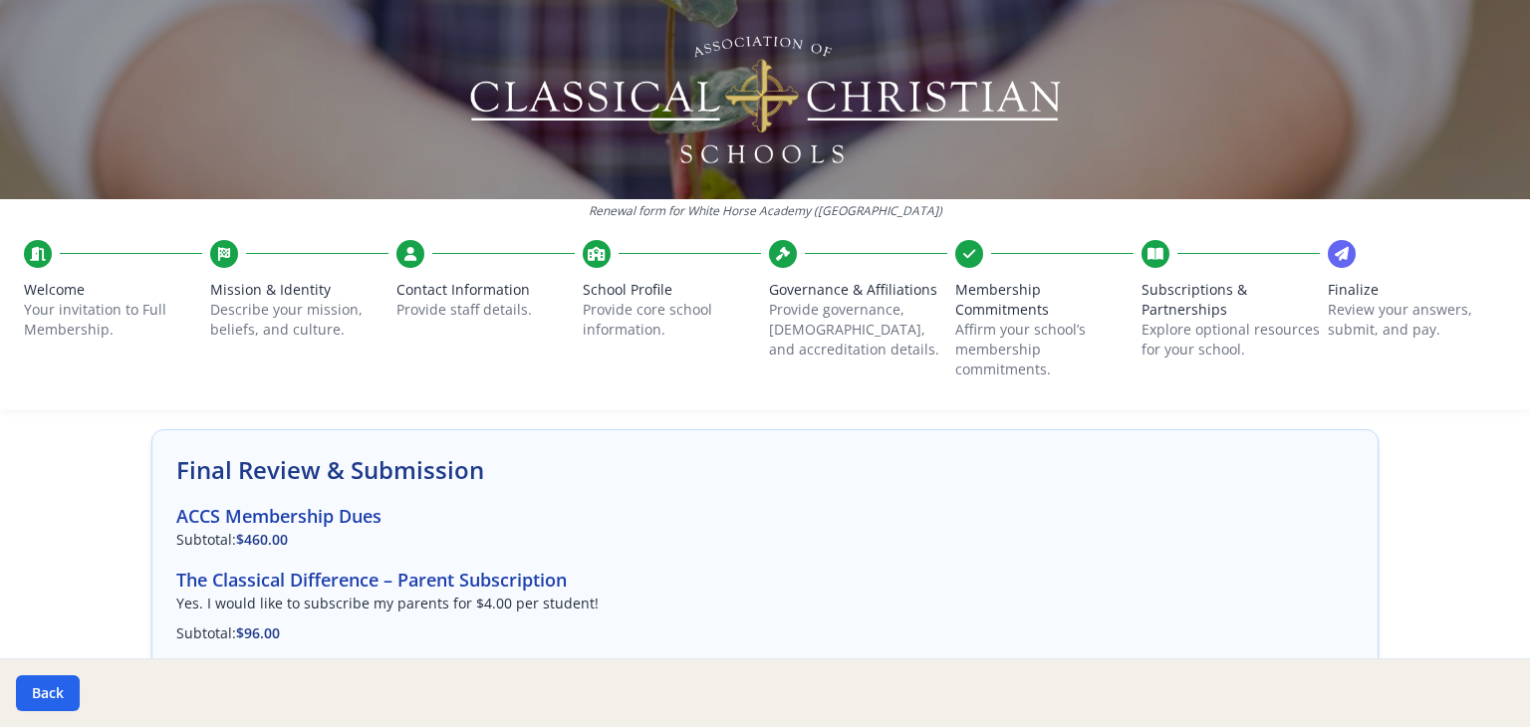
scroll to position [0, 0]
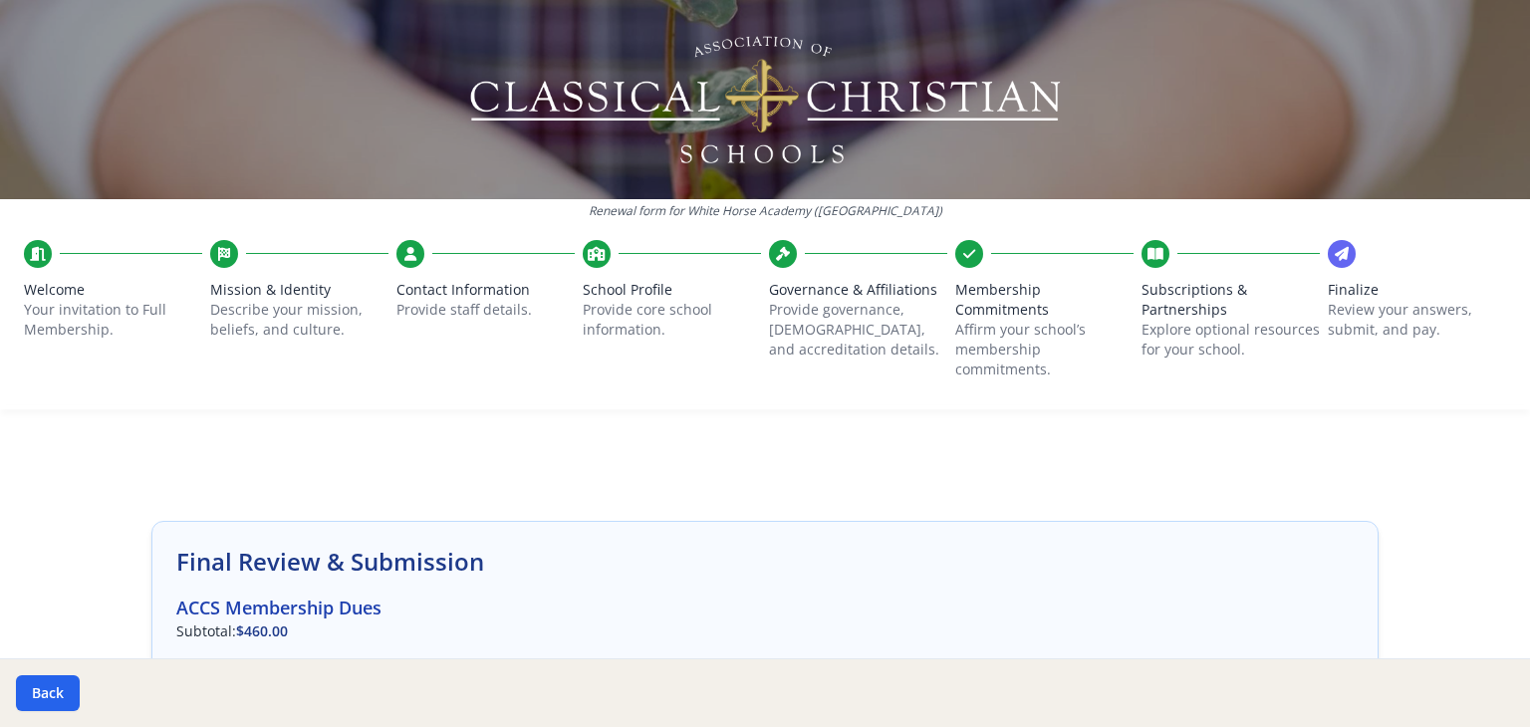
click at [594, 300] on p "Provide core school information." at bounding box center [672, 320] width 178 height 40
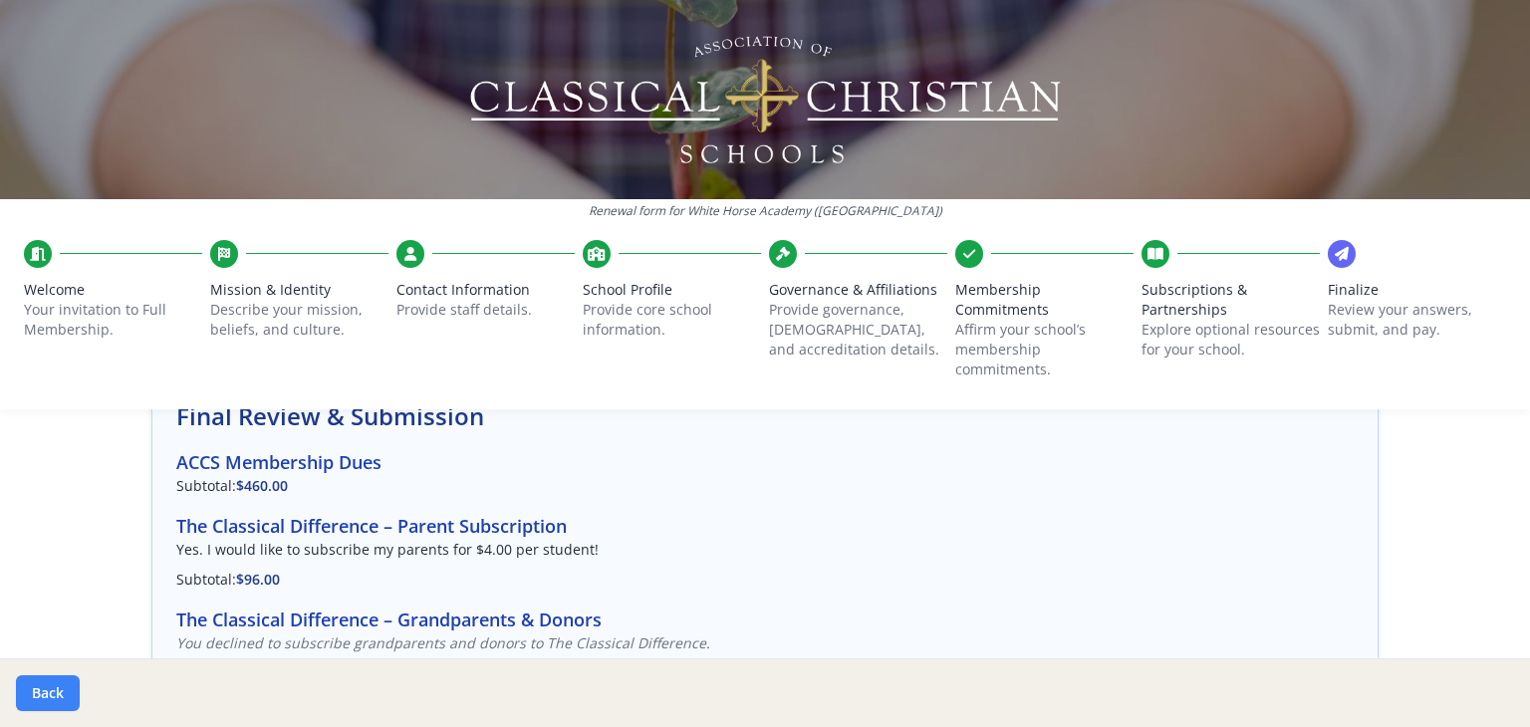
click at [64, 691] on button "Back" at bounding box center [48, 693] width 64 height 36
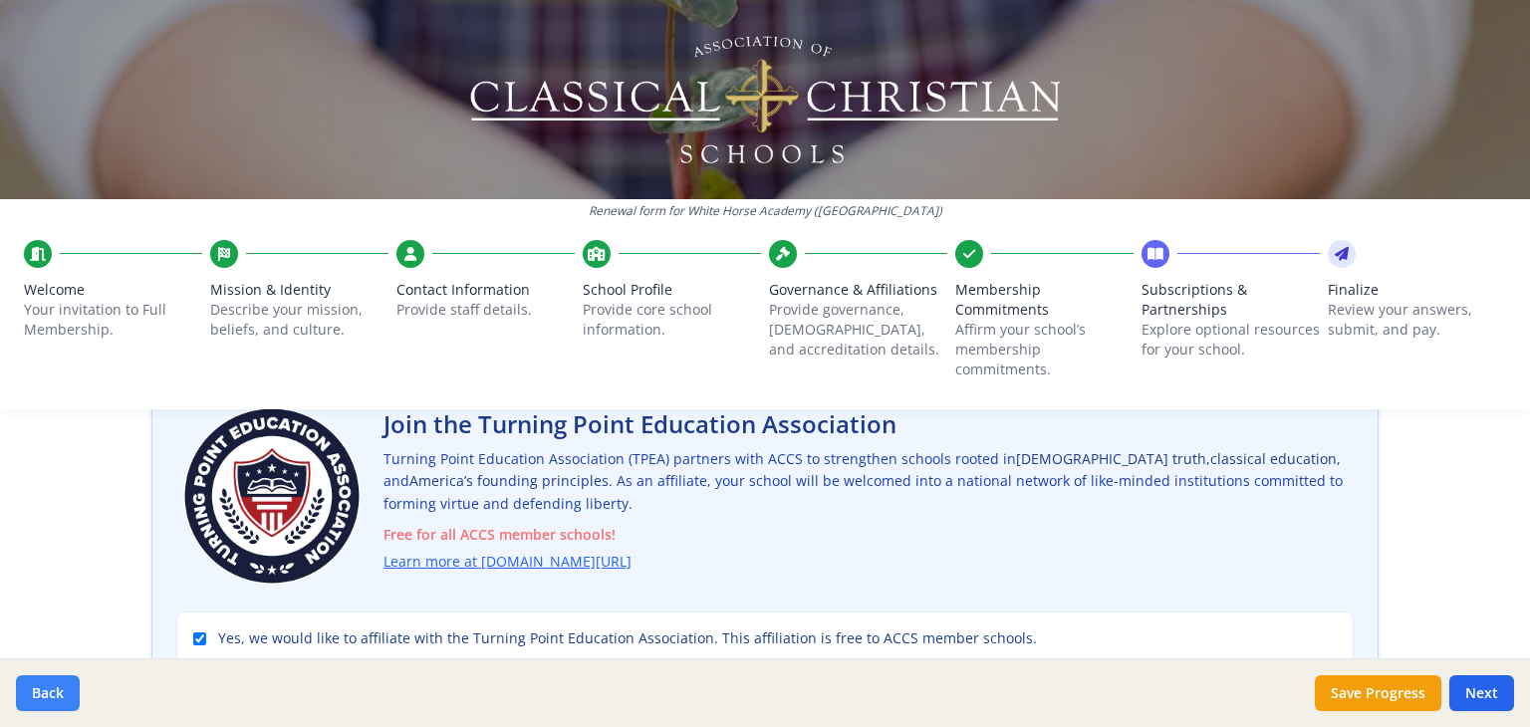
click at [64, 691] on button "Back" at bounding box center [48, 693] width 64 height 36
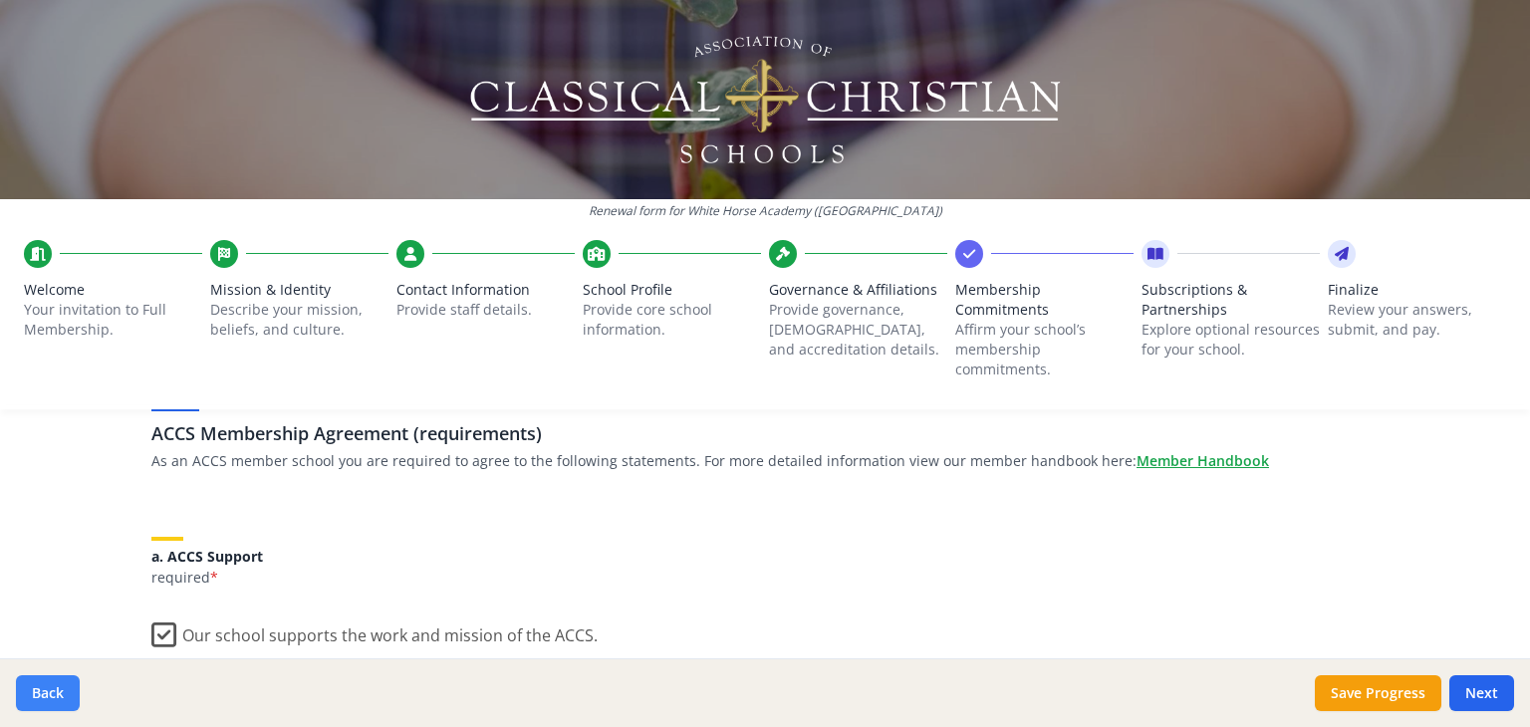
click at [64, 691] on button "Back" at bounding box center [48, 693] width 64 height 36
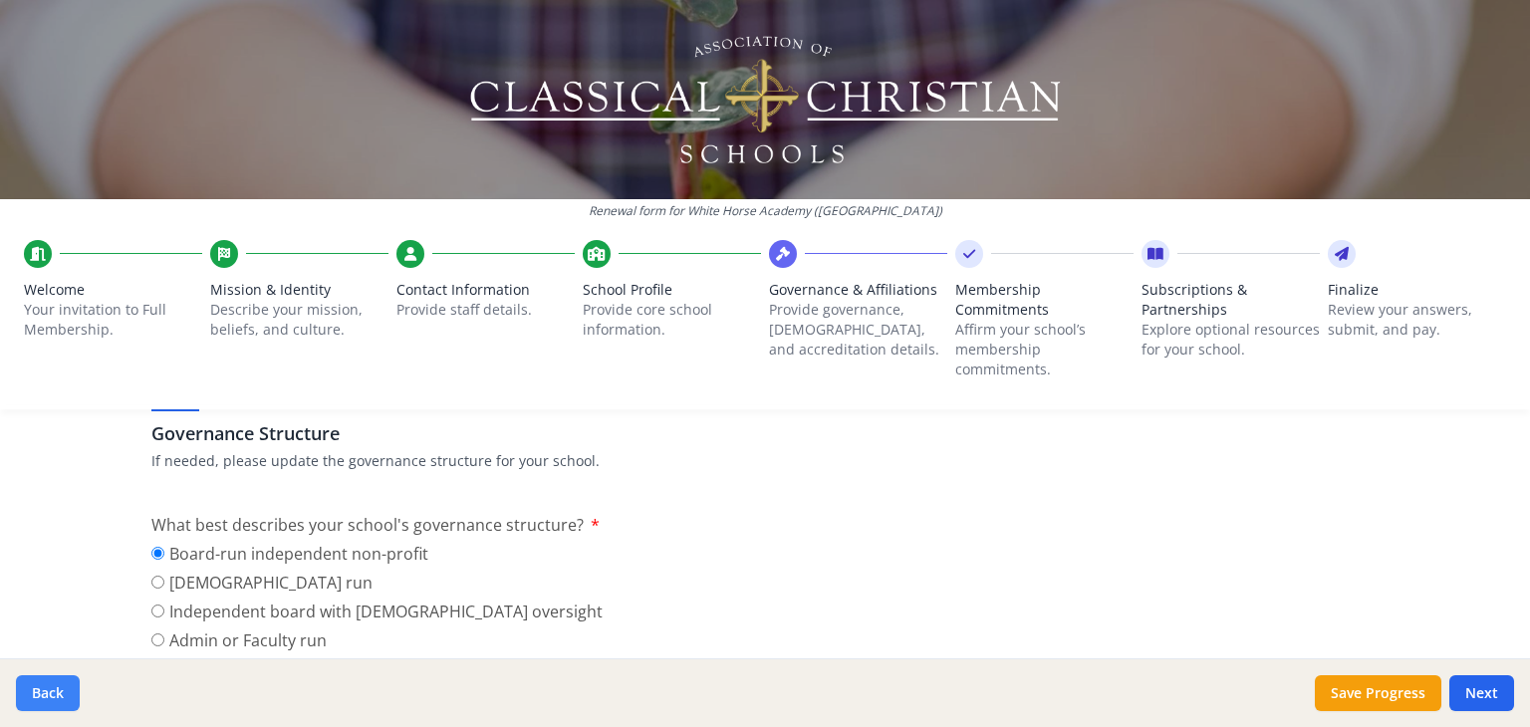
click at [64, 691] on button "Back" at bounding box center [48, 693] width 64 height 36
type input "(309) 306-1405"
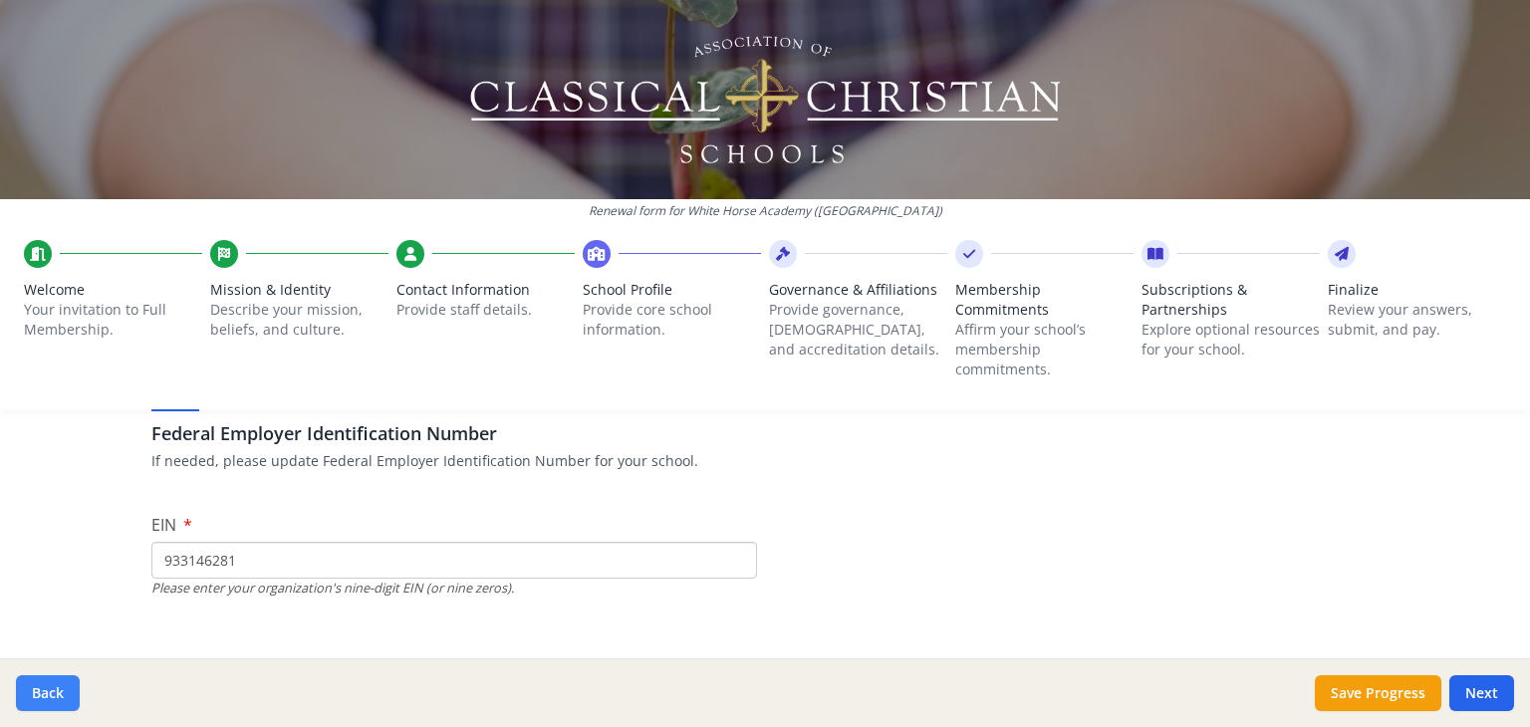
click at [64, 691] on button "Back" at bounding box center [48, 693] width 64 height 36
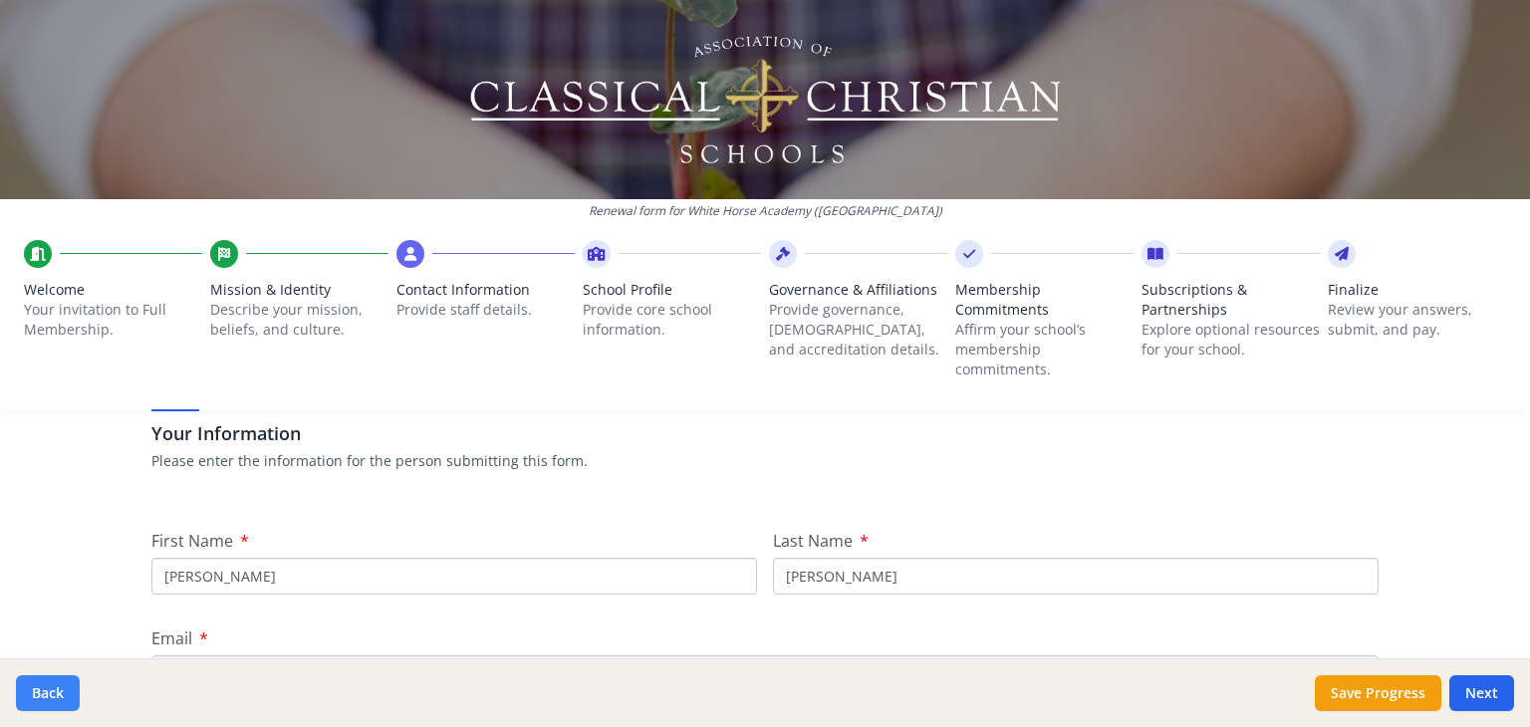
click at [64, 691] on button "Back" at bounding box center [48, 693] width 64 height 36
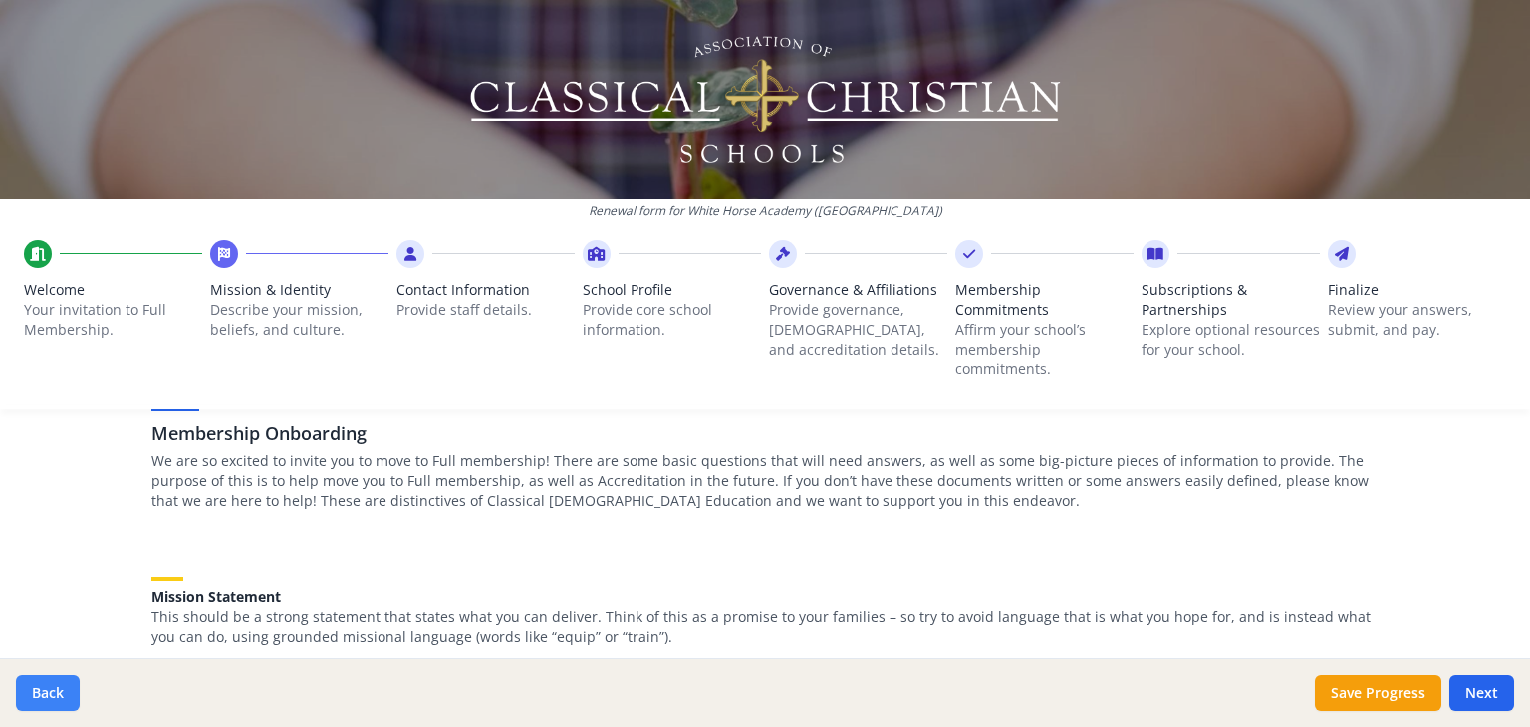
click at [64, 691] on button "Back" at bounding box center [48, 693] width 64 height 36
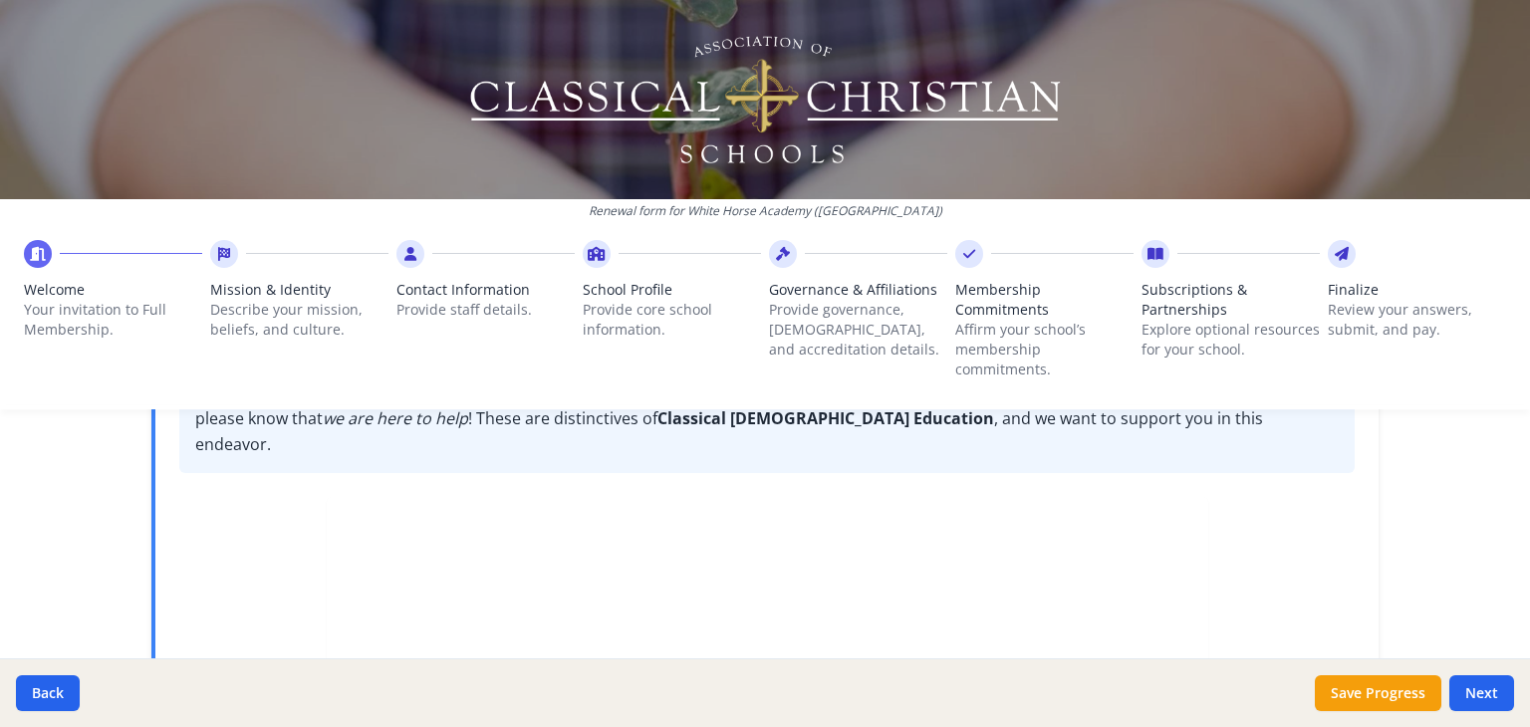
scroll to position [306, 0]
click at [1478, 687] on button "Next" at bounding box center [1481, 693] width 65 height 36
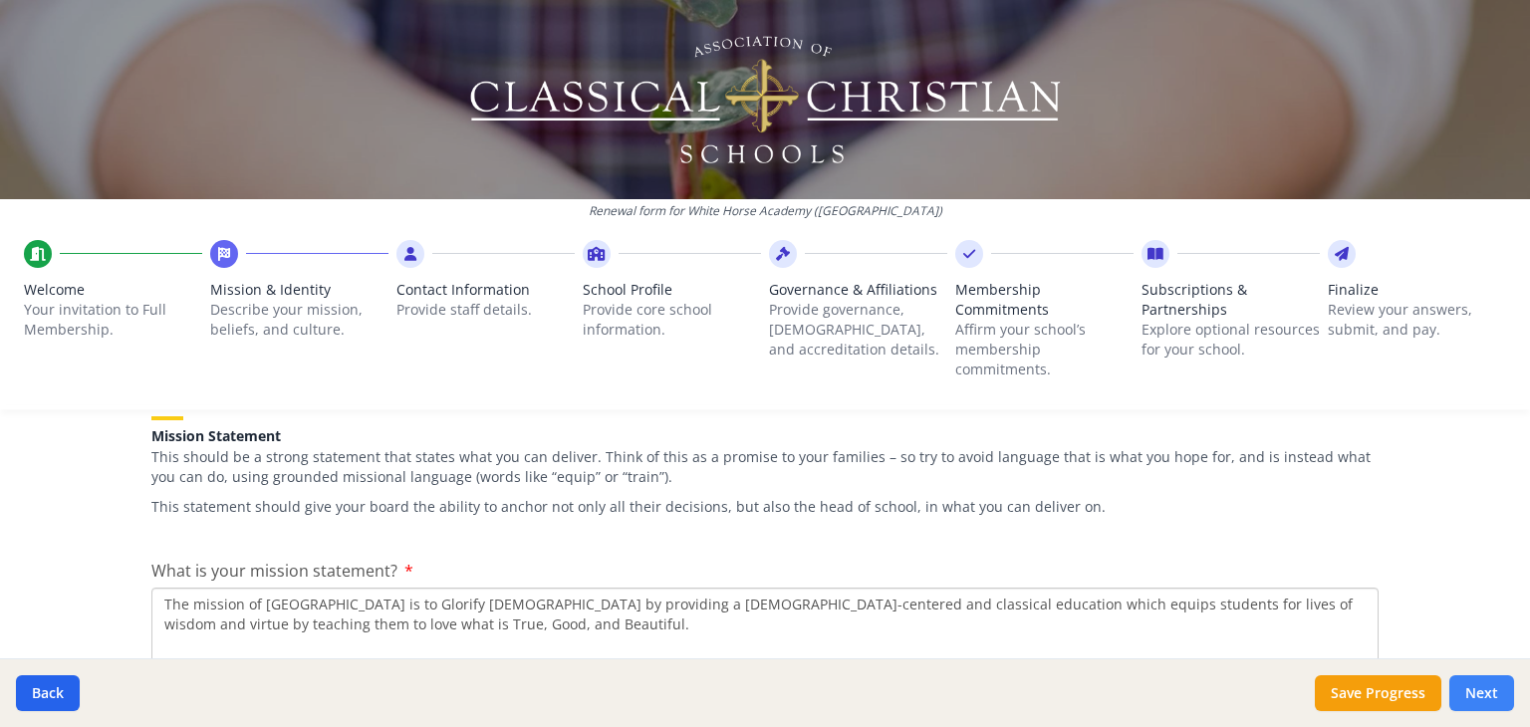
click at [1478, 687] on button "Next" at bounding box center [1481, 693] width 65 height 36
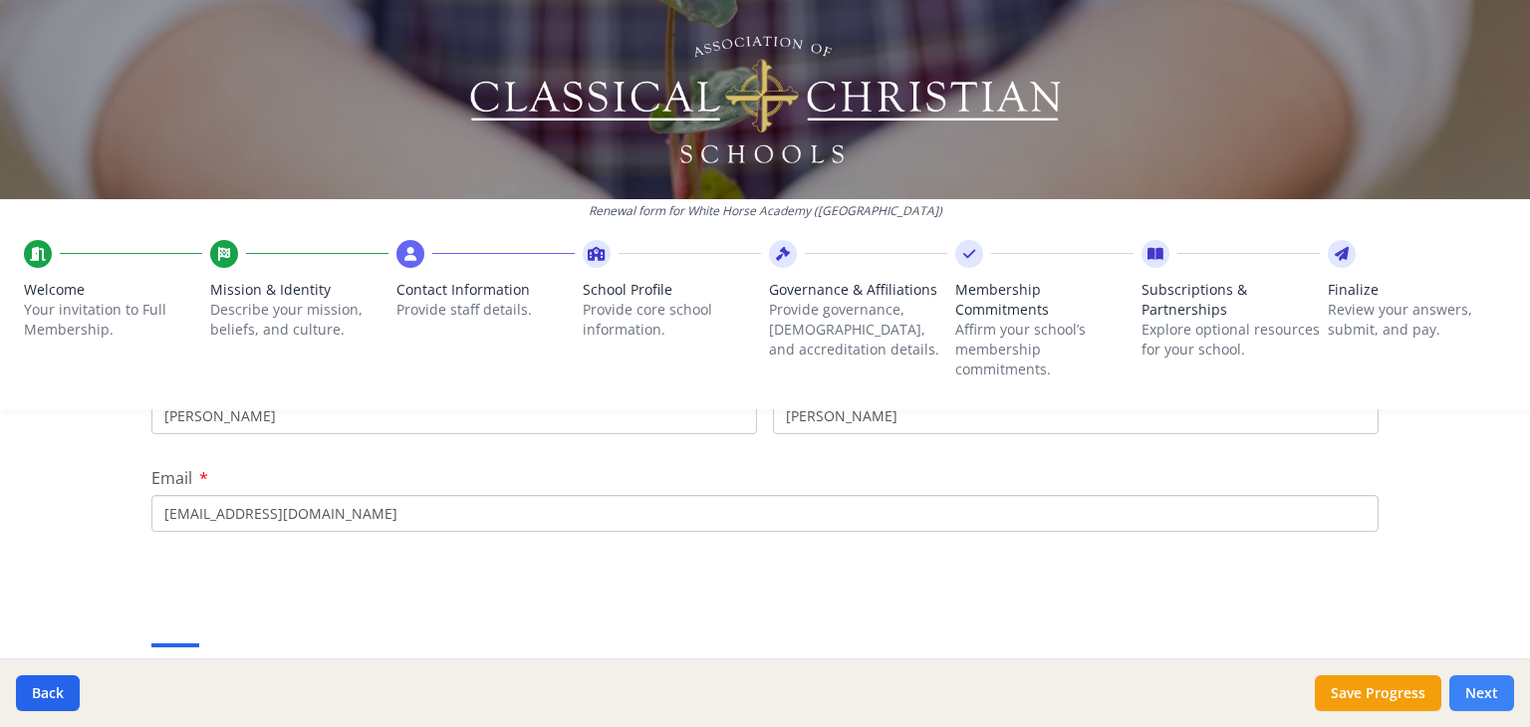
click at [1478, 687] on button "Next" at bounding box center [1481, 693] width 65 height 36
type input "(309) 306-1405"
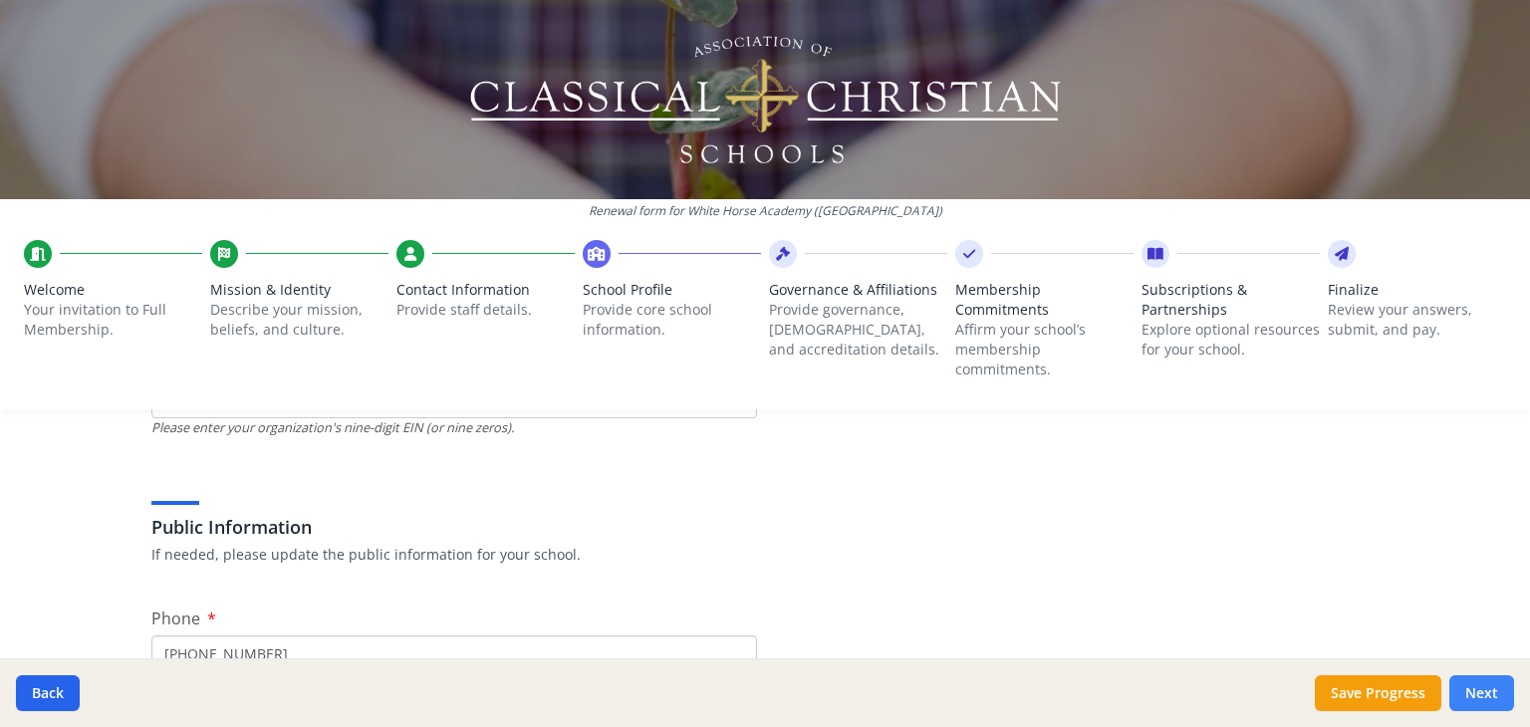
click at [1478, 687] on button "Next" at bounding box center [1481, 693] width 65 height 36
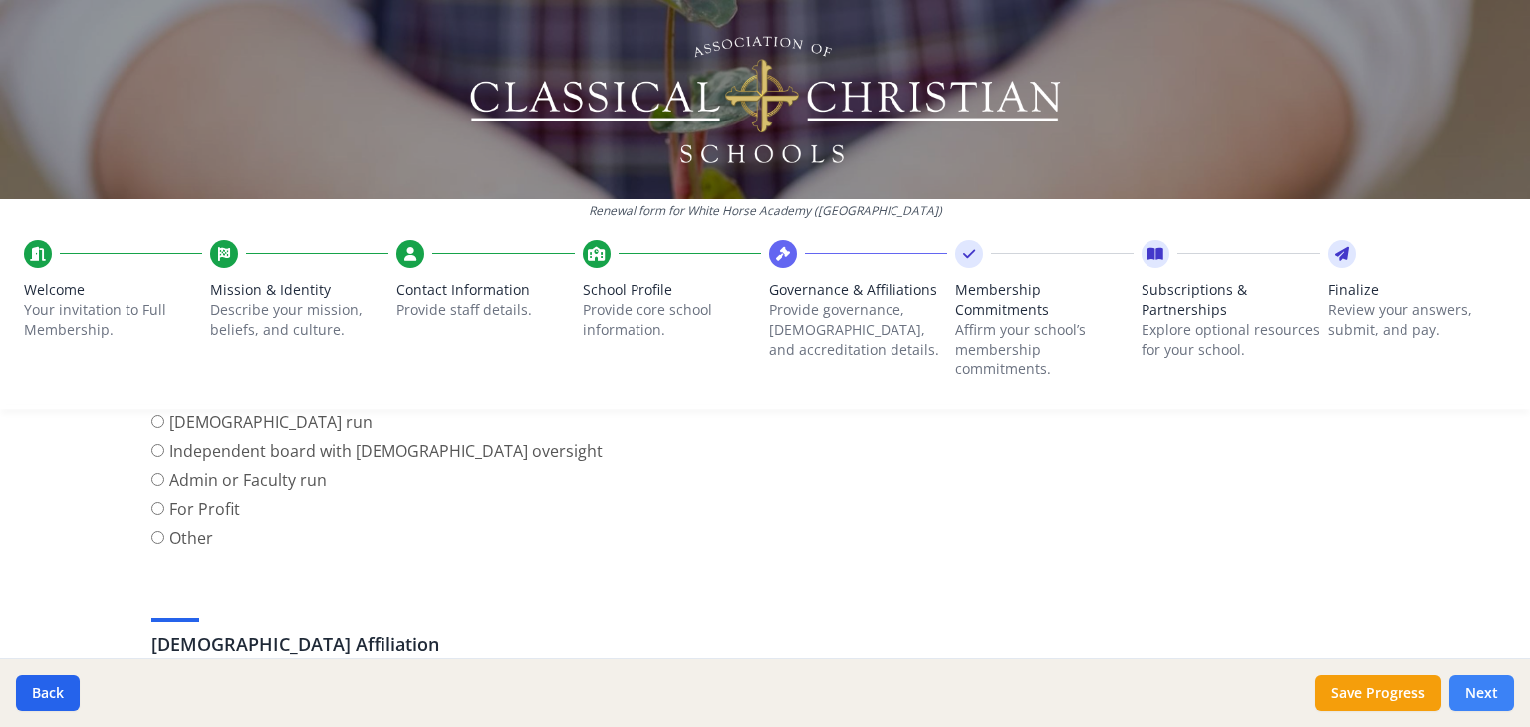
click at [1478, 687] on button "Next" at bounding box center [1481, 693] width 65 height 36
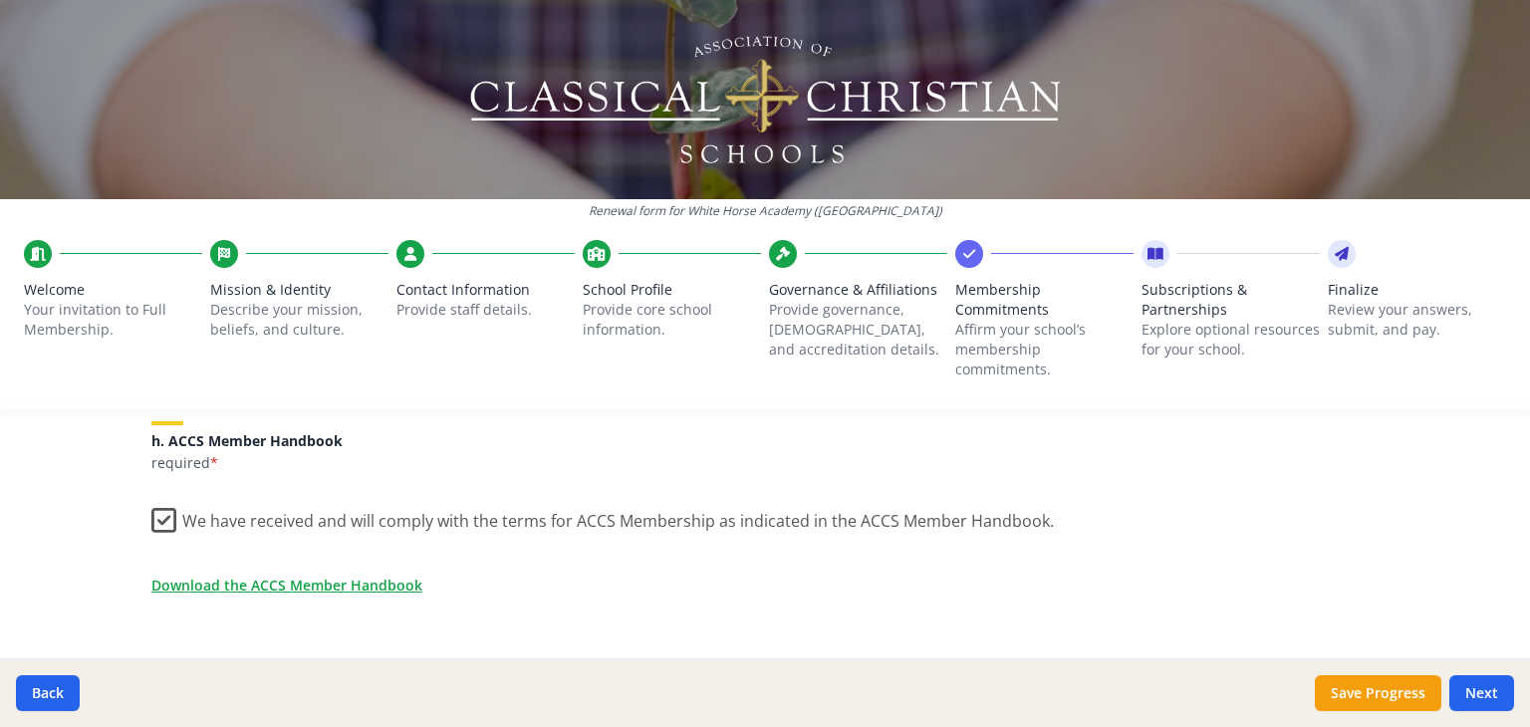
scroll to position [1952, 0]
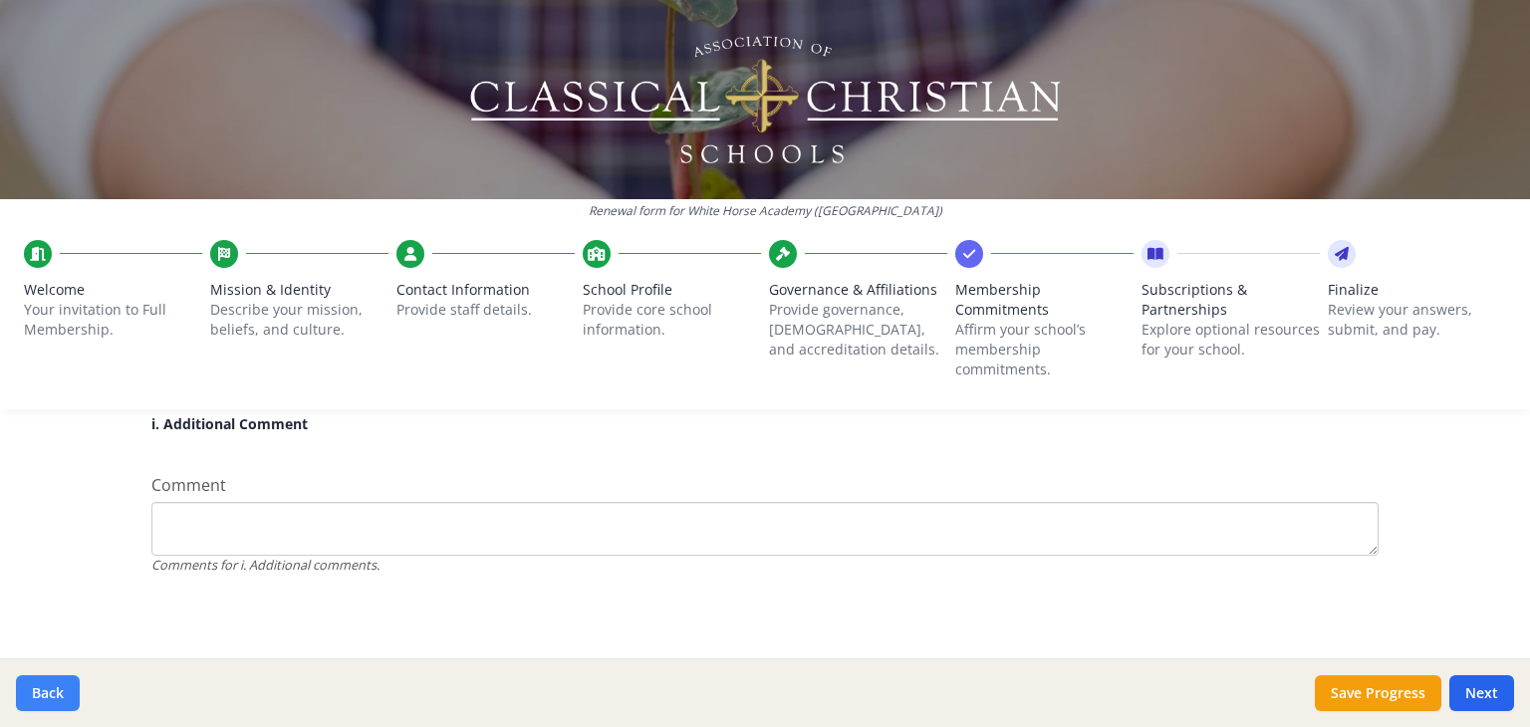
click at [57, 690] on button "Back" at bounding box center [48, 693] width 64 height 36
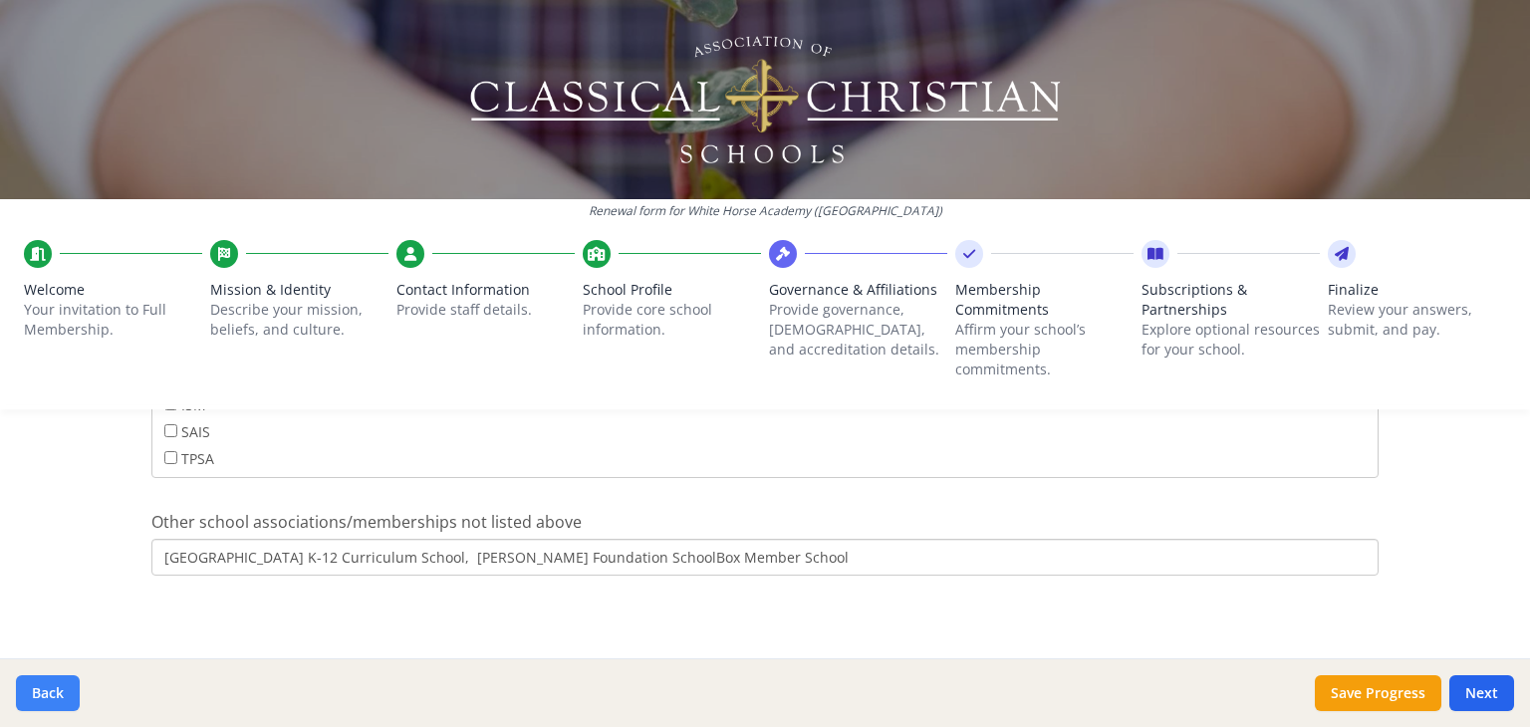
click at [57, 690] on button "Back" at bounding box center [48, 693] width 64 height 36
type input "(309) 306-1405"
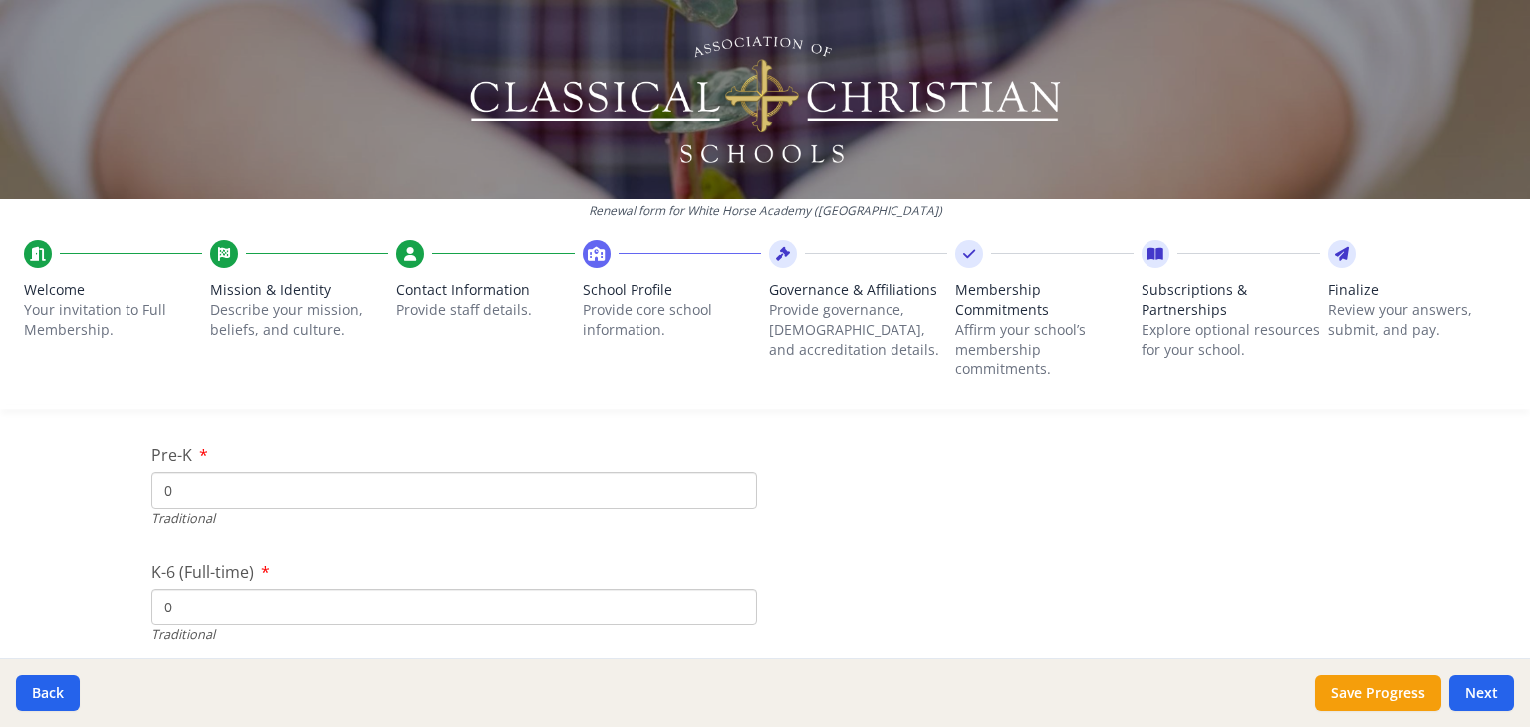
scroll to position [4163, 0]
click at [192, 613] on input "0" at bounding box center [454, 606] width 606 height 37
type input "24"
click at [115, 575] on div "Renewal form for White Horse Academy (IL) Welcome Your invitation to Full Membe…" at bounding box center [765, 363] width 1530 height 727
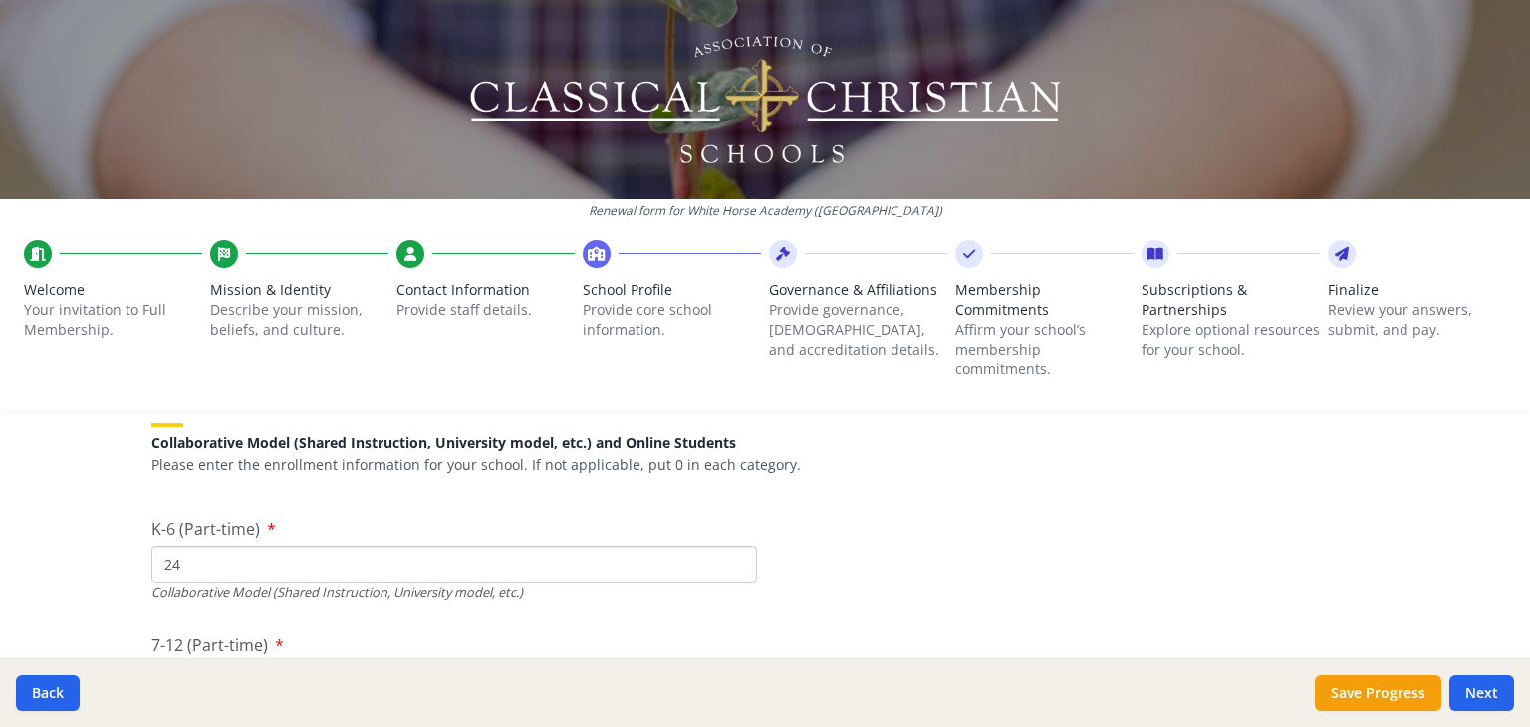
scroll to position [4772, 0]
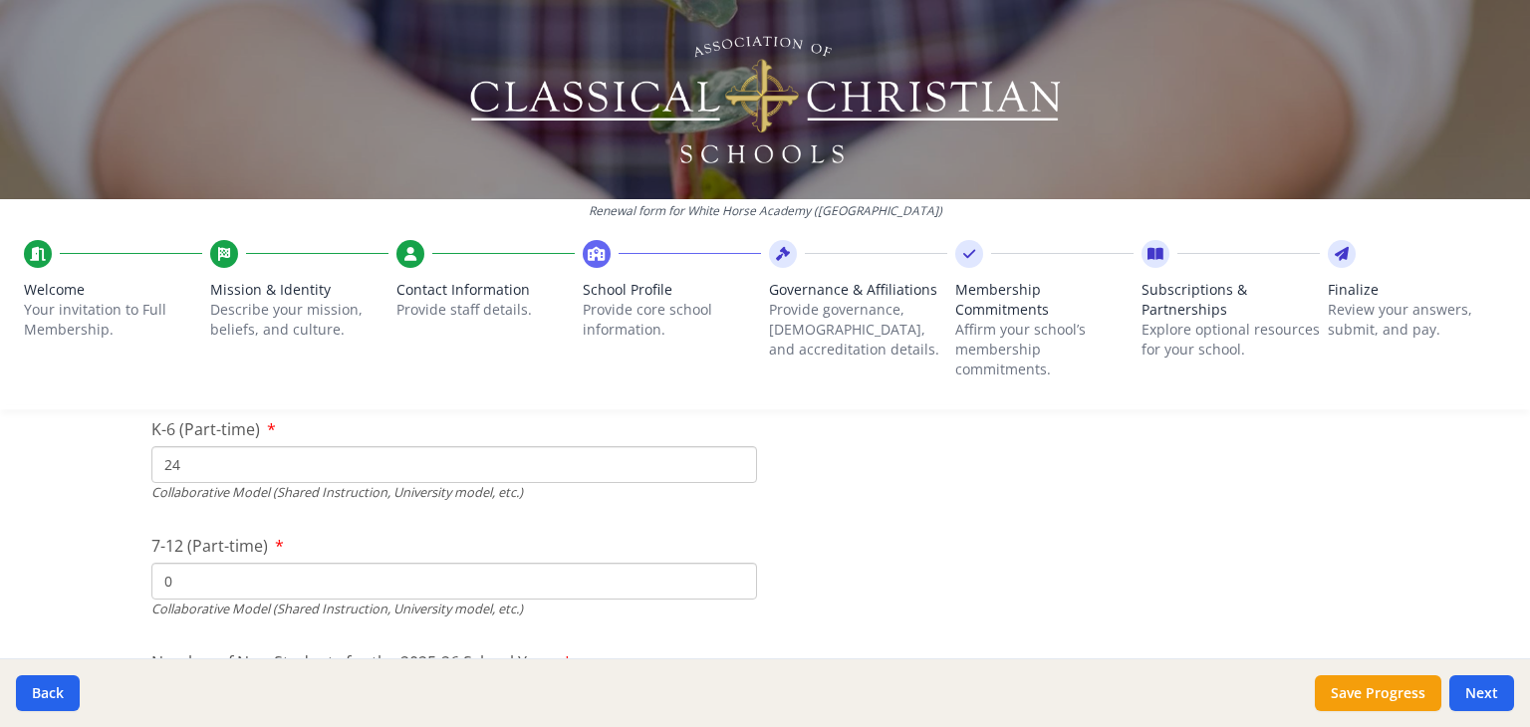
click at [209, 488] on div "Collaborative Model (Shared Instruction, University model, etc.)" at bounding box center [454, 492] width 606 height 19
click at [204, 483] on div "Collaborative Model (Shared Instruction, University model, etc.)" at bounding box center [454, 492] width 606 height 19
click at [198, 474] on input "24" at bounding box center [454, 464] width 606 height 37
type input "2"
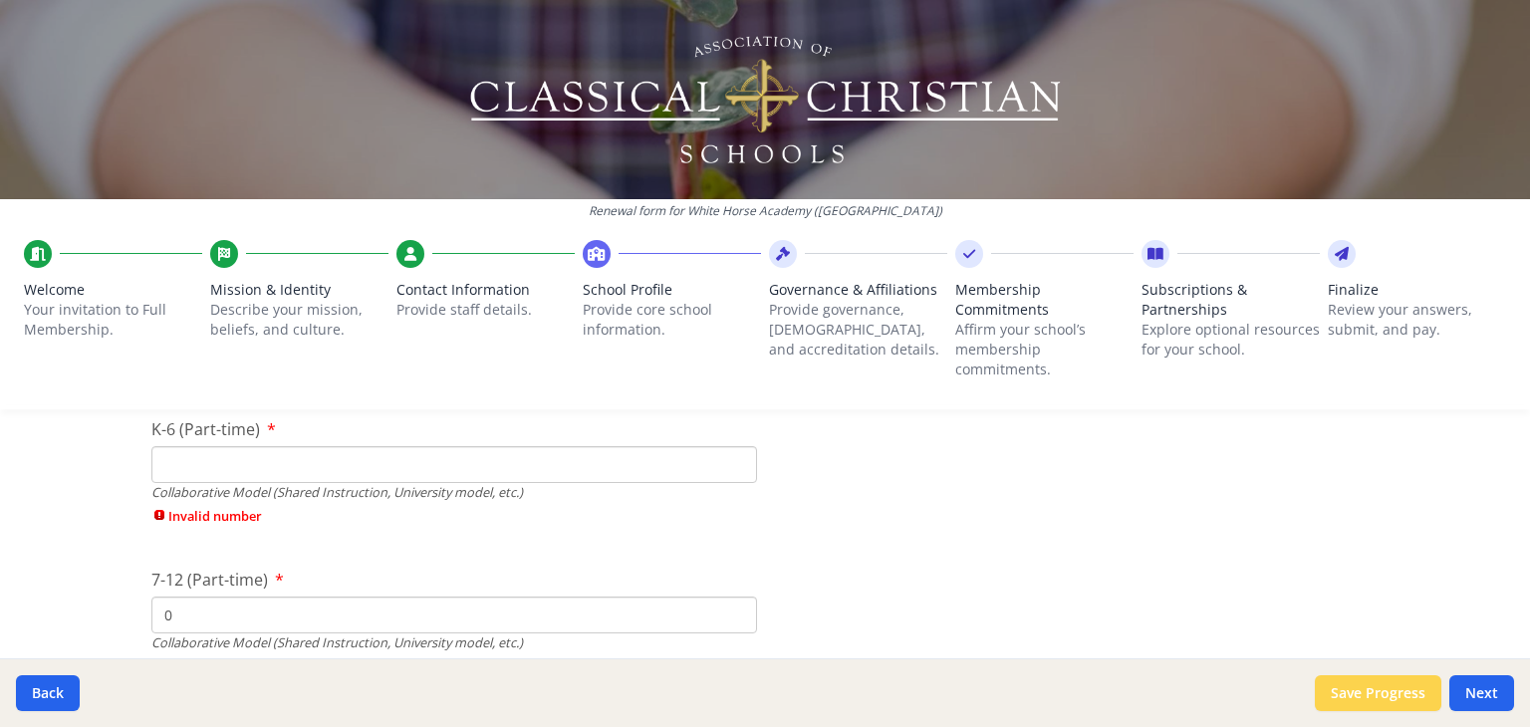
click at [1394, 706] on button "Save Progress" at bounding box center [1378, 693] width 126 height 36
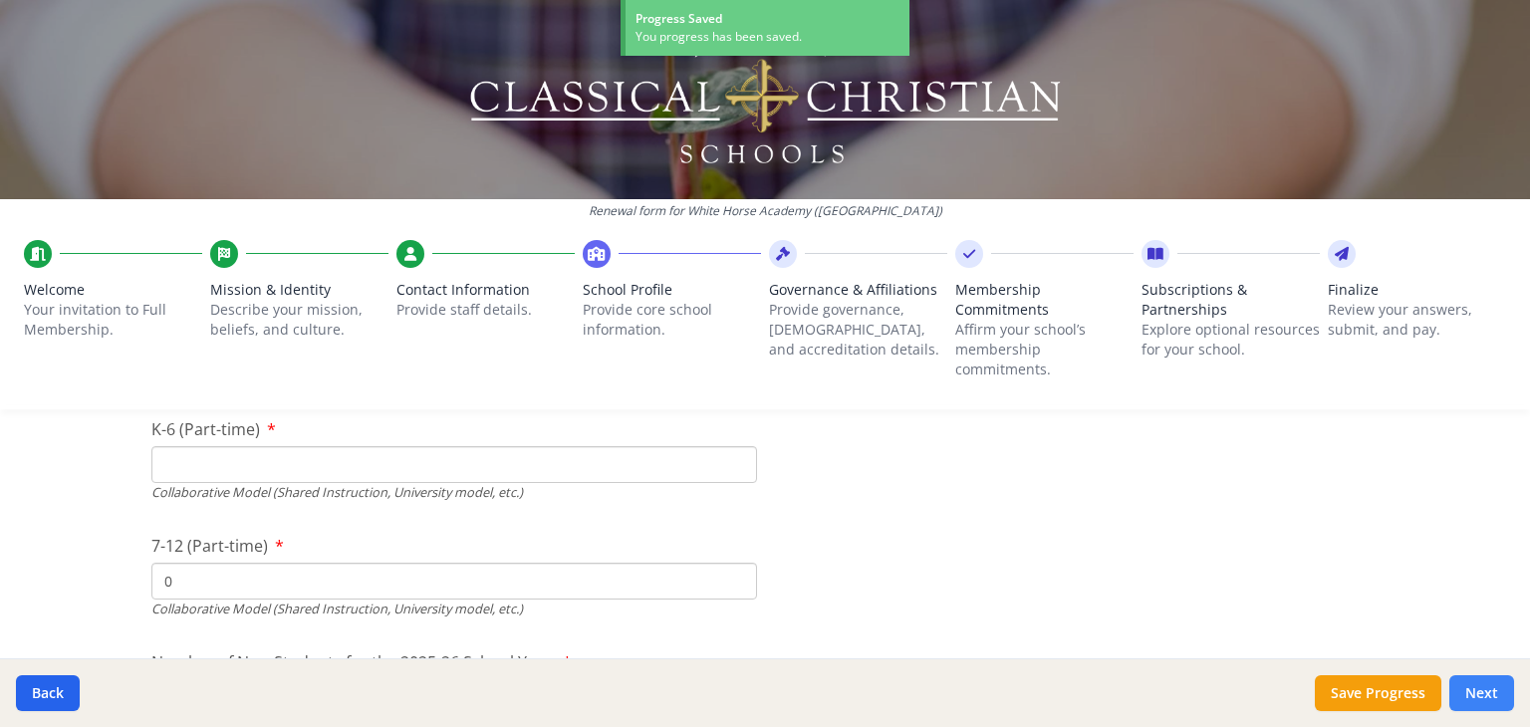
click at [1487, 696] on button "Next" at bounding box center [1481, 693] width 65 height 36
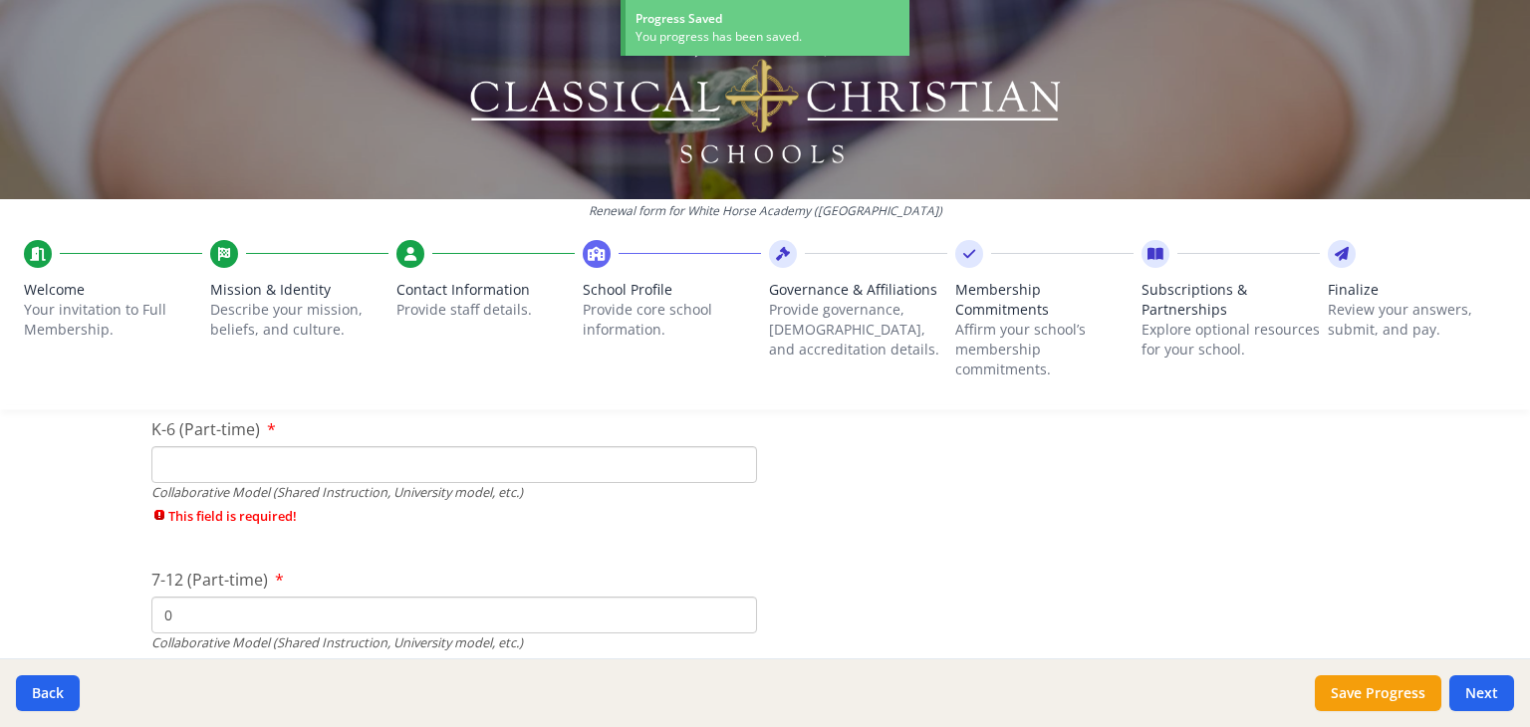
click at [642, 475] on input "K-6 (Part-time)" at bounding box center [454, 464] width 606 height 37
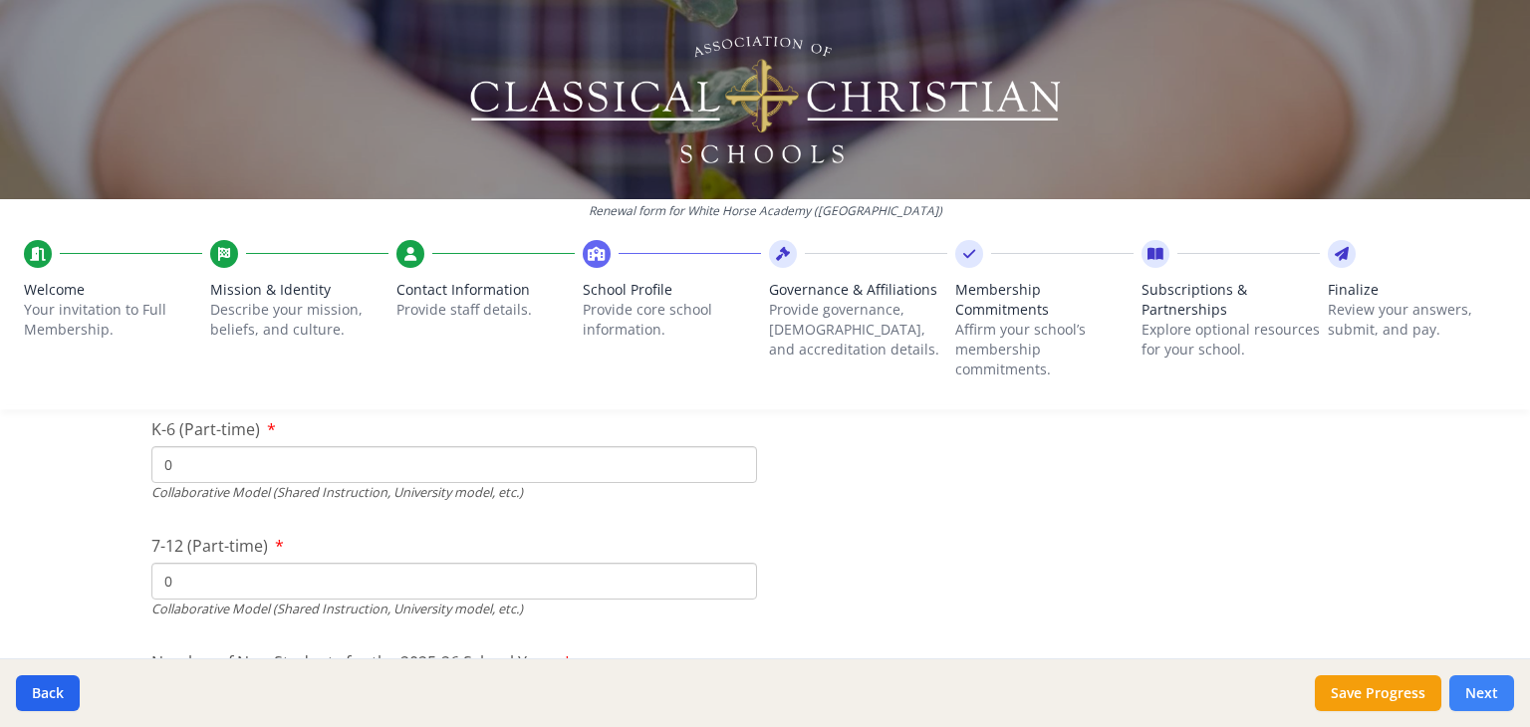
type input "0"
click at [1464, 679] on button "Next" at bounding box center [1481, 693] width 65 height 36
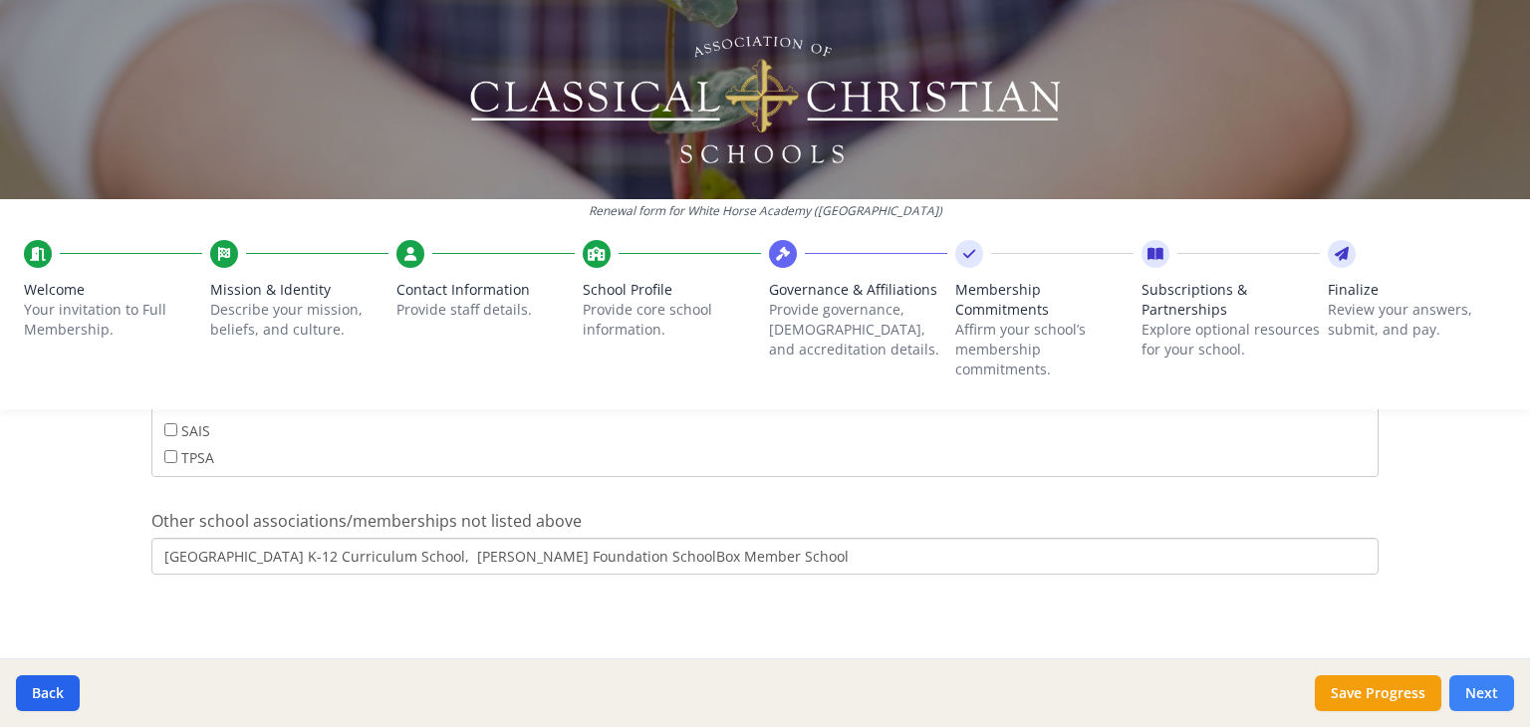
scroll to position [1402, 0]
click at [1464, 679] on button "Next" at bounding box center [1481, 693] width 65 height 36
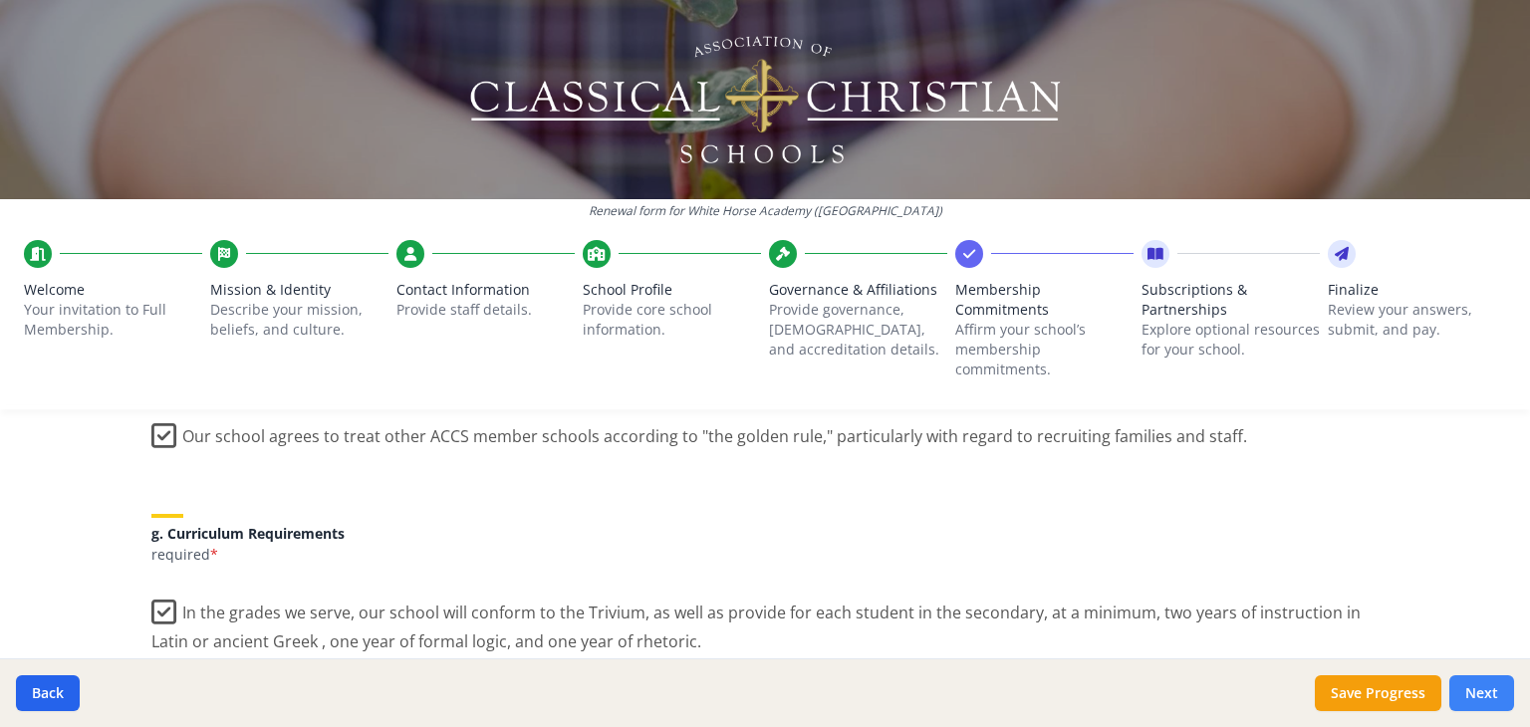
click at [1464, 679] on button "Next" at bounding box center [1481, 693] width 65 height 36
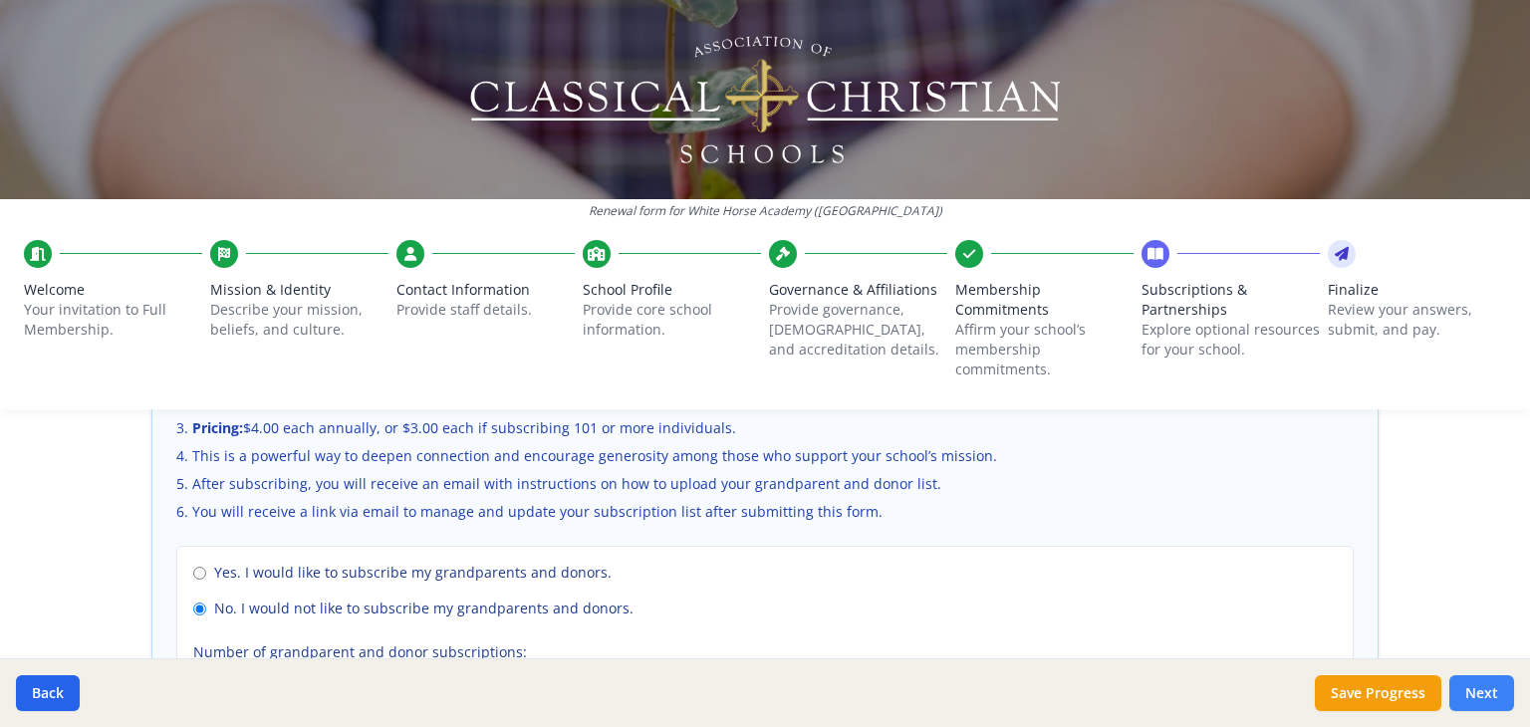
click at [1464, 679] on button "Next" at bounding box center [1481, 693] width 65 height 36
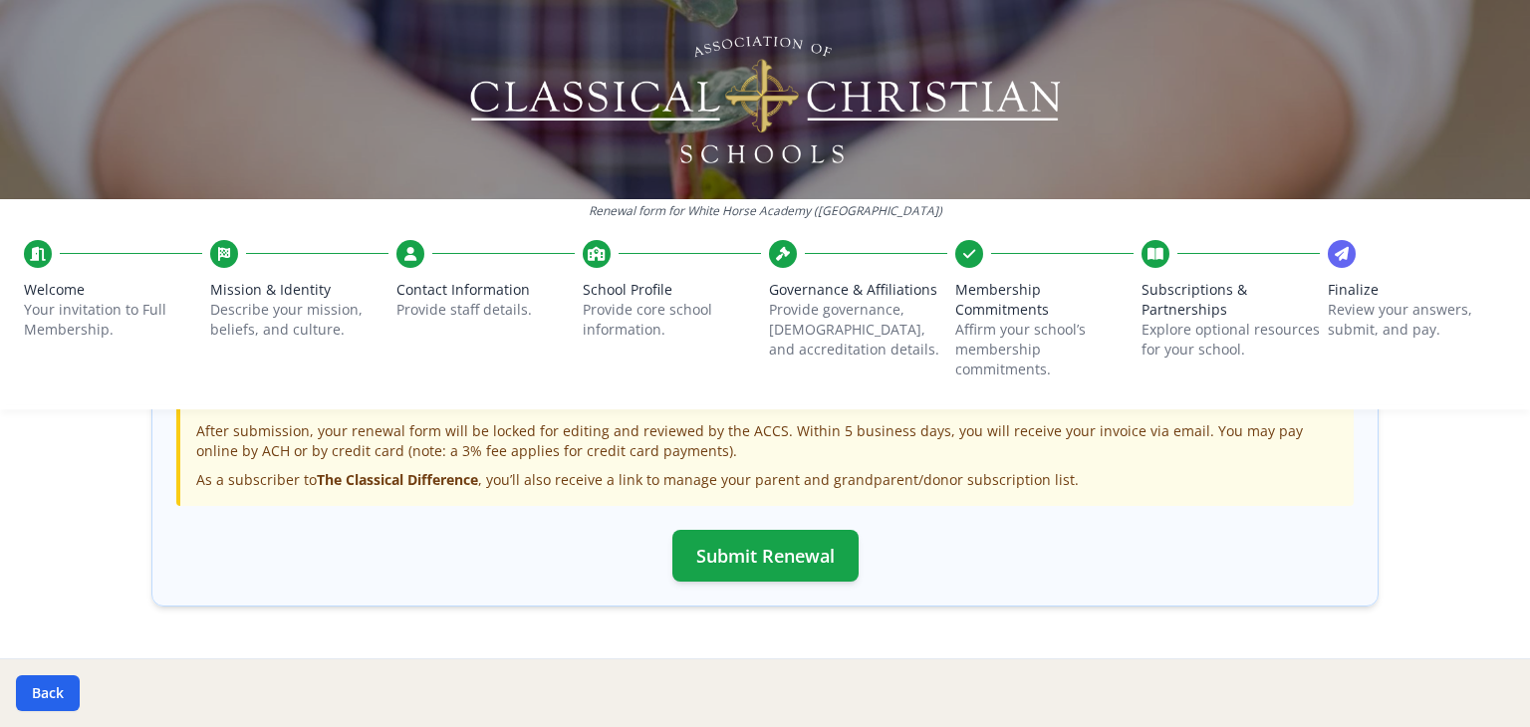
scroll to position [745, 0]
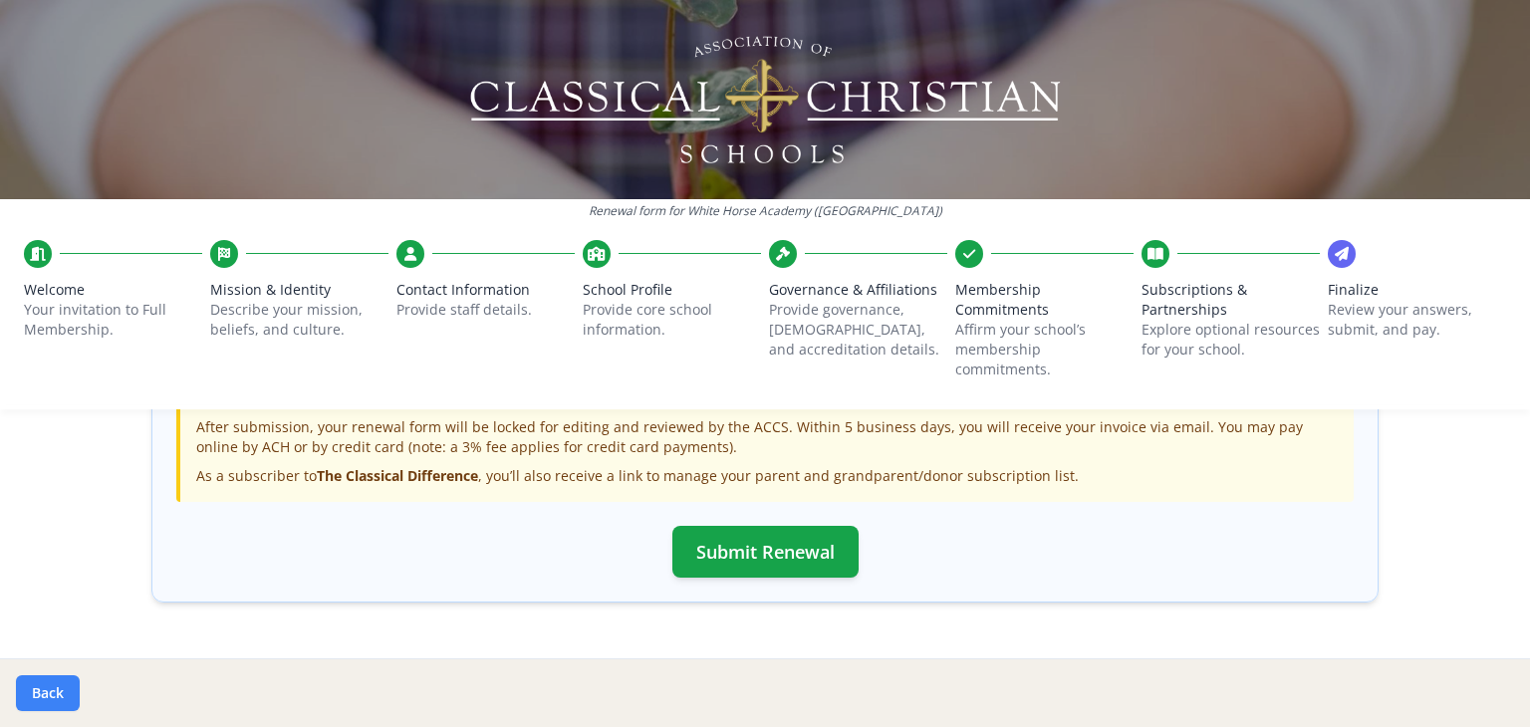
click at [47, 699] on button "Back" at bounding box center [48, 693] width 64 height 36
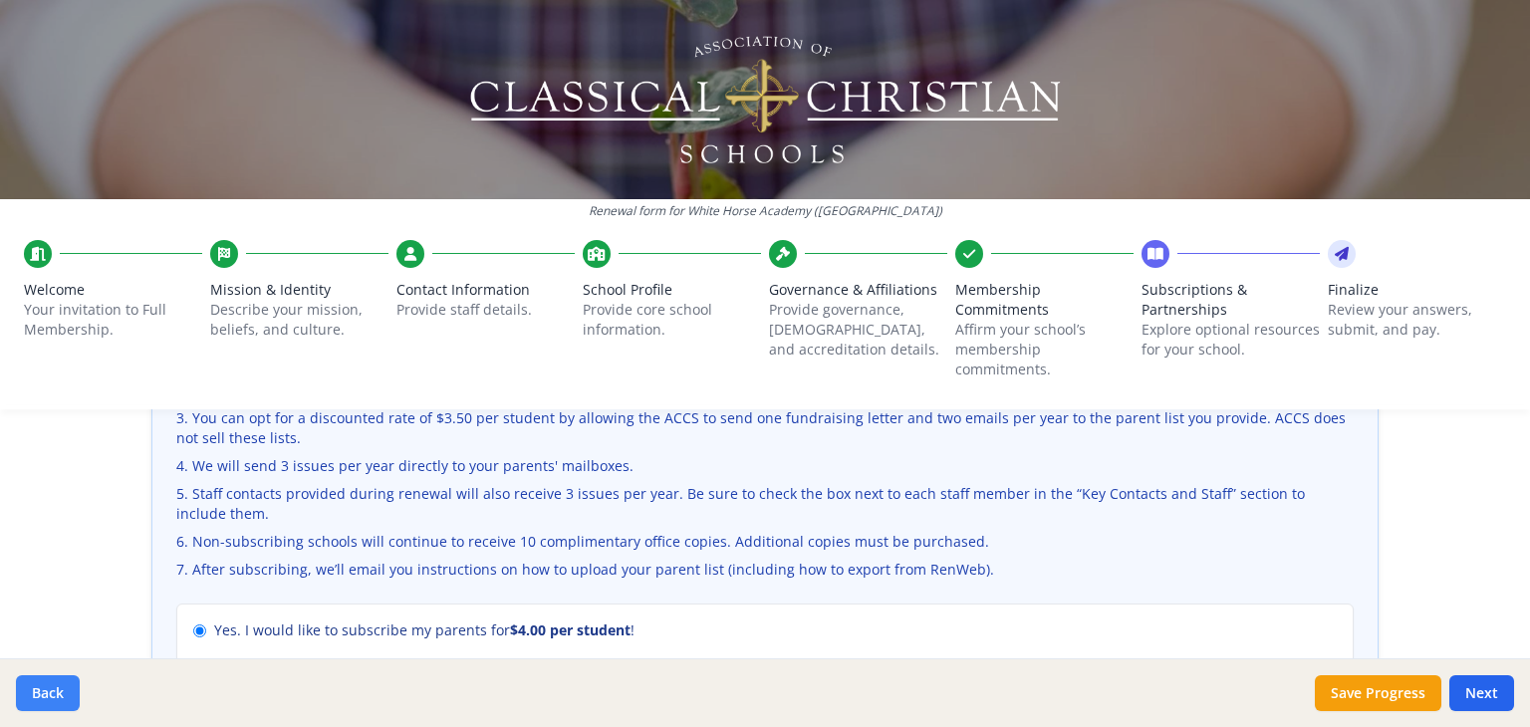
click at [47, 699] on button "Back" at bounding box center [48, 693] width 64 height 36
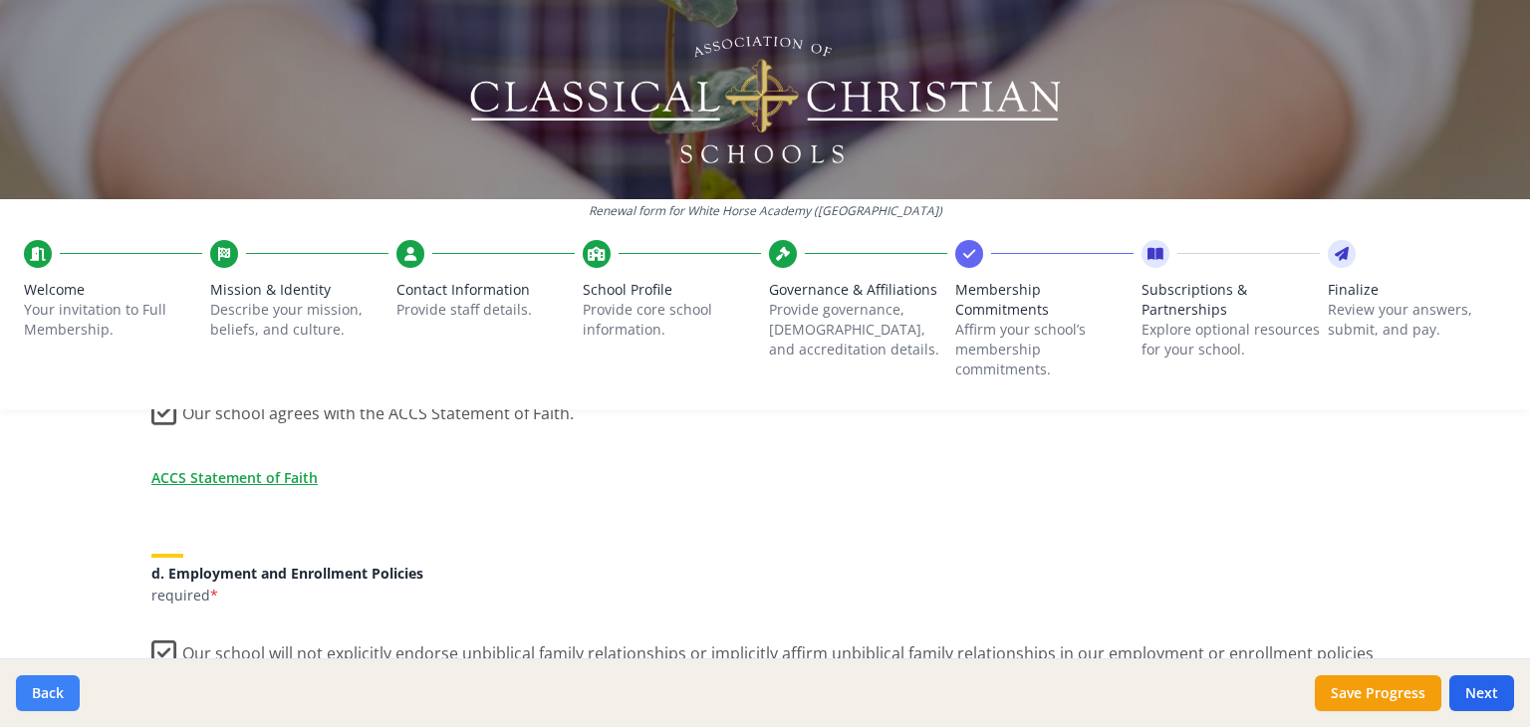
click at [47, 699] on button "Back" at bounding box center [48, 693] width 64 height 36
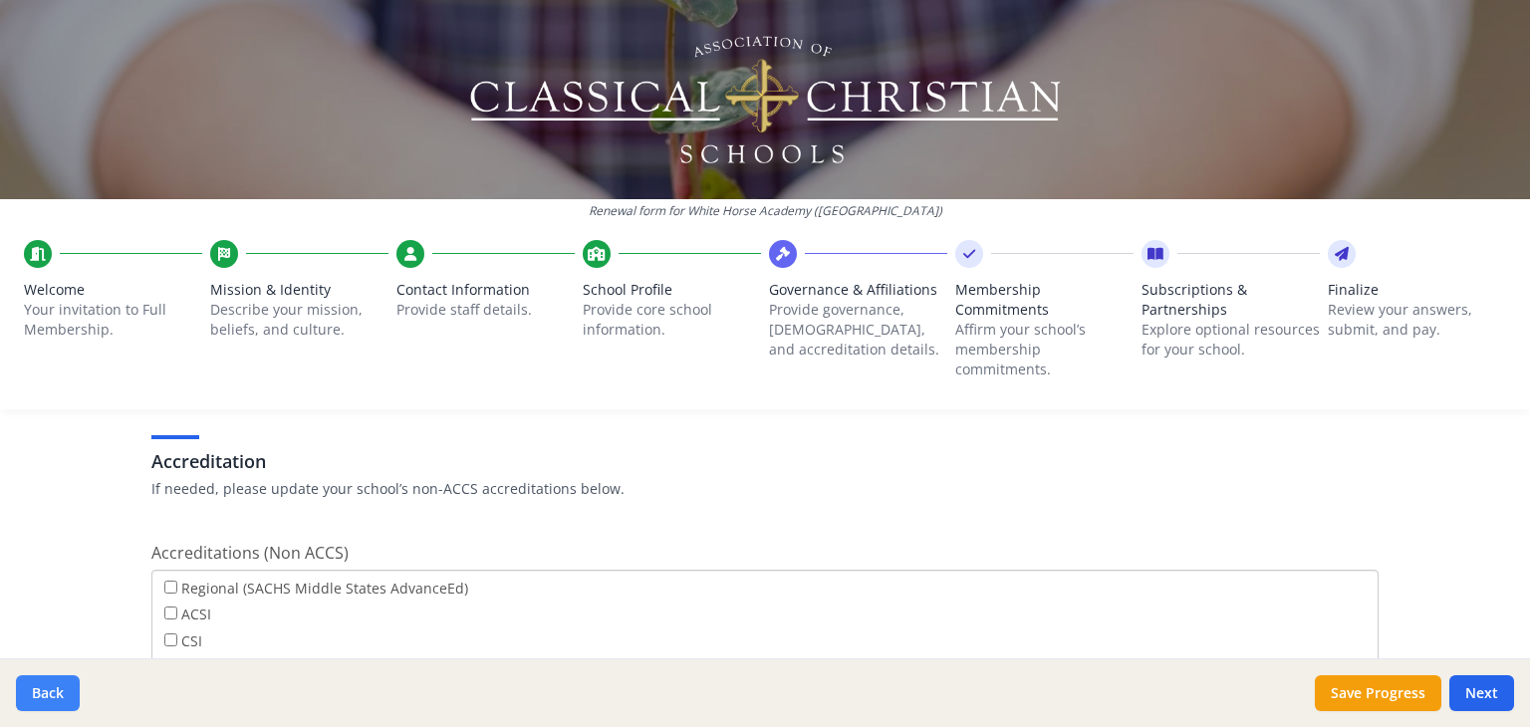
click at [47, 699] on button "Back" at bounding box center [48, 693] width 64 height 36
type input "(309) 306-1405"
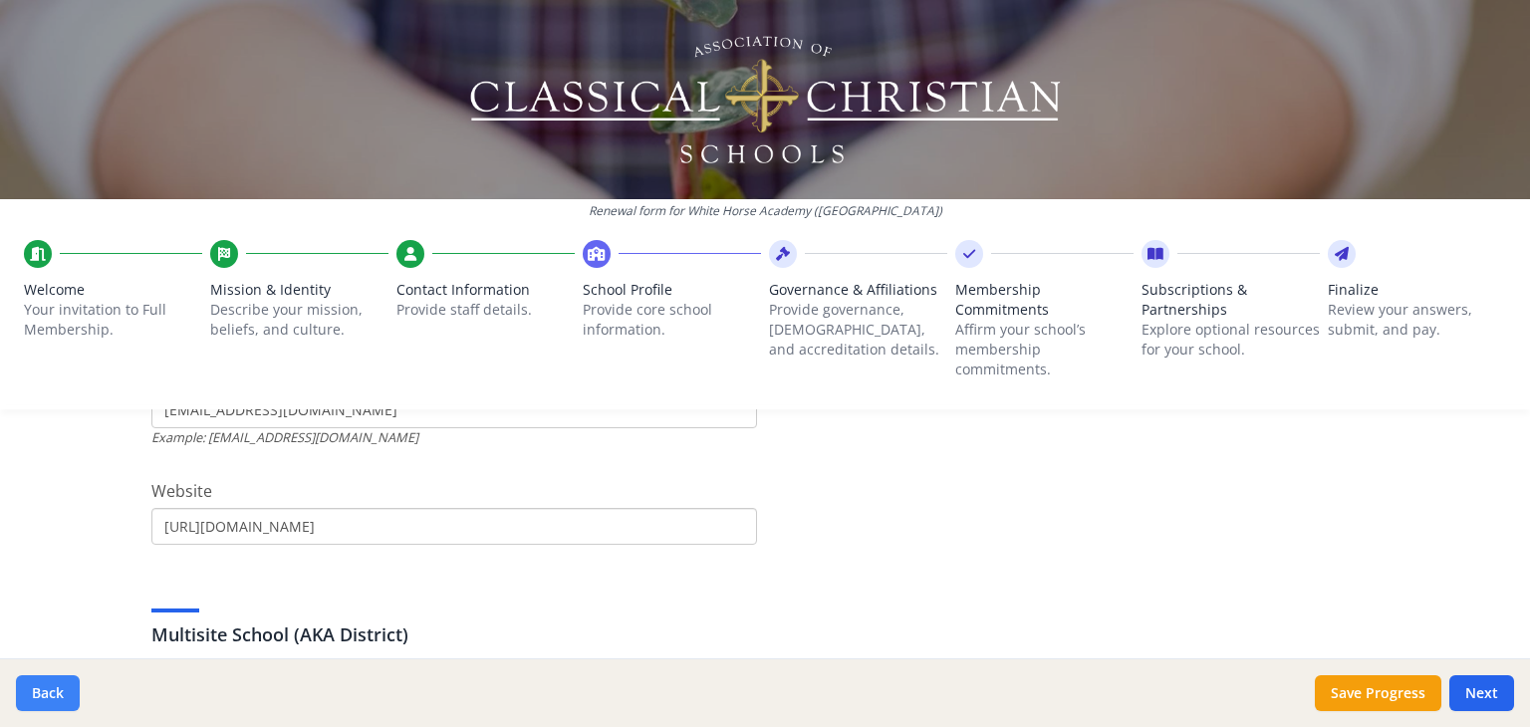
click at [47, 699] on button "Back" at bounding box center [48, 693] width 64 height 36
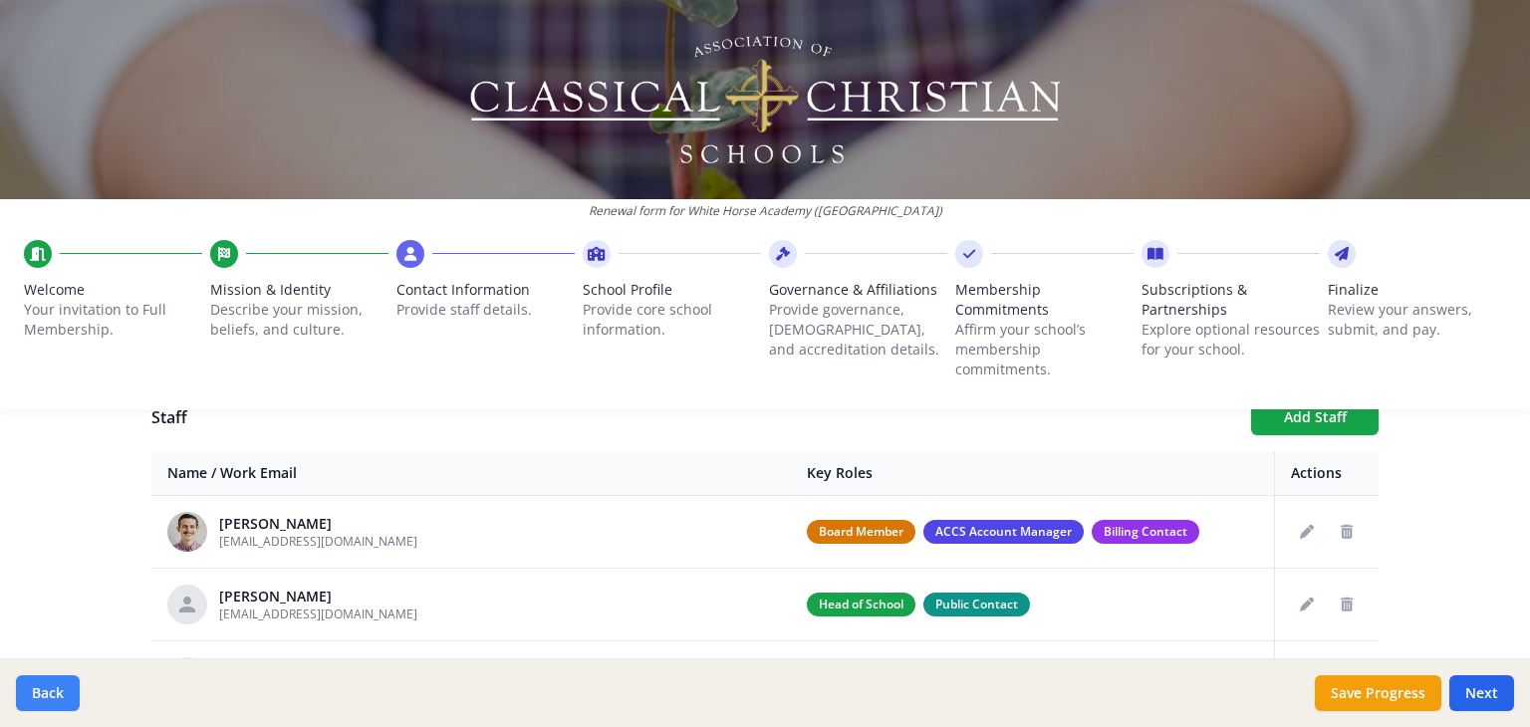
click at [47, 699] on button "Back" at bounding box center [48, 693] width 64 height 36
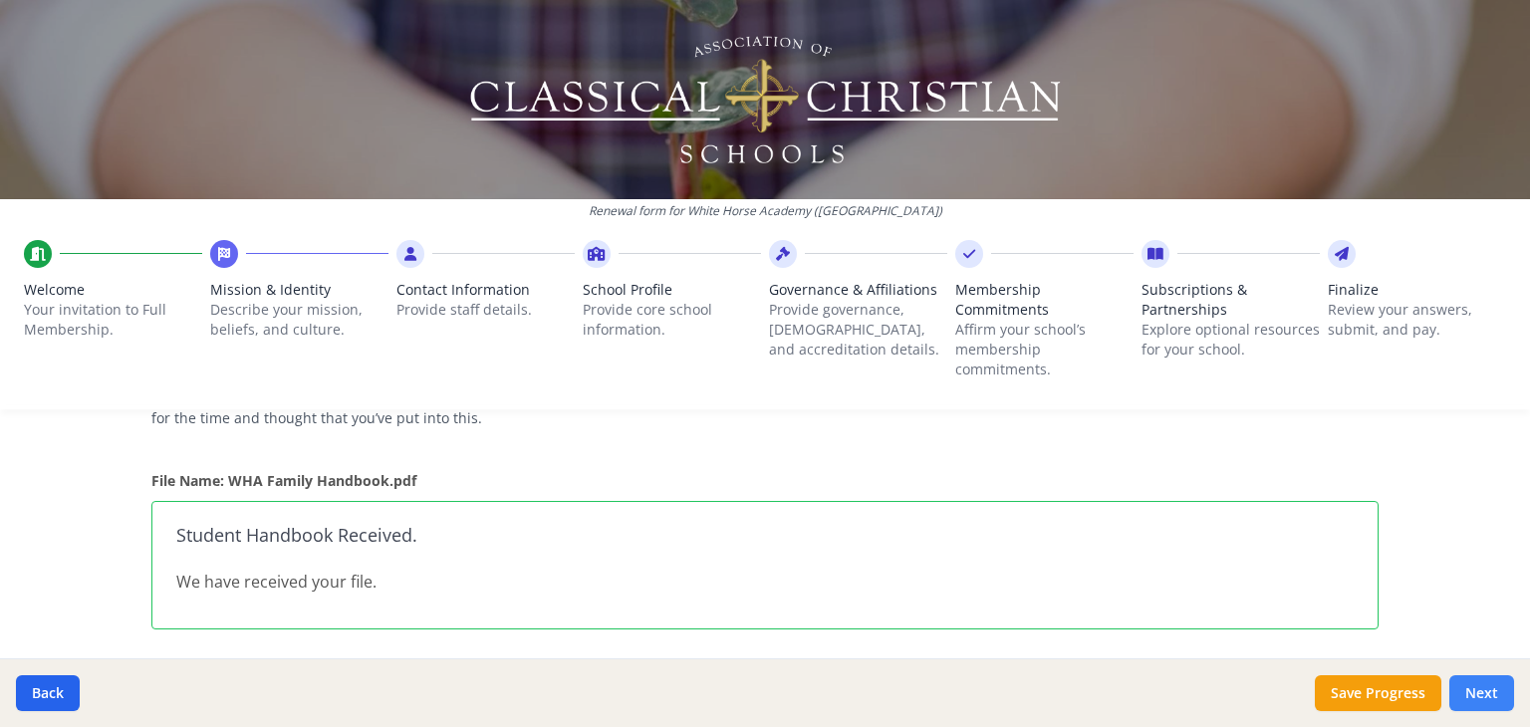
click at [1472, 681] on button "Next" at bounding box center [1481, 693] width 65 height 36
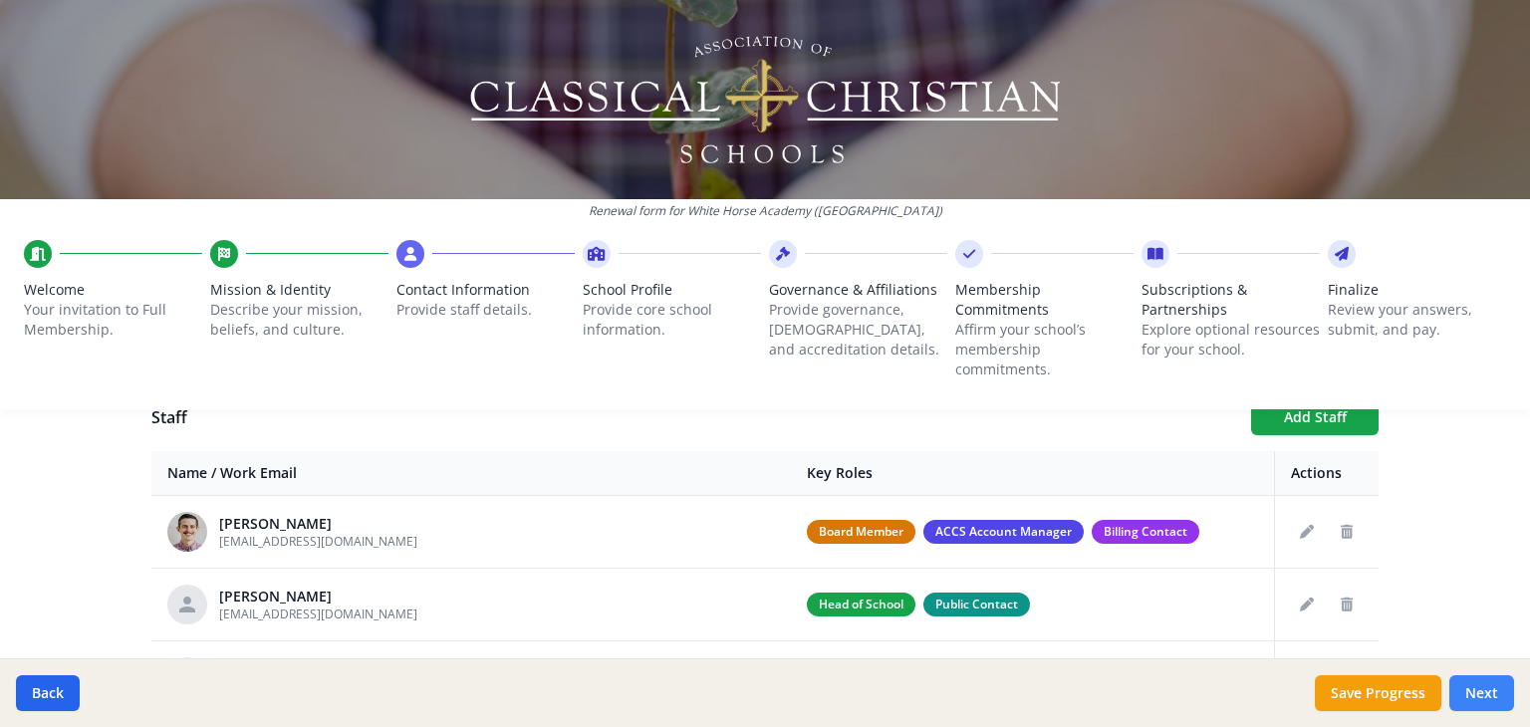
click at [1472, 681] on button "Next" at bounding box center [1481, 693] width 65 height 36
type input "(309) 306-1405"
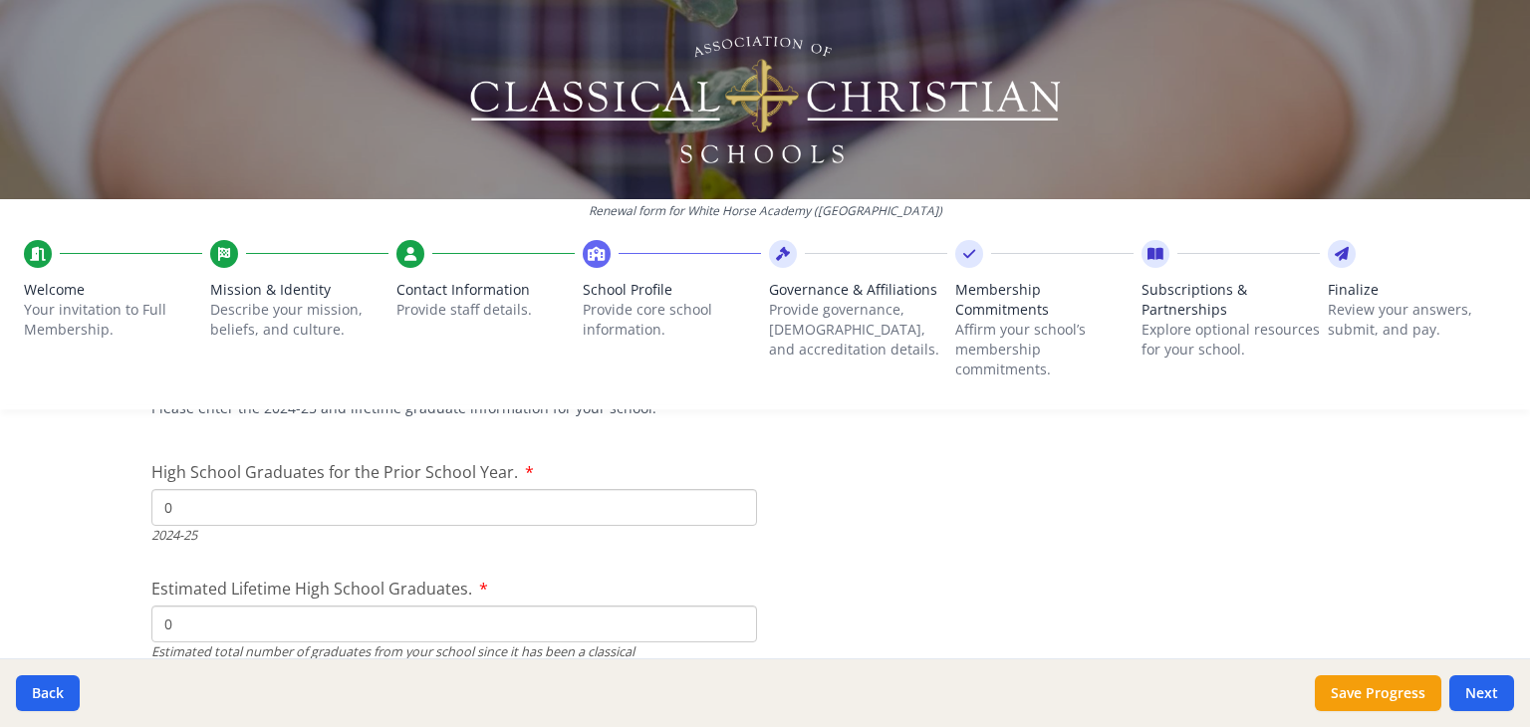
scroll to position [2878, 0]
click at [323, 504] on input "0" at bounding box center [454, 506] width 606 height 37
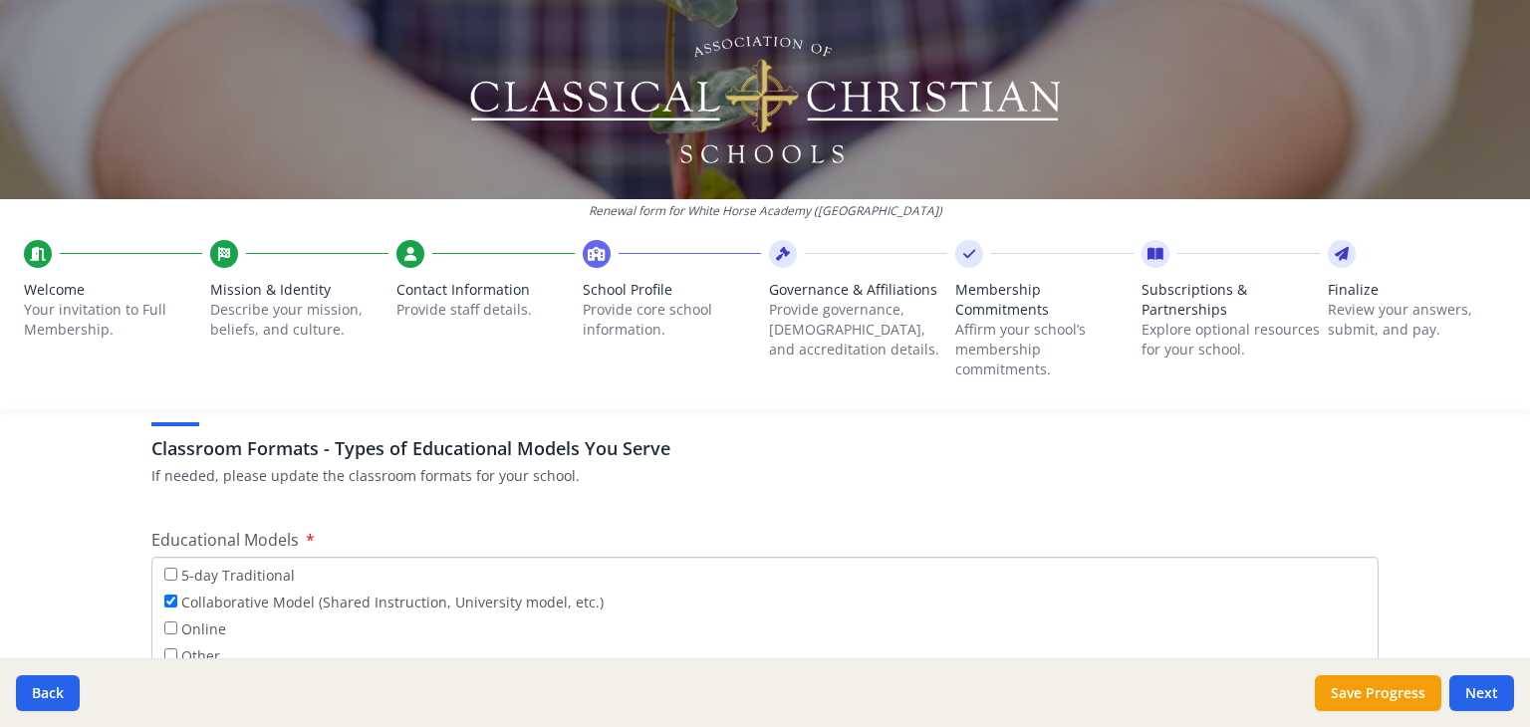
scroll to position [3530, 0]
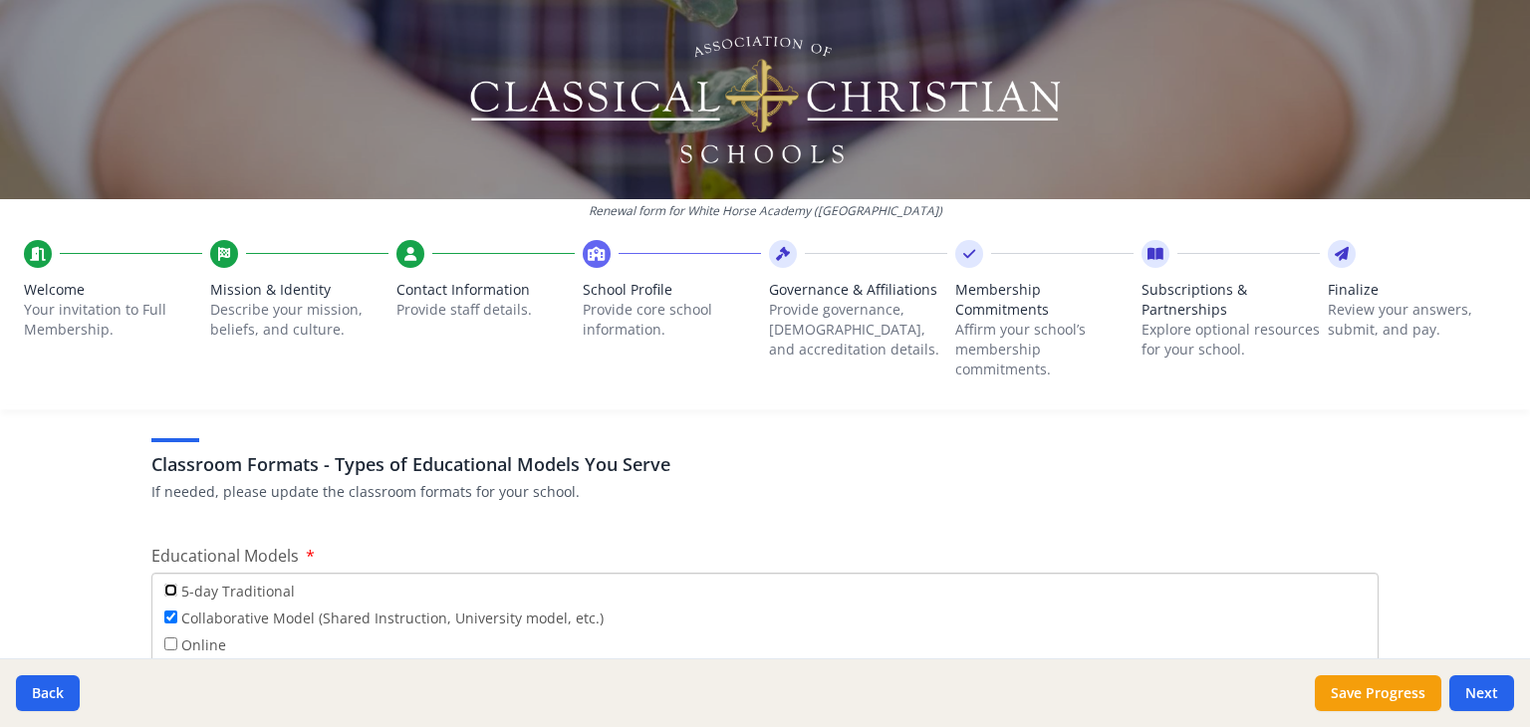
click at [165, 592] on input "5-day Traditional" at bounding box center [170, 590] width 13 height 13
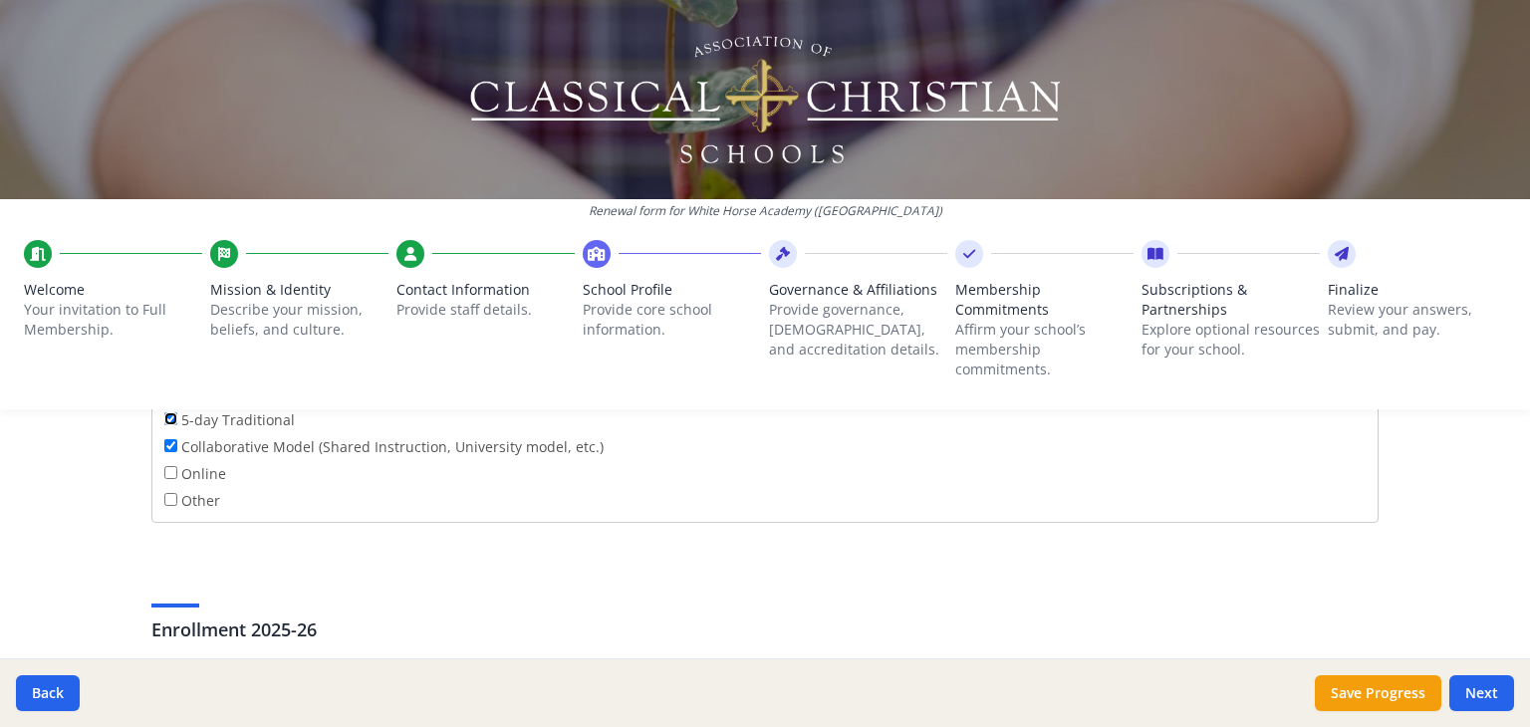
scroll to position [3618, 0]
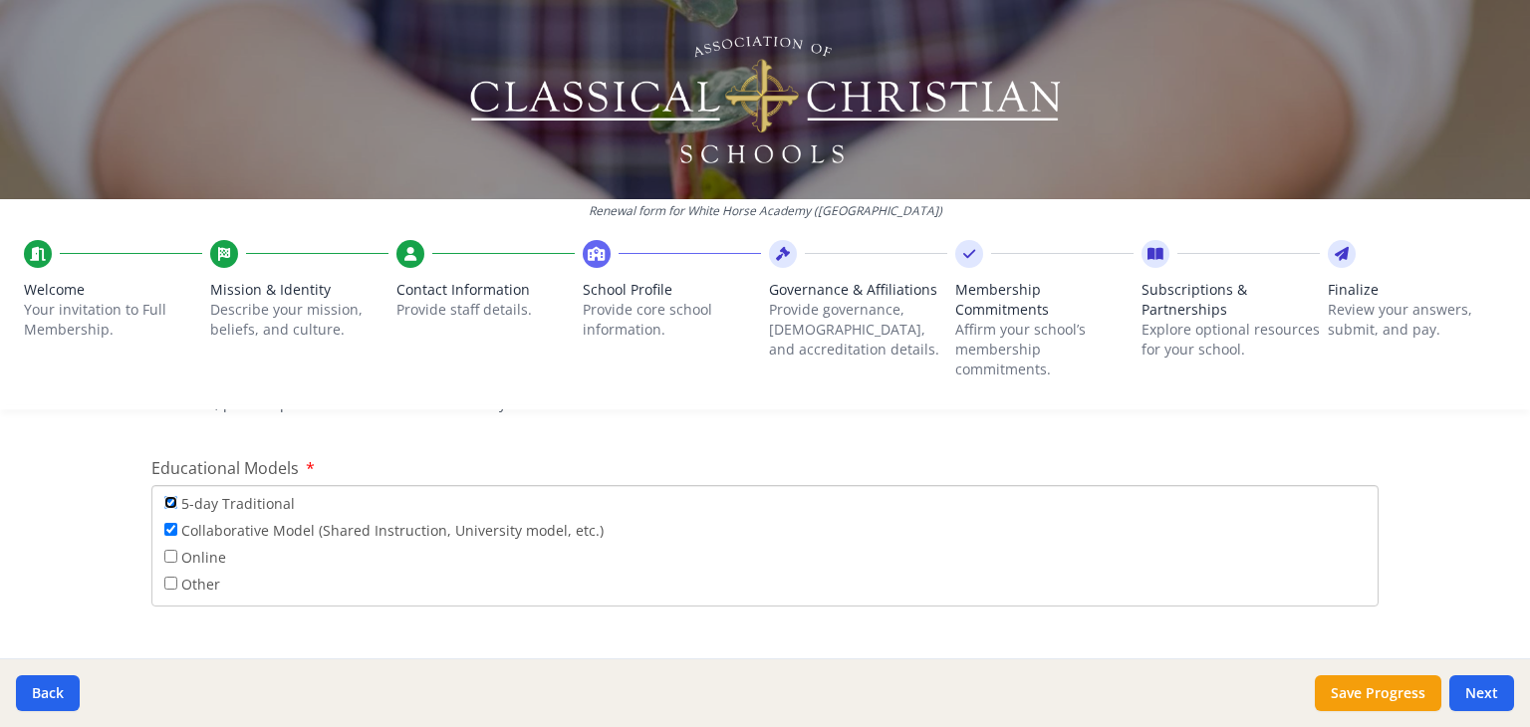
click at [165, 503] on input "5-day Traditional" at bounding box center [170, 502] width 13 height 13
checkbox input "false"
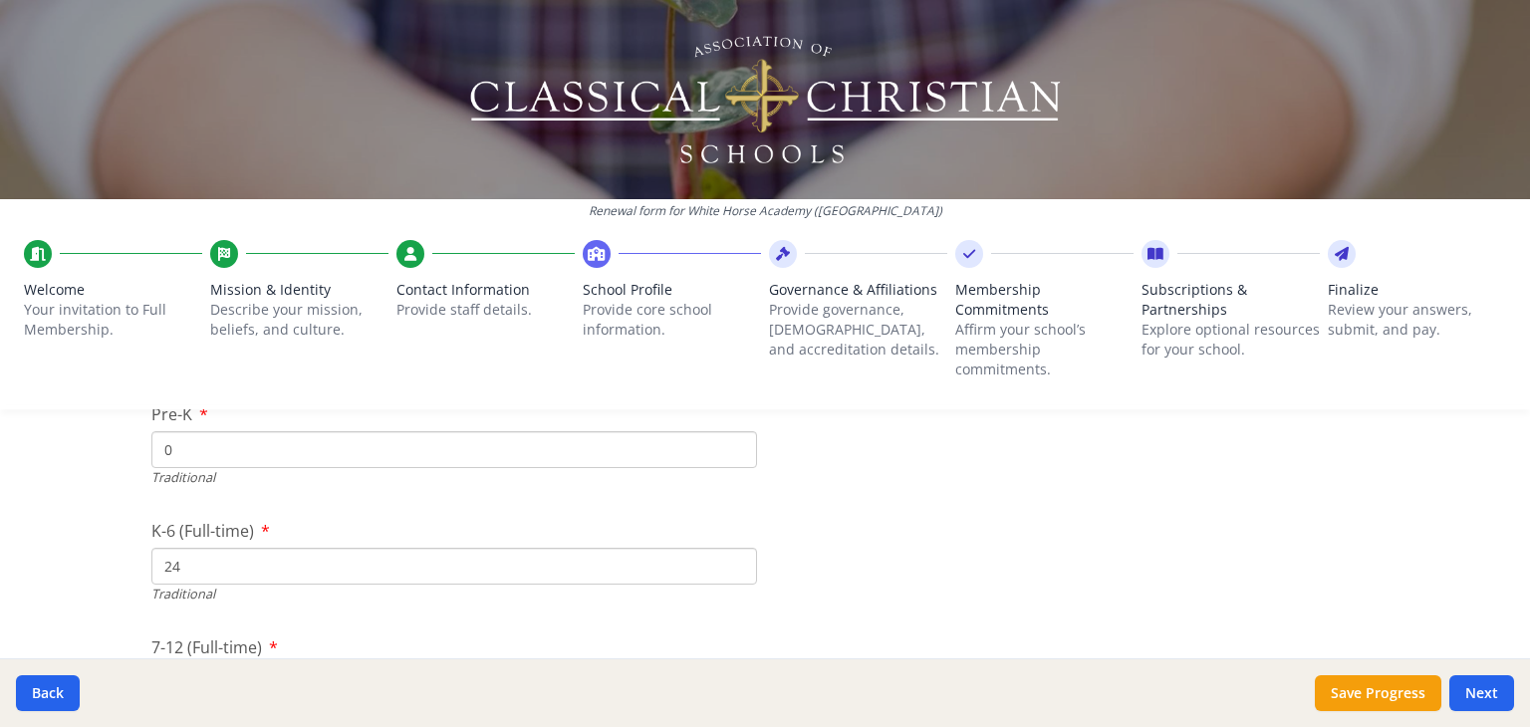
scroll to position [4210, 0]
click at [190, 530] on span "K-6 (Full-time)" at bounding box center [202, 524] width 103 height 22
click at [190, 541] on input "24" at bounding box center [454, 559] width 606 height 37
click at [191, 549] on input "24" at bounding box center [454, 559] width 606 height 37
type input "2"
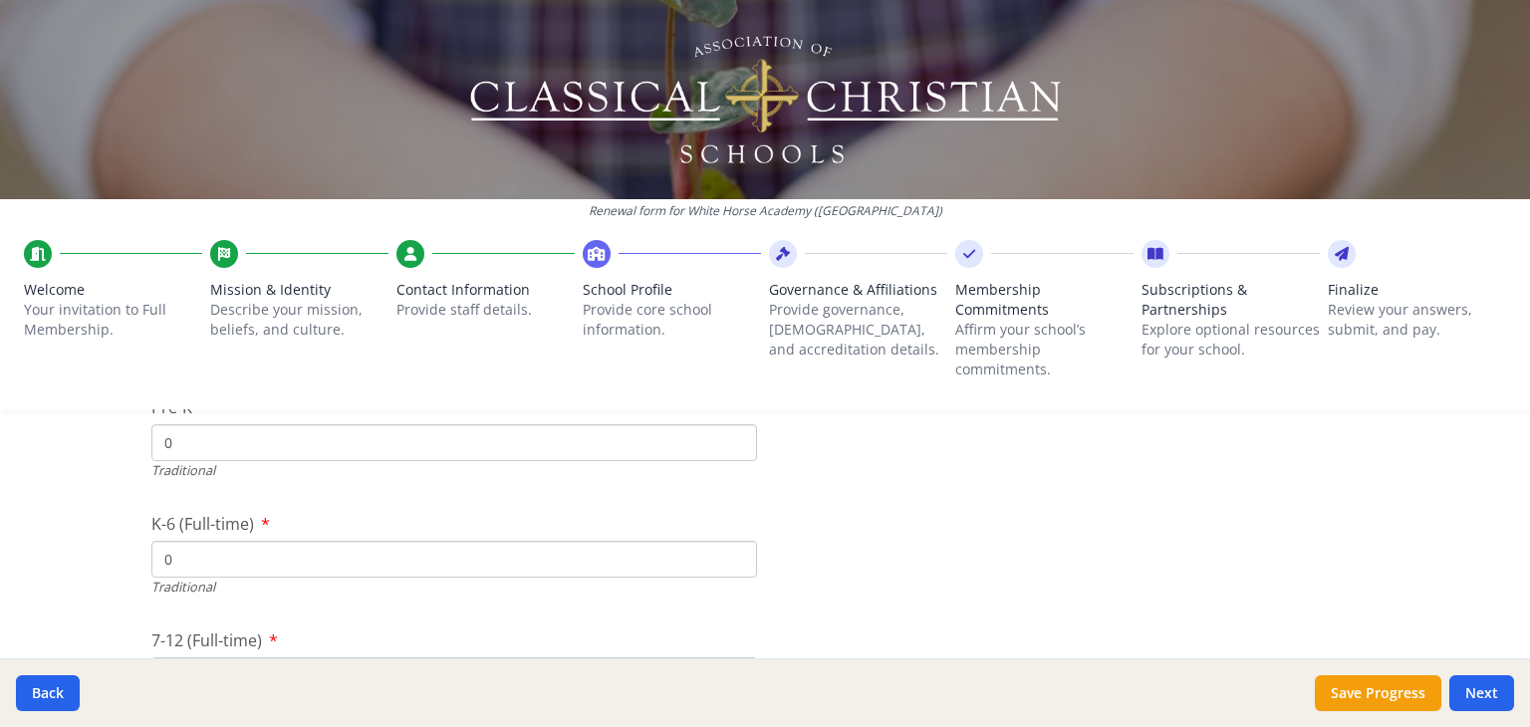
type input "0"
click at [115, 547] on div "Renewal form for White Horse Academy (IL) Welcome Your invitation to Full Membe…" at bounding box center [765, 363] width 1530 height 727
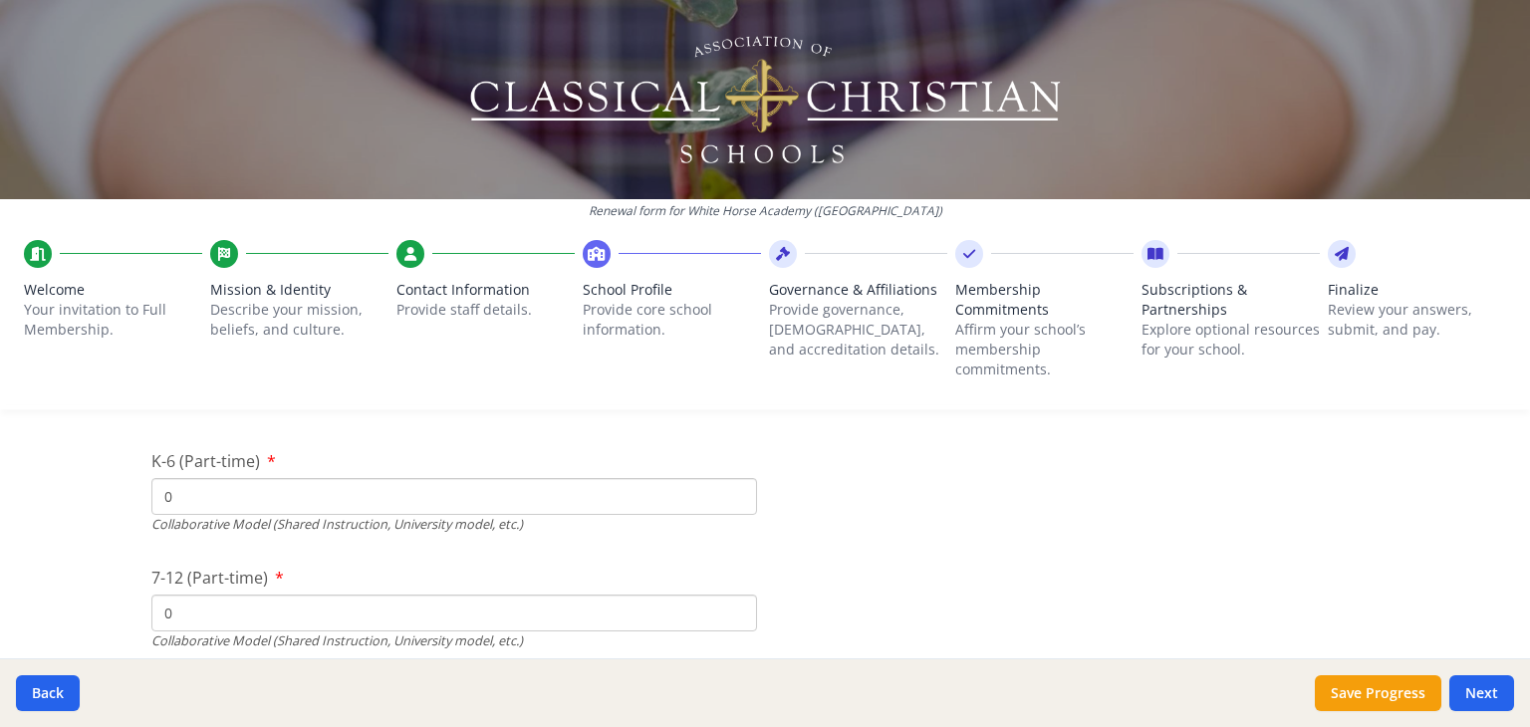
scroll to position [4744, 0]
click at [175, 505] on input "0" at bounding box center [454, 492] width 606 height 37
type input "24"
click at [72, 530] on div "Renewal form for White Horse Academy (IL) Welcome Your invitation to Full Membe…" at bounding box center [765, 363] width 1530 height 727
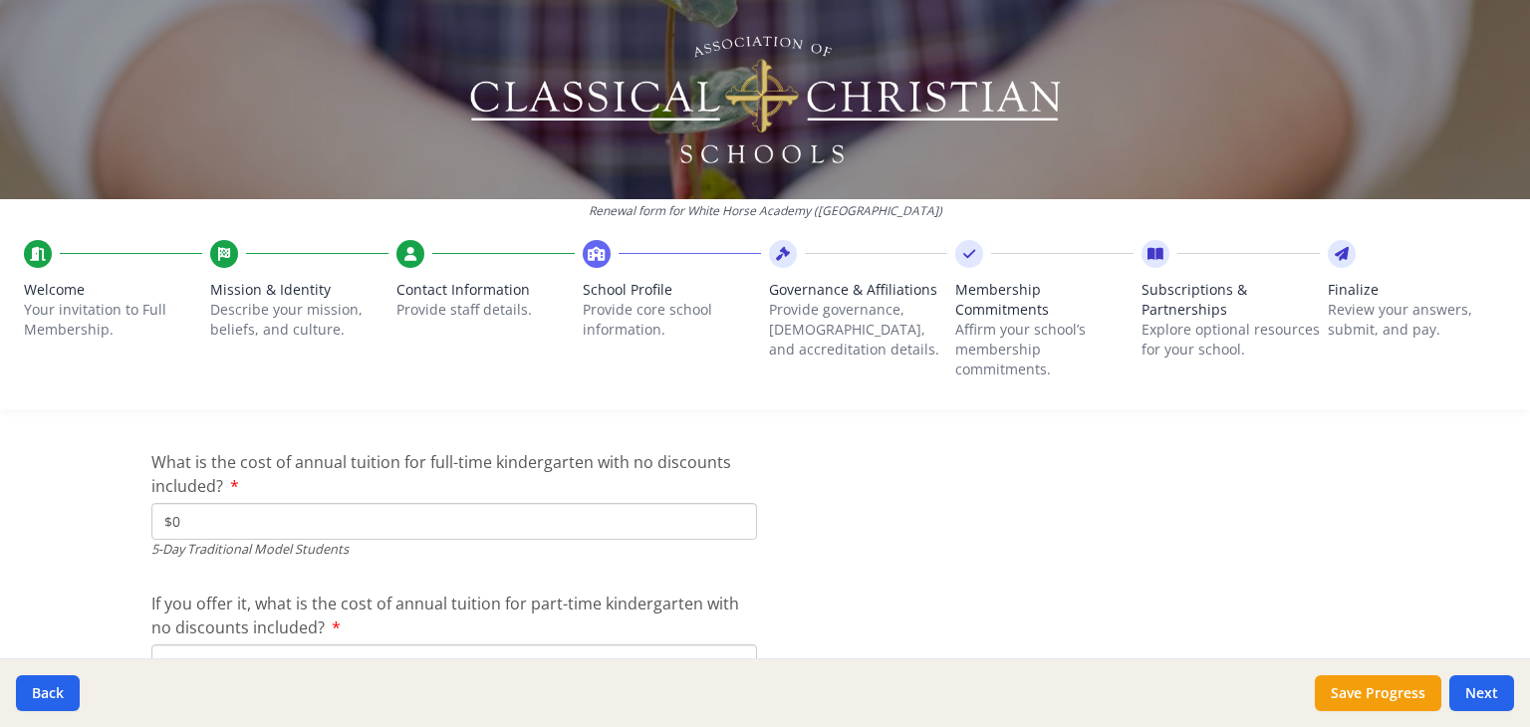
scroll to position [5227, 0]
click at [1390, 696] on button "Save Progress" at bounding box center [1378, 693] width 126 height 36
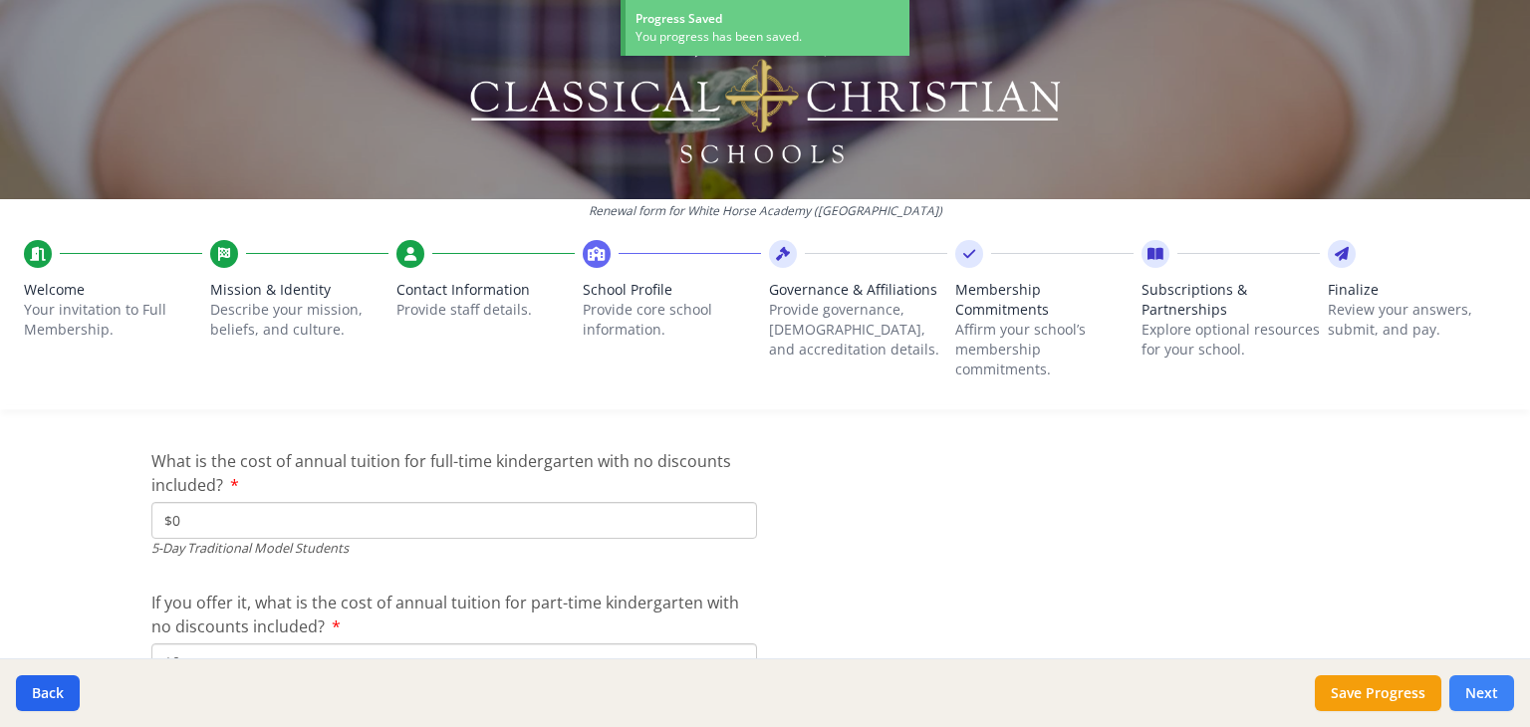
click at [1498, 691] on button "Next" at bounding box center [1481, 693] width 65 height 36
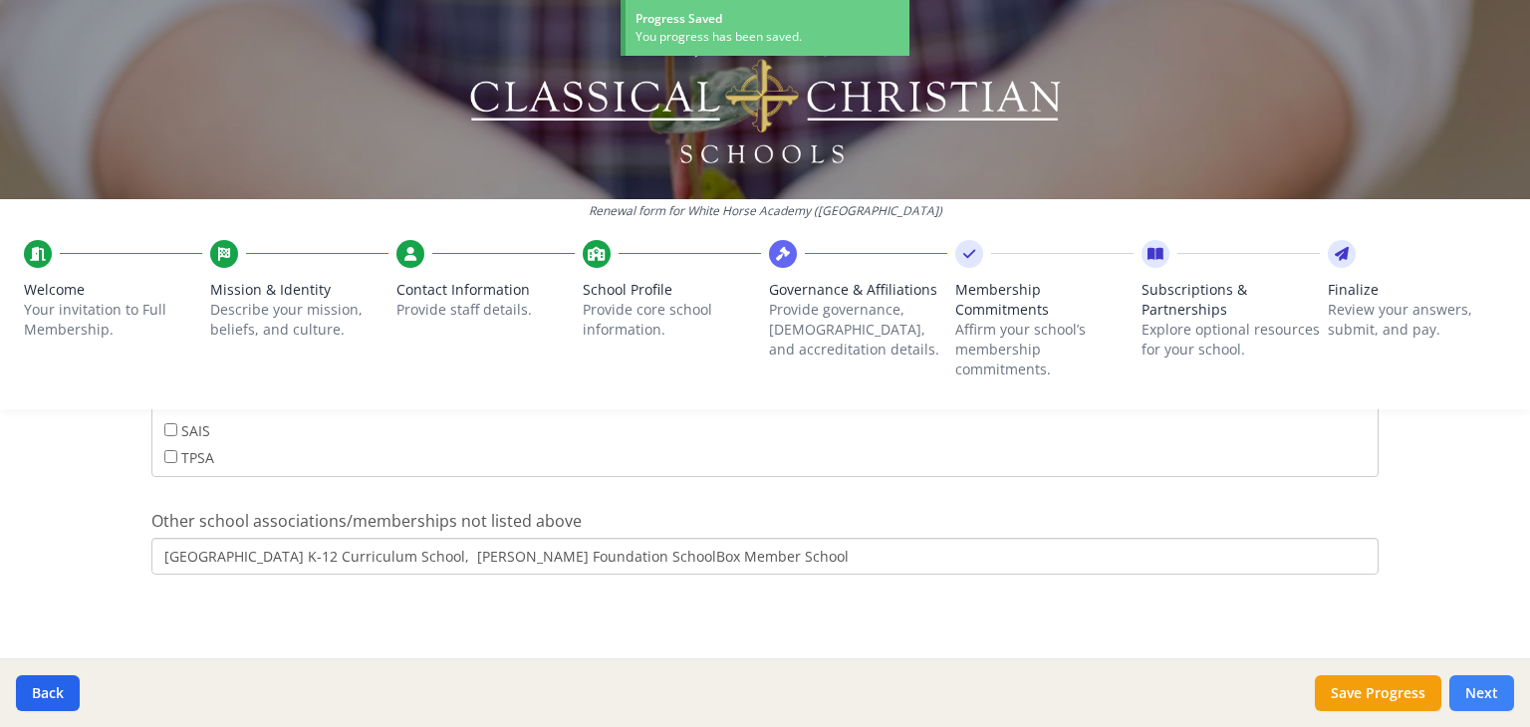
scroll to position [1402, 0]
click at [41, 695] on button "Back" at bounding box center [48, 693] width 64 height 36
type input "(309) 306-1405"
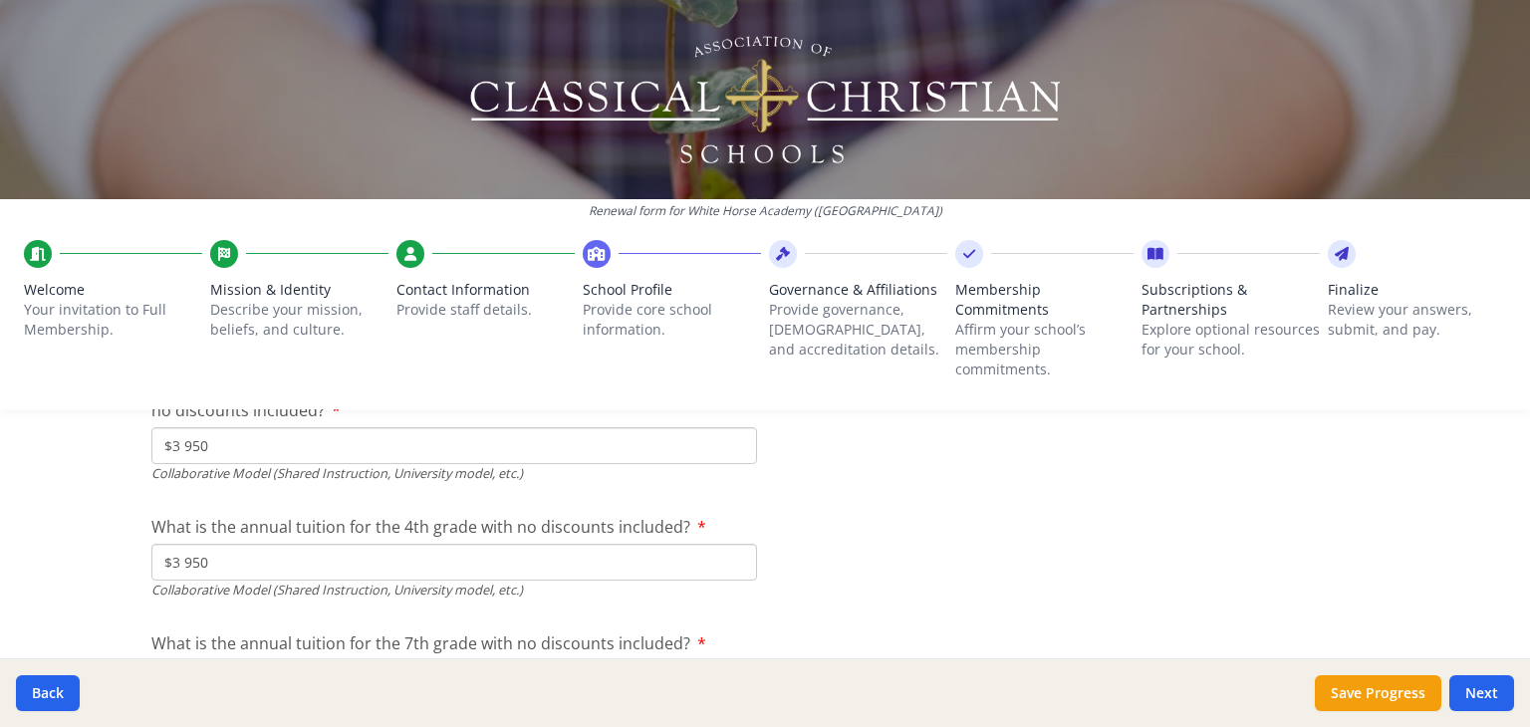
scroll to position [6350, 0]
click at [1484, 690] on button "Next" at bounding box center [1481, 693] width 65 height 36
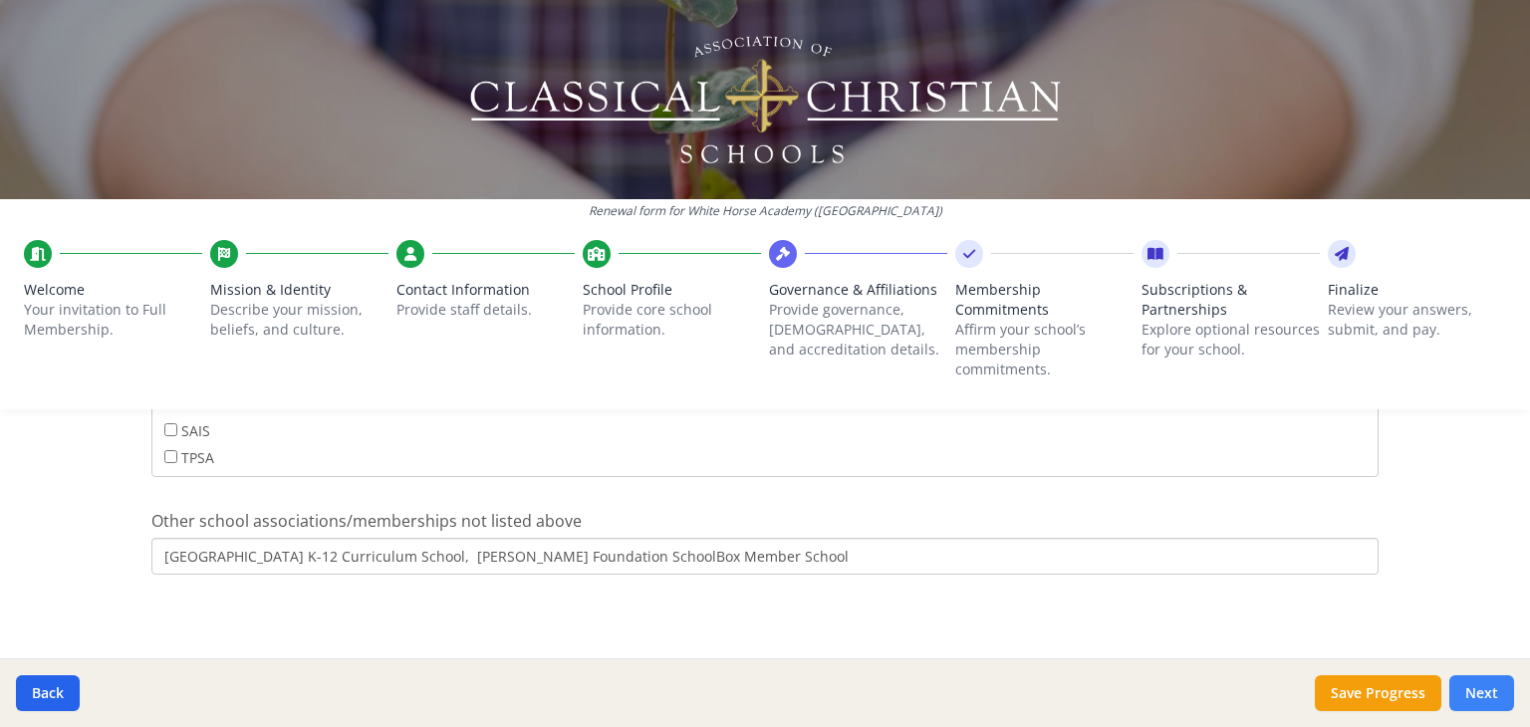
scroll to position [1402, 0]
click at [1484, 690] on button "Next" at bounding box center [1481, 693] width 65 height 36
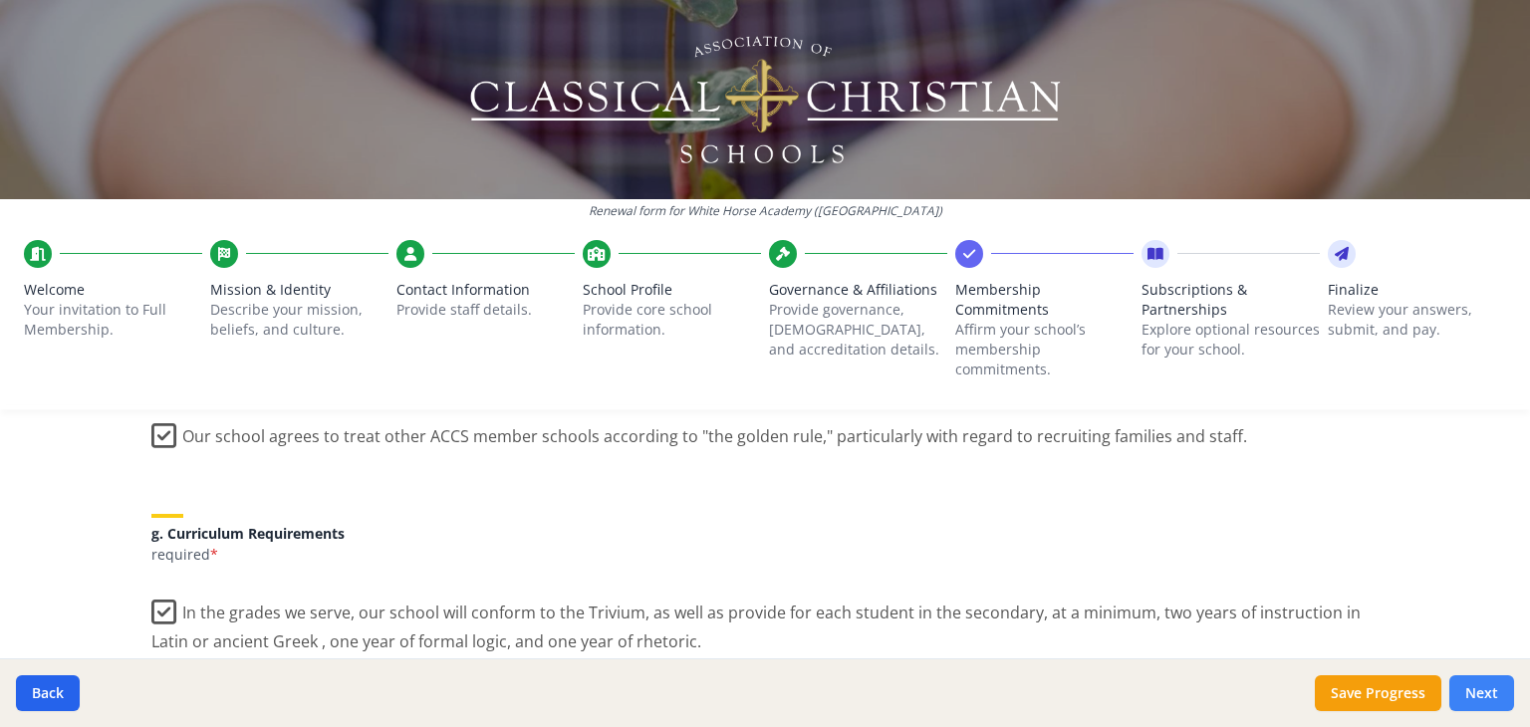
click at [1484, 690] on button "Next" at bounding box center [1481, 693] width 65 height 36
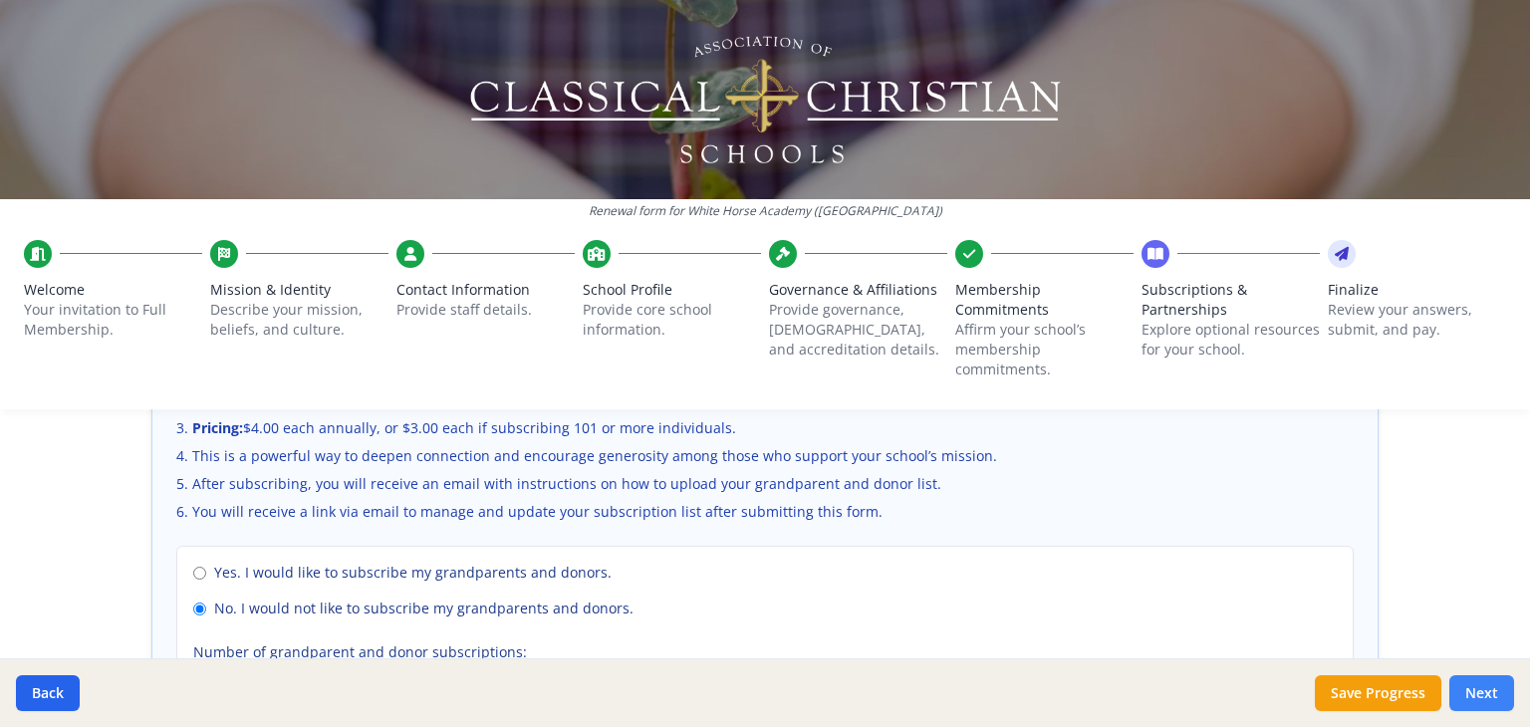
click at [1484, 690] on button "Next" at bounding box center [1481, 693] width 65 height 36
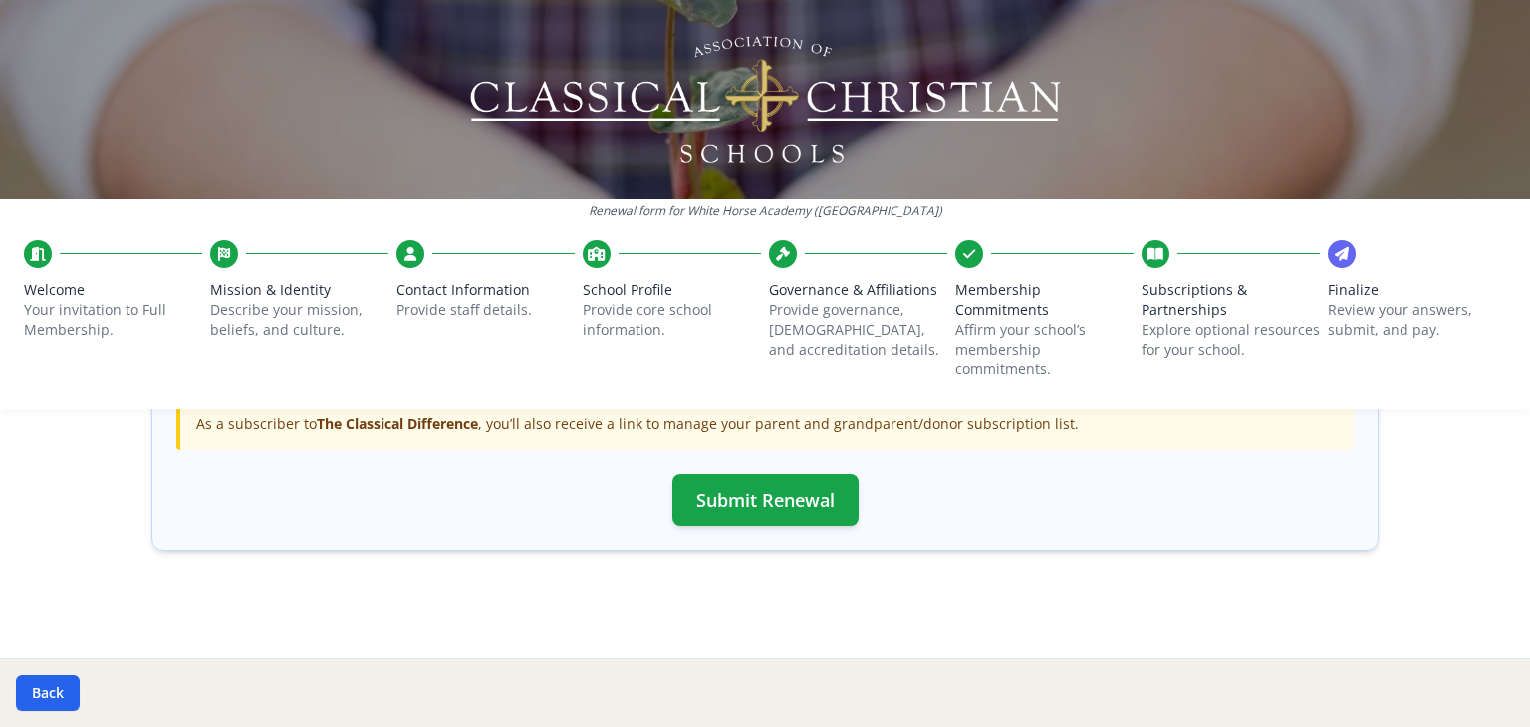
scroll to position [720, 0]
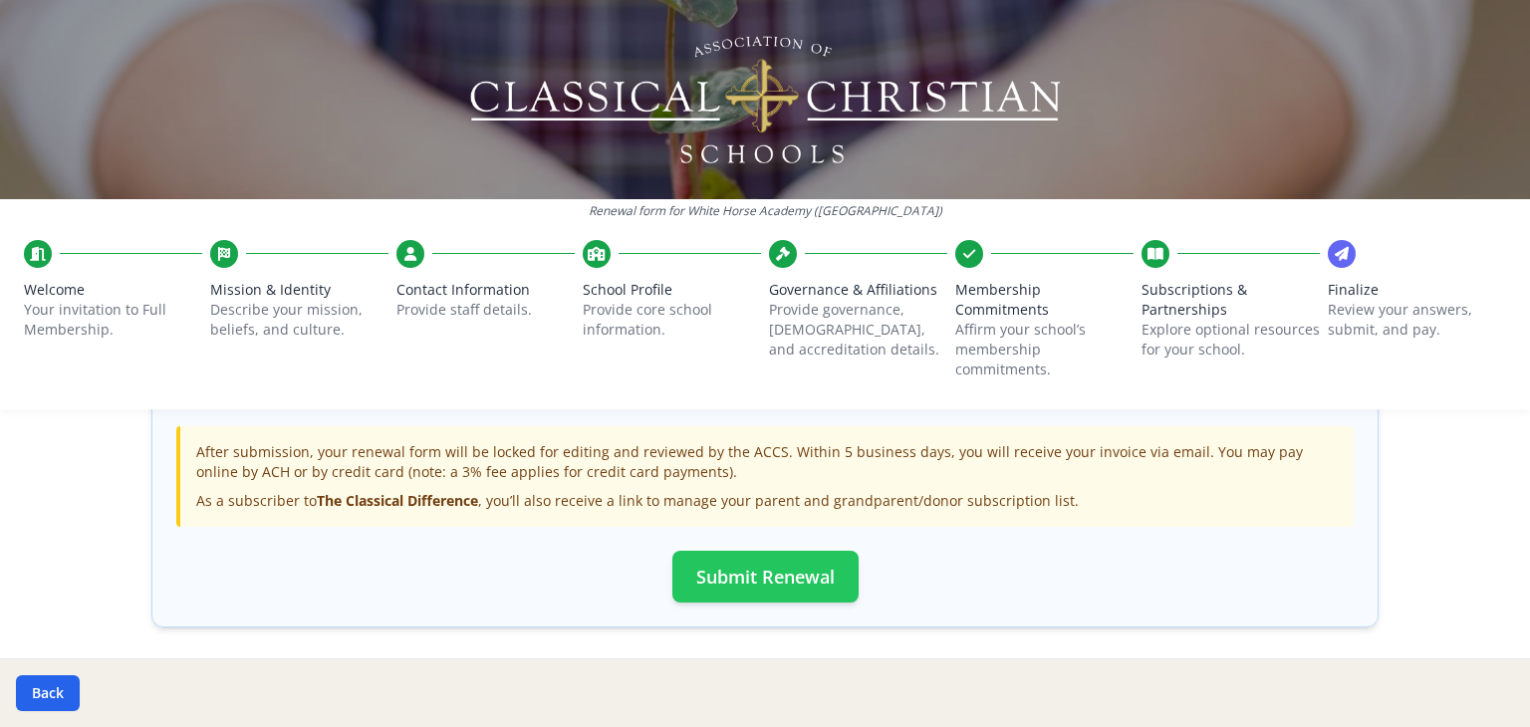
click at [714, 582] on button "Submit Renewal" at bounding box center [765, 577] width 186 height 52
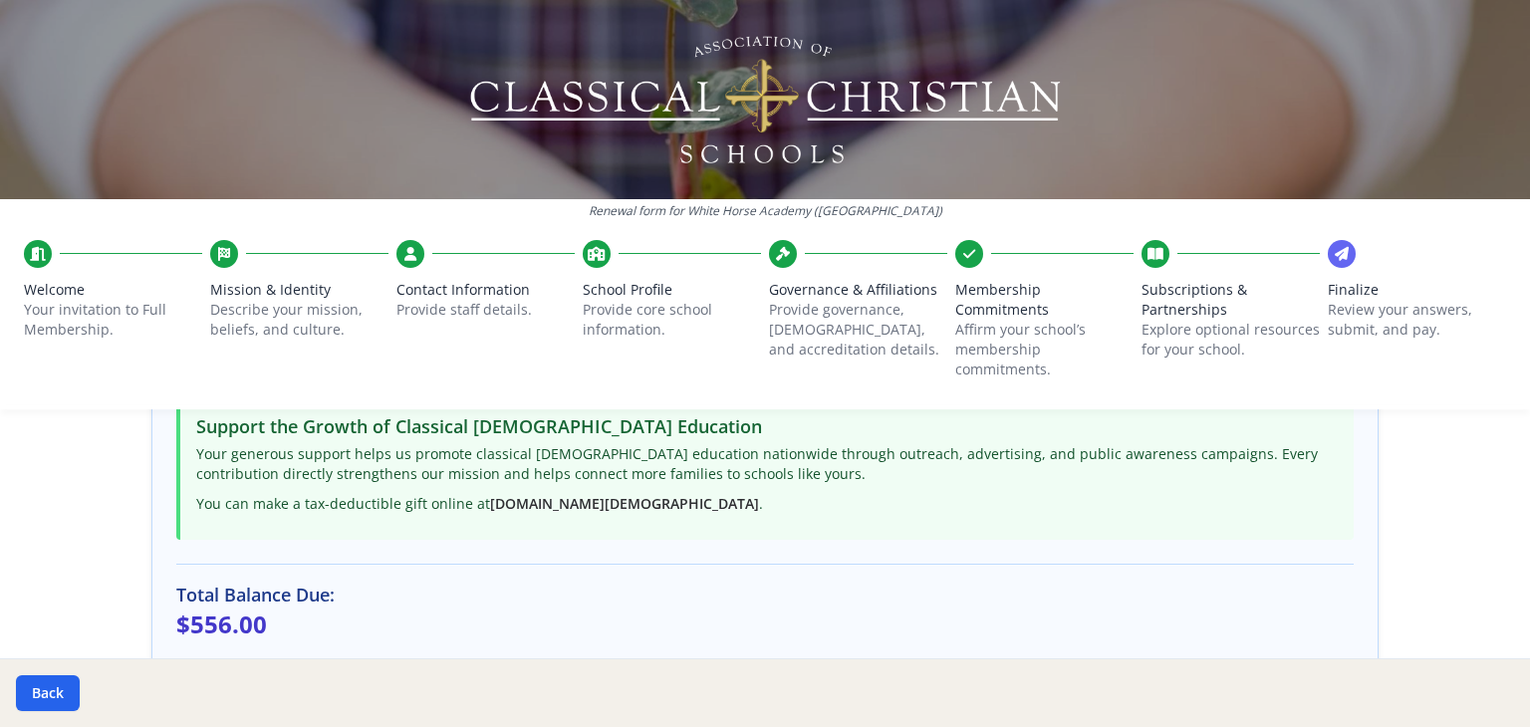
scroll to position [790, 0]
